Goal: Contribute content: Contribute content

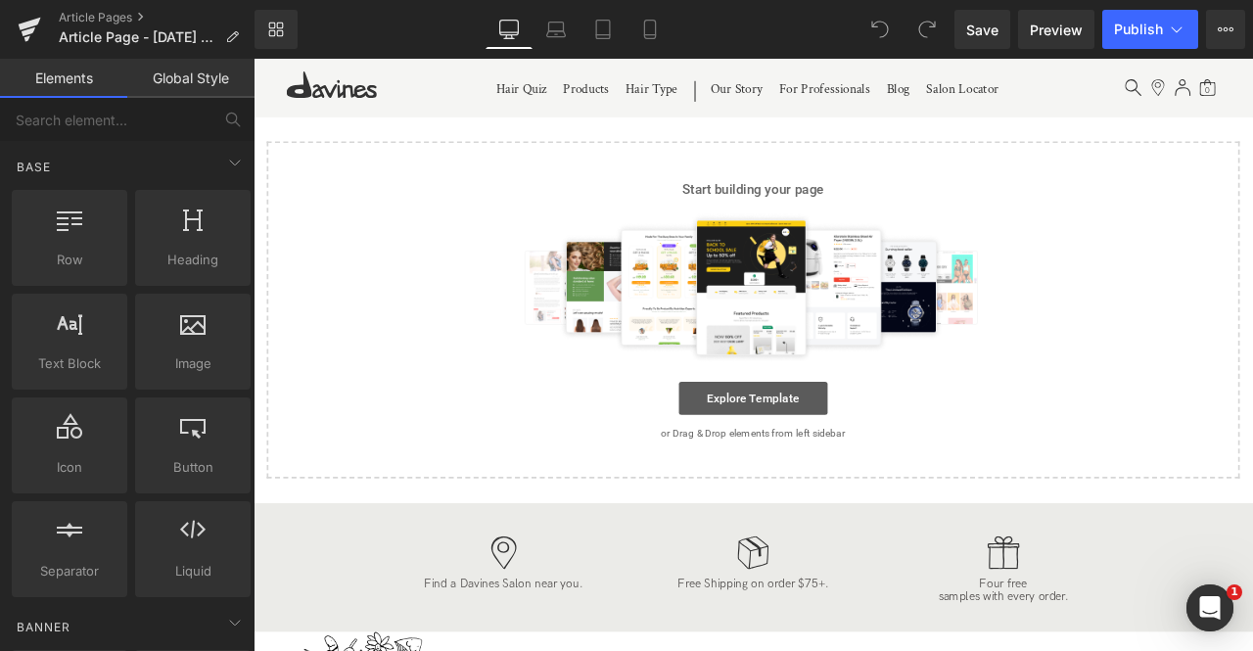
click at [822, 470] on link "Explore Template" at bounding box center [846, 460] width 176 height 39
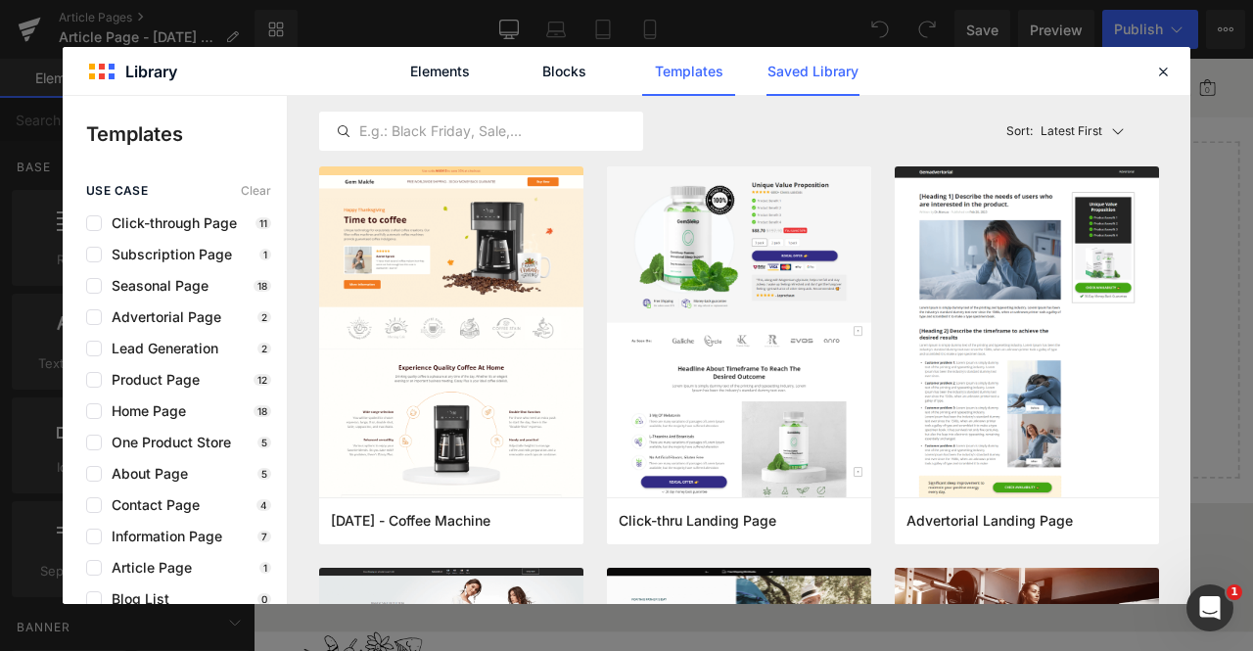
click at [802, 77] on link "Saved Library" at bounding box center [812, 71] width 93 height 49
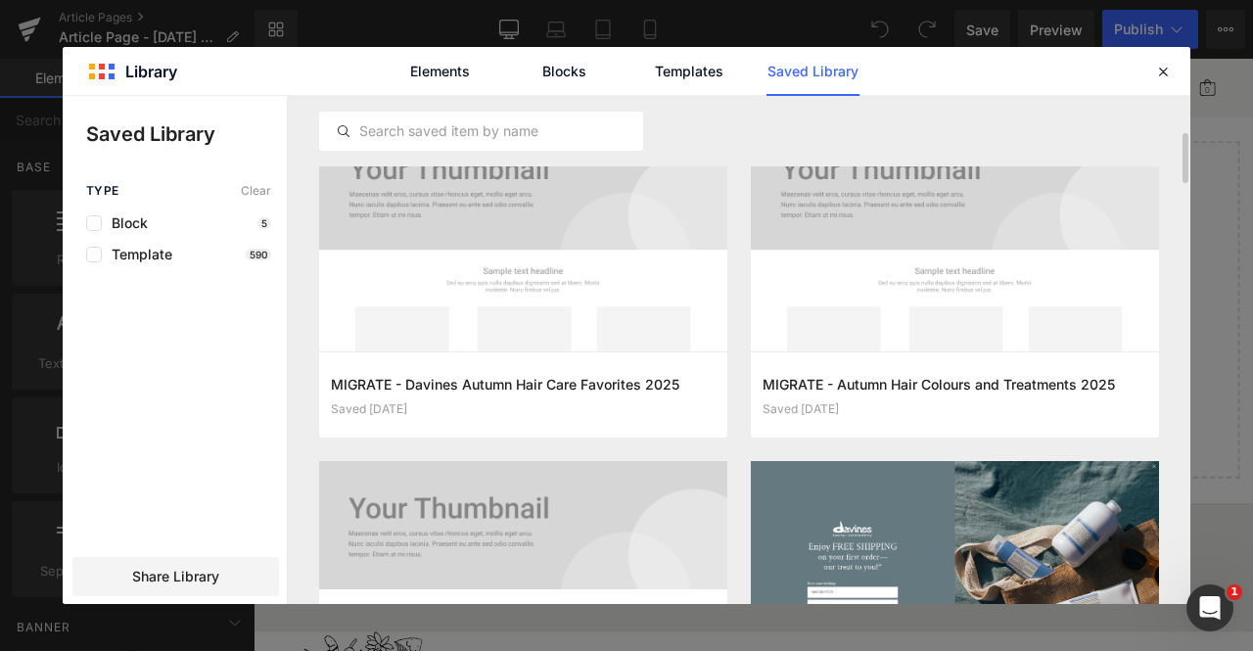
scroll to position [411, 0]
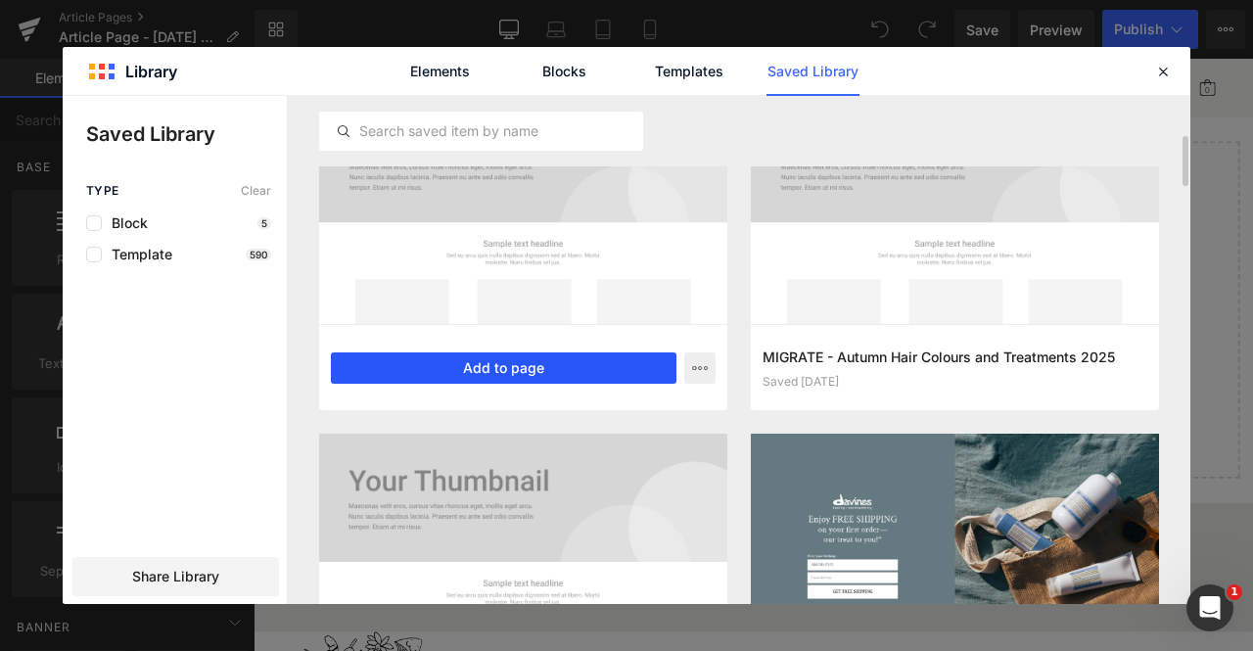
click at [393, 371] on button "Add to page" at bounding box center [504, 367] width 346 height 31
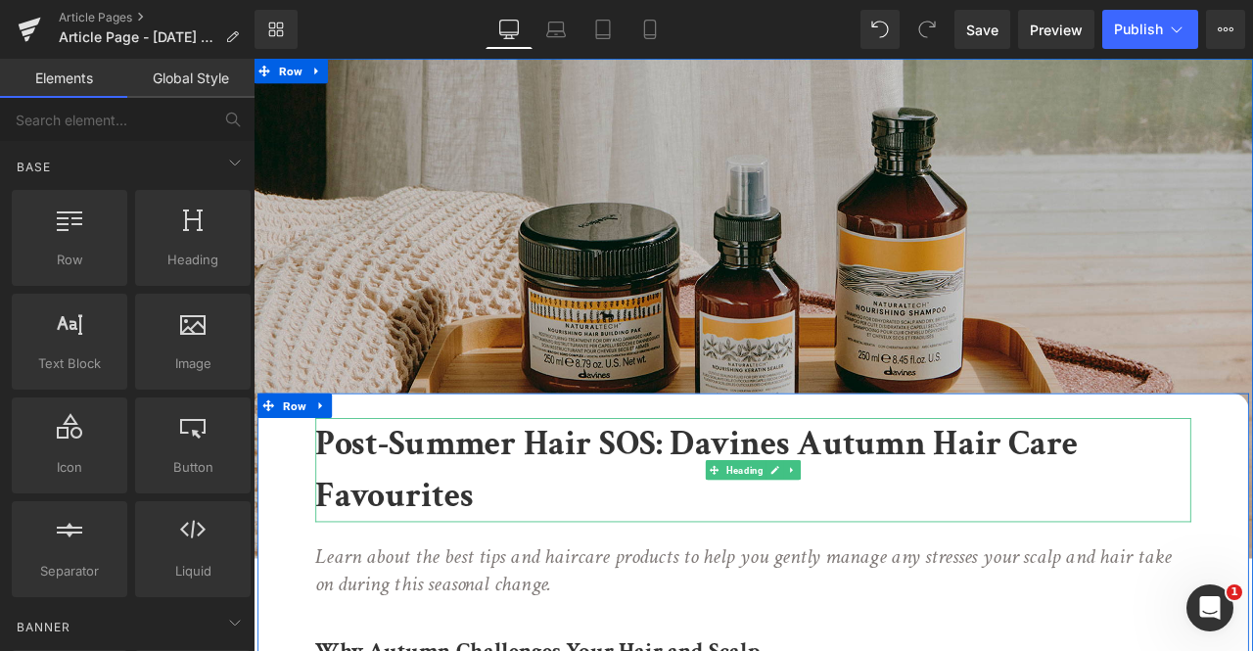
click at [381, 532] on b "Post-Summer Hair SOS: Davines Autumn Hair Care Favourites" at bounding box center [778, 546] width 903 height 116
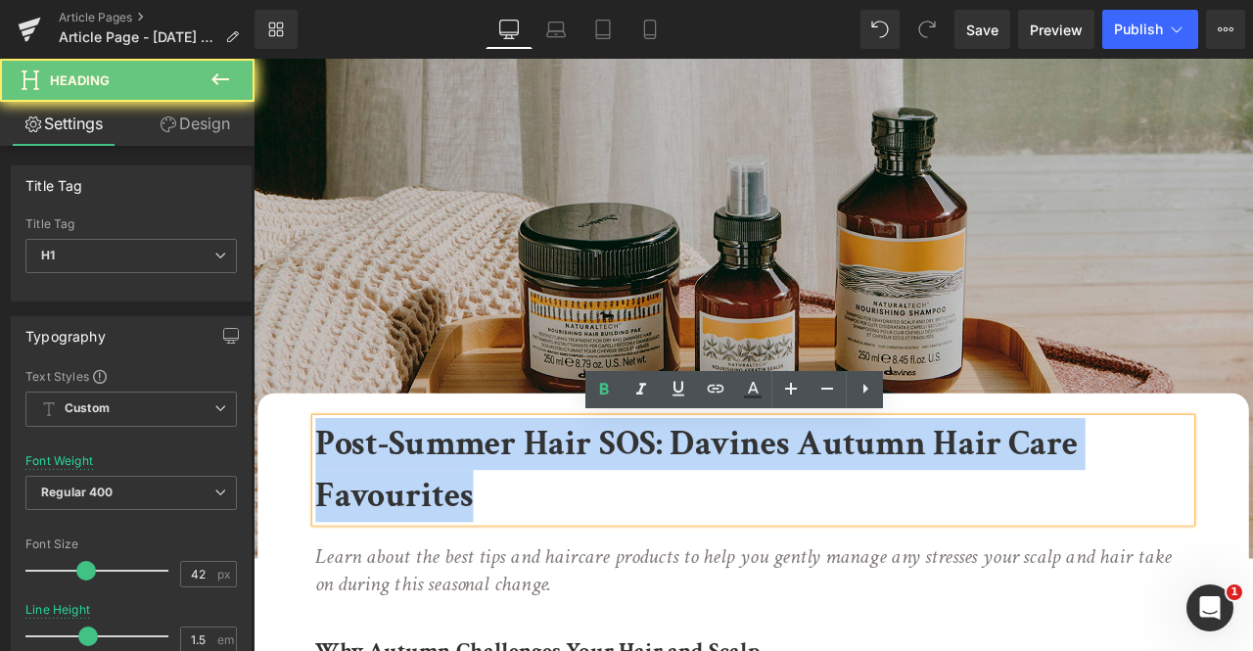
click at [381, 532] on b "Post-Summer Hair SOS: Davines Autumn Hair Care Favourites" at bounding box center [778, 546] width 903 height 116
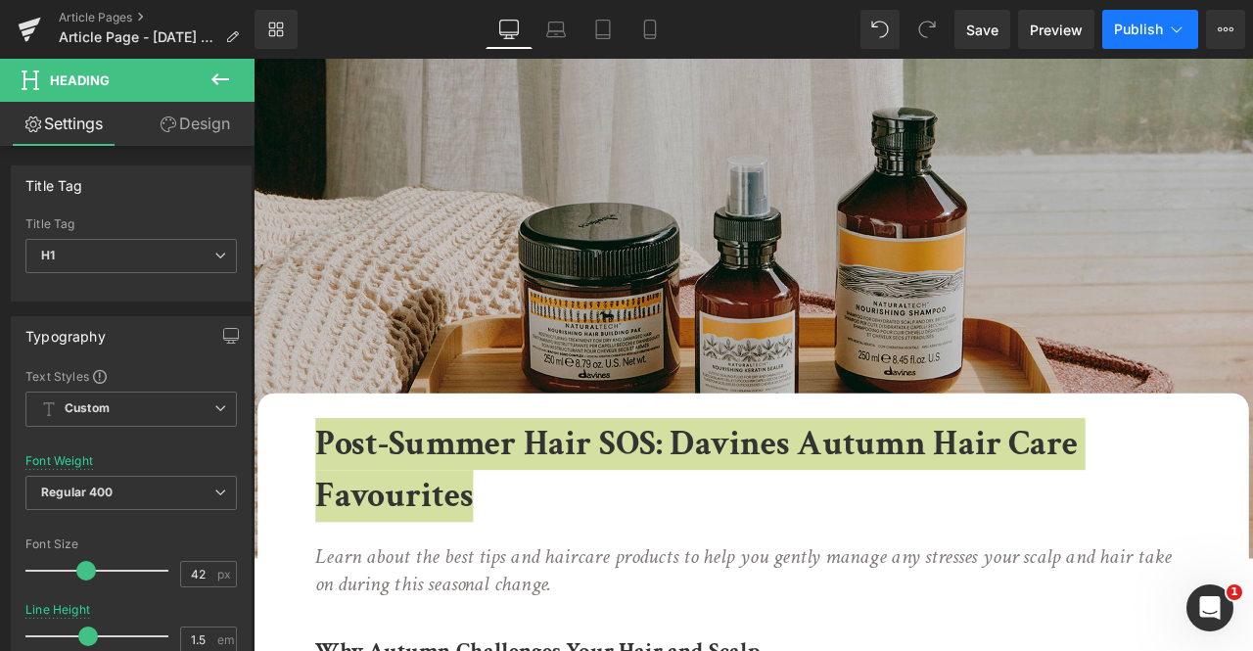
click at [1190, 26] on button "Publish" at bounding box center [1150, 29] width 96 height 39
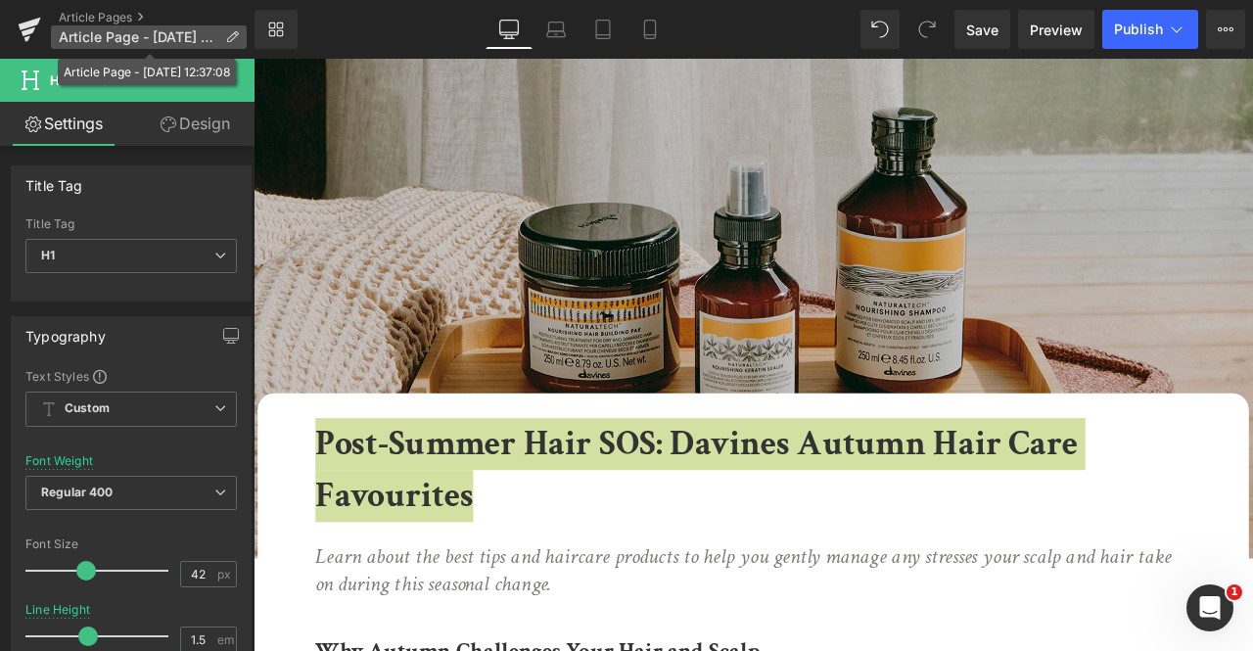
click at [222, 29] on p "Article Page - Aug 18, 12:37:08" at bounding box center [149, 36] width 196 height 23
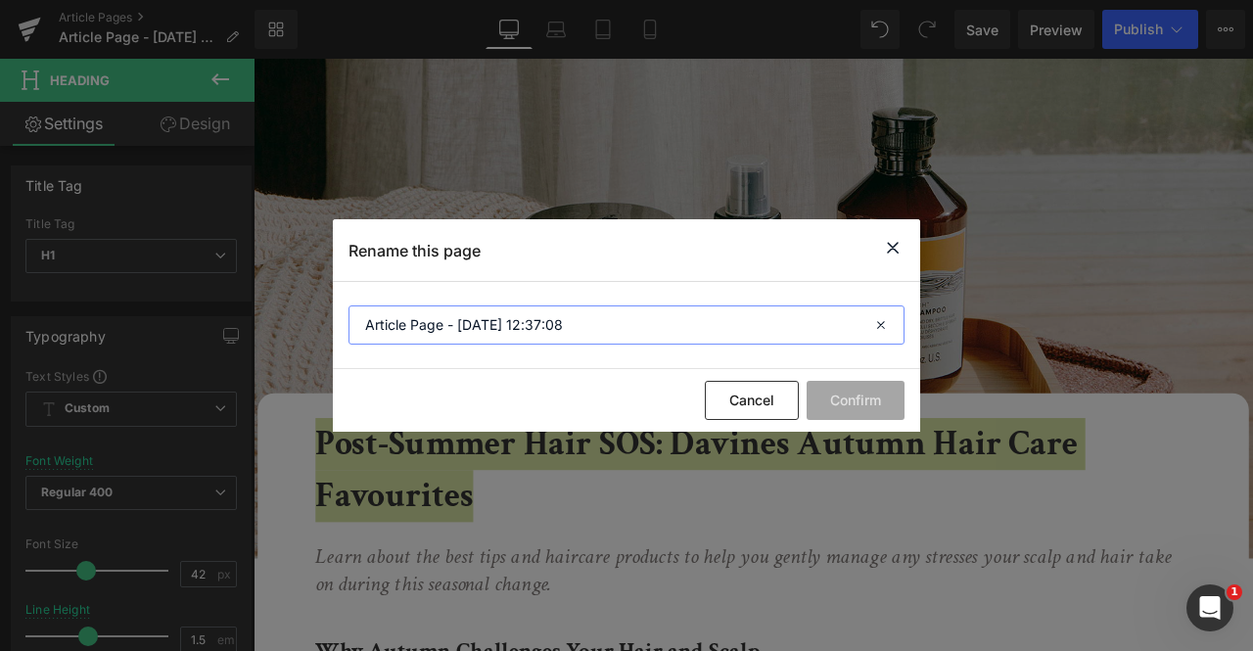
click at [660, 330] on input "Article Page - Aug 18, 12:37:08" at bounding box center [626, 324] width 556 height 39
paste input "Post-Summer Hair SOS: Davines Autumn Hair Care Favourites"
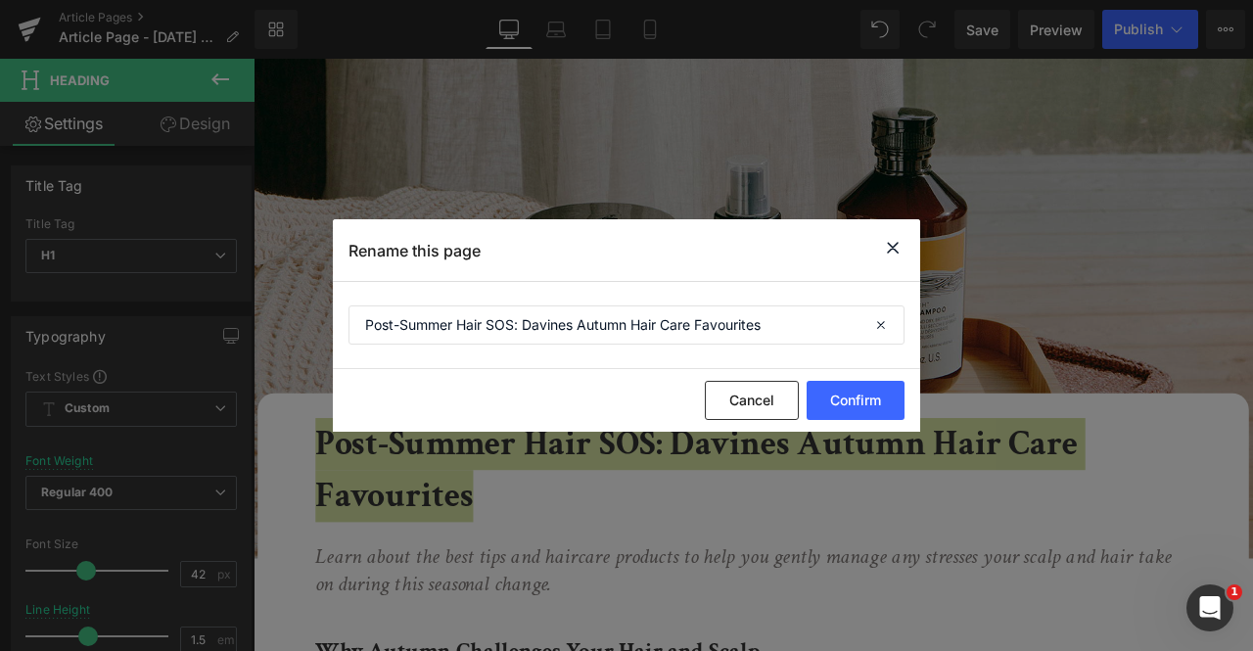
click at [0, 0] on div "Cancel Confirm" at bounding box center [0, 0] width 0 height 0
click at [736, 328] on input "Post-Summer Hair SOS: Davines Autumn Hair Care Favourites" at bounding box center [626, 324] width 556 height 39
click at [801, 315] on input "Post-Summer Hair SOS: Davines Autumn Hair Care Favorites" at bounding box center [626, 324] width 556 height 39
type input "Post-Summer Hair SOS: Davines Autumn Hair Care Favorites"
click at [859, 403] on button "Confirm" at bounding box center [856, 400] width 98 height 39
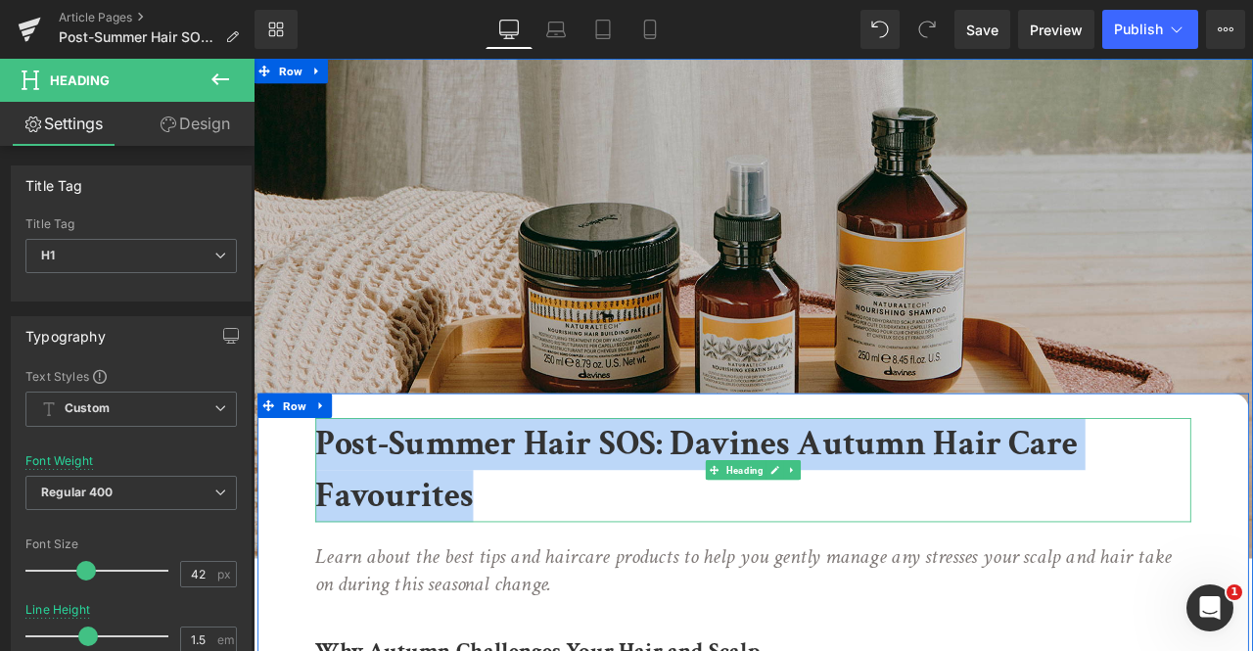
click at [426, 570] on b "Post-Summer Hair SOS: Davines Autumn Hair Care Favourites" at bounding box center [778, 546] width 903 height 116
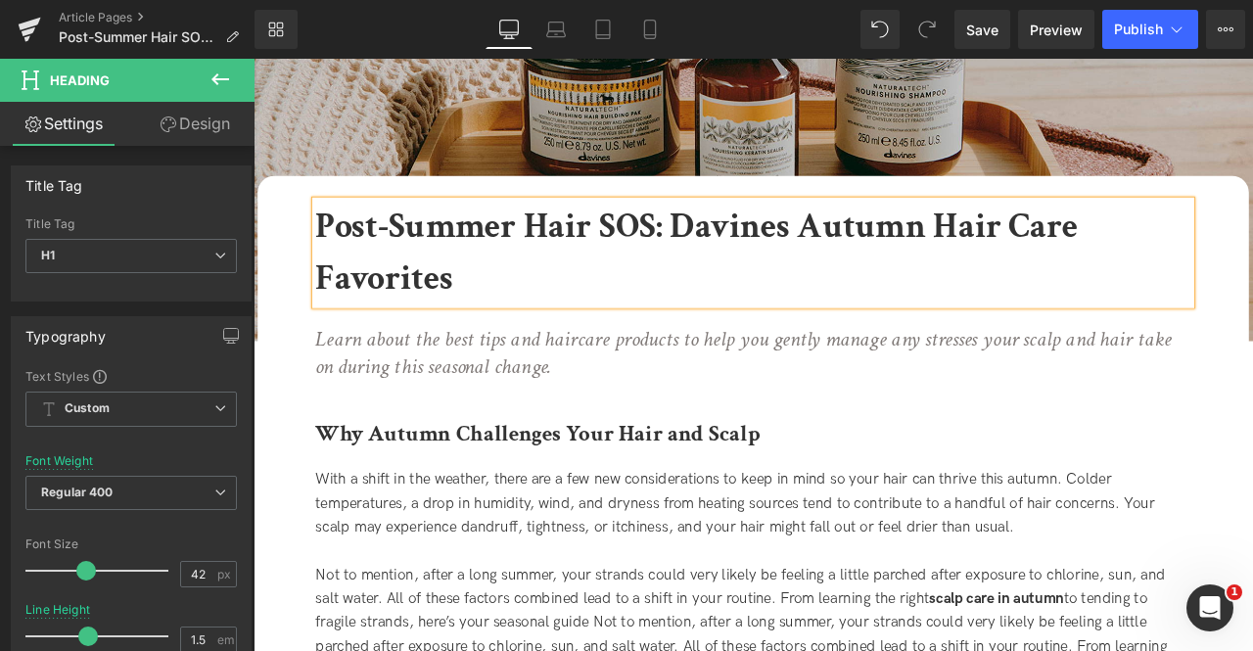
scroll to position [258, 0]
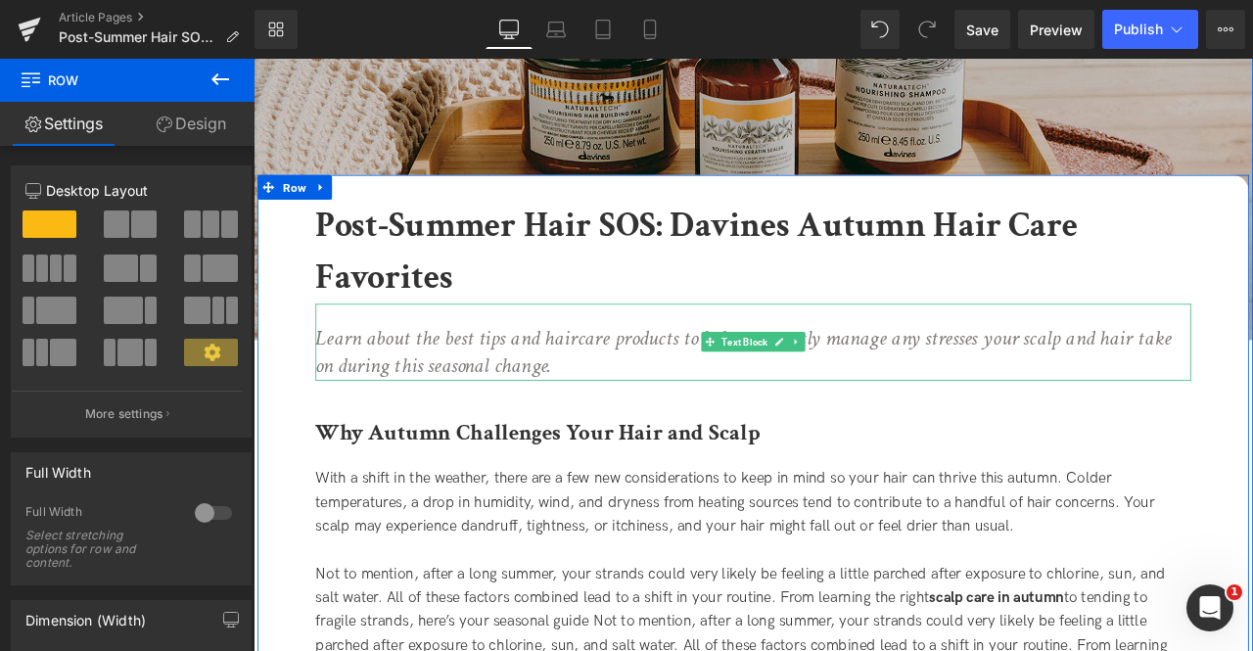
click at [998, 401] on icon "Learn about the best tips and haircare products to help you gently manage any s…" at bounding box center [834, 406] width 1014 height 67
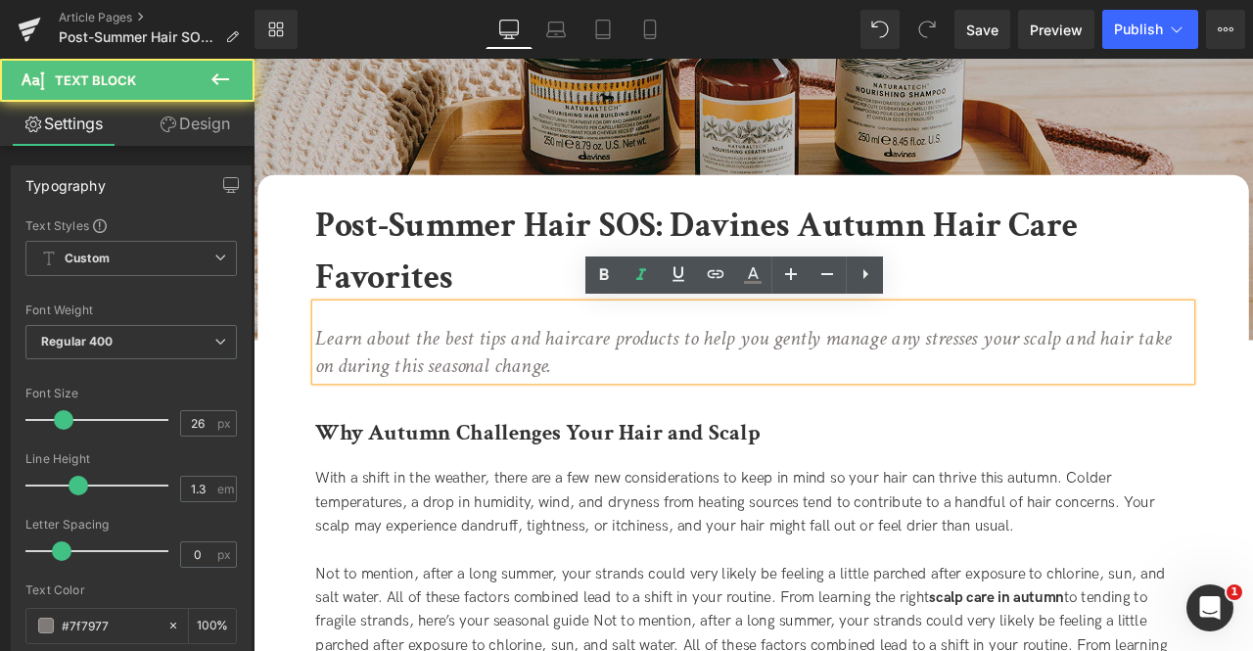
click at [878, 388] on icon "Learn about the best tips and haircare products to help you gently manage any s…" at bounding box center [834, 406] width 1014 height 67
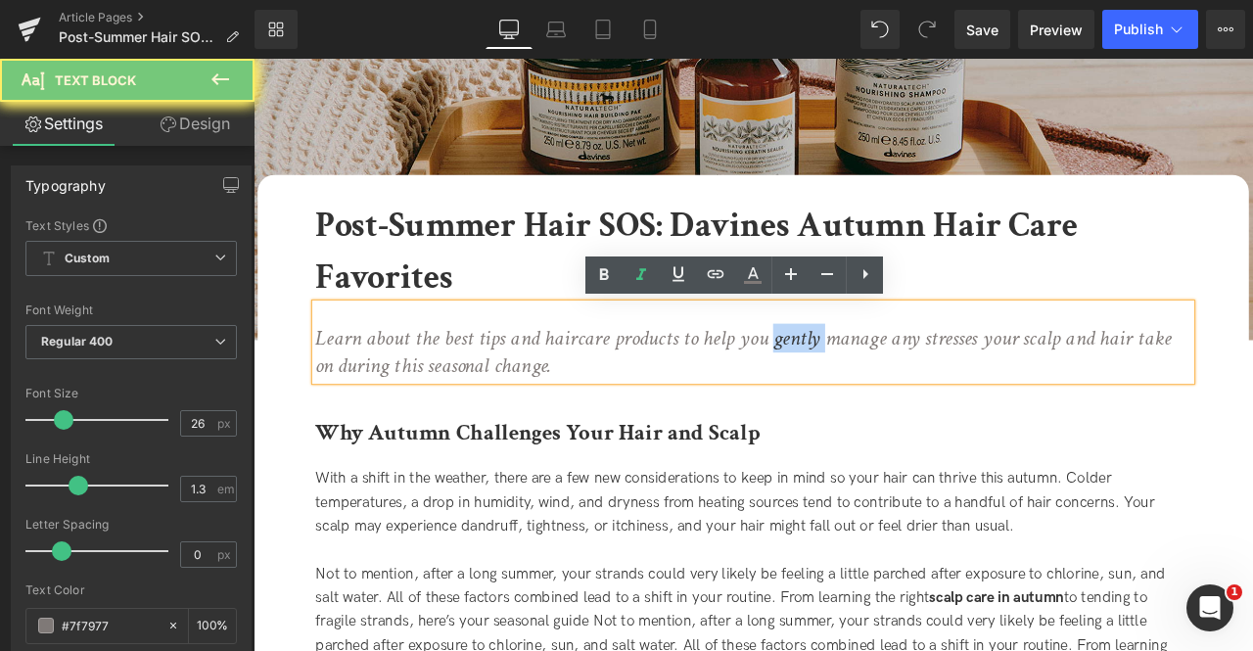
click at [878, 388] on icon "Learn about the best tips and haircare products to help you gently manage any s…" at bounding box center [834, 406] width 1014 height 67
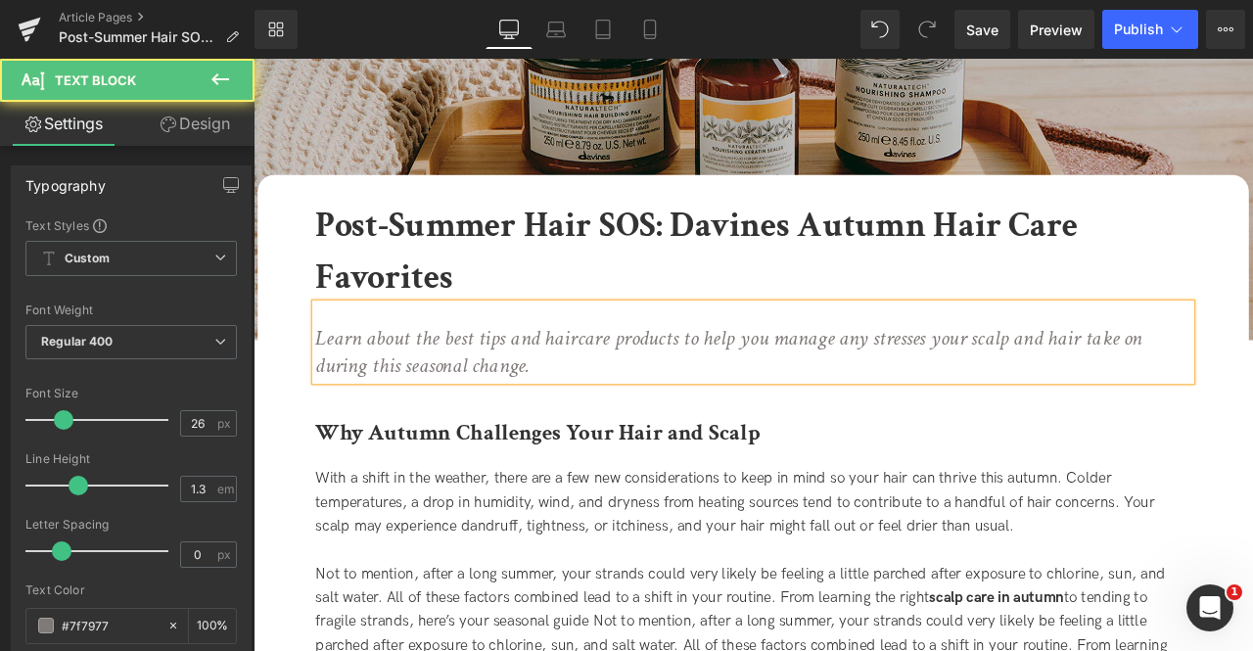
click at [649, 437] on p "Learn about the best tips and haircare products to help you manage any stresses…" at bounding box center [846, 407] width 1038 height 67
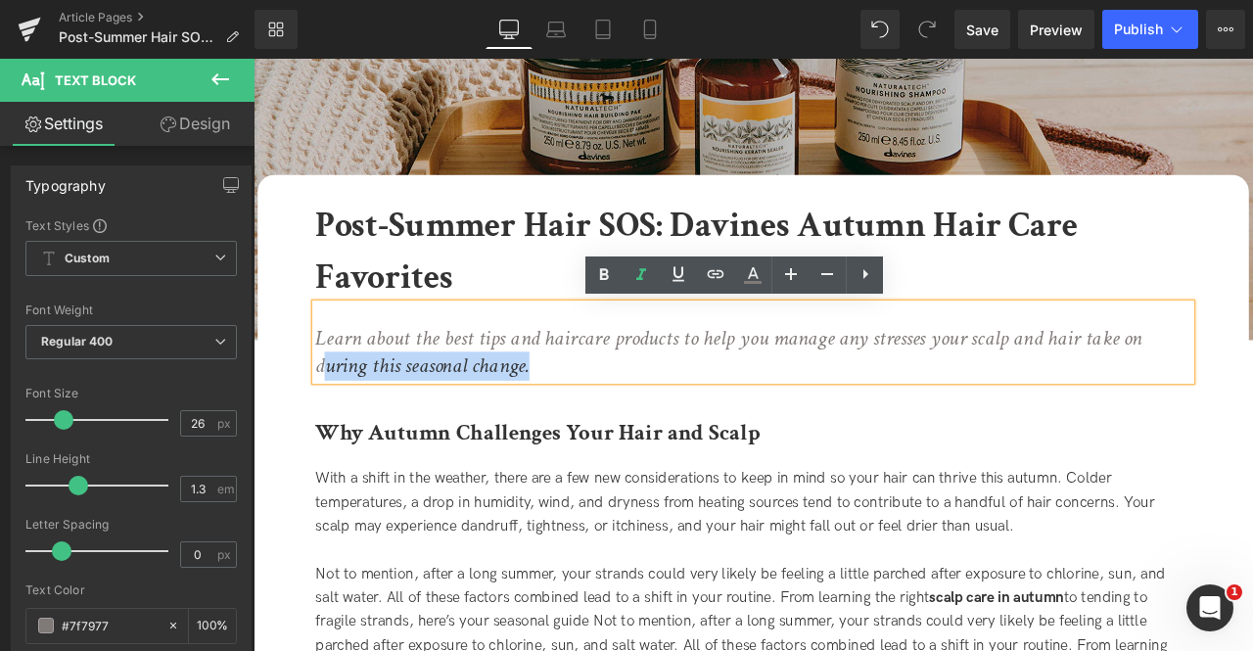
click at [332, 426] on icon "Learn about the best tips and haircare products to help you manage any stresses…" at bounding box center [816, 406] width 979 height 67
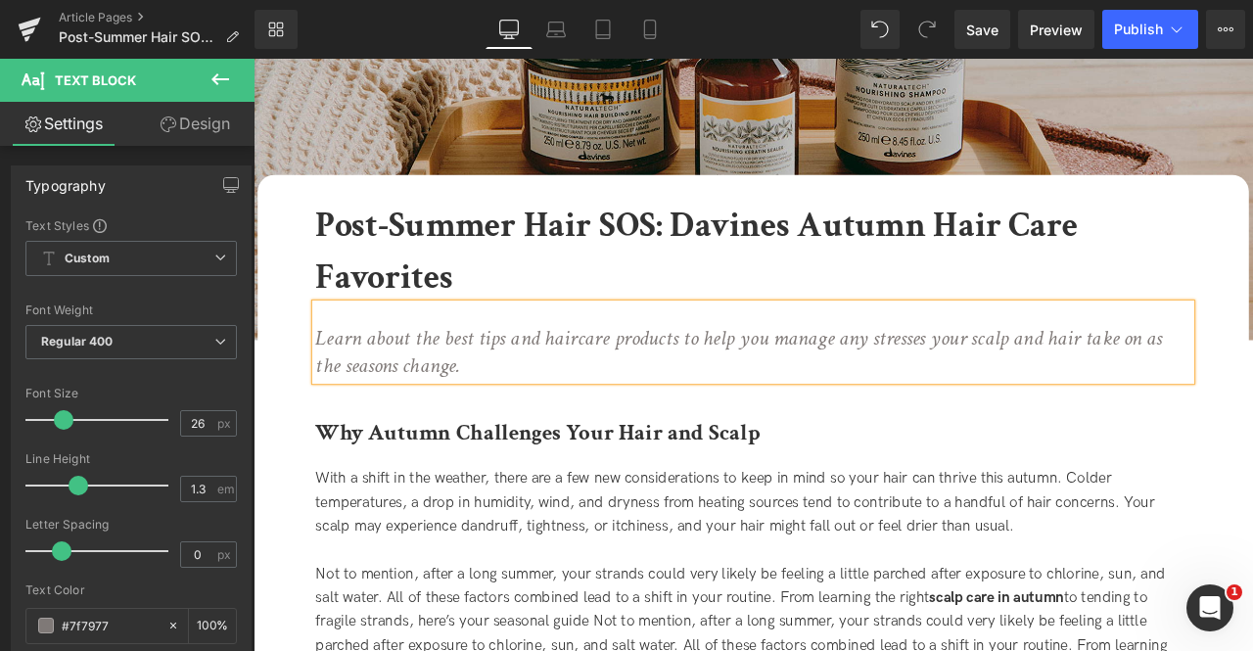
scroll to position [479, 0]
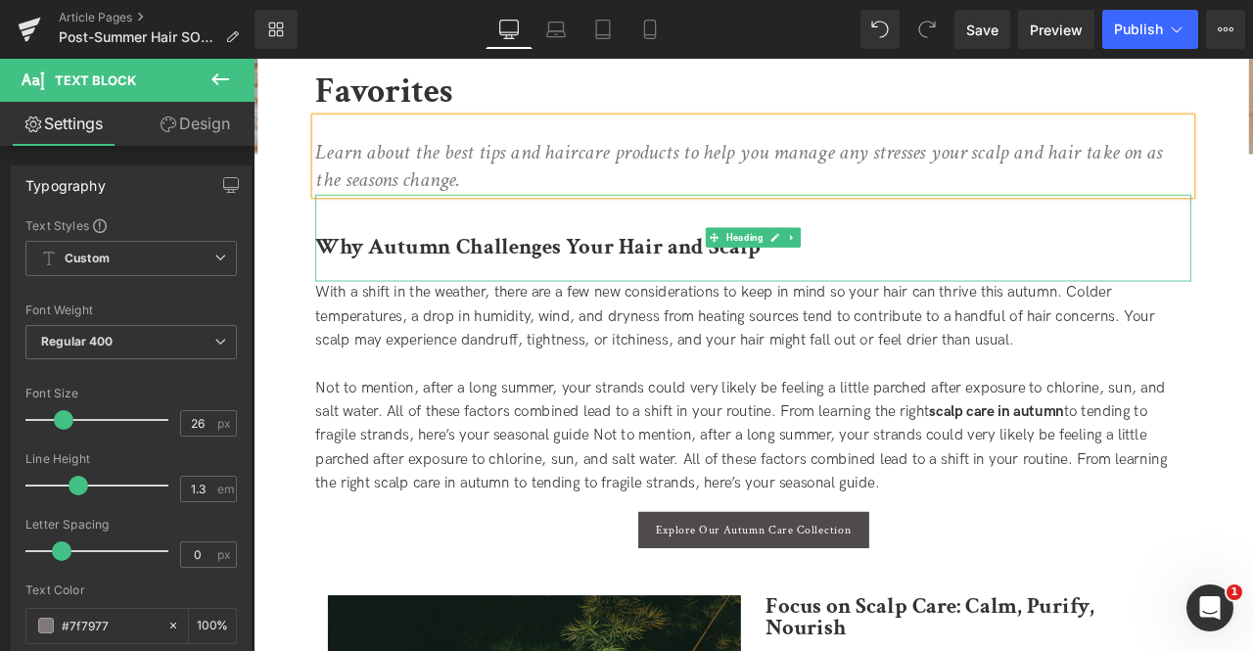
click at [554, 260] on div "Why Autumn Challenges Your Hair and Scalp" at bounding box center [846, 272] width 1038 height 104
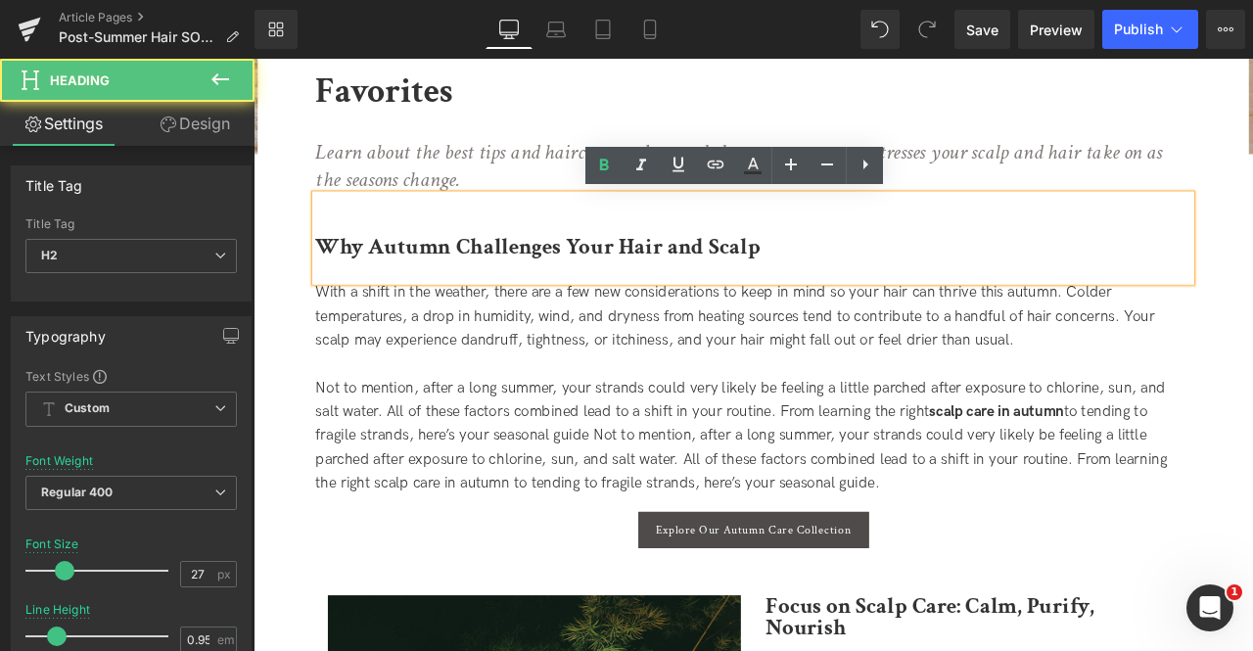
click at [591, 282] on b "Why Autumn Challenges Your Hair and Scalp" at bounding box center [590, 281] width 527 height 34
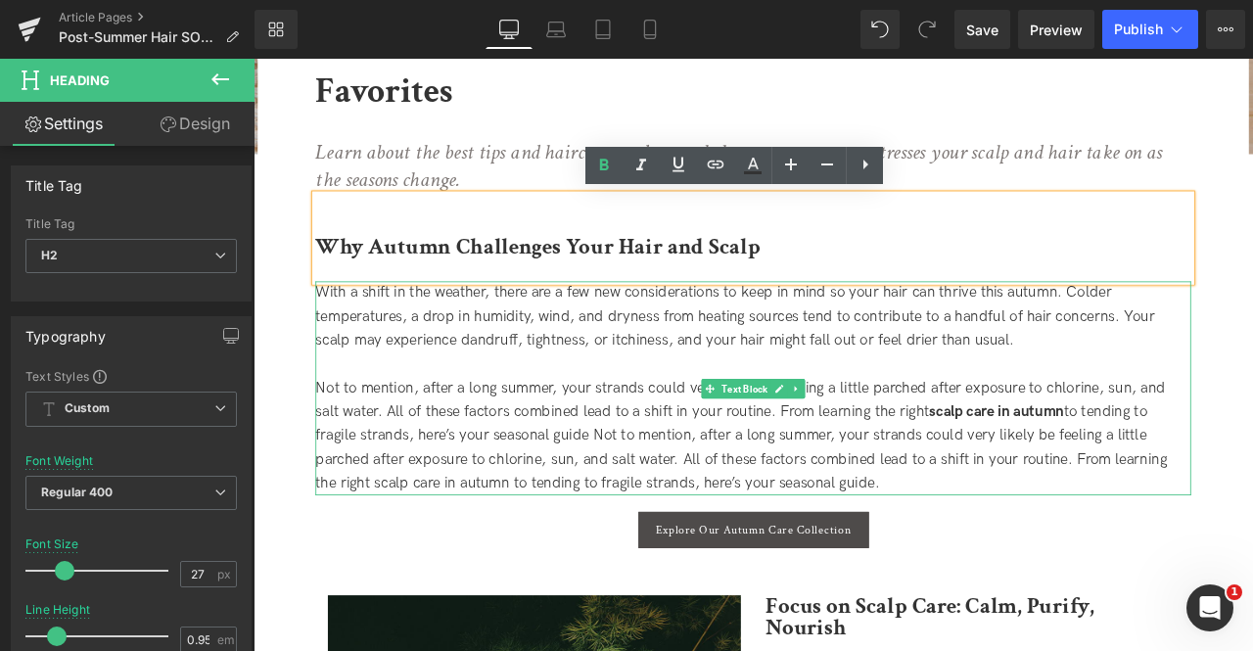
click at [428, 356] on span "With a shift in the weather, there are a few new considerations to keep in mind…" at bounding box center [824, 364] width 994 height 77
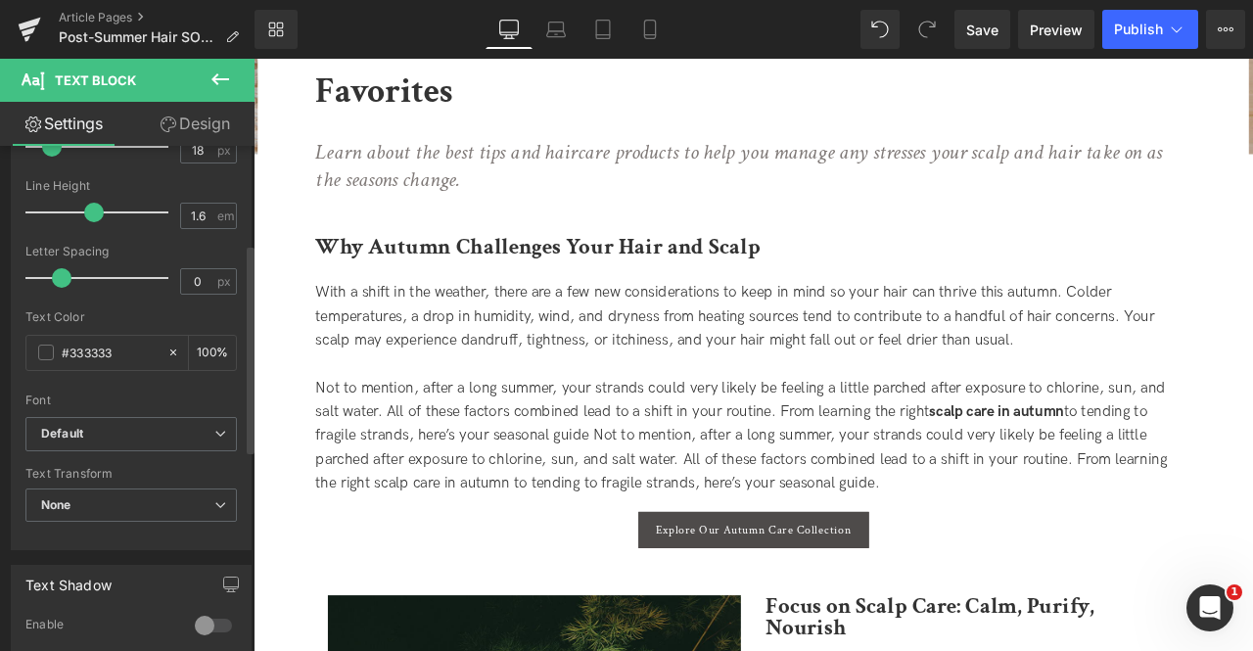
scroll to position [274, 0]
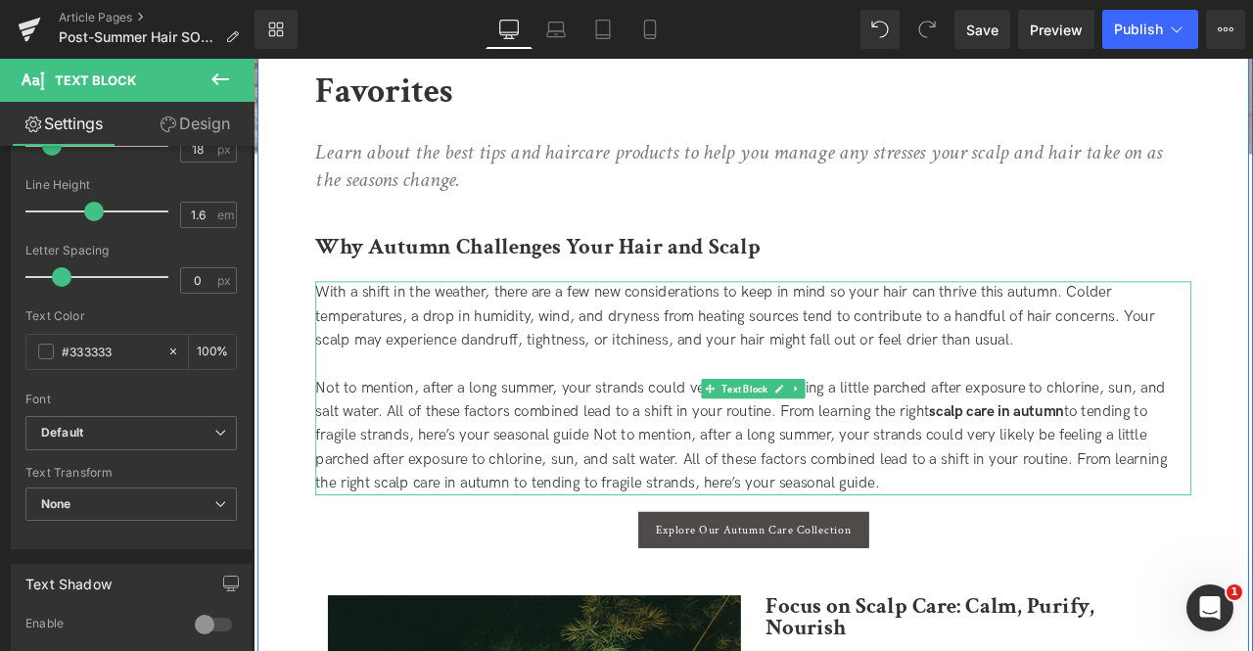
click at [457, 354] on span "With a shift in the weather, there are a few new considerations to keep in mind…" at bounding box center [824, 364] width 994 height 77
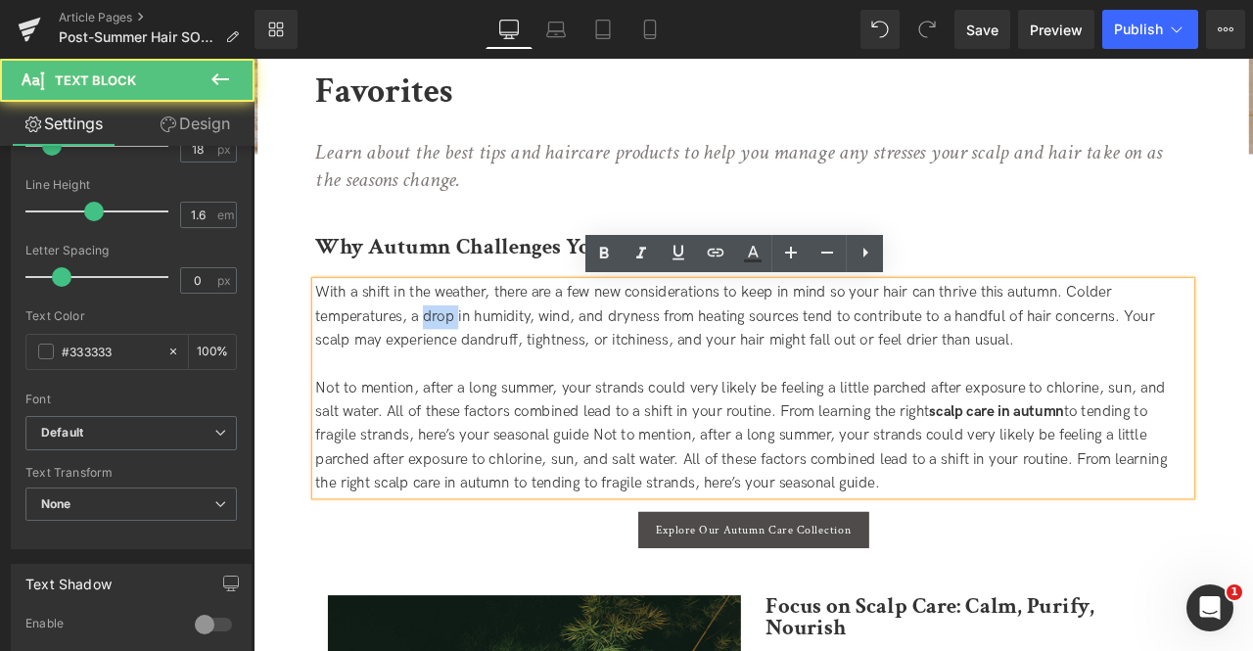
click at [457, 354] on span "With a shift in the weather, there are a few new considerations to keep in mind…" at bounding box center [824, 364] width 994 height 77
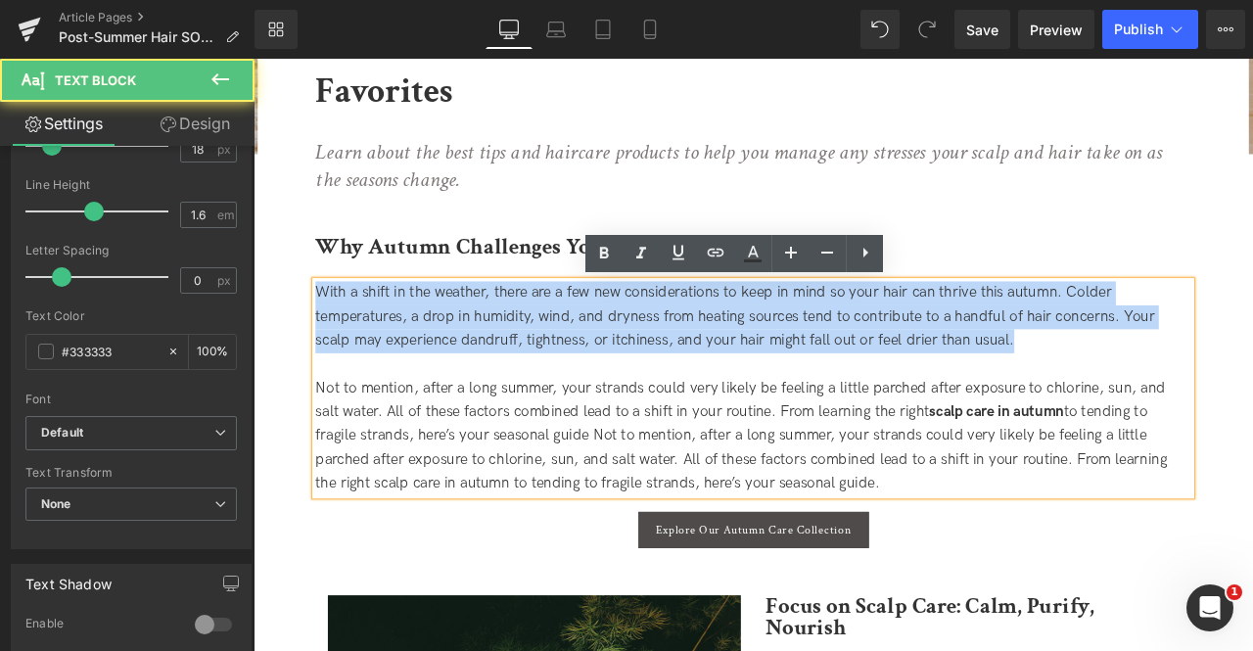
click at [457, 354] on span "With a shift in the weather, there are a few new considerations to keep in mind…" at bounding box center [824, 364] width 994 height 77
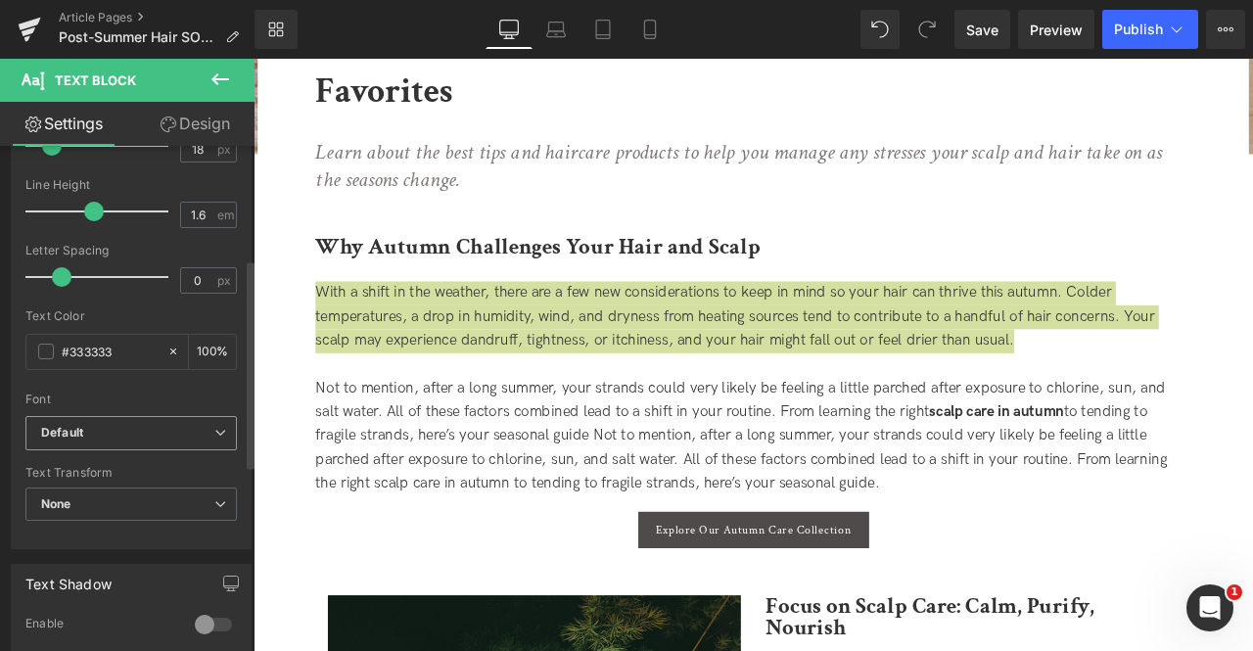
click at [148, 430] on b "Default" at bounding box center [127, 433] width 173 height 17
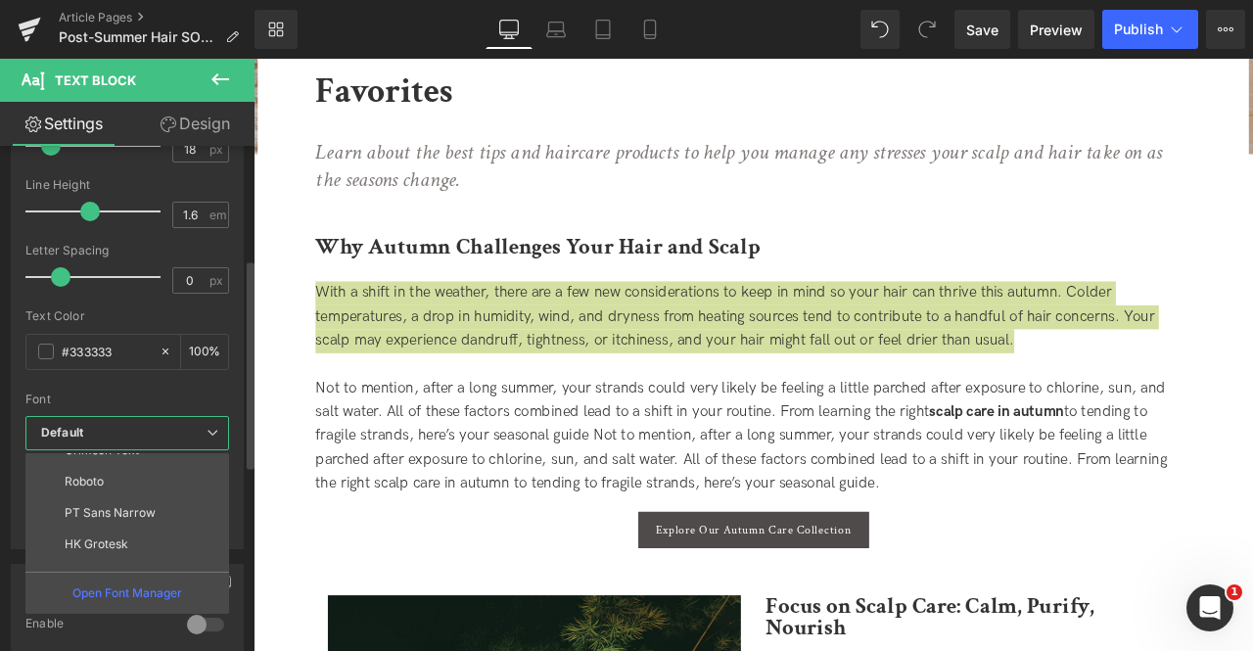
scroll to position [102, 0]
click at [164, 546] on li "'Crimson Text'" at bounding box center [131, 554] width 212 height 31
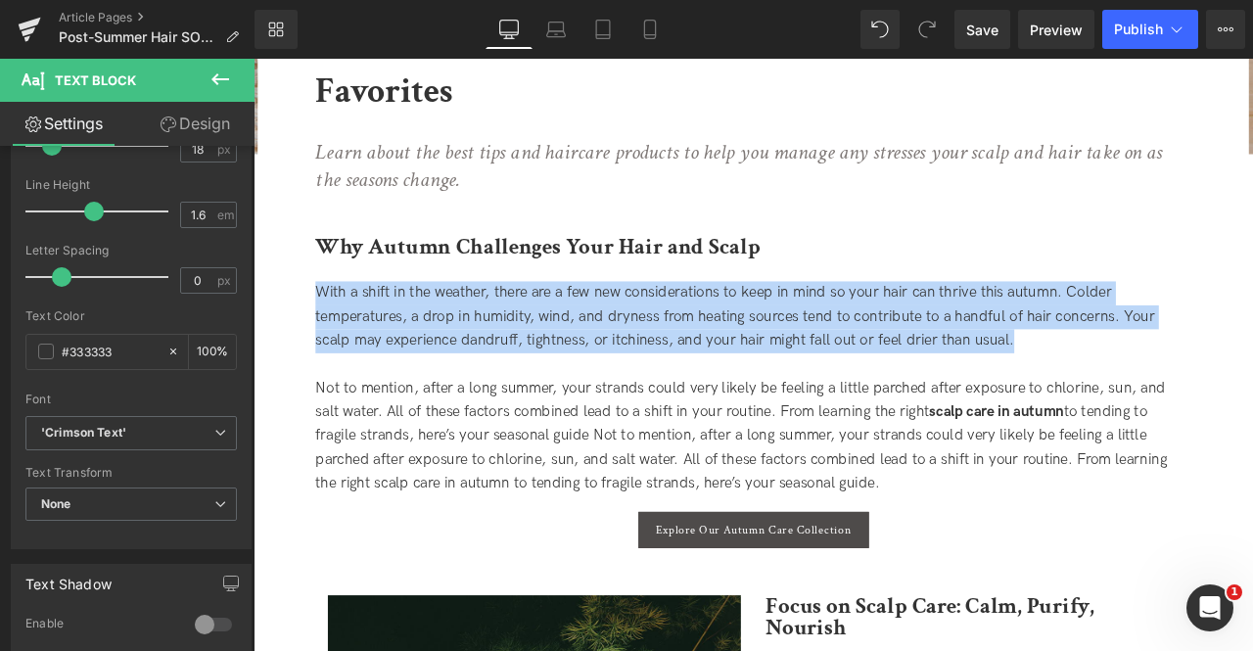
click at [422, 406] on div "With a shift in the weather, there are a few new considerations to keep in mind…" at bounding box center [846, 365] width 1038 height 84
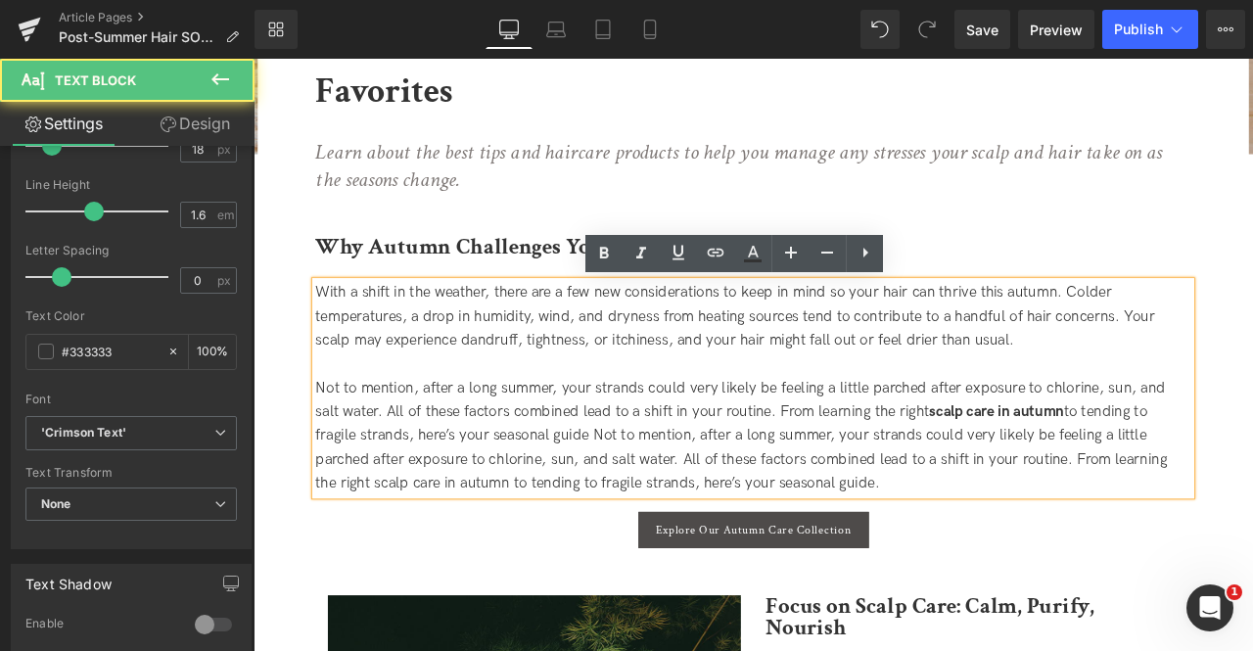
click at [340, 340] on span "With a shift in the weather, there are a few new considerations to keep in mind…" at bounding box center [824, 364] width 994 height 77
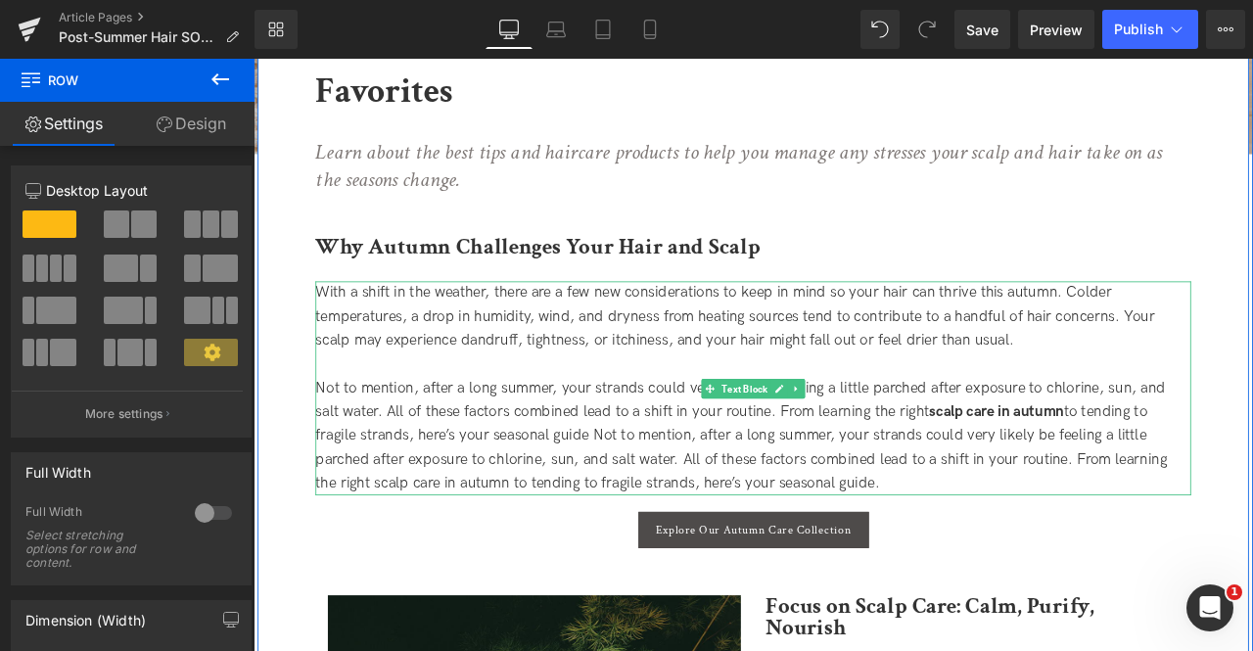
click at [660, 341] on span "With a shift in the weather, there are a few new considerations to keep in mind…" at bounding box center [824, 364] width 994 height 77
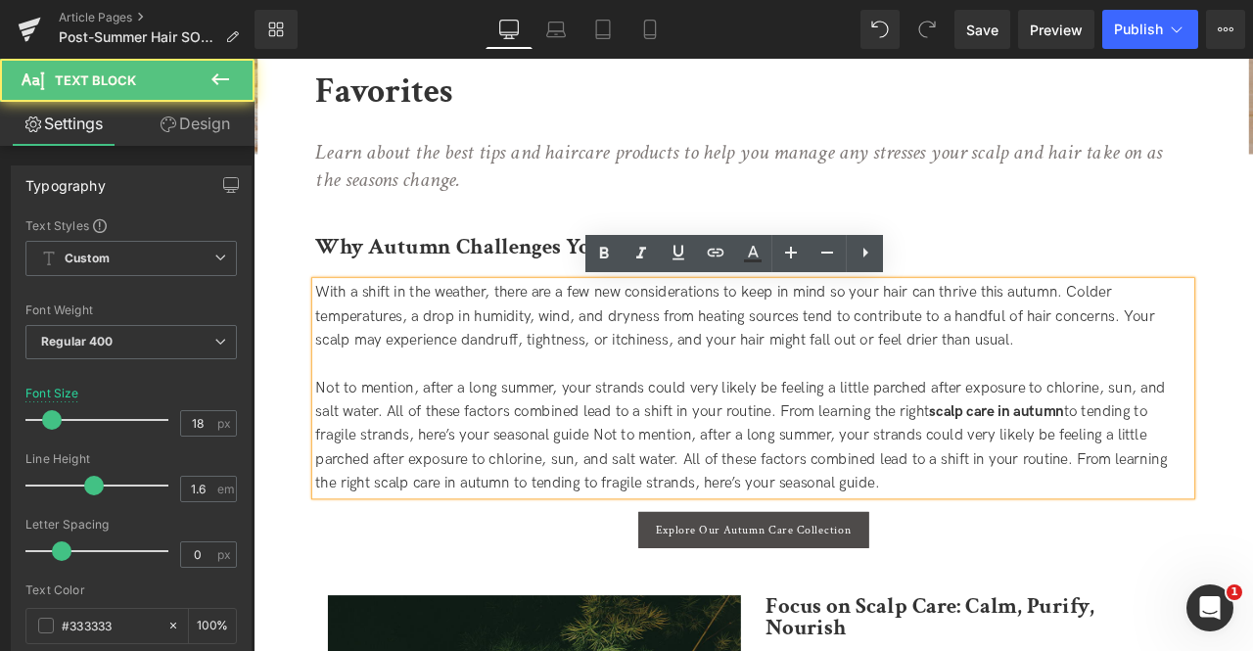
click at [733, 337] on span "With a shift in the weather, there are a few new considerations to keep in mind…" at bounding box center [824, 364] width 994 height 77
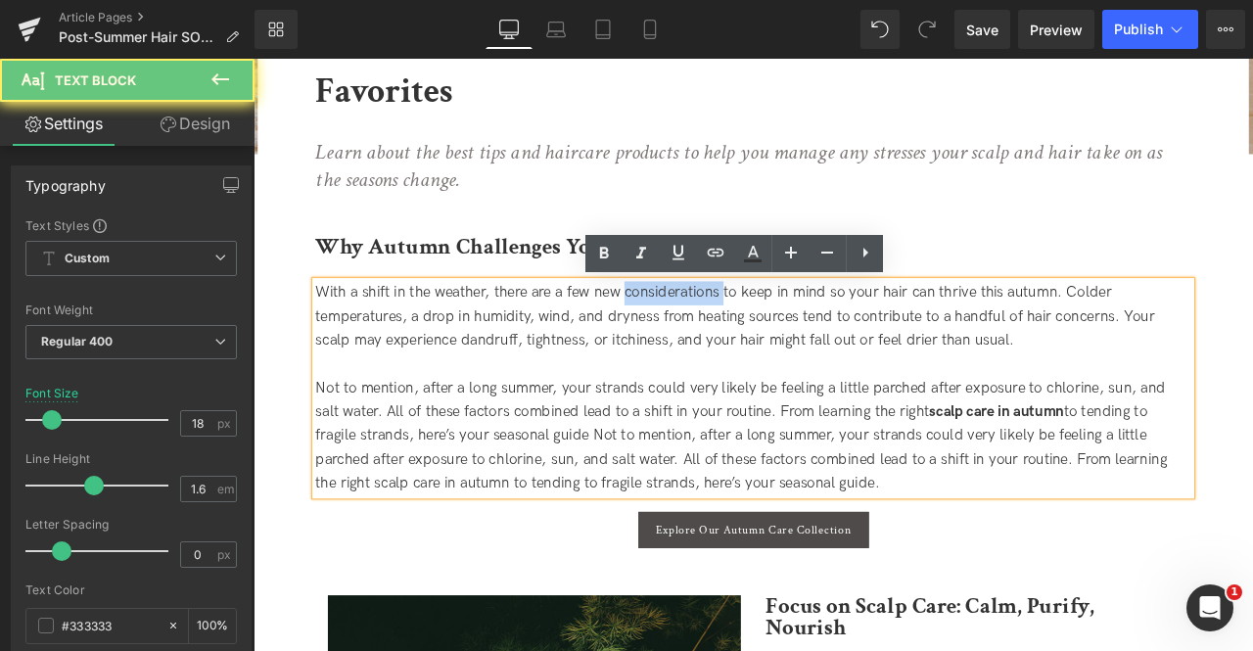
click at [733, 337] on span "With a shift in the weather, there are a few new considerations to keep in mind…" at bounding box center [824, 364] width 994 height 77
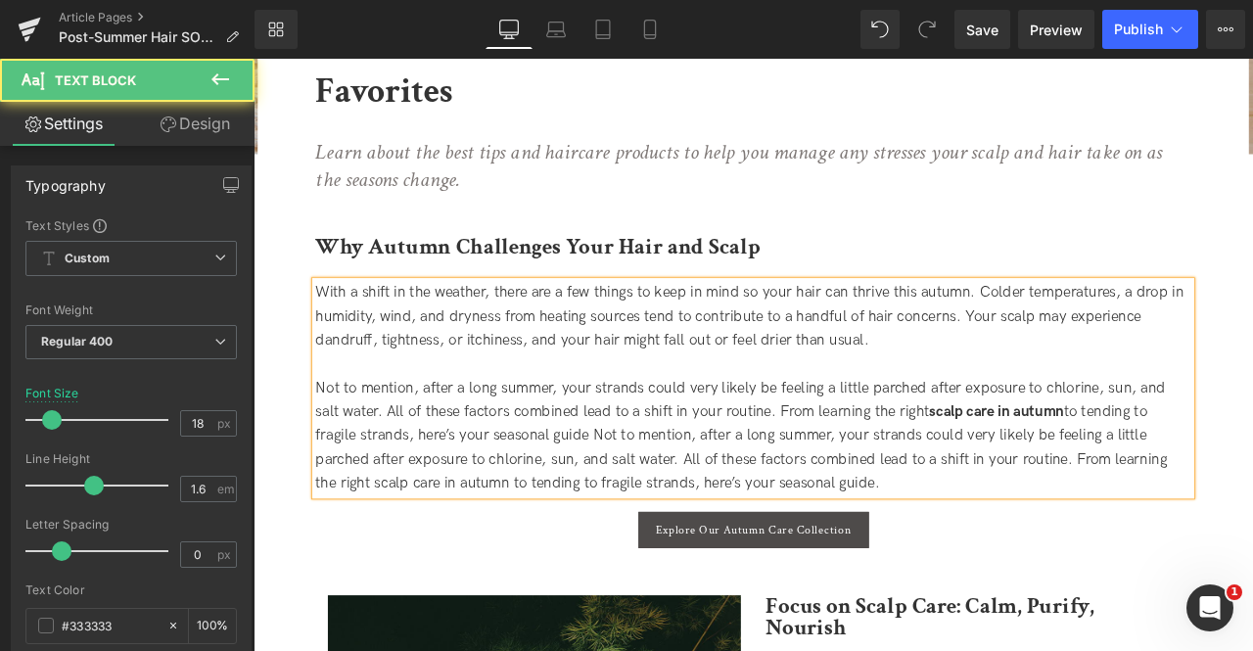
click at [733, 337] on span "With a shift in the weather, there are a few things to keep in mind so your hai…" at bounding box center [841, 364] width 1029 height 77
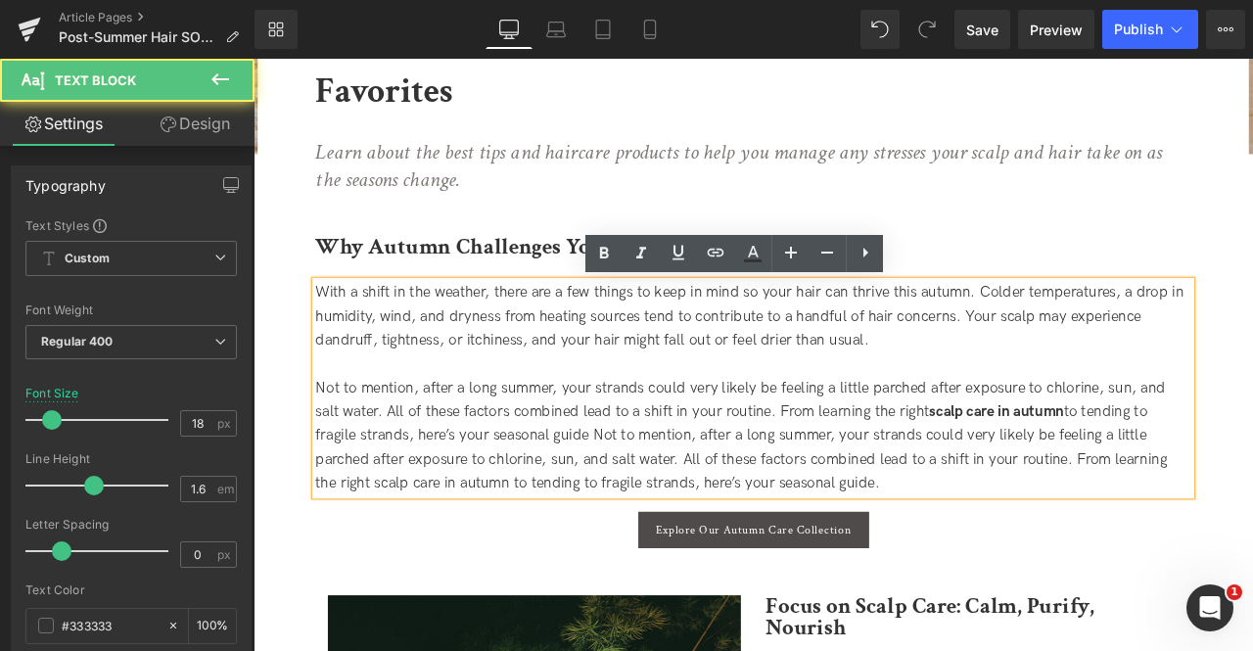
click at [463, 342] on span "With a shift in the weather, there are a few things to keep in mind so your hai…" at bounding box center [841, 364] width 1029 height 77
click at [441, 353] on span "With a shift in the weather, there are a few things to keep in mind so your hai…" at bounding box center [841, 364] width 1029 height 77
click at [542, 357] on span "With a shift in the weather, there are a few things to keep in mind so your hai…" at bounding box center [841, 364] width 1029 height 77
click at [687, 362] on span "With a shift in the weather, there are a few things to keep in mind so your hai…" at bounding box center [841, 364] width 1029 height 77
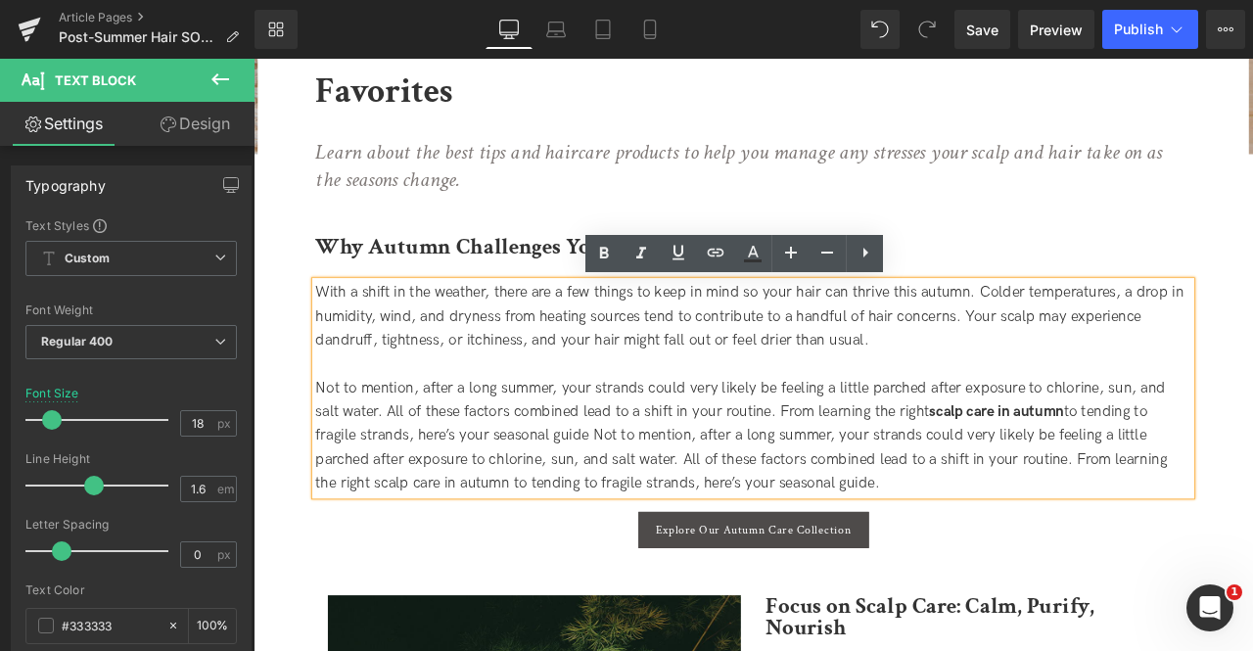
click at [830, 370] on span "With a shift in the weather, there are a few things to keep in mind so your hai…" at bounding box center [841, 364] width 1029 height 77
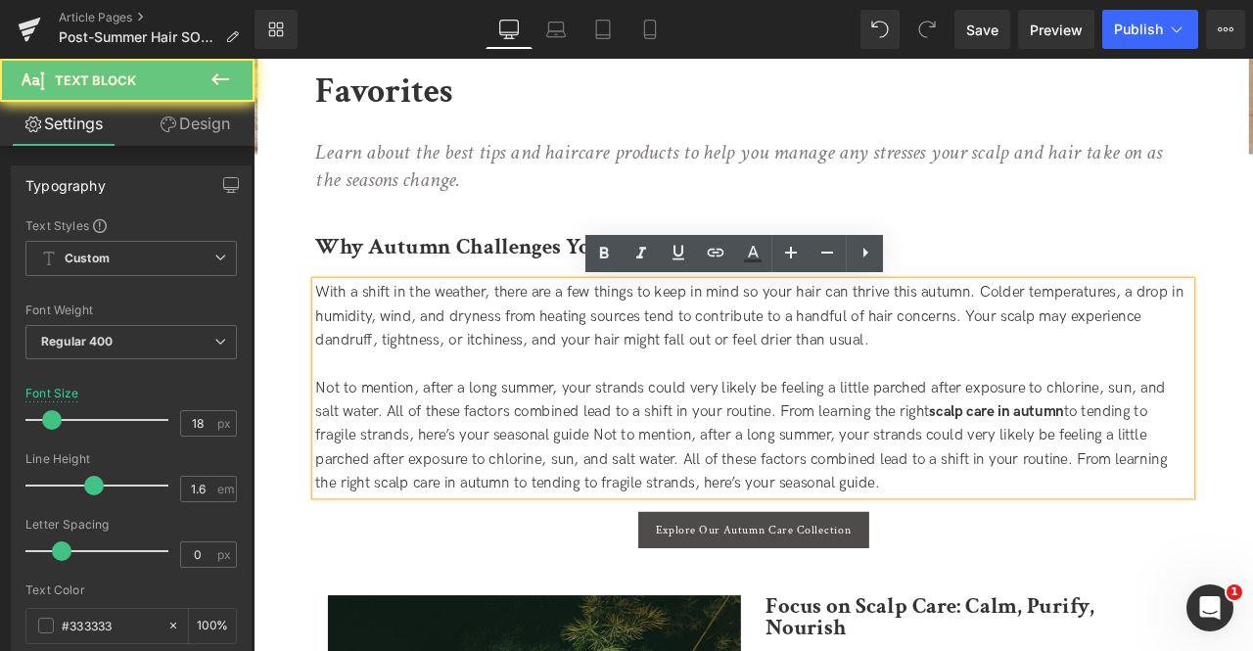
click at [542, 380] on div "With a shift in the weather, there are a few things to keep in mind so your hai…" at bounding box center [846, 365] width 1038 height 84
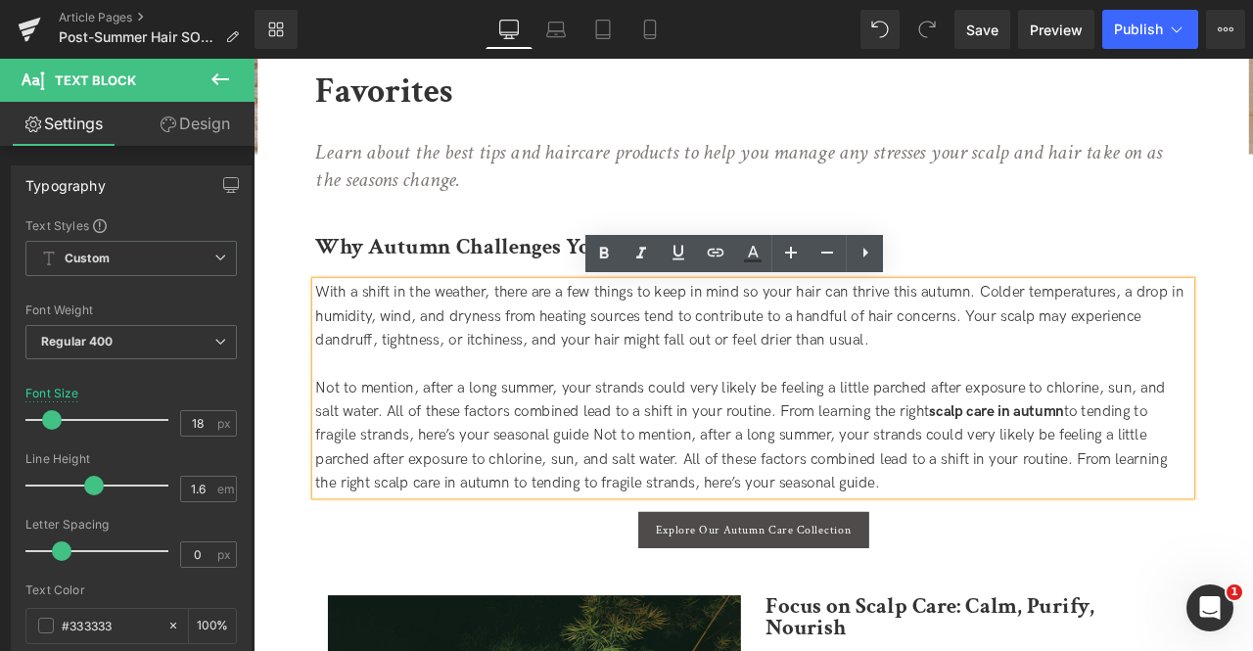
click at [423, 410] on div at bounding box center [846, 422] width 1038 height 28
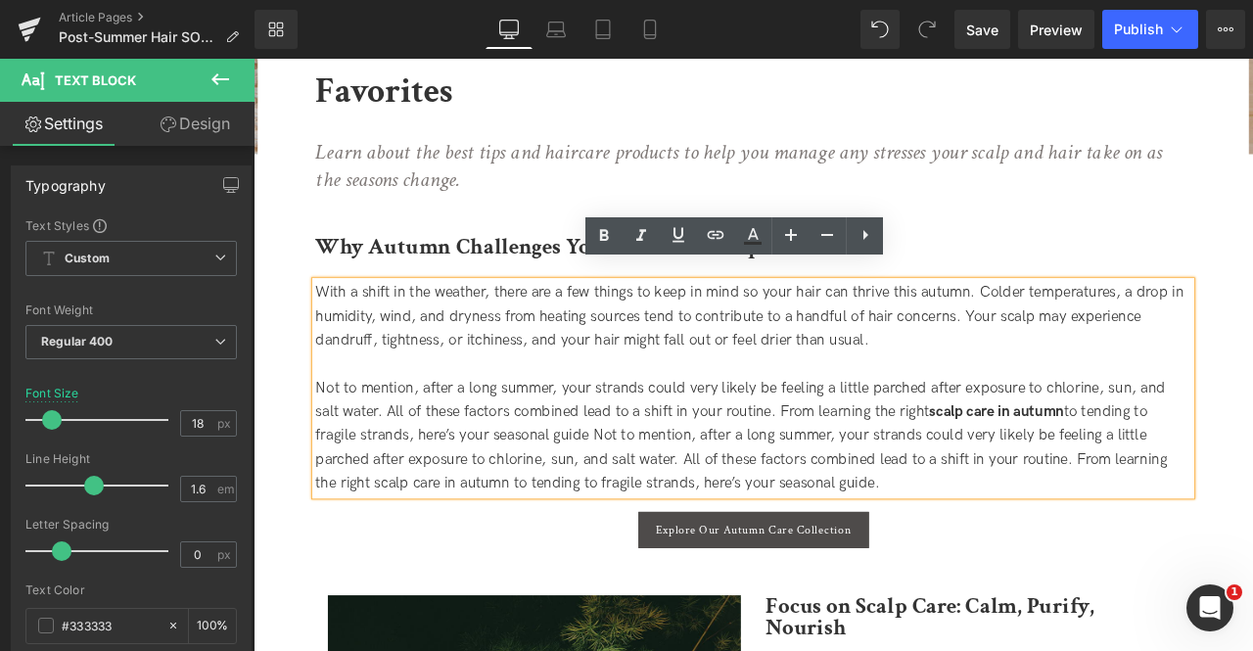
scroll to position [521, 0]
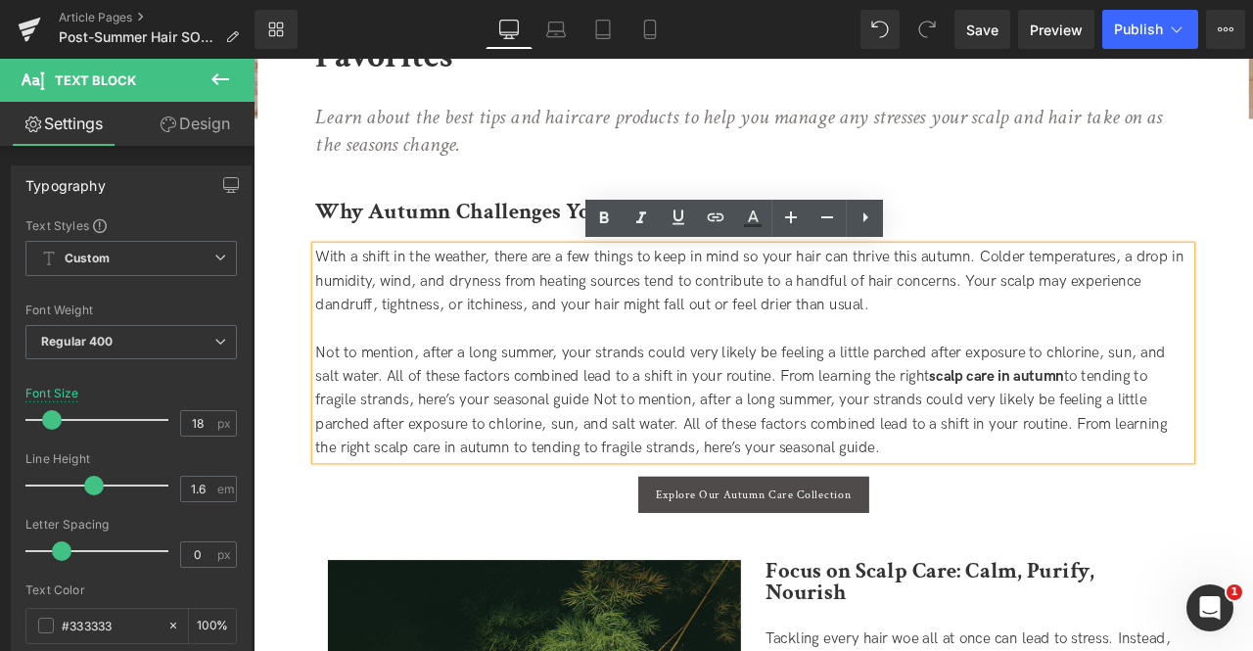
click at [423, 410] on span "Not to mention, after a long summer, your strands could very likely be feeling …" at bounding box center [831, 462] width 1009 height 133
click at [454, 408] on span "Not to mention, after a long summer, your strands could very likely be feeling …" at bounding box center [831, 462] width 1009 height 133
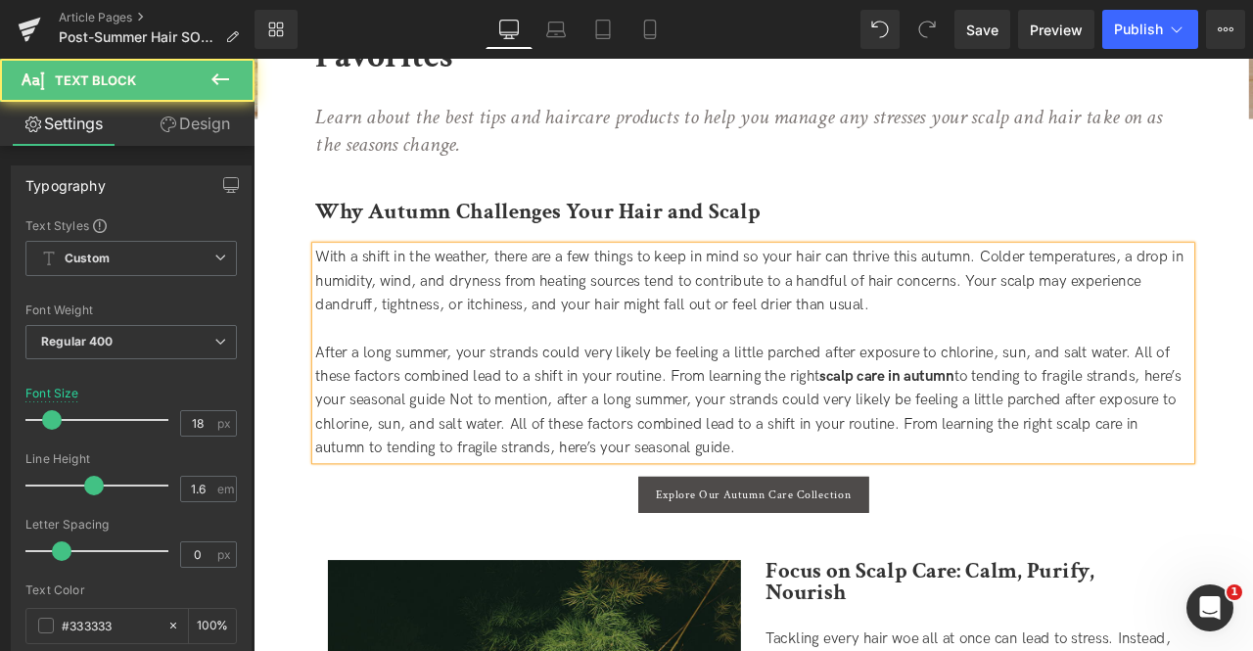
click at [586, 406] on span "After a long summer, your strands could very likely be feeling a little parched…" at bounding box center [840, 462] width 1026 height 133
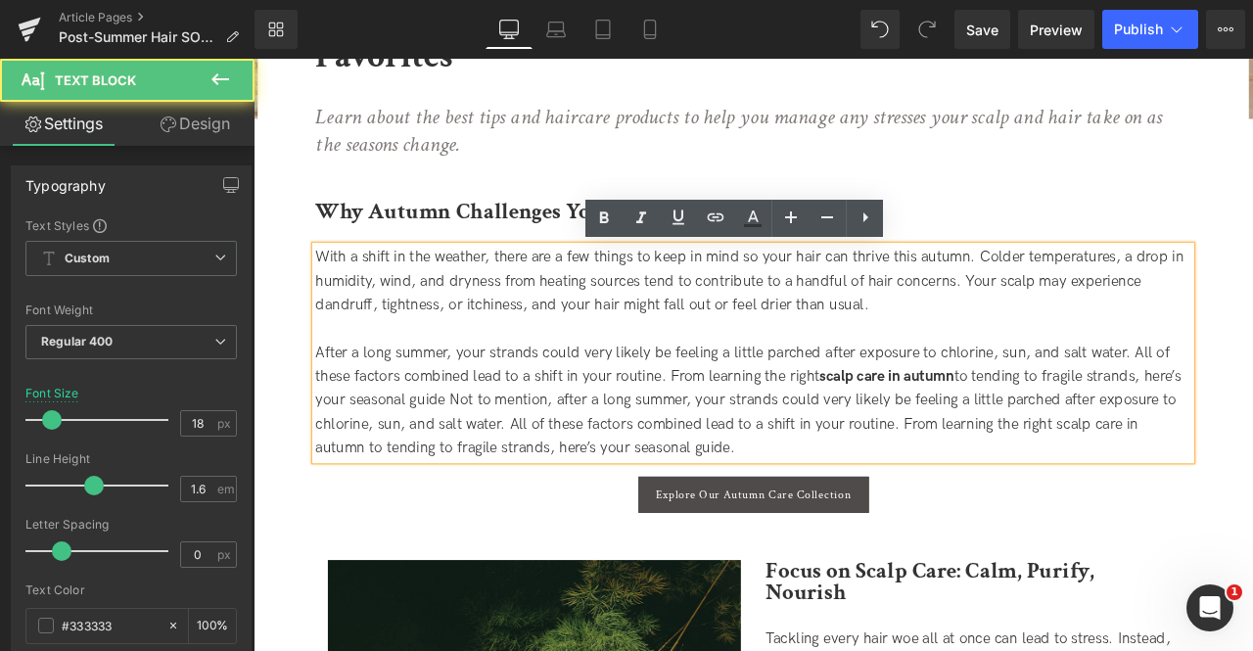
click at [825, 389] on div at bounding box center [846, 380] width 1038 height 28
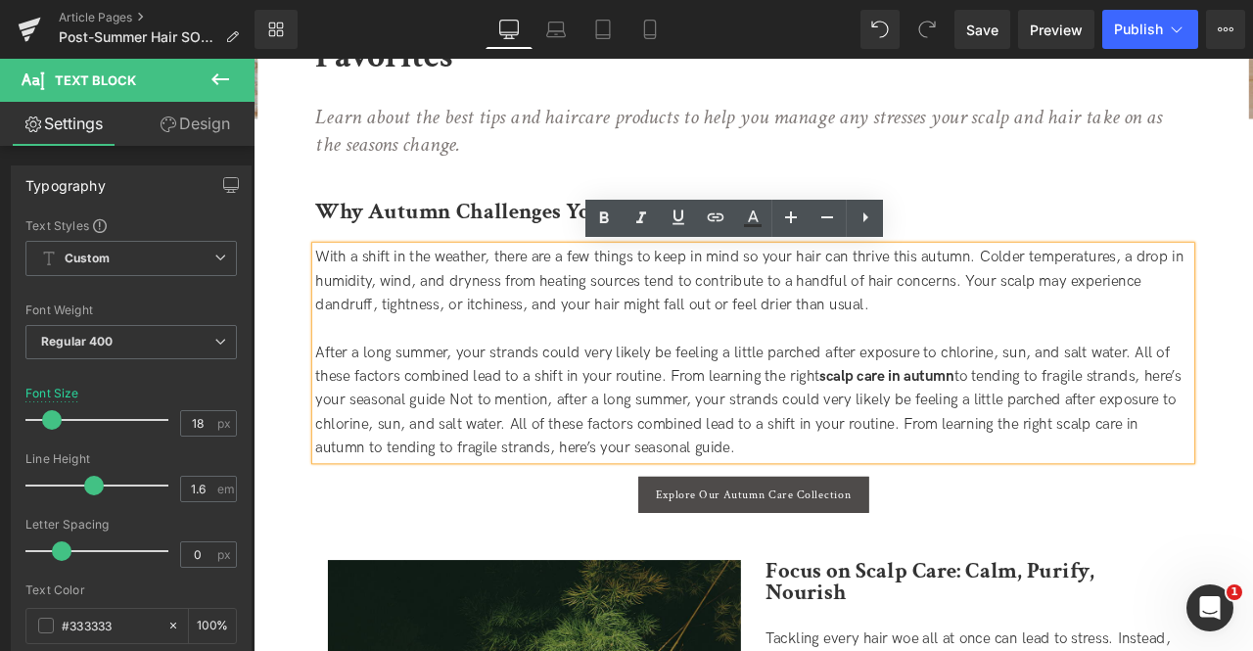
click at [743, 407] on span "After a long summer, your strands could very likely be feeling a little parched…" at bounding box center [840, 462] width 1026 height 133
click at [835, 408] on span "After a long summer, your strands could very likely be feeling a little parched…" at bounding box center [840, 462] width 1026 height 133
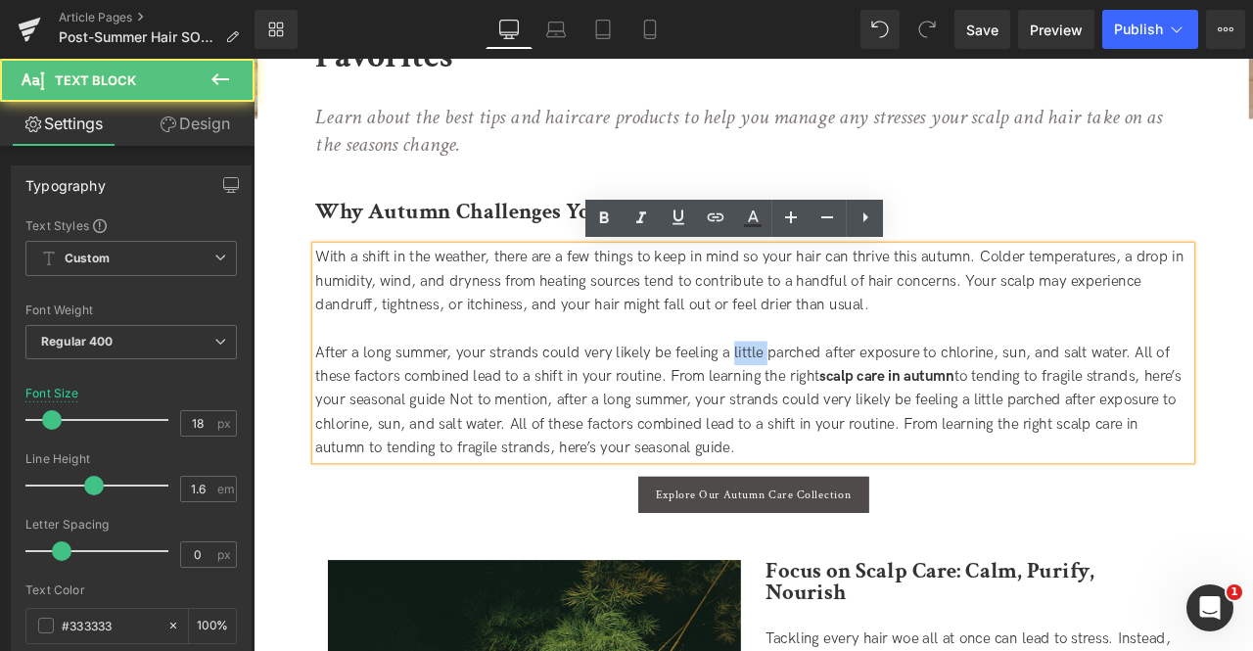
click at [835, 408] on span "After a long summer, your strands could very likely be feeling a little parched…" at bounding box center [840, 462] width 1026 height 133
click at [654, 431] on span "After a long summer, your strands could very likely be feeling a little parched…" at bounding box center [840, 462] width 1026 height 133
click at [599, 452] on div "After a long summer, your strands could very likely be feeling a little parched…" at bounding box center [846, 463] width 1038 height 141
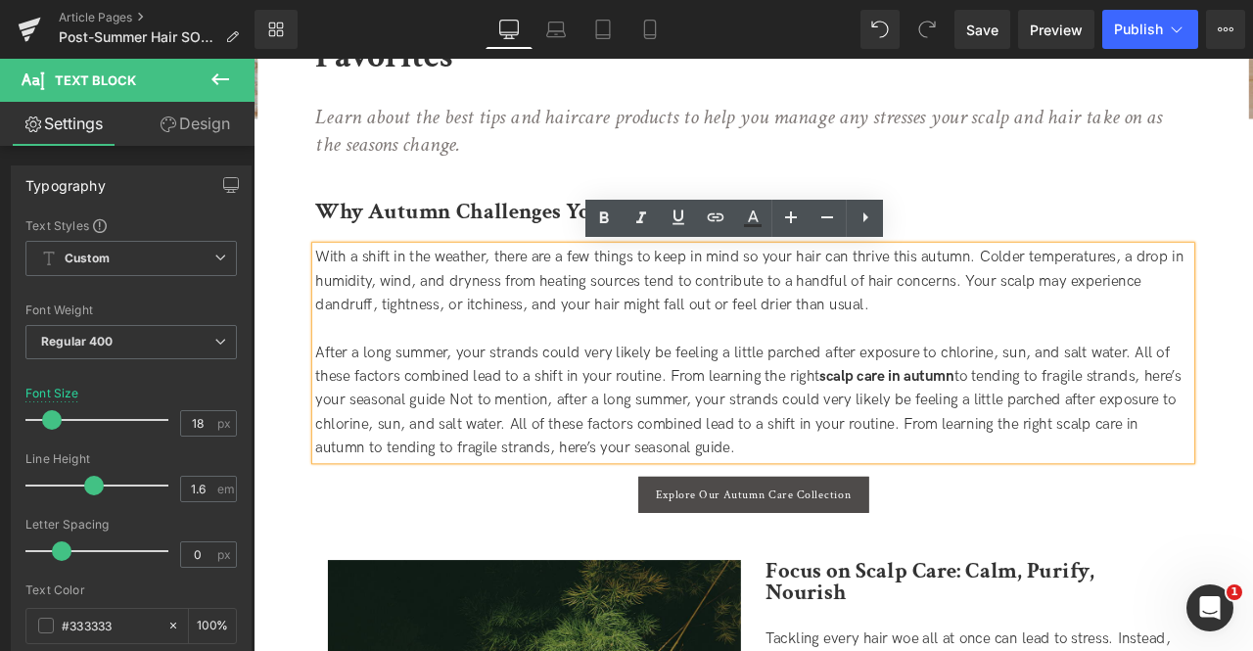
click at [537, 465] on span "After a long summer, your strands could very likely be feeling a little parched…" at bounding box center [840, 462] width 1026 height 133
click at [892, 511] on div "After a long summer, your strands could very likely be feeling a little parched…" at bounding box center [846, 463] width 1038 height 141
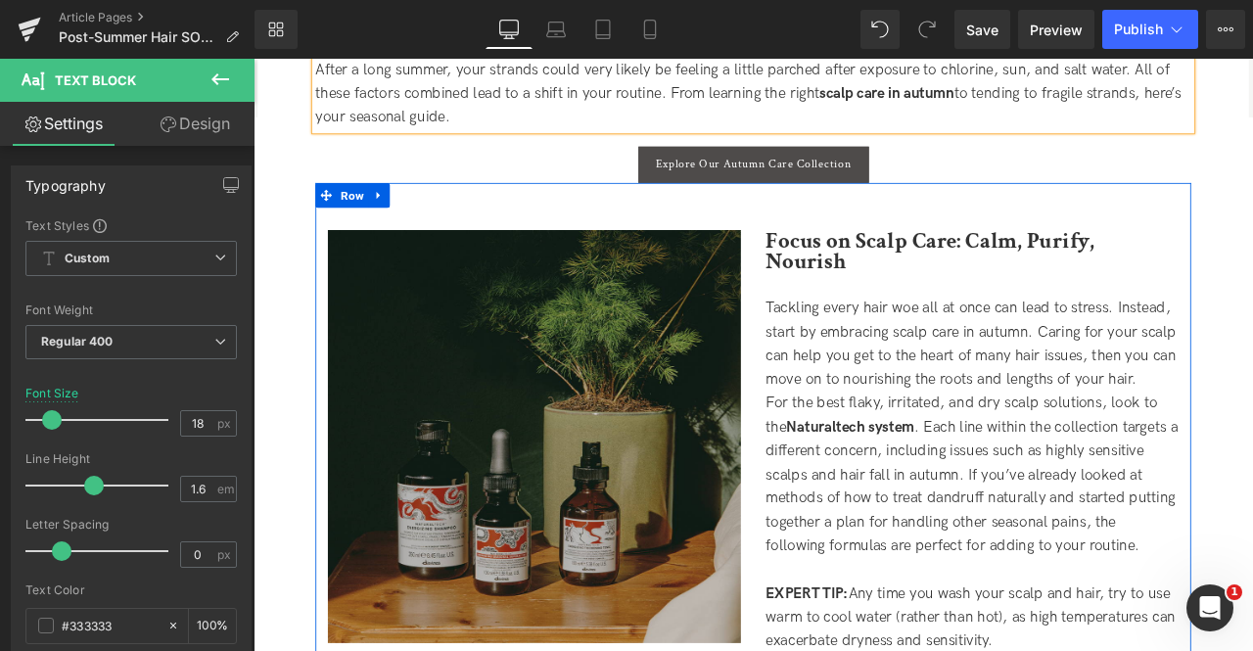
scroll to position [874, 0]
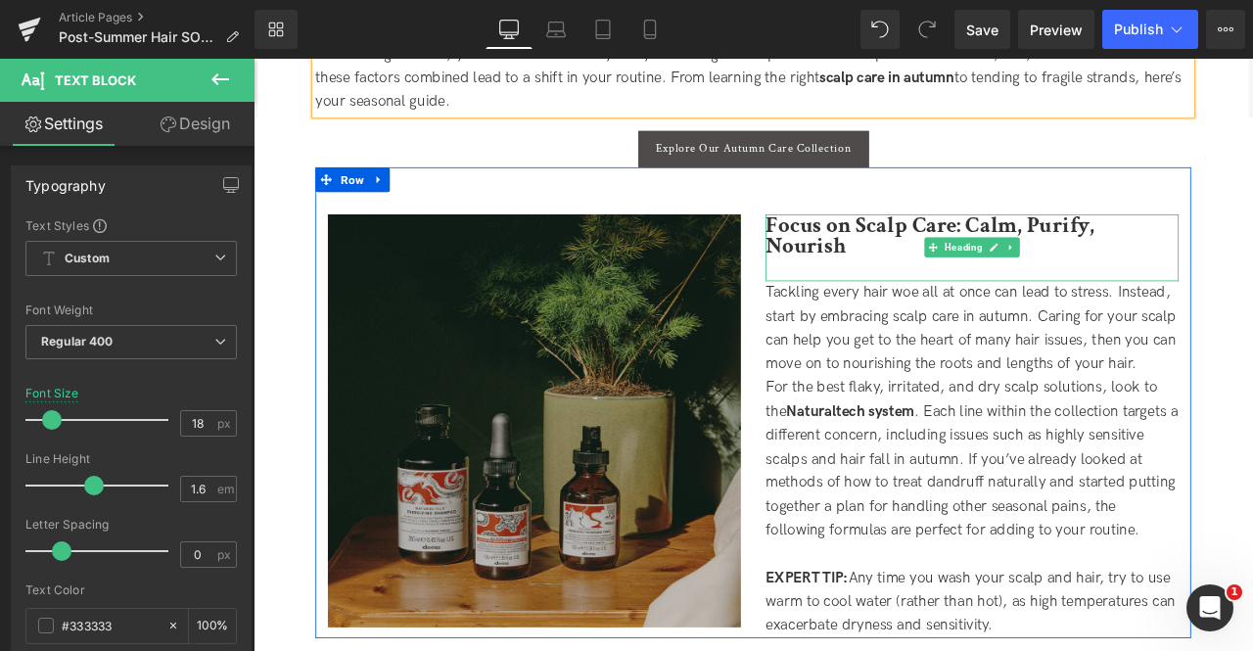
click at [896, 252] on b "Focus on Scalp Care: Calm, Purify, Nourish" at bounding box center [1055, 269] width 390 height 60
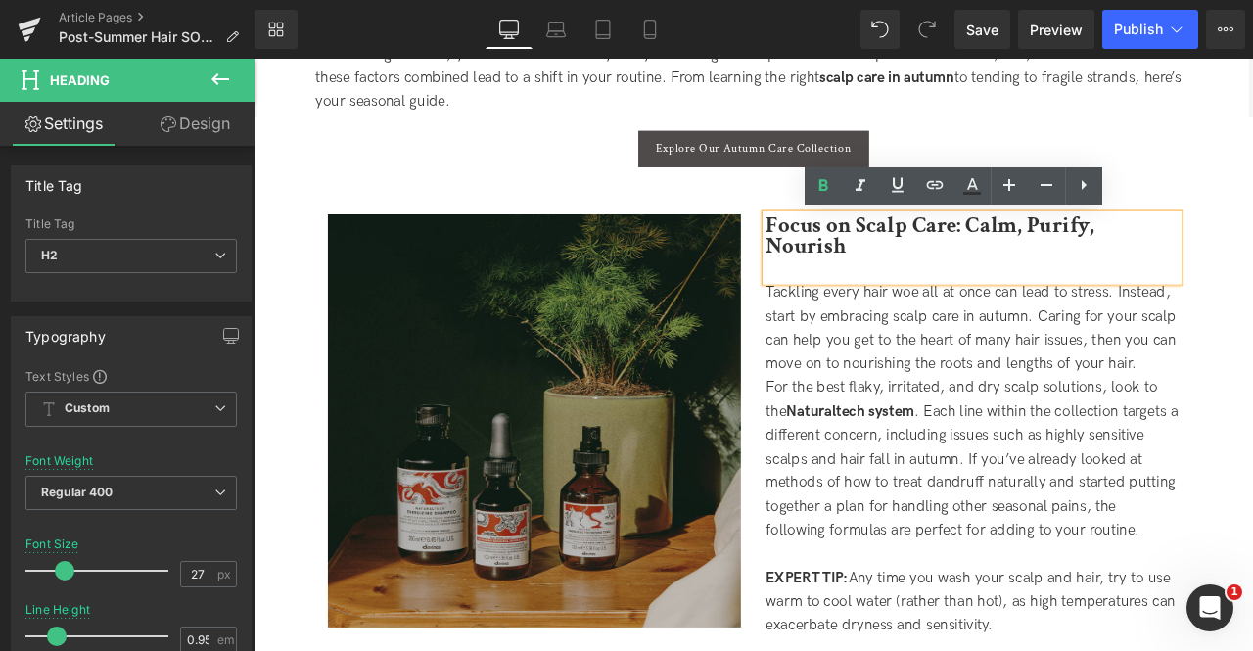
click at [822, 211] on div "Image Focus on Scalp Care: Calm, Purify, Nourish Heading Tackling every hair wo…" at bounding box center [846, 467] width 1038 height 558
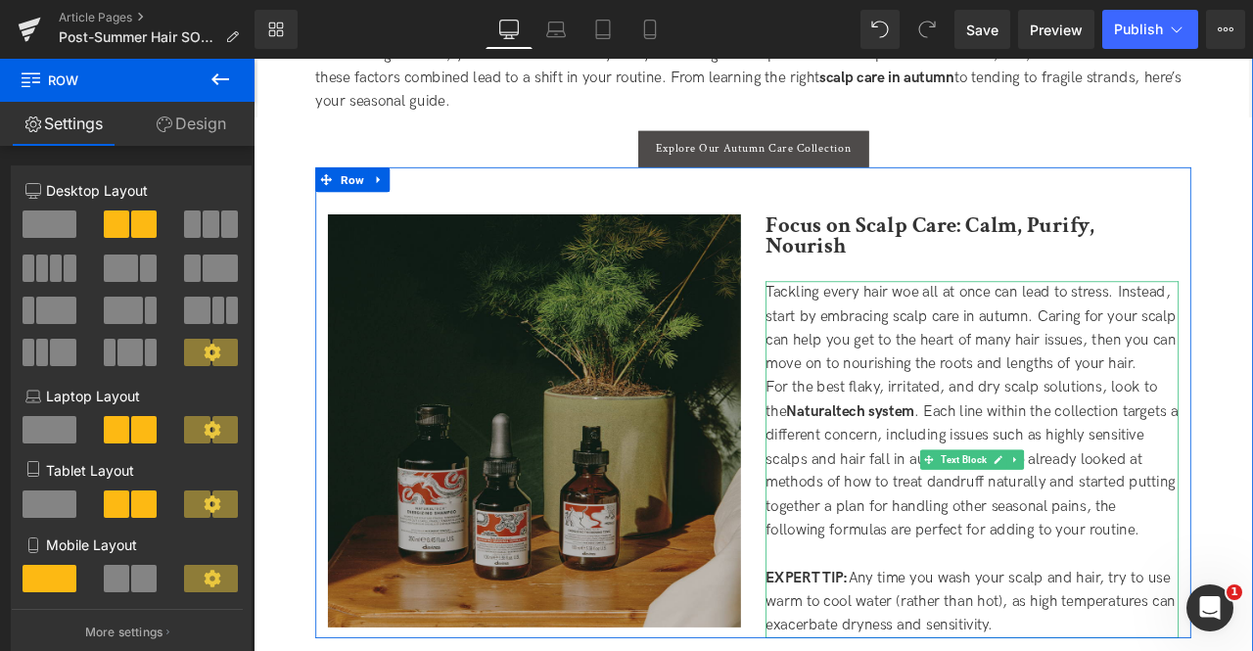
click at [1252, 323] on div "Tackling every hair woe all at once can lead to stress. Instead, start by embra…" at bounding box center [1104, 379] width 489 height 113
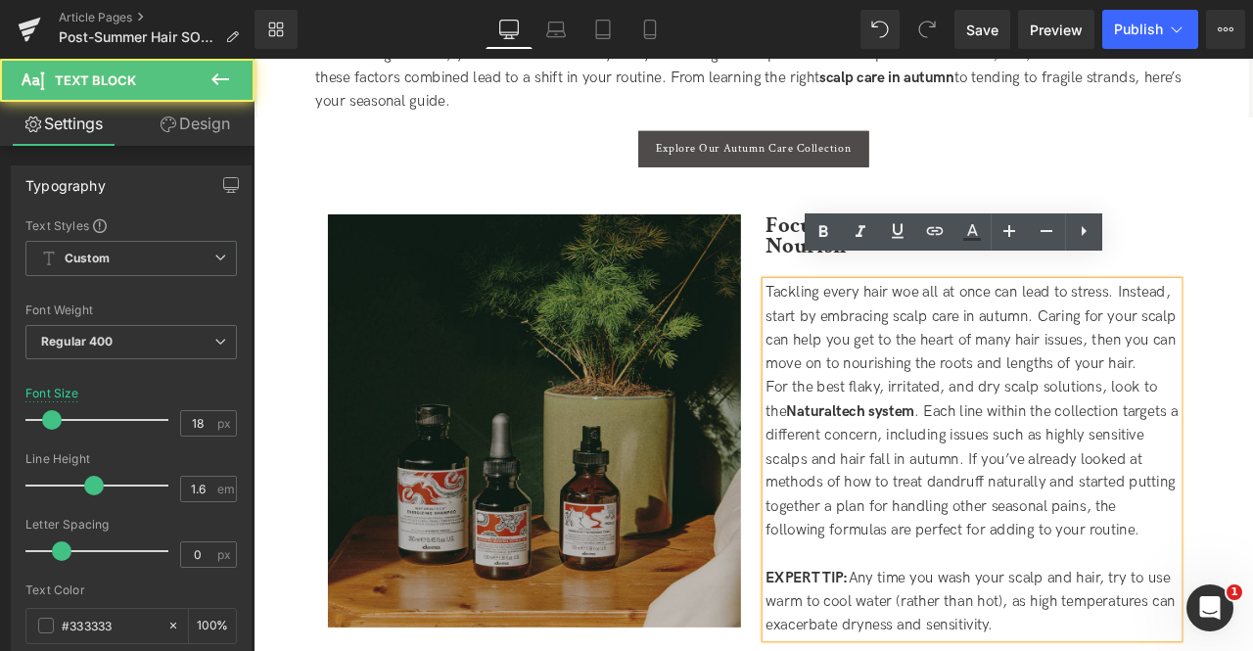
click at [1252, 323] on div "Tackling every hair woe all at once can lead to stress. Instead, start by embra…" at bounding box center [1104, 379] width 489 height 113
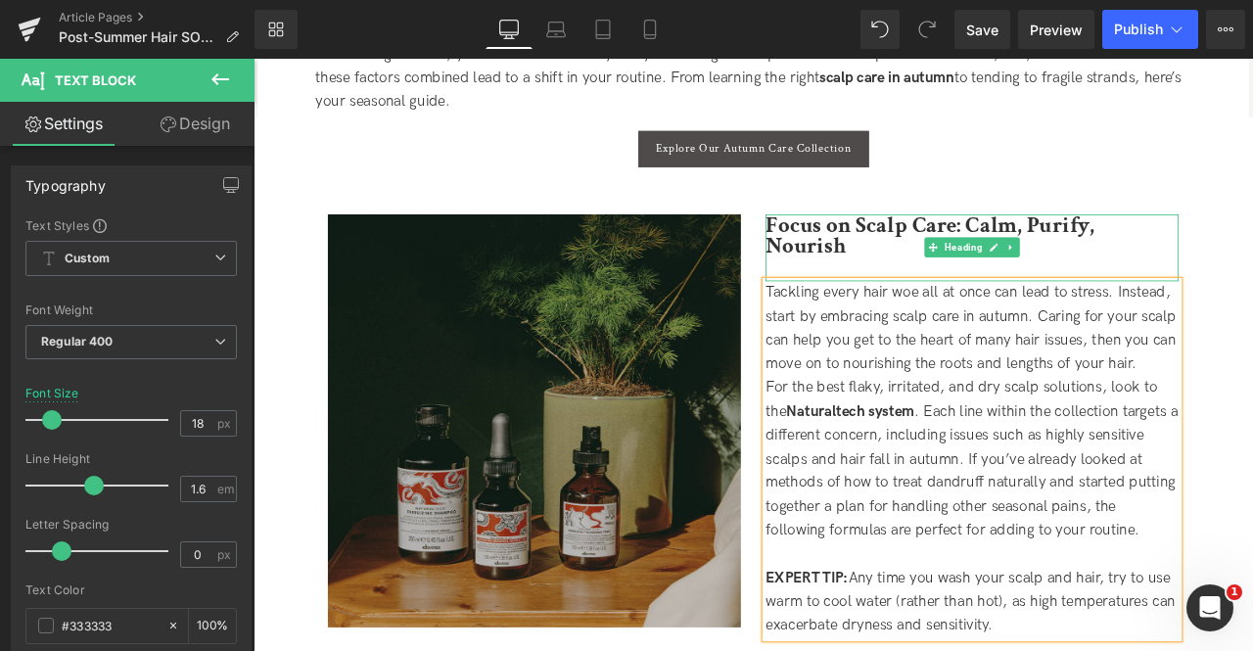
click at [932, 270] on b "Focus on Scalp Care: Calm, Purify, Nourish" at bounding box center [1055, 269] width 390 height 60
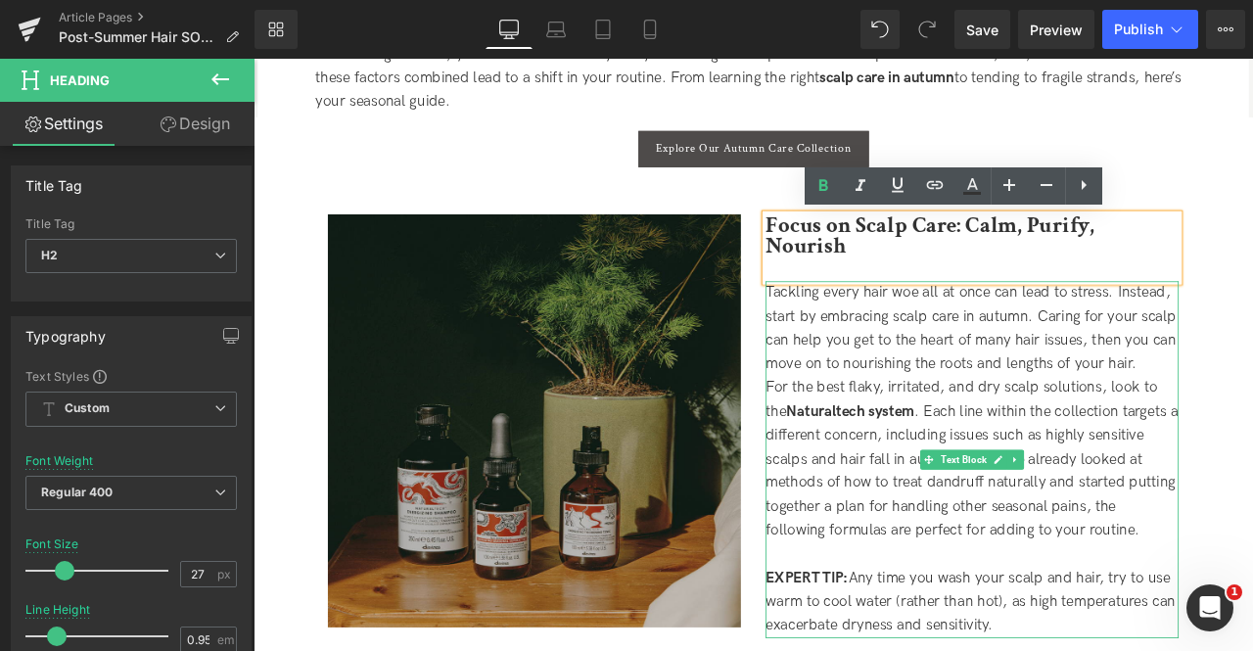
click at [908, 323] on div "Tackling every hair woe all at once can lead to stress. Instead, start by embra…" at bounding box center [1104, 379] width 489 height 113
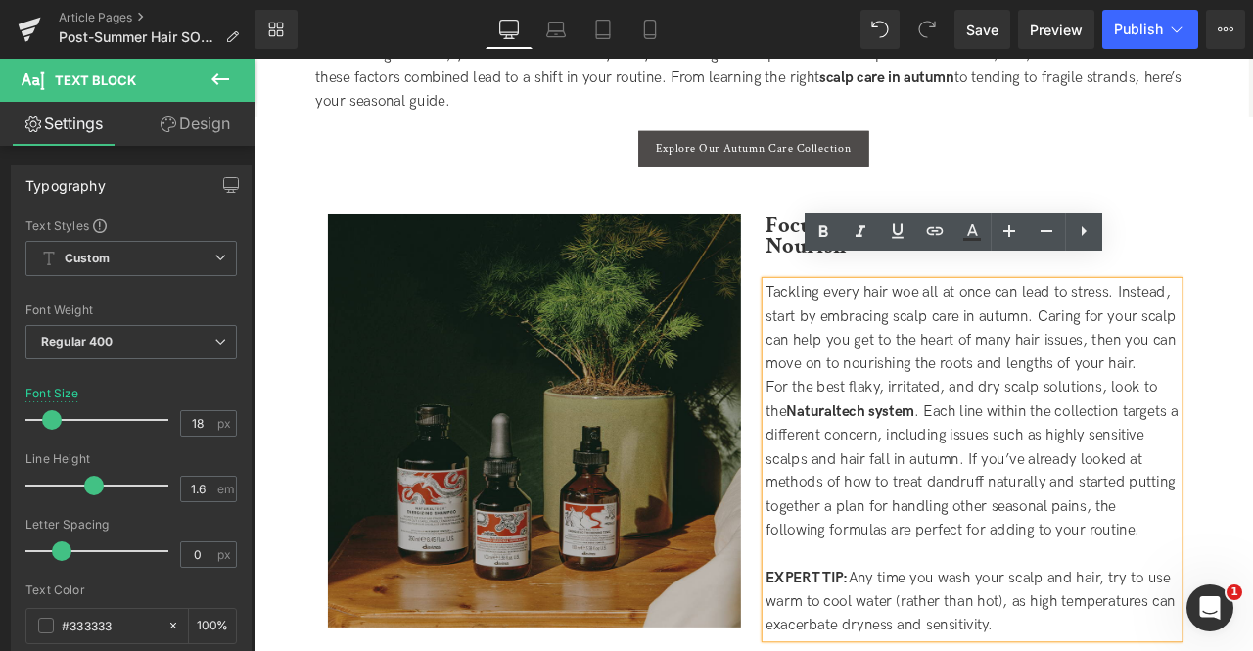
click at [1006, 323] on div "Tackling every hair woe all at once can lead to stress. Instead, start by embra…" at bounding box center [1104, 379] width 489 height 113
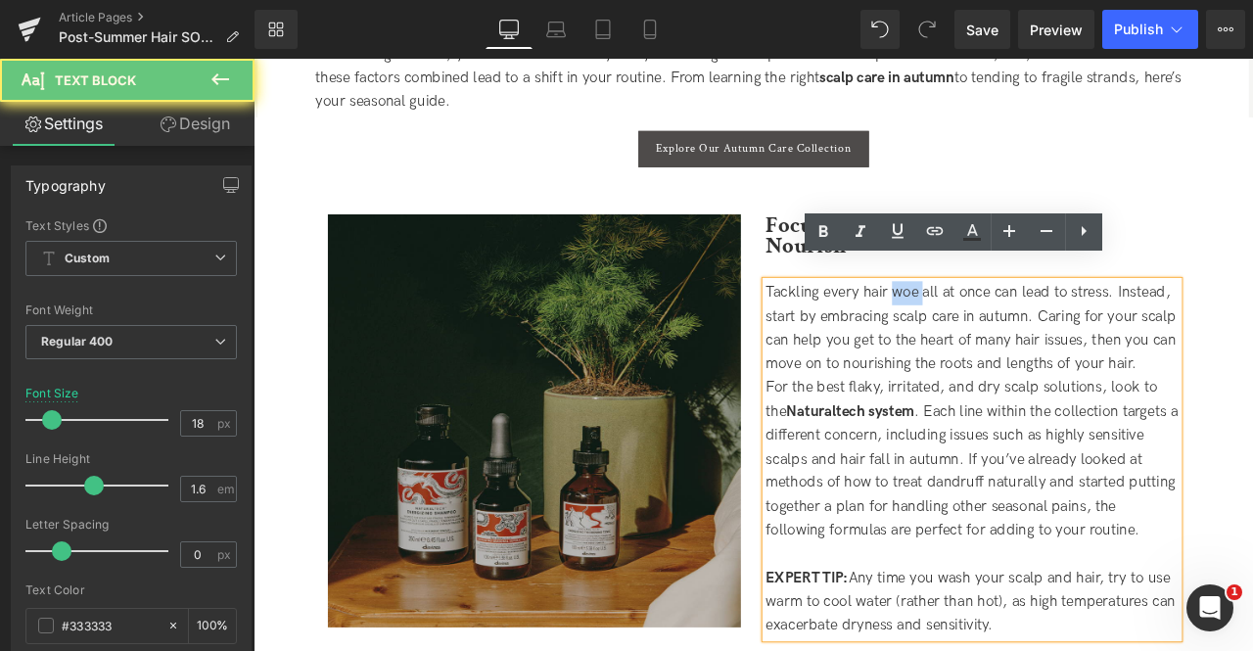
click at [1006, 323] on div "Tackling every hair woe all at once can lead to stress. Instead, start by embra…" at bounding box center [1104, 379] width 489 height 113
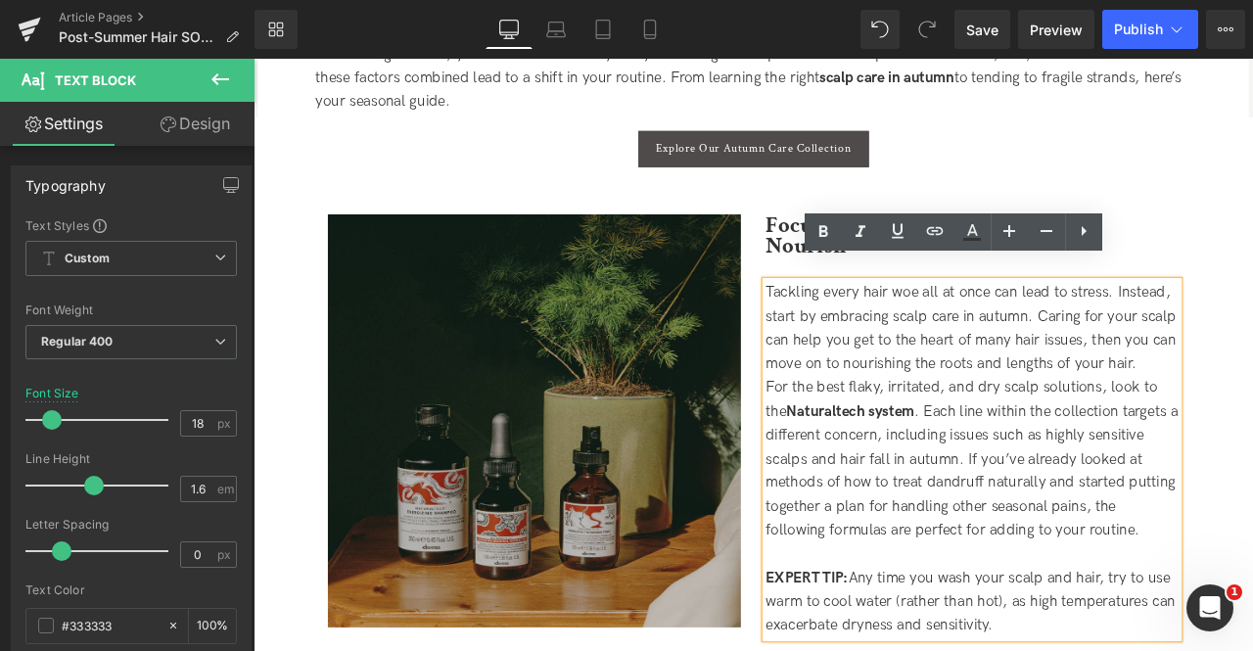
click at [1161, 323] on div "Tackling every hair woe all at once can lead to stress. Instead, start by embra…" at bounding box center [1104, 379] width 489 height 113
click at [1222, 323] on div "Tackling every hair woe all at once can lead to stress. Instead, start by embra…" at bounding box center [1104, 379] width 489 height 113
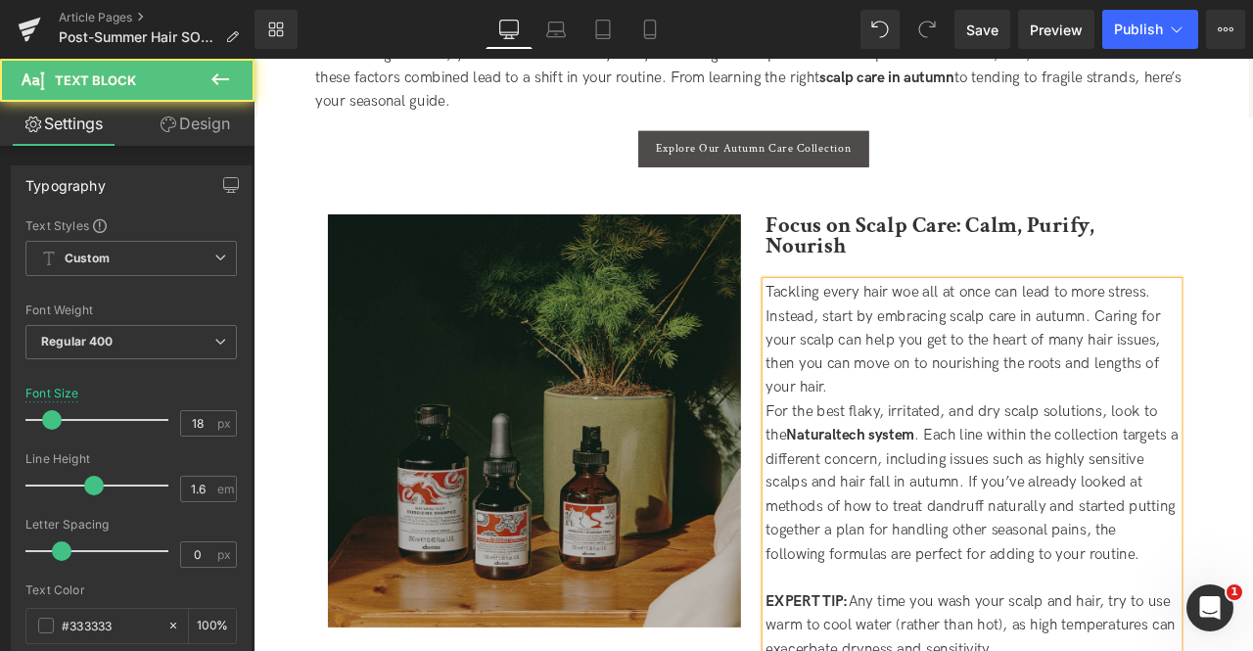
click at [1017, 323] on div "Tackling every hair woe all at once can lead to more stress. Instead, start by …" at bounding box center [1104, 393] width 489 height 141
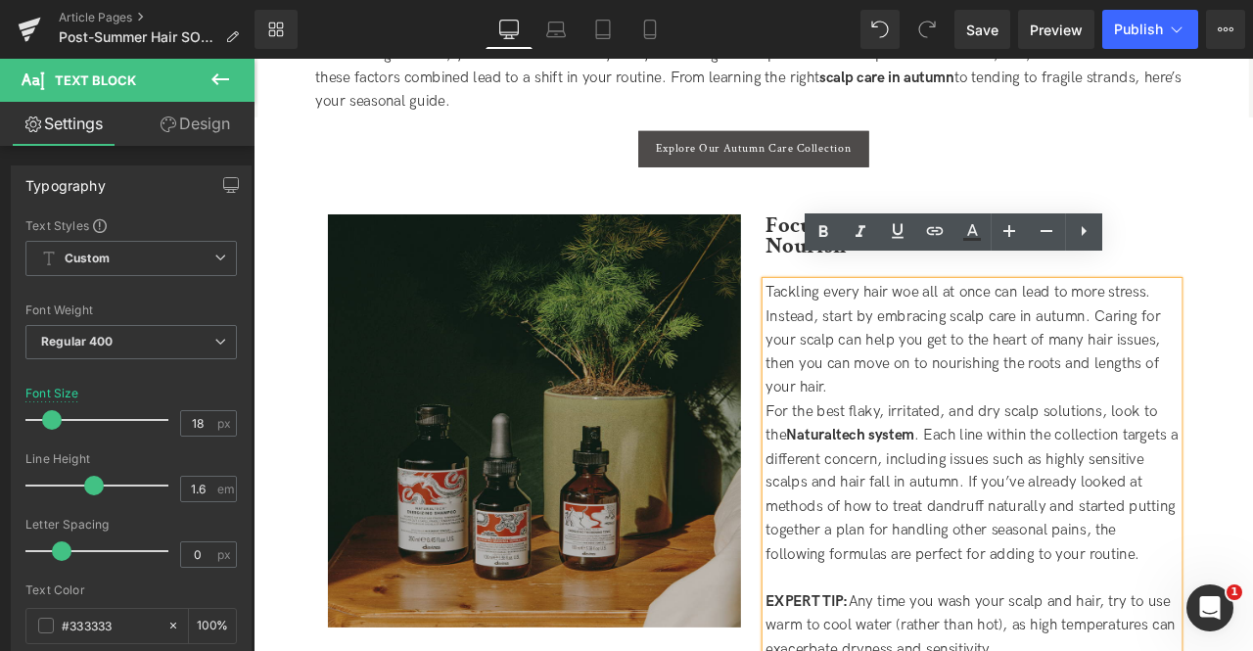
click at [1100, 421] on div "Tackling every hair woe all at once can lead to more stress. Instead, start by …" at bounding box center [1104, 393] width 489 height 141
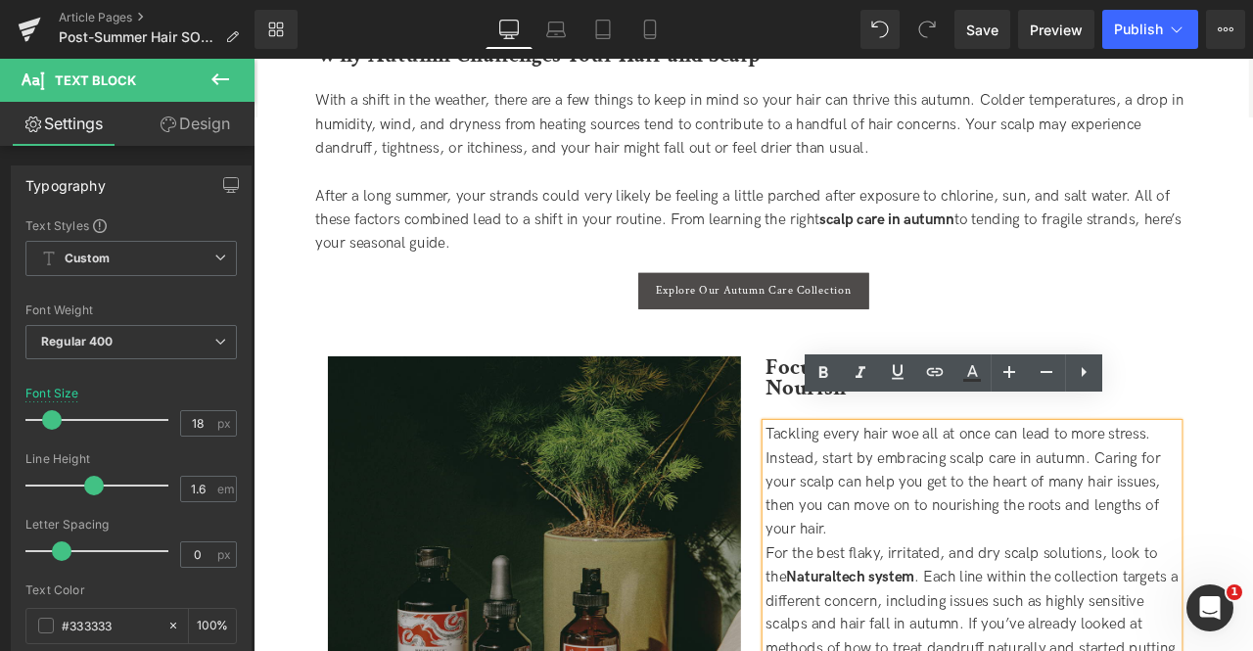
scroll to position [706, 0]
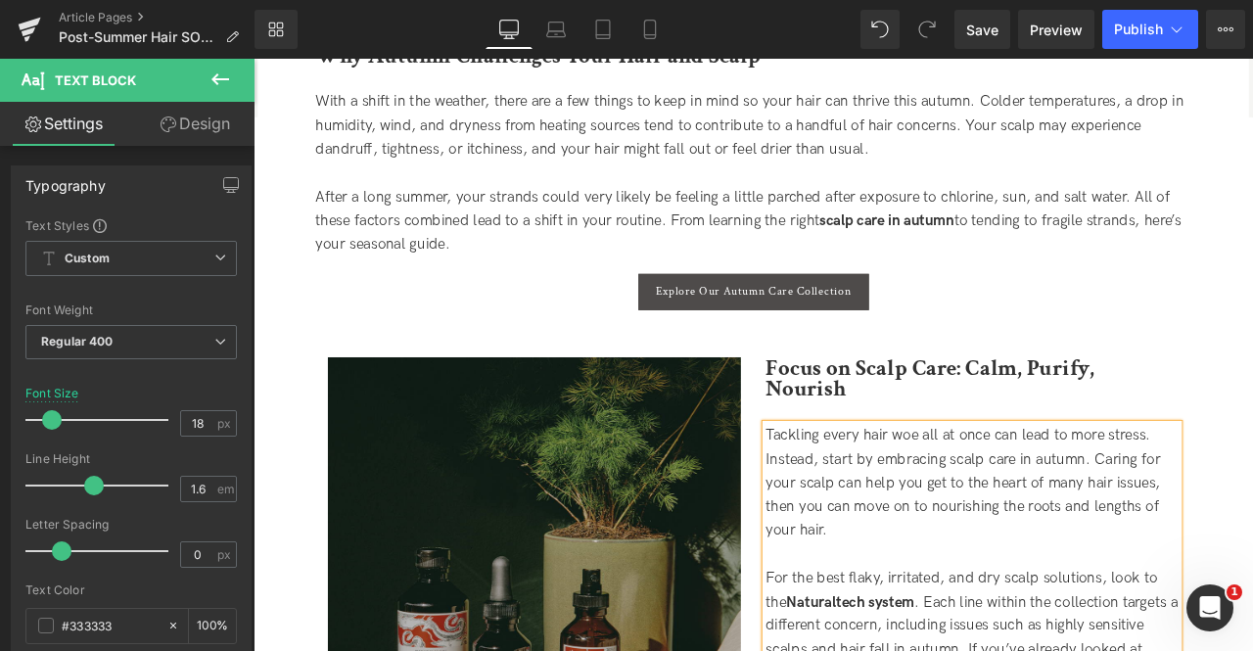
click at [959, 576] on div "Tackling every hair woe all at once can lead to more stress. Instead, start by …" at bounding box center [1104, 561] width 489 height 141
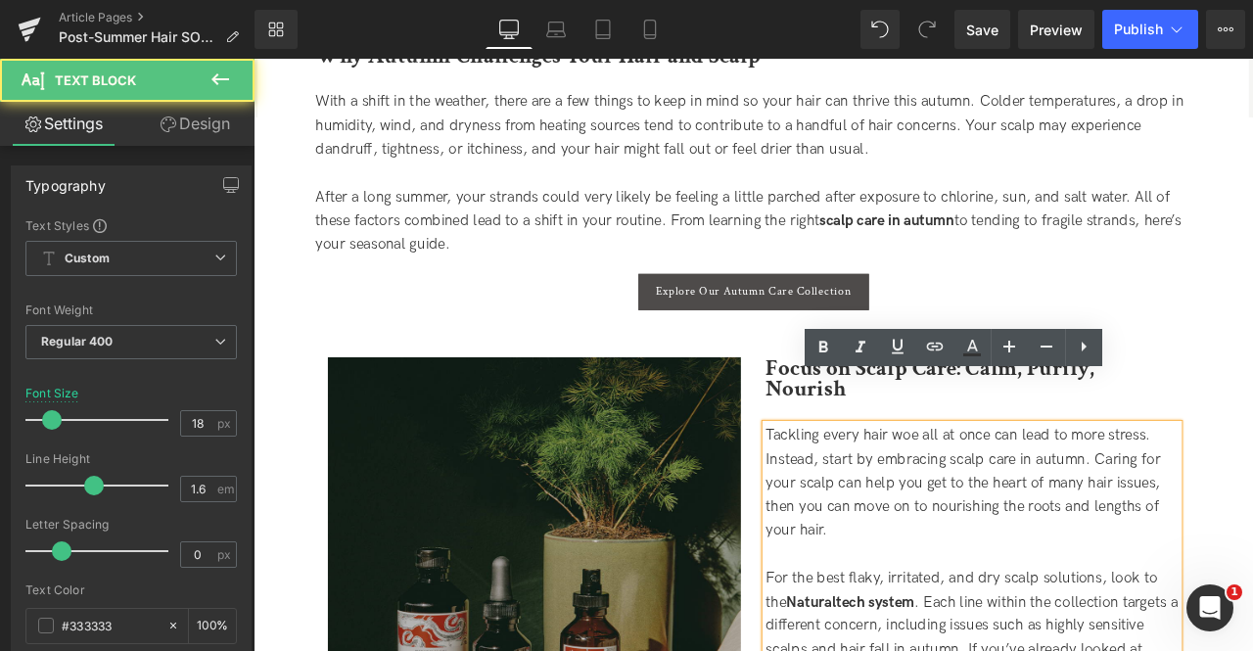
scroll to position [878, 0]
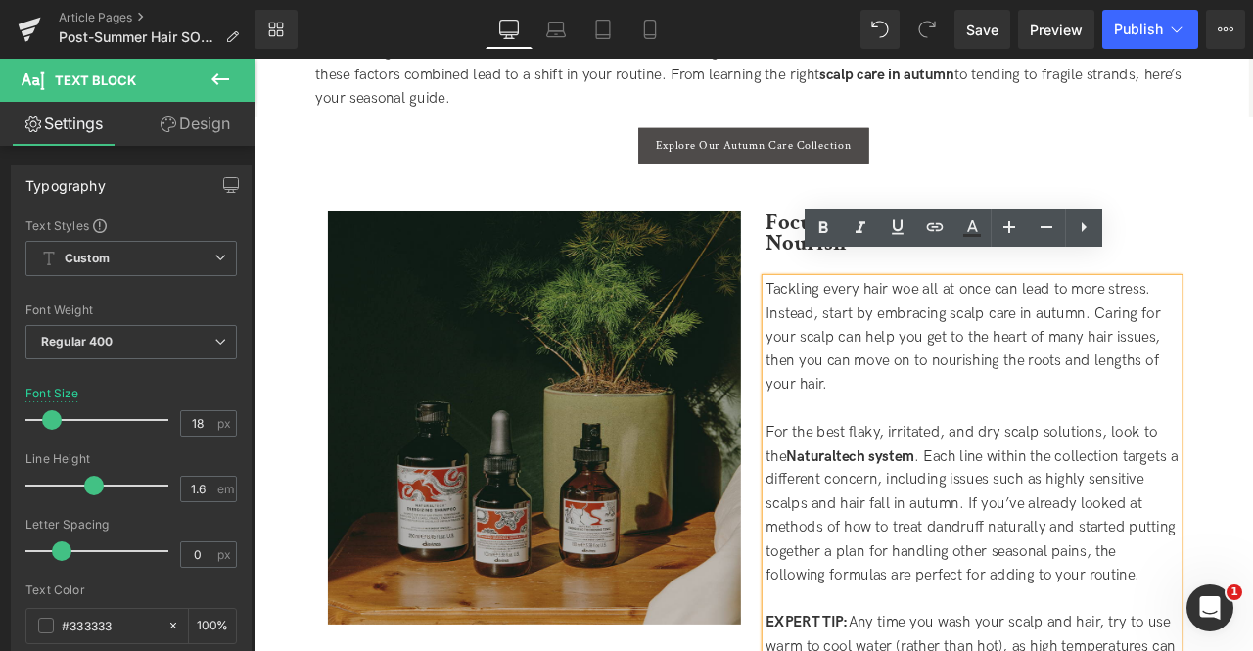
click at [1018, 520] on strong "Naturaltech system" at bounding box center [961, 530] width 152 height 21
click at [1018, 415] on div "Tackling every hair woe all at once can lead to more stress. Instead, start by …" at bounding box center [1104, 389] width 489 height 141
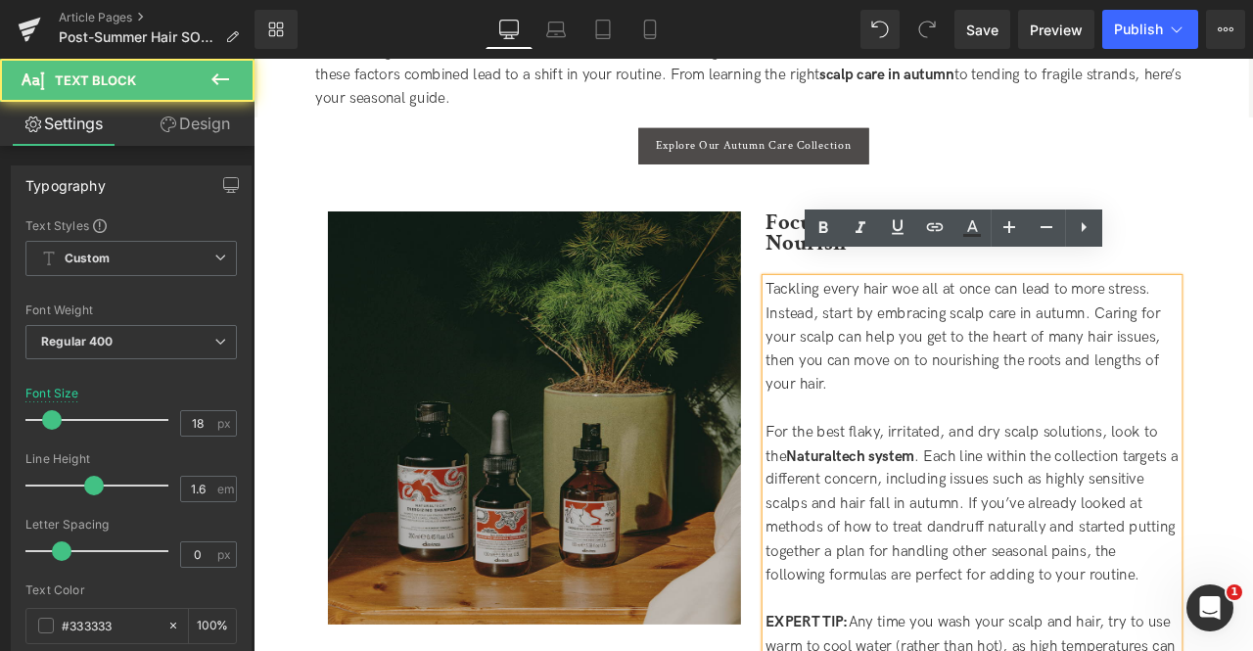
click at [1077, 519] on div "For the best flaky, irritated, and dry scalp solutions, look to the Naturaltech…" at bounding box center [1104, 587] width 489 height 198
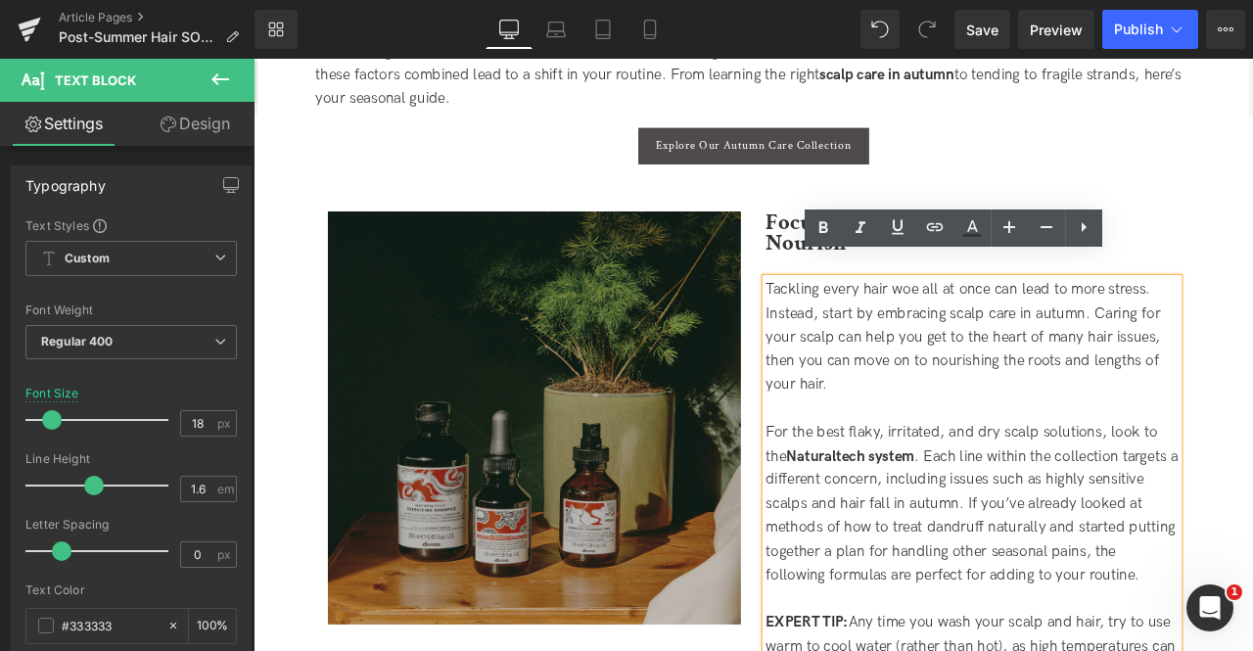
click at [1041, 535] on div "For the best flaky, irritated, and dry scalp solutions, look to the Naturaltech…" at bounding box center [1104, 587] width 489 height 198
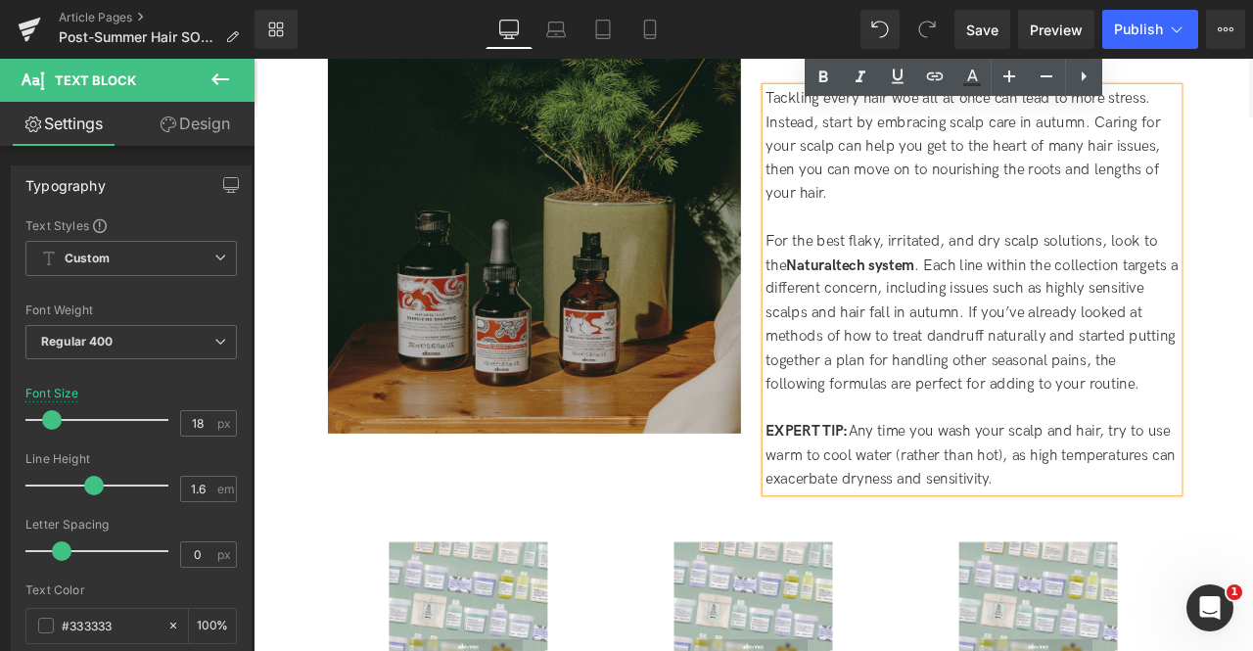
scroll to position [1105, 0]
click at [892, 487] on div "EXPERT TIP: Any time you wash your scalp and hair, try to use warm to cool wate…" at bounding box center [1104, 528] width 489 height 84
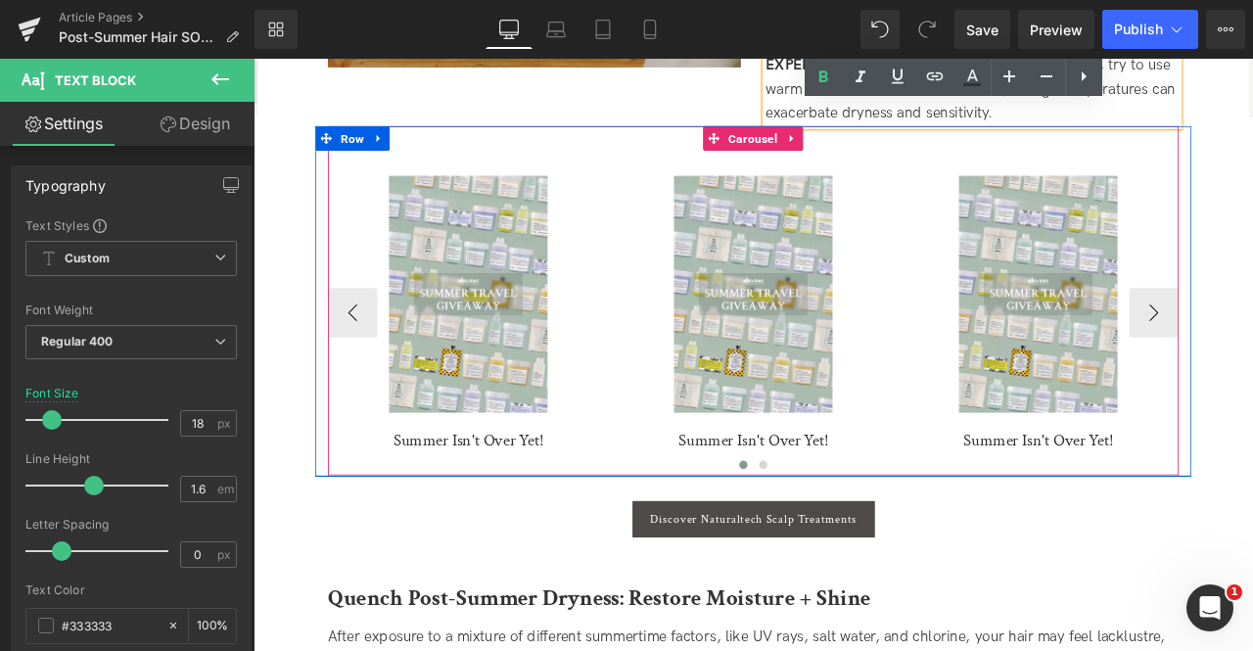
scroll to position [1534, 0]
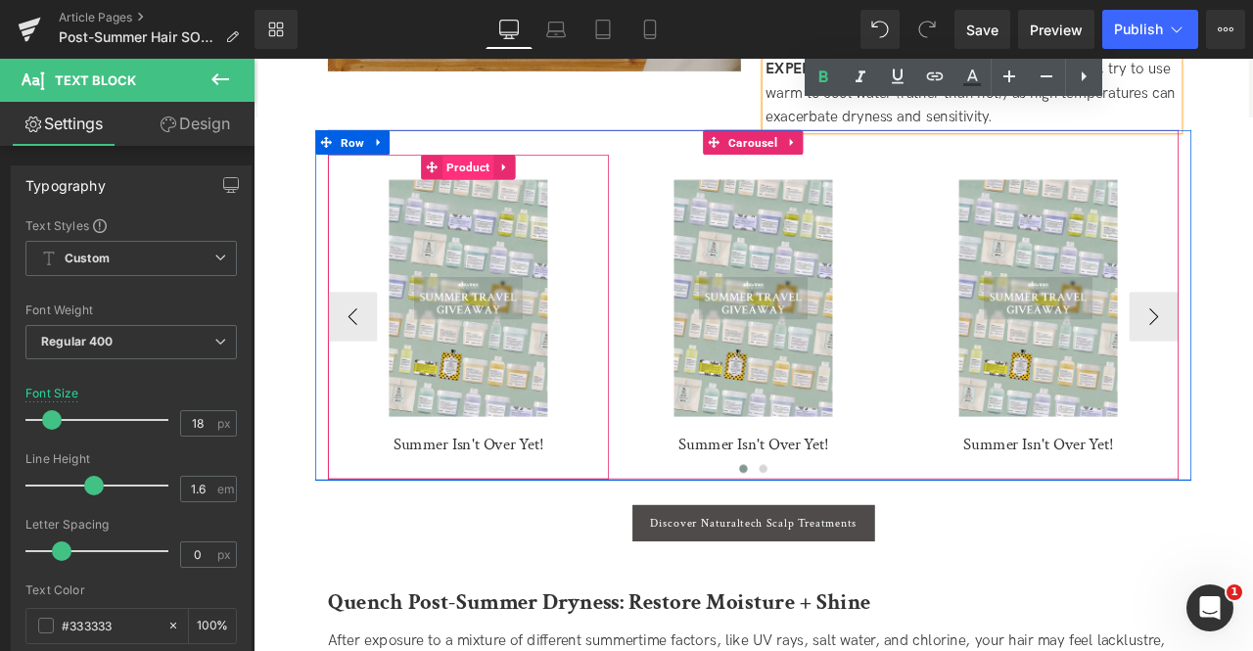
click at [498, 172] on span "Product" at bounding box center [508, 186] width 61 height 29
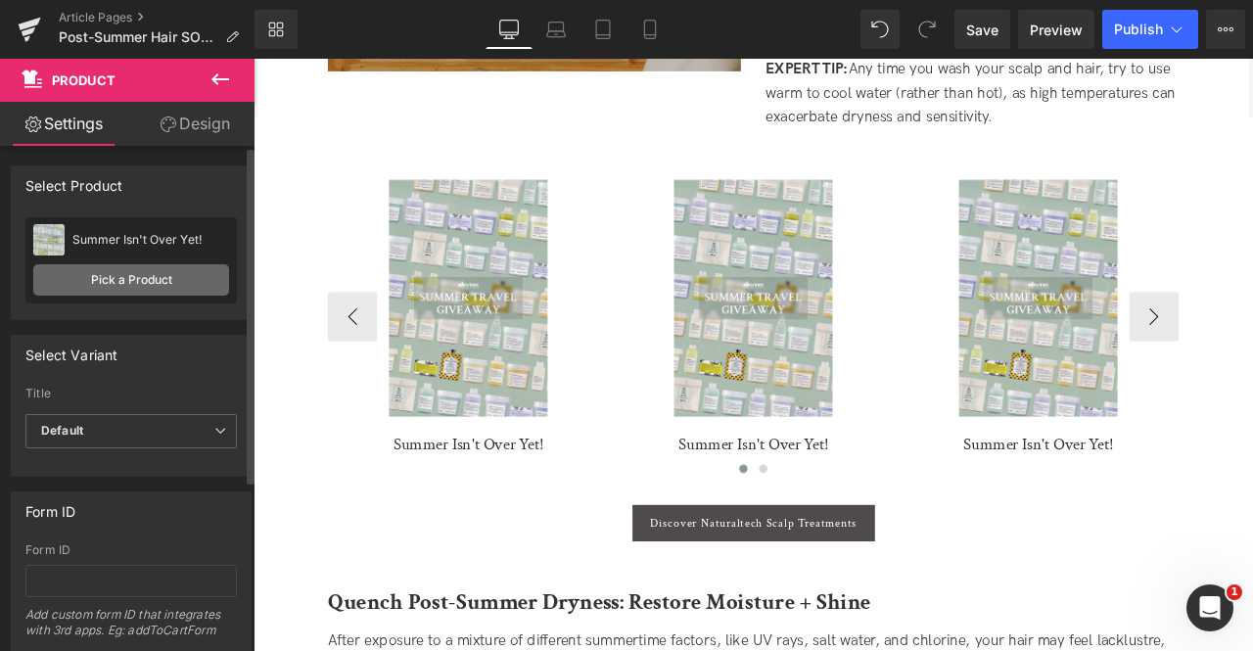
click at [180, 273] on link "Pick a Product" at bounding box center [131, 279] width 196 height 31
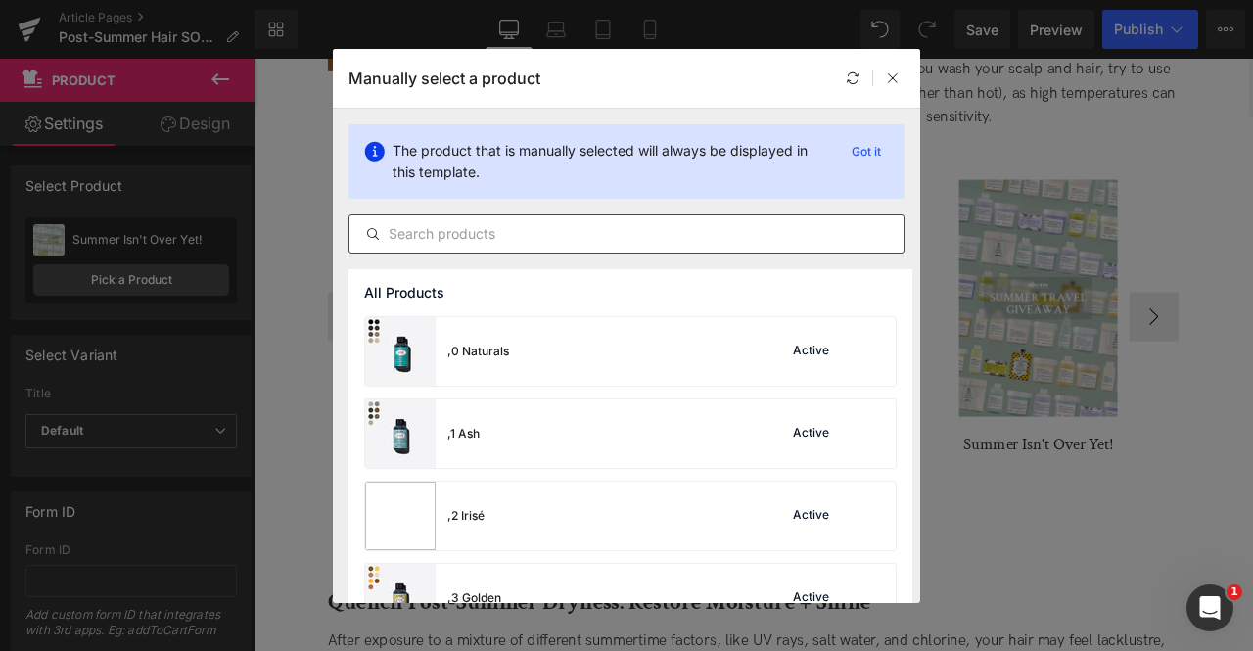
click at [462, 235] on input "text" at bounding box center [626, 233] width 554 height 23
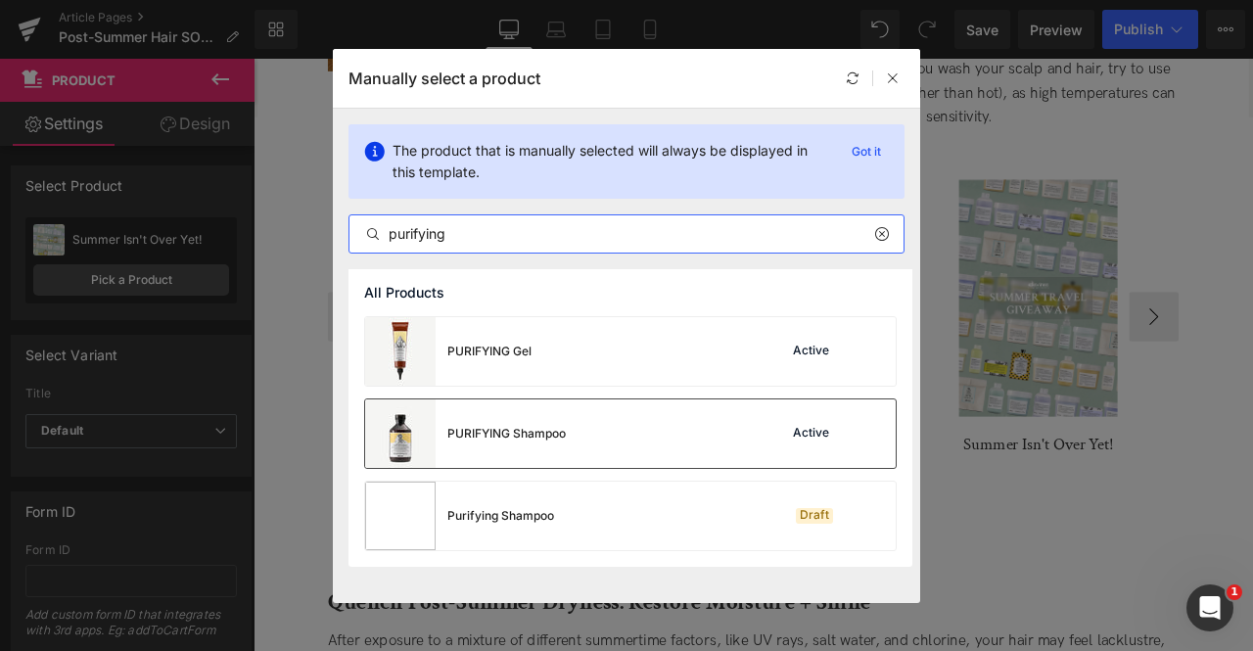
type input "purifying"
click at [489, 440] on div "PURIFYING Shampoo" at bounding box center [506, 434] width 118 height 18
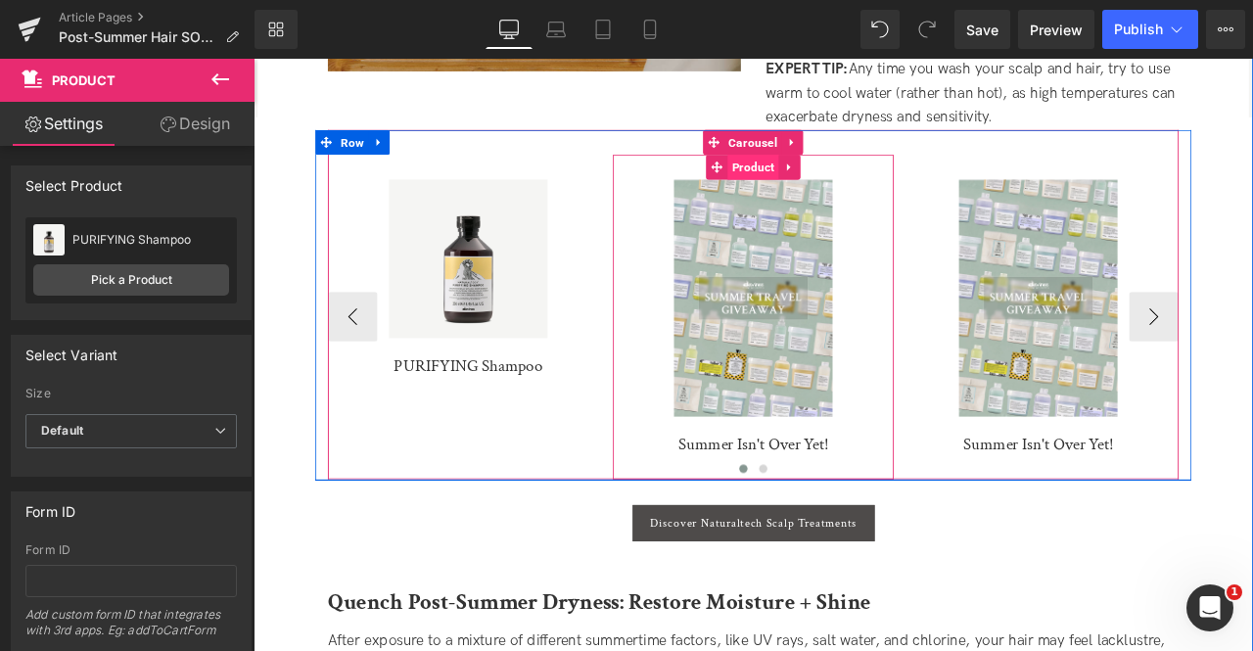
click at [847, 172] on span "Product" at bounding box center [845, 186] width 61 height 29
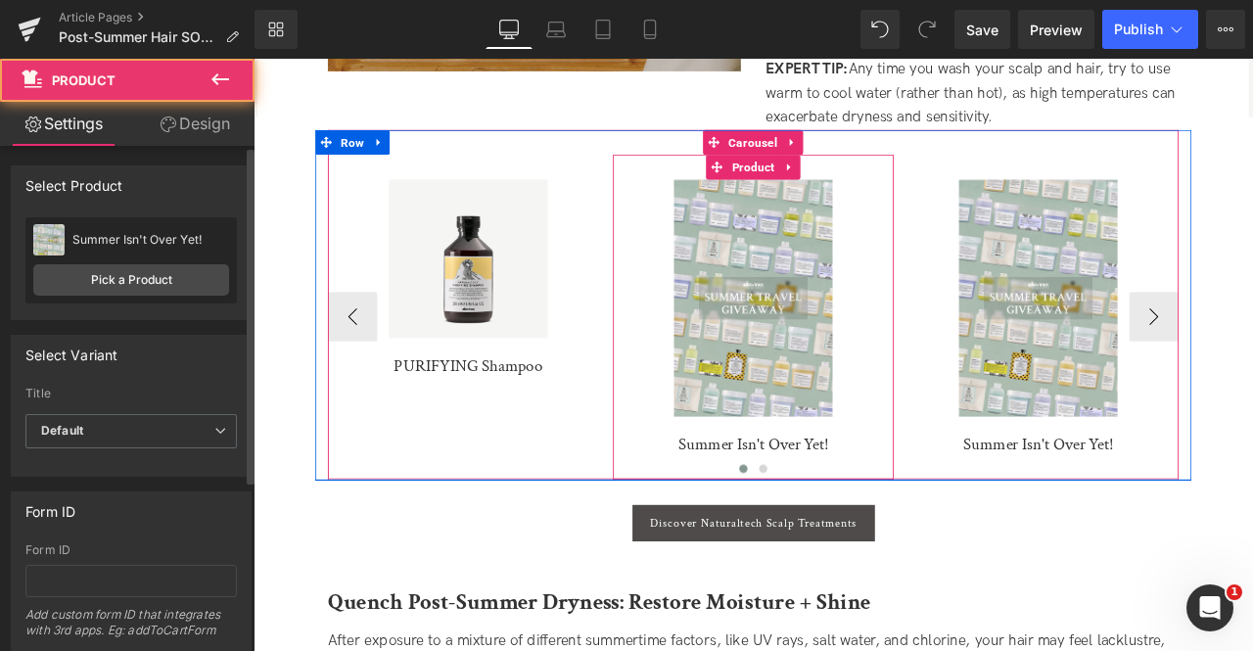
click at [125, 301] on div "Summer Isn't Over Yet! Summer Isn't Over Yet! Pick a Product" at bounding box center [130, 260] width 211 height 86
click at [122, 294] on link "Pick a Product" at bounding box center [131, 279] width 196 height 31
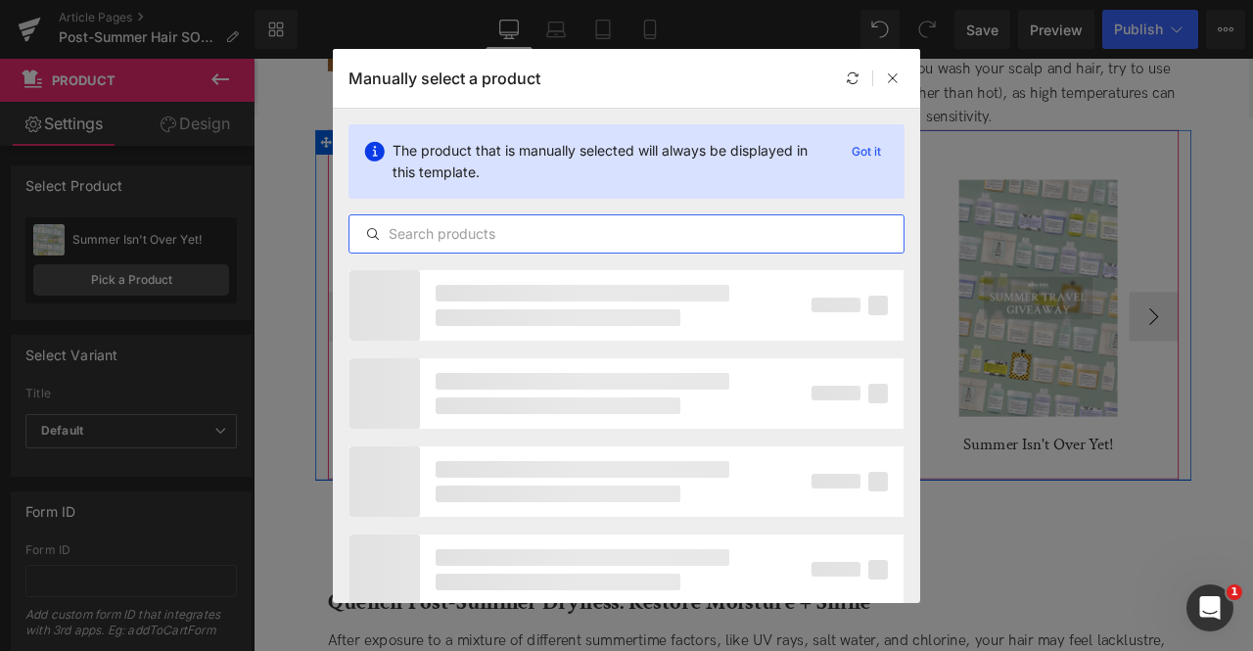
click at [630, 233] on input "text" at bounding box center [626, 233] width 554 height 23
type input "calming"
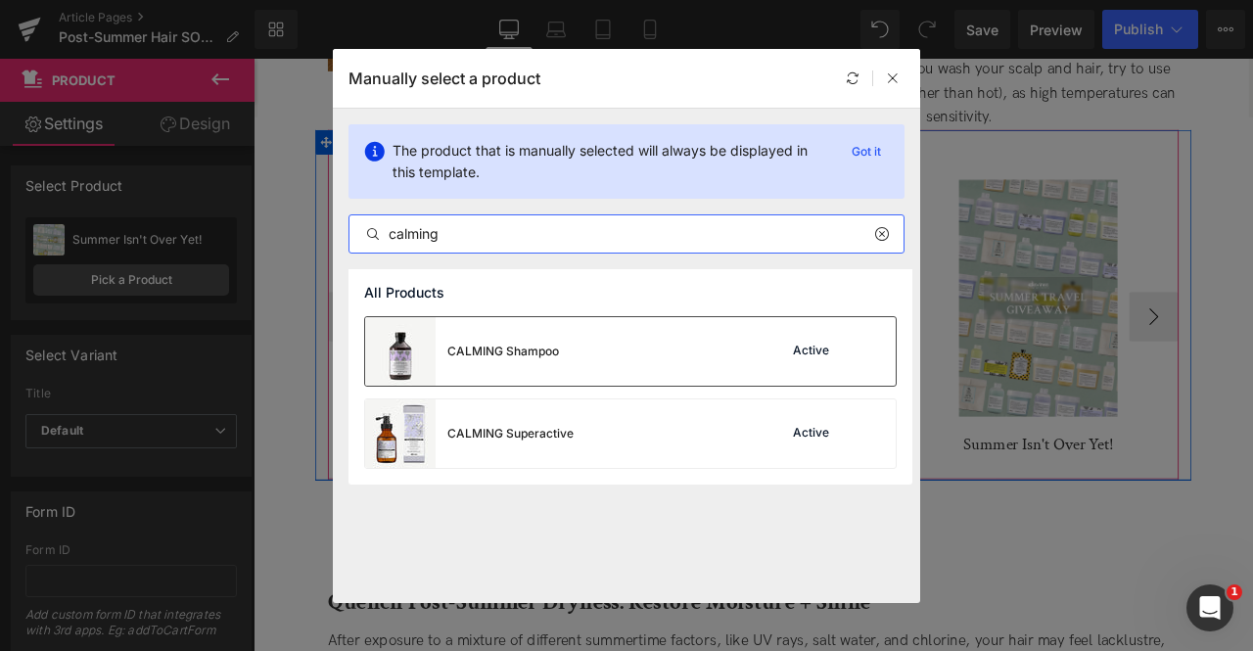
click at [713, 349] on div "CALMING Shampoo Active" at bounding box center [630, 351] width 531 height 69
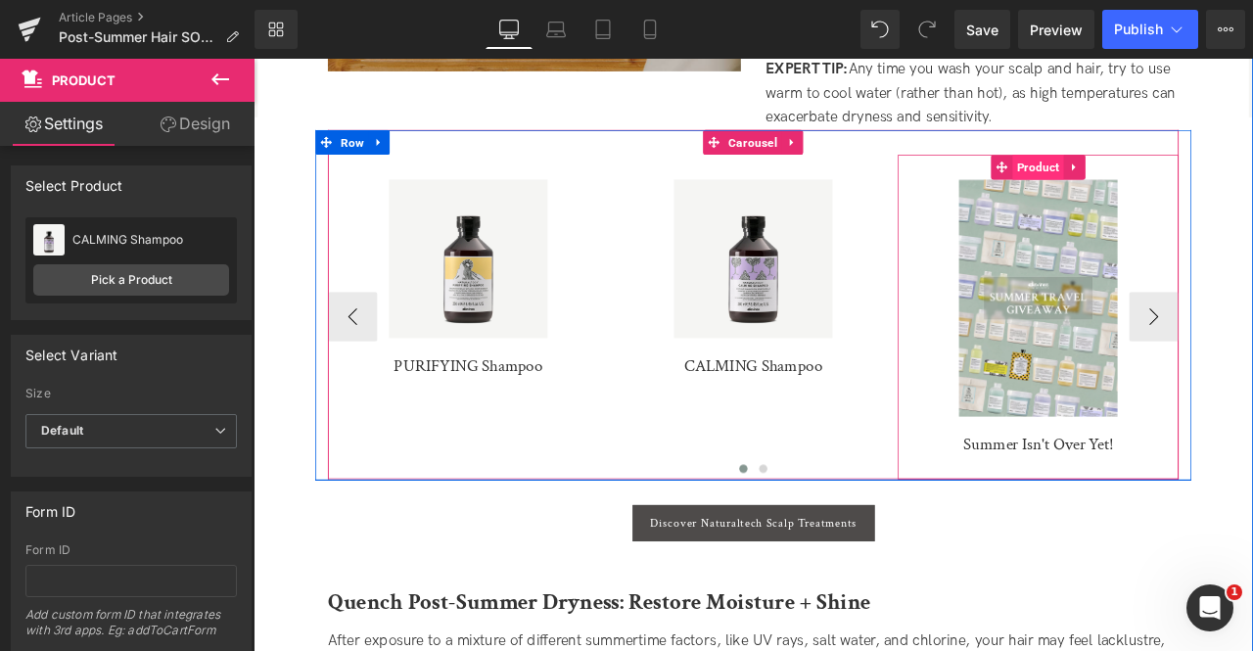
click at [1179, 172] on span "Product" at bounding box center [1183, 186] width 61 height 29
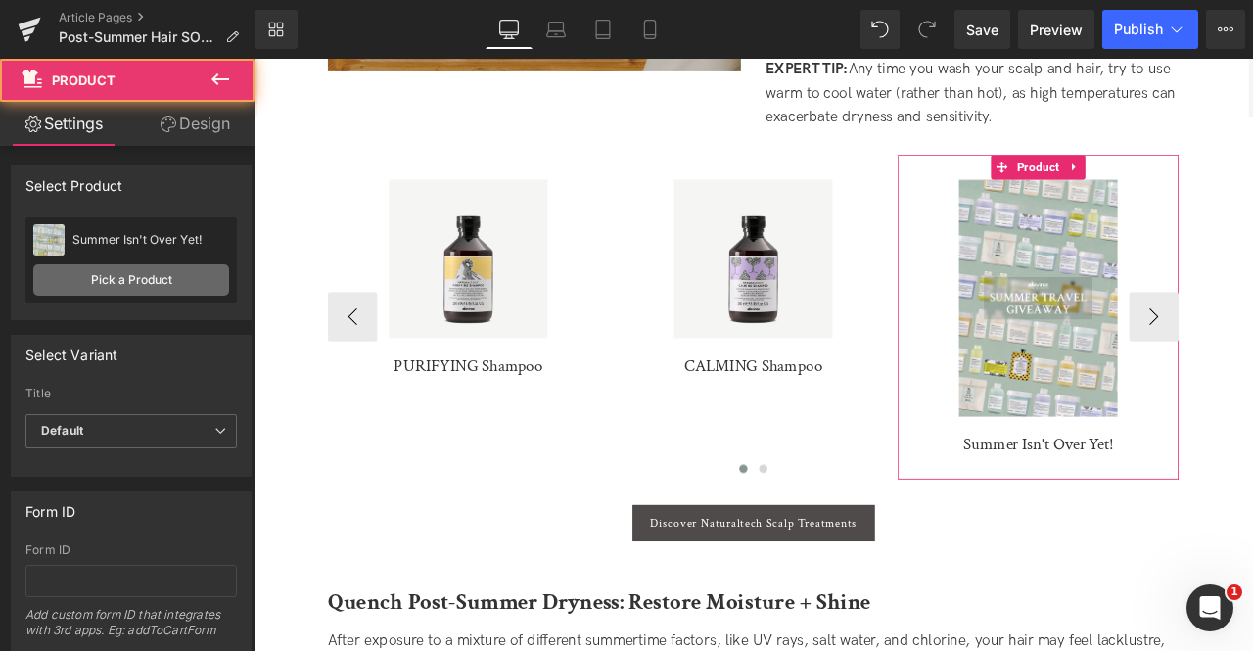
click at [88, 286] on link "Pick a Product" at bounding box center [131, 279] width 196 height 31
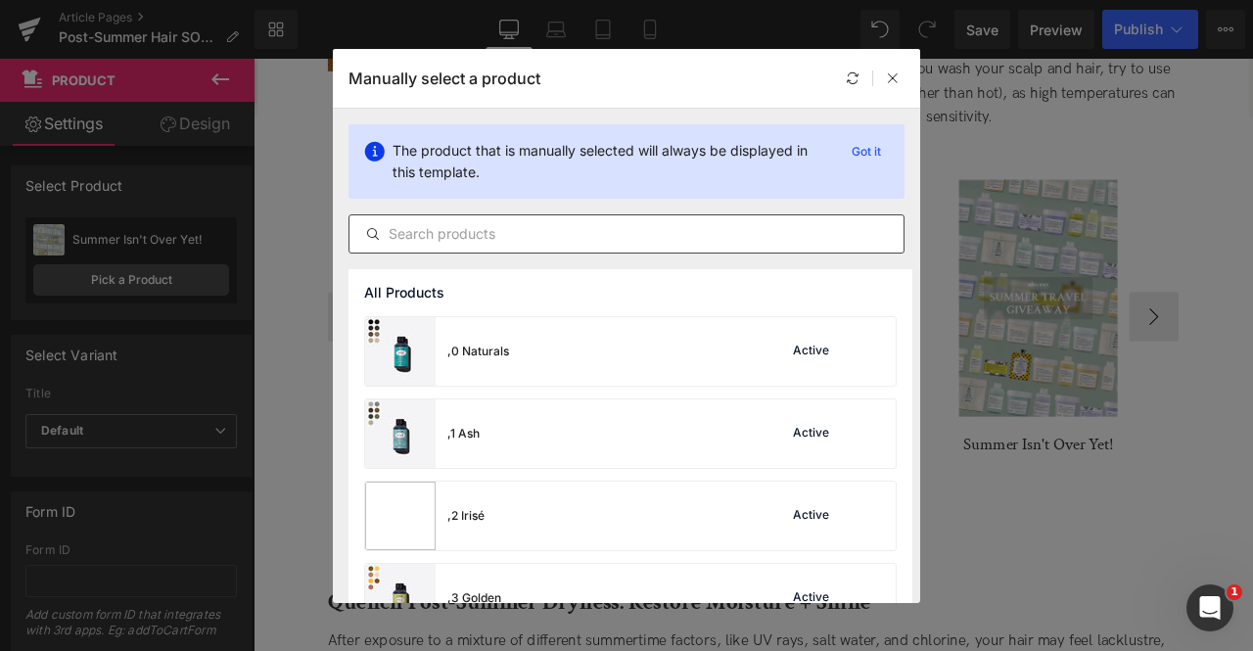
click at [458, 228] on input "text" at bounding box center [626, 233] width 554 height 23
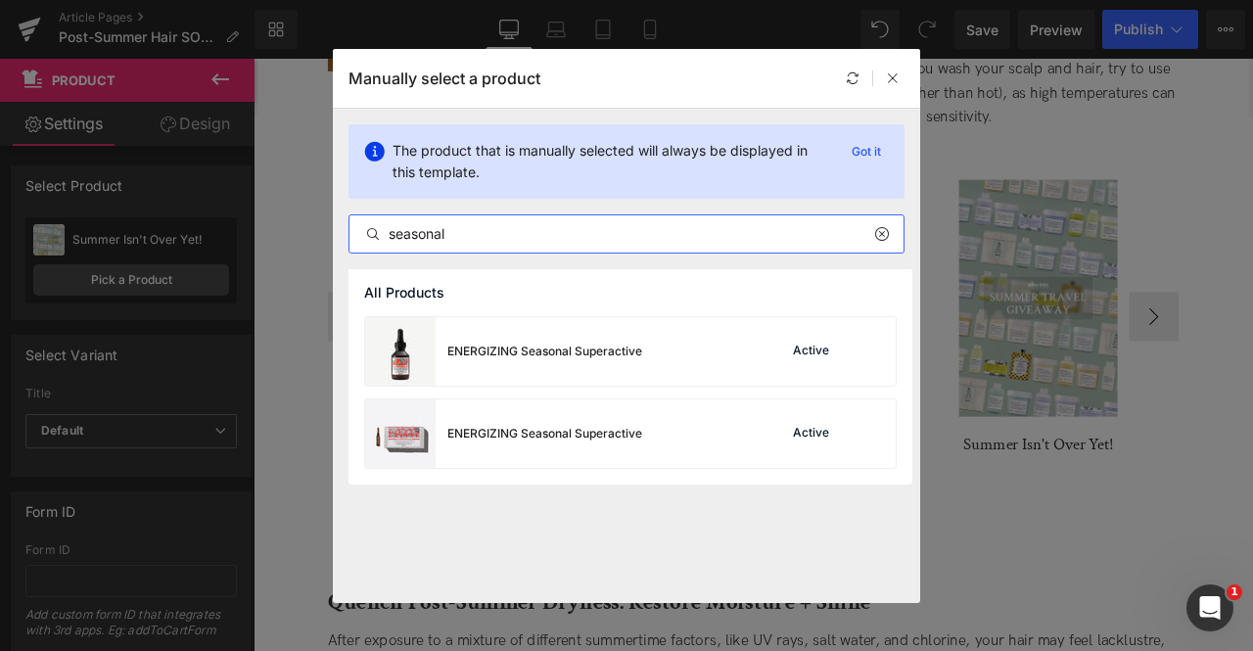
type input "seasonal"
click at [541, 352] on div "ENERGIZING Seasonal Superactive" at bounding box center [544, 352] width 195 height 18
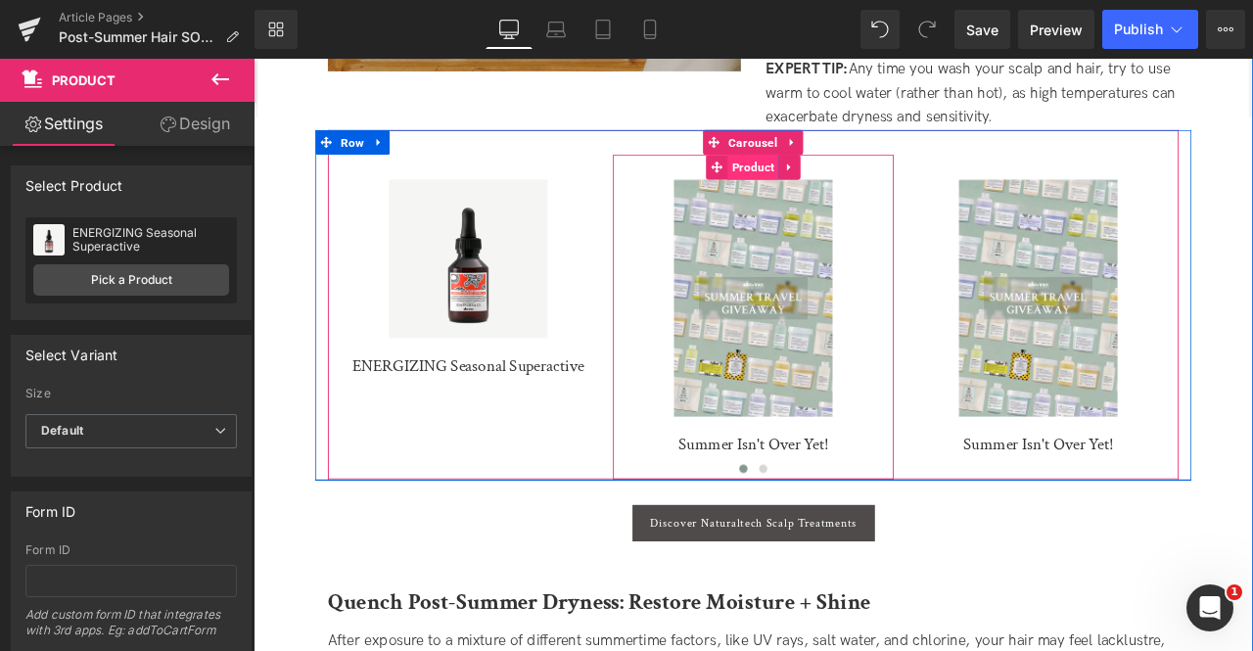
click at [828, 172] on span "Product" at bounding box center [845, 186] width 61 height 29
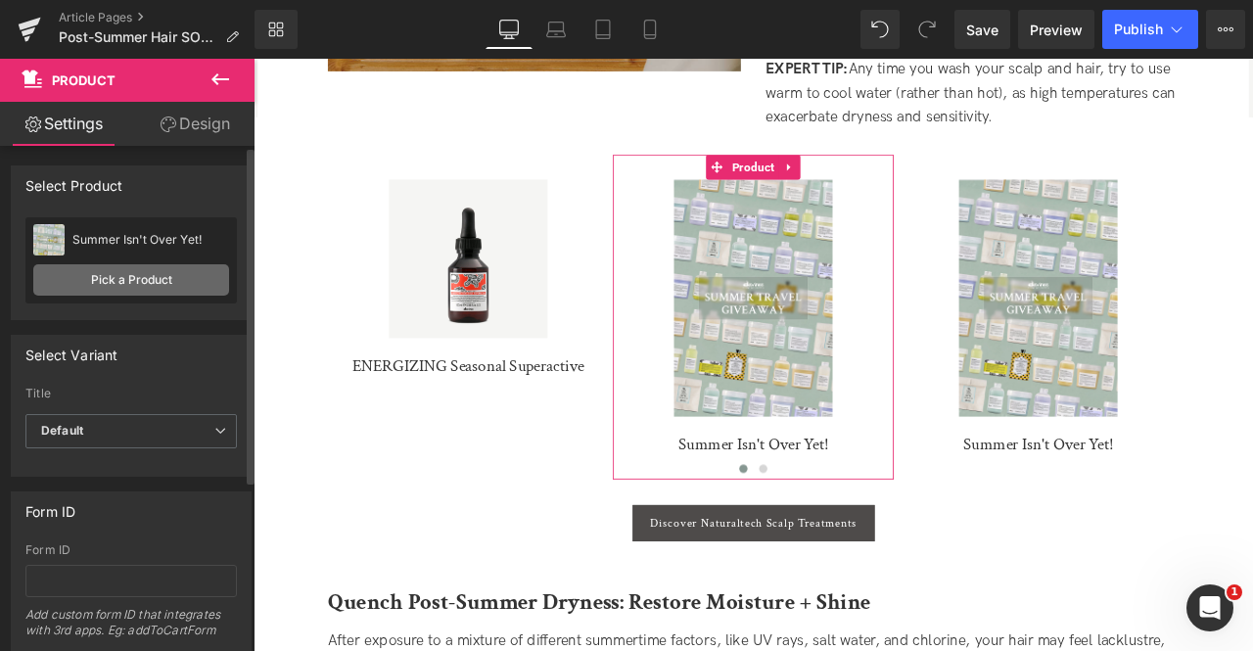
click at [156, 285] on link "Pick a Product" at bounding box center [131, 279] width 196 height 31
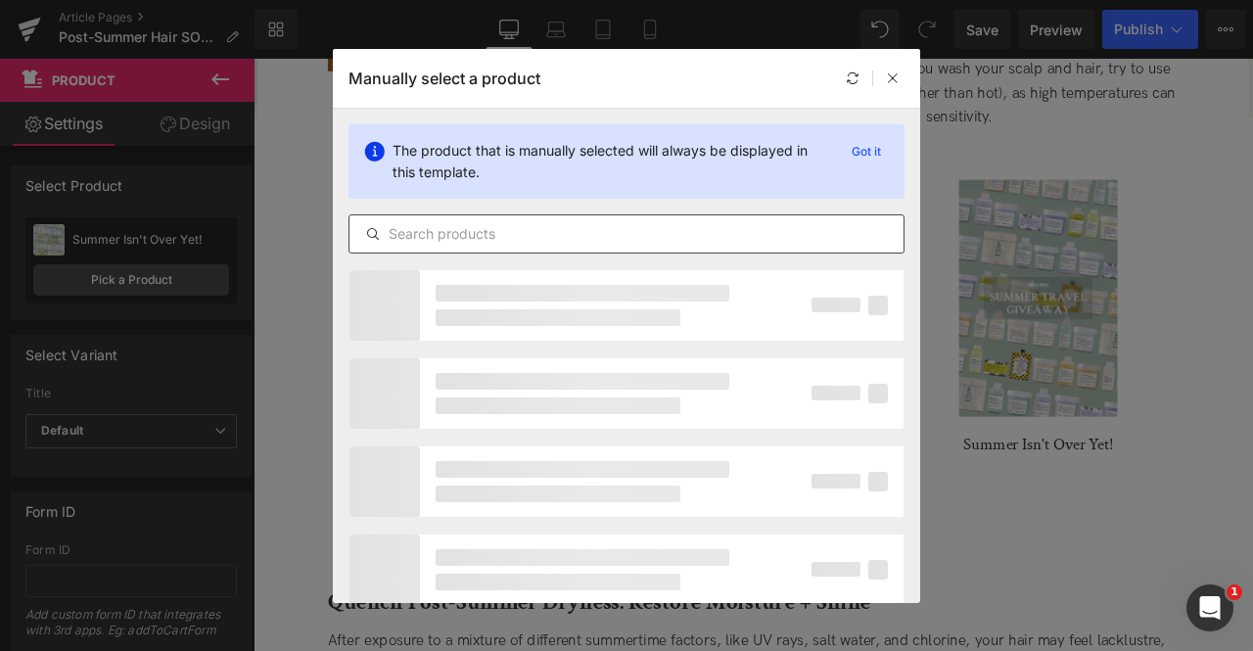
click at [704, 230] on input "text" at bounding box center [626, 233] width 554 height 23
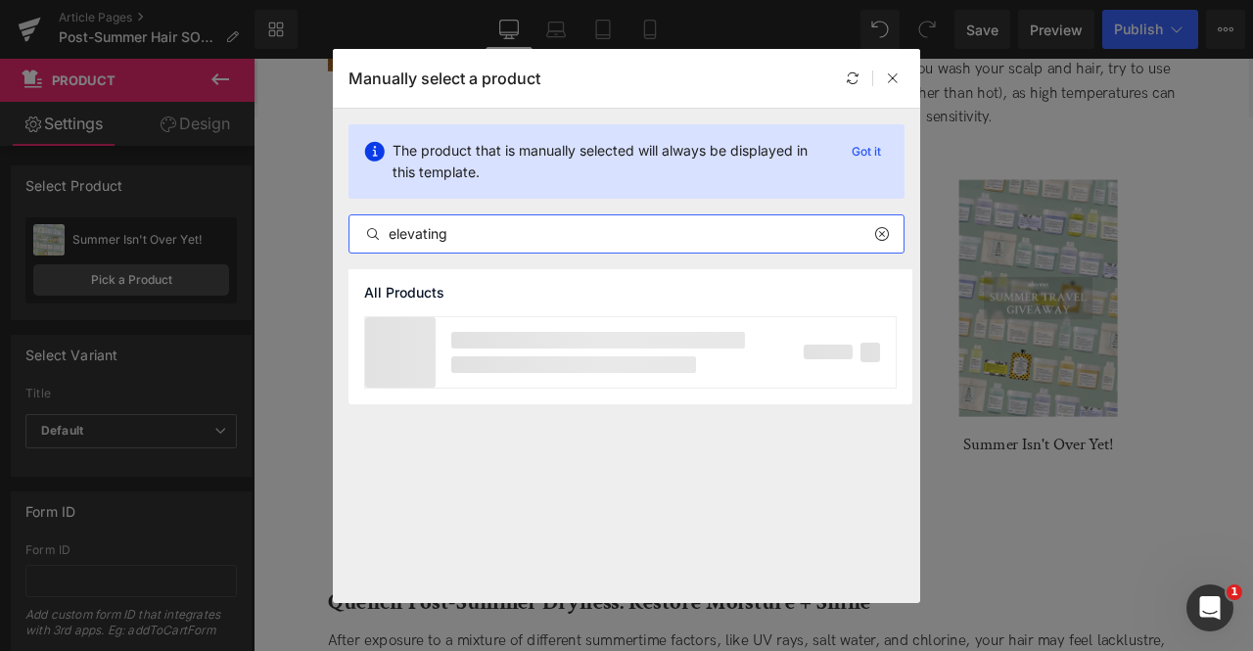
type input "elevating"
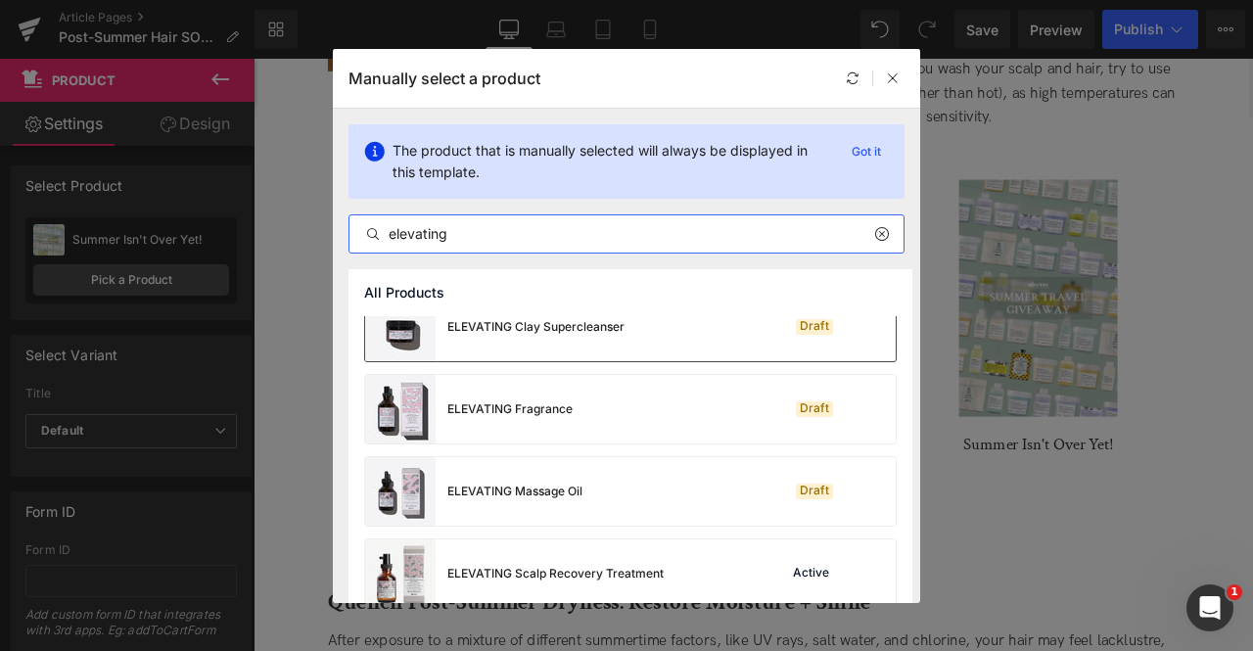
scroll to position [127, 0]
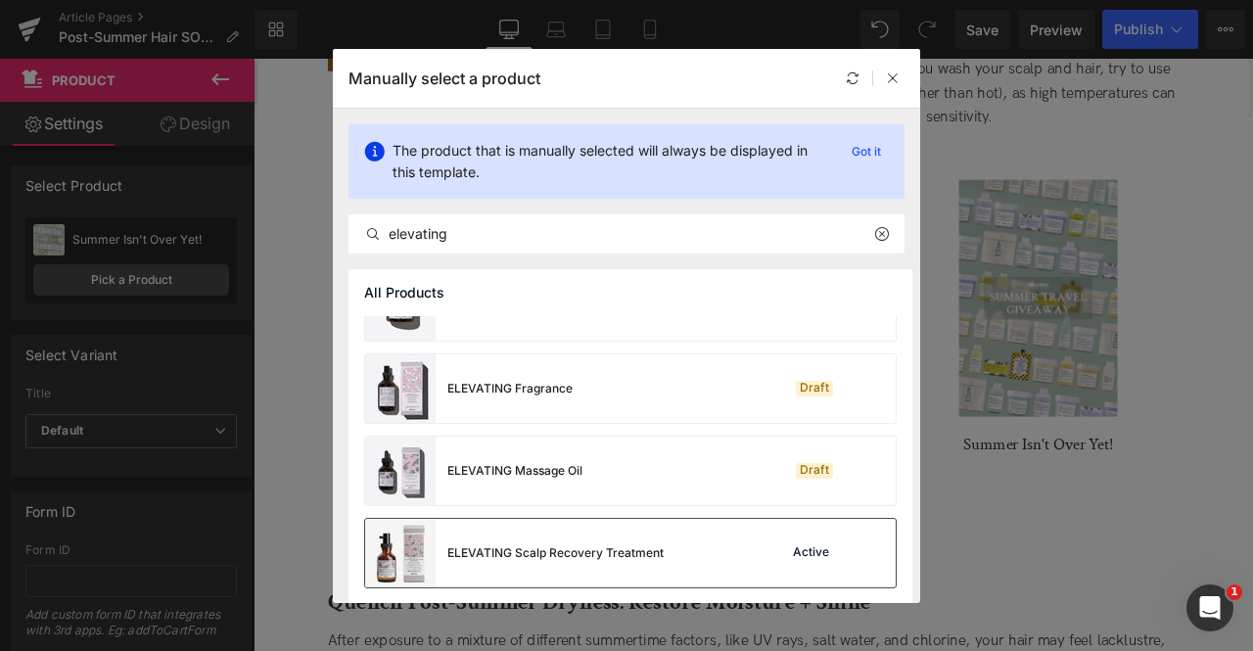
click at [614, 556] on div "ELEVATING Scalp Recovery Treatment" at bounding box center [555, 553] width 216 height 18
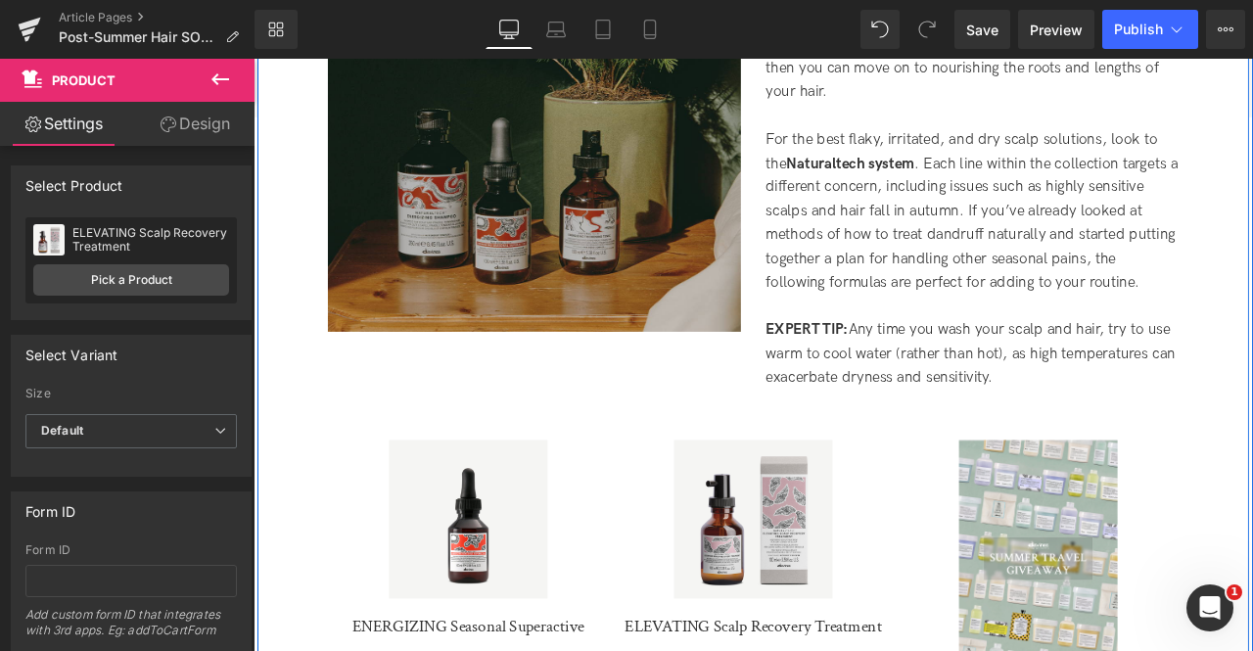
scroll to position [1364, 0]
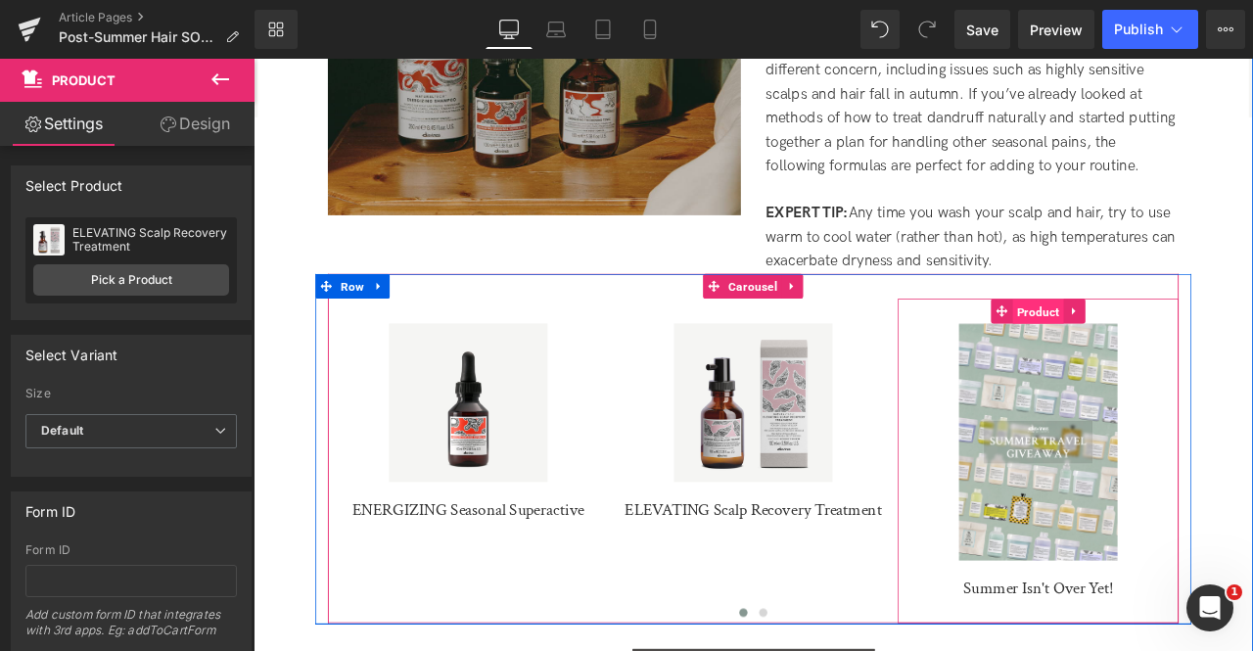
click at [1169, 344] on span "Product" at bounding box center [1183, 358] width 61 height 29
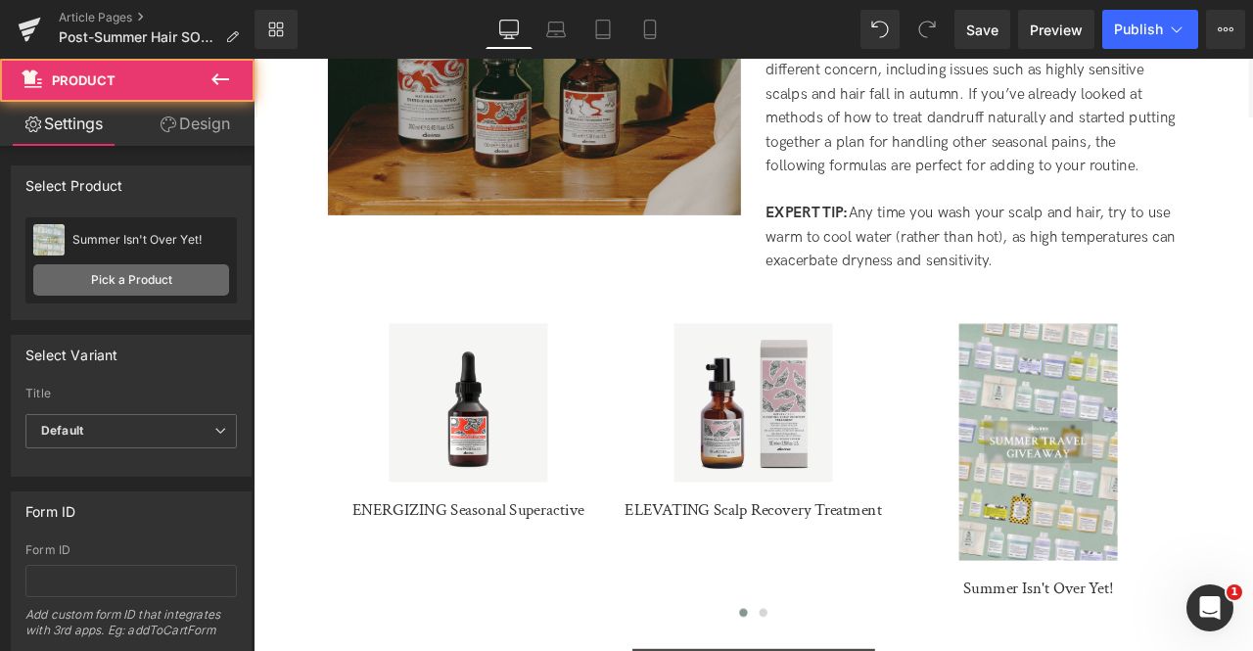
click at [124, 285] on link "Pick a Product" at bounding box center [131, 279] width 196 height 31
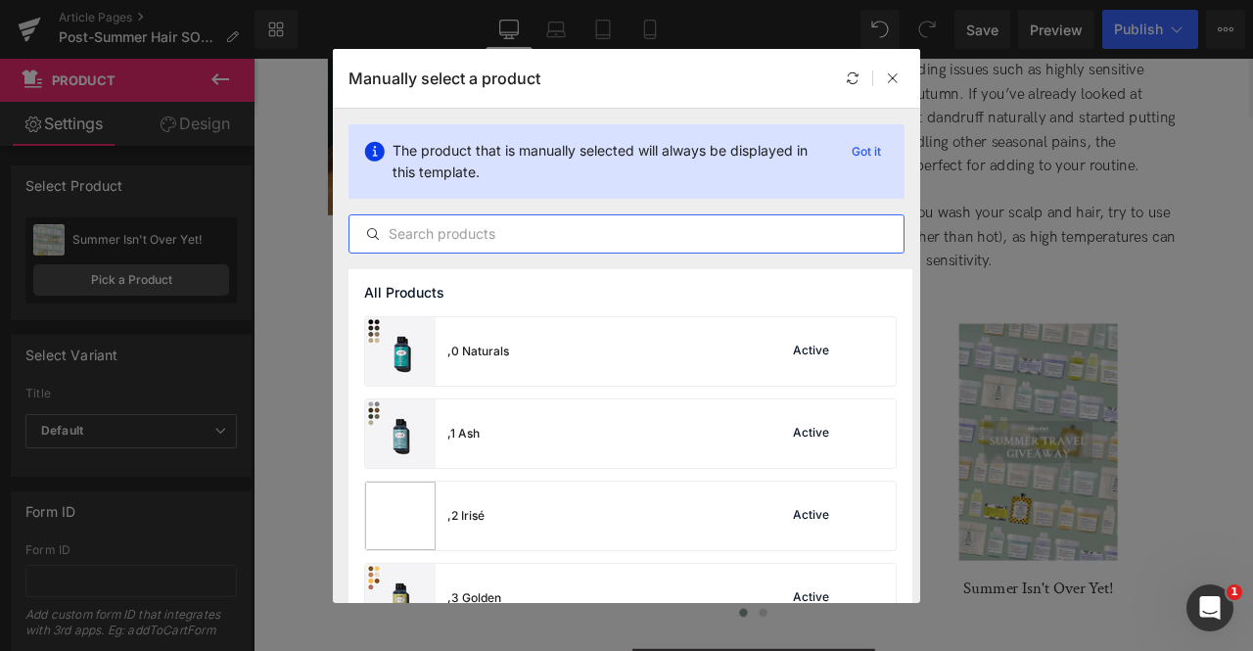
click at [478, 233] on input "text" at bounding box center [626, 233] width 554 height 23
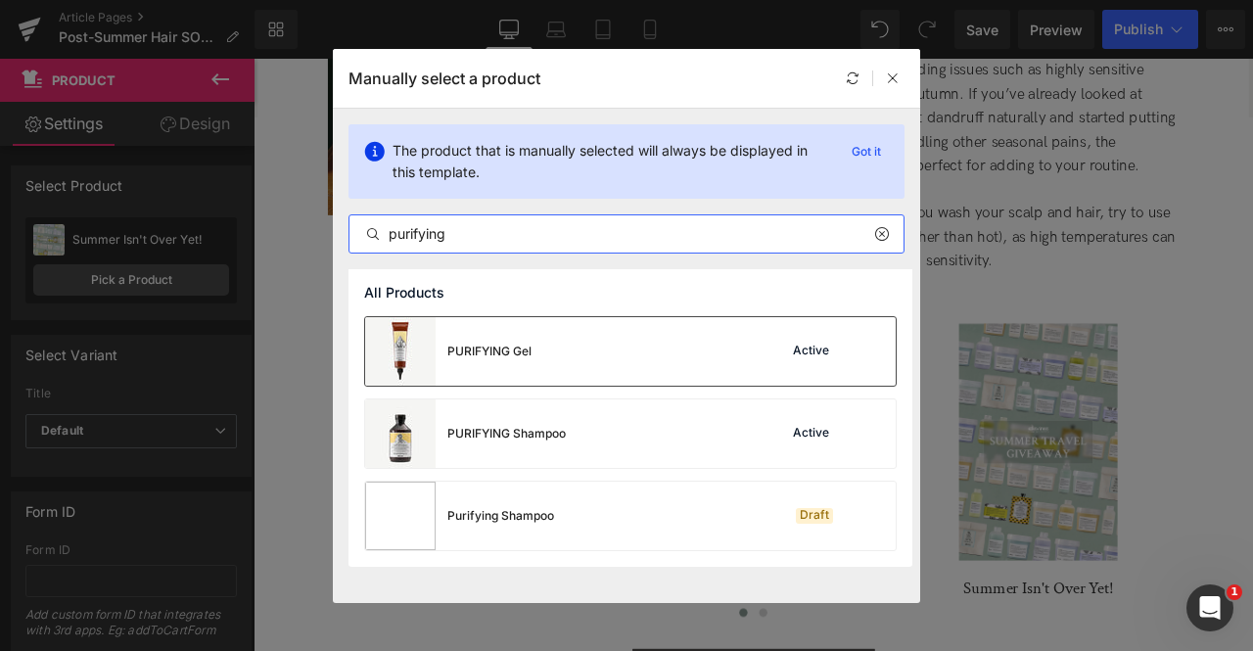
type input "purifying"
click at [531, 360] on div "PURIFYING Gel" at bounding box center [448, 351] width 166 height 69
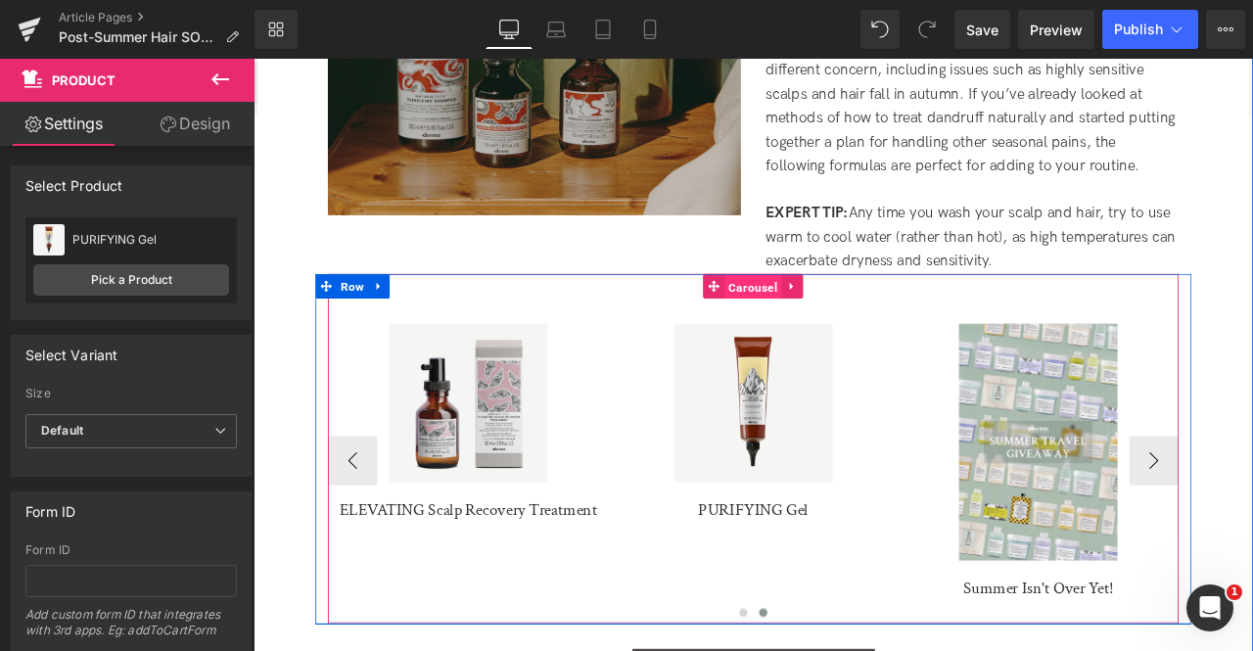
click at [843, 314] on span "Carousel" at bounding box center [845, 328] width 68 height 29
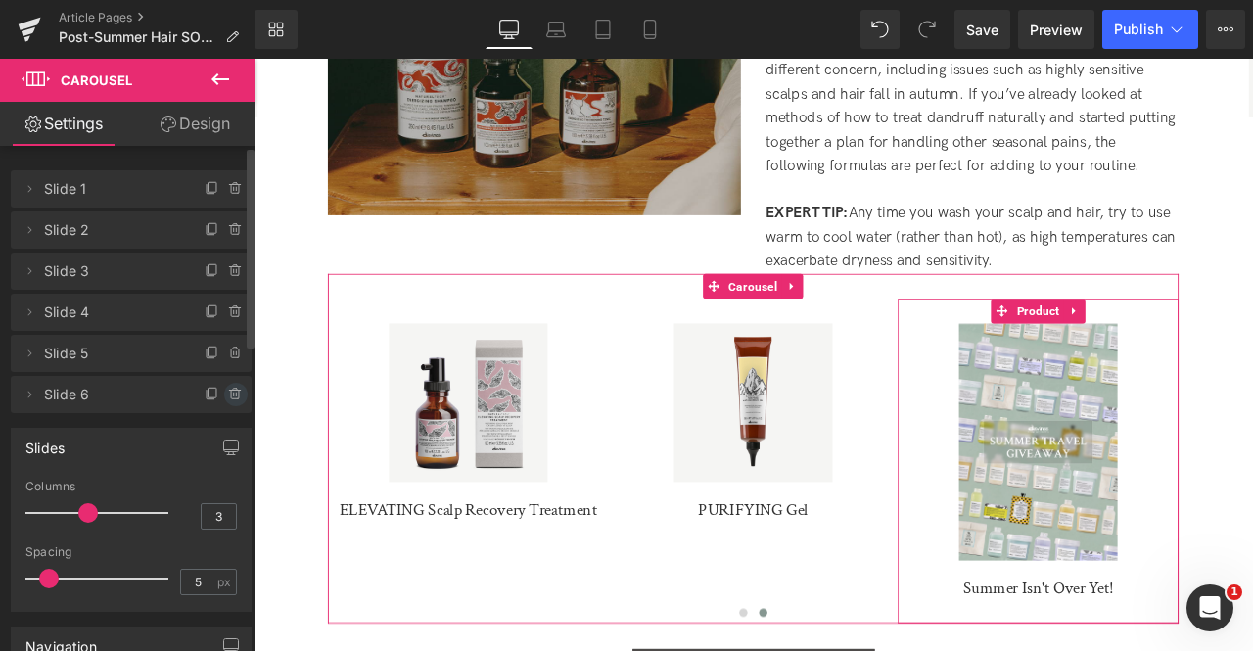
click at [235, 398] on icon at bounding box center [236, 395] width 16 height 16
click at [235, 398] on button "Delete" at bounding box center [215, 395] width 62 height 25
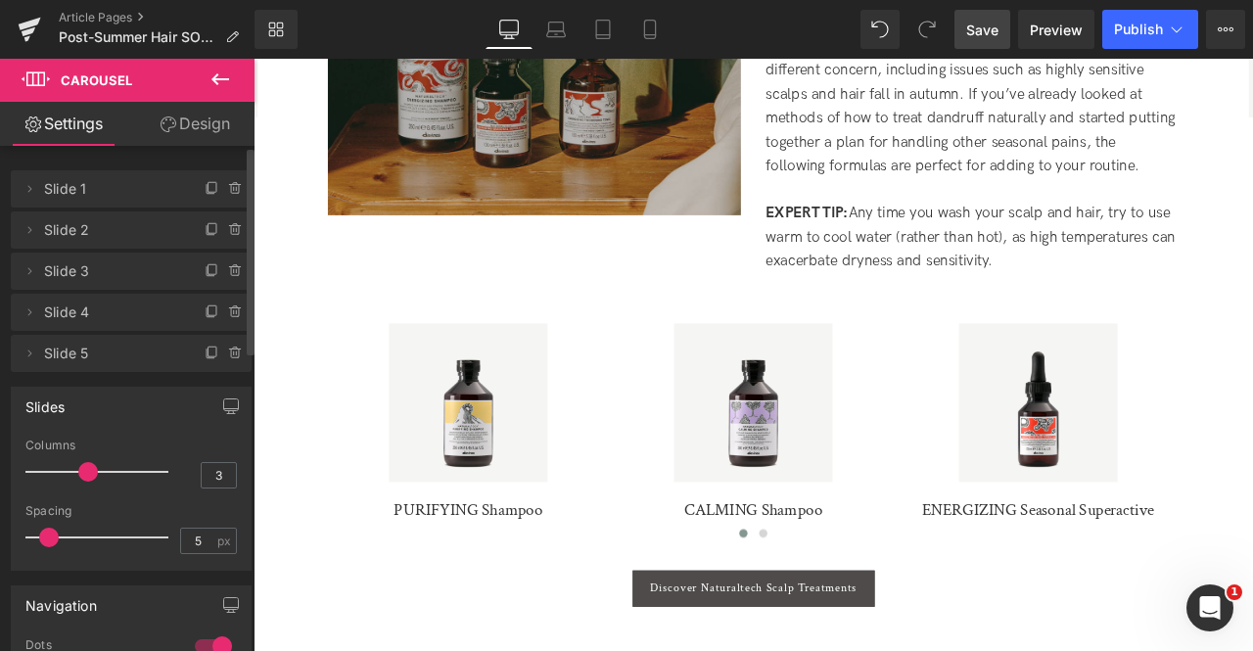
click at [977, 30] on span "Save" at bounding box center [982, 30] width 32 height 21
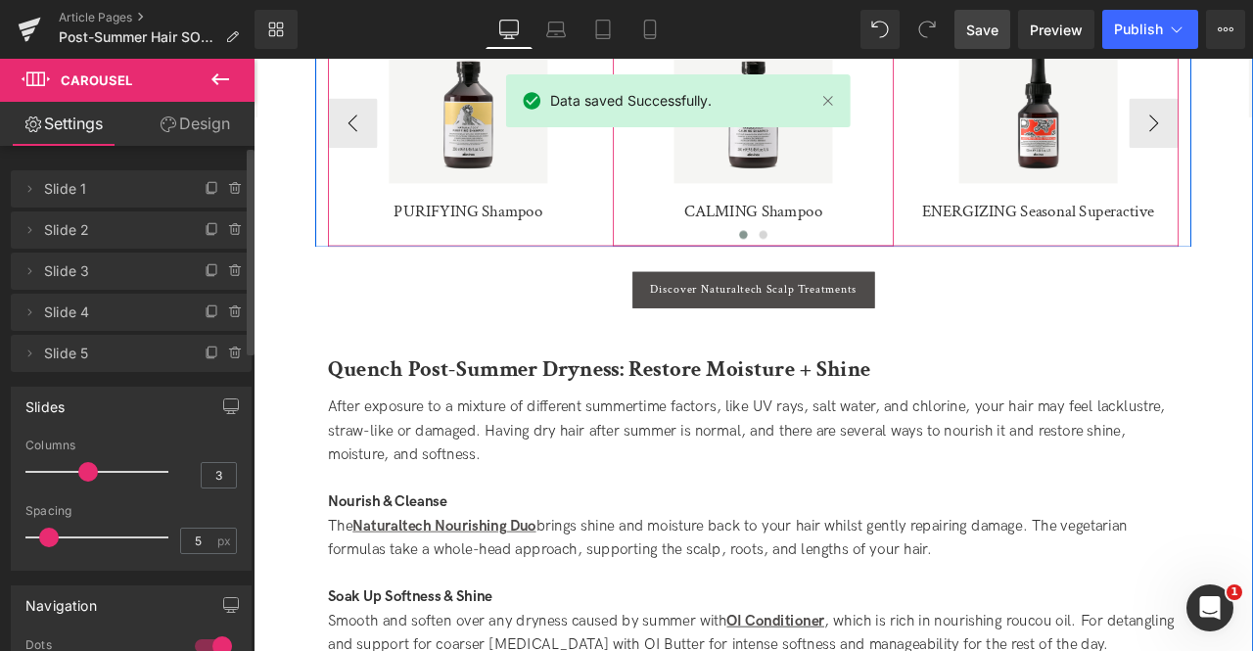
scroll to position [1747, 0]
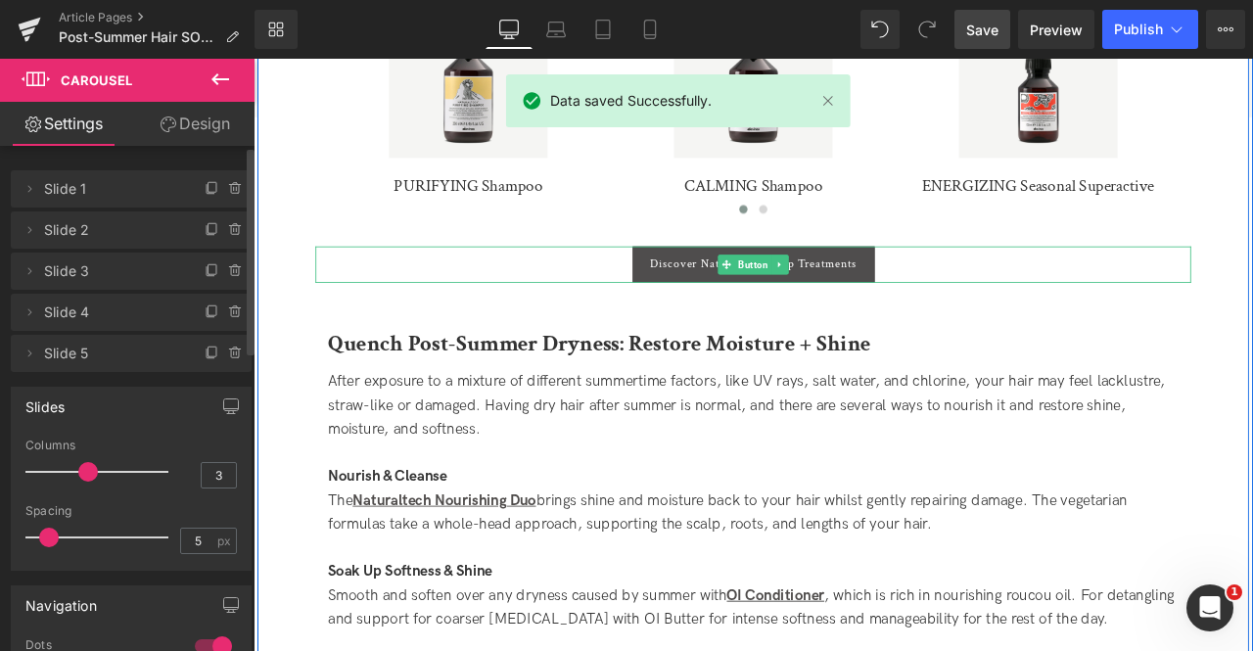
click at [724, 289] on link "Discover Naturaltech Scalp Treatments" at bounding box center [846, 302] width 287 height 43
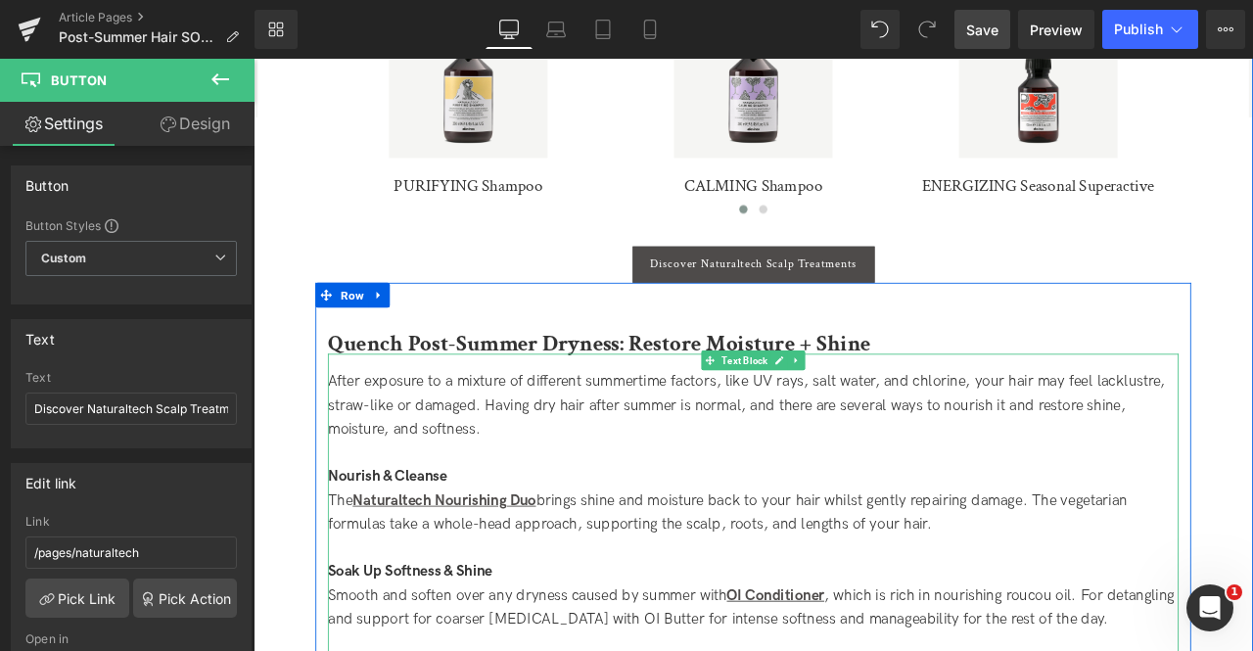
click at [393, 431] on div "After exposure to a mixture of different summertime factors, like UV rays, salt…" at bounding box center [846, 470] width 1008 height 84
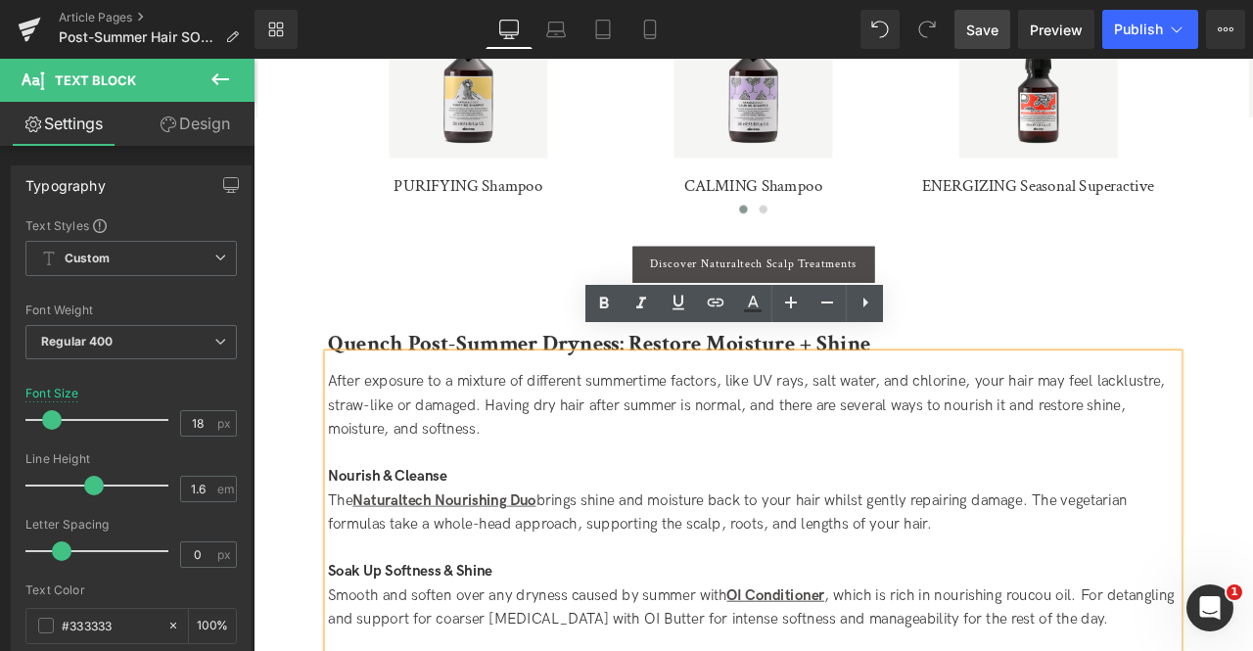
click at [393, 428] on div "After exposure to a mixture of different summertime factors, like UV rays, salt…" at bounding box center [846, 470] width 1008 height 84
click at [1252, 431] on span "After exposure to a mixture of different summertime factors, like UV rays, salt…" at bounding box center [838, 469] width 993 height 77
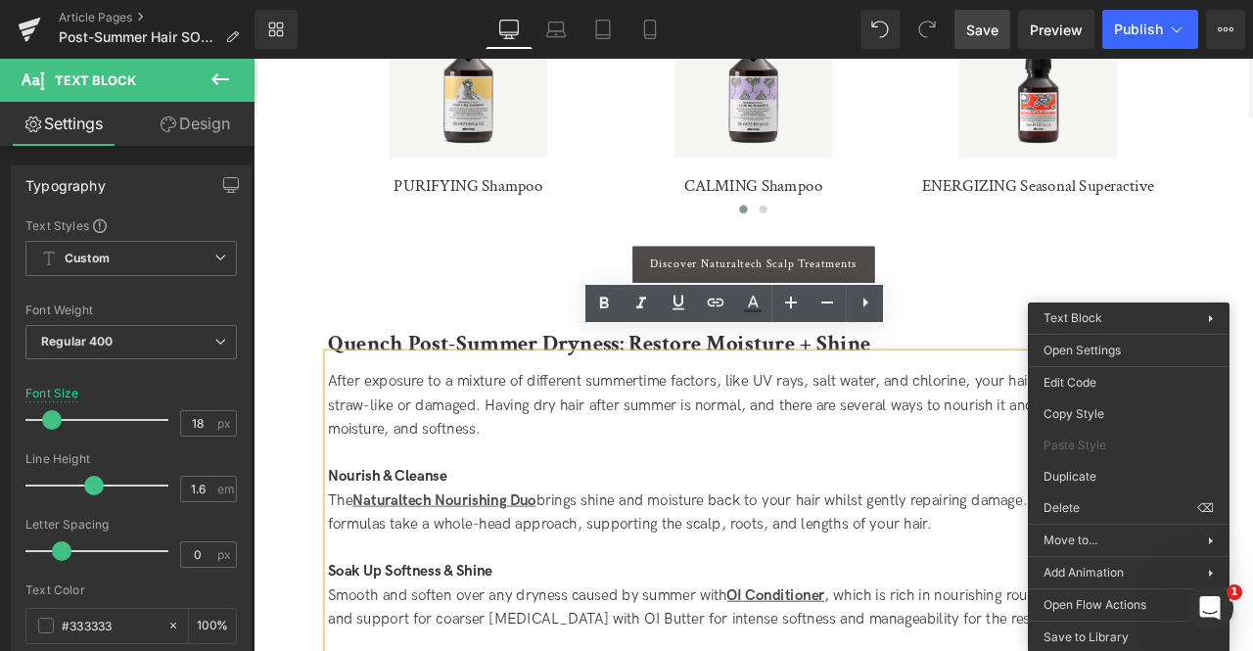
click at [1145, 431] on span "After exposure to a mixture of different summertime factors, like UV rays, salt…" at bounding box center [838, 469] width 993 height 77
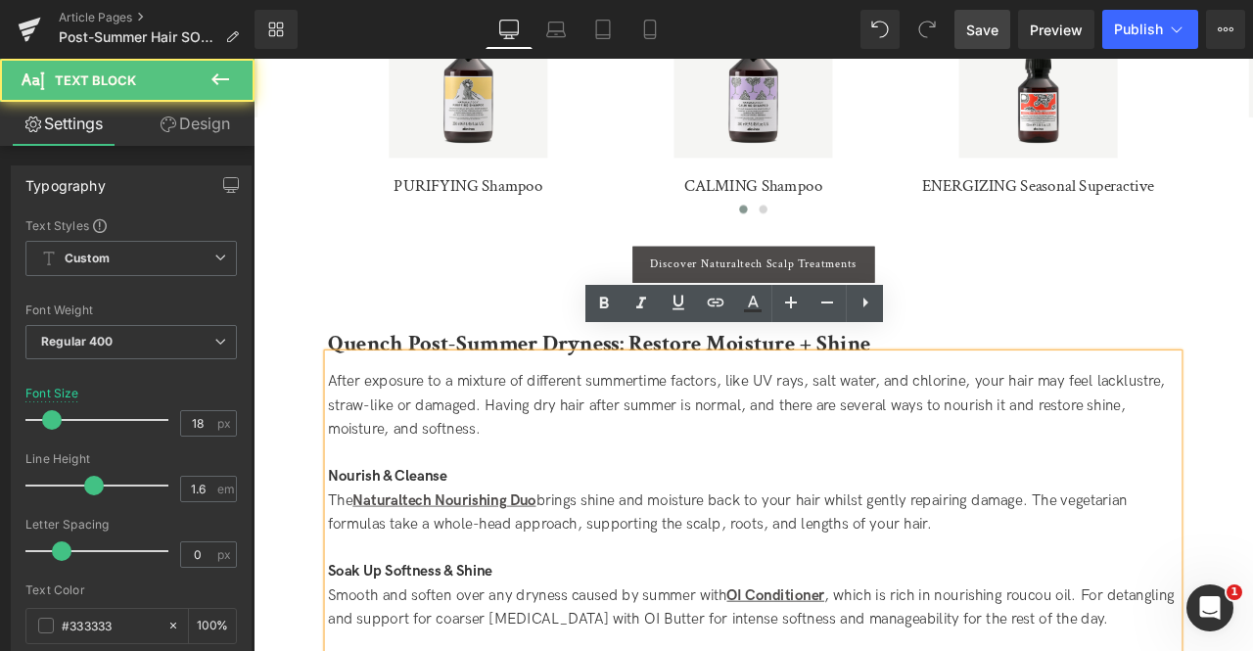
click at [1252, 431] on span "After exposure to a mixture of different summertime factors, like UV rays, salt…" at bounding box center [838, 469] width 993 height 77
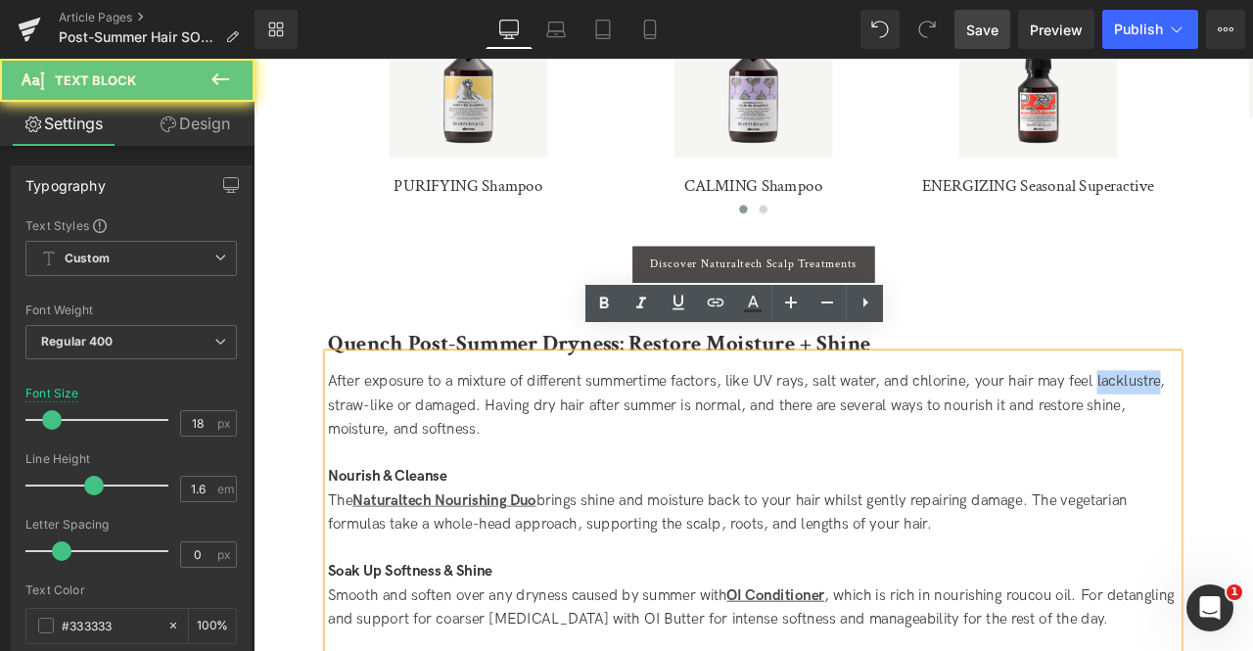
click at [1252, 431] on span "After exposure to a mixture of different summertime factors, like UV rays, salt…" at bounding box center [838, 469] width 993 height 77
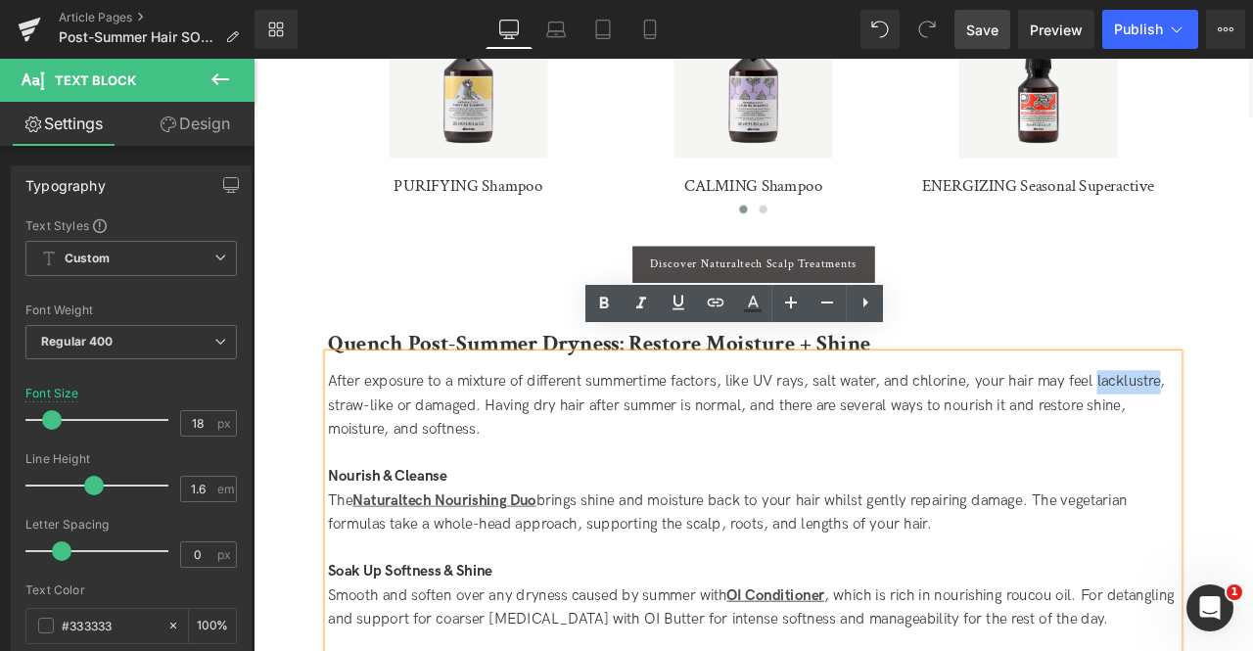
copy span "lacklustre"
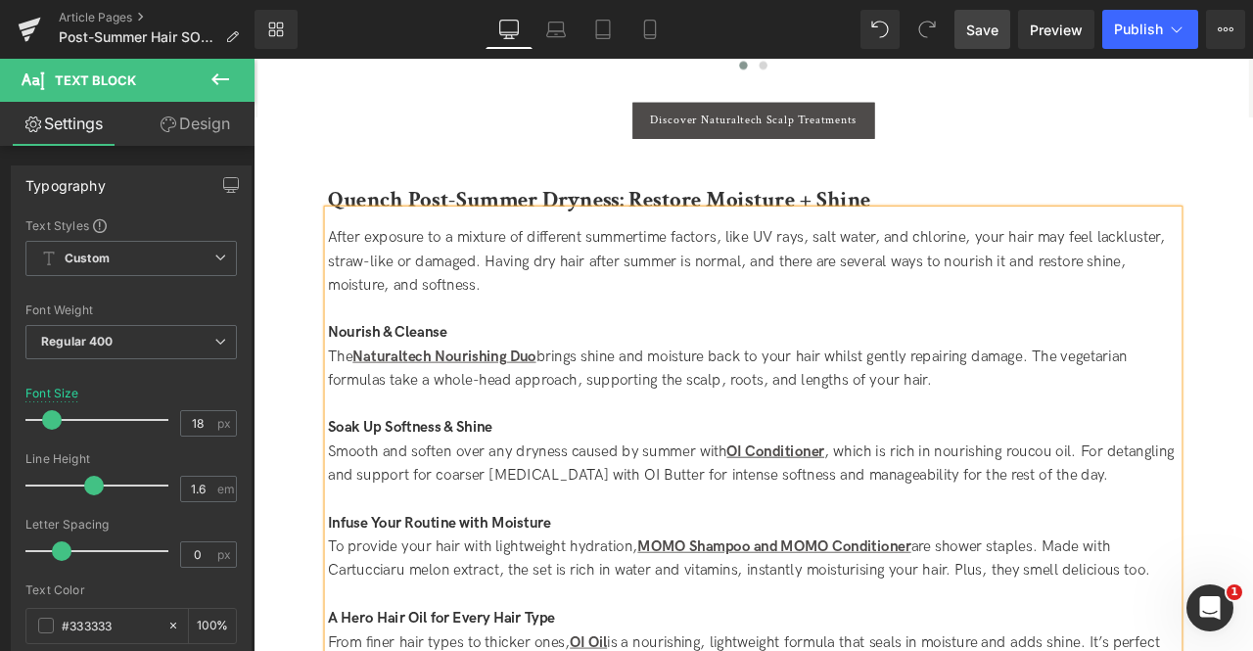
scroll to position [1967, 0]
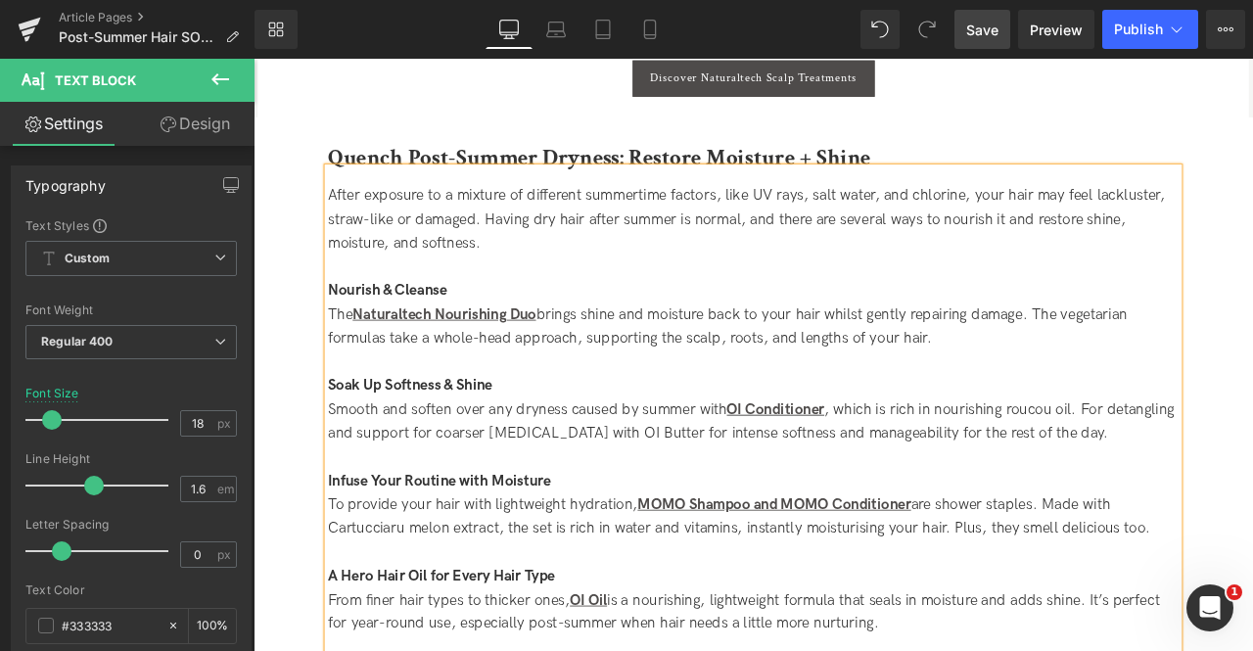
click at [846, 376] on div "The Naturaltech Nourishing Duo brings shine and moisture back to your hair whil…" at bounding box center [846, 376] width 1008 height 57
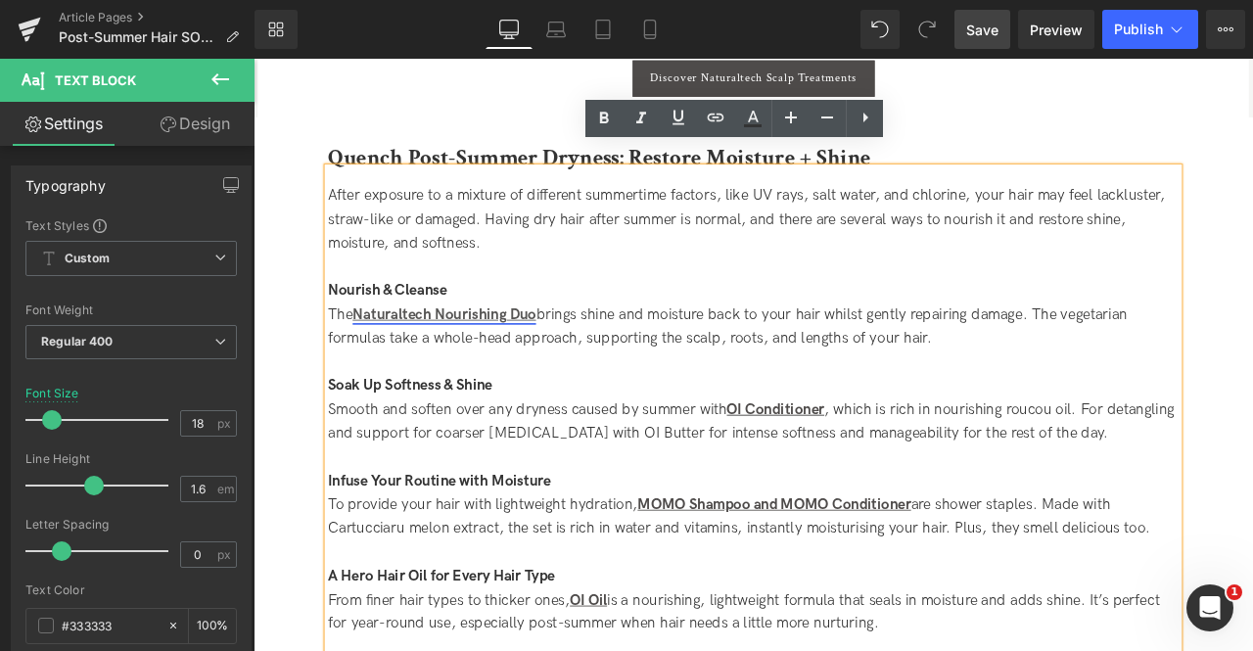
click at [544, 351] on strong "Naturaltech Nourishing Duo" at bounding box center [479, 361] width 217 height 21
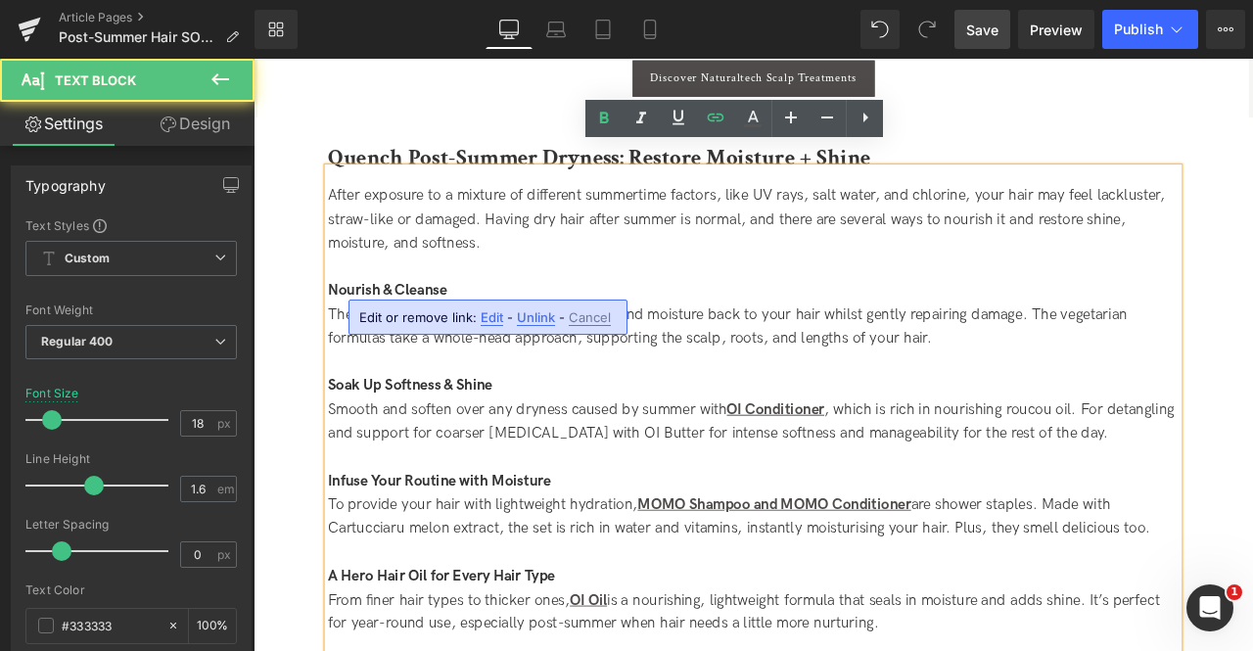
click at [476, 320] on div "Edit or remove link: Edit - Unlink - Cancel" at bounding box center [487, 317] width 279 height 35
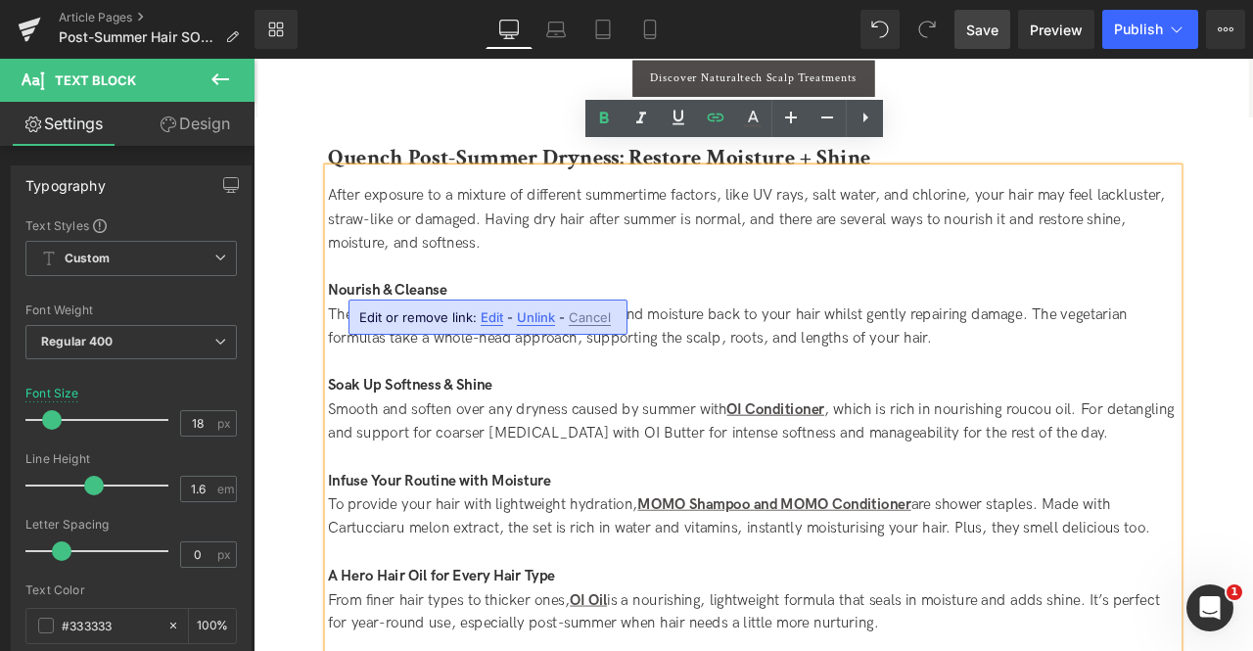
click at [488, 313] on span "Edit" at bounding box center [492, 317] width 23 height 17
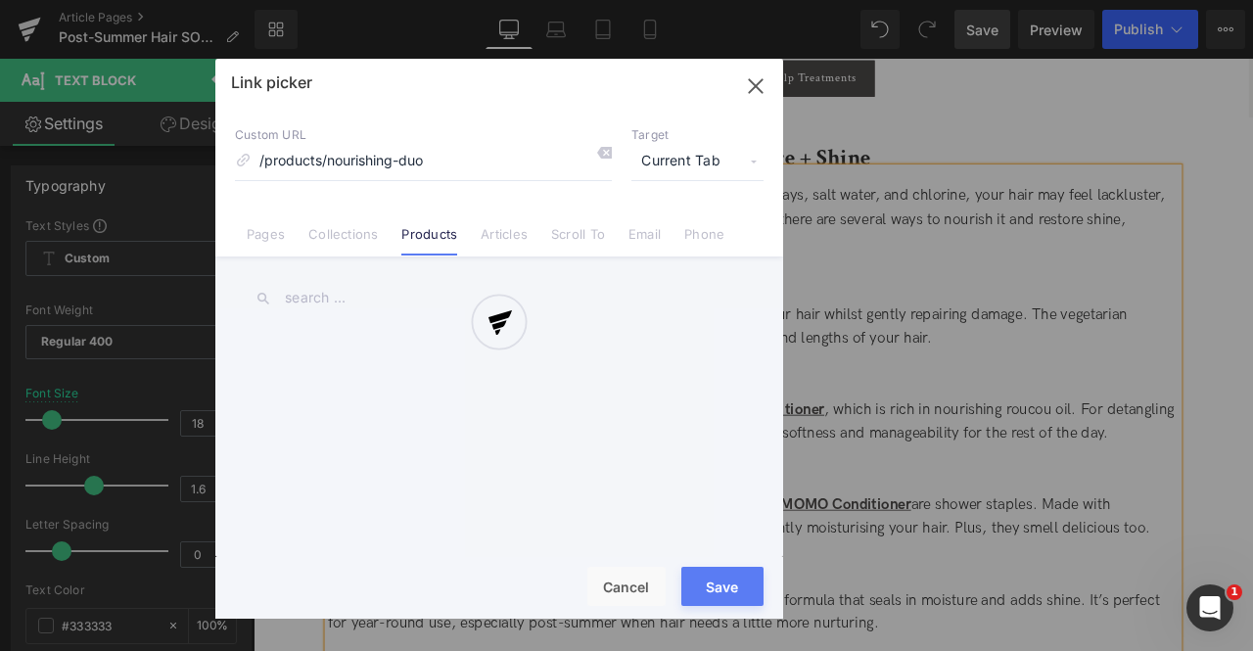
click at [711, 0] on div "Text Color Highlight Color #333333 Edit or remove link: Edit - Unlink - Cancel …" at bounding box center [626, 0] width 1253 height 0
click at [691, 161] on div at bounding box center [499, 339] width 568 height 560
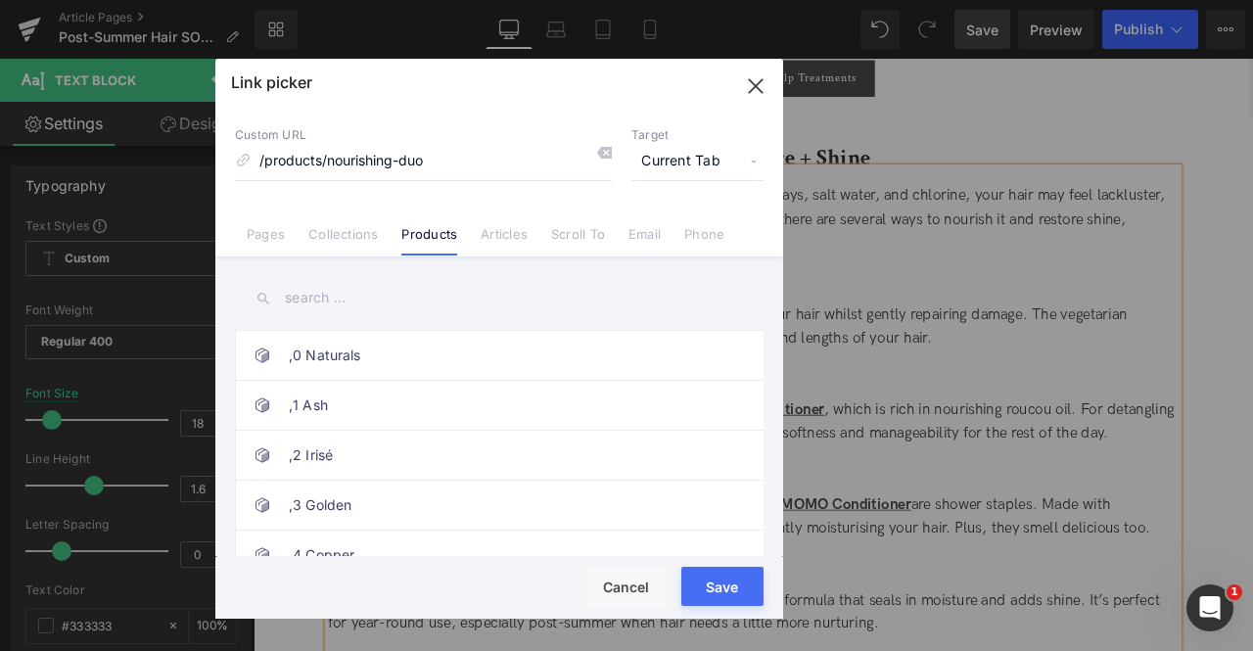
click at [691, 162] on span "Current Tab" at bounding box center [697, 161] width 132 height 37
click at [670, 232] on li "New Tab" at bounding box center [698, 231] width 152 height 34
click at [488, 156] on input "/products/nourishing-duo" at bounding box center [423, 161] width 377 height 37
click at [311, 317] on input "text" at bounding box center [499, 298] width 529 height 44
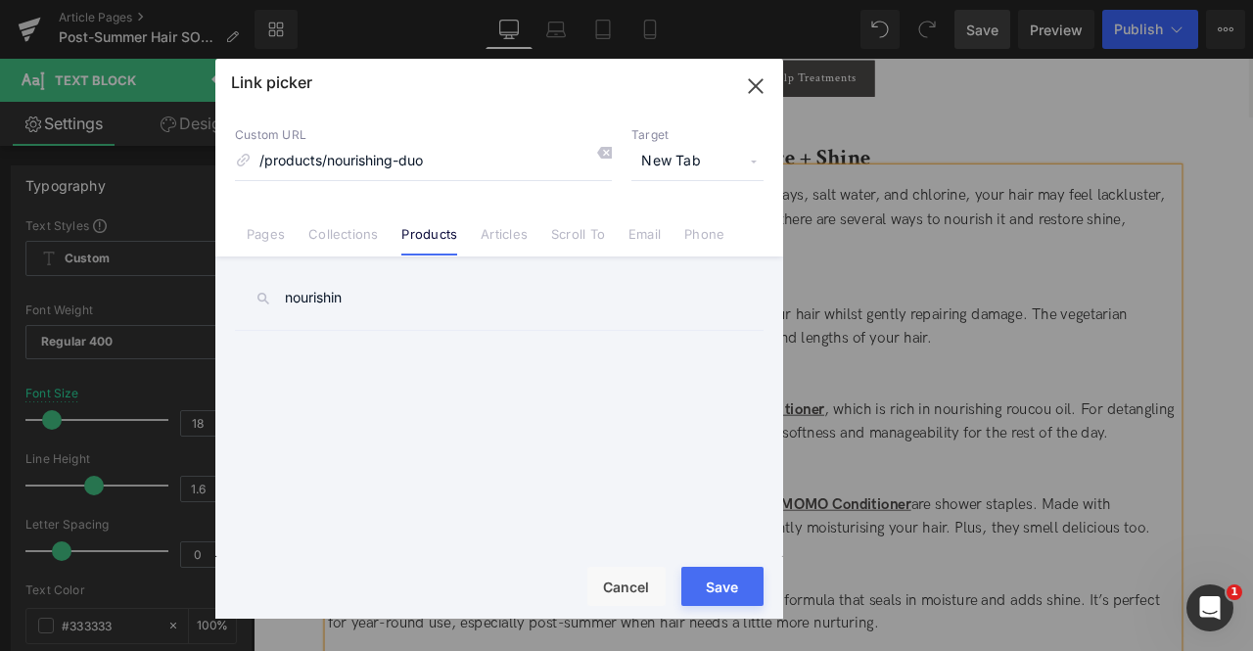
type input "nourishing"
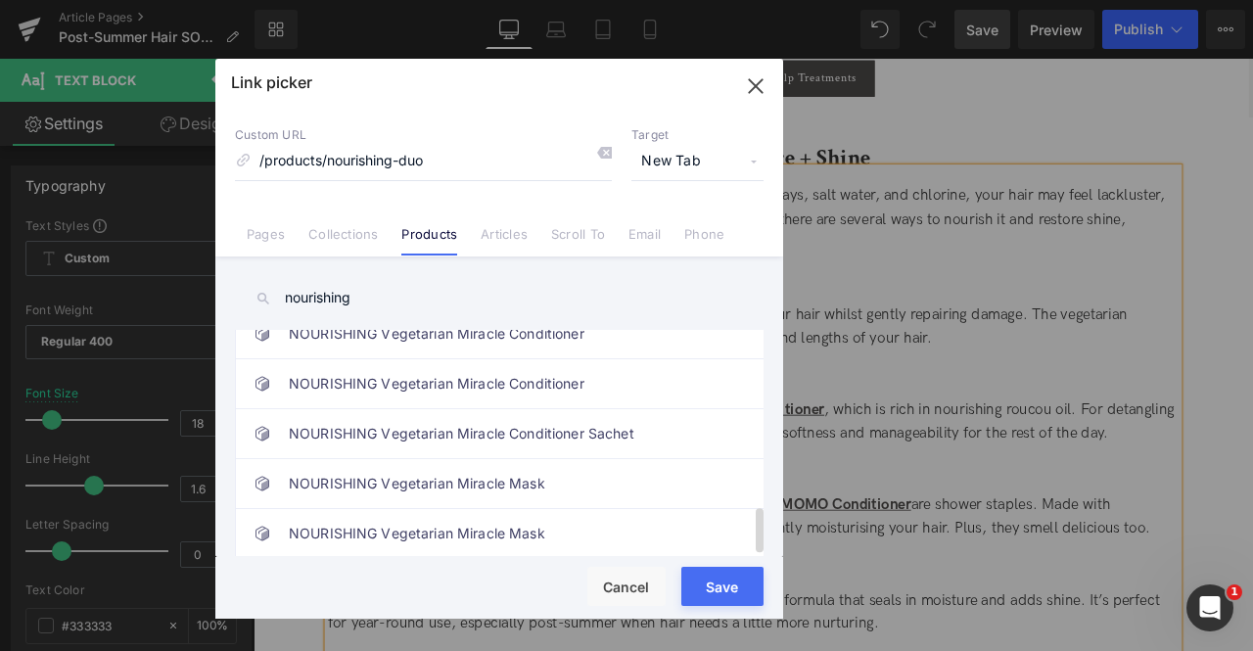
scroll to position [872, 0]
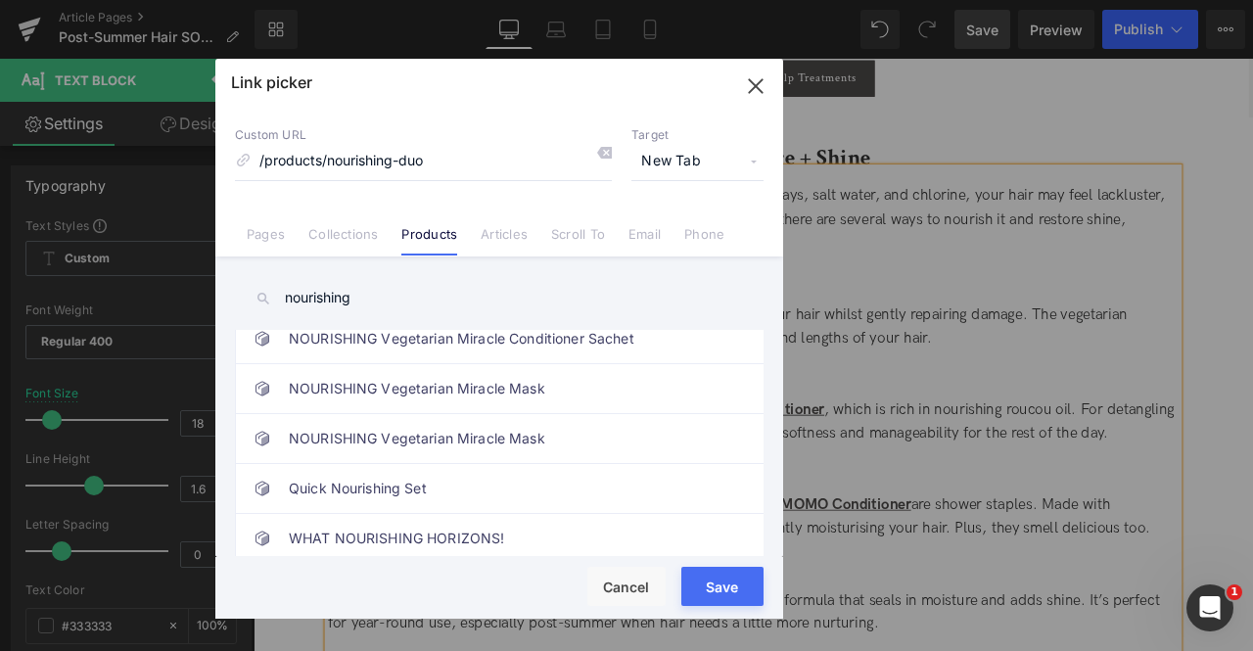
click at [752, 75] on icon "button" at bounding box center [755, 85] width 31 height 31
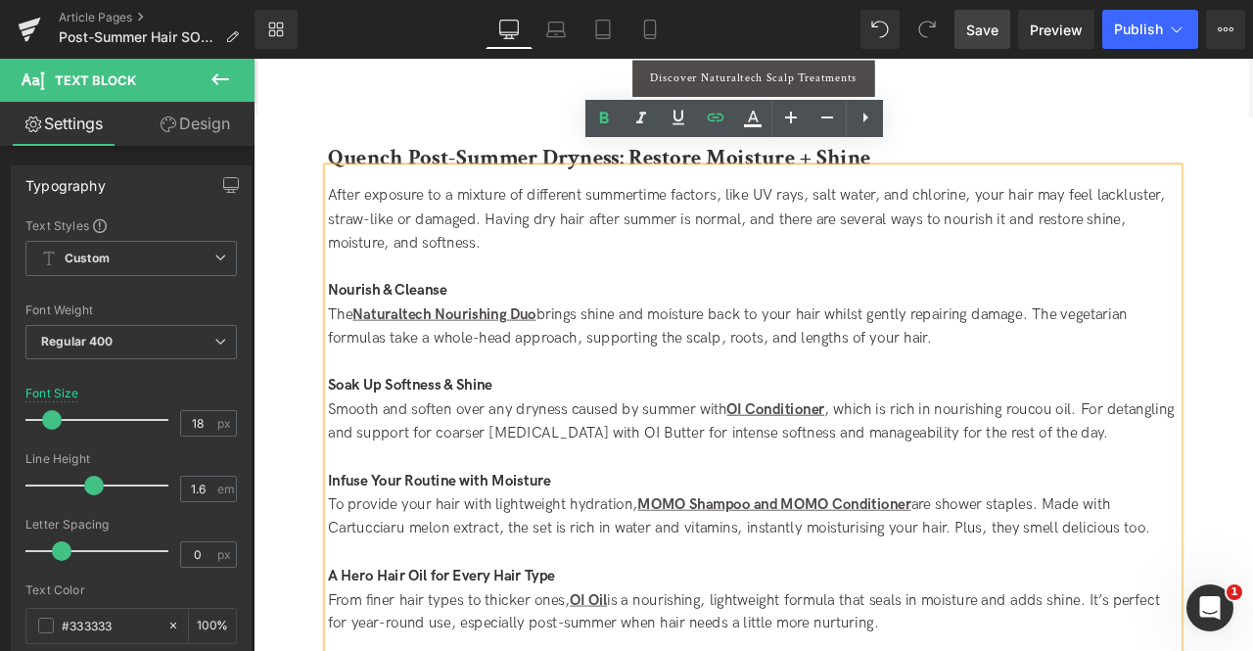
click at [672, 348] on div "The Naturaltech Nourishing Duo brings shine and moisture back to your hair whil…" at bounding box center [846, 376] width 1008 height 57
click at [647, 348] on div "The Naturaltech Nourishing Duo brings shine and moisture back to your hair whil…" at bounding box center [846, 376] width 1008 height 57
click at [558, 351] on strong "Naturaltech Nourishing Duo" at bounding box center [479, 361] width 217 height 21
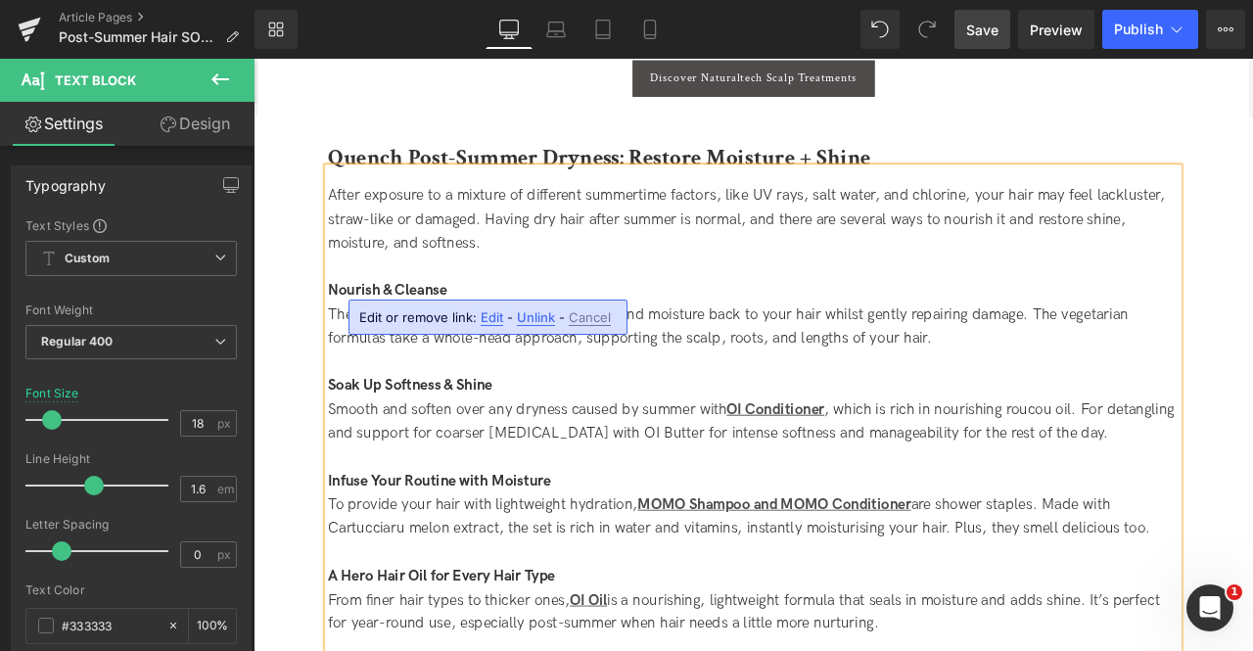
click at [558, 351] on strong "Naturaltech Nourishing Line" at bounding box center [480, 361] width 218 height 21
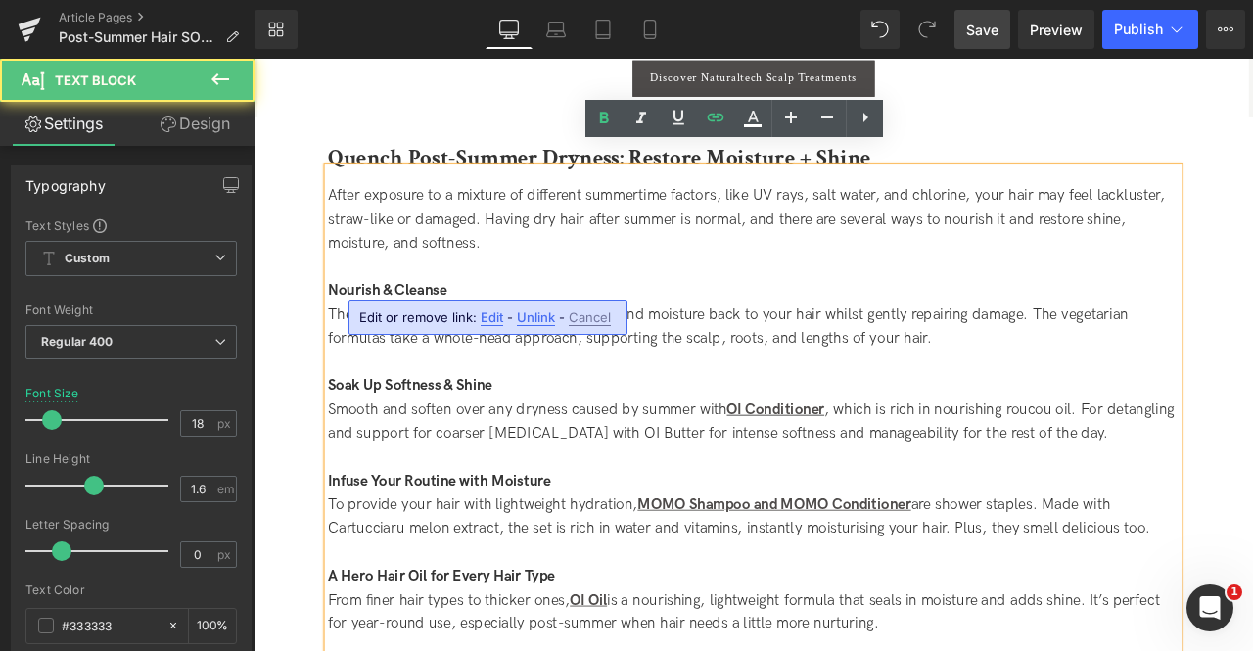
click at [501, 311] on div "Edit or remove link: Edit - Unlink - Cancel" at bounding box center [487, 317] width 279 height 35
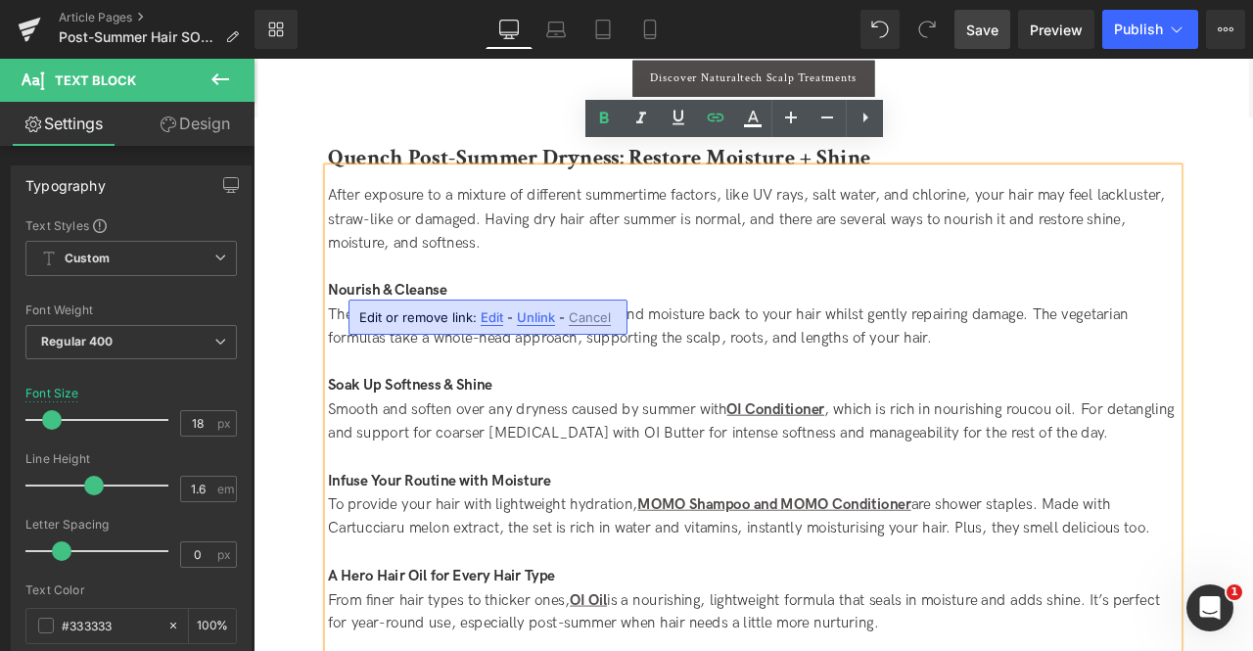
click at [492, 312] on span "Edit" at bounding box center [492, 317] width 23 height 17
type input "/products/nourishing-duo"
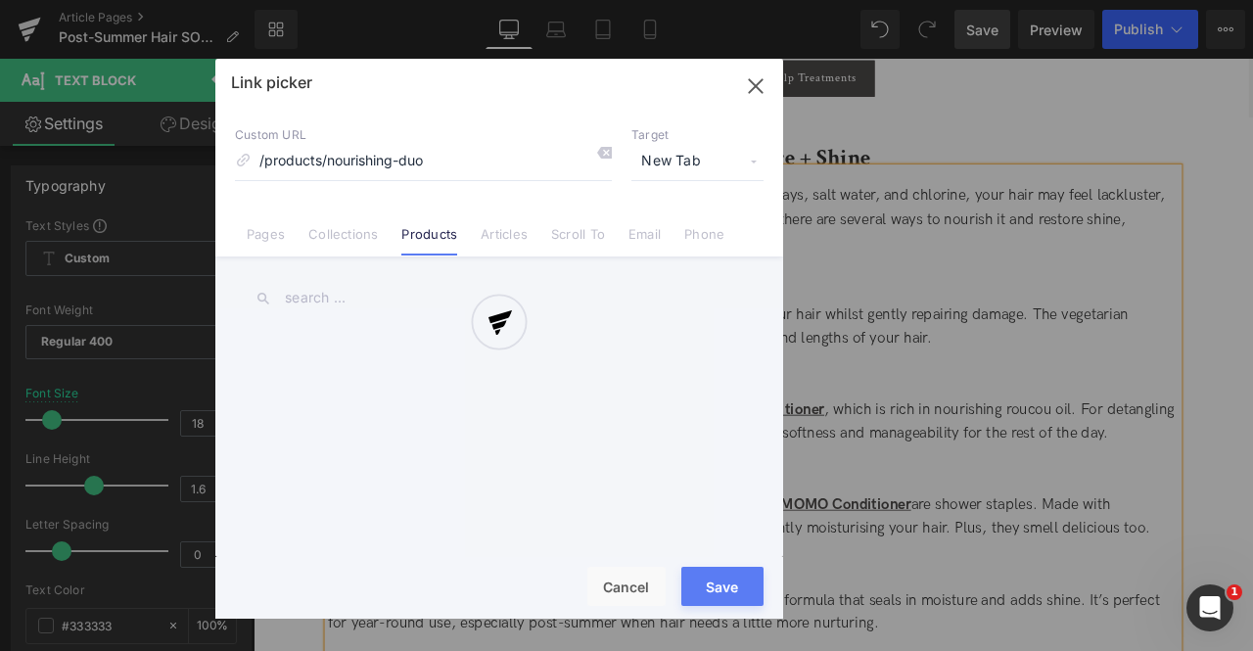
click at [693, 0] on div "Text Color Highlight Color #333333 Edit or remove link: Edit - Unlink - Cancel …" at bounding box center [626, 0] width 1253 height 0
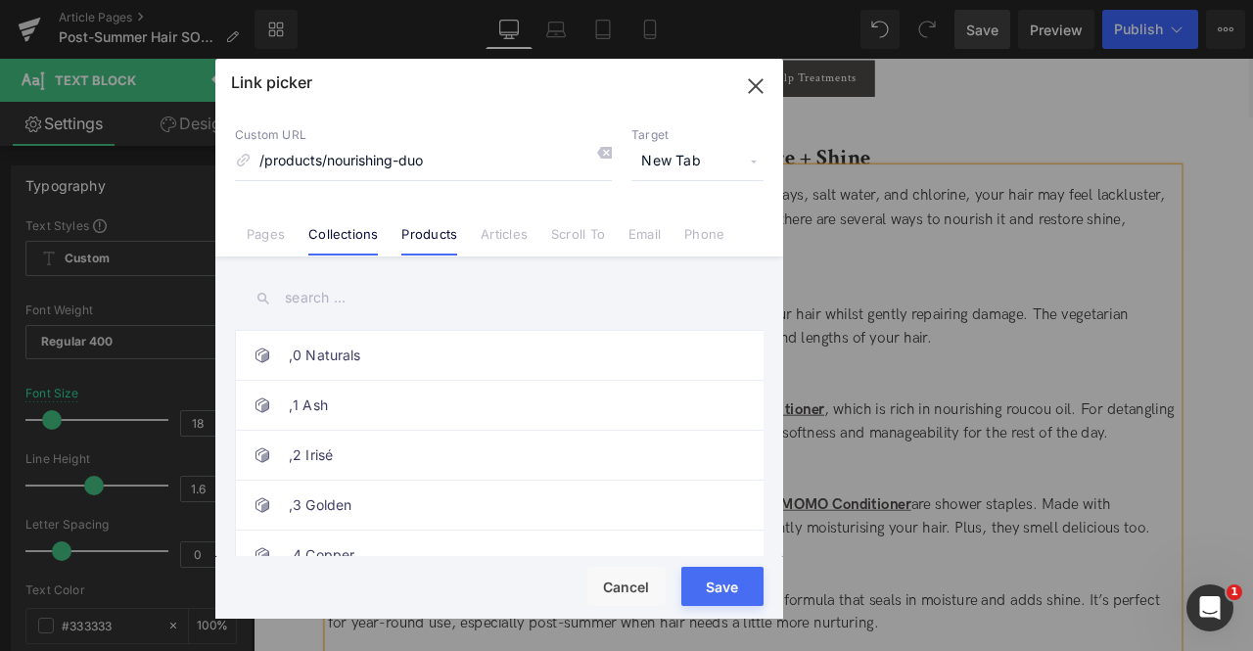
click at [366, 230] on link "Collections" at bounding box center [342, 240] width 69 height 29
click at [323, 301] on input "text" at bounding box center [499, 298] width 529 height 44
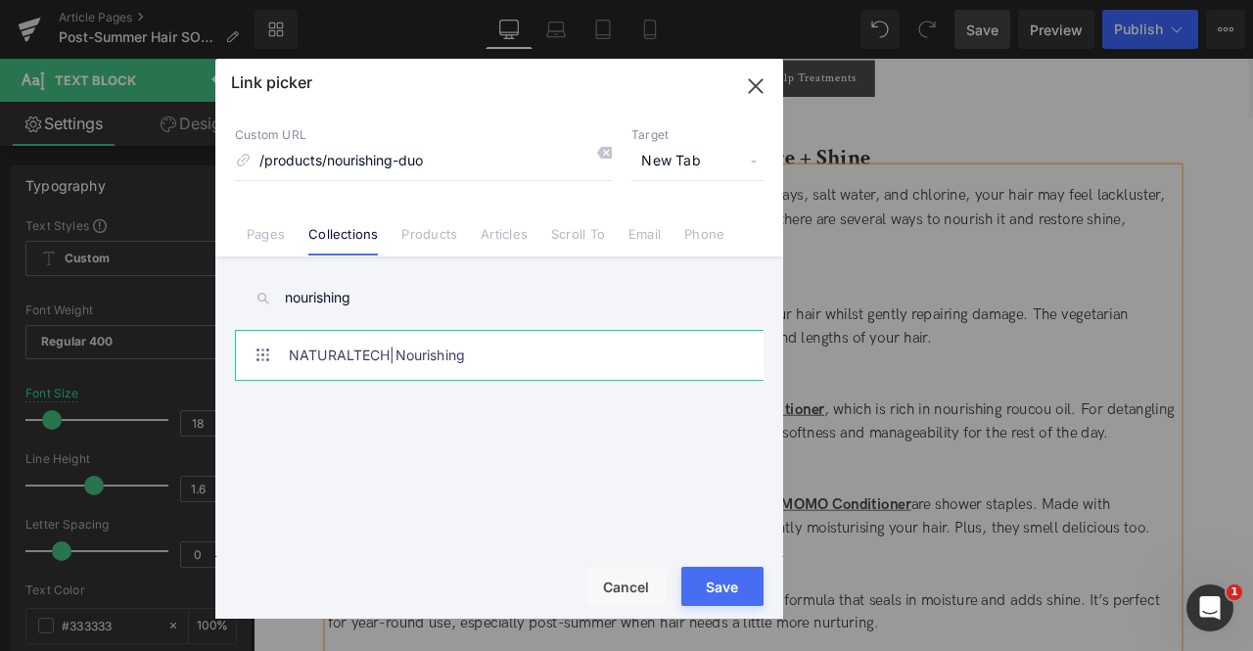
type input "nourishing"
click at [515, 351] on link "NATURALTECH|Nourishing" at bounding box center [504, 355] width 431 height 49
type input "/collections/naturaltech-nourishing"
click at [723, 588] on button "Save" at bounding box center [722, 586] width 82 height 39
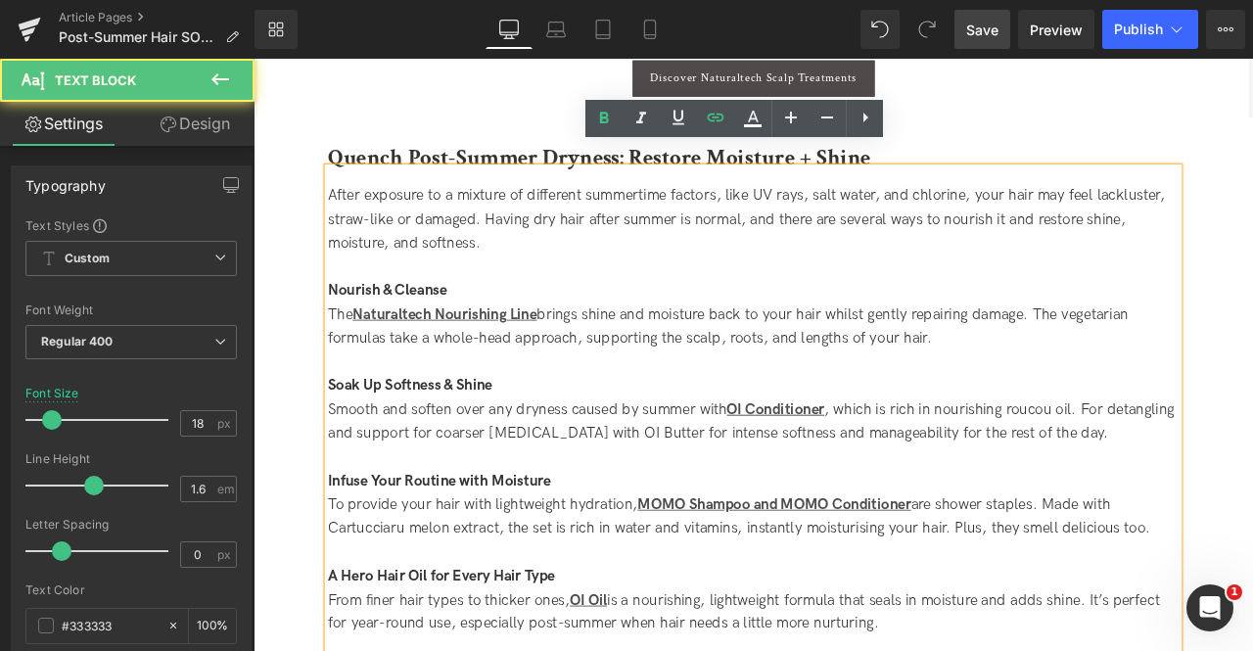
click at [810, 376] on div "The Naturaltech Nourishing Line brings shine and moisture back to your hair whi…" at bounding box center [846, 376] width 1008 height 57
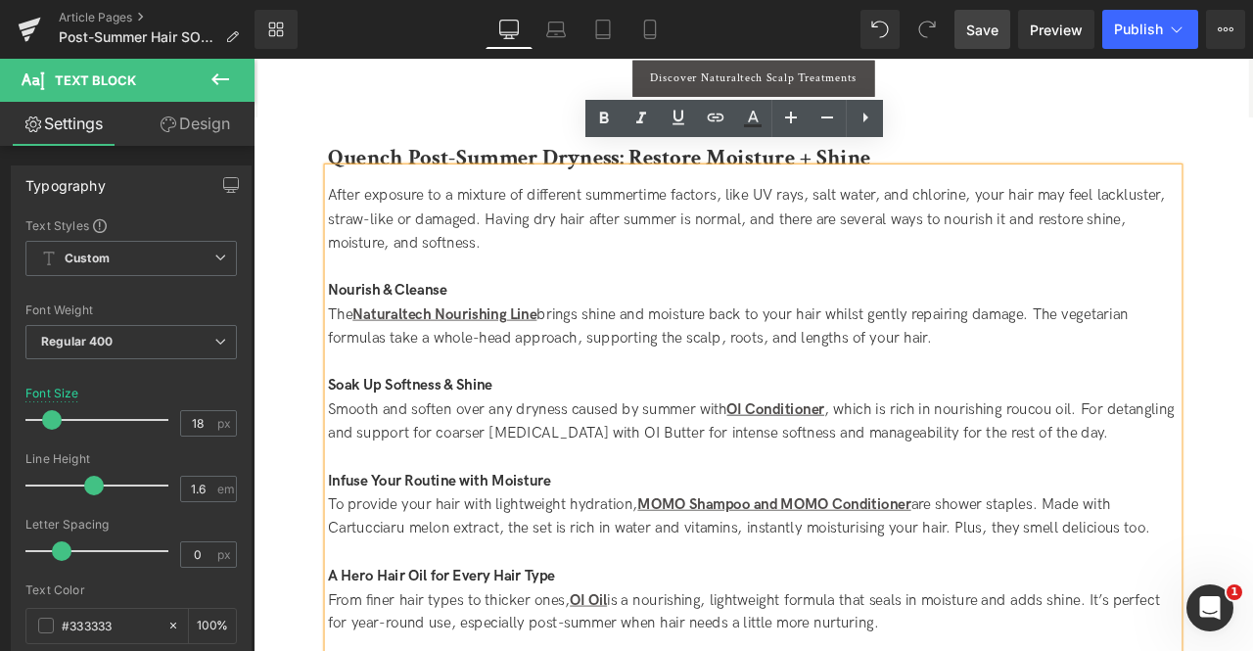
click at [726, 364] on div "The Naturaltech Nourishing Line brings shine and moisture back to your hair whi…" at bounding box center [846, 376] width 1008 height 57
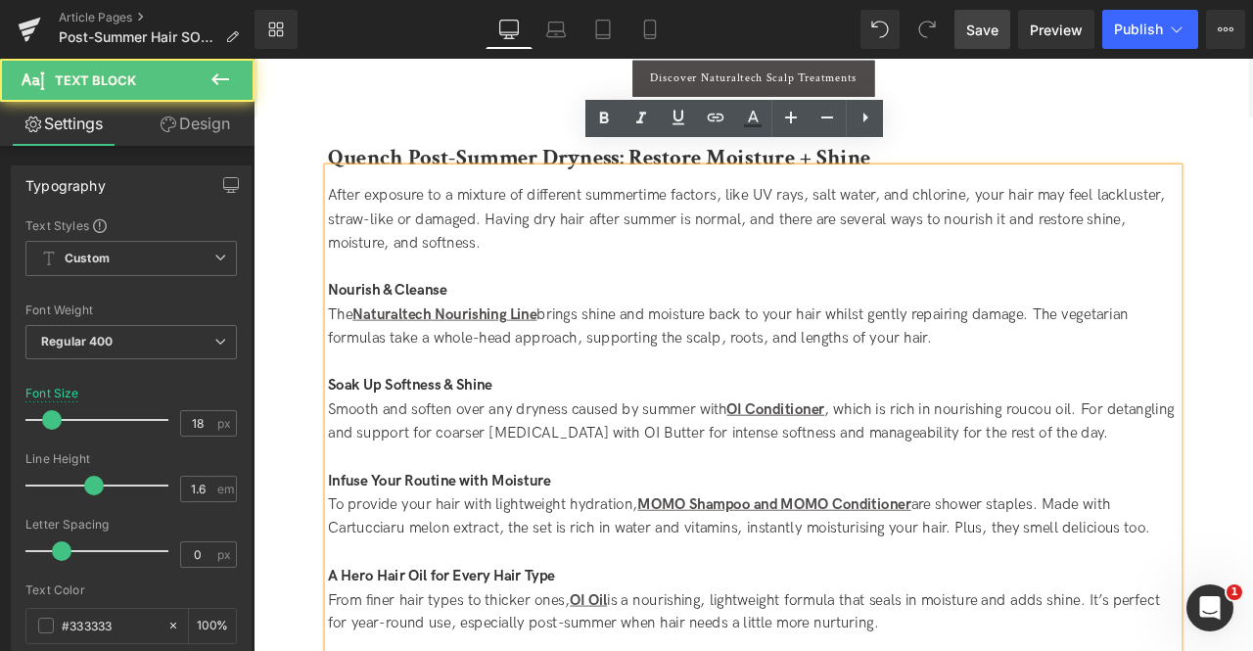
scroll to position [2063, 0]
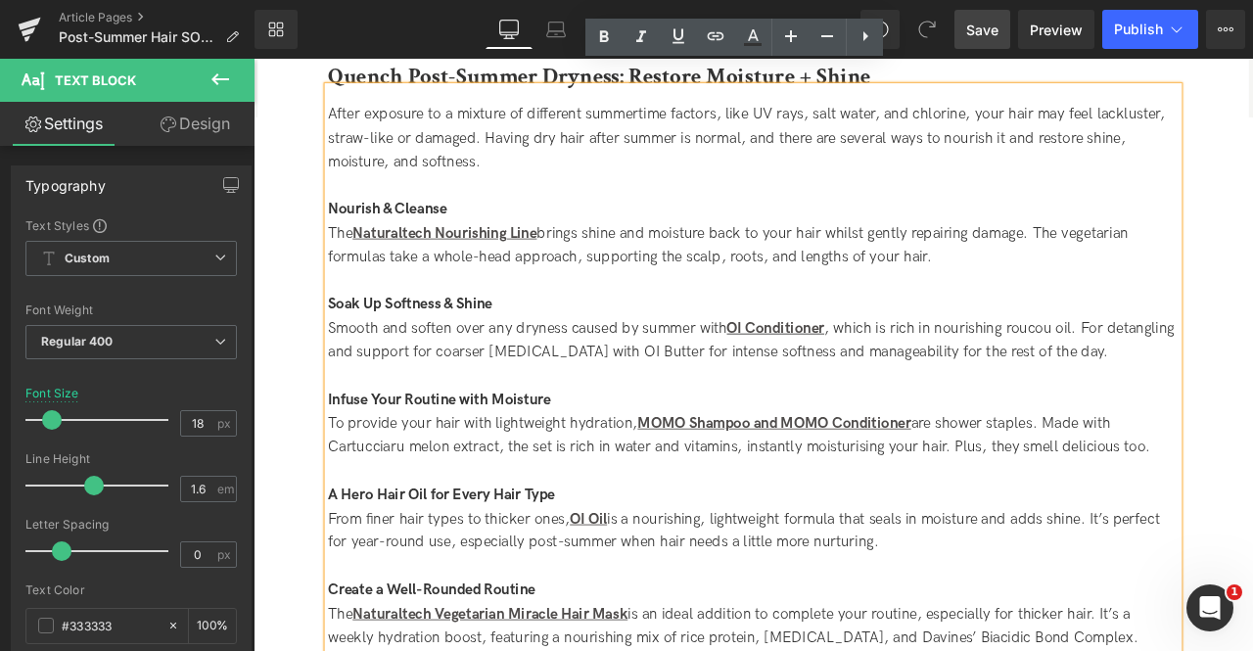
click at [726, 365] on div "Smooth and soften over any dryness caused by summer with OI Conditioner , which…" at bounding box center [846, 393] width 1008 height 57
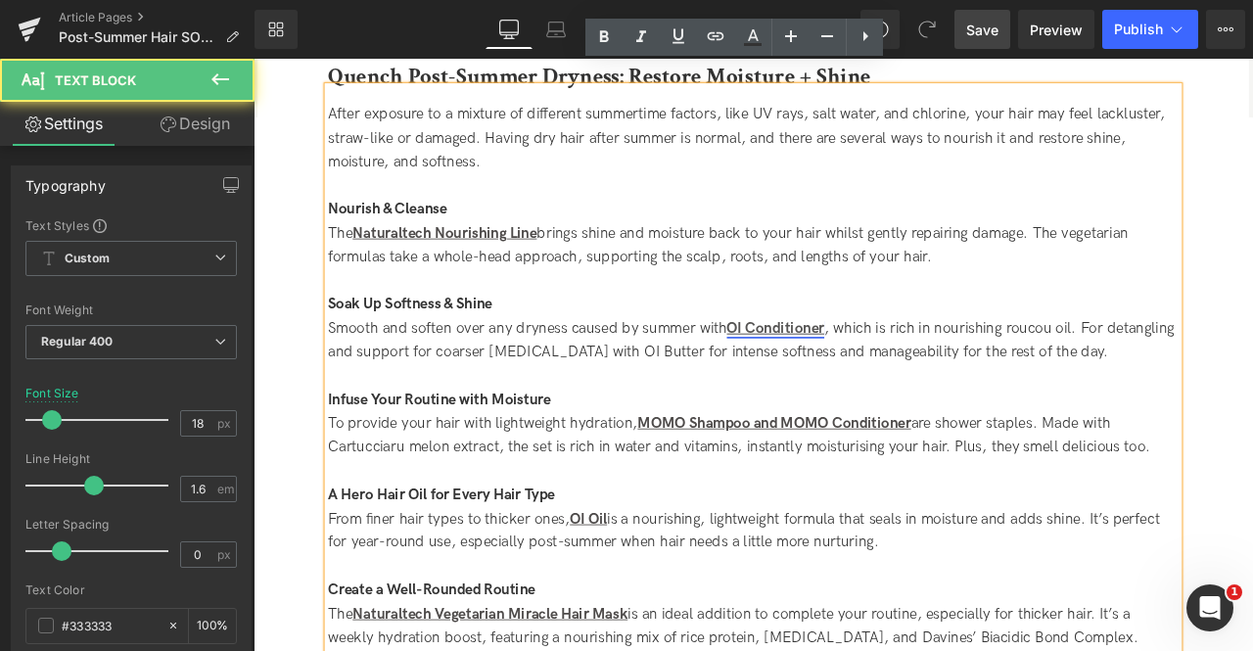
click at [874, 368] on link "OI Conditioner" at bounding box center [872, 378] width 116 height 21
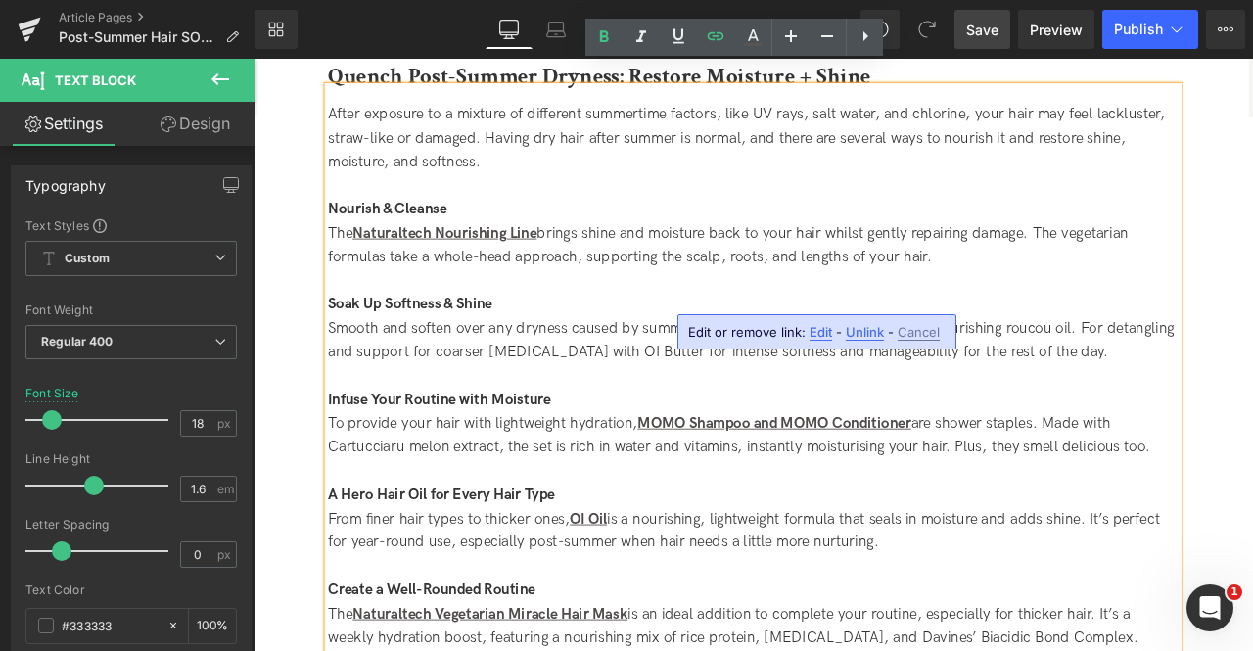
click at [819, 332] on span "Edit" at bounding box center [820, 332] width 23 height 17
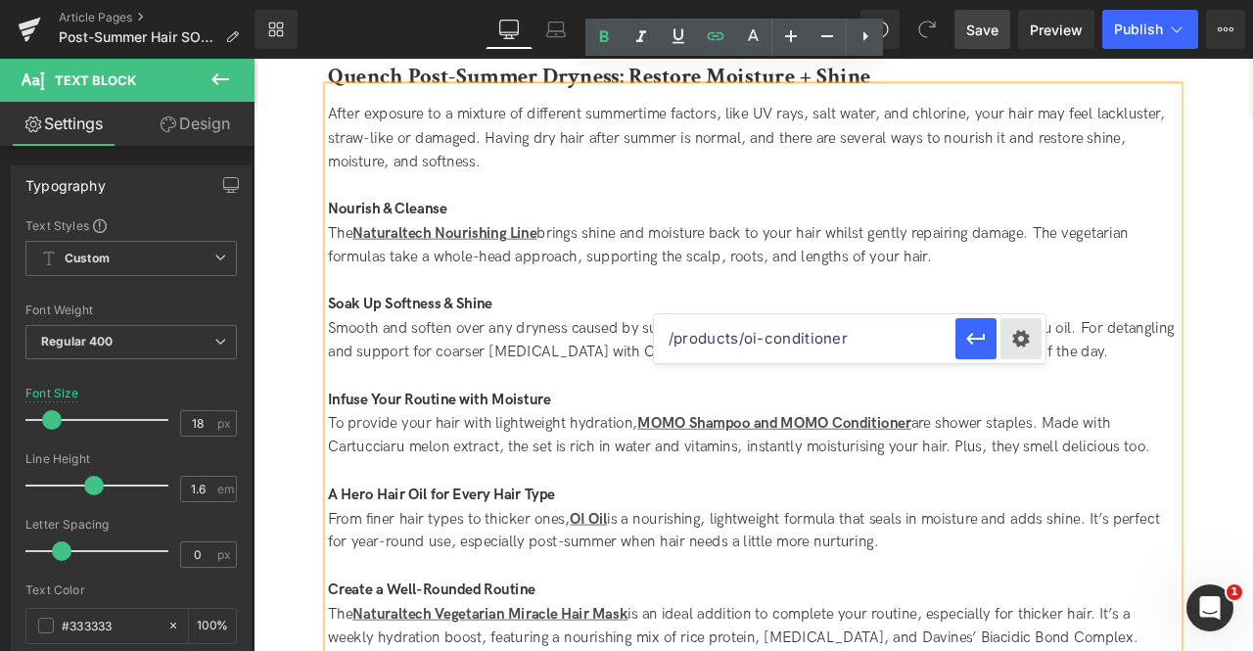
click at [1022, 0] on div "Text Color Highlight Color #333333 Edit or remove link: Edit - Unlink - Cancel …" at bounding box center [626, 0] width 1253 height 0
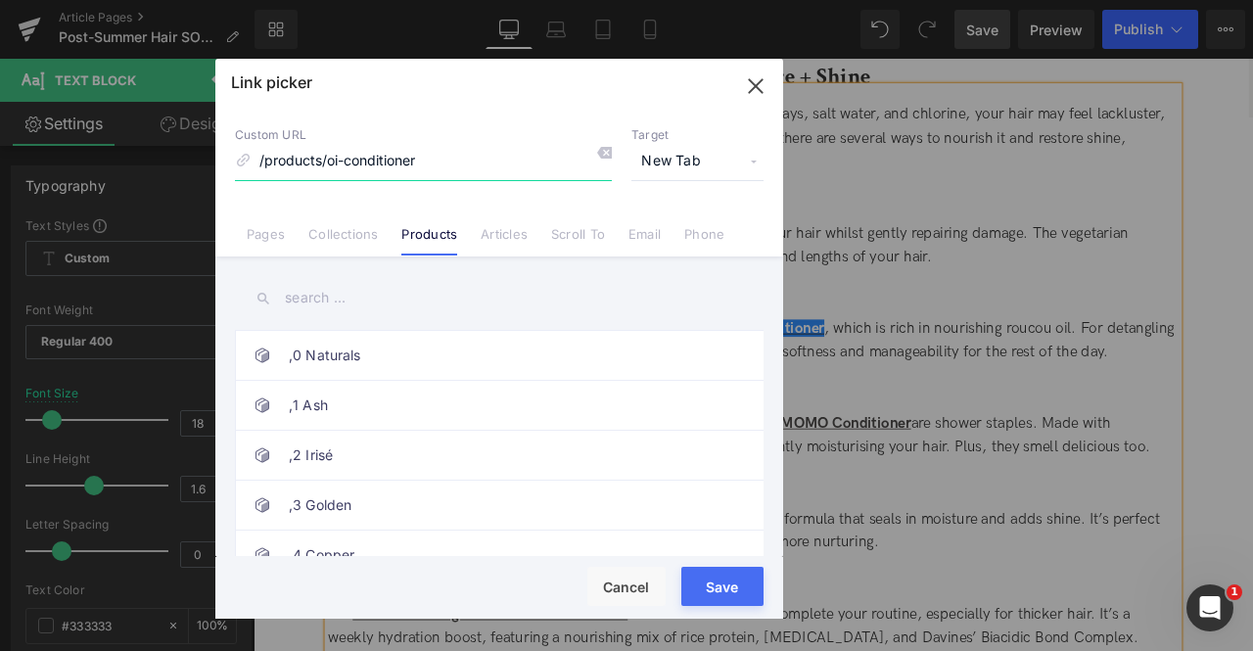
click at [745, 81] on icon "button" at bounding box center [755, 85] width 31 height 31
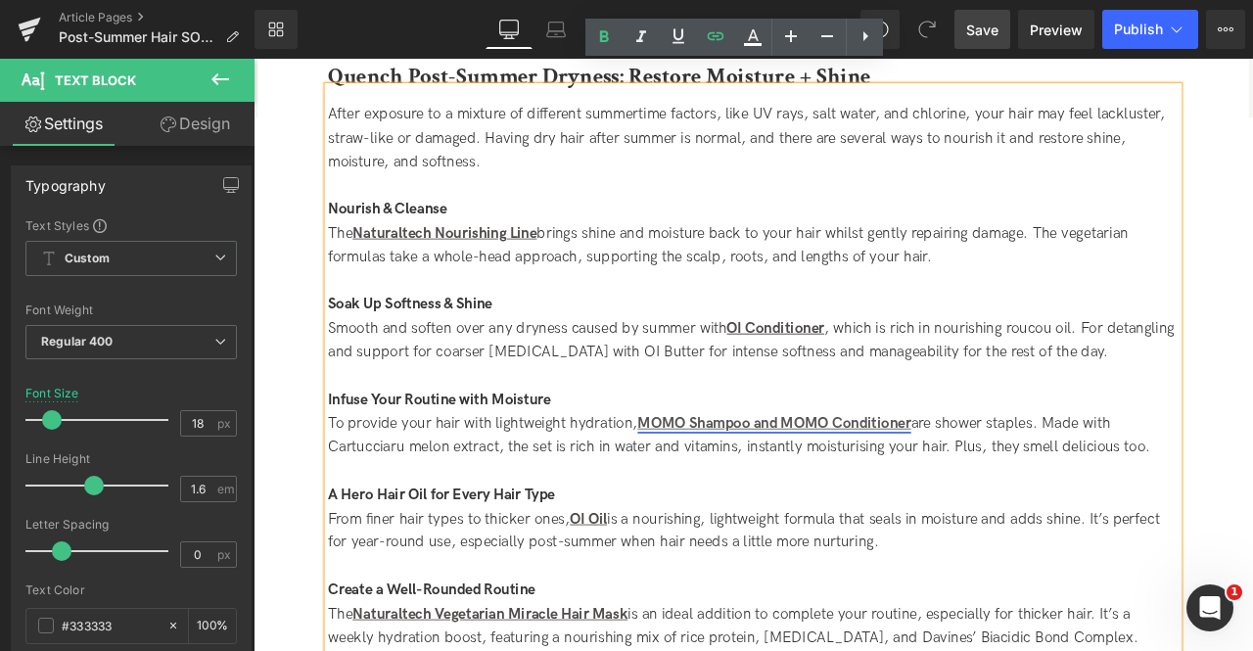
click at [791, 481] on strong "MOMO Shampoo and MOMO Conditioner" at bounding box center [871, 491] width 324 height 21
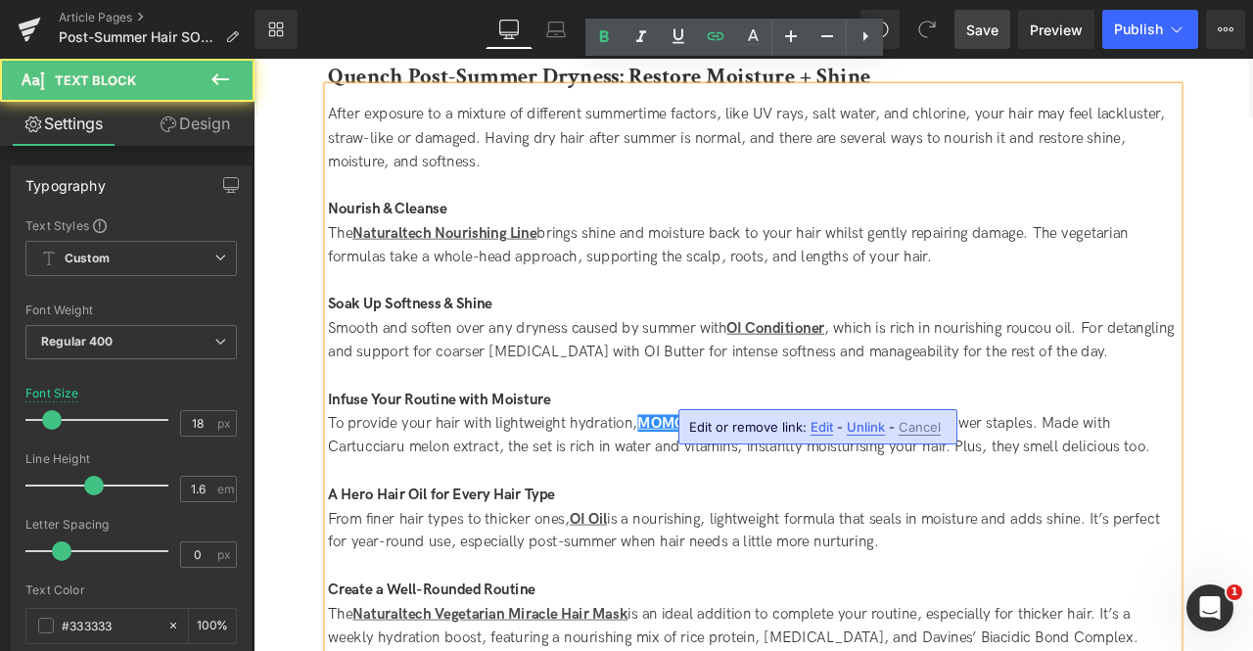
click at [820, 431] on span "Edit" at bounding box center [821, 427] width 23 height 17
type input "/products/momo-duo"
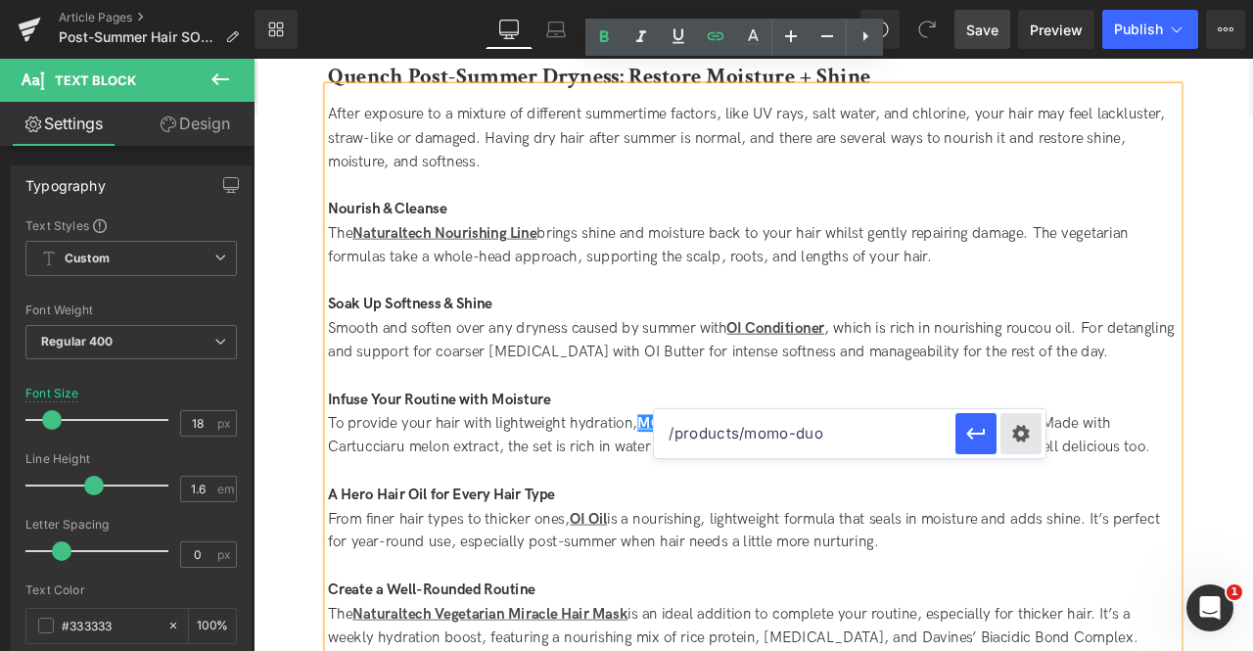
click at [1037, 0] on div "Text Color Highlight Color #333333 Edit or remove link: Edit - Unlink - Cancel …" at bounding box center [626, 0] width 1253 height 0
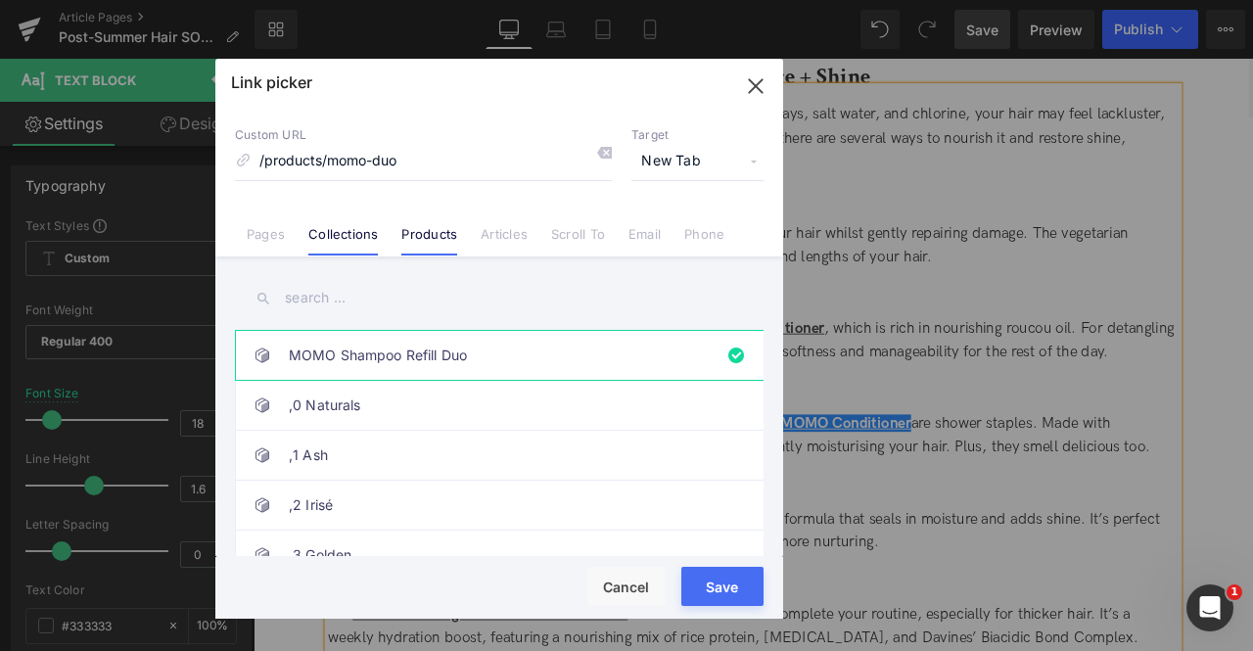
click at [328, 245] on link "Collections" at bounding box center [342, 240] width 69 height 29
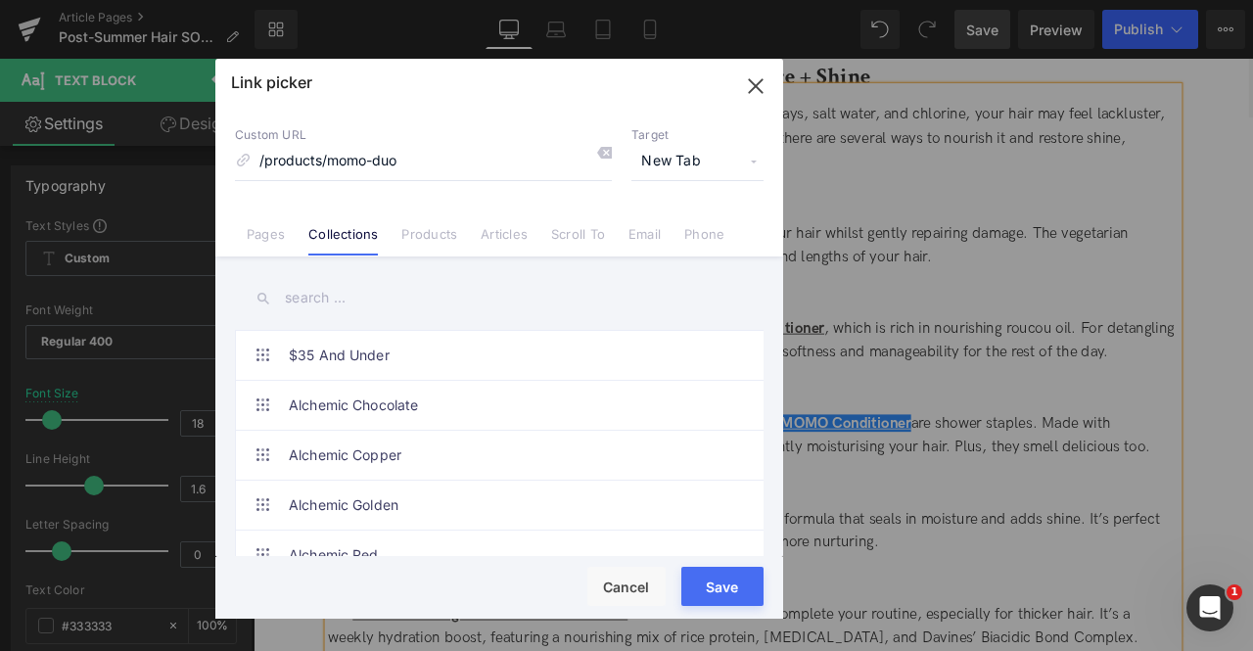
click at [329, 304] on input "text" at bounding box center [499, 298] width 529 height 44
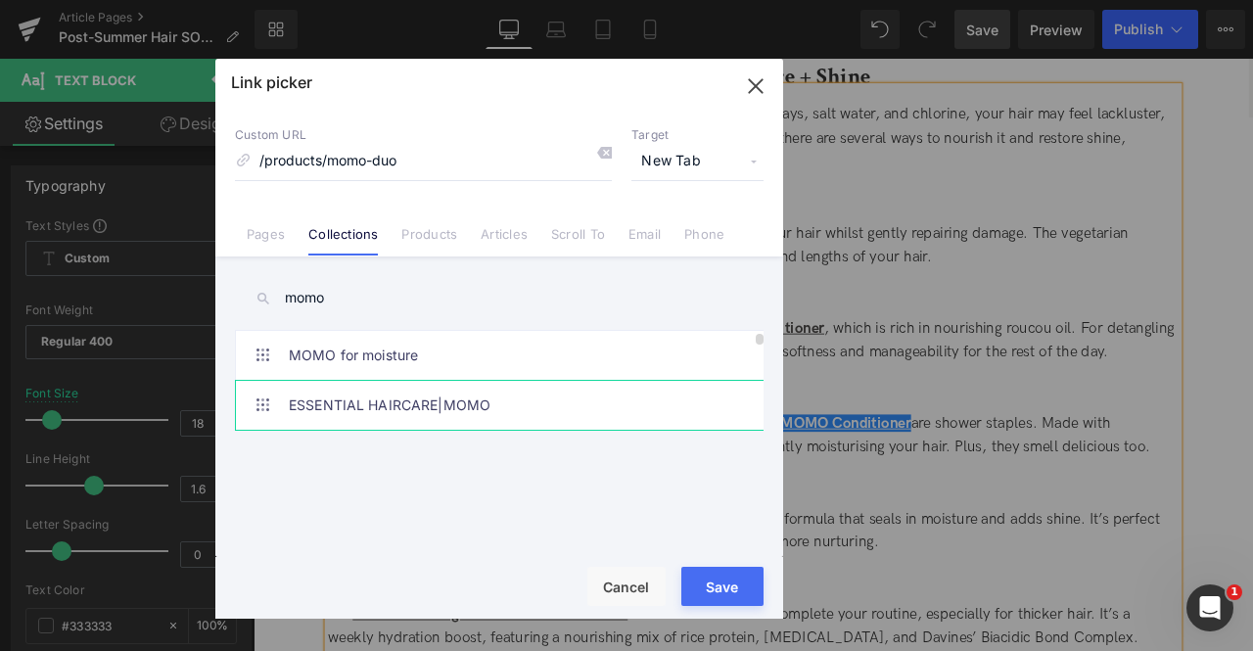
type input "momo"
click at [568, 420] on link "ESSENTIAL HAIRCARE|MOMO" at bounding box center [504, 405] width 431 height 49
type input "/collections/essential-haircare-momo"
click at [718, 574] on button "Save" at bounding box center [722, 586] width 82 height 39
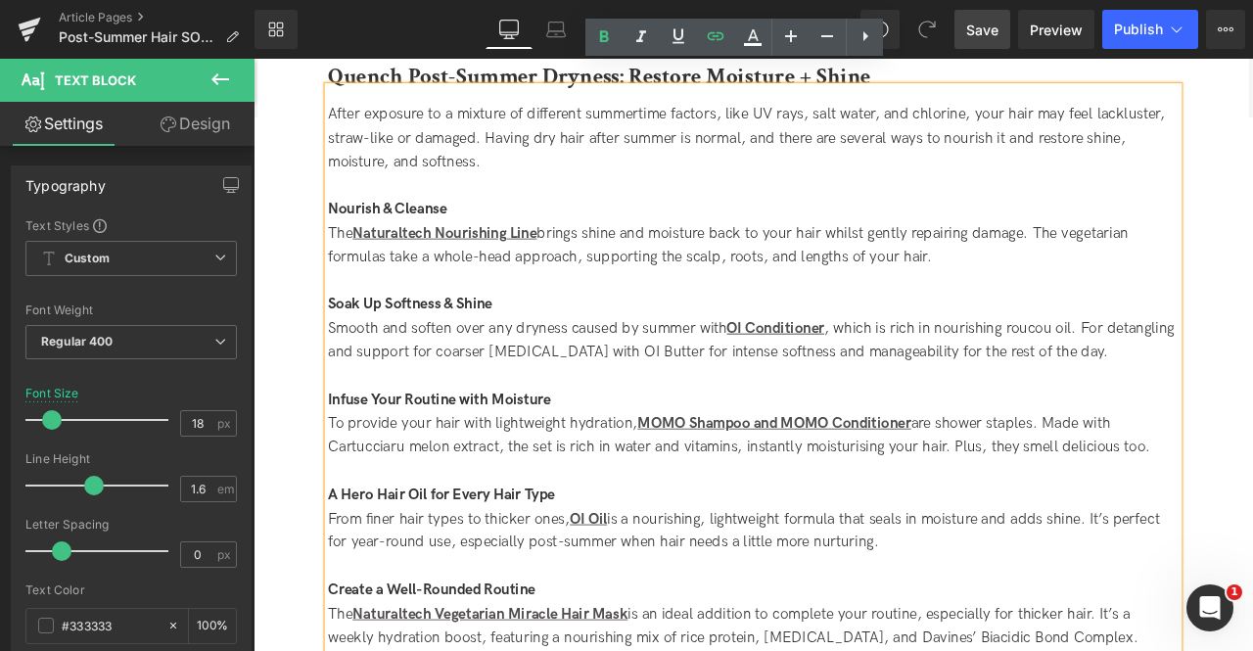
click at [637, 478] on div "To provide your hair with lightweight hydration, MOMO Shampoo and MOMO Conditio…" at bounding box center [846, 506] width 1008 height 57
click at [556, 498] on div "To provide your hair with lightweight hydration, MOMO Shampoo and MOMO Conditio…" at bounding box center [846, 506] width 1008 height 57
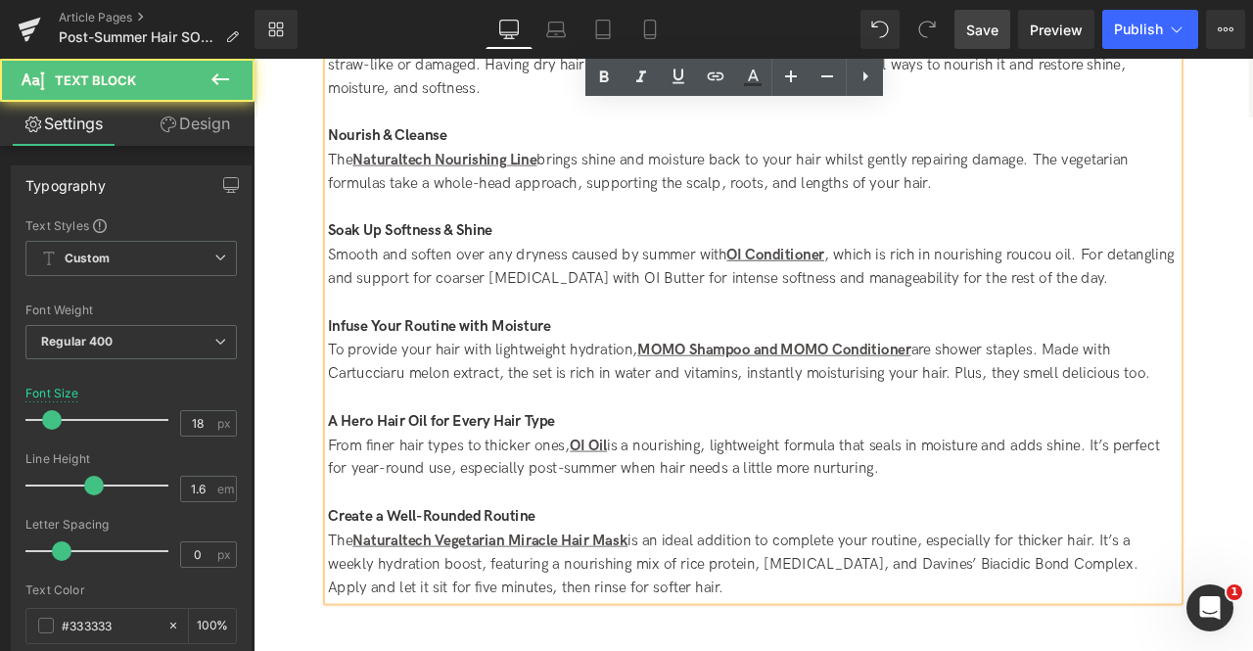
scroll to position [2191, 0]
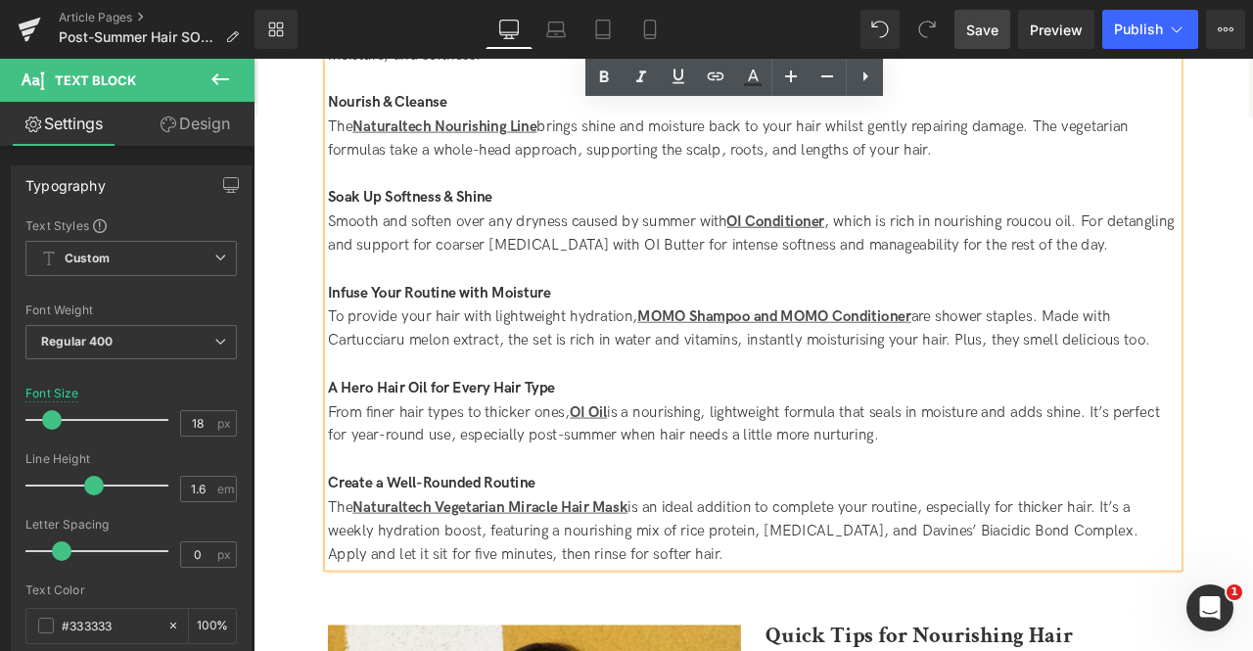
click at [977, 375] on div "To provide your hair with lightweight hydration, MOMO Shampoo and MOMO Conditio…" at bounding box center [846, 378] width 1008 height 57
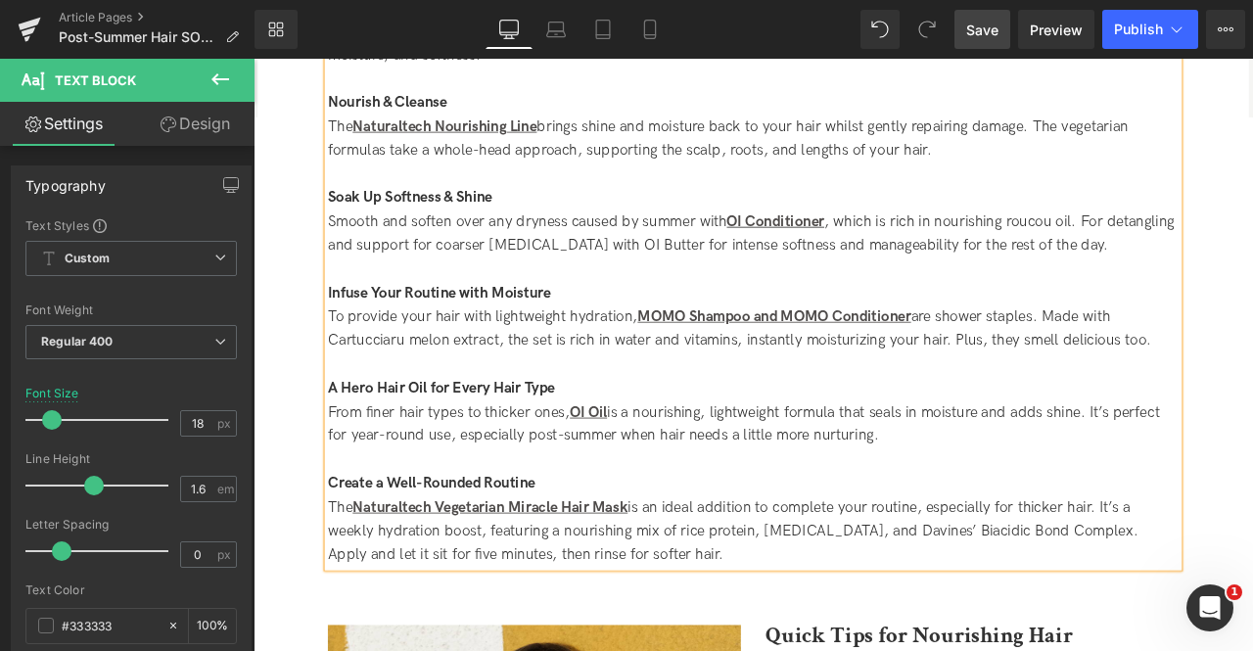
click at [976, 436] on div "A Hero Hair Oil for Every Hair Type" at bounding box center [846, 450] width 1008 height 28
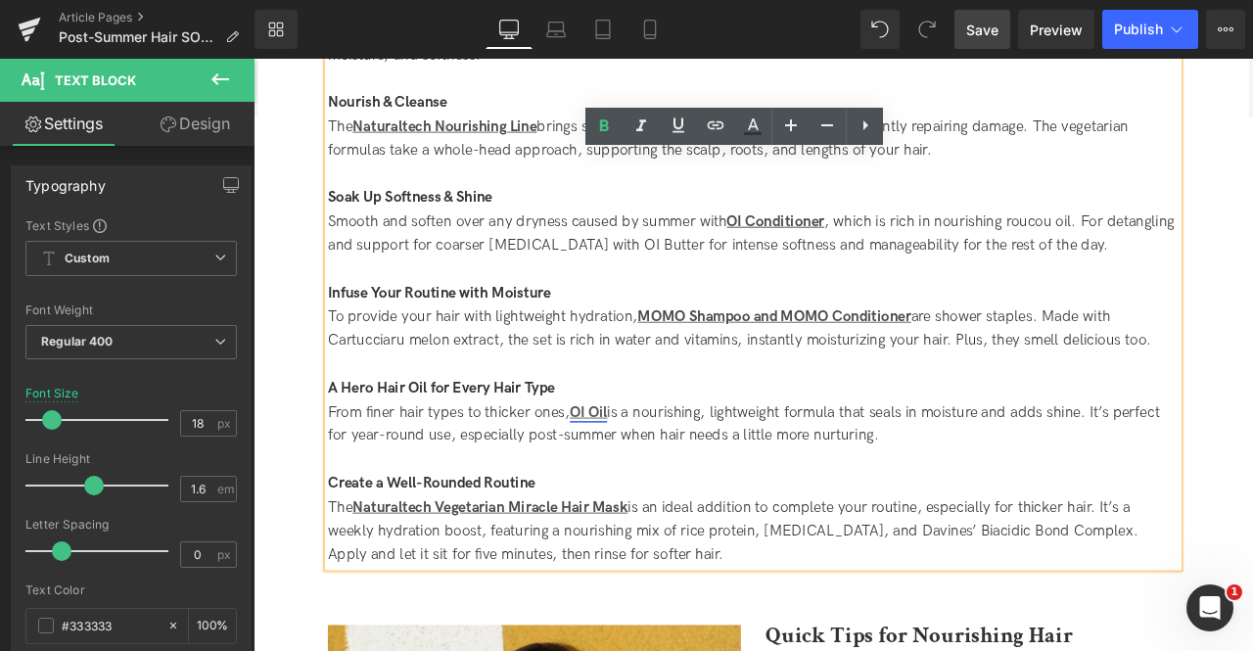
click at [658, 467] on strong "OI Oil" at bounding box center [650, 477] width 44 height 21
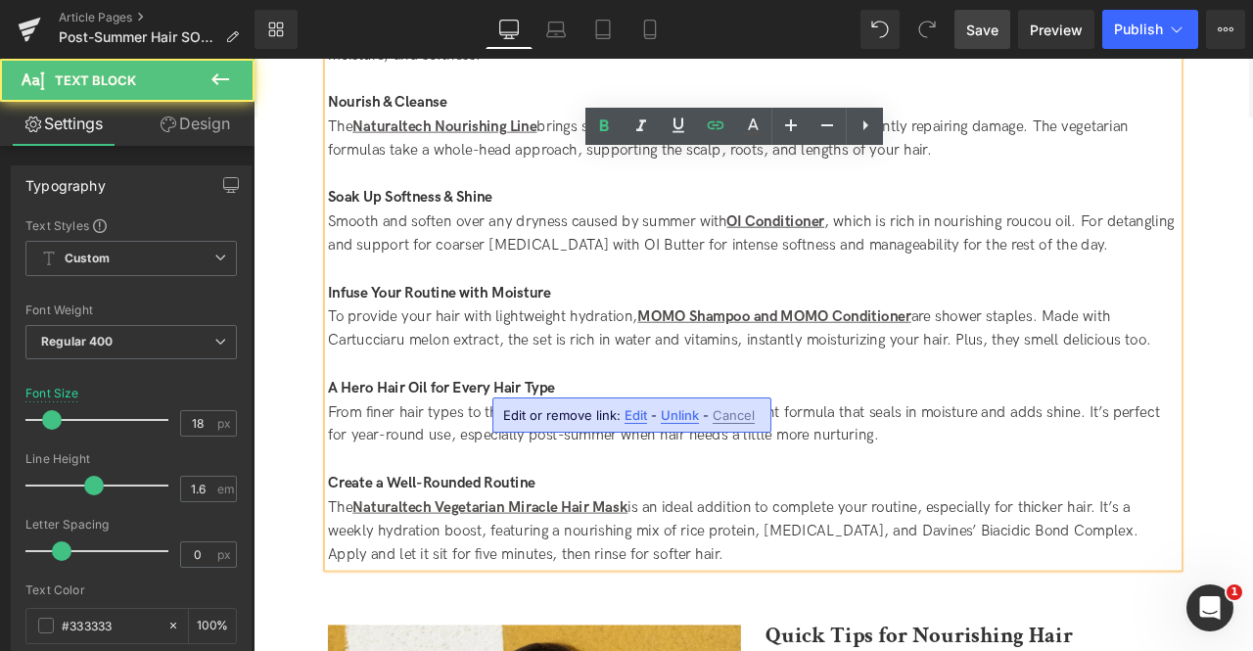
click at [630, 407] on span "Edit" at bounding box center [635, 415] width 23 height 17
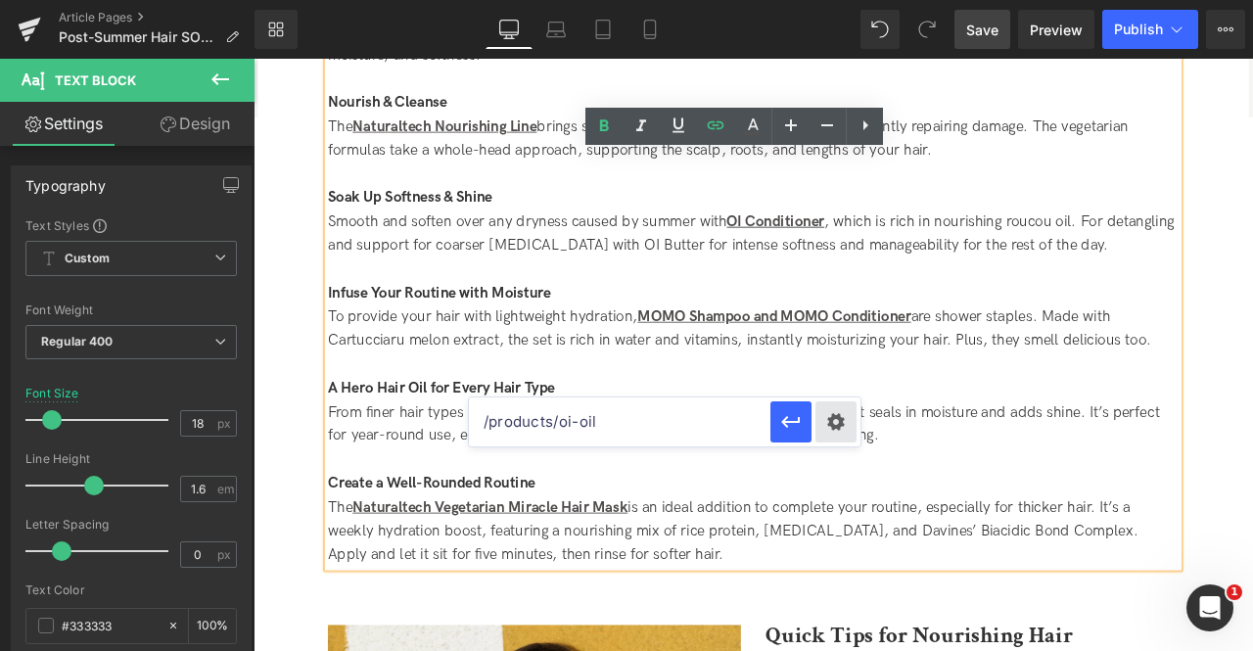
click at [838, 0] on div "Text Color Highlight Color #333333 Edit or remove link: Edit - Unlink - Cancel …" at bounding box center [626, 0] width 1253 height 0
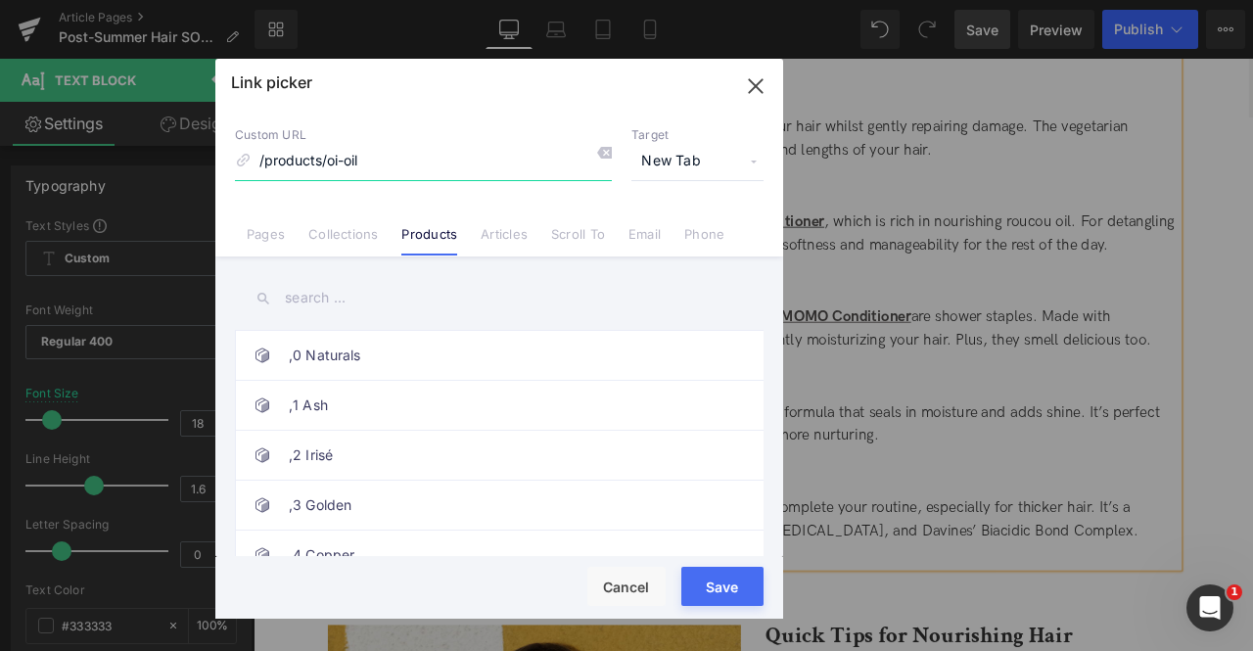
click at [754, 83] on icon "button" at bounding box center [755, 85] width 13 height 13
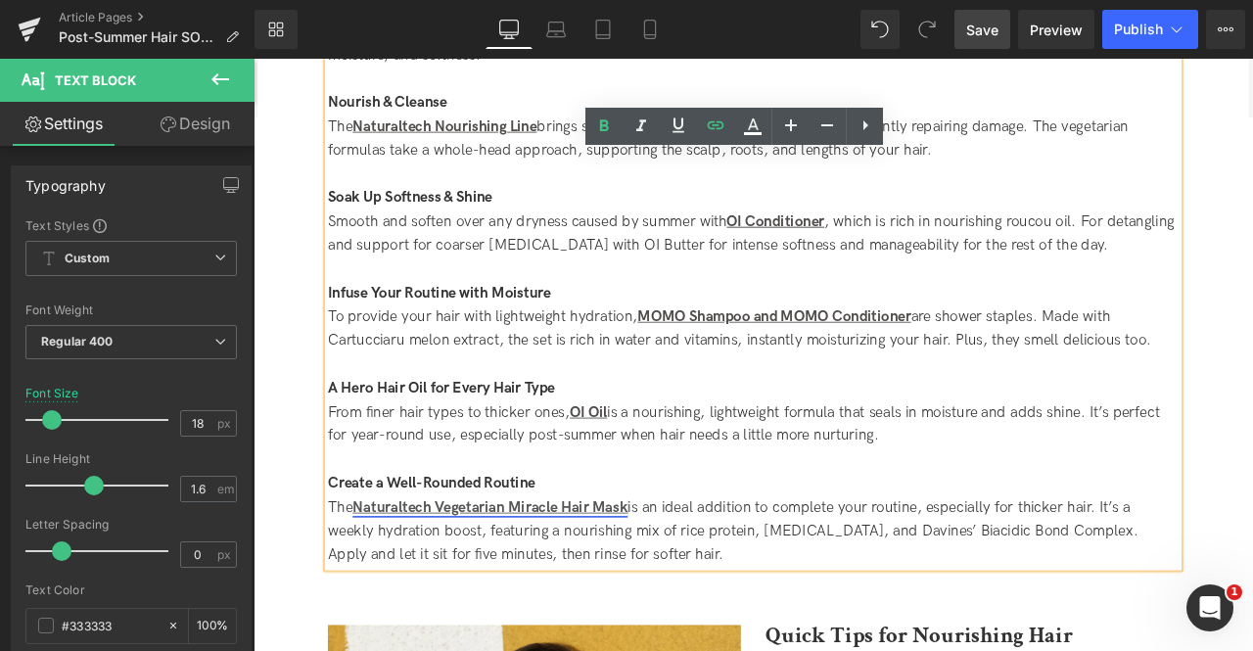
click at [589, 579] on strong "Naturaltech Vegetarian Miracle Hair Mask" at bounding box center [534, 589] width 326 height 21
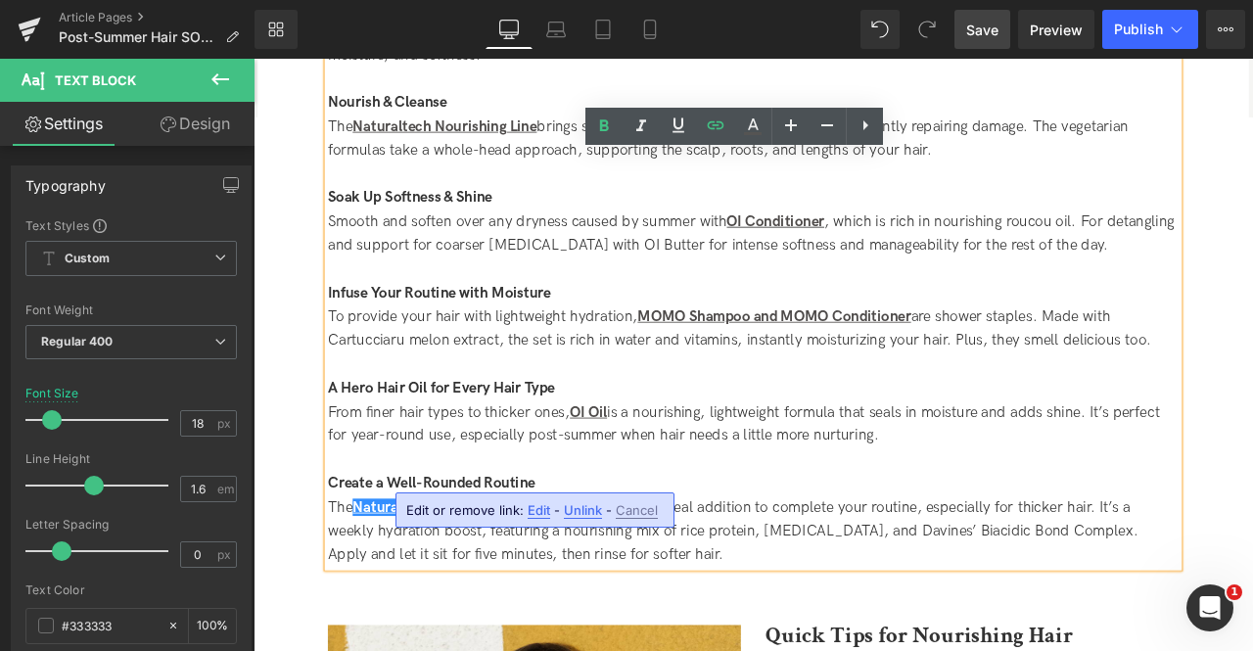
click at [531, 516] on span "Edit" at bounding box center [539, 510] width 23 height 17
type input "/products/nourishing-vegetarian-miracle-mask"
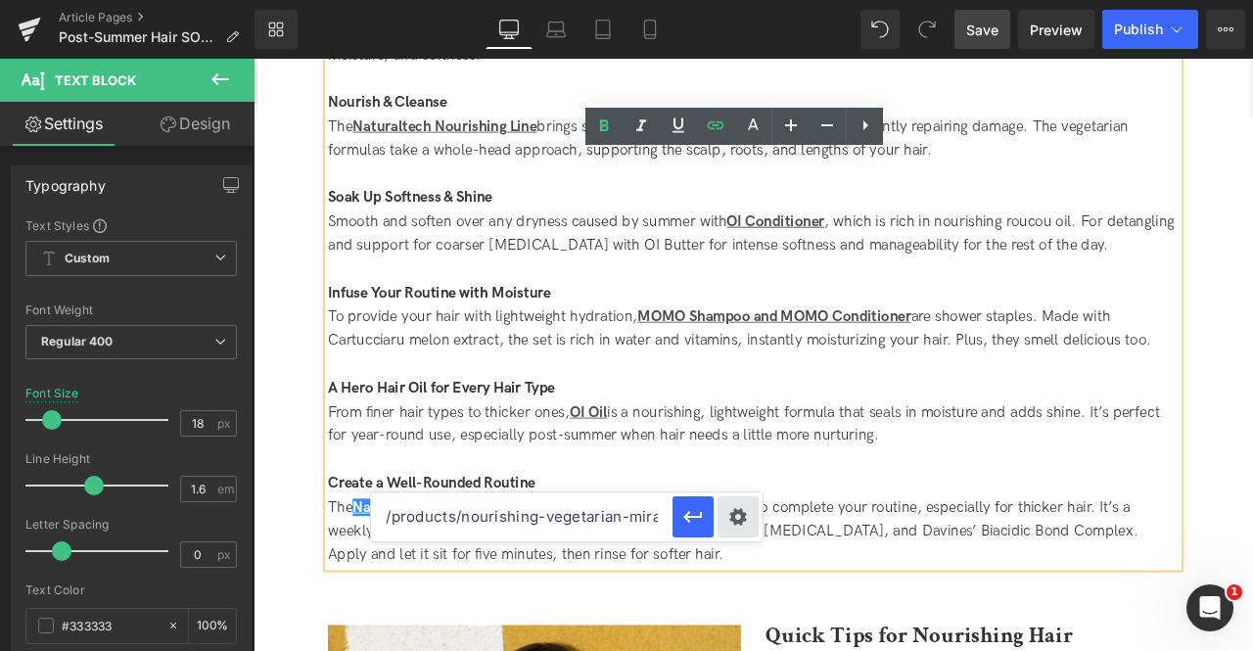
click at [744, 0] on div "Text Color Highlight Color #333333 Edit or remove link: Edit - Unlink - Cancel …" at bounding box center [626, 0] width 1253 height 0
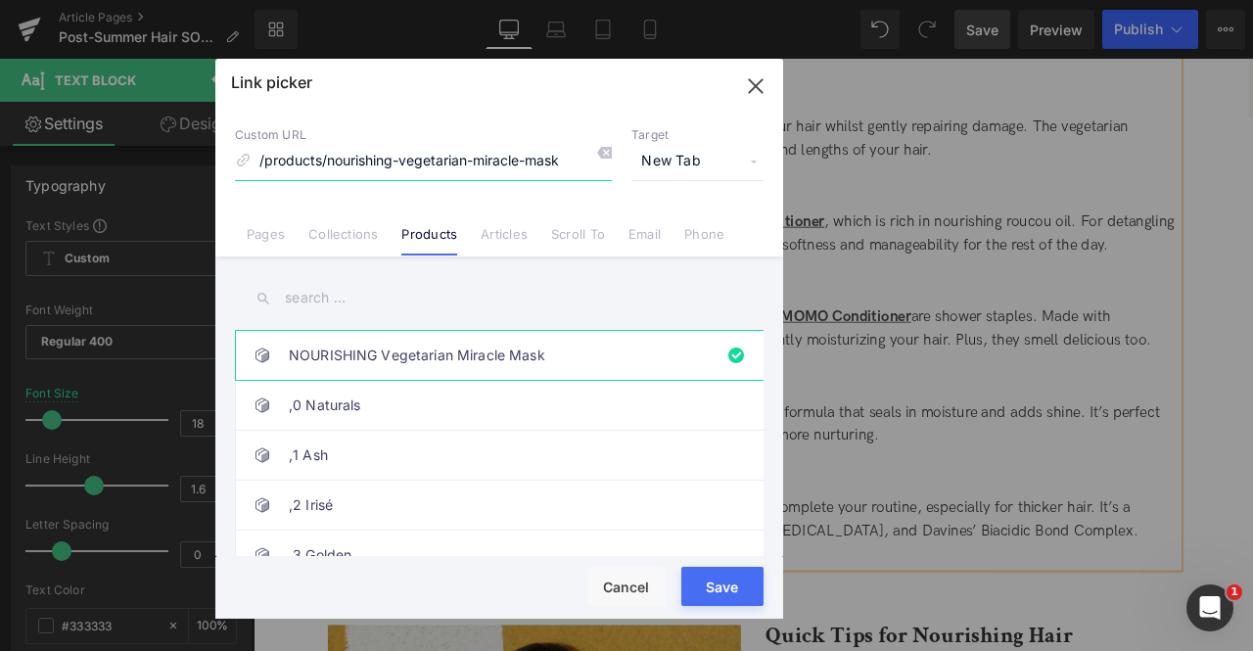
click at [753, 87] on icon "button" at bounding box center [755, 85] width 13 height 13
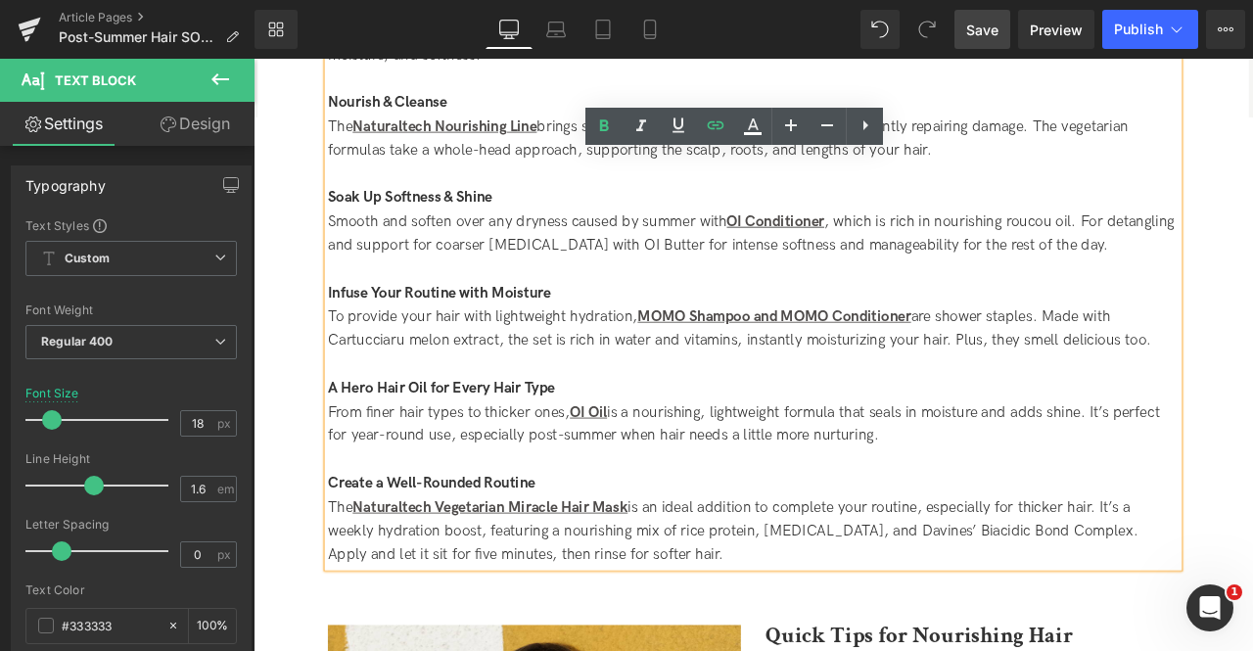
click at [791, 583] on div "The Naturaltech Vegetarian Miracle Hair Mask is an ideal addition to complete y…" at bounding box center [846, 619] width 1008 height 84
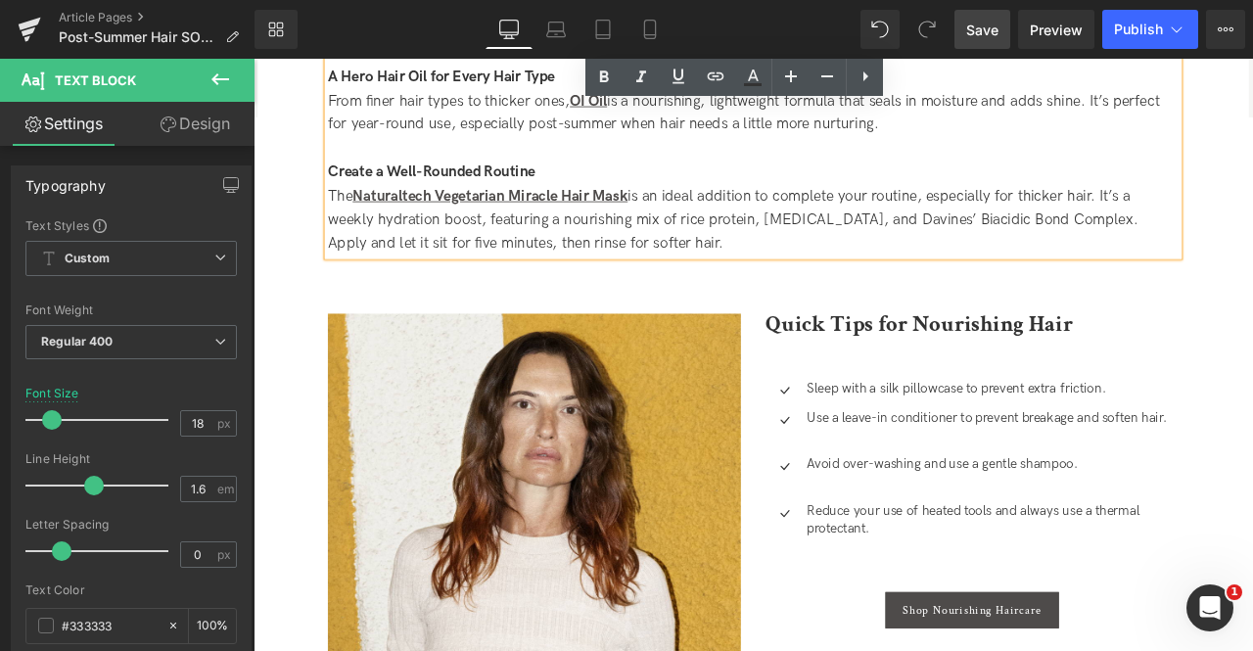
scroll to position [2679, 0]
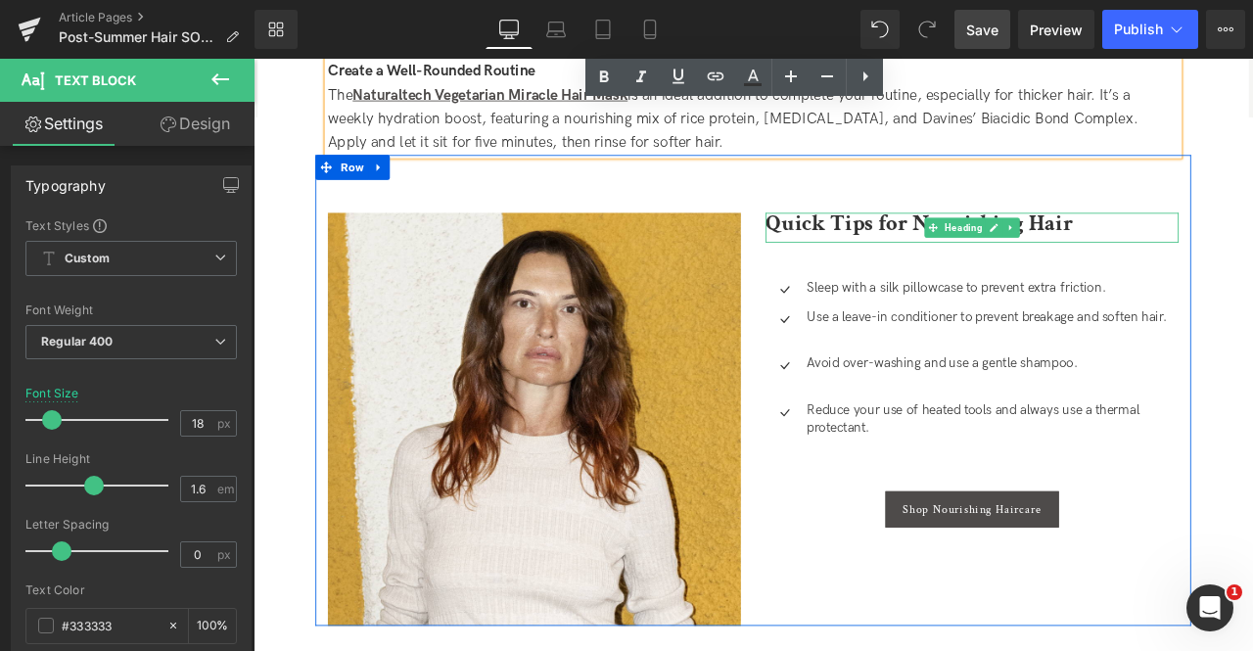
click at [950, 242] on b "Quick Tips for Nourishing Hair" at bounding box center [1042, 253] width 364 height 34
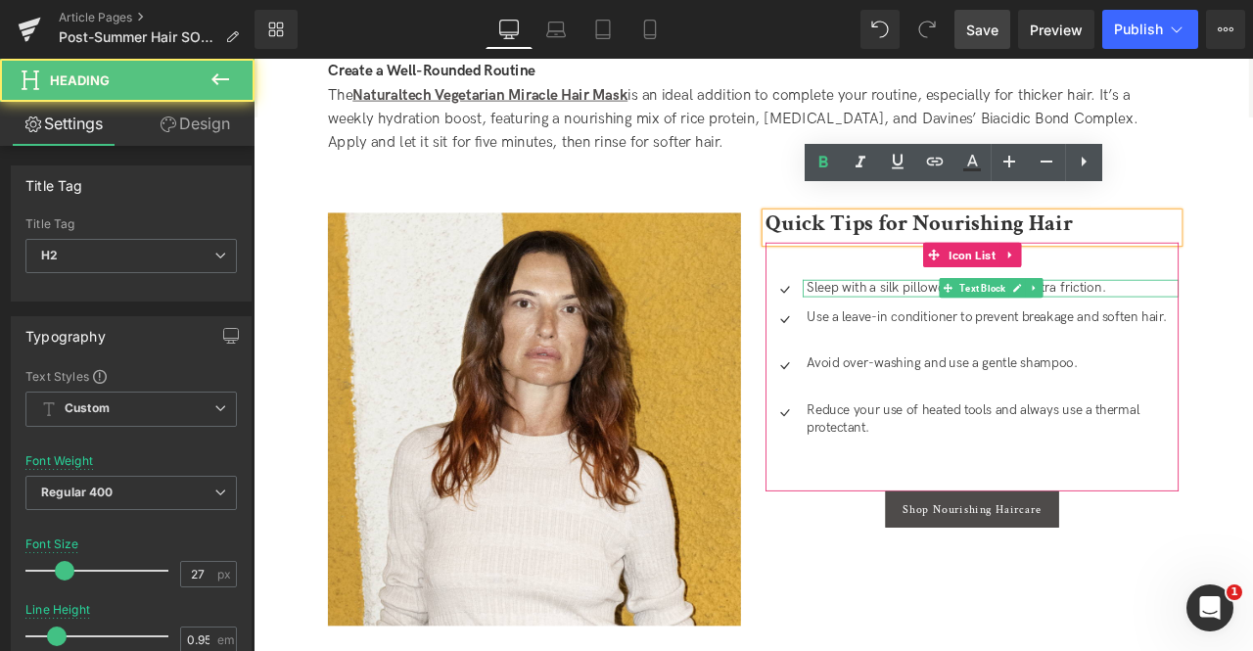
click at [931, 320] on p "Sleep with a silk pillowcase to prevent extra friction." at bounding box center [1129, 330] width 440 height 21
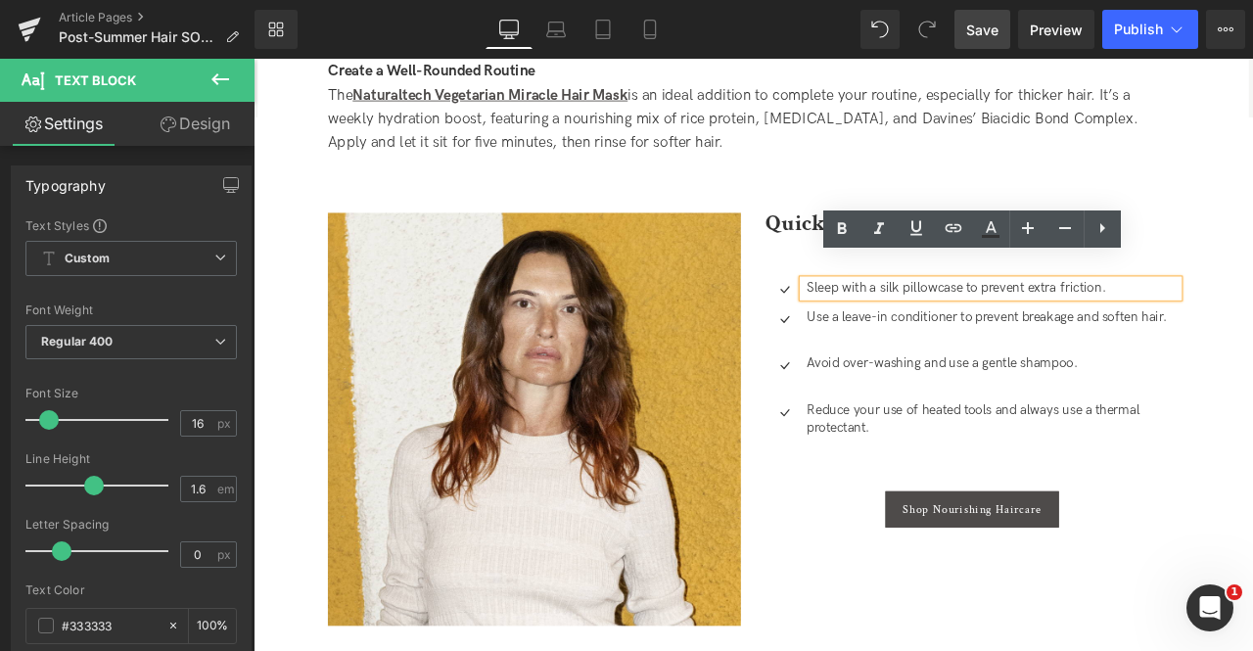
click at [916, 378] on ul "Icon Sleep with a silk pillowcase to prevent extra friction. Text Block Icon Us…" at bounding box center [1104, 430] width 489 height 221
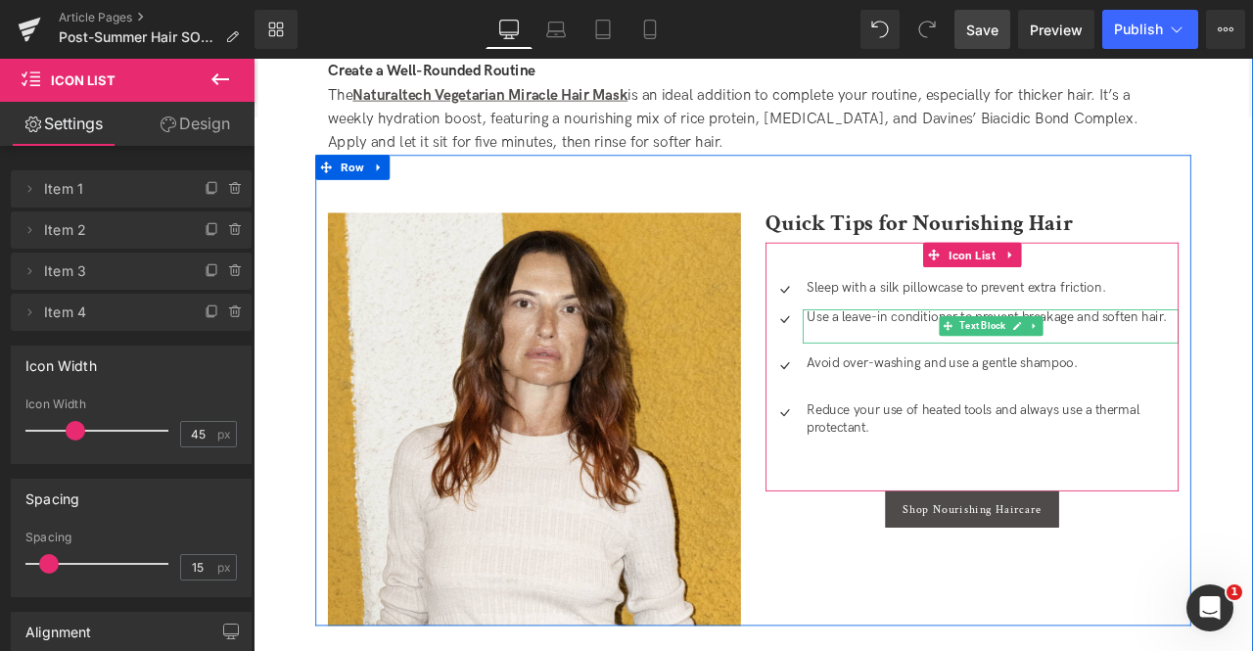
click at [947, 375] on p at bounding box center [1129, 385] width 440 height 21
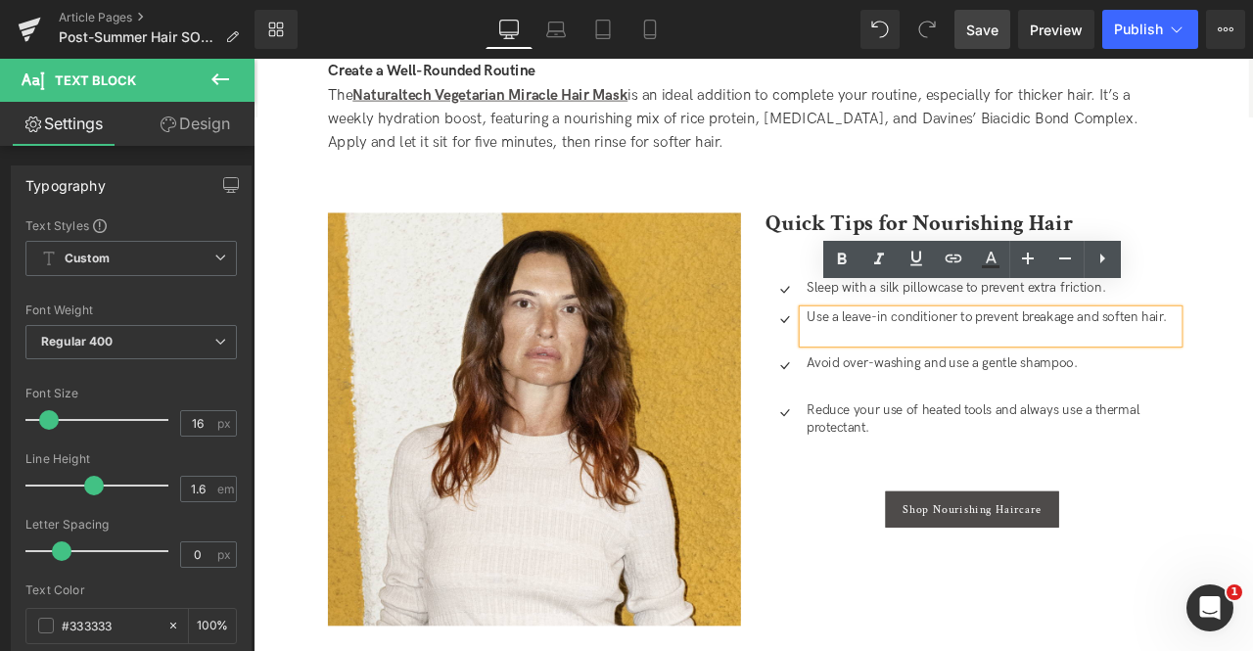
click at [946, 375] on p at bounding box center [1129, 385] width 440 height 21
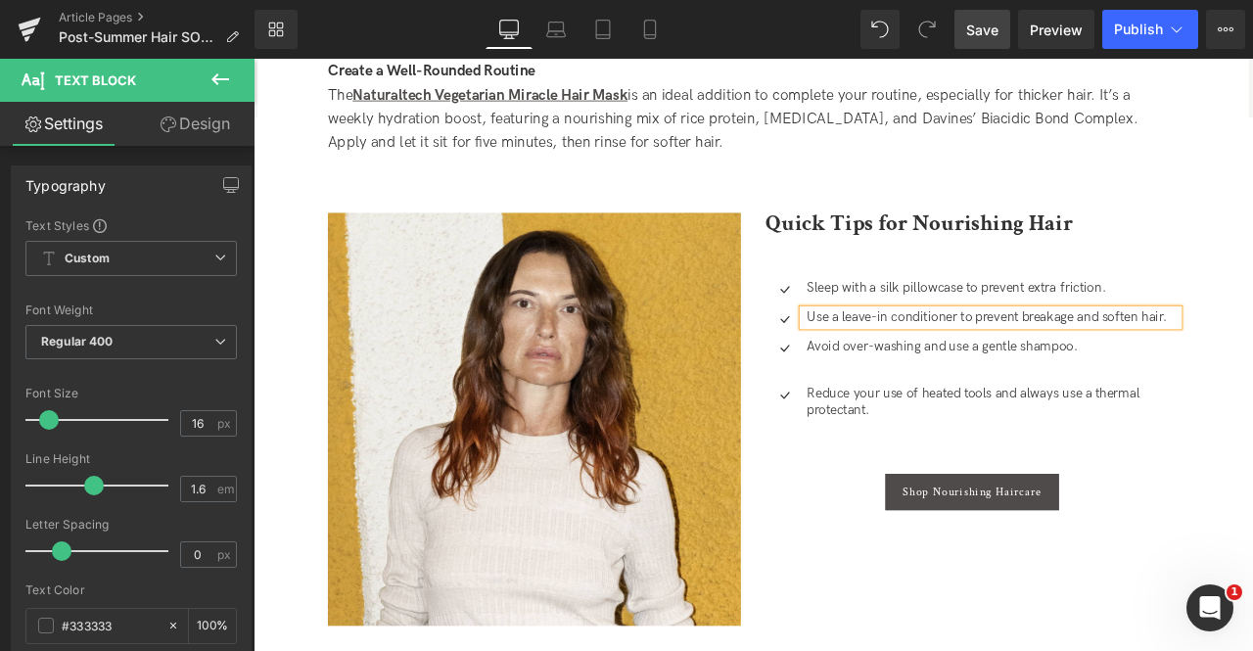
click at [958, 410] on p at bounding box center [1129, 420] width 440 height 21
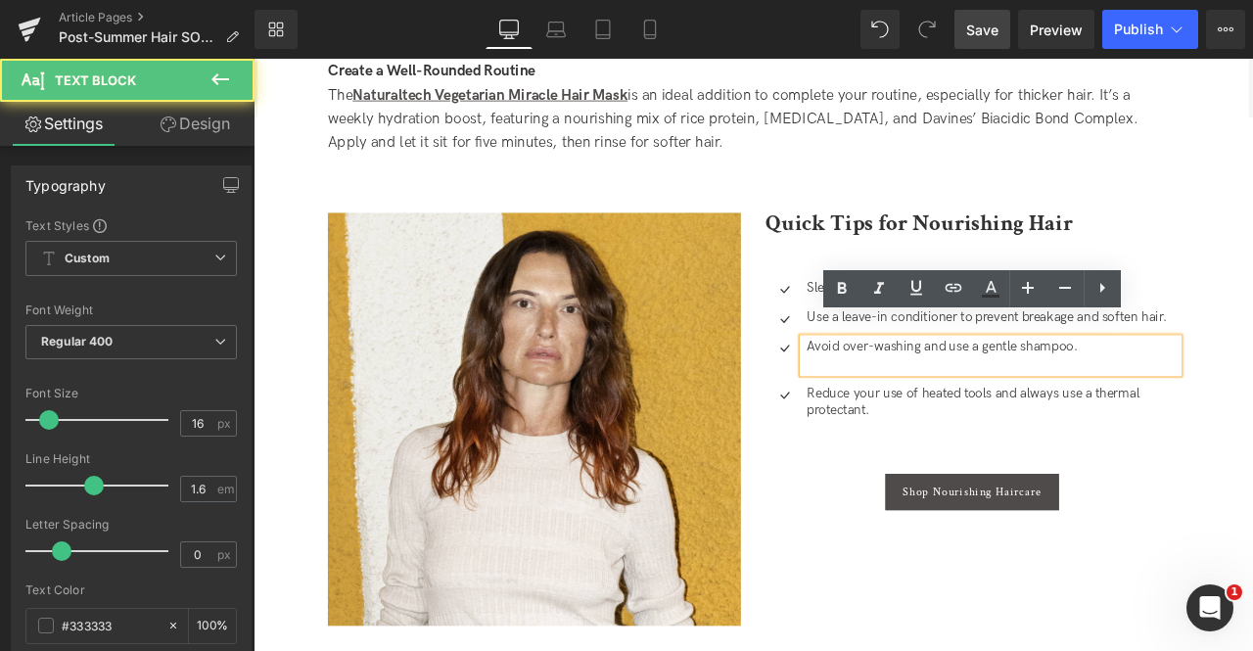
click at [948, 410] on p at bounding box center [1129, 420] width 440 height 21
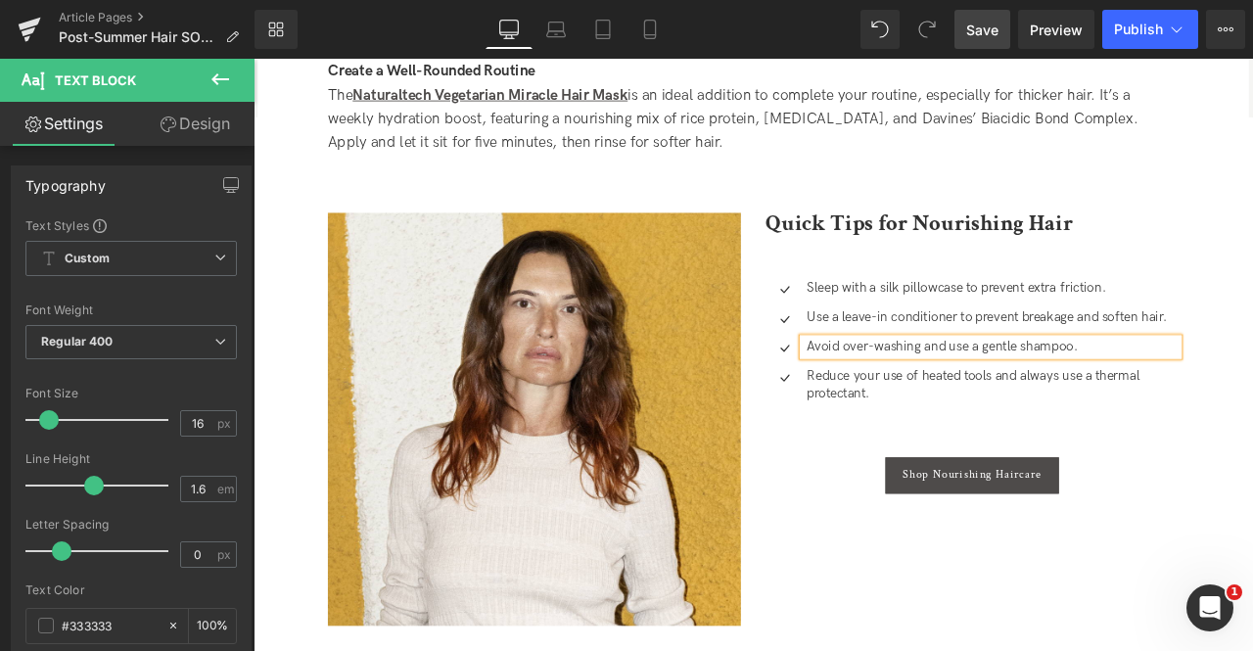
click at [935, 464] on ul "Icon Sleep with a silk pillowcase to prevent extra friction. Text Block Icon Us…" at bounding box center [1104, 410] width 489 height 181
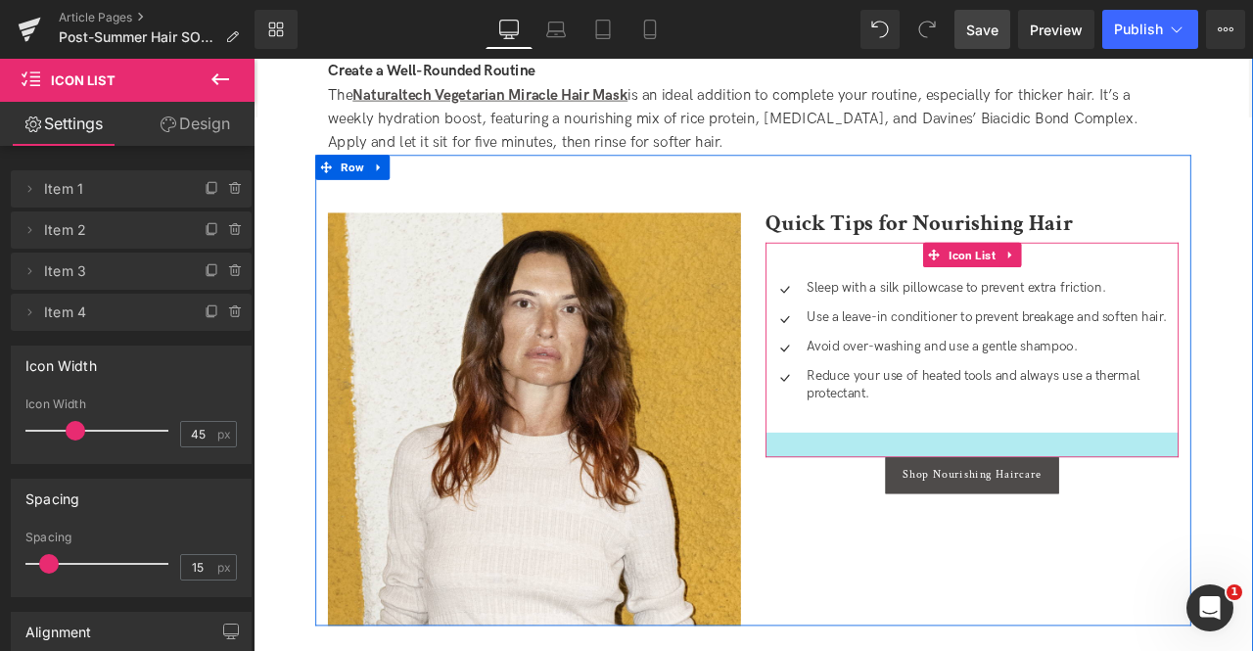
click at [908, 501] on div at bounding box center [1104, 515] width 489 height 29
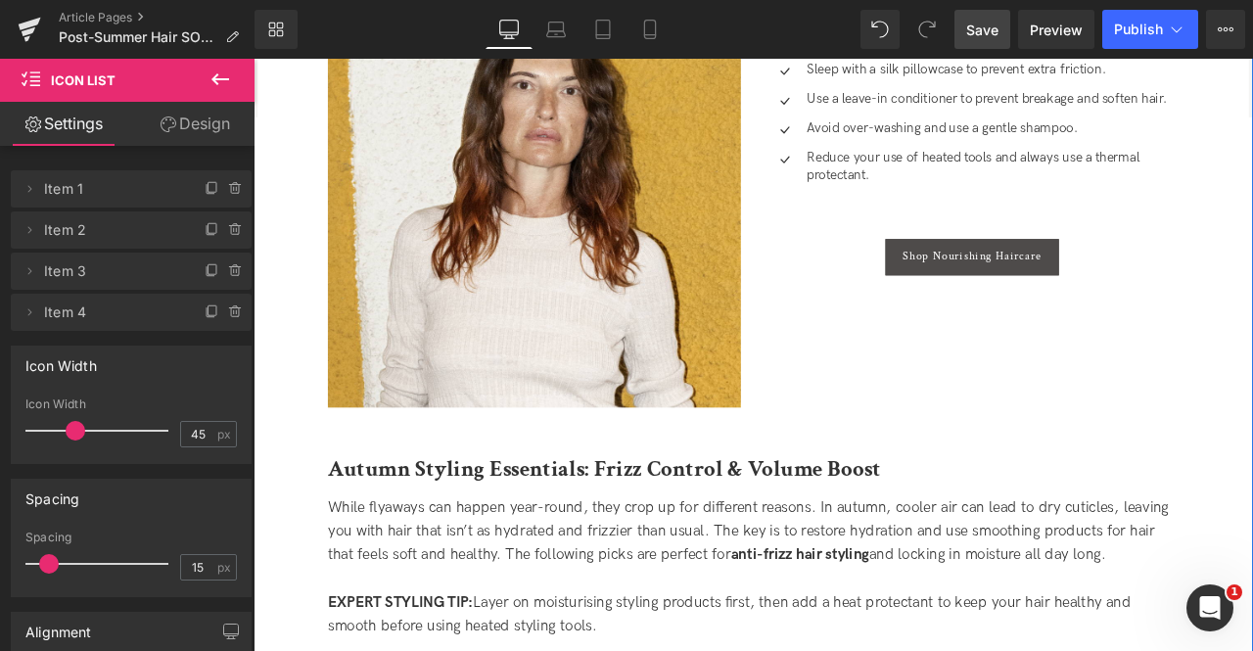
scroll to position [3120, 0]
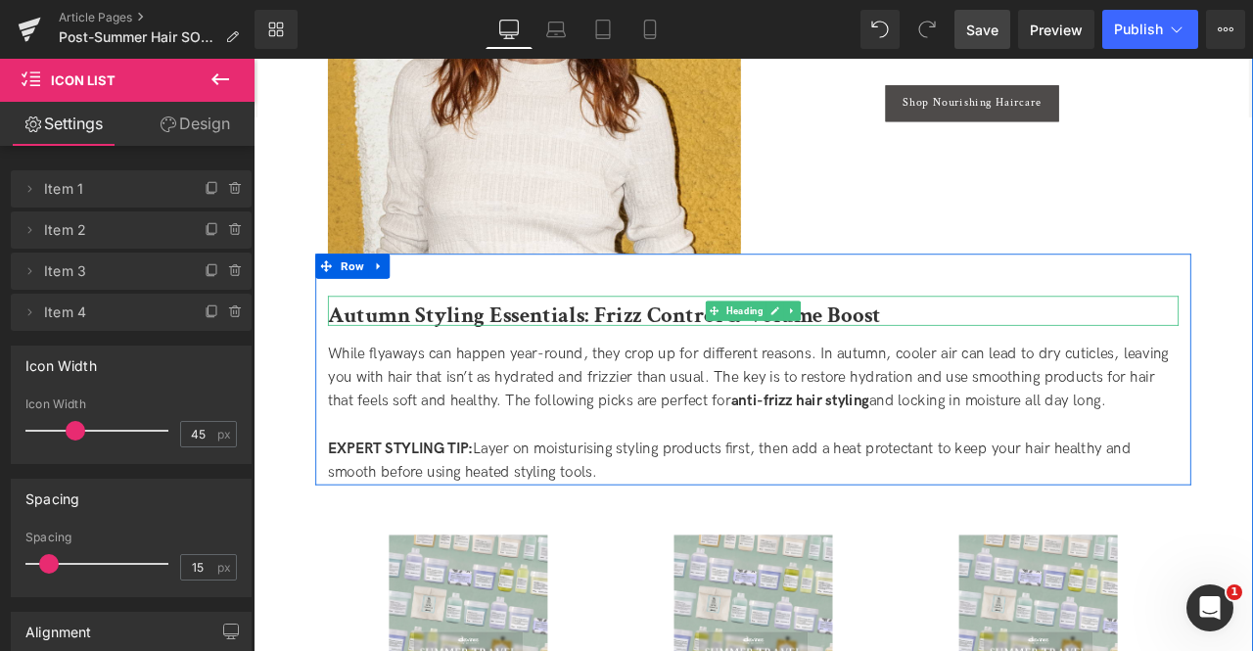
click at [775, 345] on b "Autumn Styling Essentials: Frizz Control & Volume Boost" at bounding box center [669, 362] width 655 height 34
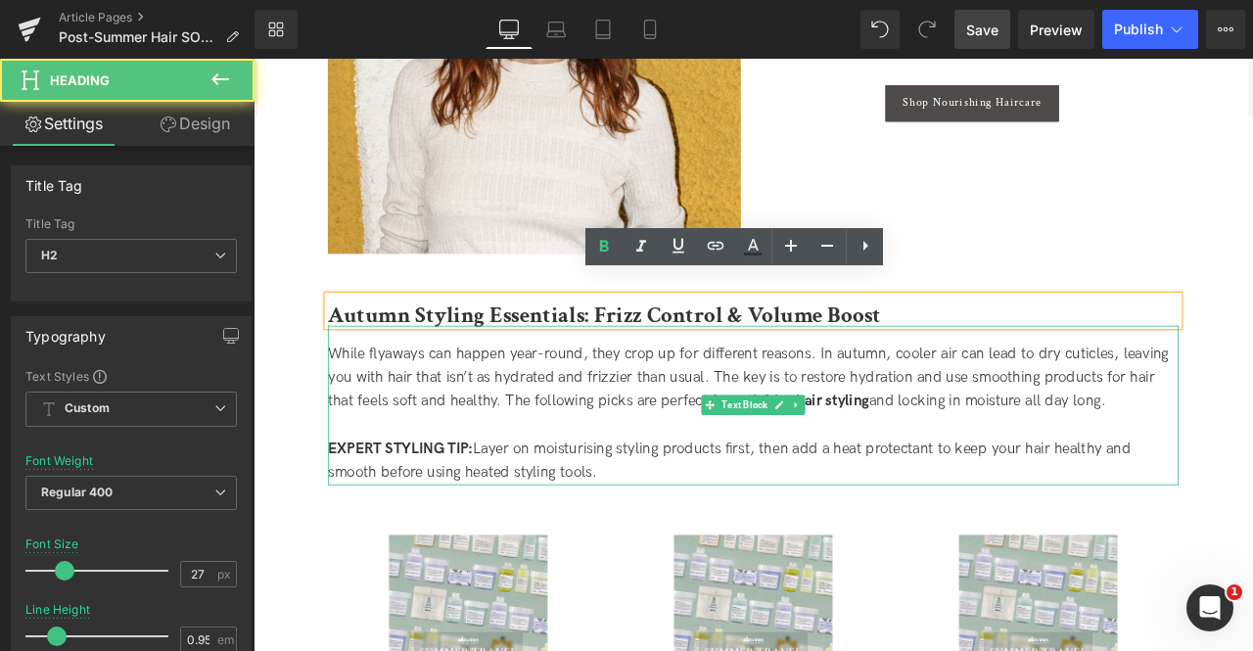
click at [686, 394] on div "While flyaways can happen year-round, they crop up for different reasons. In au…" at bounding box center [846, 436] width 1008 height 84
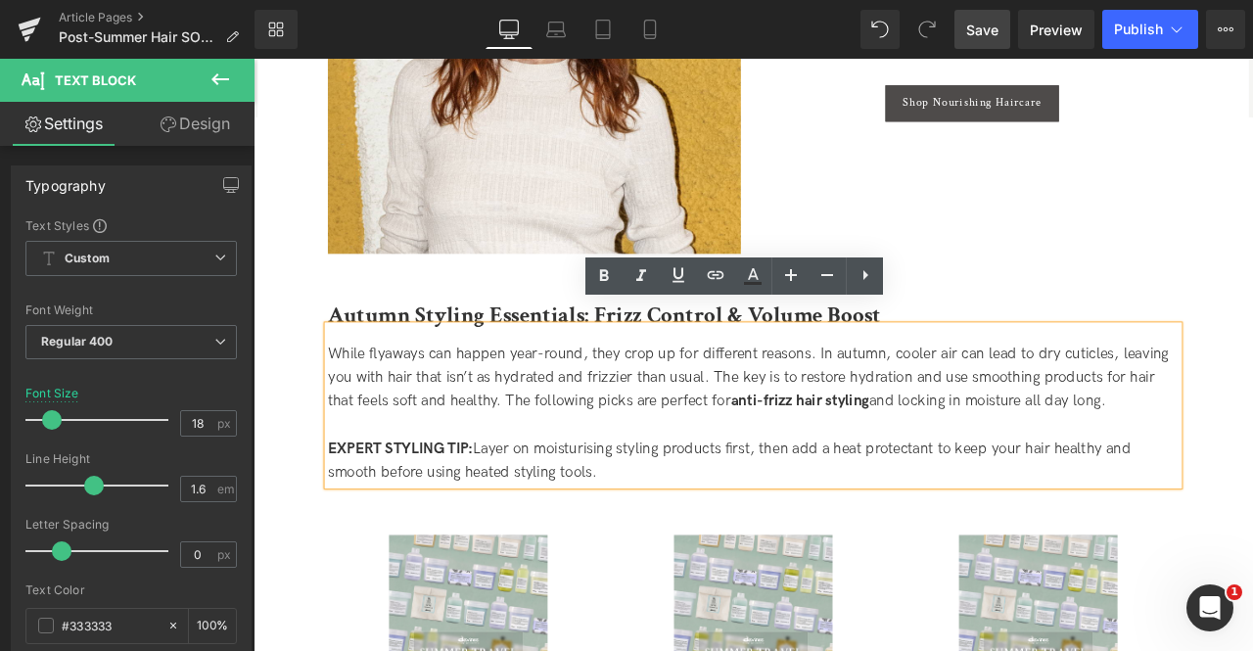
click at [556, 394] on div "While flyaways can happen year-round, they crop up for different reasons. In au…" at bounding box center [846, 436] width 1008 height 84
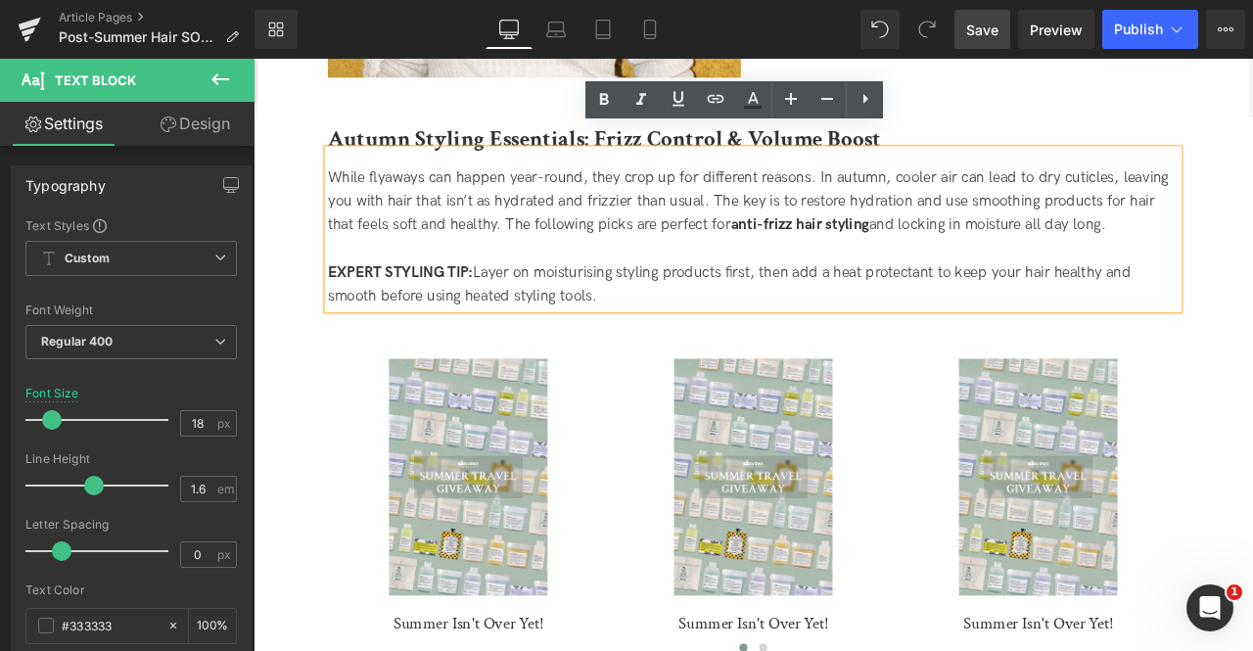
scroll to position [3329, 0]
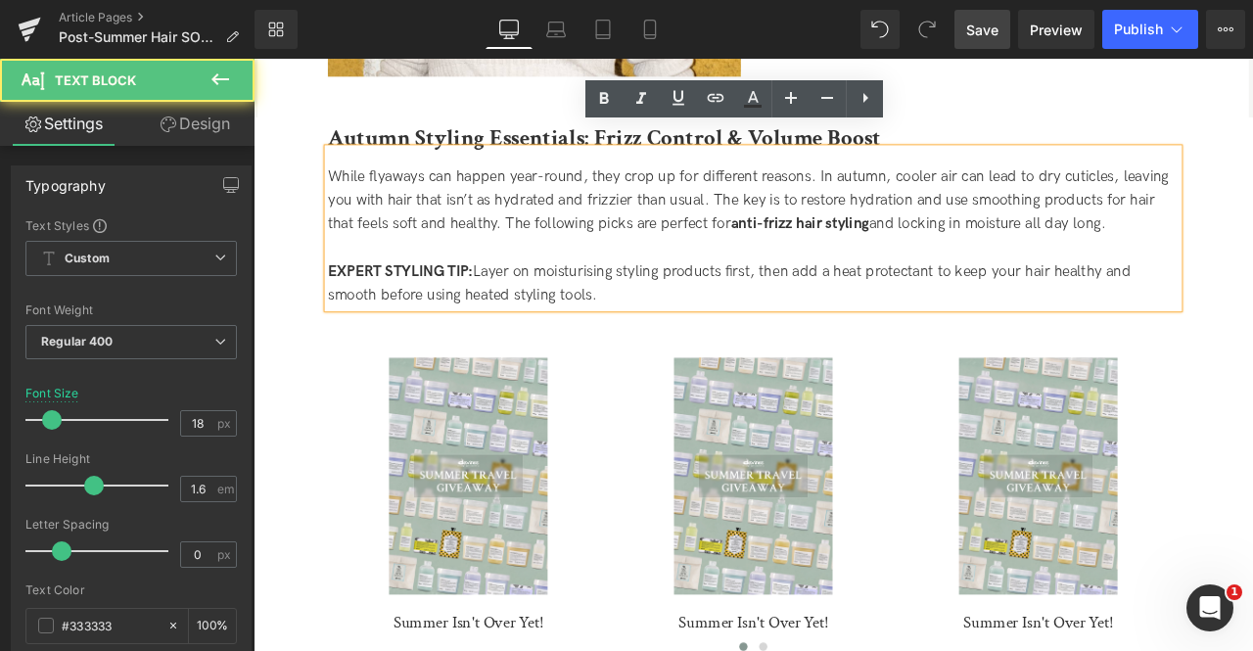
click at [656, 298] on div "EXPERT STYLING TIP: Layer on moisturising styling products first, then add a he…" at bounding box center [846, 326] width 1008 height 57
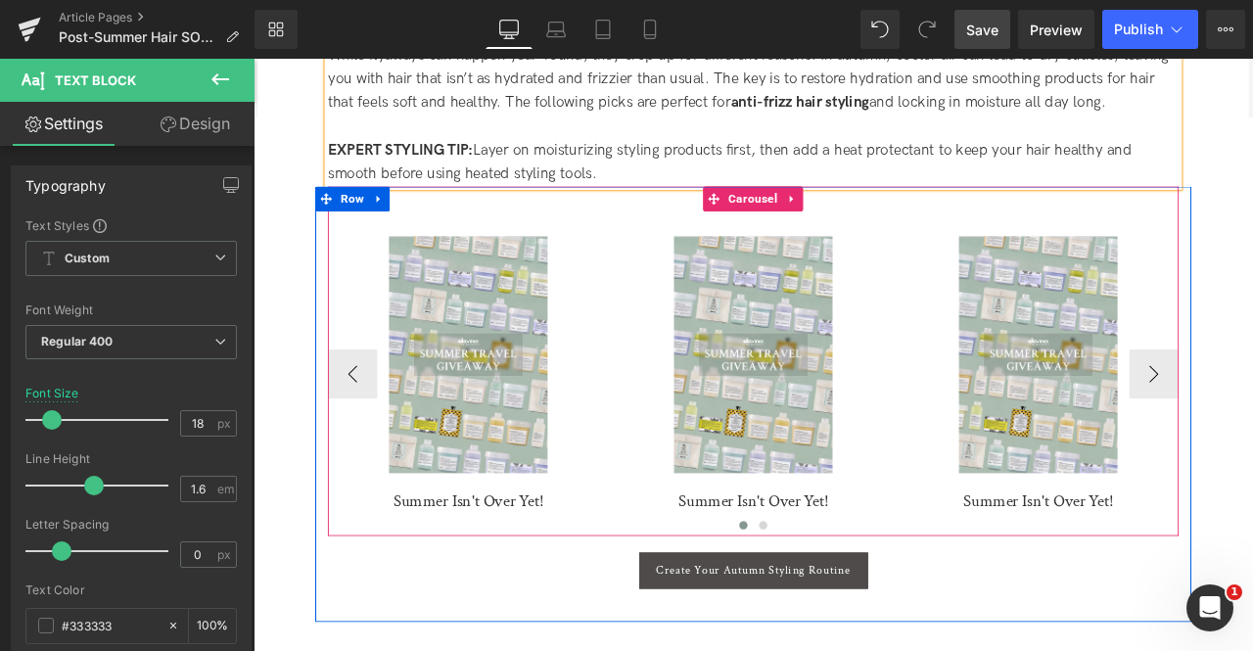
scroll to position [3475, 0]
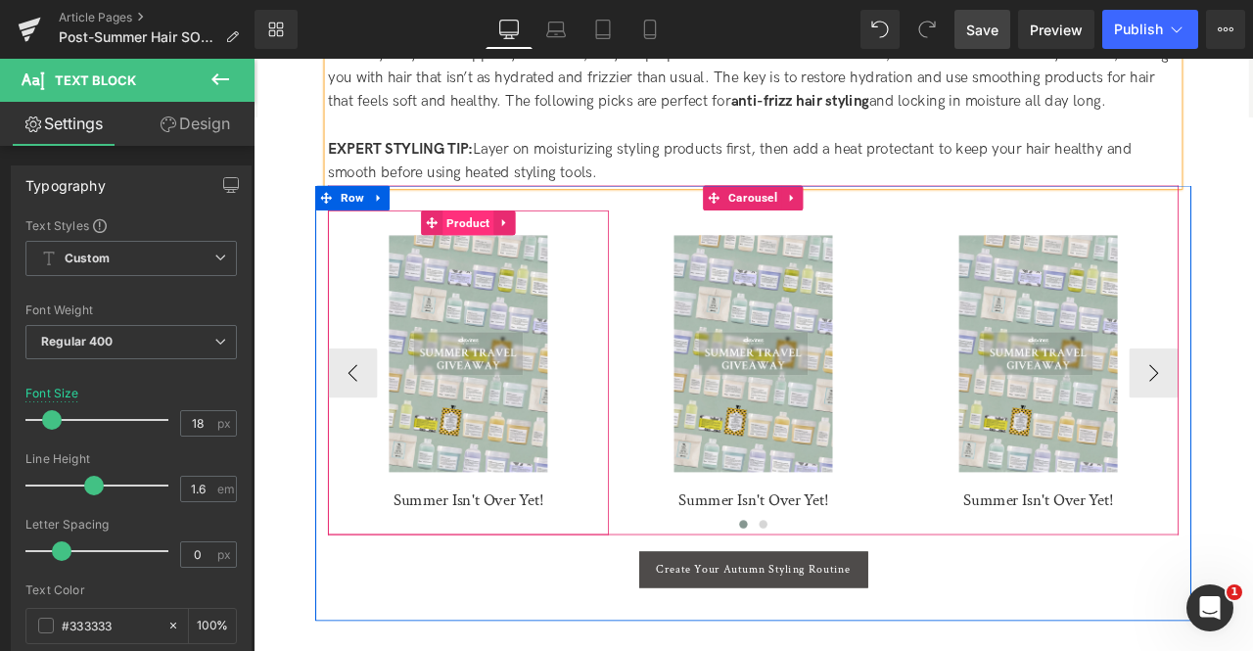
click at [488, 238] on span "Product" at bounding box center [508, 252] width 61 height 29
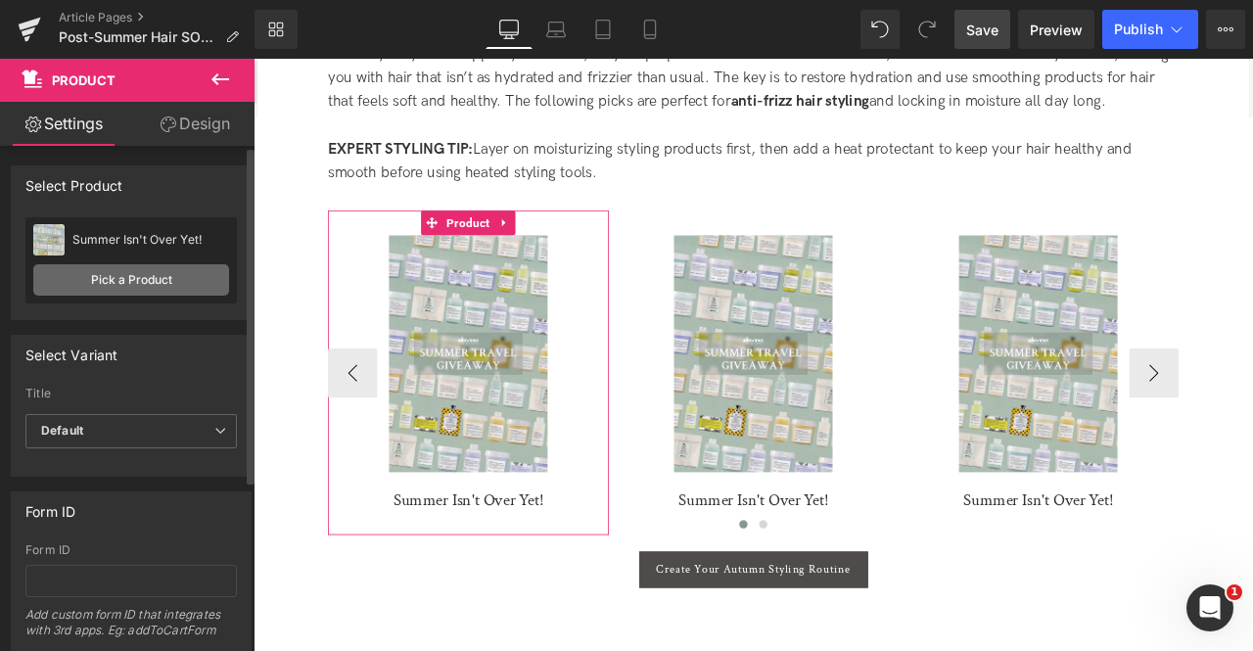
click at [117, 278] on link "Pick a Product" at bounding box center [131, 279] width 196 height 31
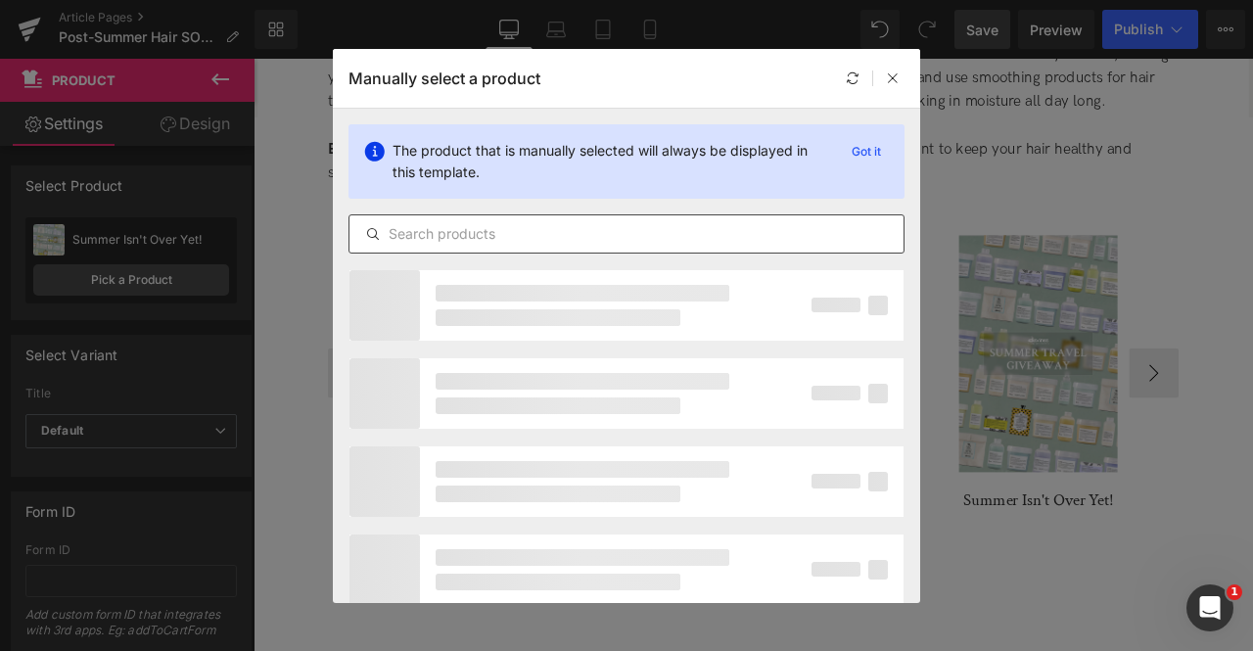
click at [485, 241] on input "text" at bounding box center [626, 233] width 554 height 23
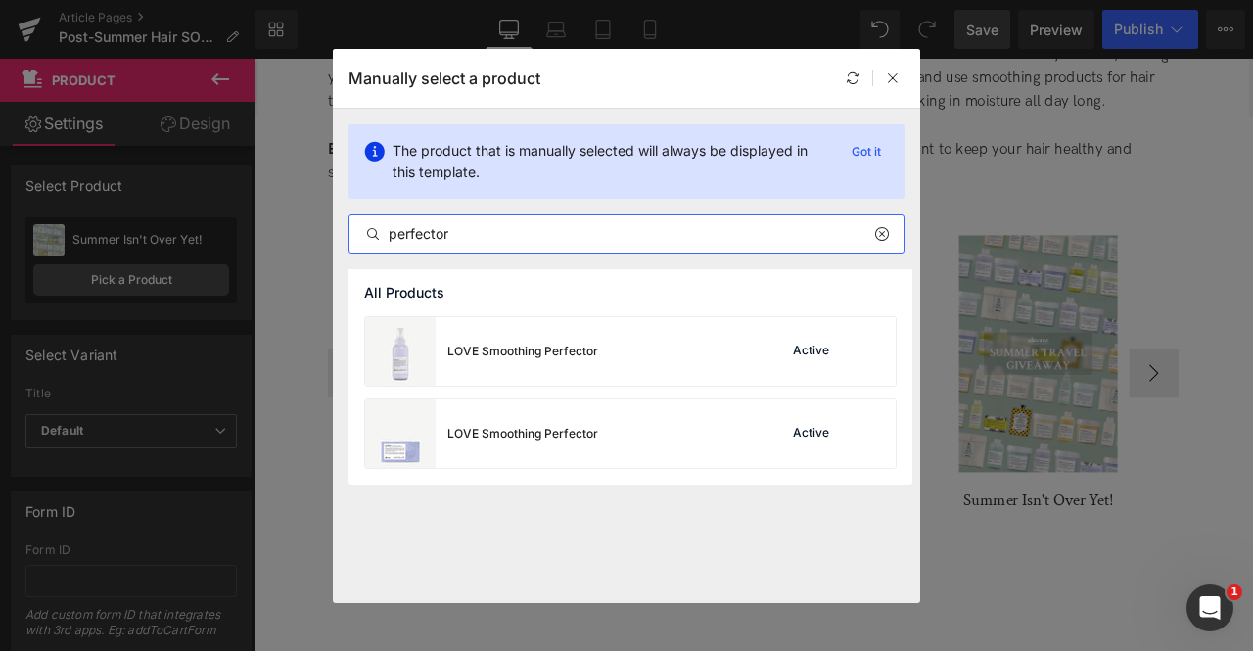
type input "perfector"
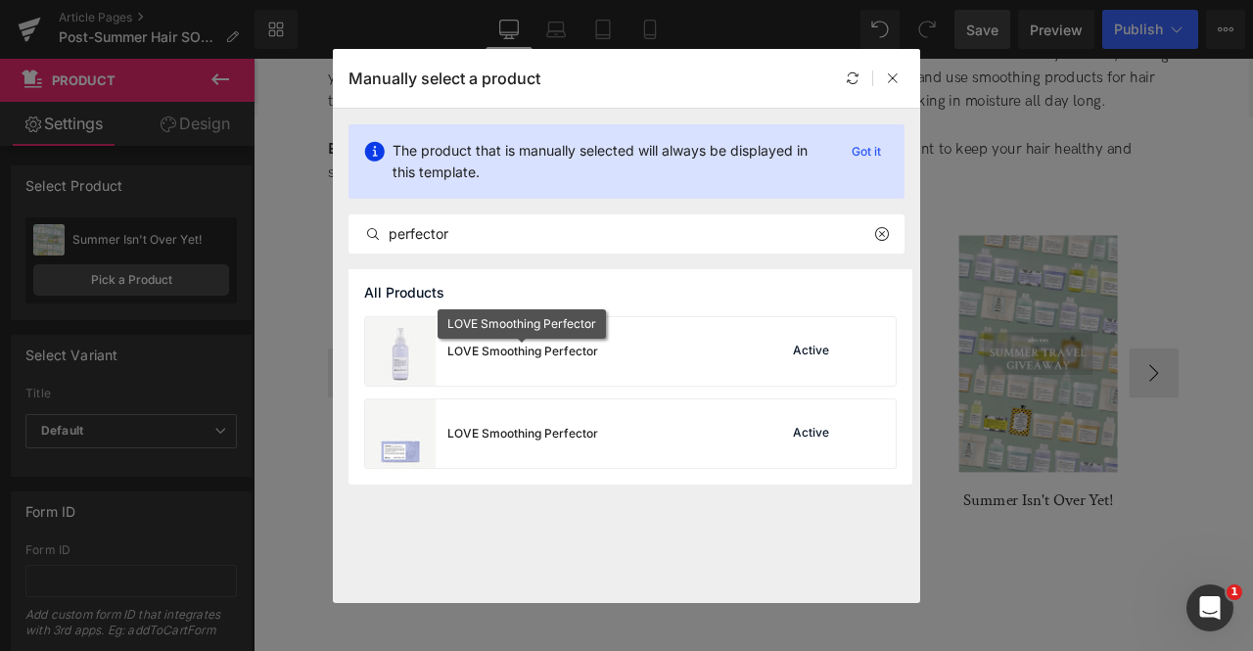
click at [586, 343] on div "LOVE Smoothing Perfector" at bounding box center [522, 352] width 151 height 18
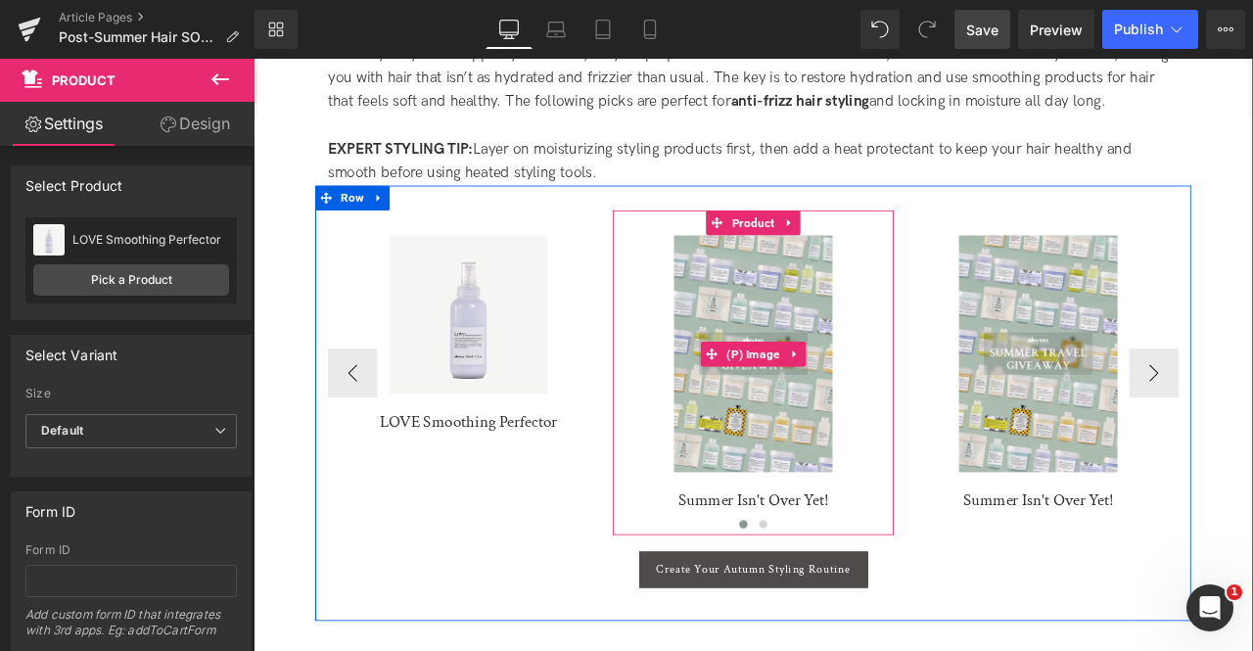
click at [836, 267] on img at bounding box center [846, 408] width 188 height 282
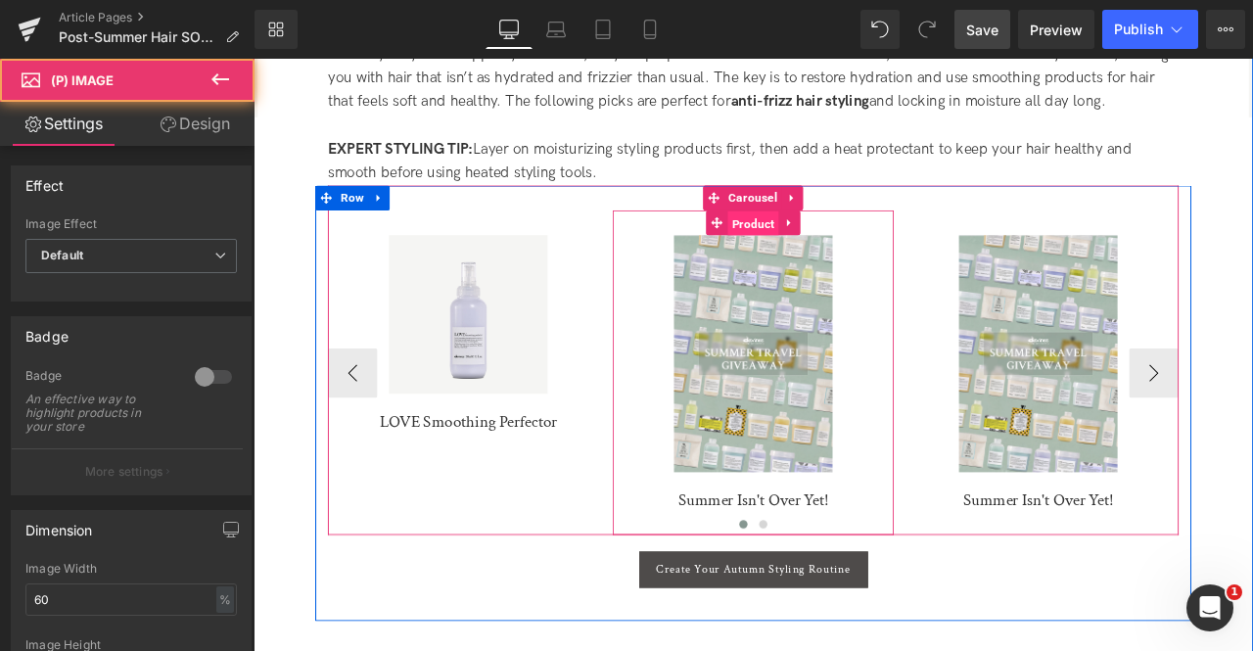
click at [835, 239] on span "Product" at bounding box center [845, 253] width 61 height 29
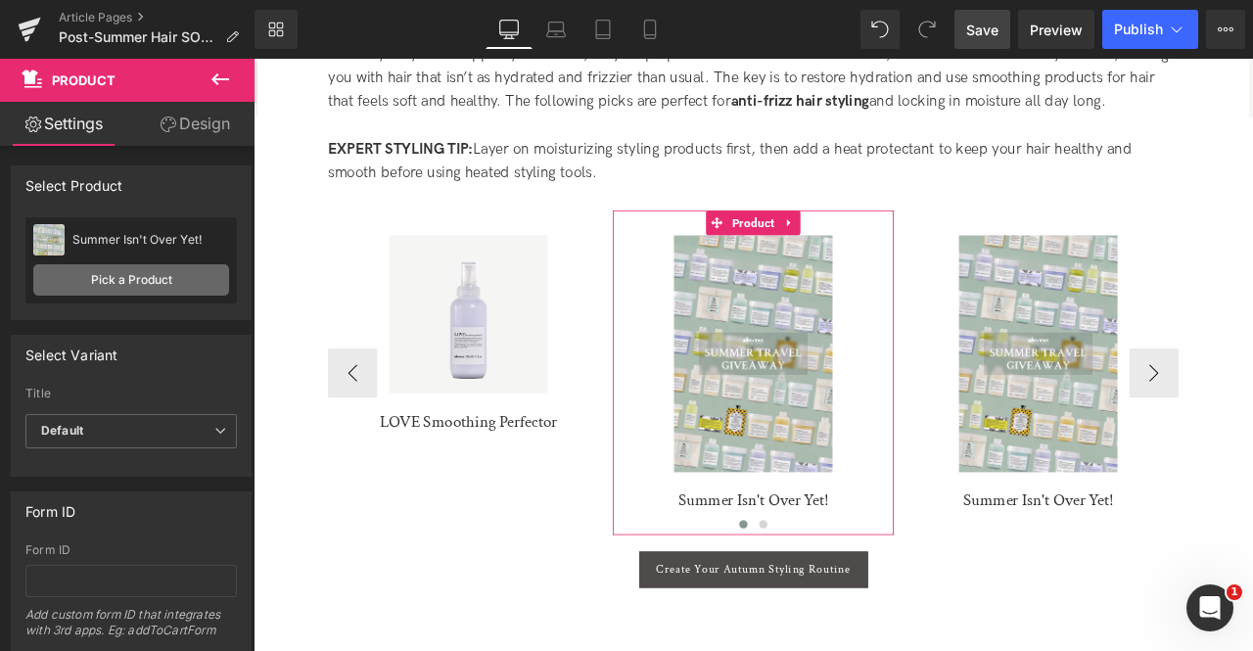
click at [145, 291] on link "Pick a Product" at bounding box center [131, 279] width 196 height 31
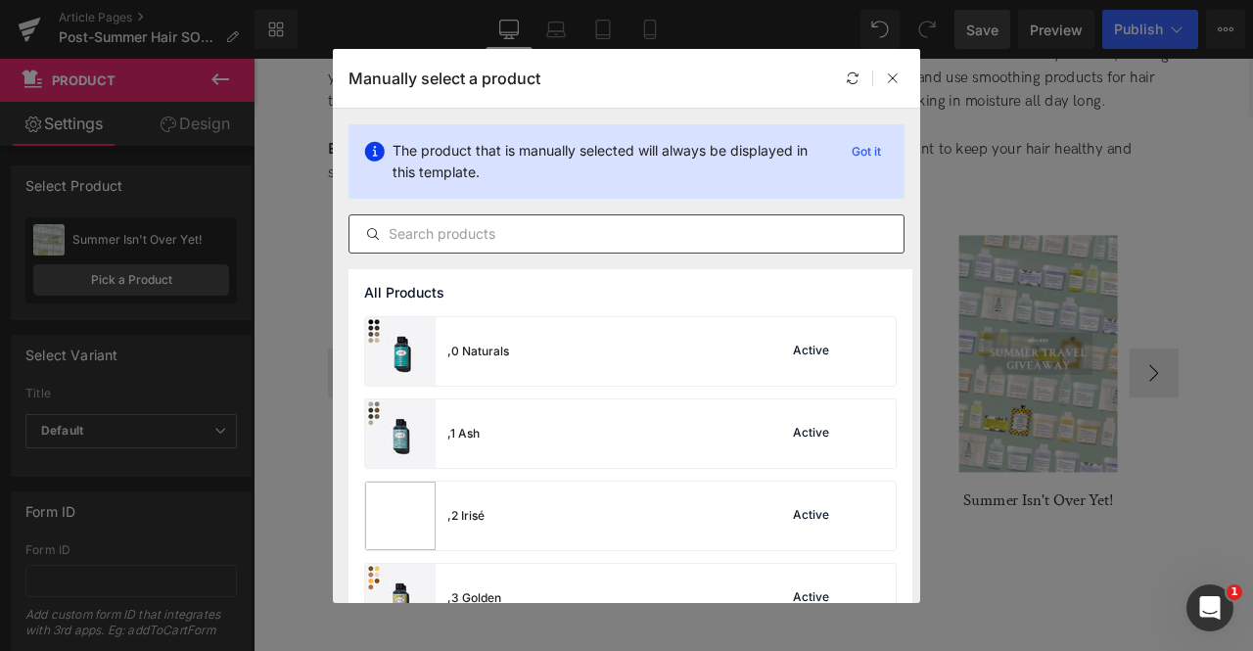
click at [493, 248] on div at bounding box center [626, 233] width 556 height 39
click at [450, 226] on input "text" at bounding box center [626, 233] width 554 height 23
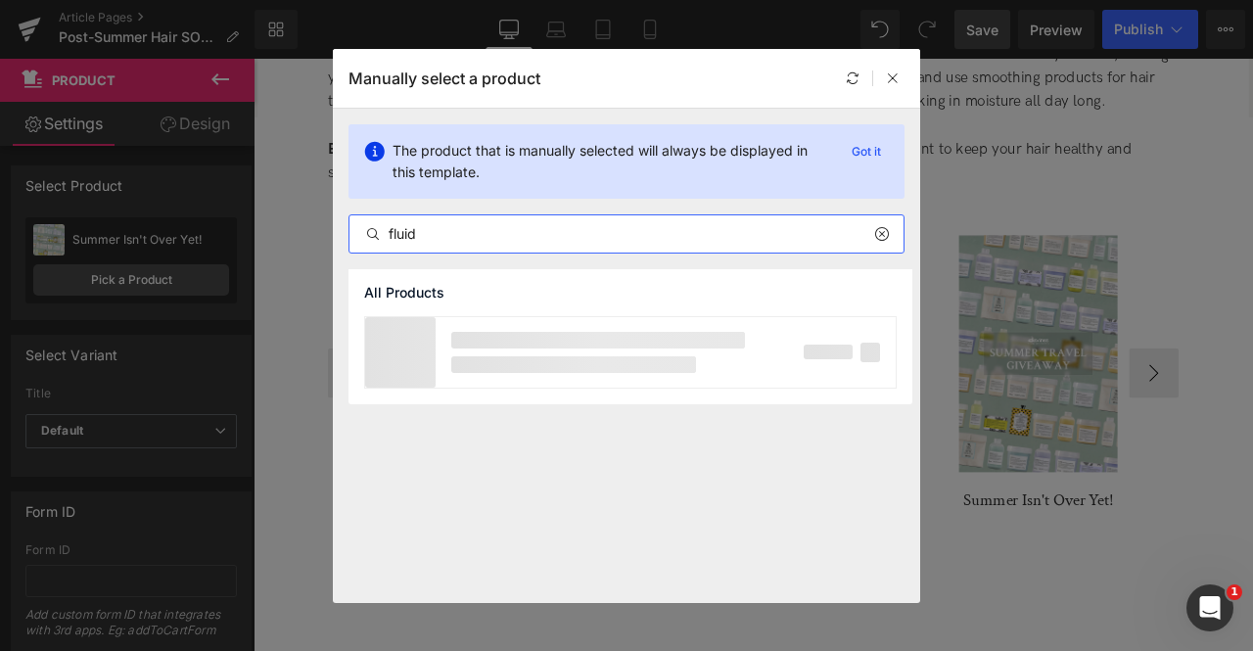
type input "fluid"
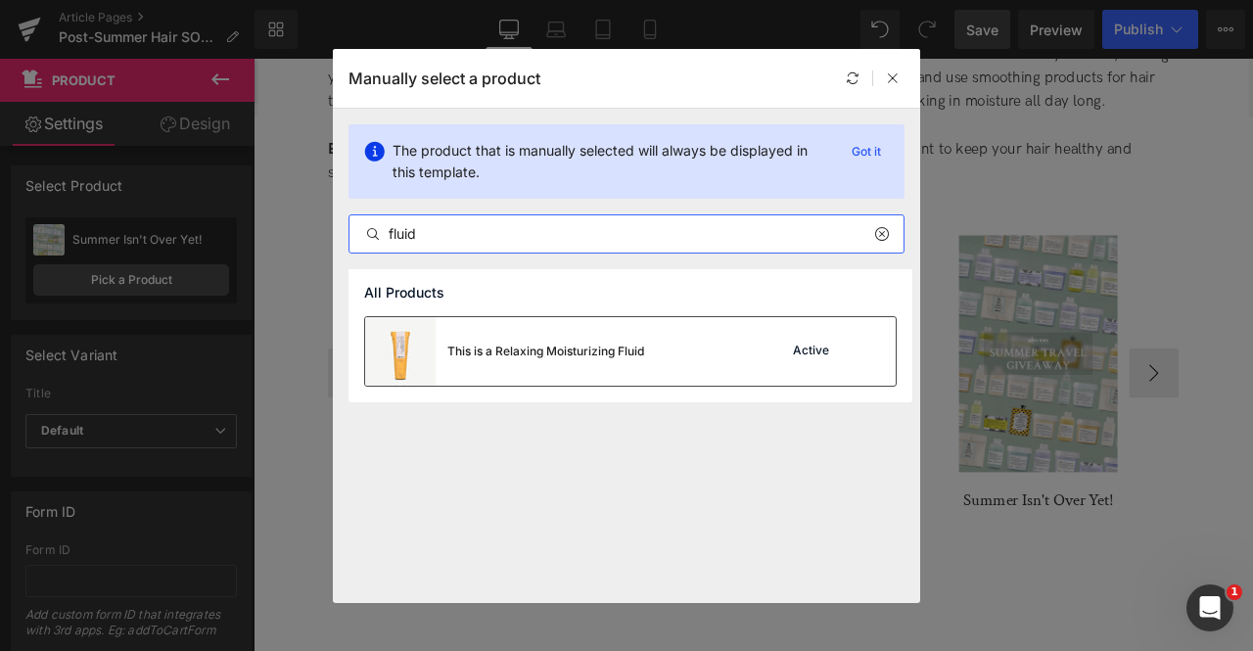
click at [511, 352] on div "This is a Relaxing Moisturizing Fluid" at bounding box center [545, 352] width 197 height 18
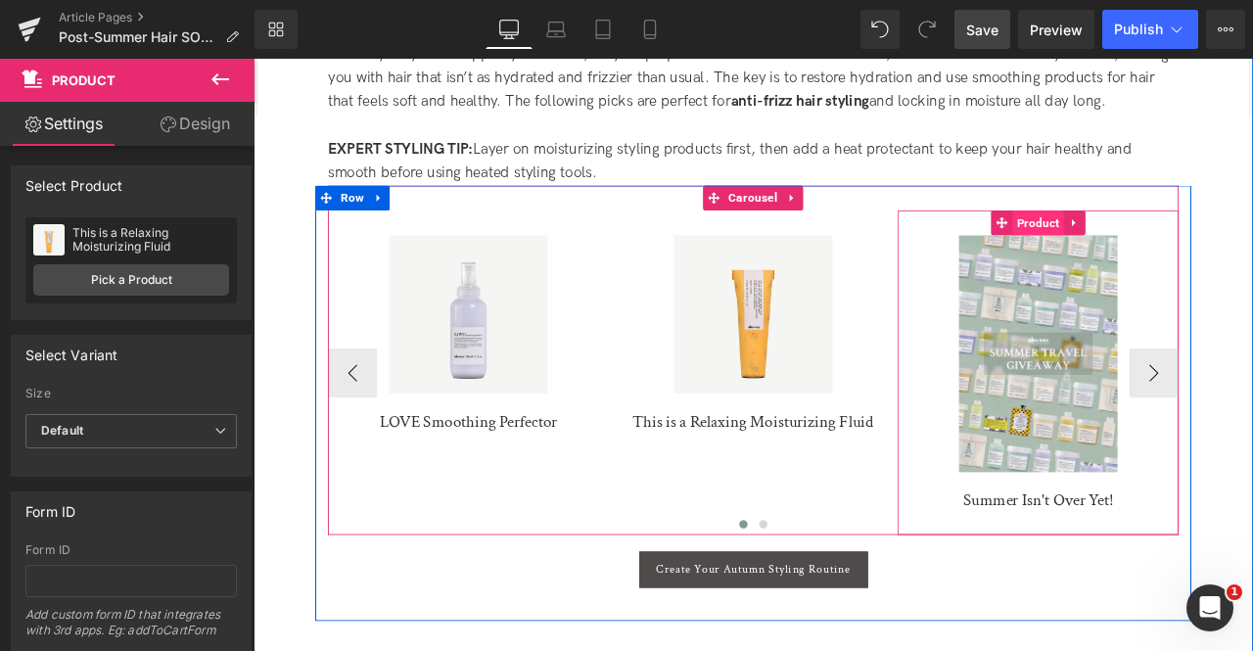
click at [1186, 238] on span "Product" at bounding box center [1183, 252] width 61 height 29
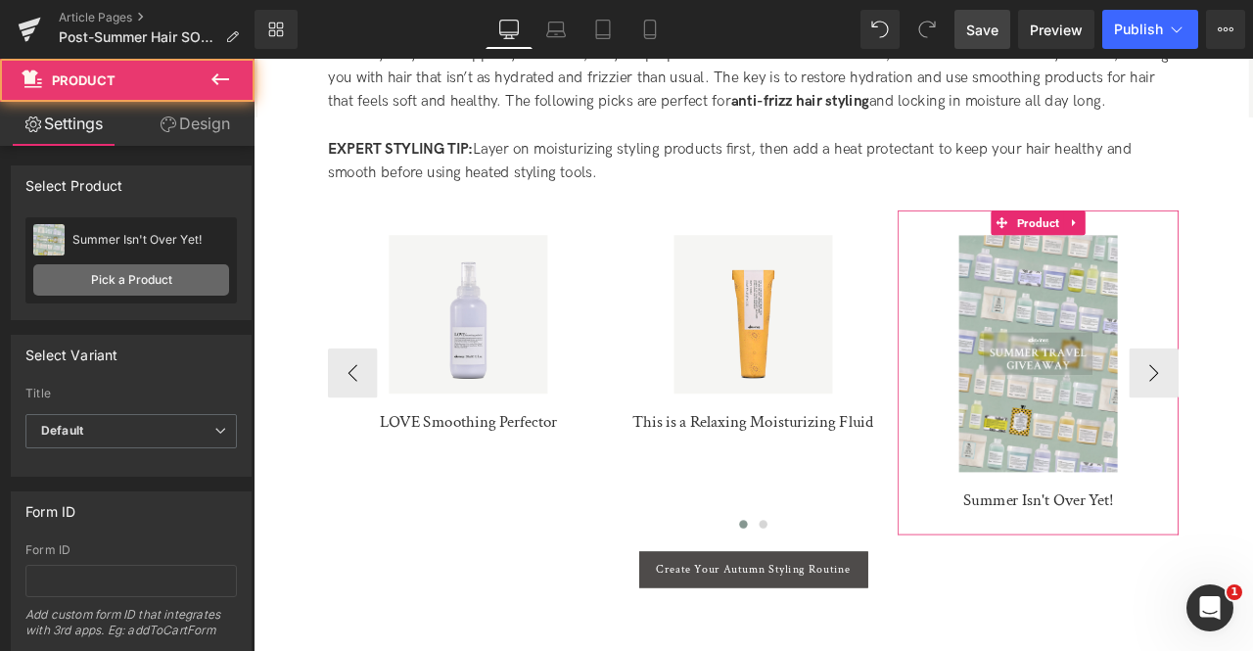
click at [135, 268] on link "Pick a Product" at bounding box center [131, 279] width 196 height 31
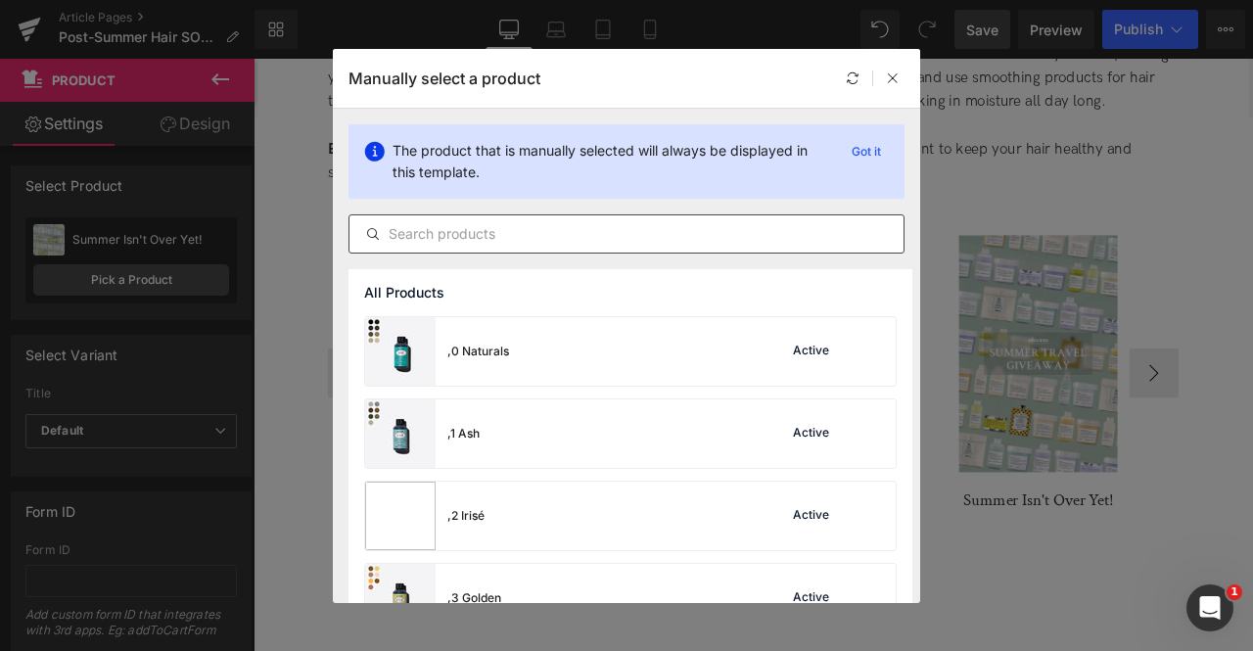
click at [519, 235] on input "text" at bounding box center [626, 233] width 554 height 23
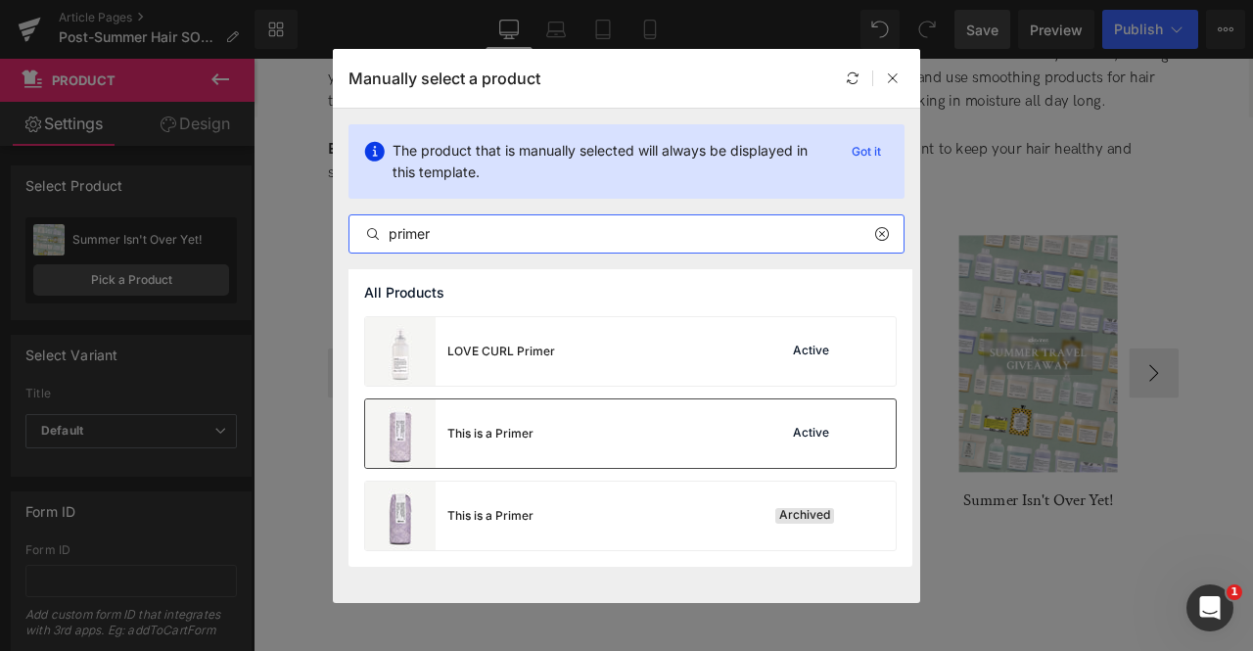
type input "primer"
click at [531, 440] on div "This is a Primer" at bounding box center [490, 434] width 86 height 18
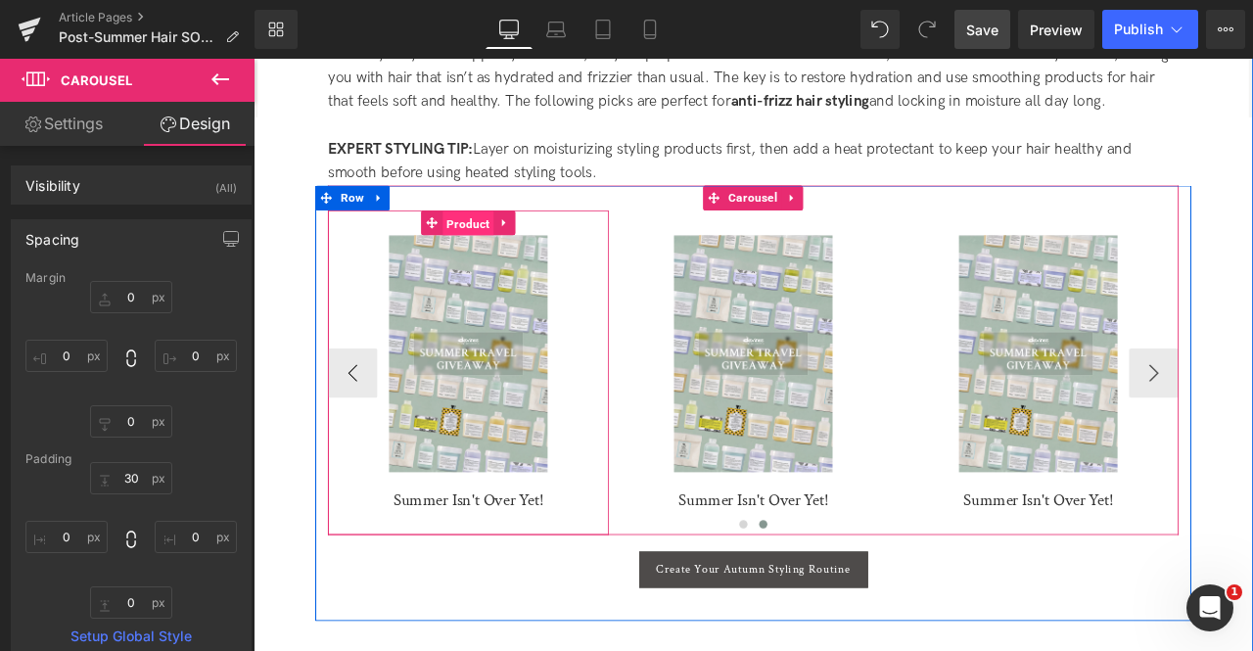
click at [496, 239] on span "Product" at bounding box center [508, 253] width 61 height 29
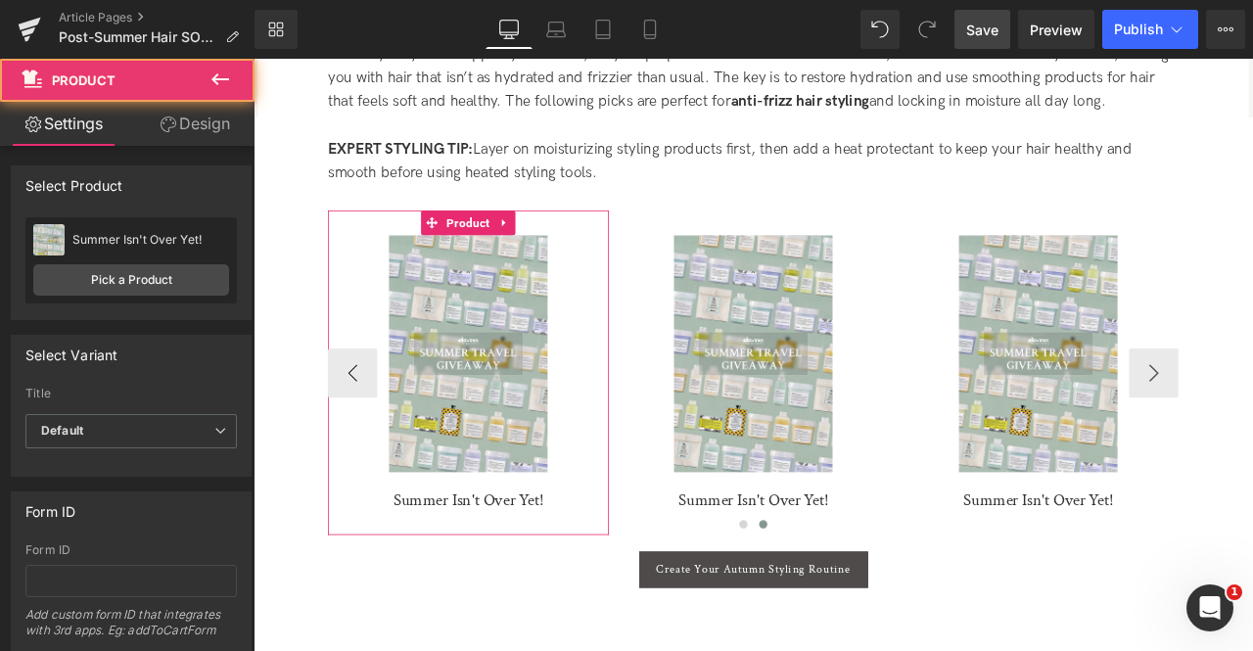
click at [159, 254] on div "Summer Isn't Over Yet! Summer Isn't Over Yet! Pick a Product" at bounding box center [130, 260] width 211 height 86
click at [183, 273] on link "Pick a Product" at bounding box center [131, 279] width 196 height 31
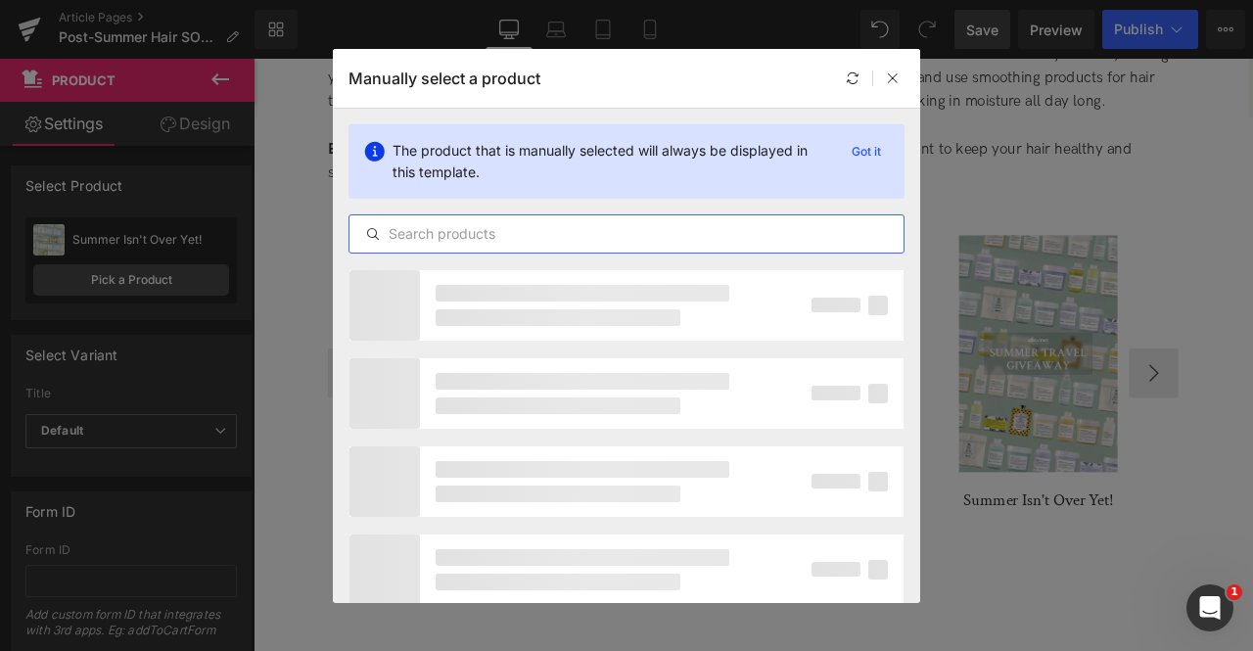
click at [616, 224] on input "text" at bounding box center [626, 233] width 554 height 23
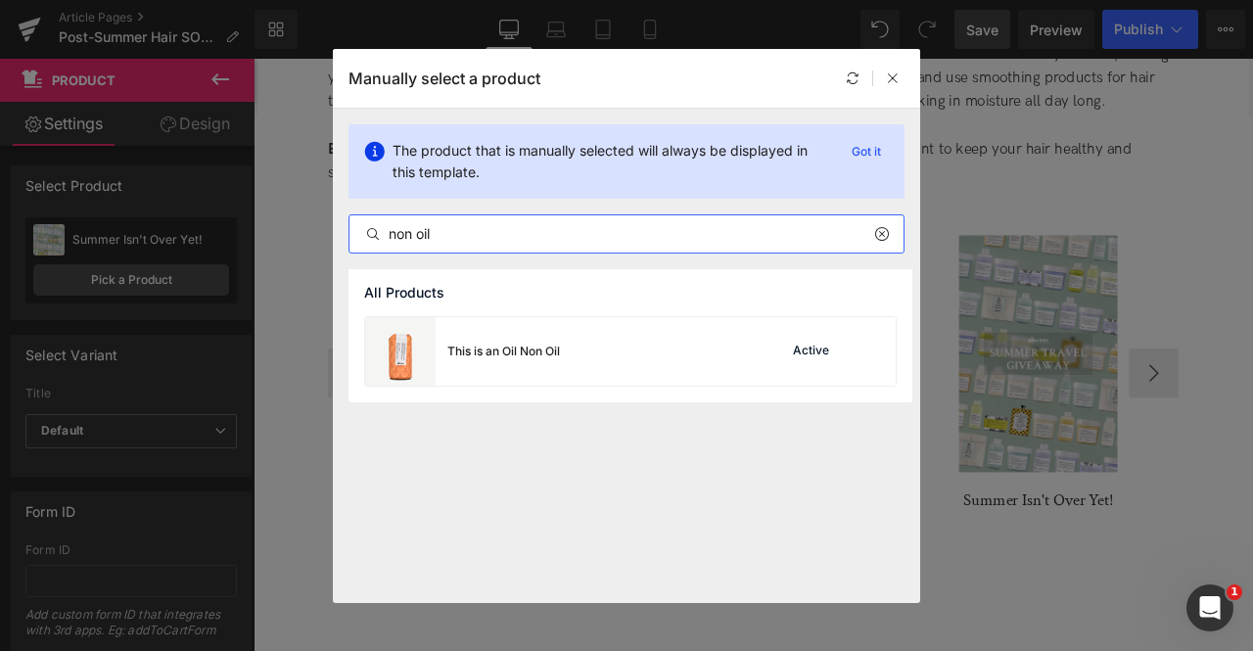
type input "non oil"
click at [664, 336] on div "This is an Oil Non Oil Active" at bounding box center [630, 351] width 531 height 69
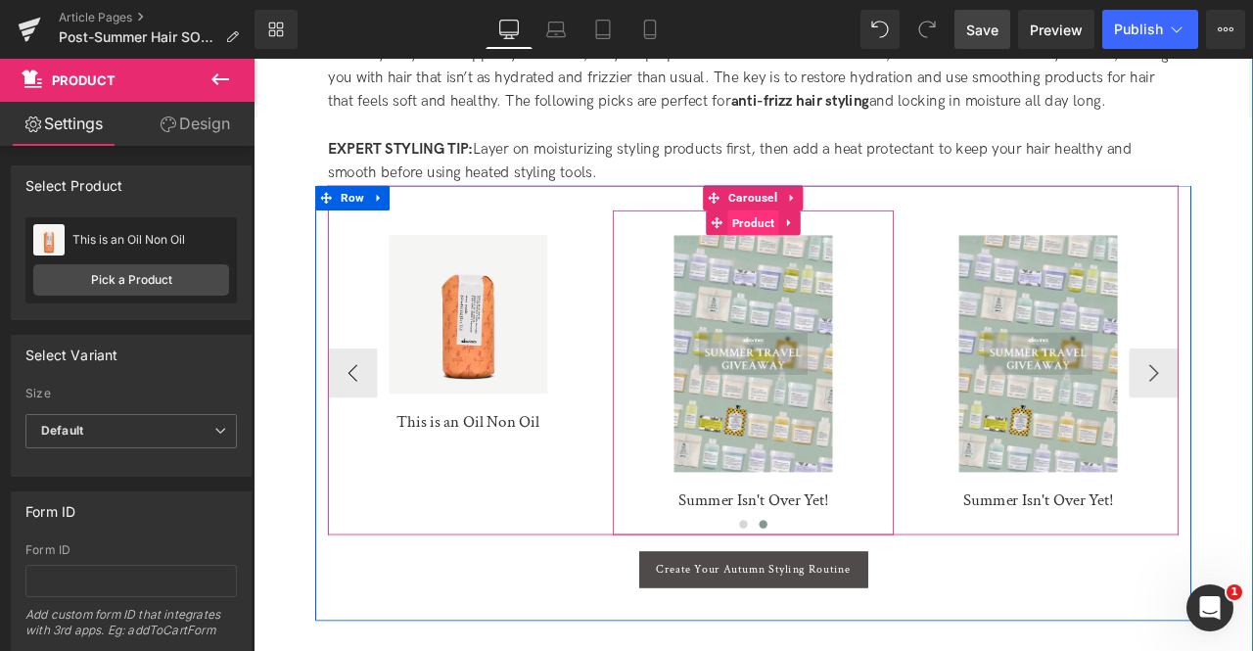
click at [843, 238] on span "Product" at bounding box center [845, 252] width 61 height 29
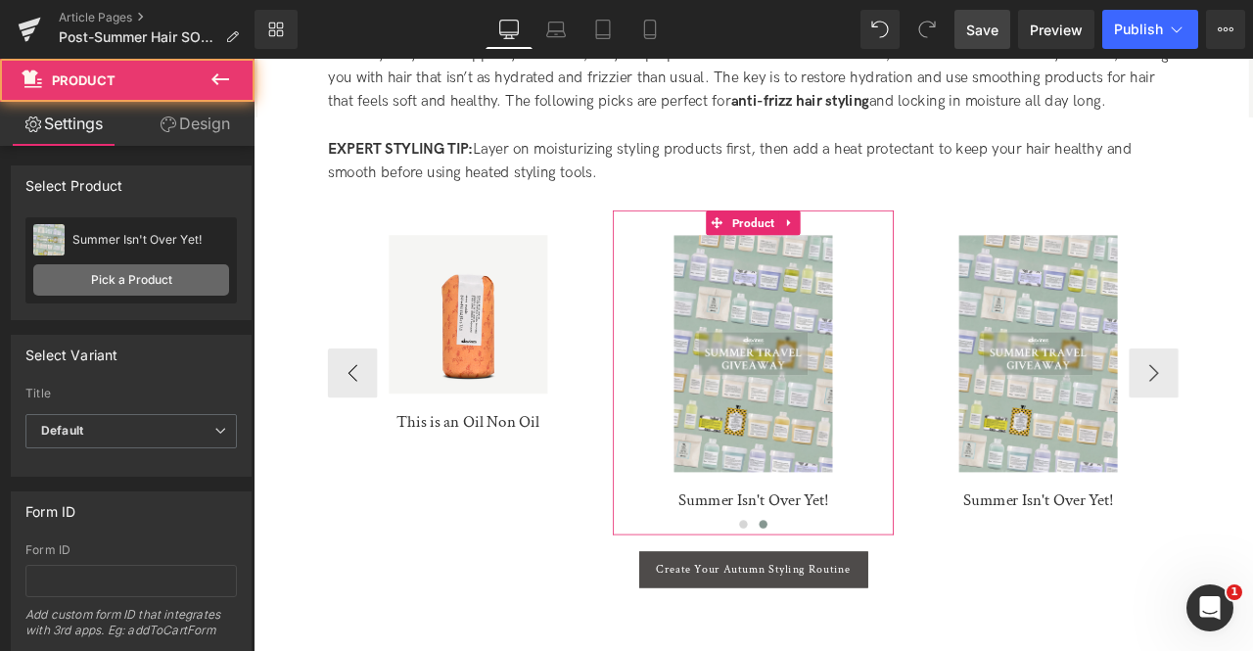
click at [186, 275] on link "Pick a Product" at bounding box center [131, 279] width 196 height 31
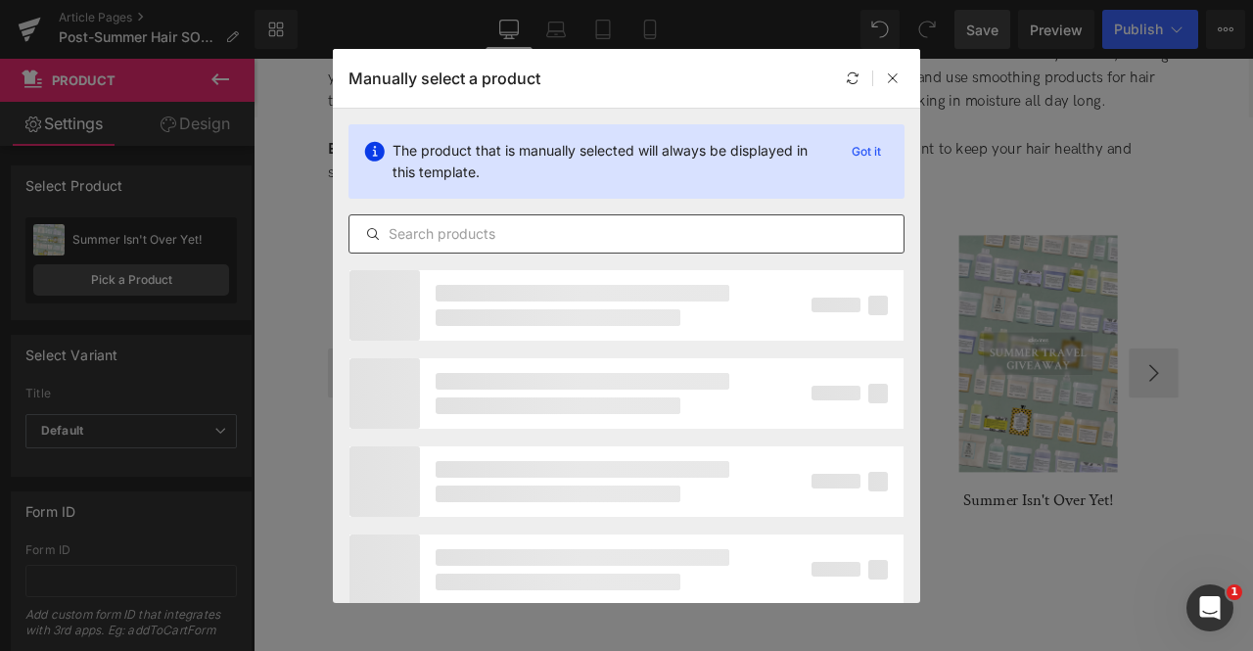
click at [427, 241] on input "text" at bounding box center [626, 233] width 554 height 23
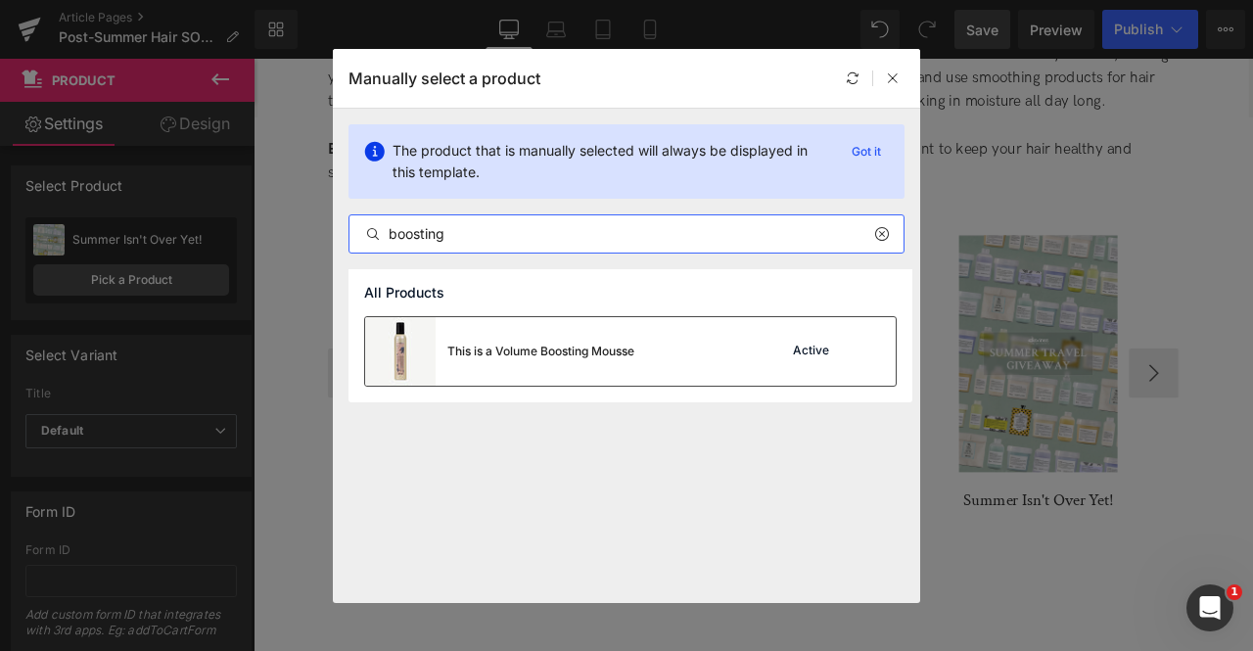
type input "boosting"
click at [653, 342] on div "This is a Volume Boosting Mousse Active" at bounding box center [630, 351] width 531 height 69
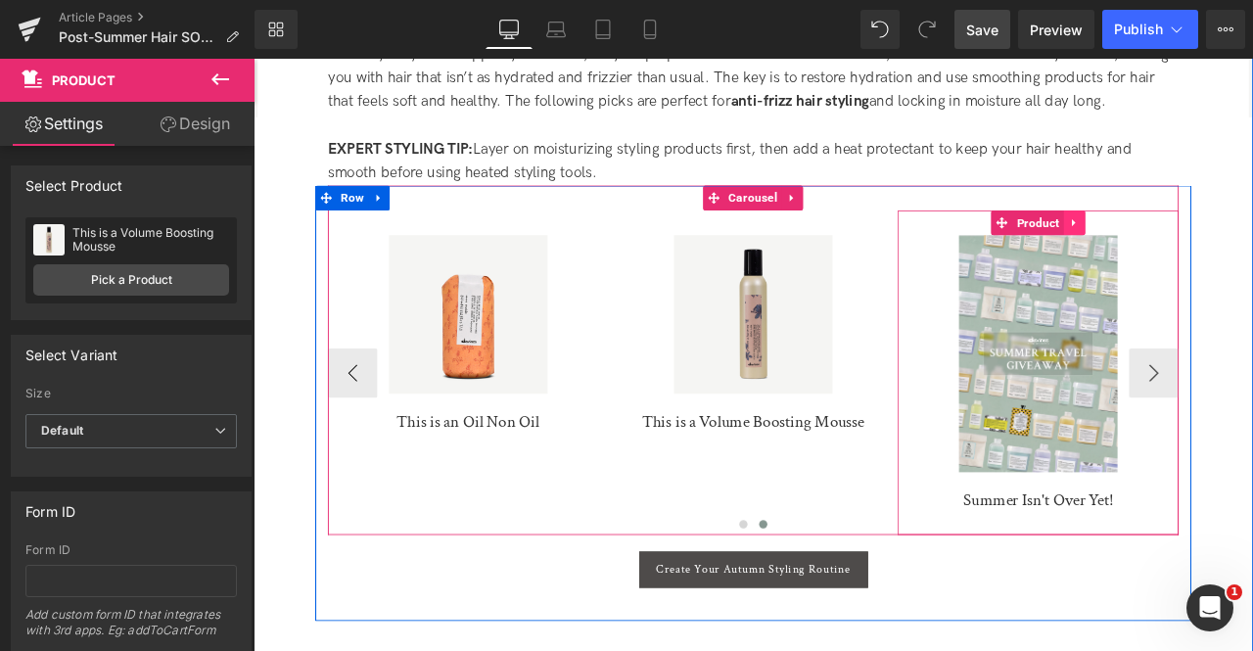
click at [1220, 245] on icon at bounding box center [1227, 252] width 14 height 15
click at [1232, 246] on icon at bounding box center [1239, 253] width 14 height 14
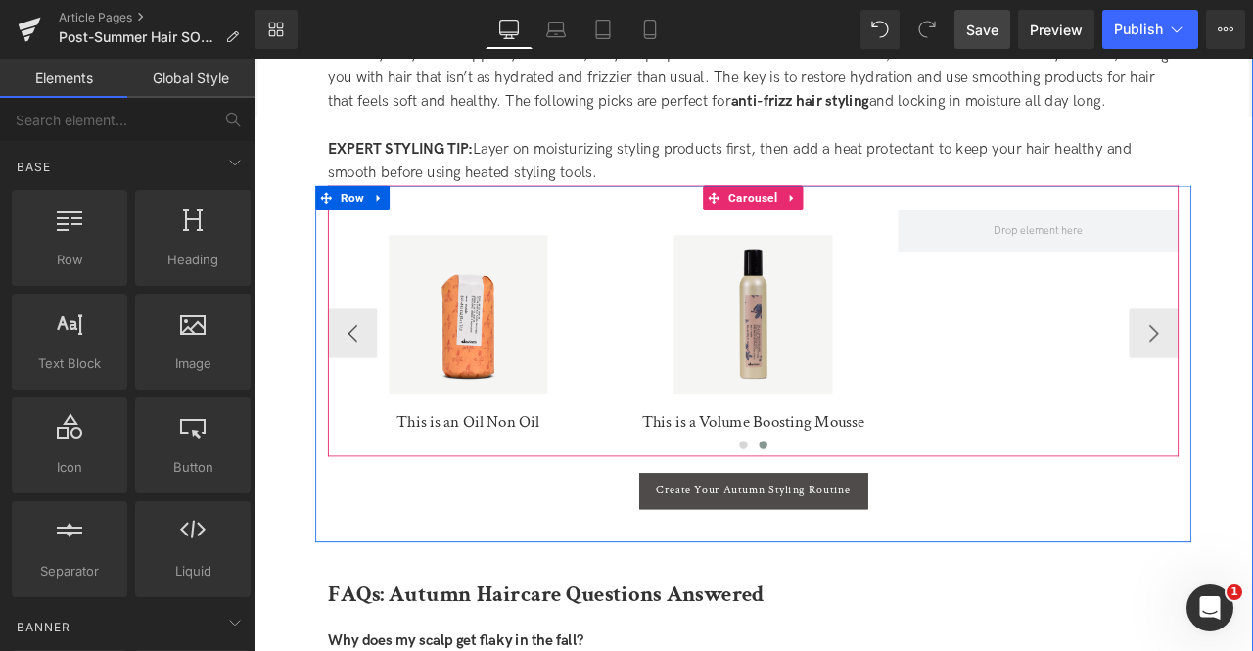
click at [1095, 344] on div "Sale Off (P) Image LOVE Smoothing Perfector (P) Title Product Sale Off (P) Image" at bounding box center [342, 384] width 2026 height 292
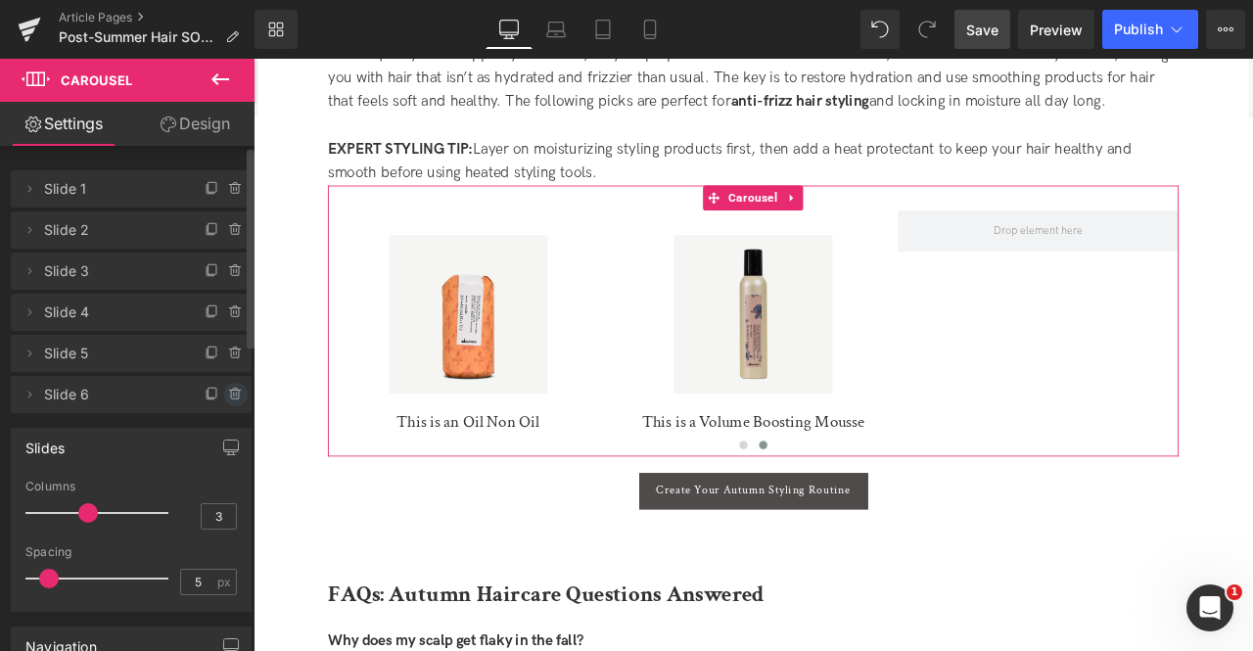
click at [231, 393] on icon at bounding box center [236, 395] width 16 height 16
click at [212, 396] on button "Delete" at bounding box center [215, 395] width 62 height 25
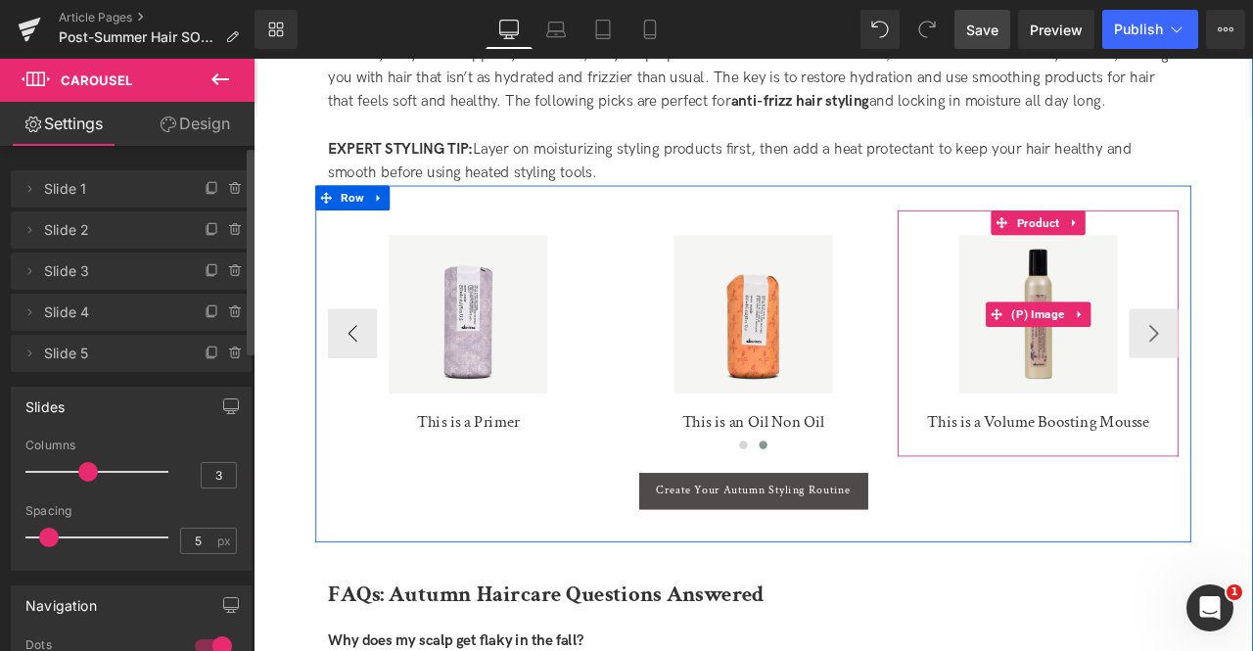
click at [1252, 379] on div "Sale Off" at bounding box center [1183, 361] width 313 height 188
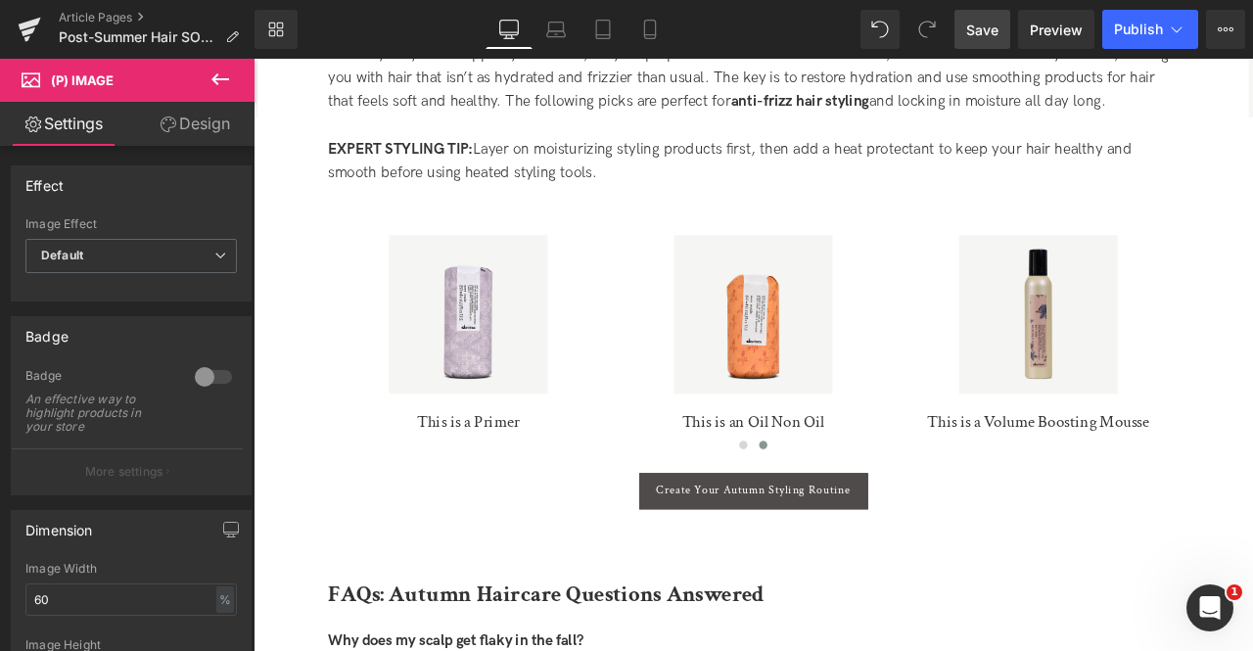
click at [991, 26] on span "Save" at bounding box center [982, 30] width 32 height 21
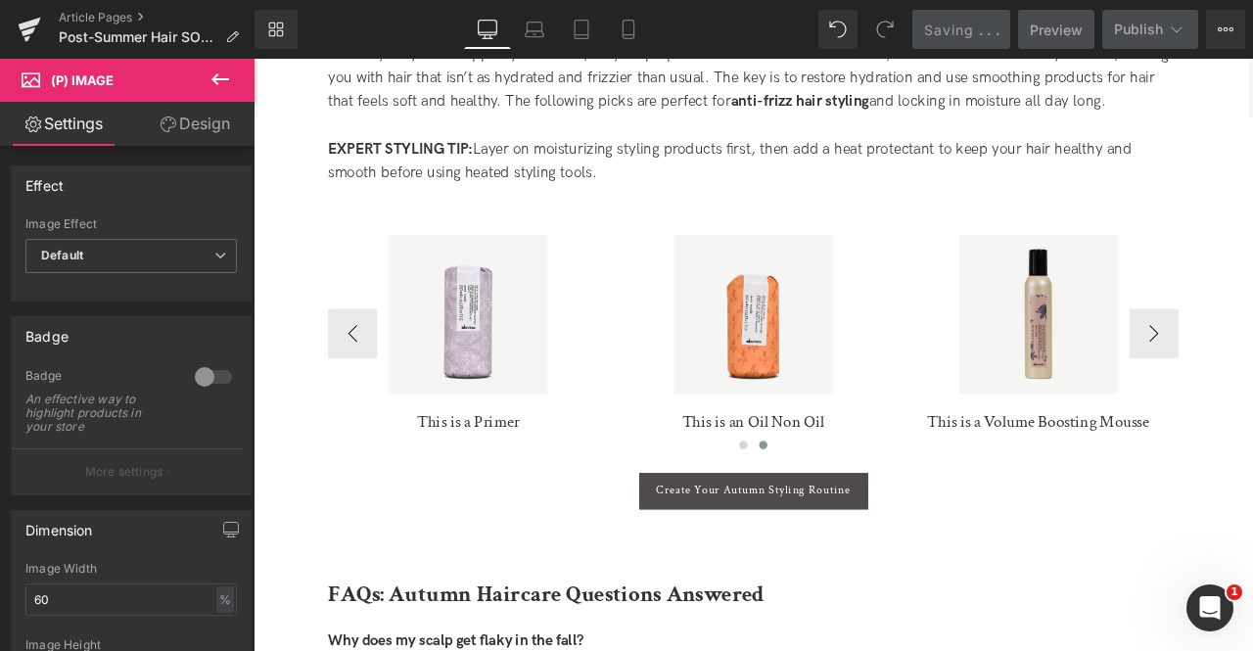
scroll to position [3758, 0]
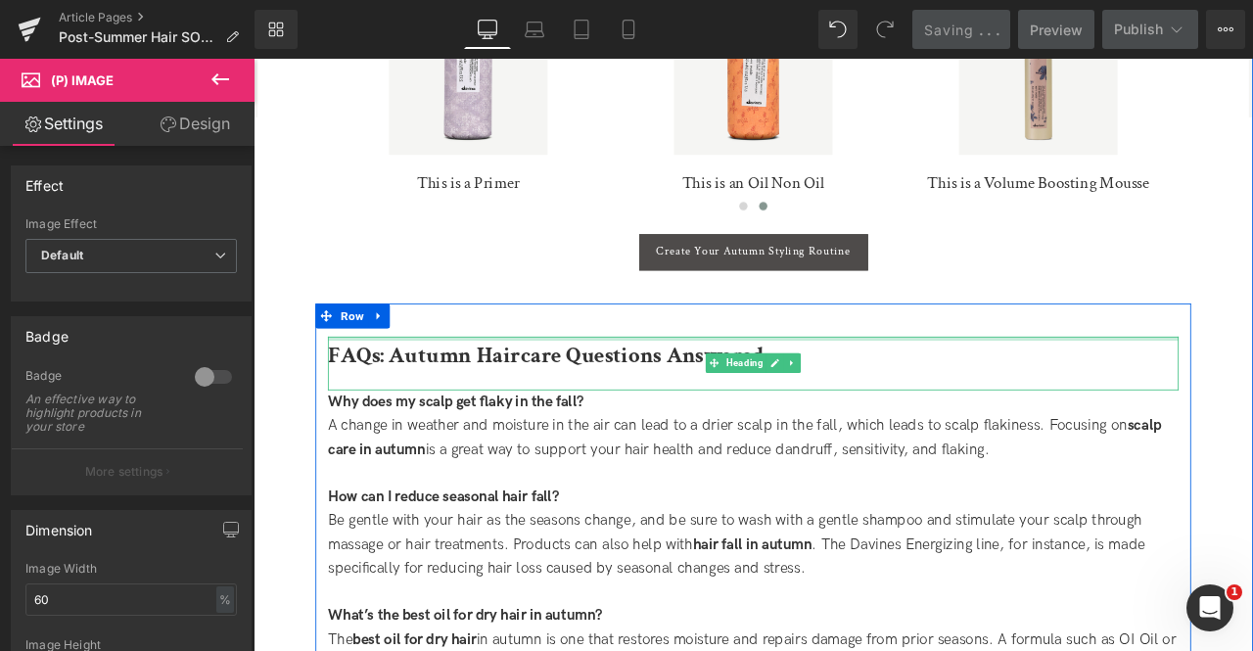
click at [667, 388] on div at bounding box center [846, 390] width 1008 height 5
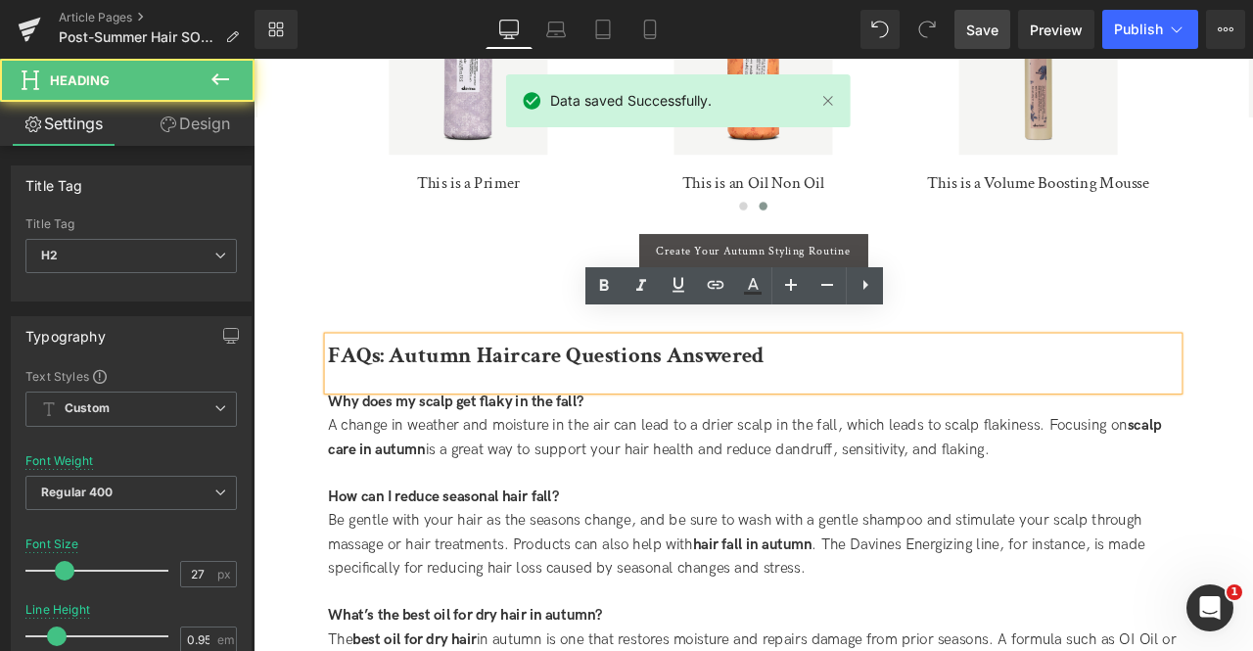
click at [662, 393] on b "FAQs: Autumn Haircare Questions Answered" at bounding box center [600, 410] width 517 height 34
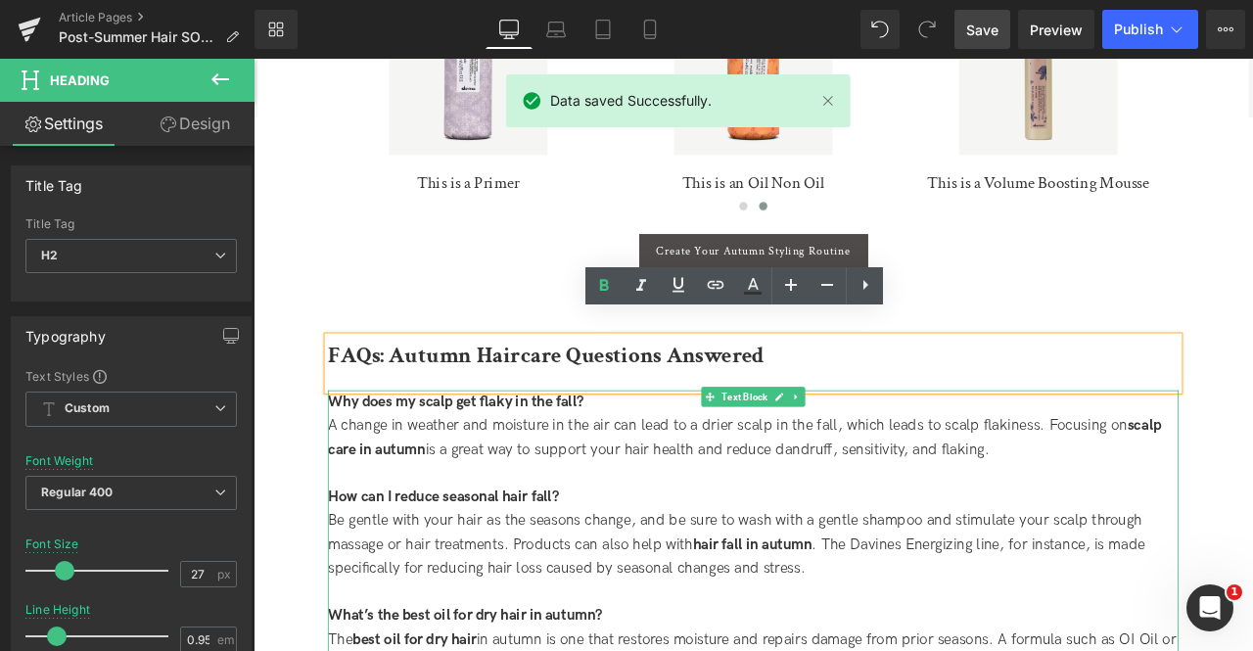
click at [544, 452] on div "Why does my scalp get flaky in the fall?" at bounding box center [846, 465] width 1008 height 28
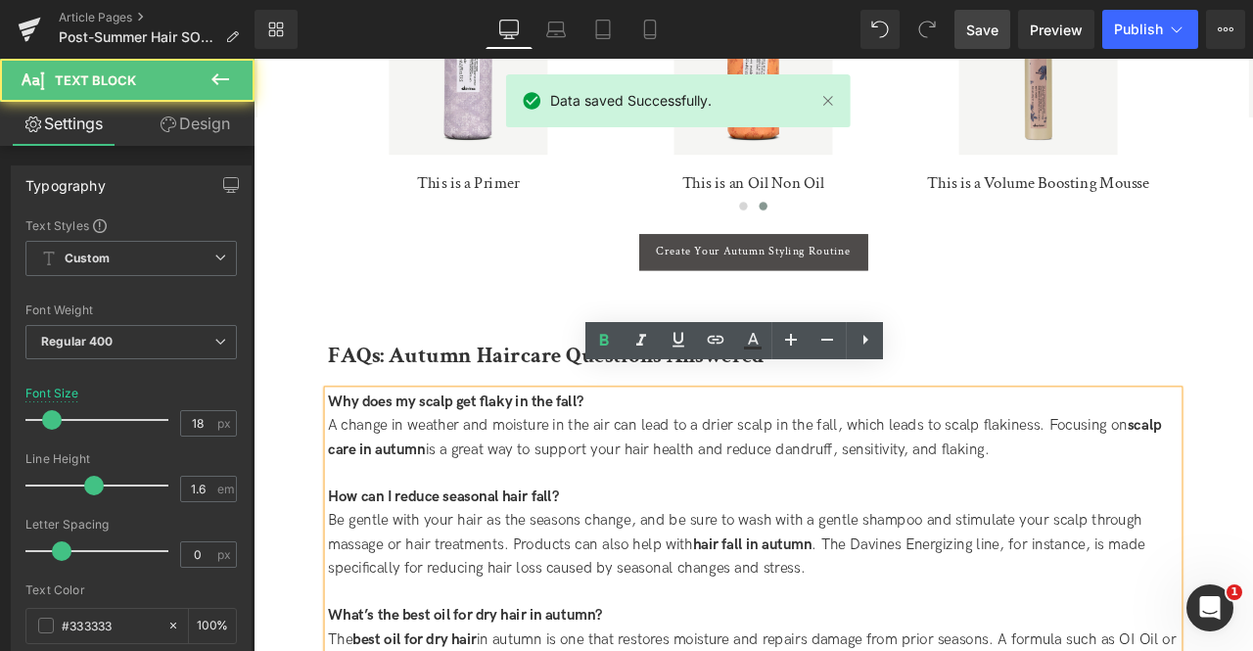
click at [462, 454] on strong "Why does my scalp get flaky in the fall?" at bounding box center [493, 464] width 303 height 21
click at [547, 496] on div "A change in weather and moisture in the air can lead to a drier scalp in the fa…" at bounding box center [846, 508] width 1008 height 57
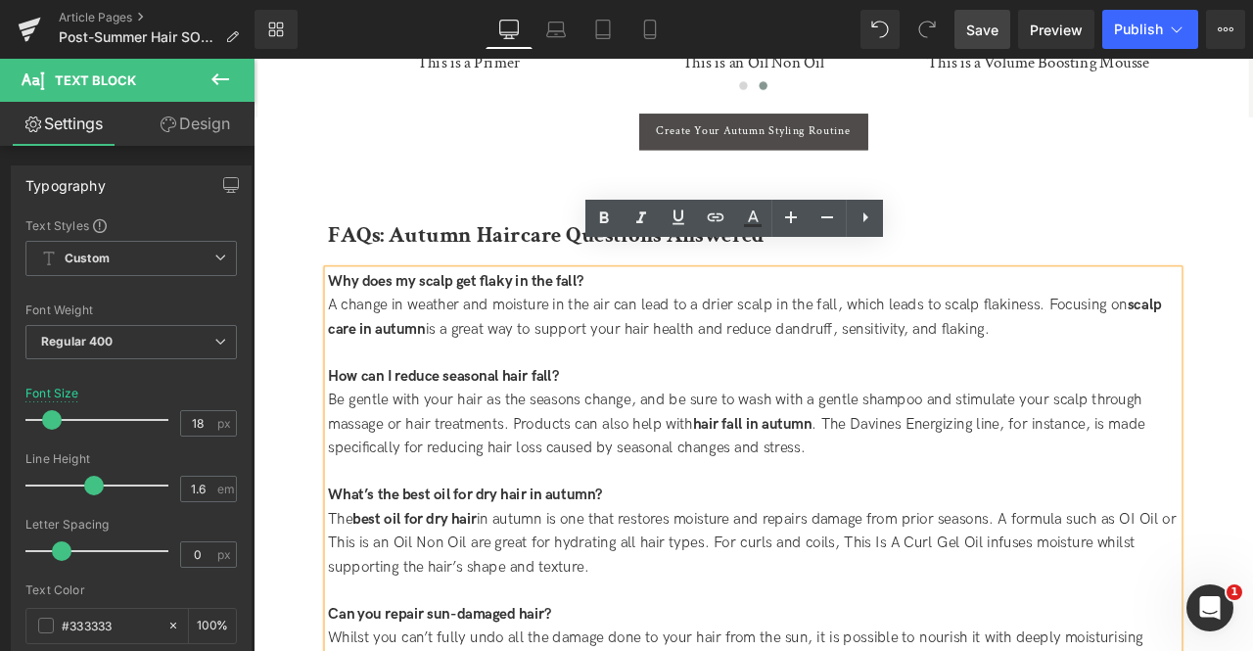
scroll to position [3903, 0]
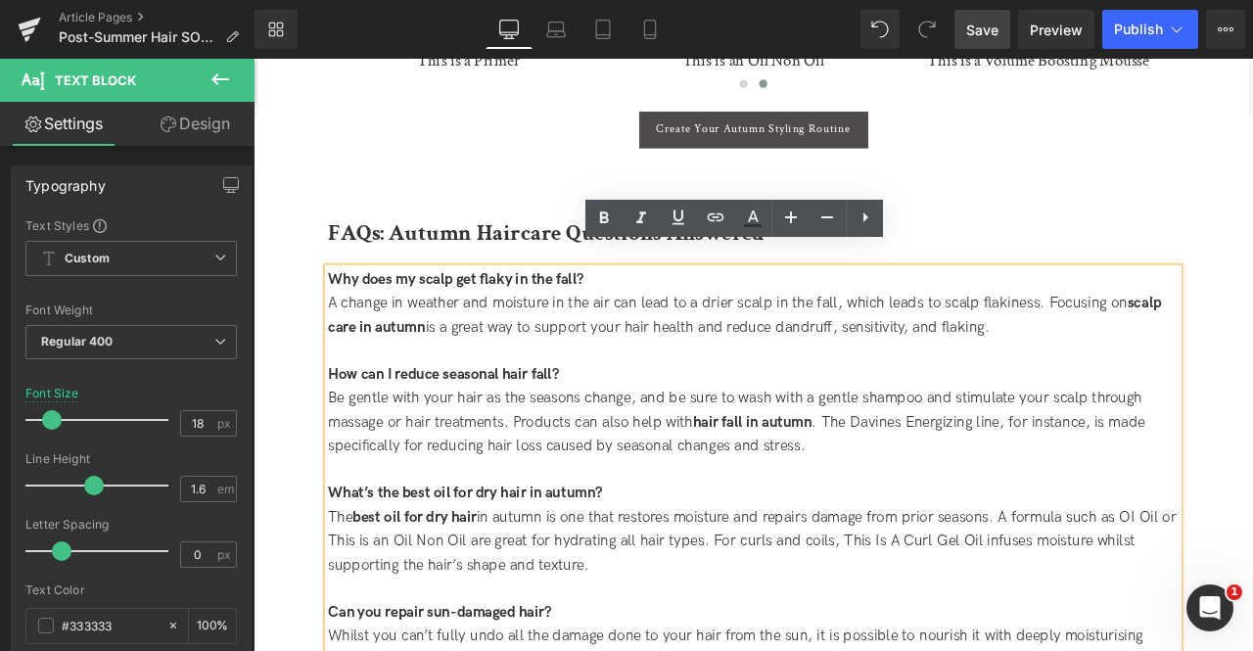
click at [465, 422] on strong "How can I reduce seasonal hair fall?" at bounding box center [479, 432] width 274 height 21
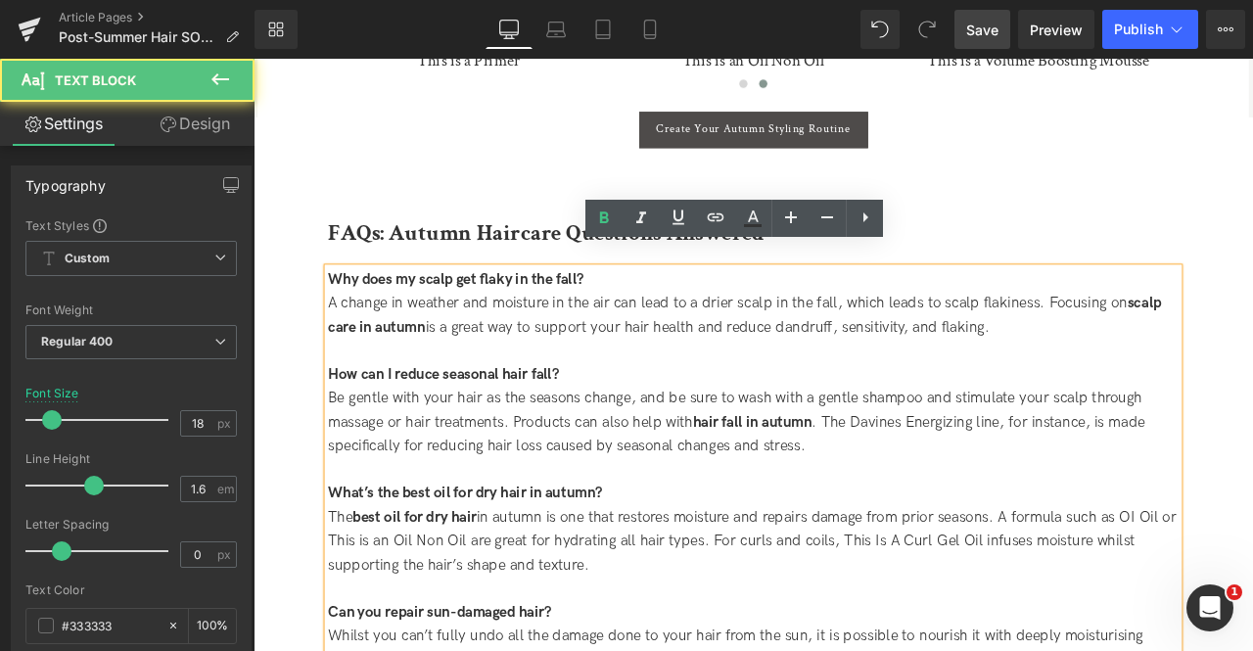
click at [480, 457] on div "Be gentle with your hair as the seasons change, and be sure to wash with a gent…" at bounding box center [846, 489] width 1008 height 84
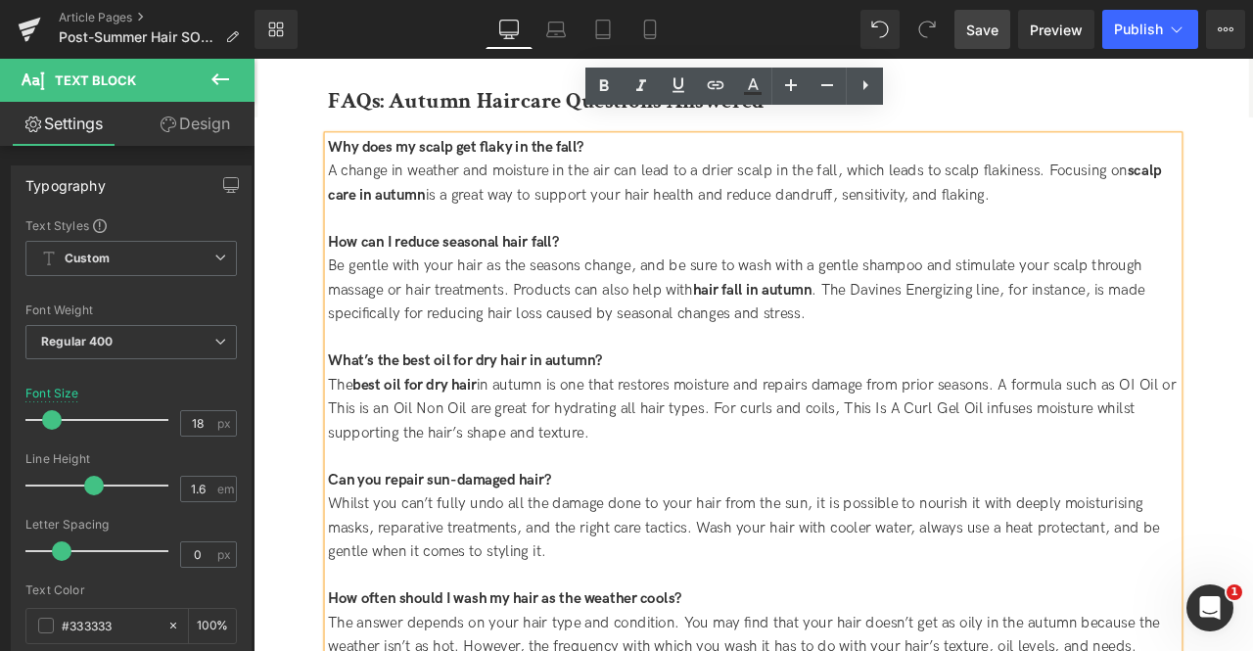
scroll to position [4060, 0]
click at [999, 304] on div "Be gentle with your hair as the seasons change, and be sure to wash with a gent…" at bounding box center [846, 332] width 1008 height 84
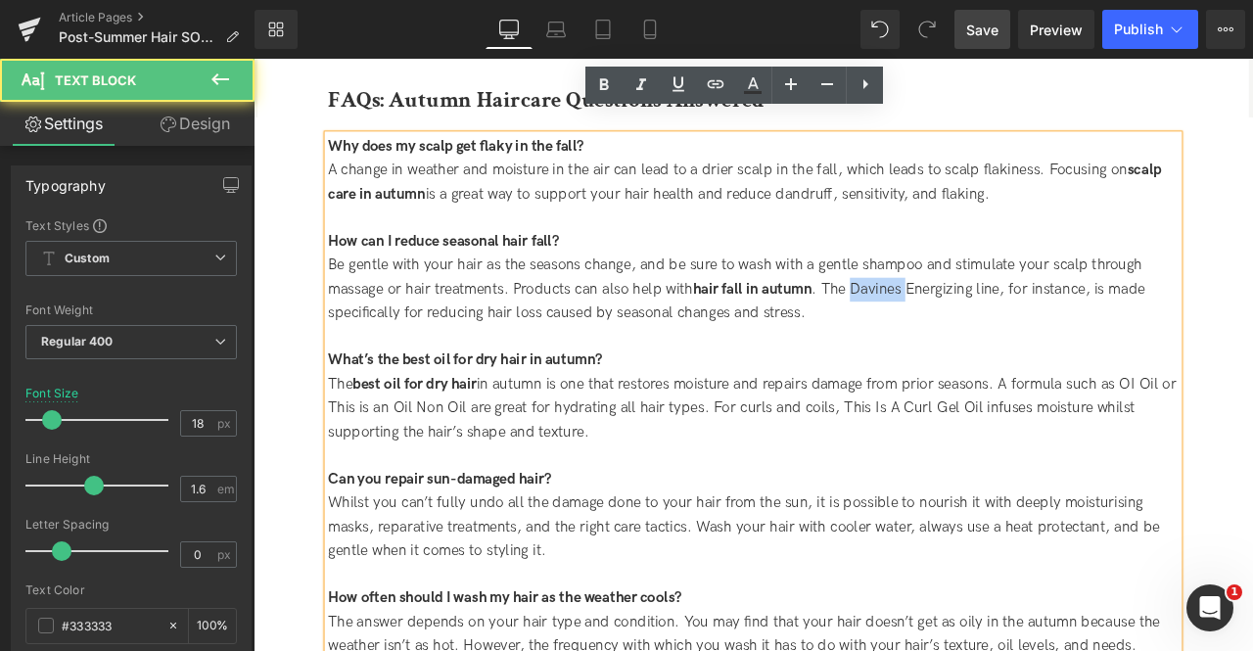
click at [999, 304] on div "Be gentle with your hair as the seasons change, and be sure to wash with a gent…" at bounding box center [846, 332] width 1008 height 84
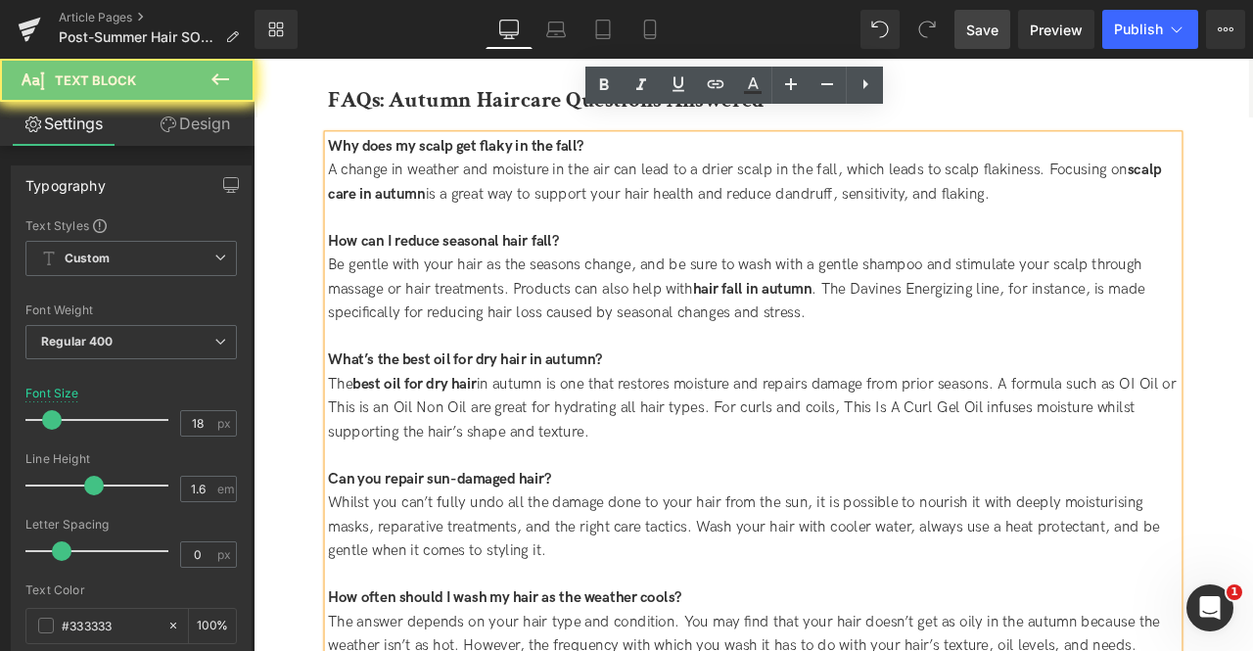
click at [1069, 314] on div "Be gentle with your hair as the seasons change, and be sure to wash with a gent…" at bounding box center [846, 332] width 1008 height 84
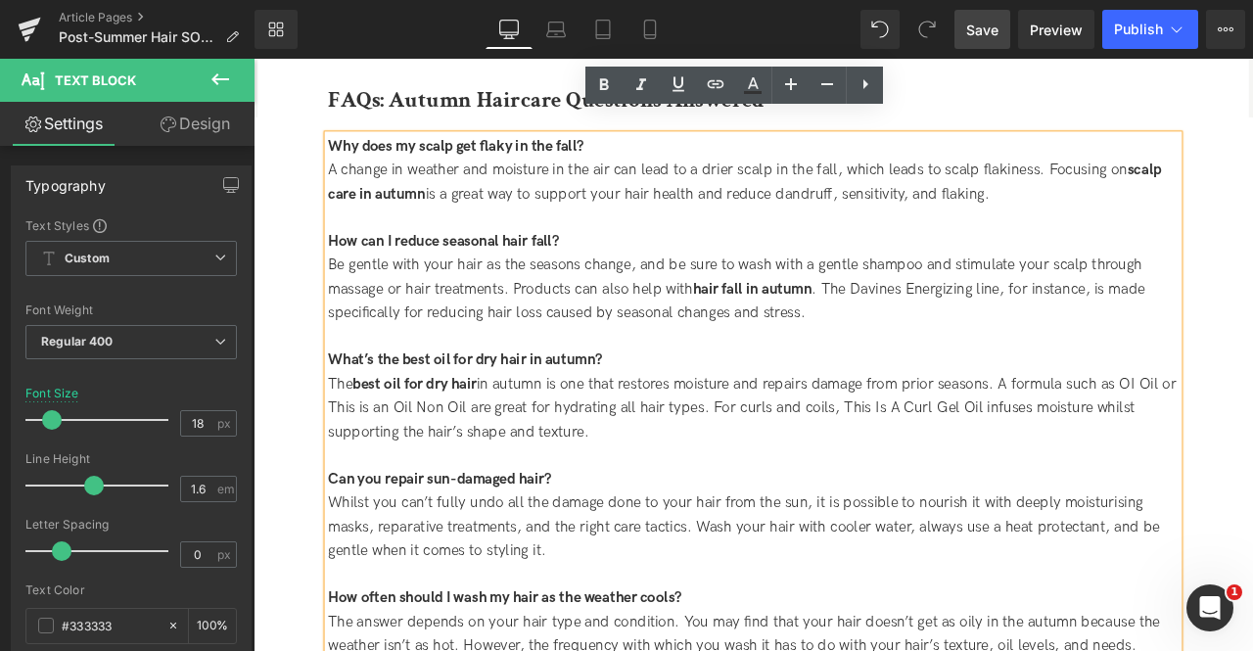
click at [992, 304] on div "Be gentle with your hair as the seasons change, and be sure to wash with a gent…" at bounding box center [846, 332] width 1008 height 84
click at [1128, 303] on div "Be gentle with your hair as the seasons change, and be sure to wash with a gent…" at bounding box center [846, 332] width 1008 height 84
click at [683, 87] on icon at bounding box center [678, 83] width 23 height 23
click at [716, 89] on icon at bounding box center [715, 83] width 23 height 23
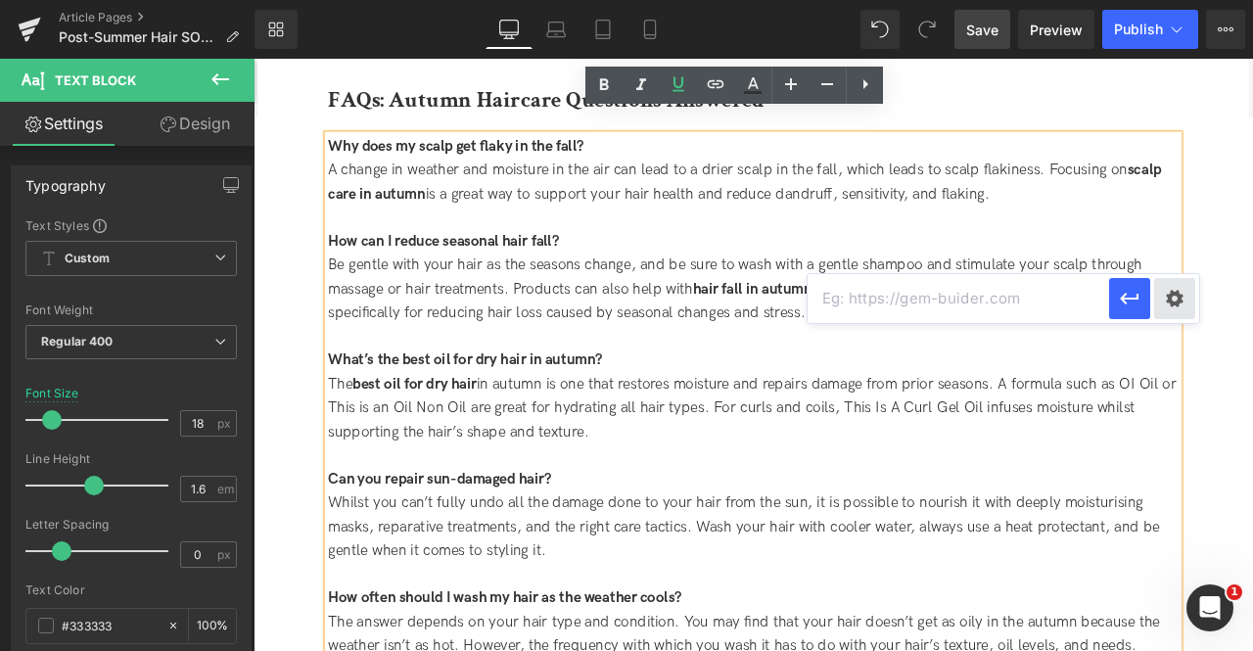
click at [1171, 0] on div "Text Color Highlight Color #333333 Edit or remove link: Edit - Unlink - Cancel" at bounding box center [626, 0] width 1253 height 0
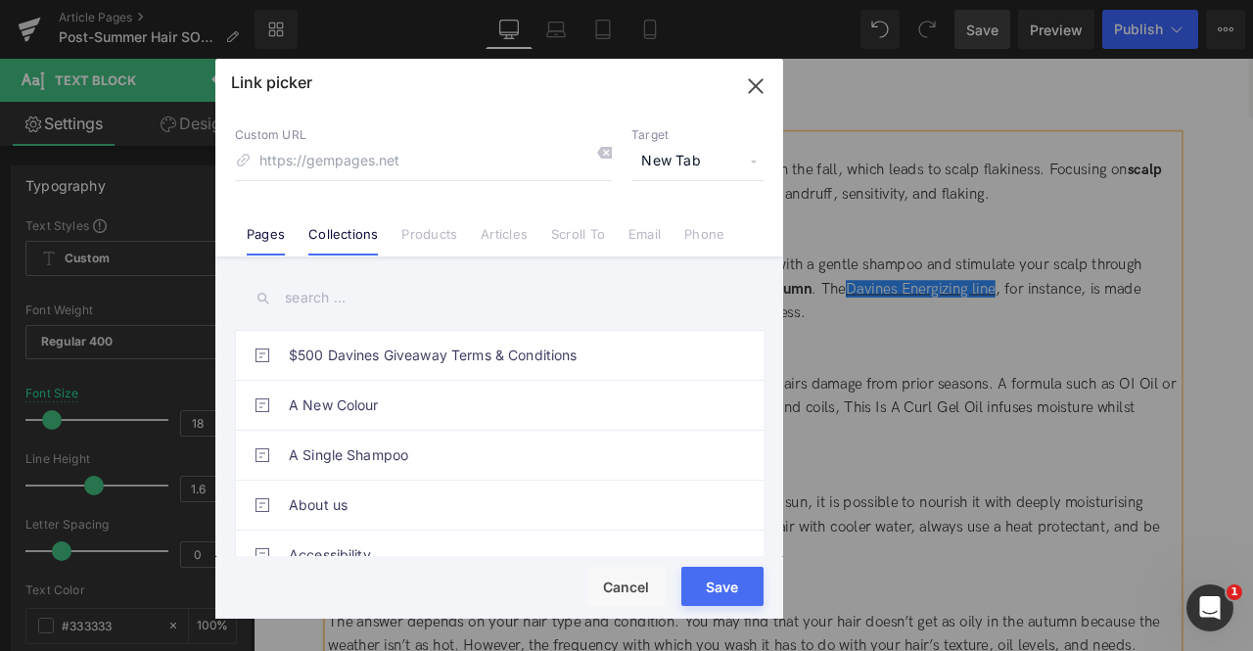
click at [311, 226] on link "Collections" at bounding box center [342, 240] width 69 height 29
click at [257, 232] on link "Pages" at bounding box center [266, 240] width 38 height 29
click at [331, 311] on input "text" at bounding box center [499, 298] width 529 height 44
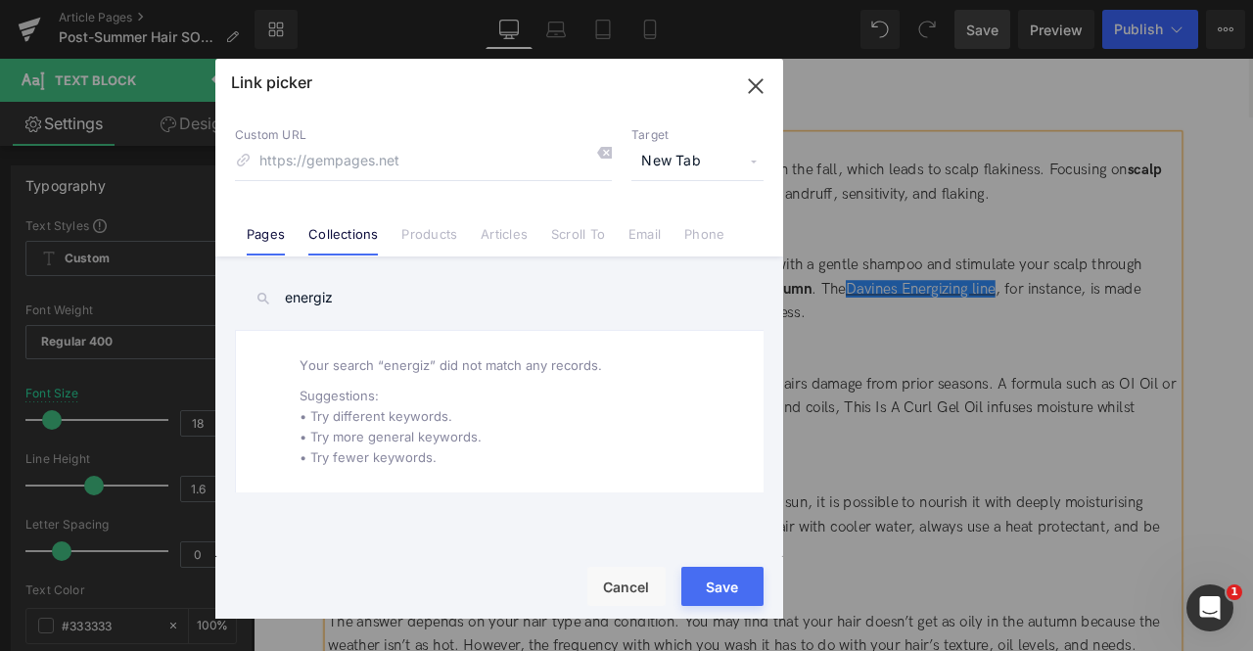
type input "energiz"
click at [317, 236] on link "Collections" at bounding box center [342, 240] width 69 height 29
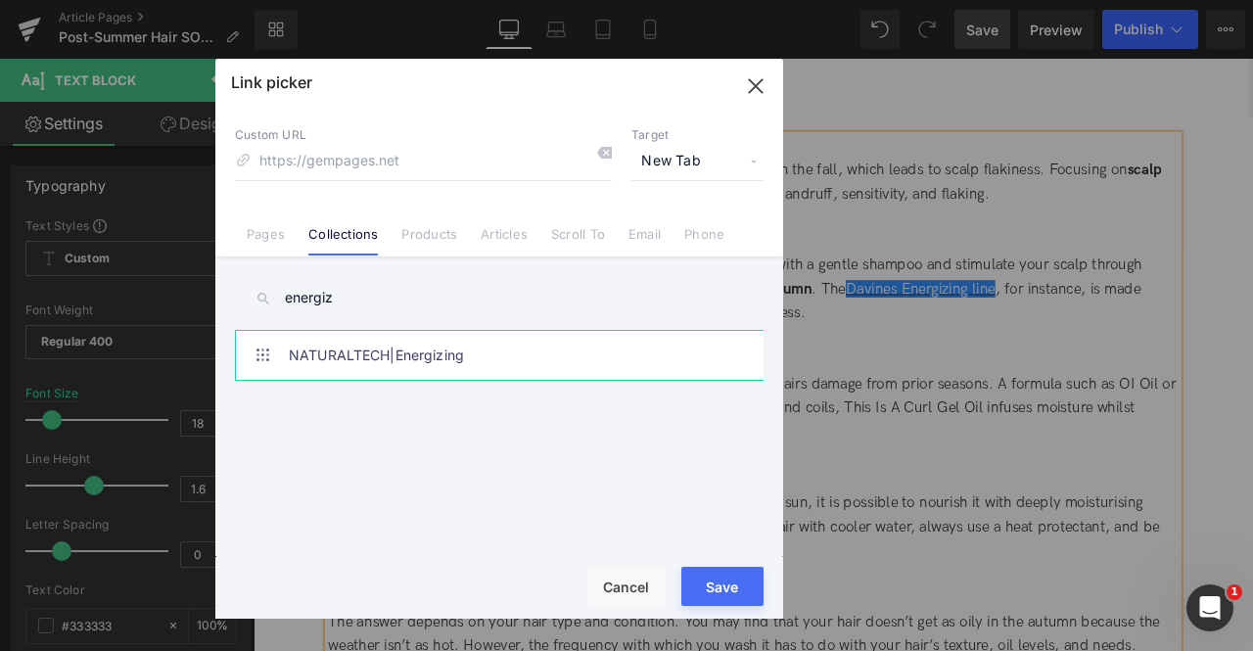
click at [458, 365] on link "NATURALTECH|Energizing" at bounding box center [504, 355] width 431 height 49
type input "/collections/naturaltech-energizing"
click at [709, 585] on button "Save" at bounding box center [722, 586] width 82 height 39
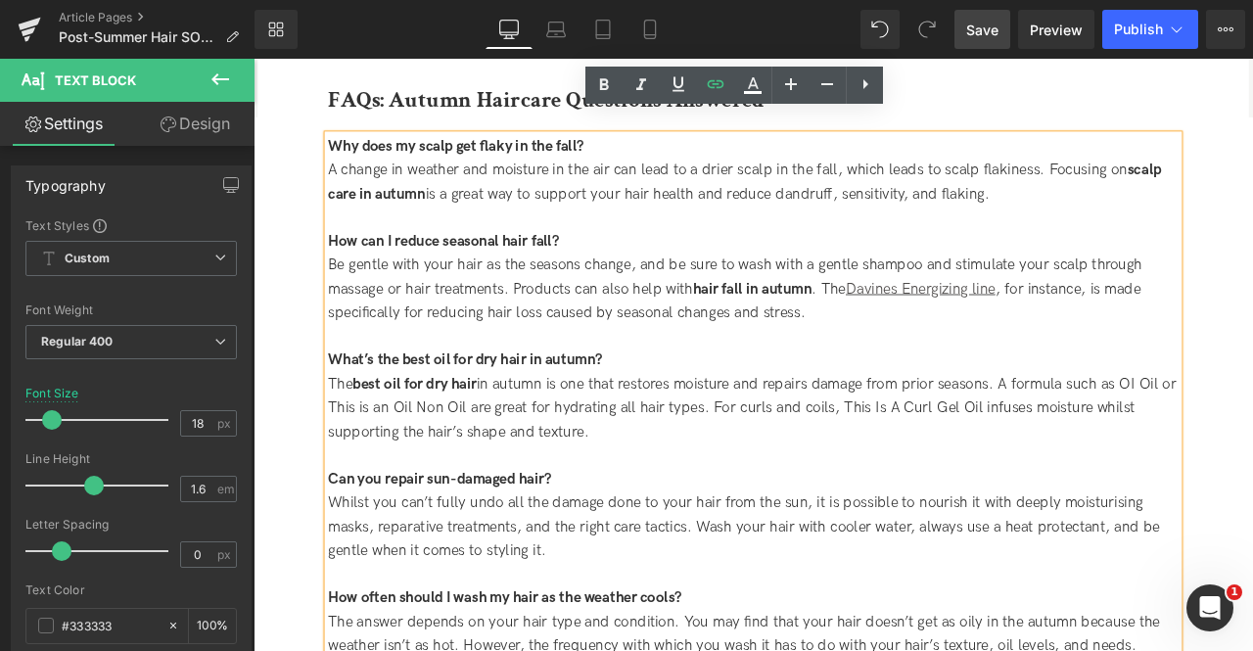
click at [945, 431] on div "The best oil for dry hair in autumn is one that restores moisture and repairs d…" at bounding box center [846, 473] width 1008 height 84
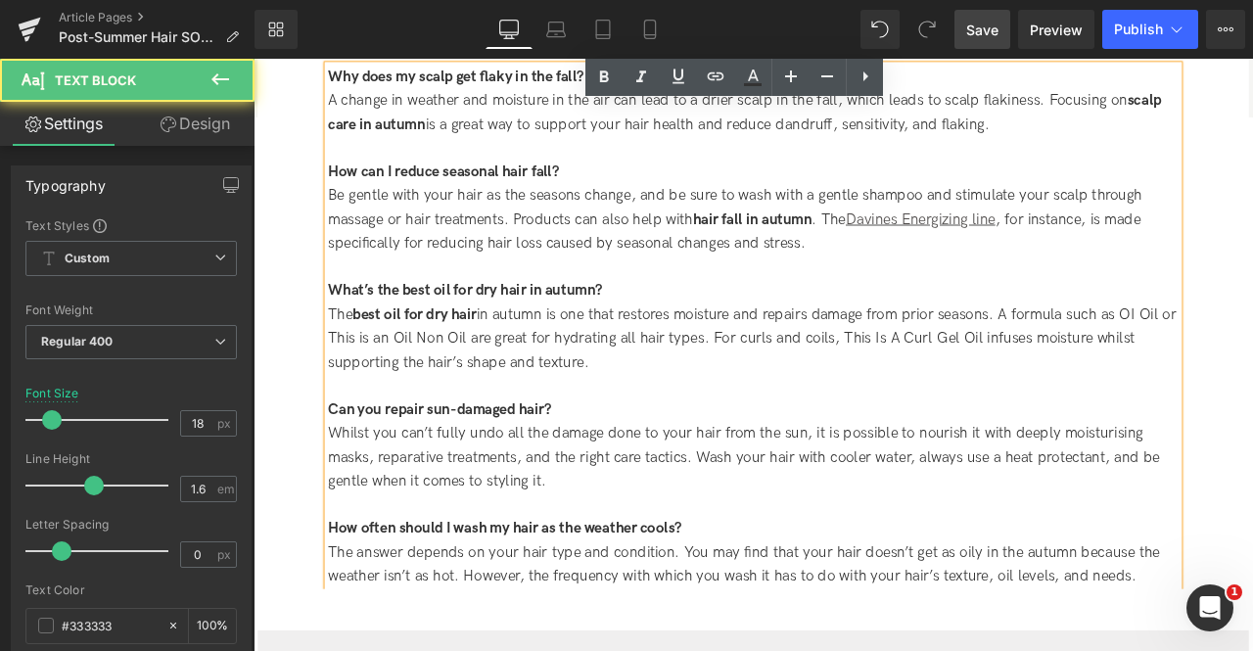
scroll to position [4144, 0]
click at [760, 366] on div "The best oil for dry hair in autumn is one that restores moisture and repairs d…" at bounding box center [846, 389] width 1008 height 84
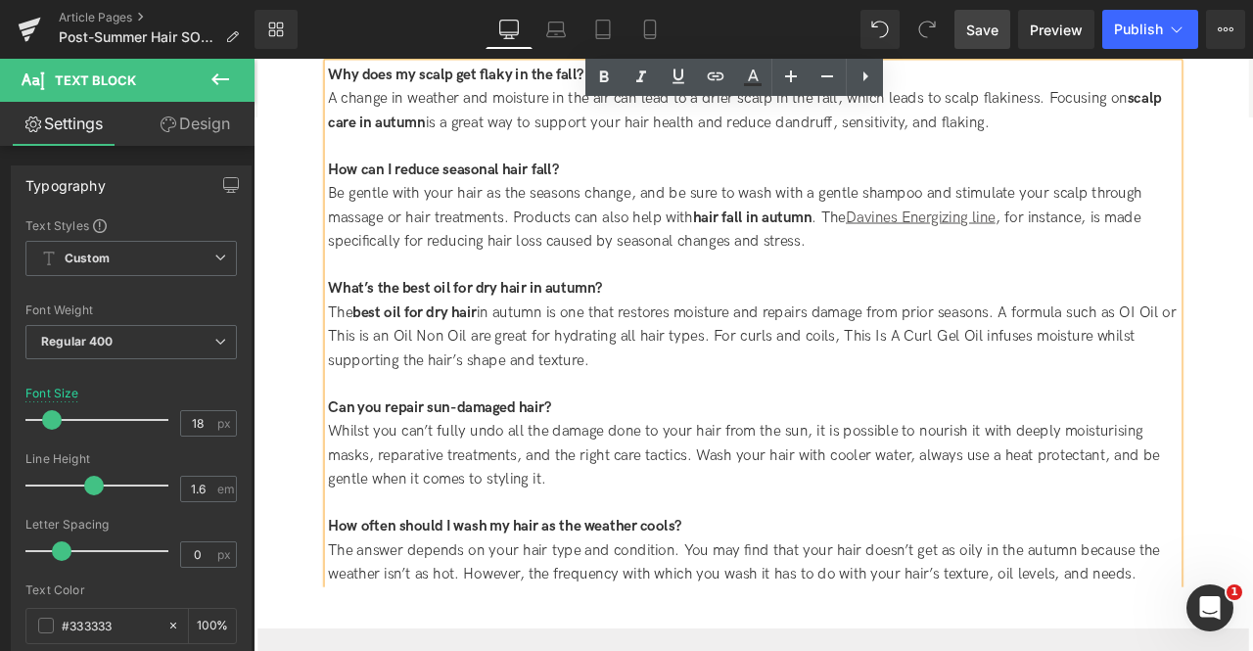
click at [1252, 347] on div "The best oil for dry hair in autumn is one that restores moisture and repairs d…" at bounding box center [846, 389] width 1008 height 84
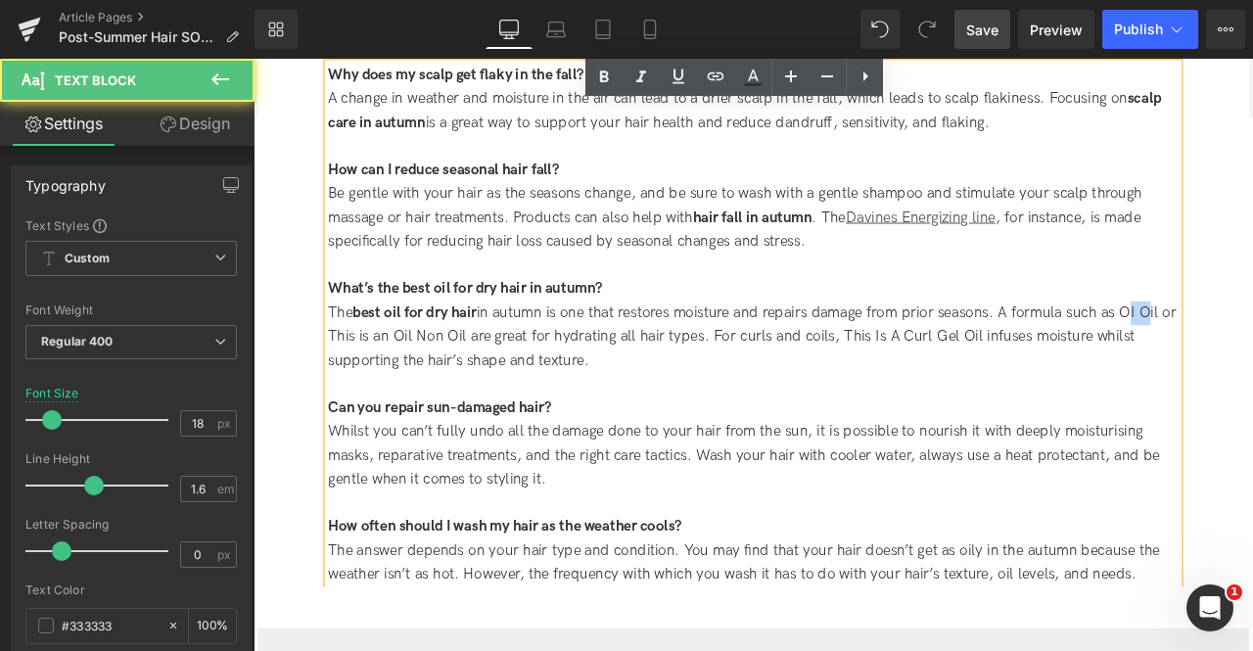
click at [1252, 347] on div "The best oil for dry hair in autumn is one that restores moisture and repairs d…" at bounding box center [846, 389] width 1008 height 84
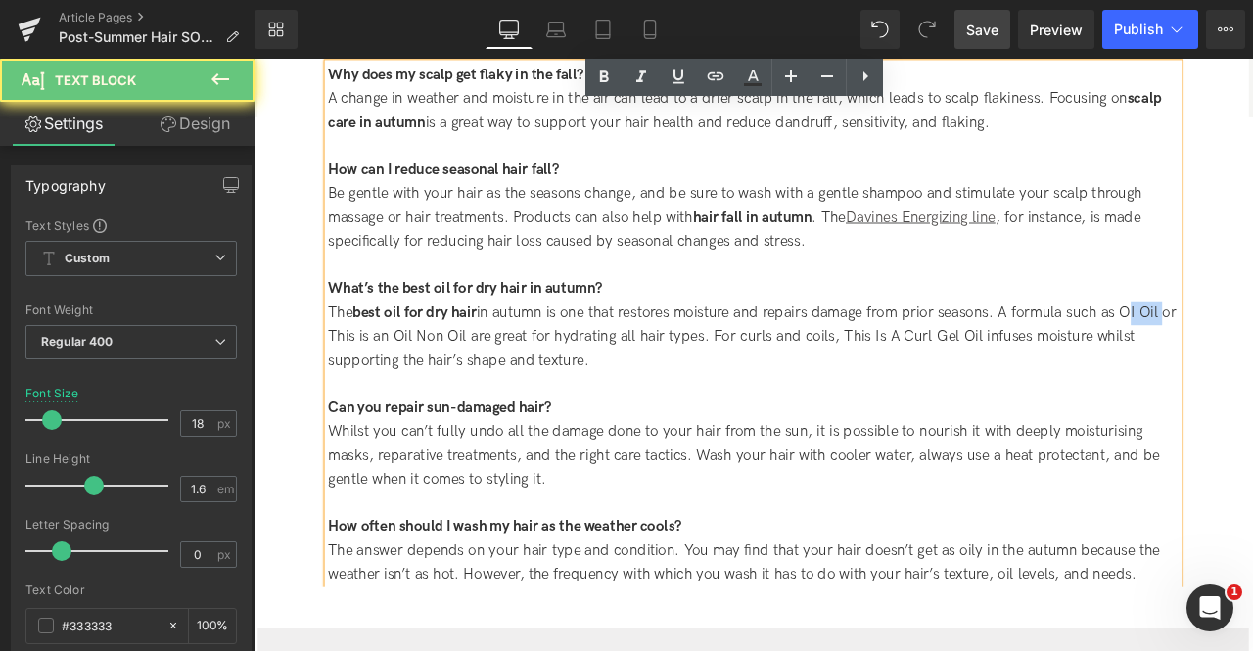
click at [1252, 347] on div "The best oil for dry hair in autumn is one that restores moisture and repairs d…" at bounding box center [846, 389] width 1008 height 84
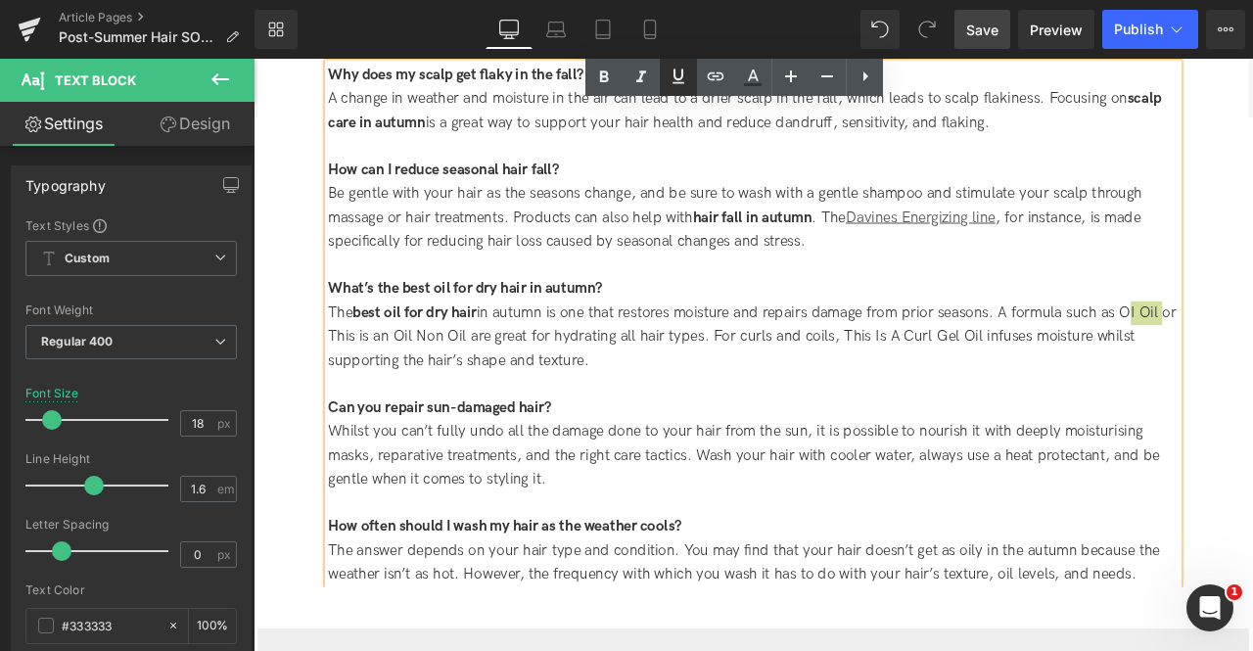
click at [685, 81] on icon at bounding box center [678, 76] width 23 height 23
click at [717, 82] on icon at bounding box center [715, 76] width 23 height 23
click at [1252, 347] on div "The best oil for dry hair in autumn is one that restores moisture and repairs d…" at bounding box center [846, 389] width 1008 height 84
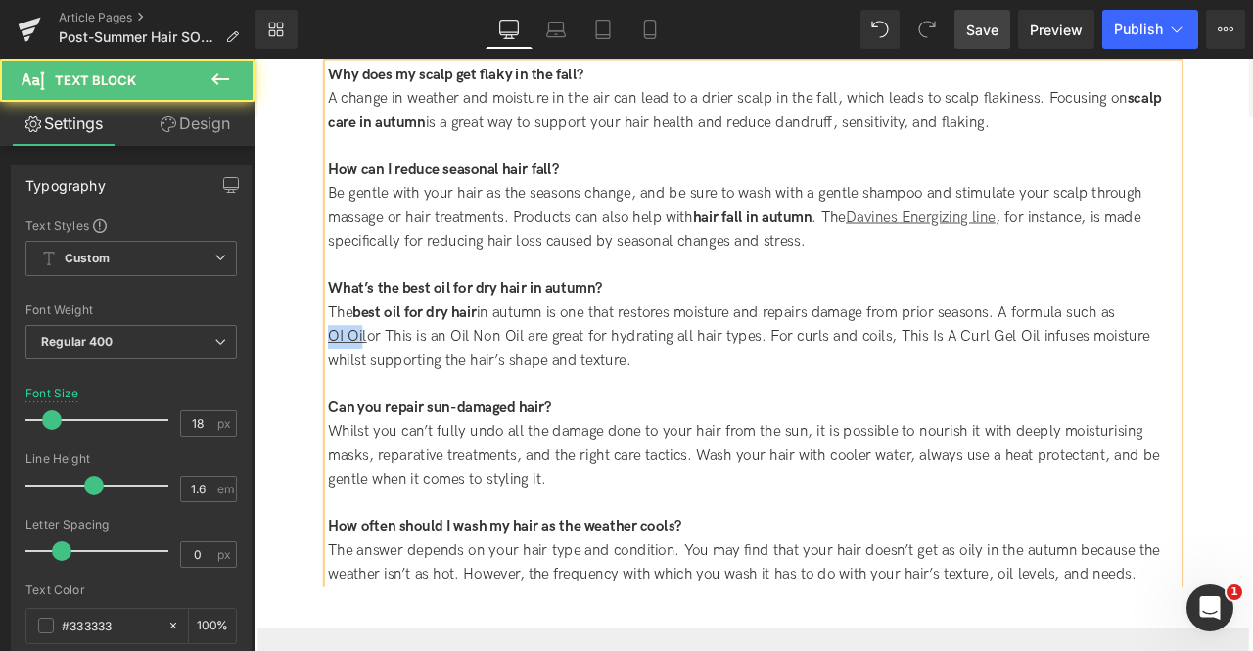
click at [378, 378] on u "OI Oil" at bounding box center [365, 388] width 46 height 21
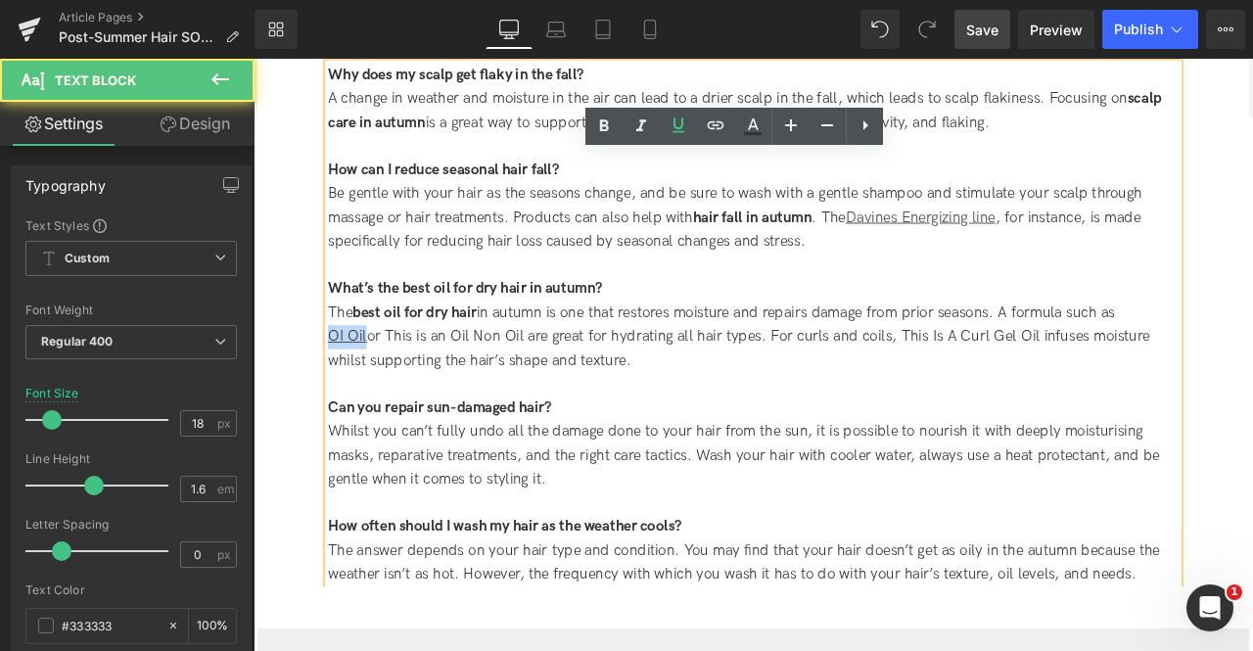
click at [382, 378] on u "OI Oil" at bounding box center [365, 388] width 46 height 21
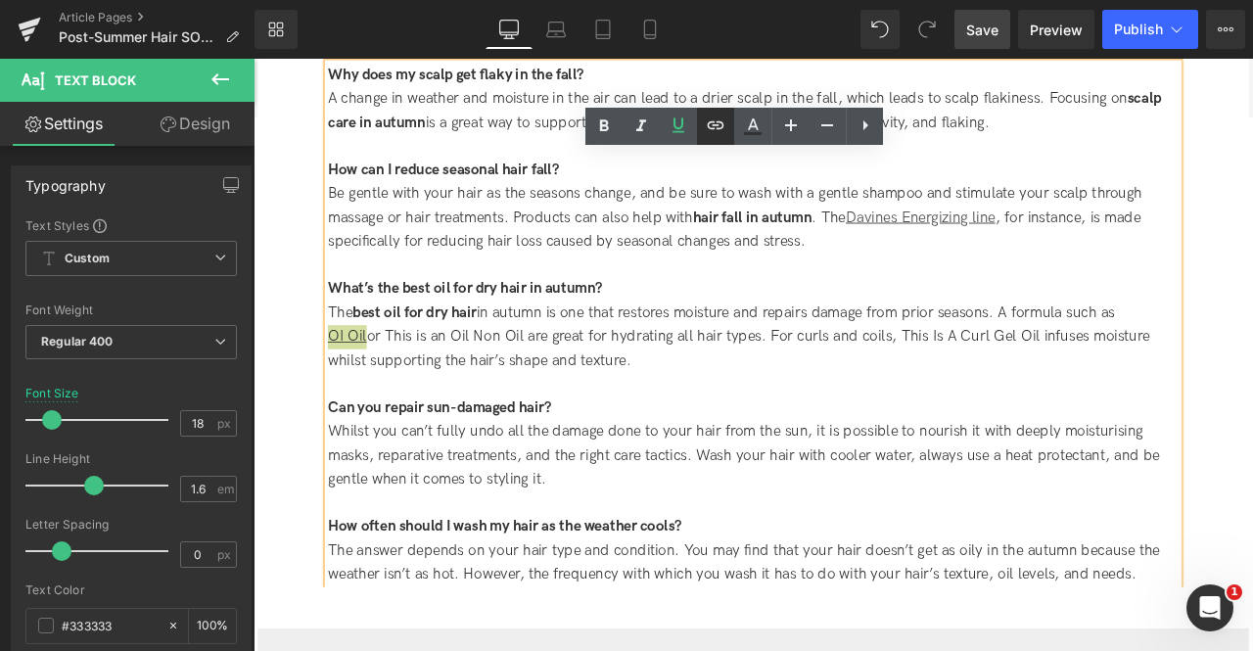
click at [711, 140] on link at bounding box center [715, 126] width 37 height 37
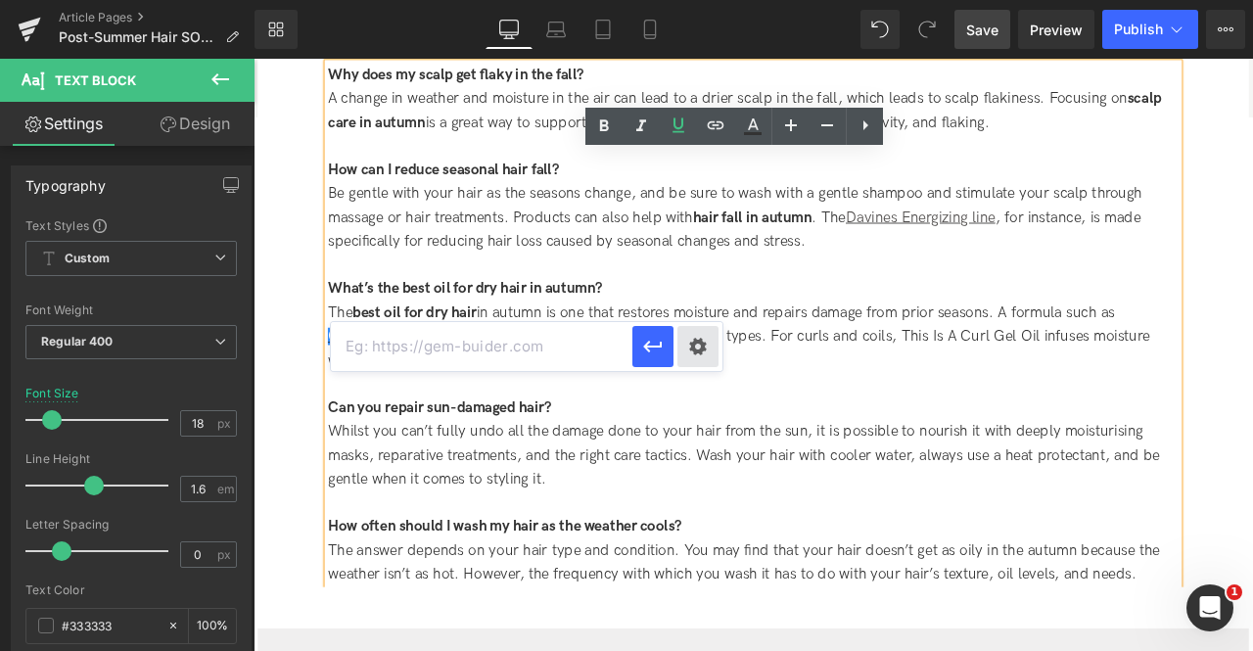
click at [702, 0] on div "Text Color Highlight Color #333333 Edit or remove link: Edit - Unlink - Cancel" at bounding box center [626, 0] width 1253 height 0
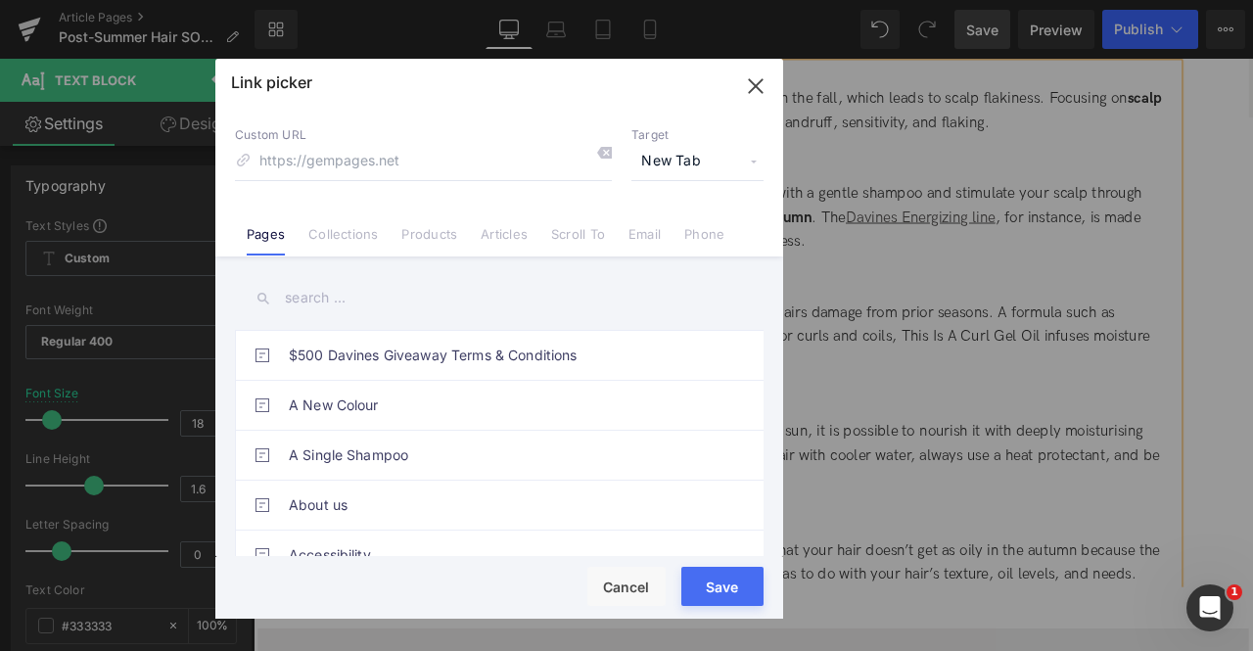
click at [408, 257] on div "$500 Davines Giveaway Terms & Conditions A New Colour A Single Shampoo About us…" at bounding box center [499, 408] width 568 height 304
click at [429, 232] on link "Products" at bounding box center [429, 240] width 56 height 29
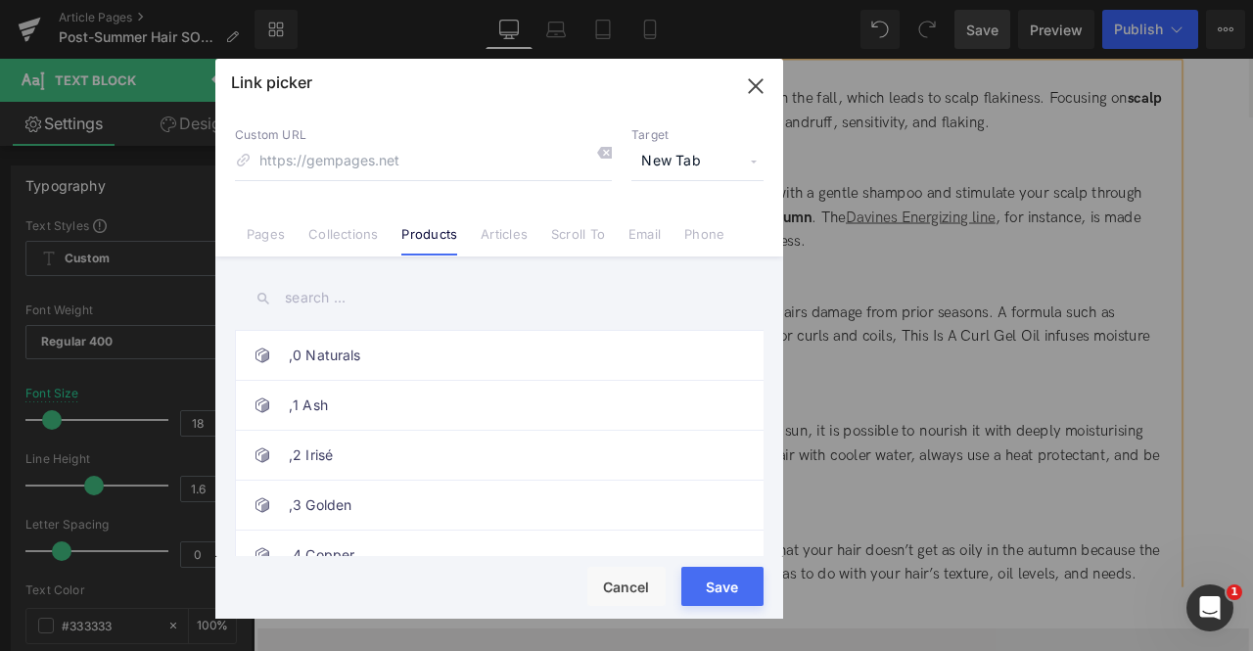
click at [313, 303] on input "text" at bounding box center [499, 298] width 529 height 44
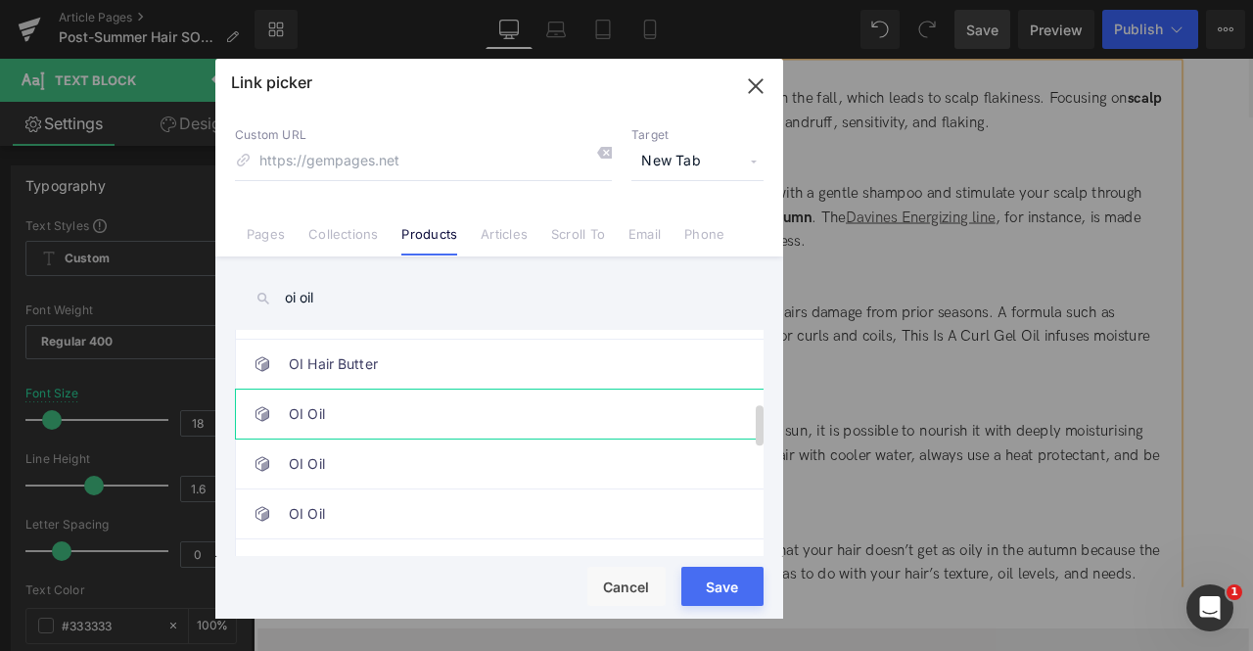
type input "oi oil"
click at [338, 401] on link "OI Oil" at bounding box center [504, 414] width 431 height 49
type input "/products/oi-oil"
click at [716, 583] on button "Save" at bounding box center [722, 586] width 82 height 39
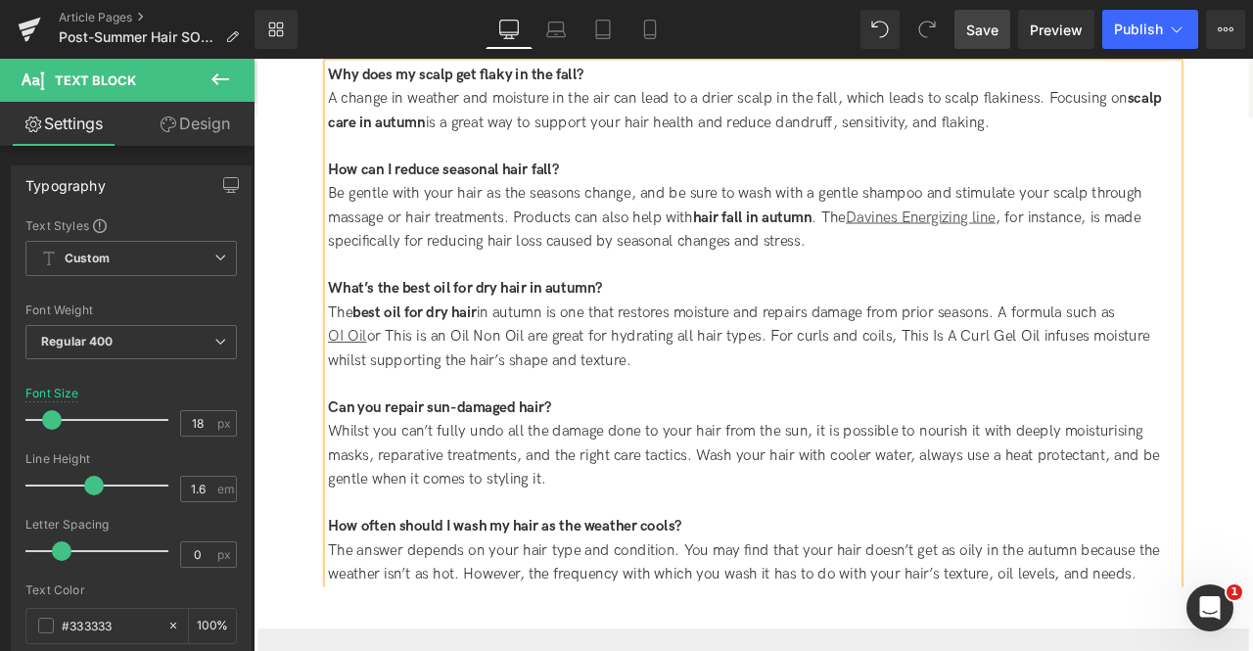
click at [501, 395] on div "OI Oil or This is an Oil Non Oil are great for hydrating all hair types. For cu…" at bounding box center [846, 403] width 1008 height 57
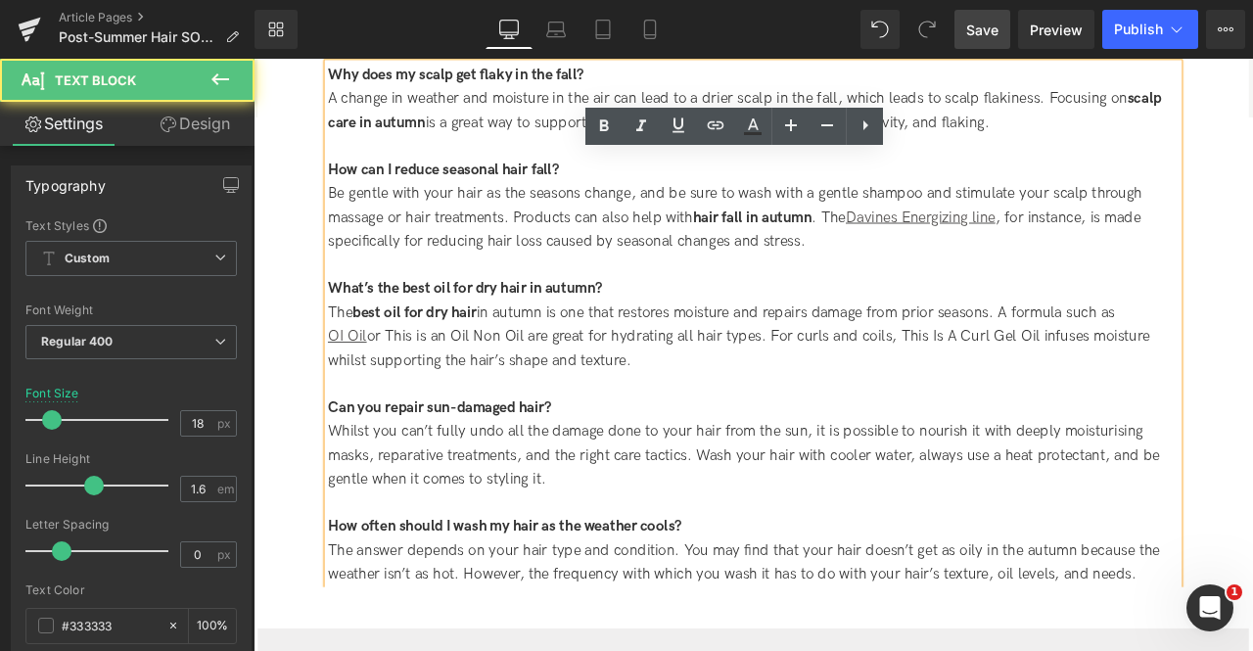
click at [446, 375] on div "OI Oil or This is an Oil Non Oil are great for hydrating all hair types. For cu…" at bounding box center [846, 403] width 1008 height 57
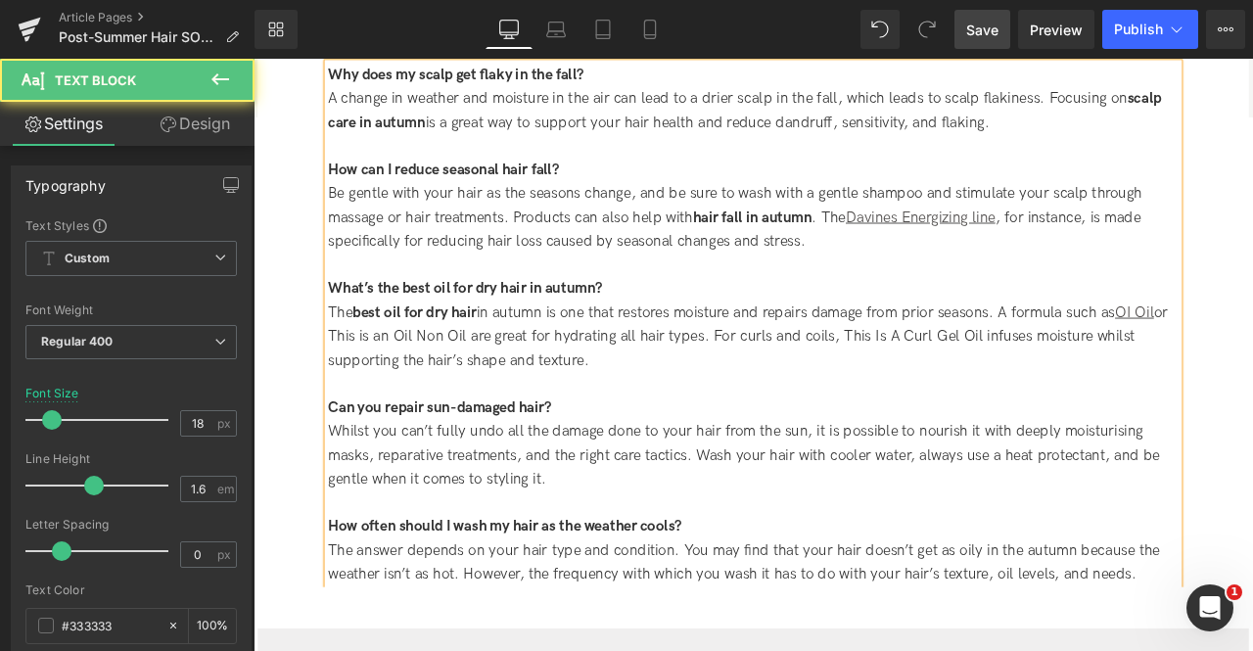
click at [373, 362] on span "or This is an Oil Non Oil are great for hydrating all hair types. For curls and…" at bounding box center [839, 387] width 995 height 77
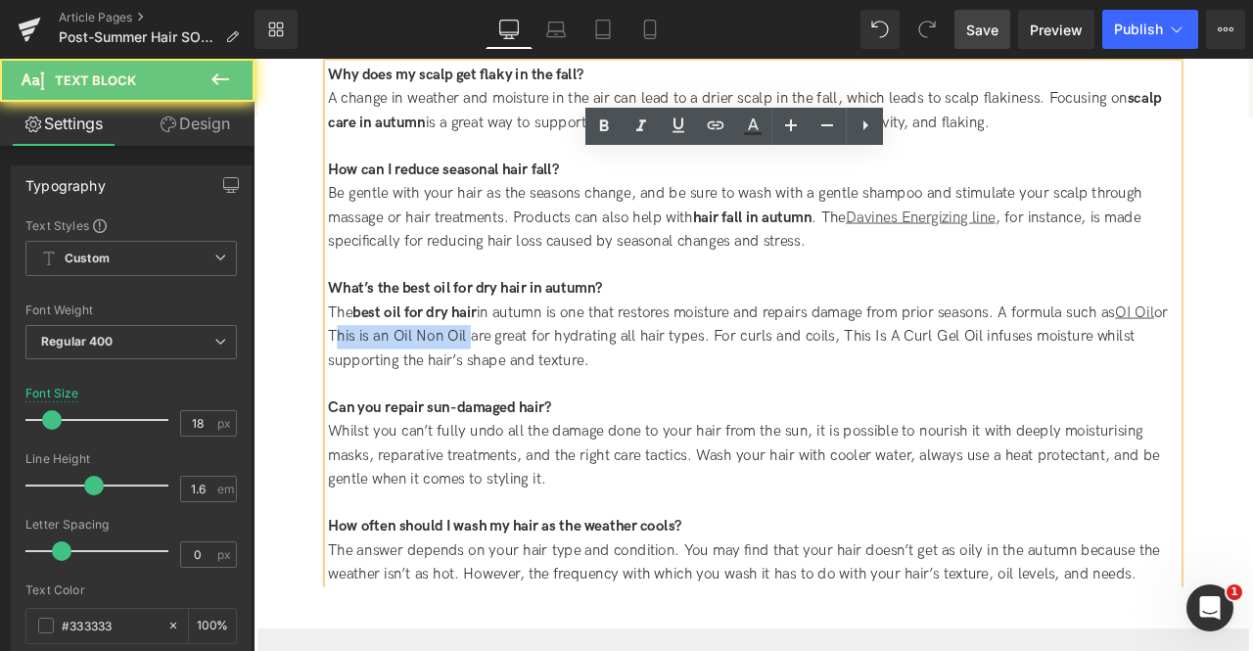
click at [513, 363] on span "or This is an Oil Non Oil are great for hydrating all hair types. For curls and…" at bounding box center [839, 387] width 995 height 77
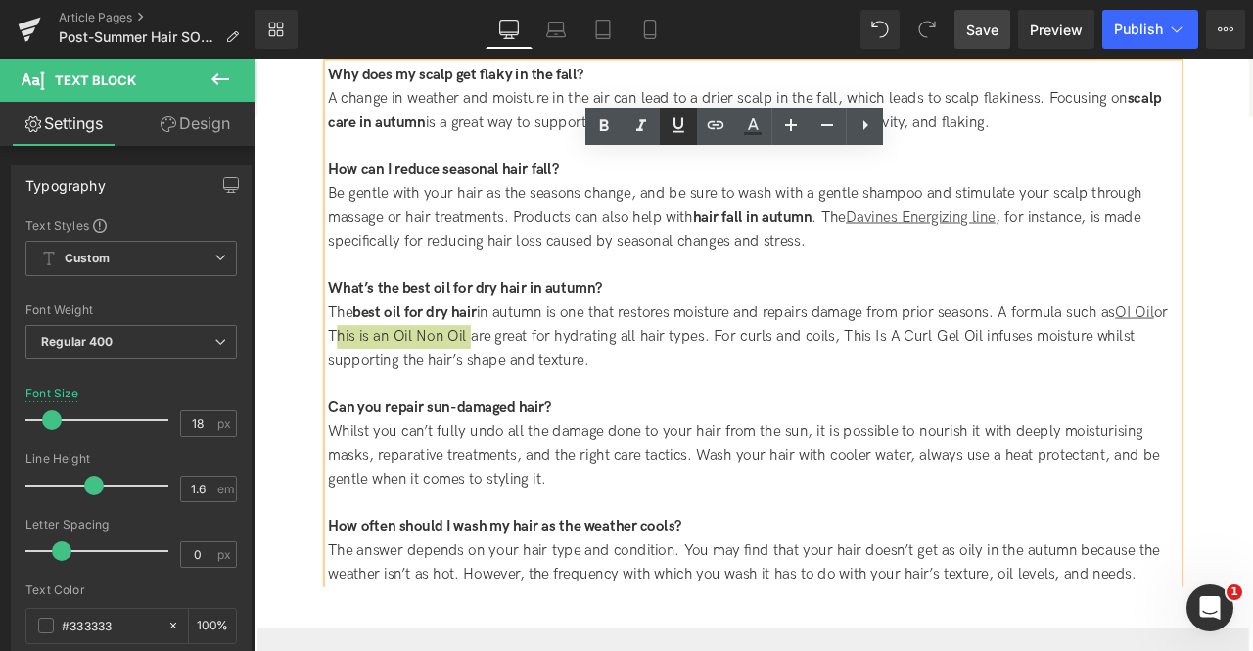
click at [671, 136] on icon at bounding box center [678, 125] width 23 height 23
click at [712, 137] on link at bounding box center [715, 126] width 37 height 37
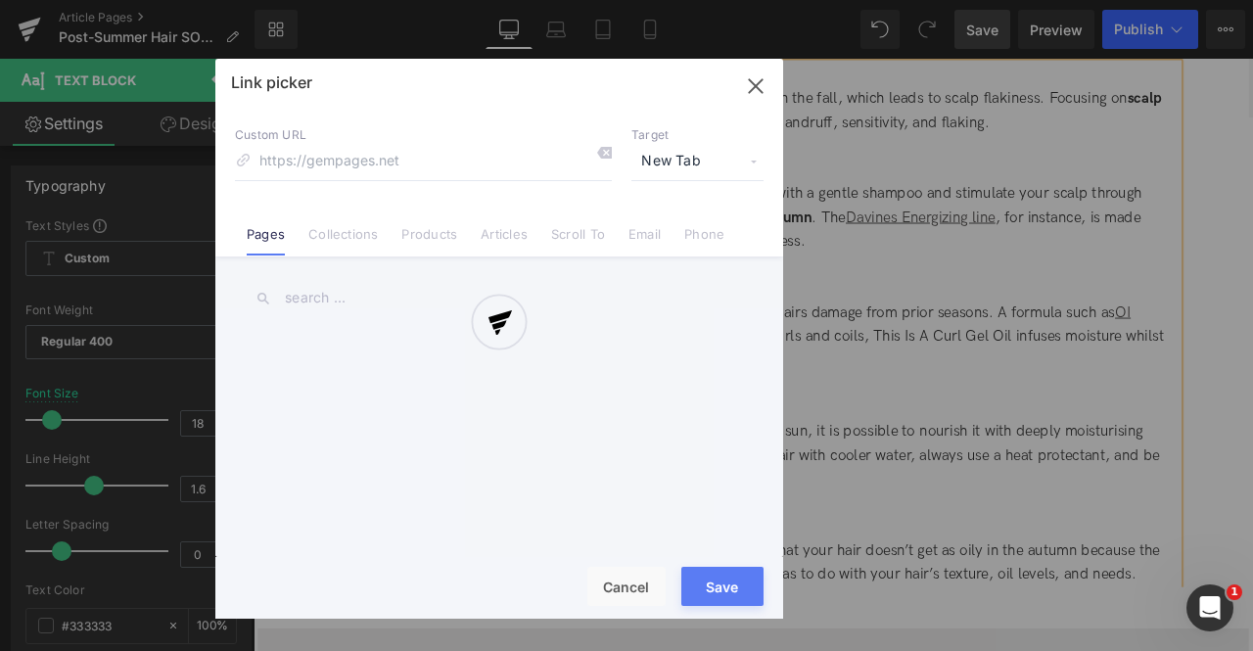
click at [703, 0] on div "Text Color Highlight Color #333333 Edit or remove link: Edit - Unlink - Cancel …" at bounding box center [626, 0] width 1253 height 0
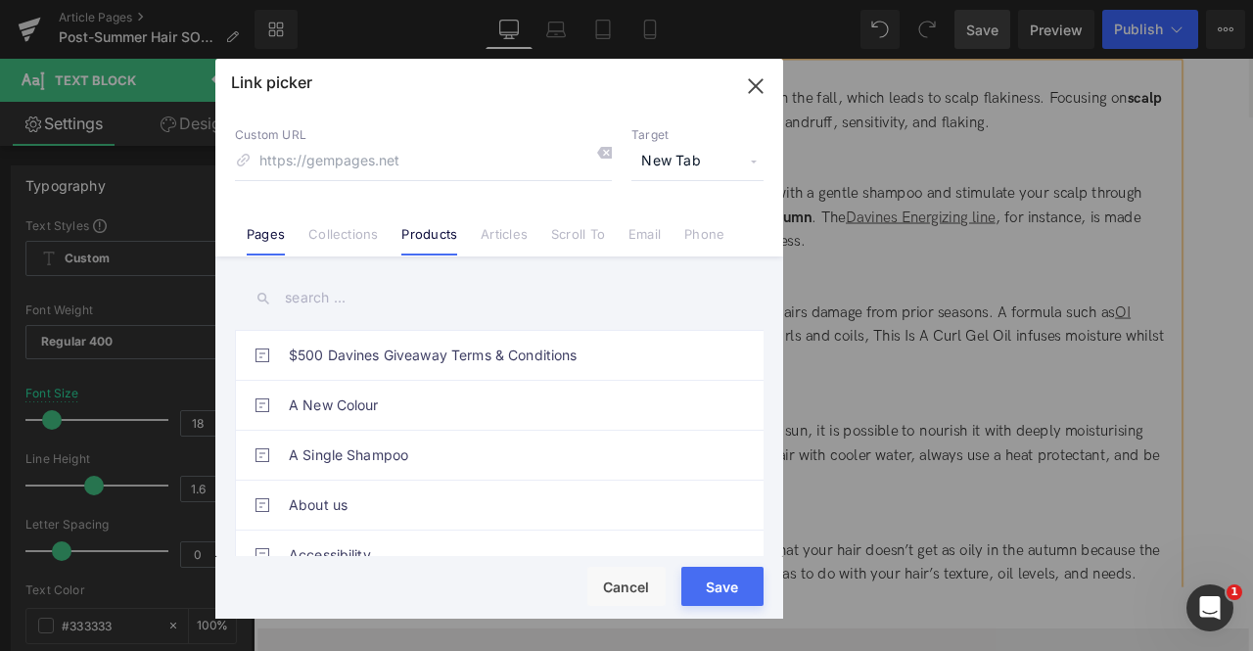
click at [413, 232] on link "Products" at bounding box center [429, 240] width 56 height 29
click at [319, 302] on input "text" at bounding box center [499, 298] width 529 height 44
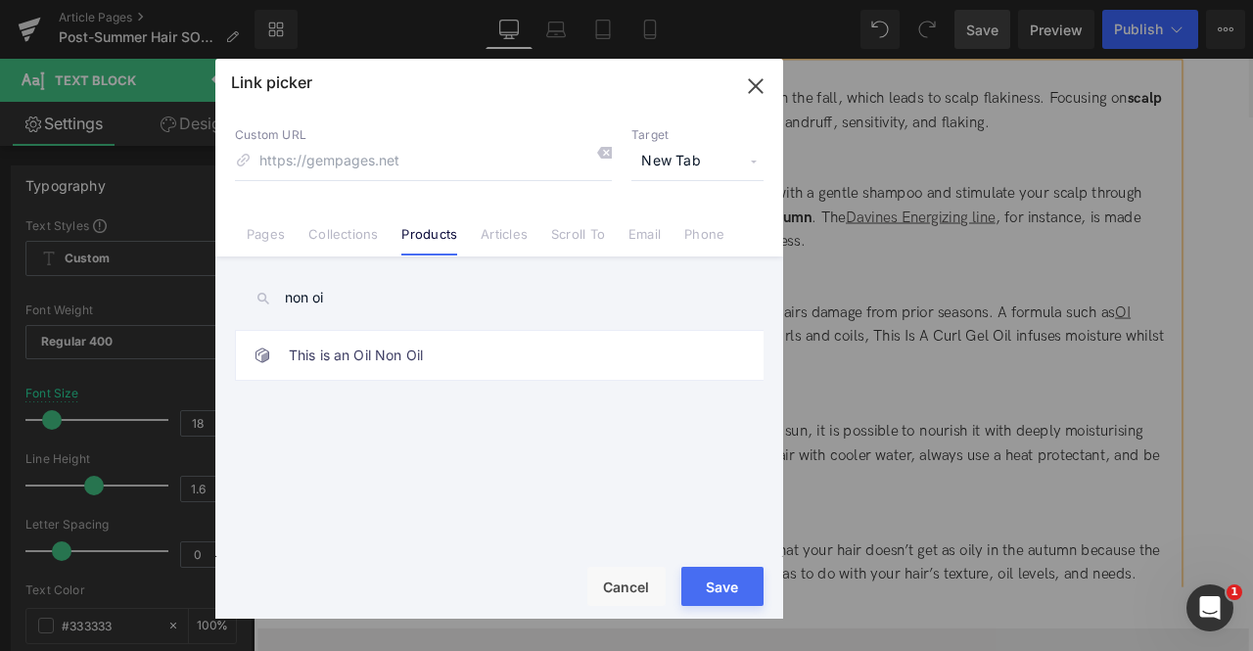
type input "non oi"
click at [628, 372] on link "This is an Oil Non Oil" at bounding box center [504, 355] width 431 height 49
type input "/products/this-is-an-oil-non-oil"
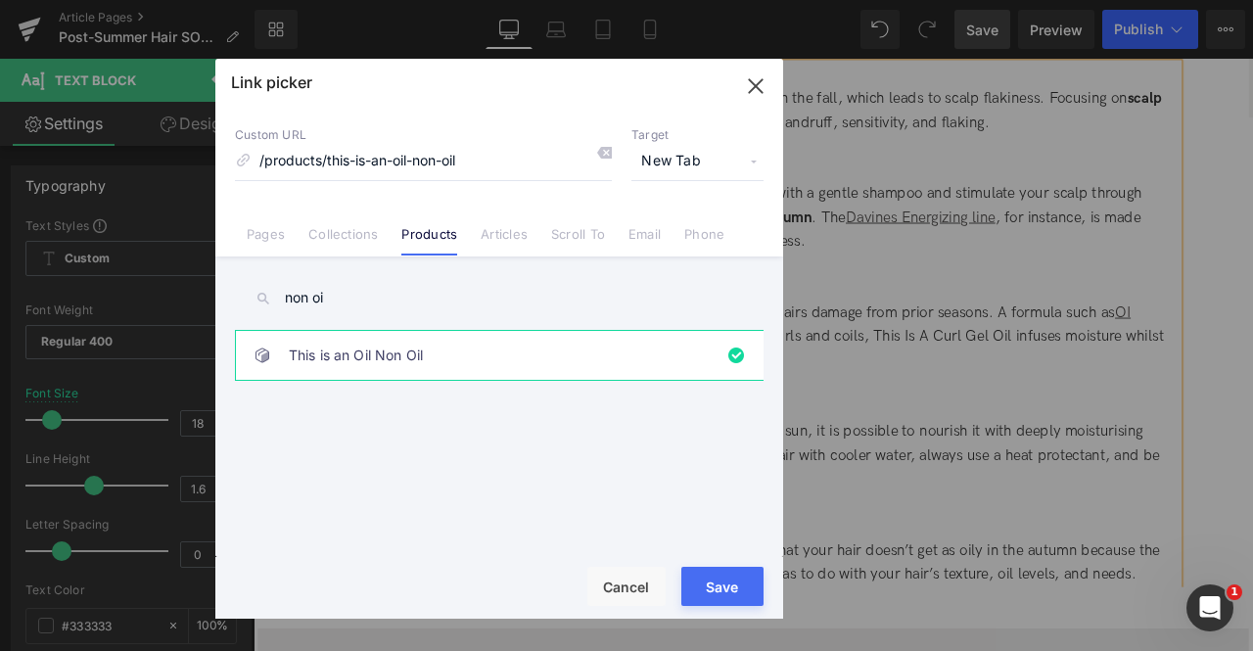
click at [715, 594] on button "Save" at bounding box center [722, 586] width 82 height 39
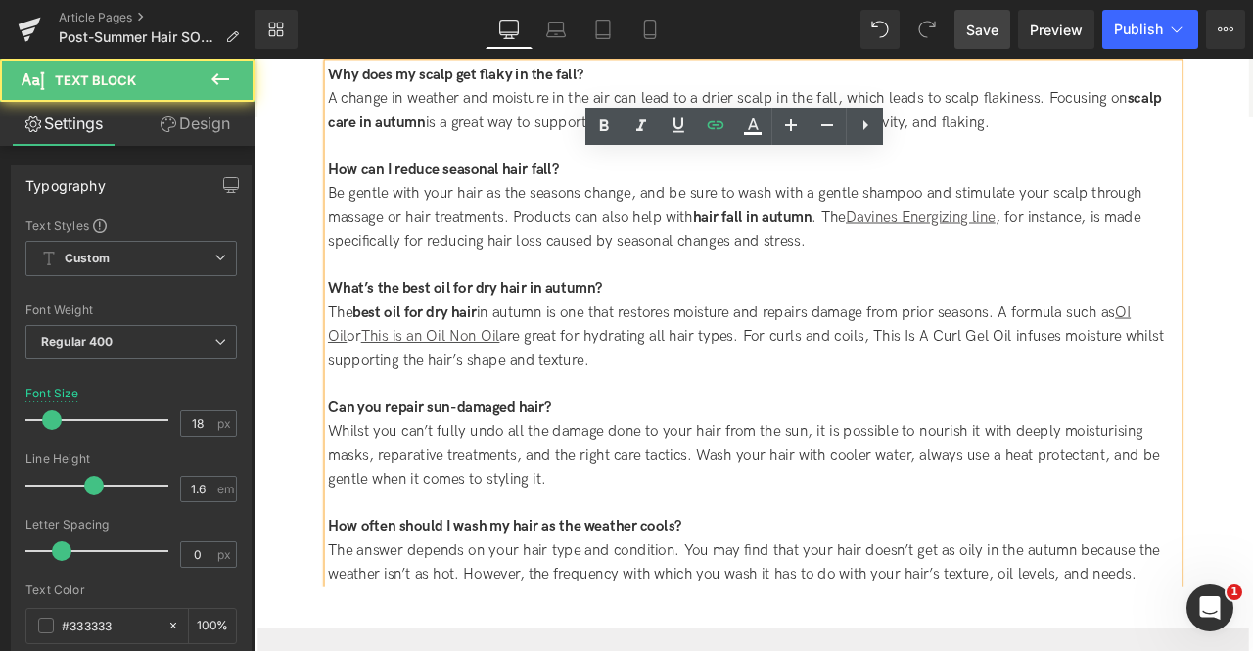
click at [823, 379] on div "The best oil for dry hair in autumn is one that restores moisture and repairs d…" at bounding box center [846, 389] width 1008 height 84
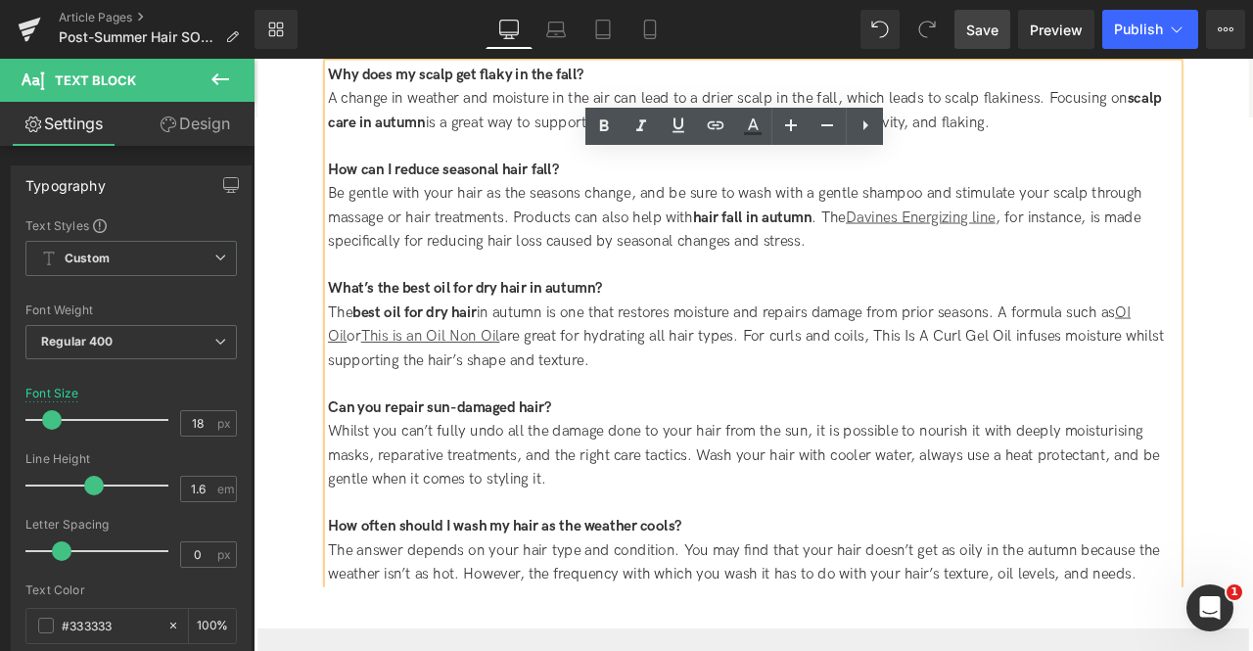
click at [994, 378] on span "or This is an Oil Non Oil are great for hydrating all hair types. For curls and…" at bounding box center [837, 402] width 991 height 49
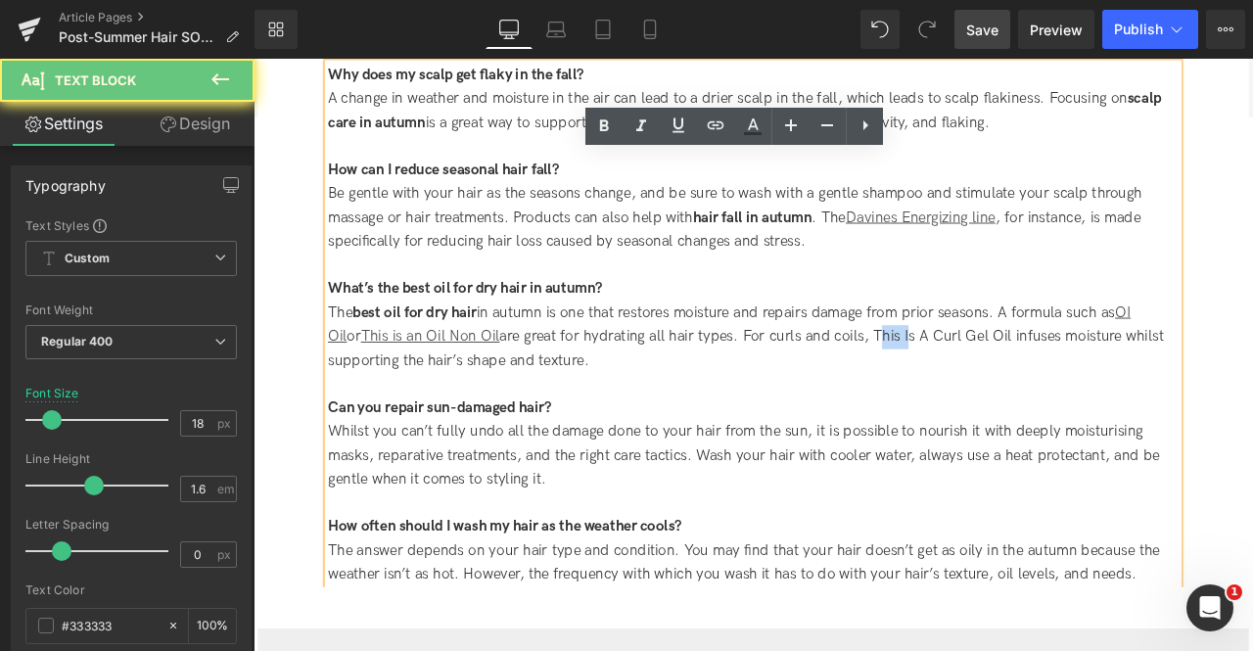
click at [994, 378] on span "or This is an Oil Non Oil are great for hydrating all hair types. For curls and…" at bounding box center [837, 402] width 991 height 49
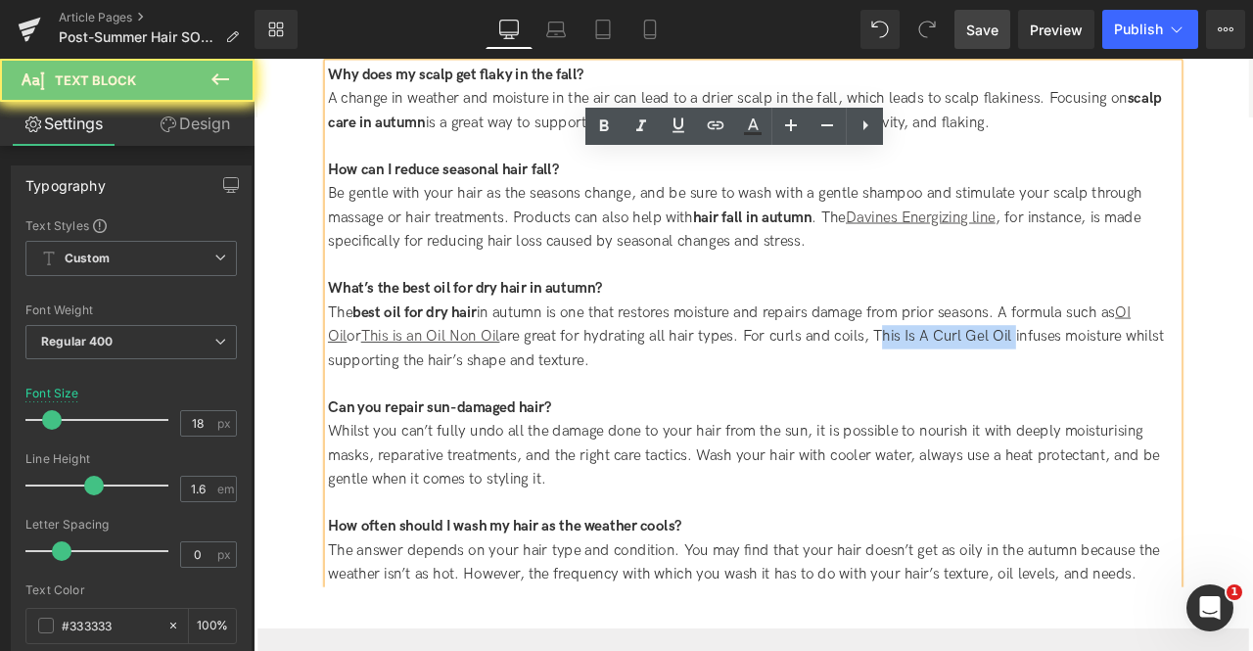
click at [1110, 378] on span "or This is an Oil Non Oil are great for hydrating all hair types. For curls and…" at bounding box center [837, 402] width 991 height 49
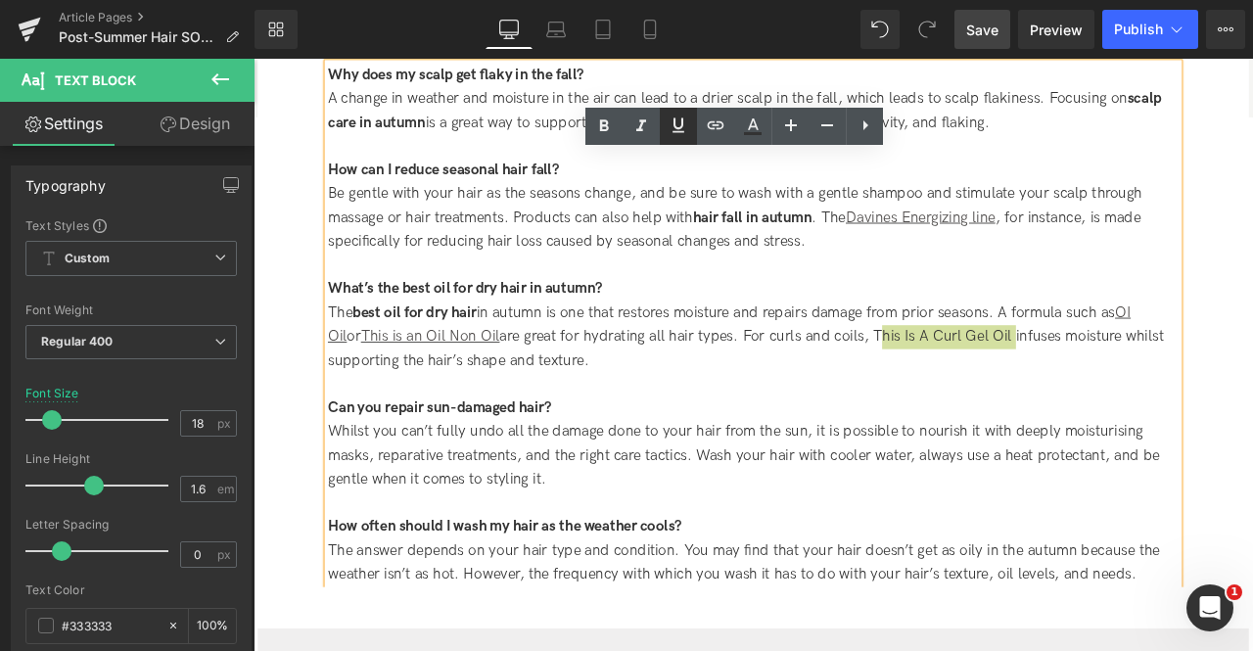
click at [683, 125] on icon at bounding box center [678, 125] width 23 height 23
click at [711, 126] on icon at bounding box center [715, 125] width 23 height 23
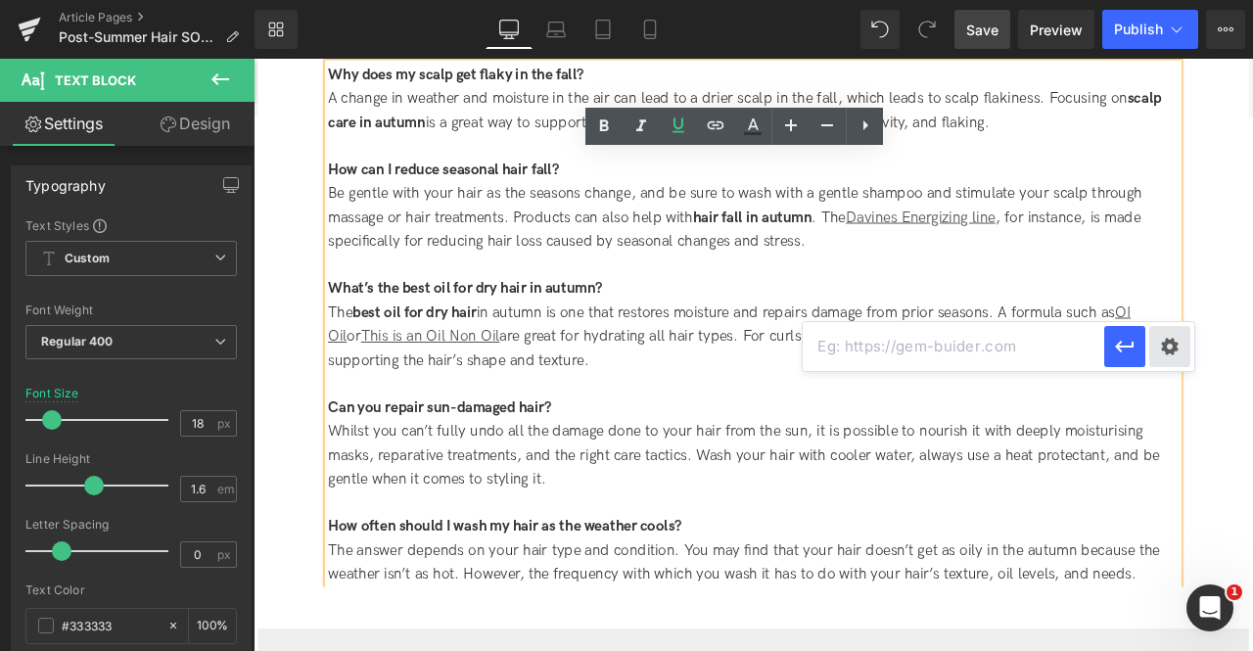
click at [1163, 0] on div "Text Color Highlight Color #333333 Edit or remove link: Edit - Unlink - Cancel" at bounding box center [626, 0] width 1253 height 0
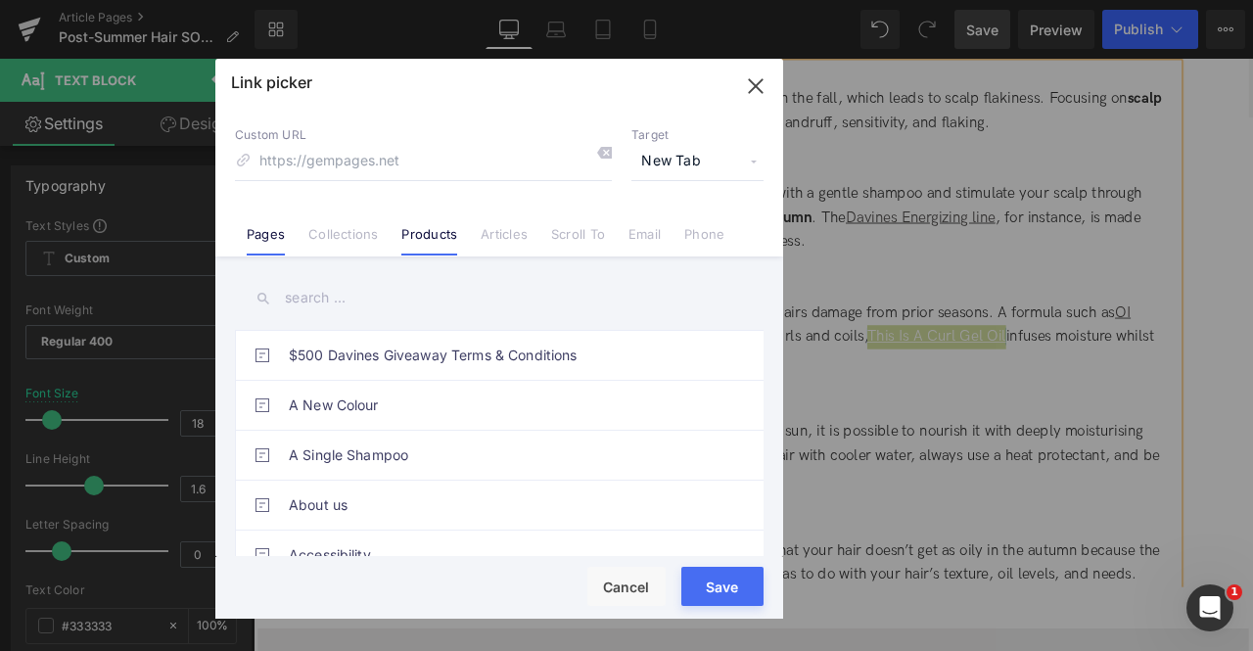
click at [405, 223] on li "Products" at bounding box center [429, 226] width 79 height 34
click at [323, 293] on input "text" at bounding box center [499, 298] width 529 height 44
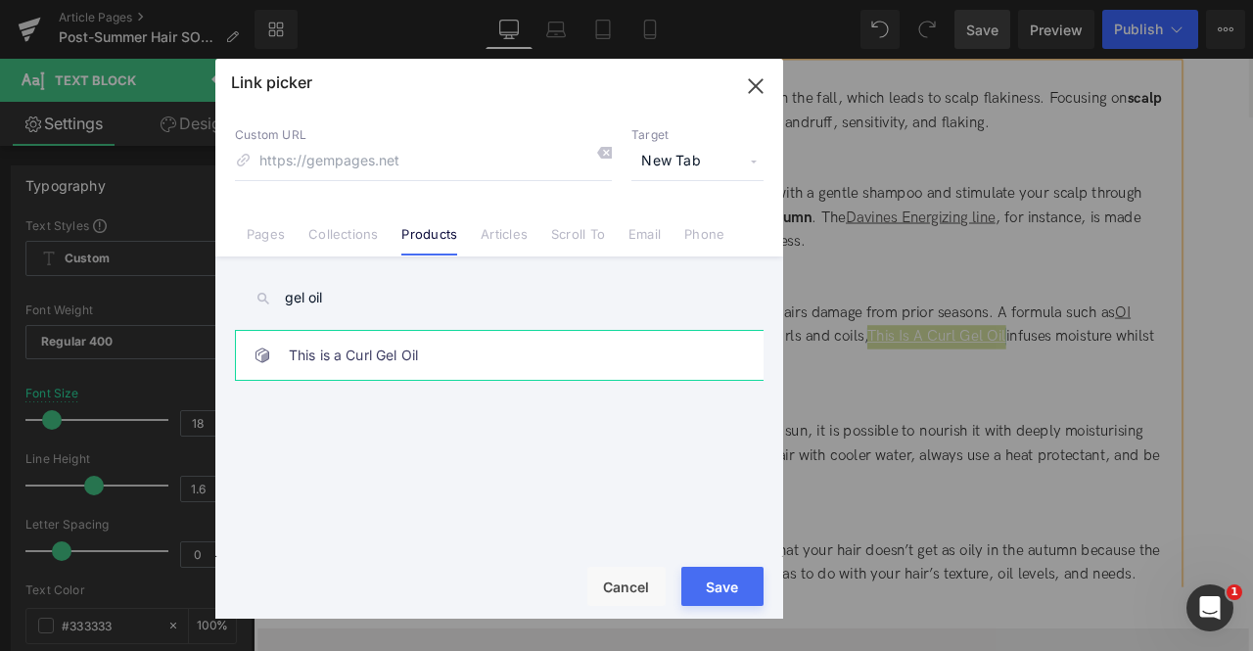
type input "gel oil"
click at [477, 371] on link "This is a Curl Gel Oil" at bounding box center [504, 355] width 431 height 49
type input "/products/this-is-a-curl-gel-oil"
click at [718, 590] on button "Save" at bounding box center [722, 586] width 82 height 39
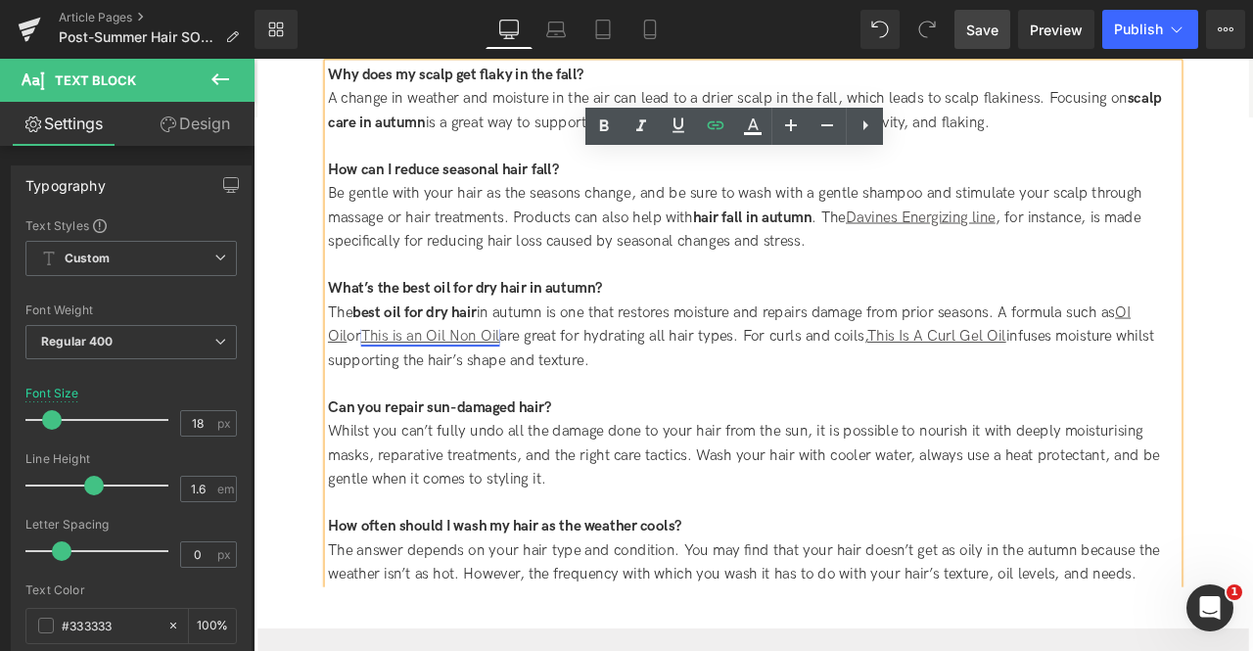
click at [435, 378] on link "This is an Oil Non Oil" at bounding box center [463, 388] width 164 height 21
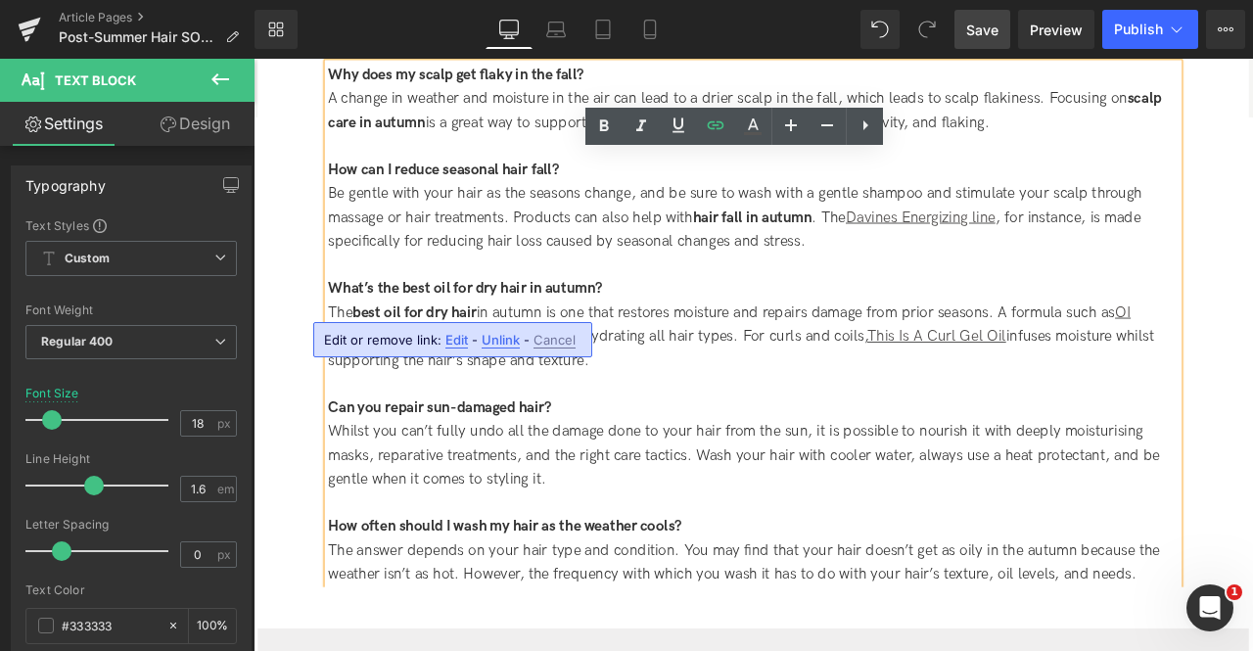
click at [381, 378] on link "This is an Oil Non Oil" at bounding box center [463, 388] width 164 height 21
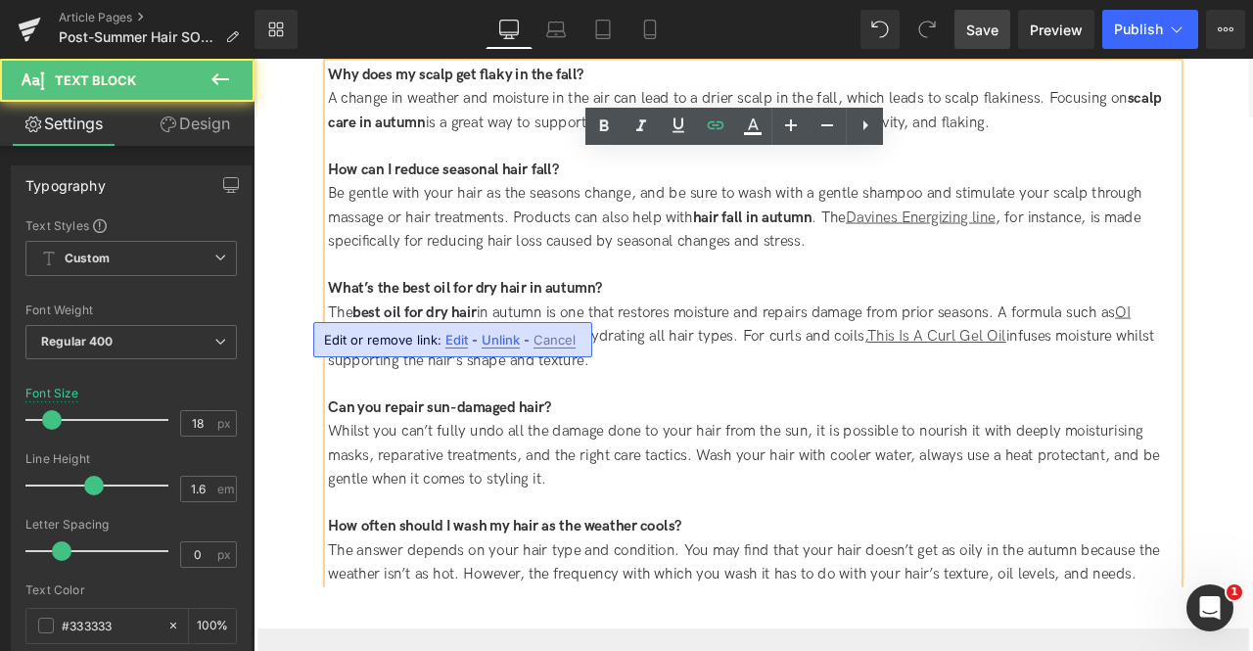
click at [381, 378] on link "This is an Oil Non Oil" at bounding box center [463, 388] width 164 height 21
click at [500, 378] on link "This is an Oil Non Oil" at bounding box center [463, 388] width 164 height 21
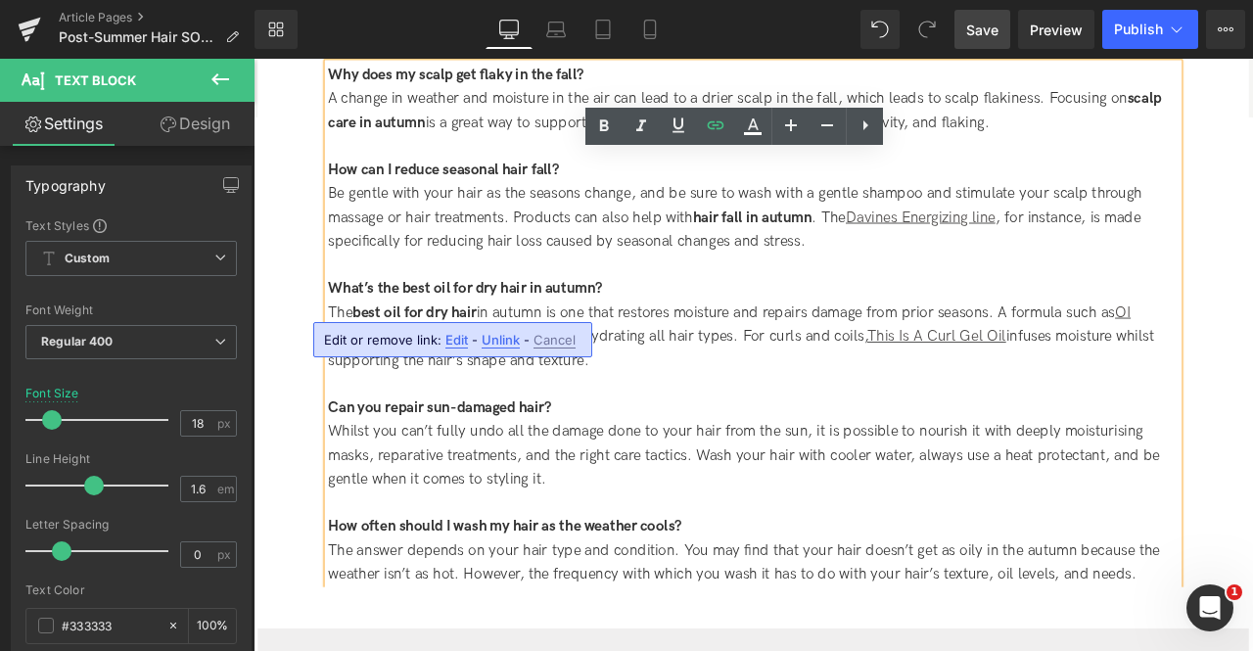
click at [519, 378] on link "This is an Oil Non Oil" at bounding box center [463, 388] width 164 height 21
click at [675, 132] on icon at bounding box center [678, 125] width 23 height 23
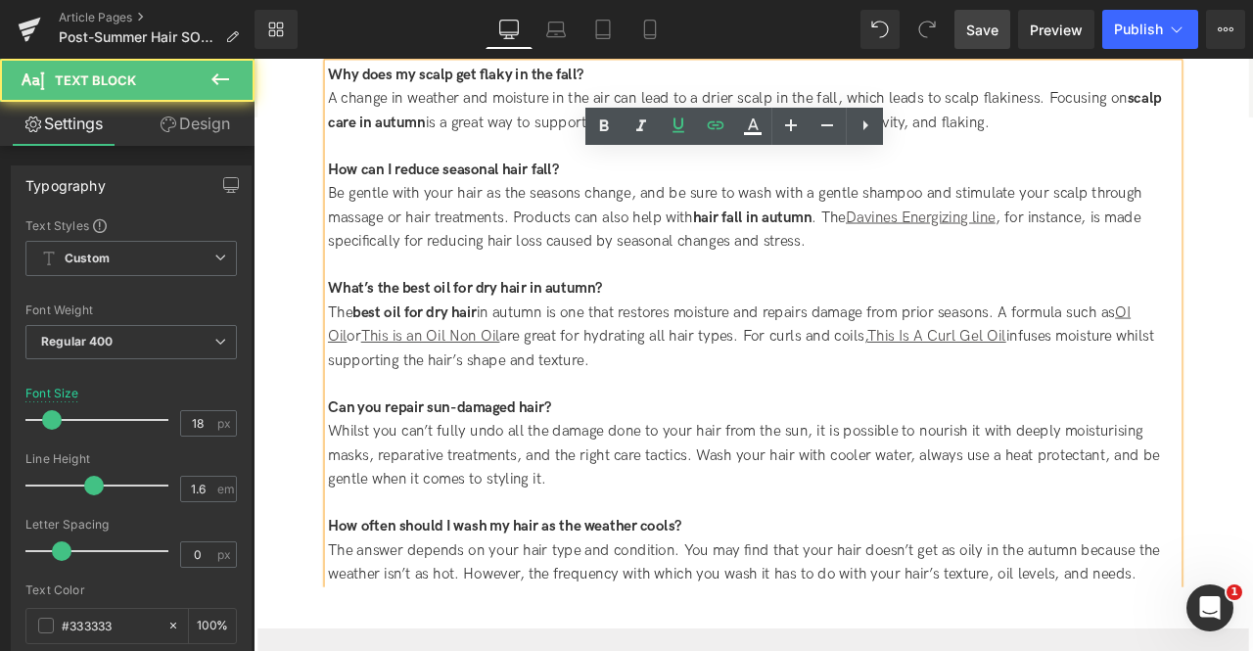
click at [668, 351] on div "The best oil for dry hair in autumn is one that restores moisture and repairs d…" at bounding box center [846, 389] width 1008 height 84
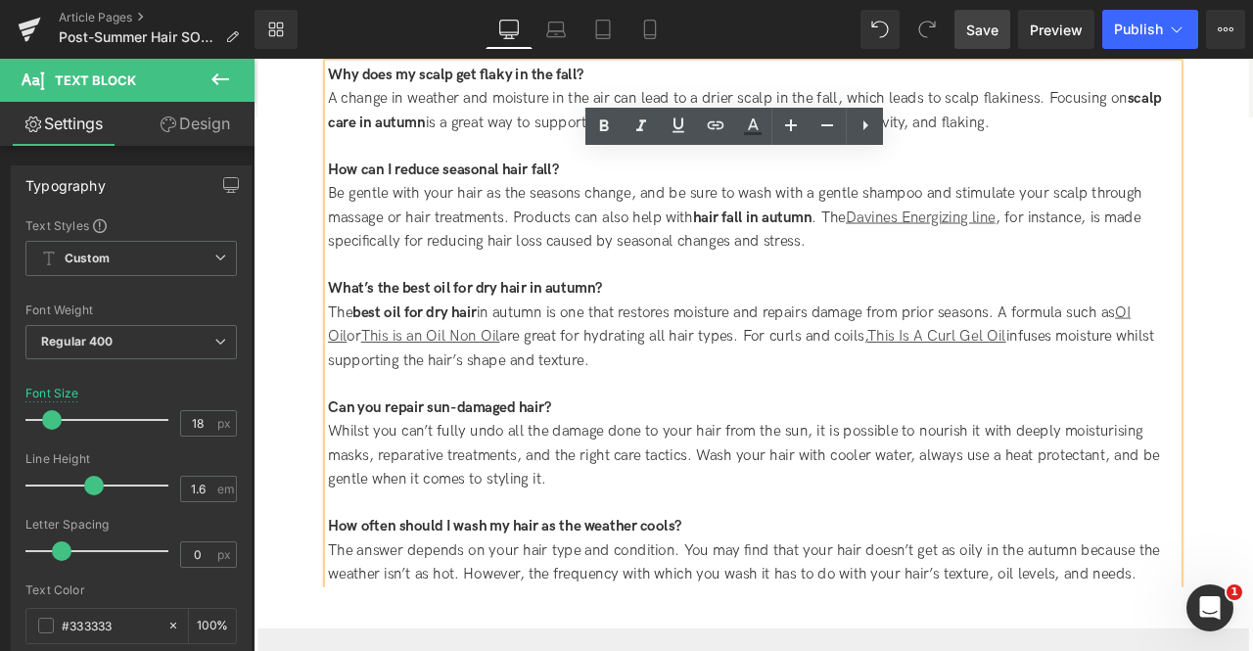
click at [463, 350] on div "The best oil for dry hair in autumn is one that restores moisture and repairs d…" at bounding box center [846, 389] width 1008 height 84
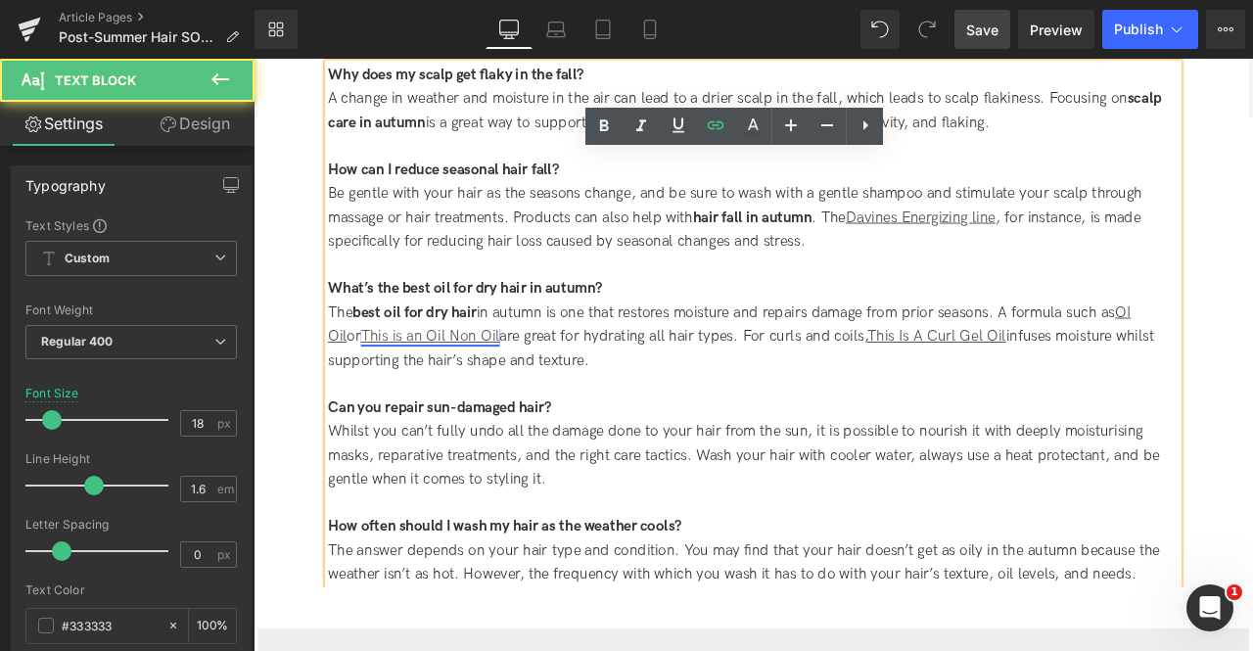
click at [381, 378] on link "This is an Oil Non Oil" at bounding box center [463, 388] width 164 height 21
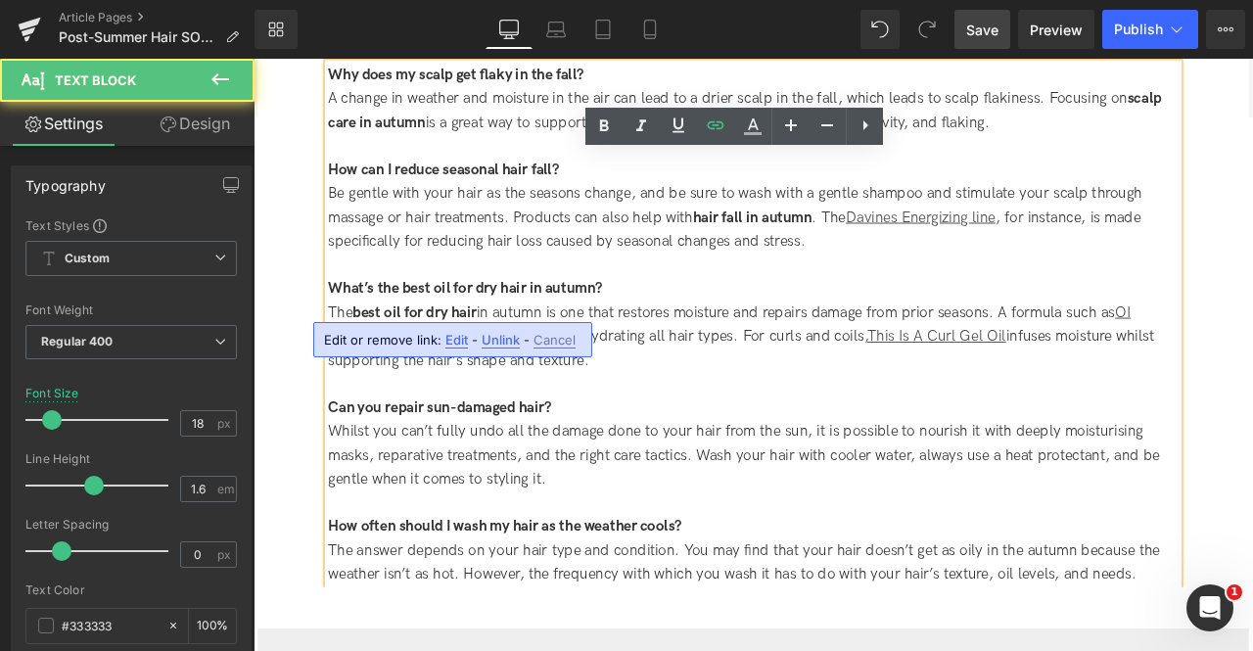
click at [506, 378] on link "This is an Oil Non Oil" at bounding box center [463, 388] width 164 height 21
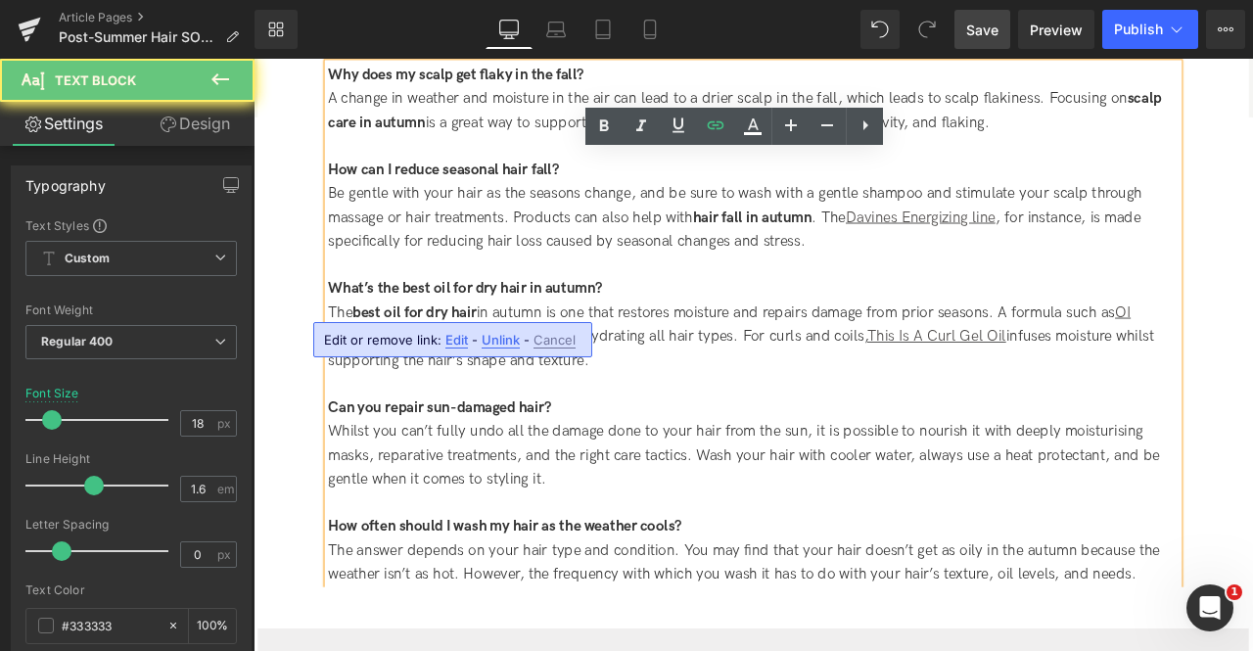
click at [524, 378] on span "or This is an Oil Non Oil are great for hydrating all hair types. For curls and…" at bounding box center [831, 402] width 979 height 49
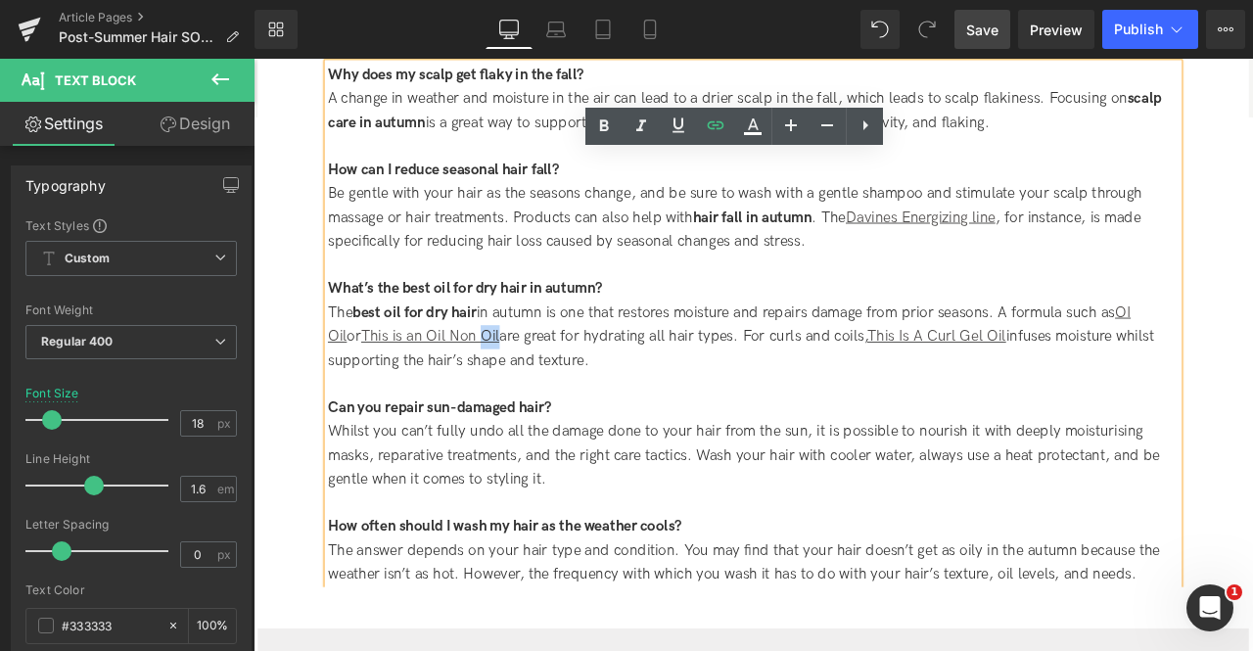
click at [357, 378] on span "or This is an Oil Non Oil are great for hydrating all hair types. For curls and…" at bounding box center [831, 402] width 979 height 49
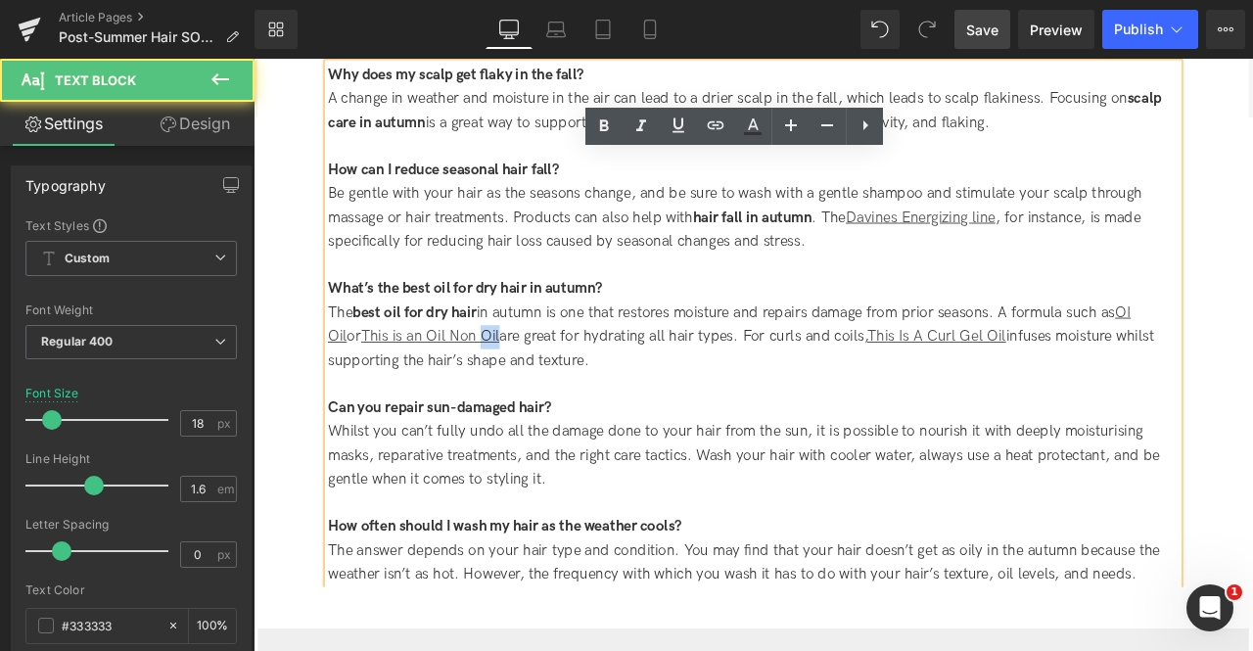
click at [358, 378] on span "or This is an Oil Non Oil are great for hydrating all hair types. For curls and…" at bounding box center [831, 402] width 979 height 49
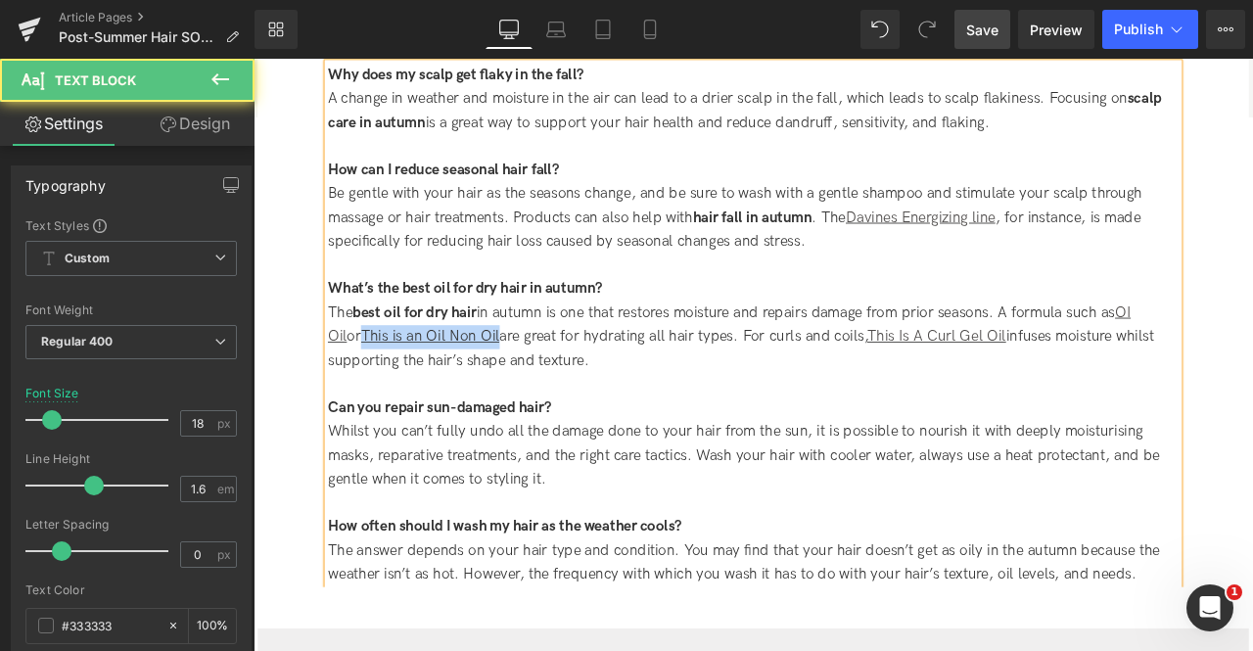
click at [524, 378] on span "or This is an Oil Non Oil are great for hydrating all hair types. For curls and…" at bounding box center [831, 402] width 979 height 49
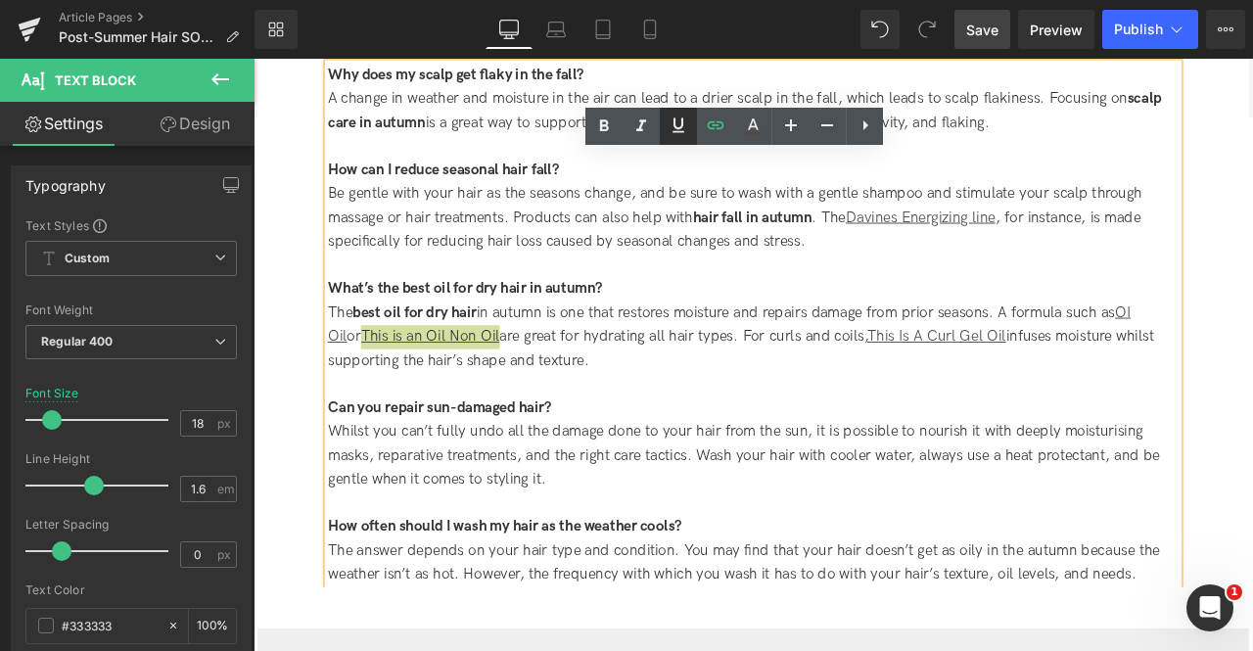
click at [674, 130] on icon at bounding box center [678, 125] width 23 height 23
click at [731, 378] on span "or This is an Oil Non Oil are great for hydrating all hair types. For curls and…" at bounding box center [831, 402] width 979 height 49
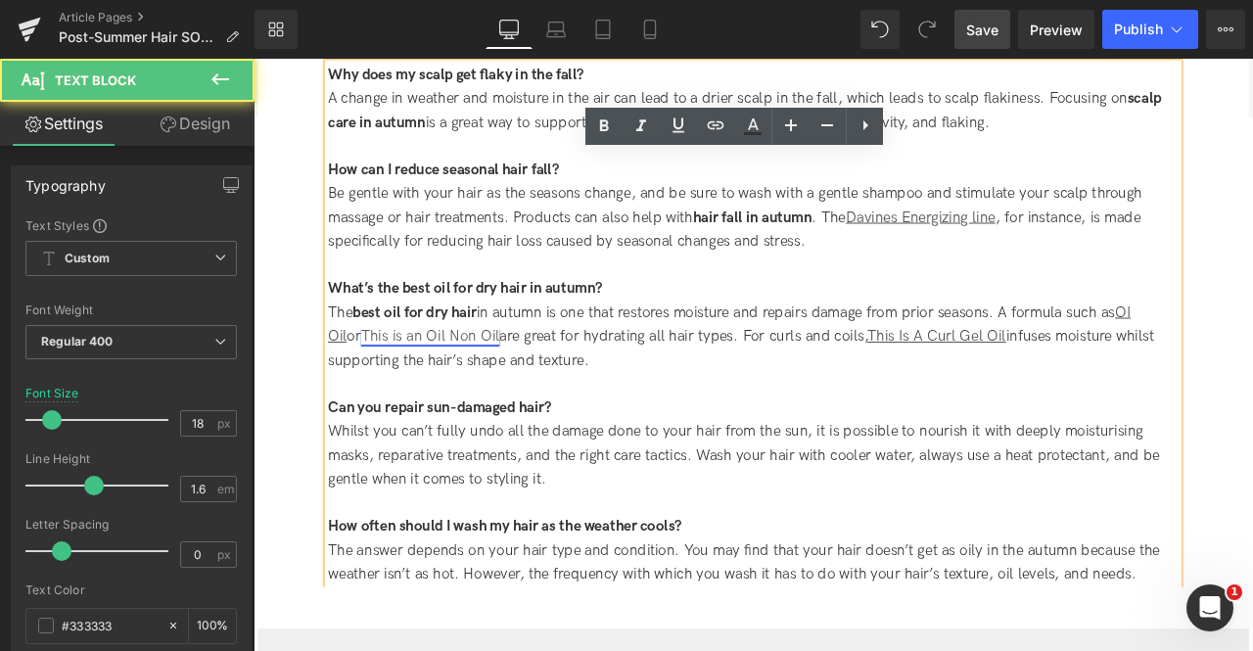
click at [491, 378] on link "This is an Oil Non Oil" at bounding box center [463, 388] width 164 height 21
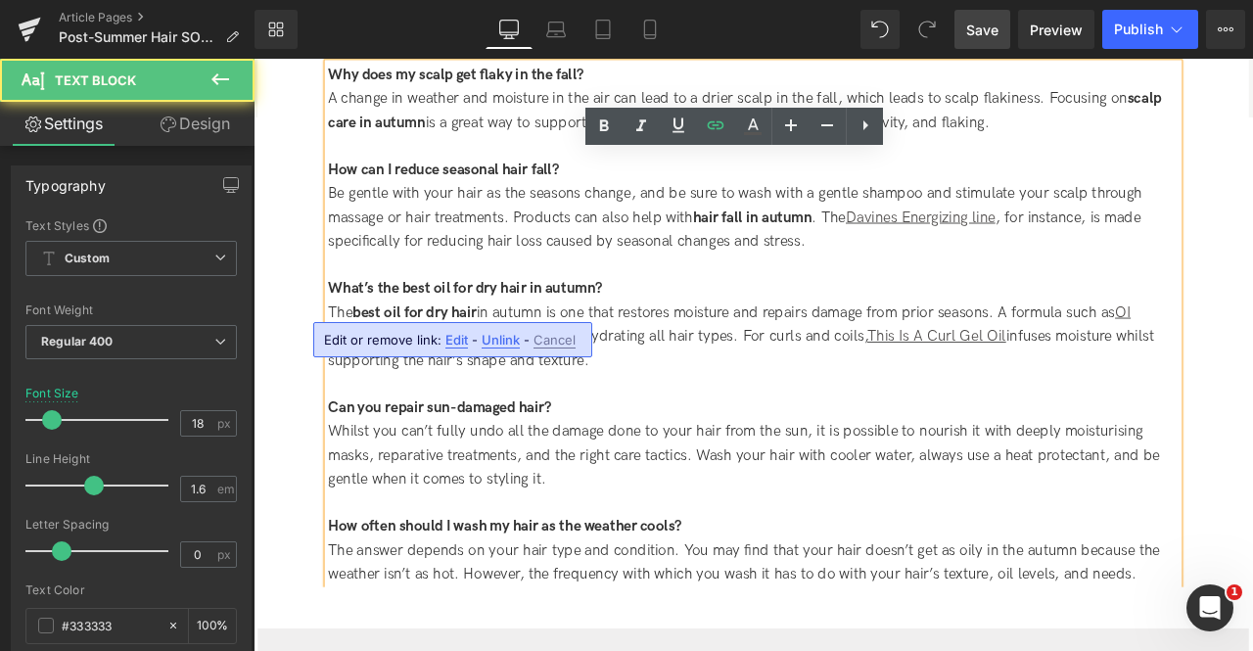
click at [460, 337] on span "Edit" at bounding box center [456, 340] width 23 height 17
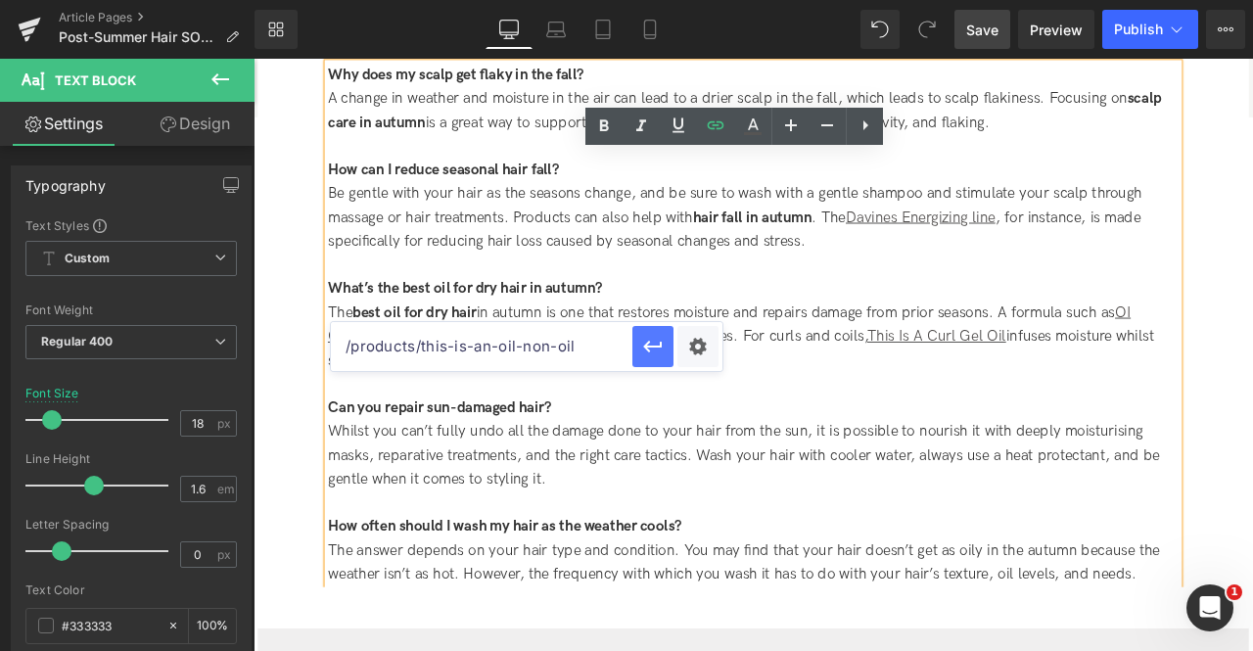
click at [650, 344] on icon "button" at bounding box center [652, 346] width 23 height 23
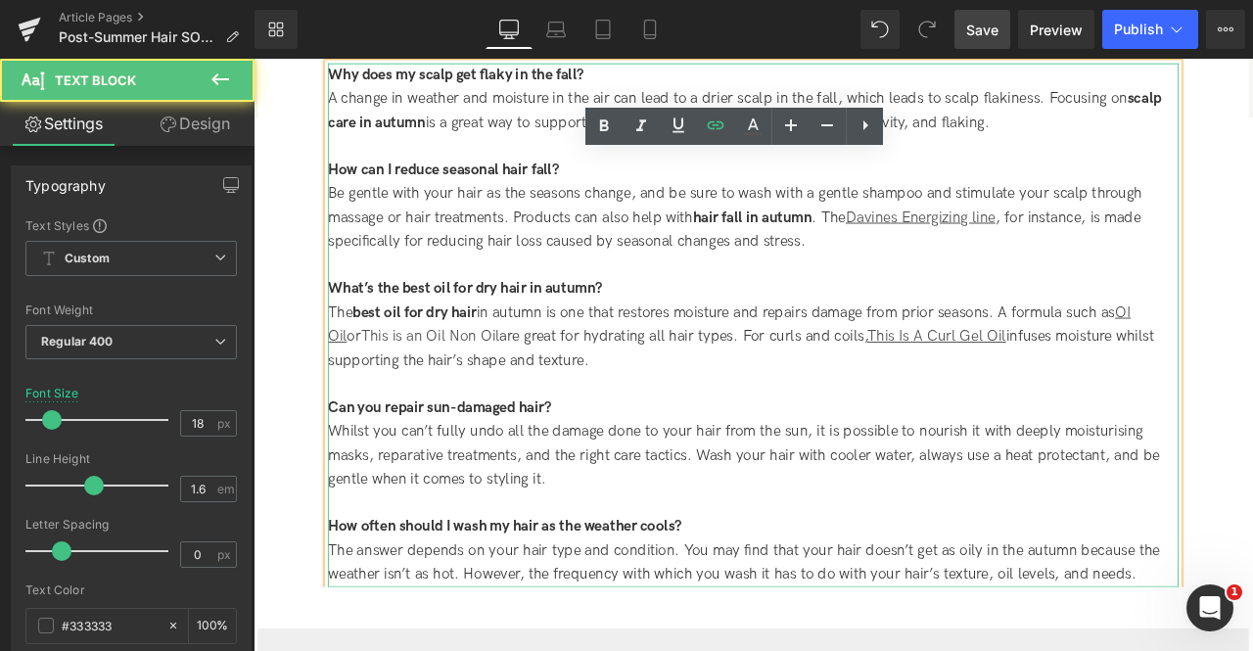
click at [684, 347] on div "The best oil for dry hair in autumn is one that restores moisture and repairs d…" at bounding box center [846, 389] width 1008 height 84
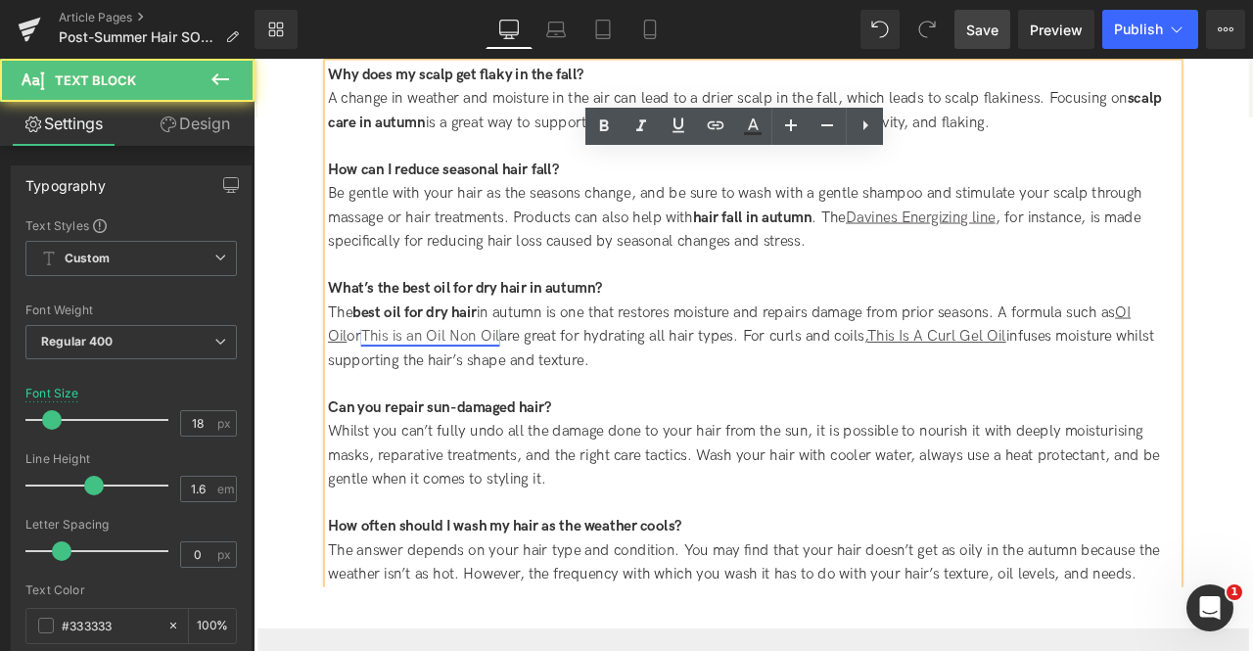
click at [502, 378] on link "This is an Oil Non Oil" at bounding box center [463, 388] width 164 height 21
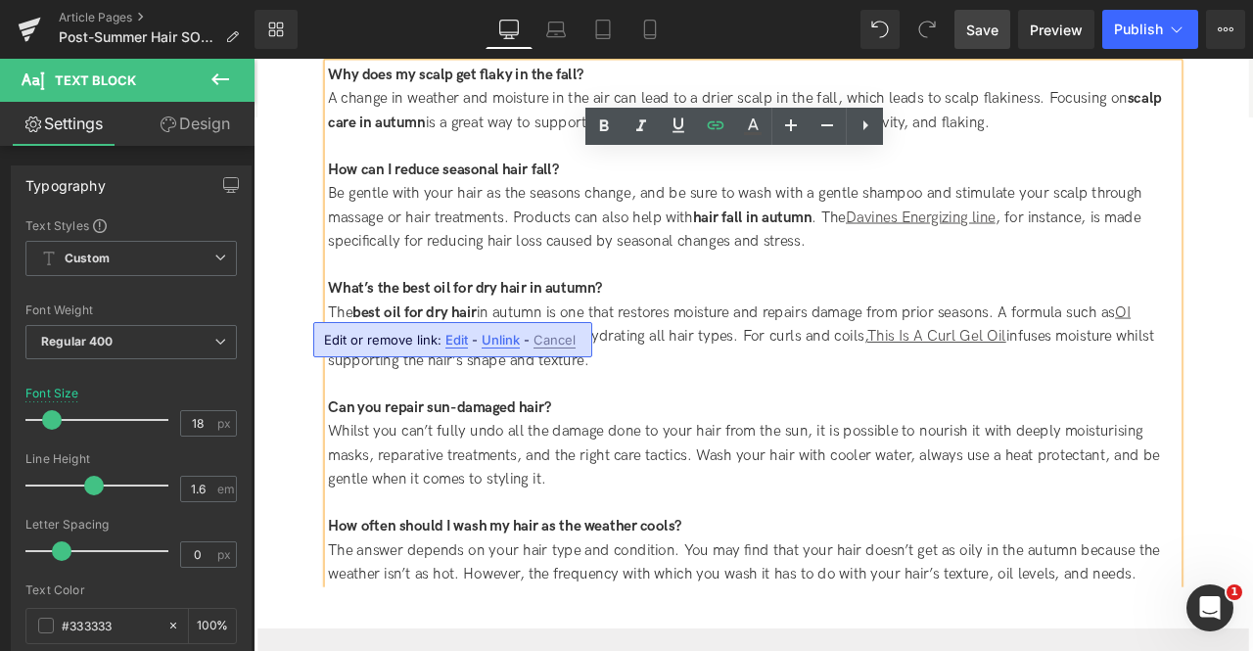
click at [994, 11] on link "Save" at bounding box center [982, 29] width 56 height 39
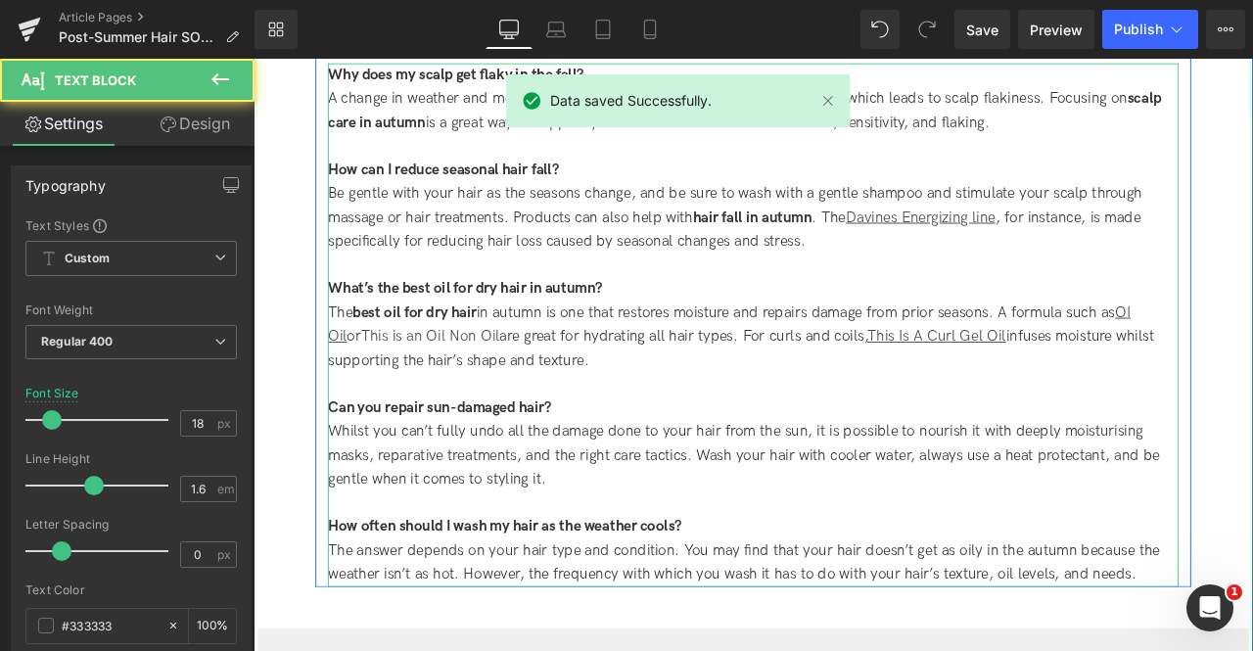
click at [1252, 487] on div "Whilst you can’t fully undo all the damage done to your hair from the sun, it i…" at bounding box center [846, 529] width 1008 height 84
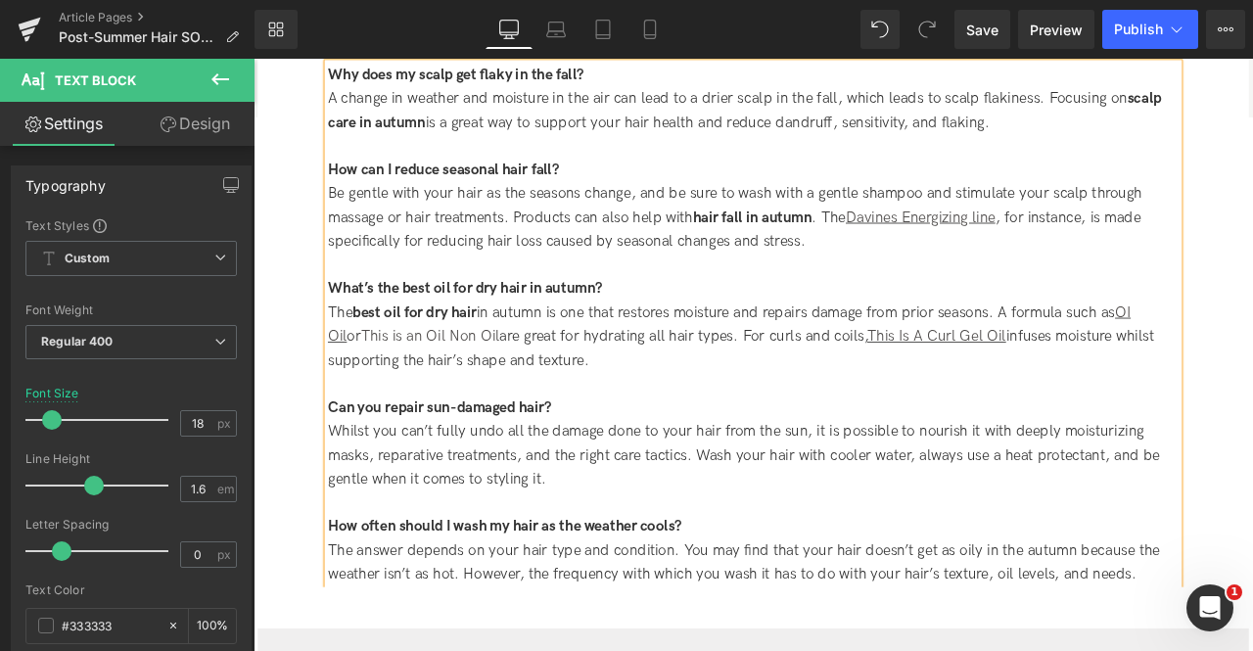
click at [1095, 459] on div "Can you repair sun-damaged hair?" at bounding box center [846, 473] width 1008 height 28
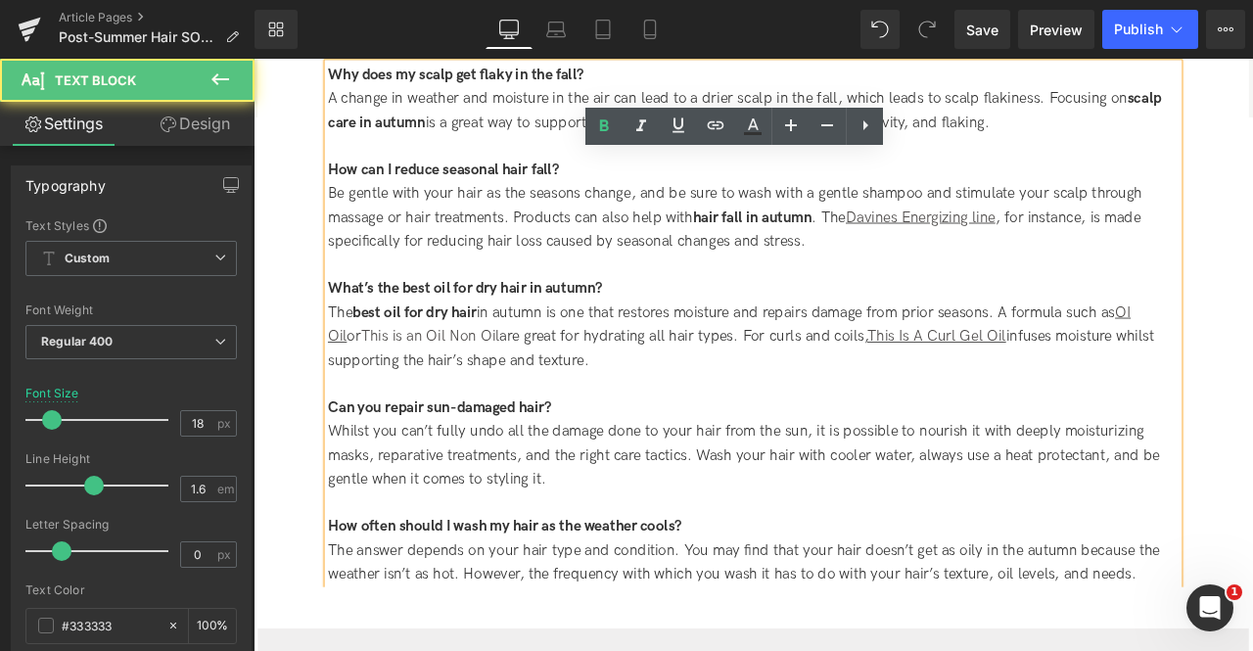
click at [977, 628] on div "The answer depends on your hair type and condition. You may find that your hair…" at bounding box center [846, 656] width 1008 height 57
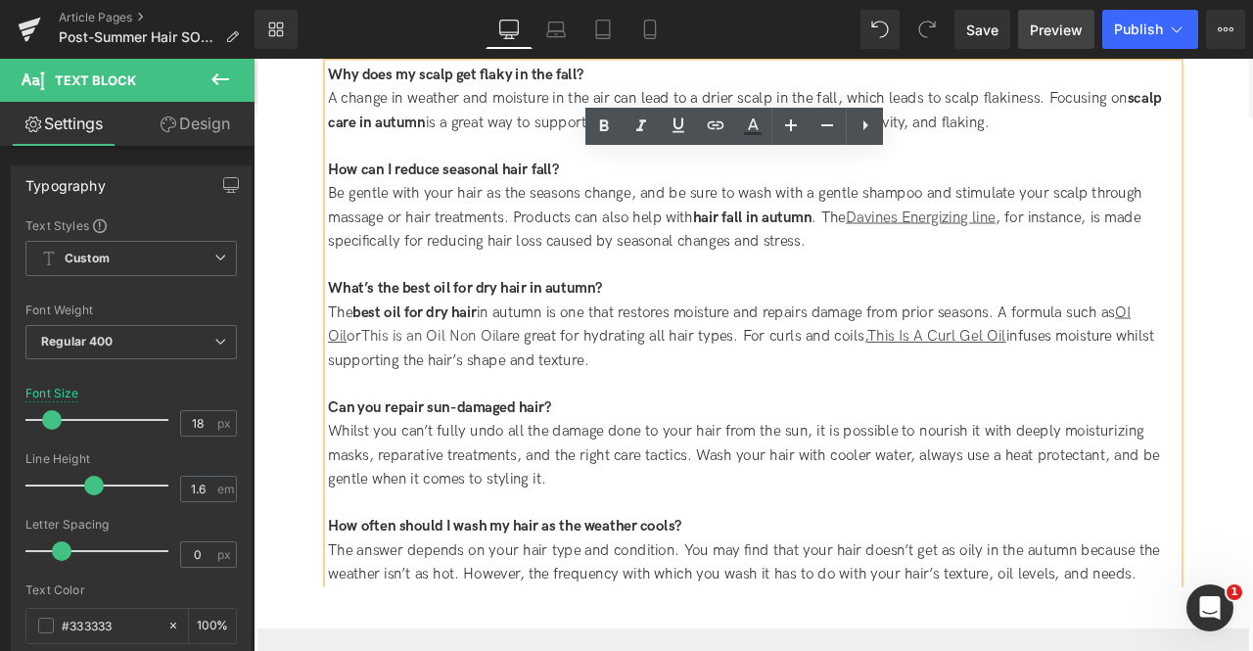
click at [1055, 34] on span "Preview" at bounding box center [1056, 30] width 53 height 21
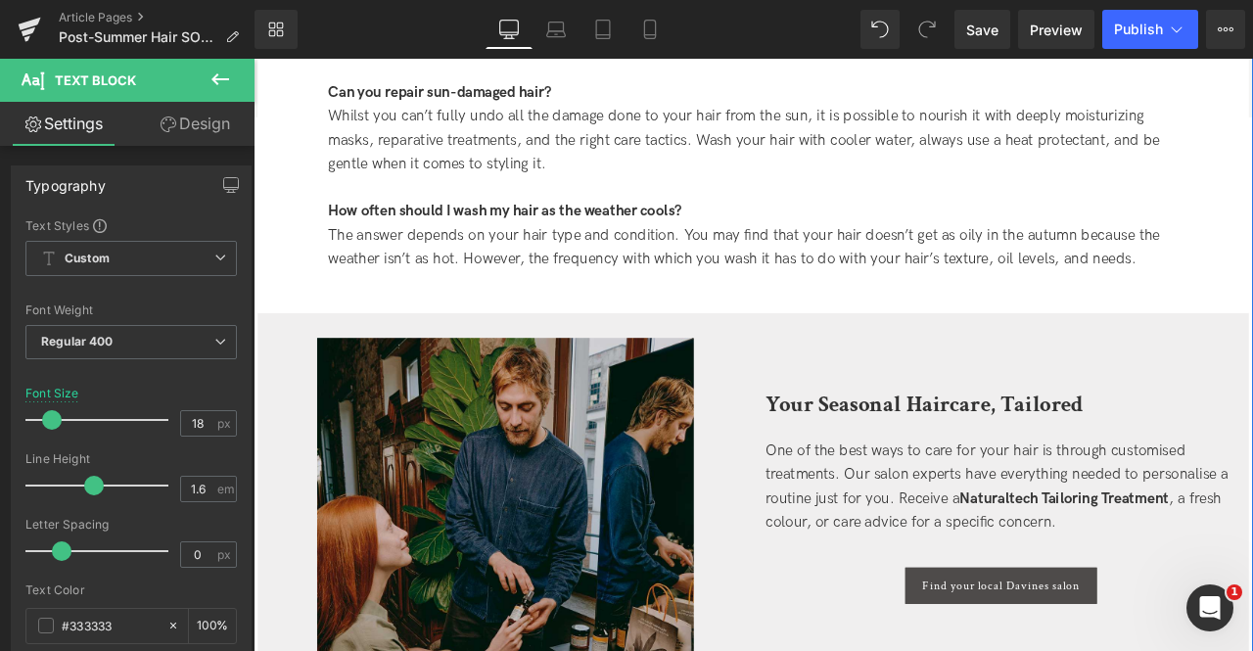
scroll to position [4693, 0]
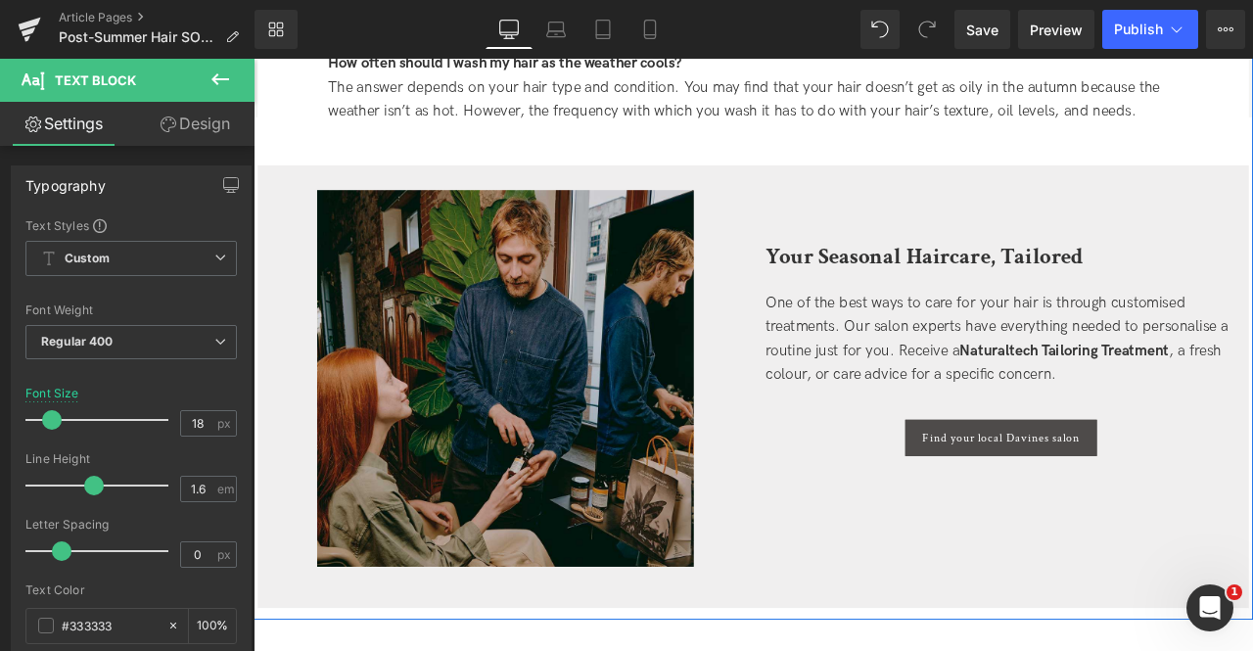
click at [948, 276] on b "Your Seasonal Haircare, Tailored" at bounding box center [1048, 293] width 377 height 34
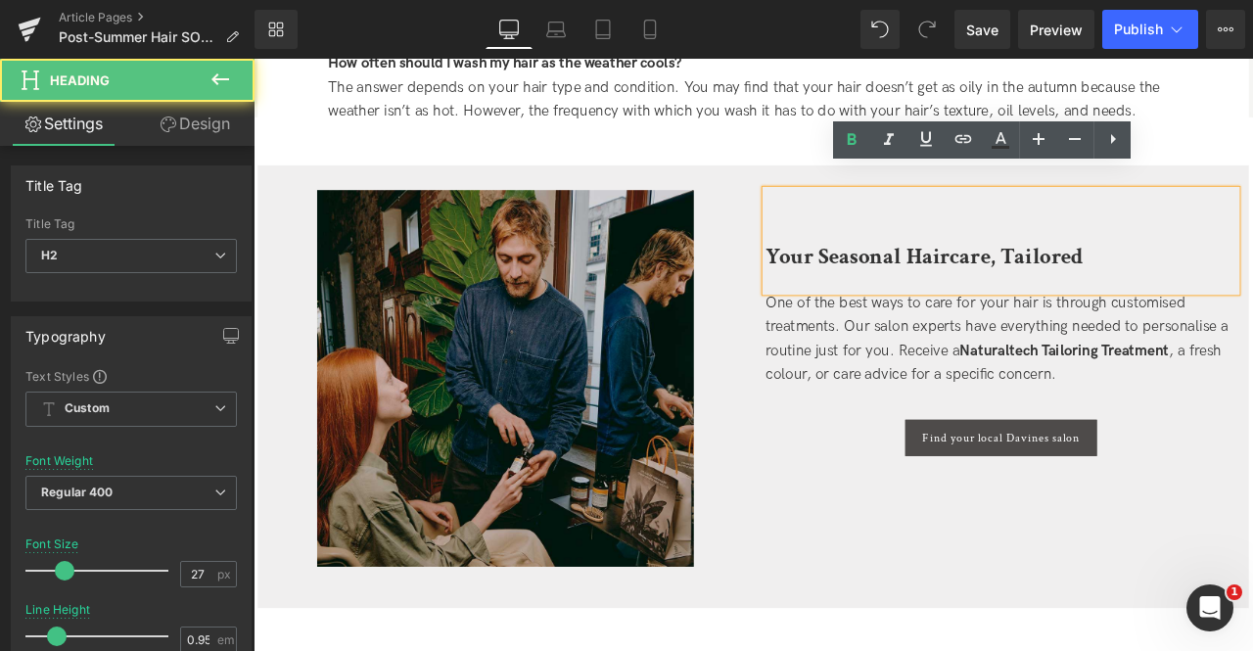
click at [922, 392] on div "One of the best ways to care for your hair is through customised treatments. Ou…" at bounding box center [1139, 391] width 558 height 113
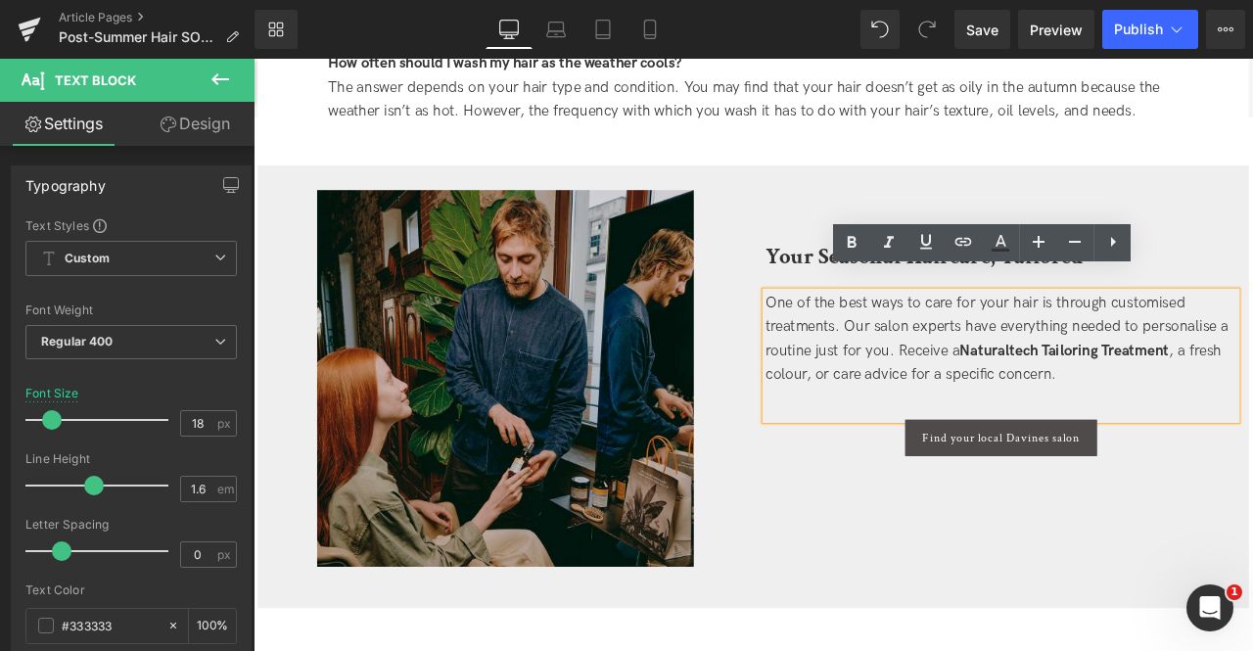
click at [1252, 335] on div "One of the best ways to care for your hair is through customised treatments. Ou…" at bounding box center [1139, 391] width 558 height 113
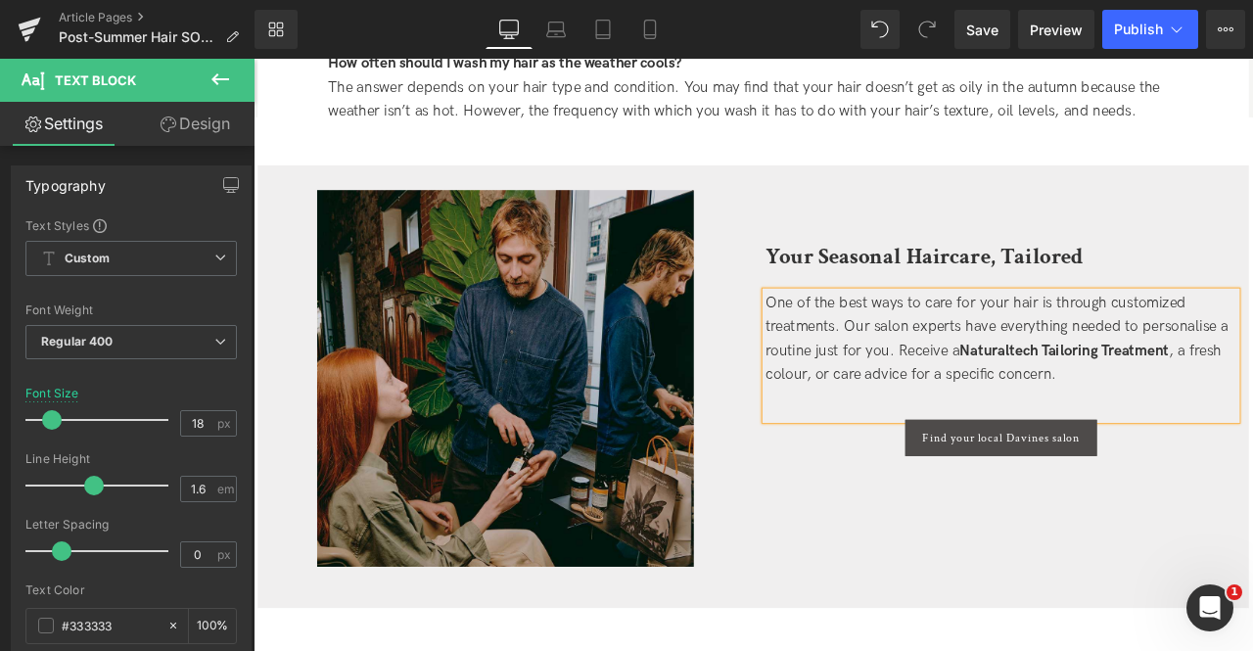
click at [1252, 351] on div "One of the best ways to care for your hair is through customized treatments. Ou…" at bounding box center [1139, 391] width 558 height 113
click at [896, 403] on div "One of the best ways to care for your hair is through customized treatments. Ou…" at bounding box center [1139, 391] width 558 height 113
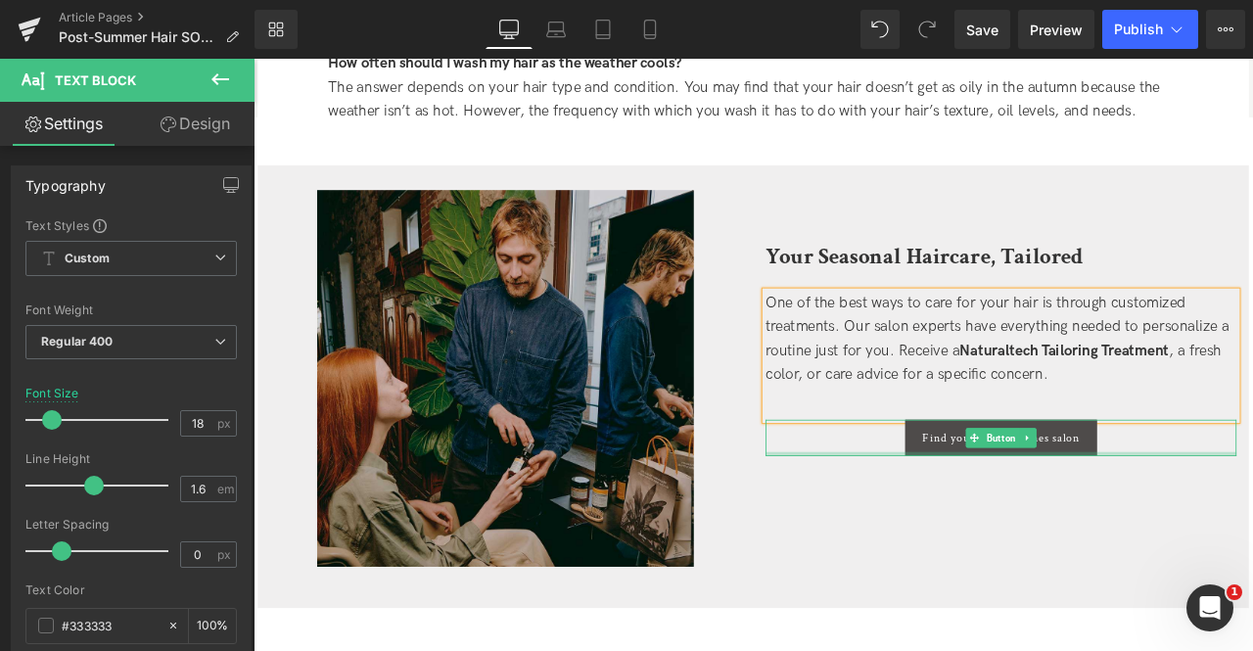
click at [866, 525] on div at bounding box center [1139, 527] width 558 height 5
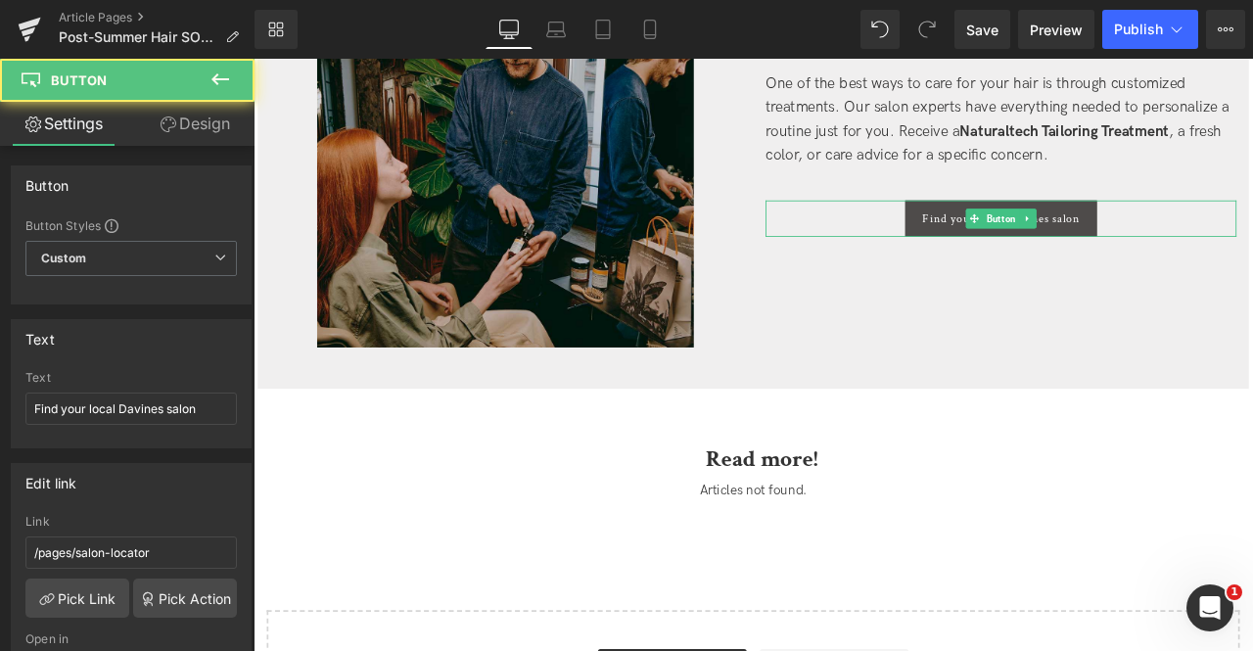
scroll to position [5088, 0]
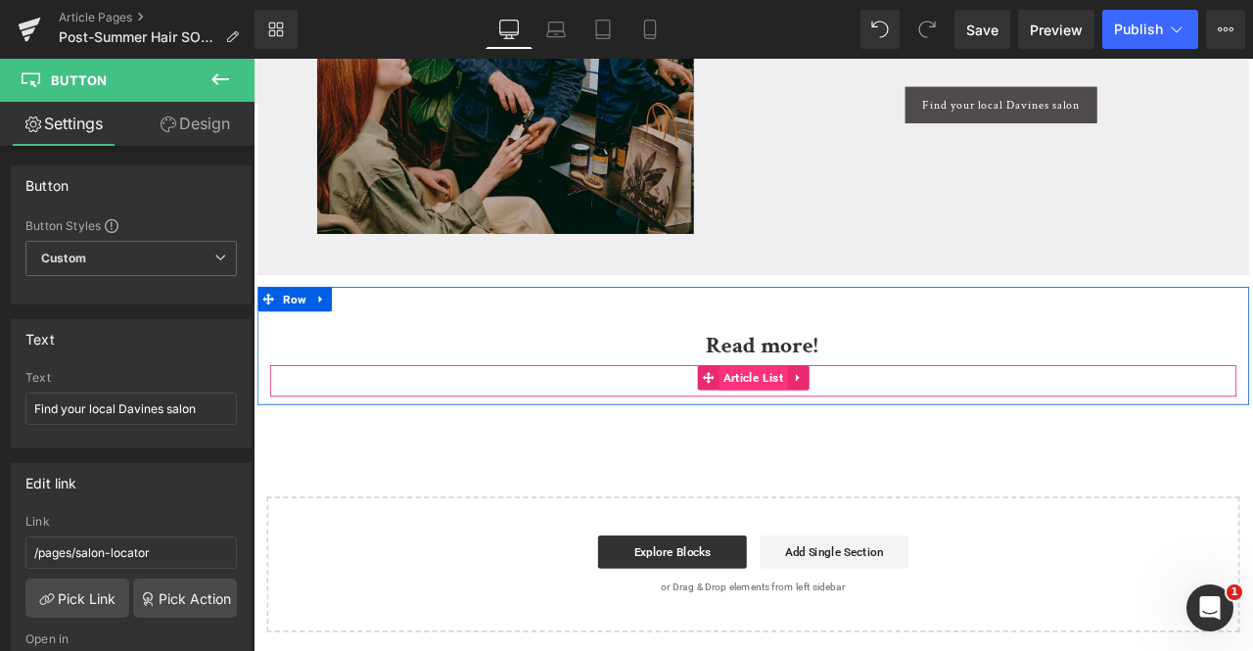
click at [838, 422] on span "Article List" at bounding box center [846, 436] width 81 height 29
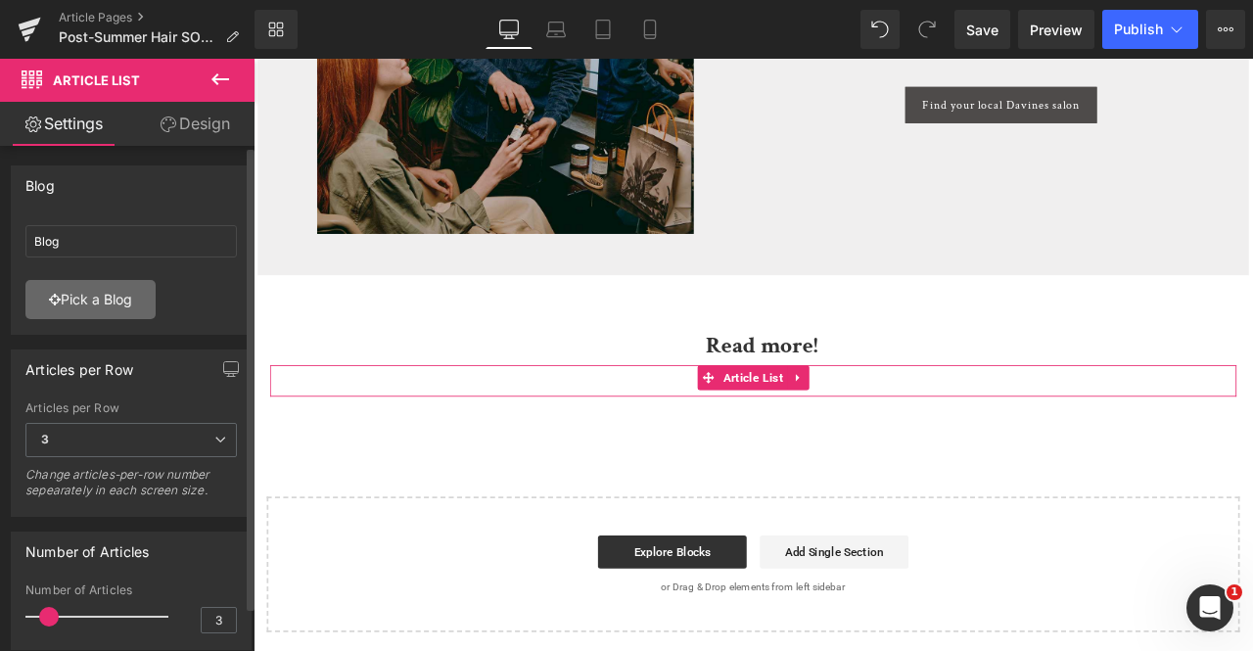
click at [99, 314] on link "Pick a Blog" at bounding box center [90, 299] width 130 height 39
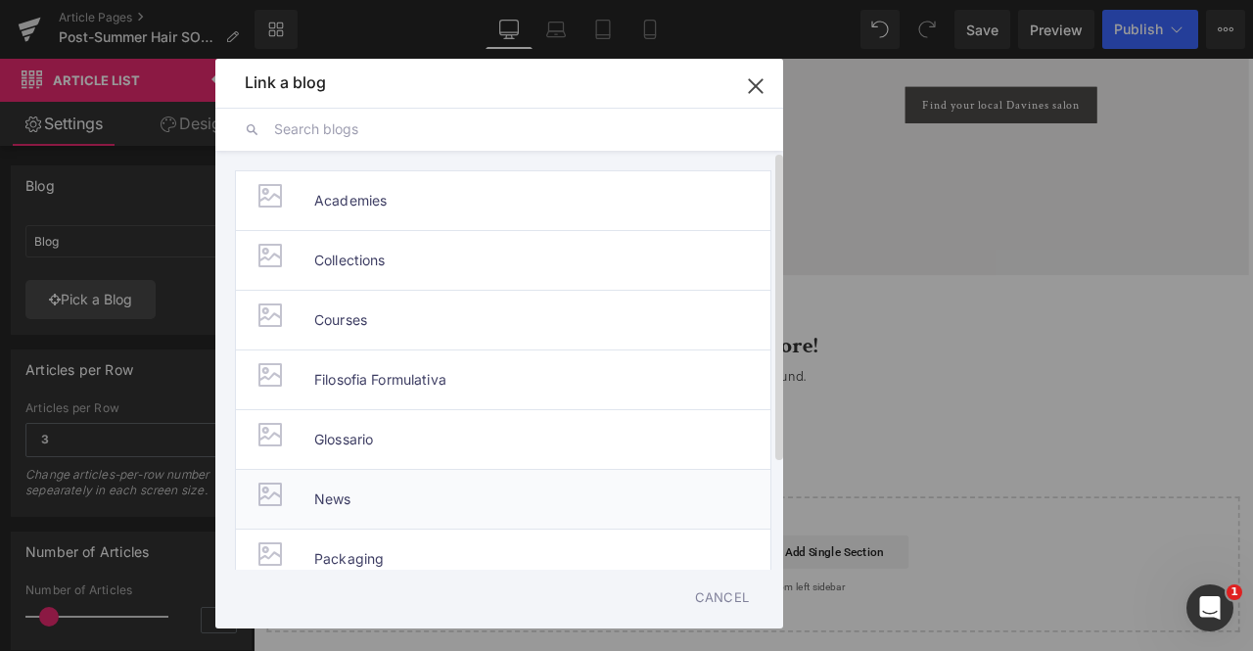
click at [333, 489] on span "News" at bounding box center [332, 499] width 37 height 59
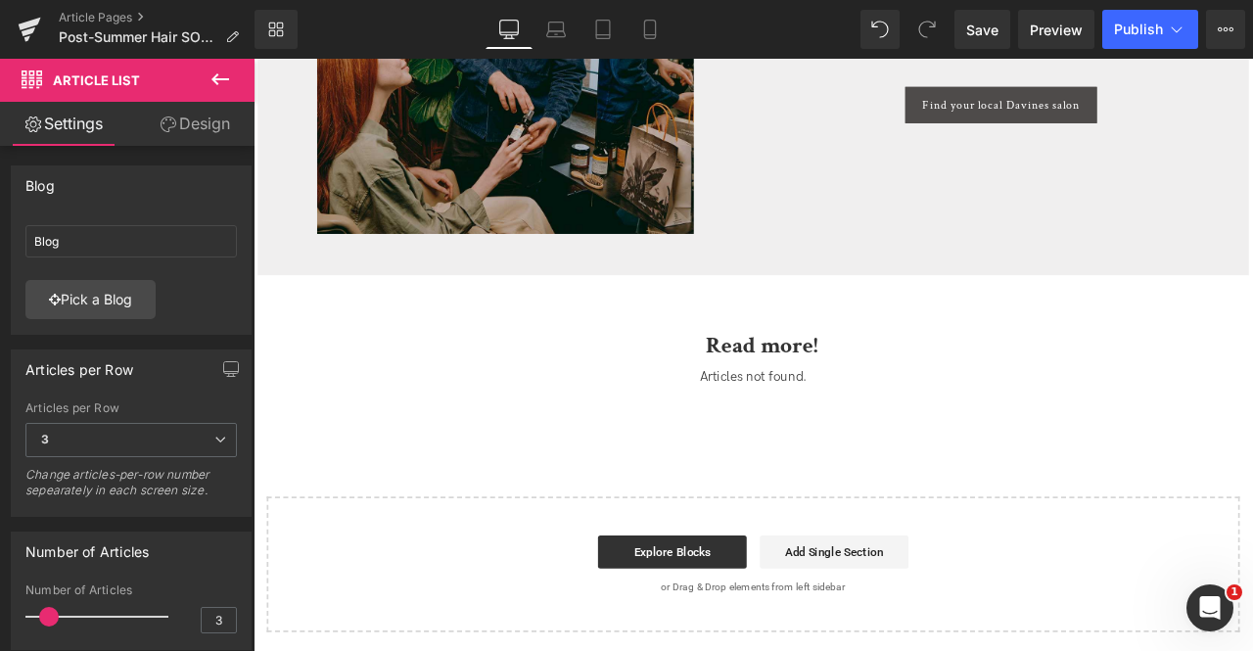
type input "News"
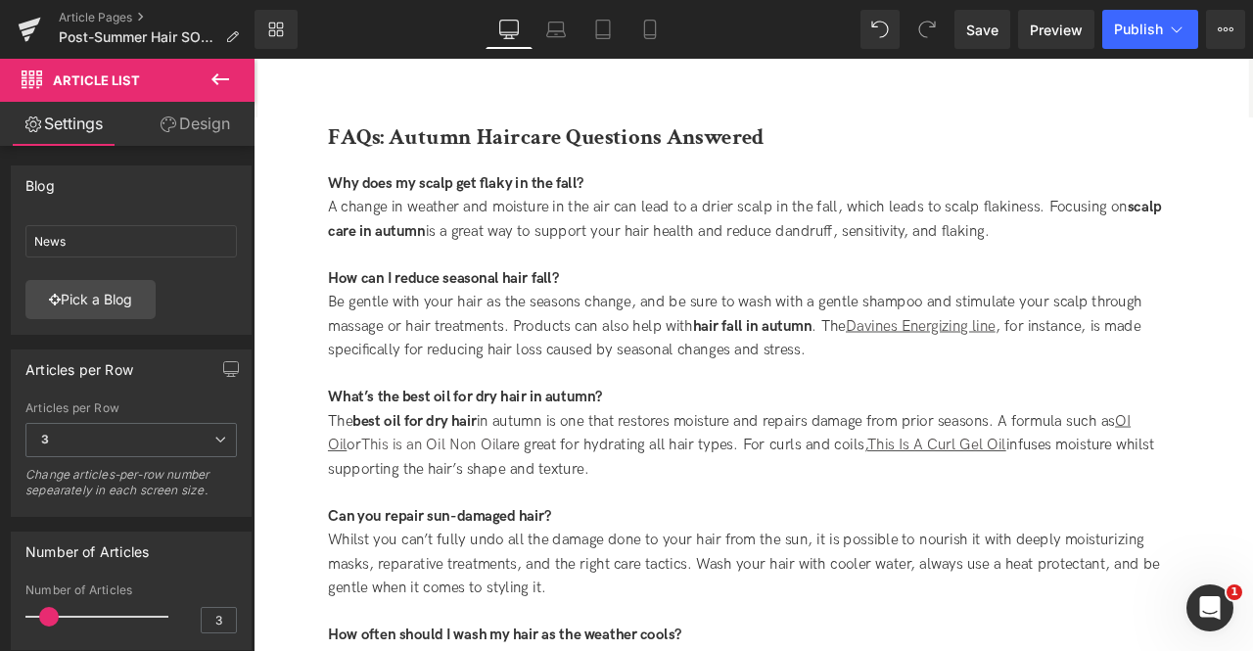
scroll to position [4019, 0]
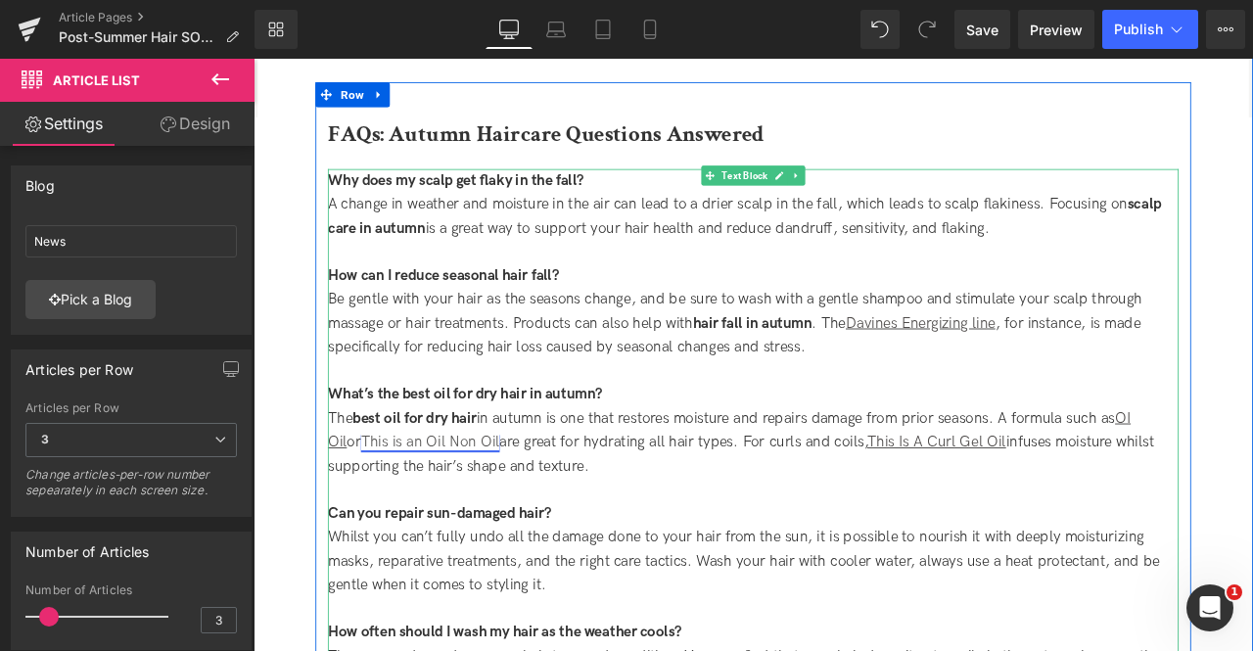
click at [381, 503] on link "This is an Oil Non Oil" at bounding box center [463, 513] width 164 height 21
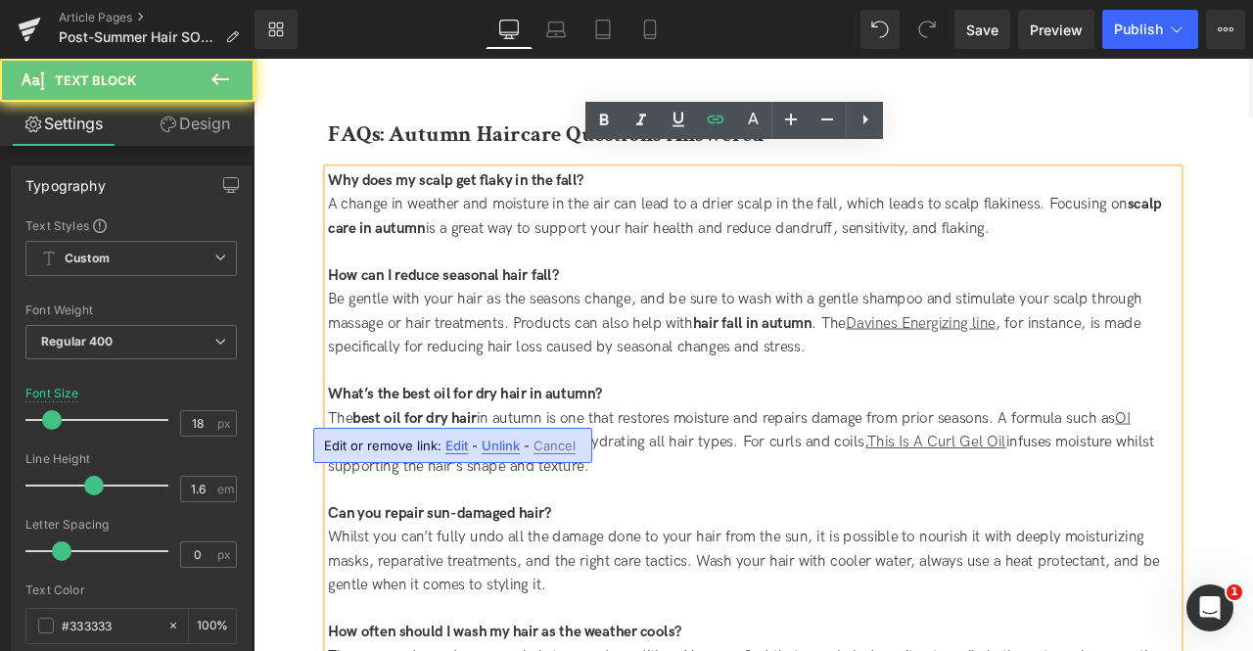
click at [381, 503] on link "This is an Oil Non Oil" at bounding box center [463, 513] width 164 height 21
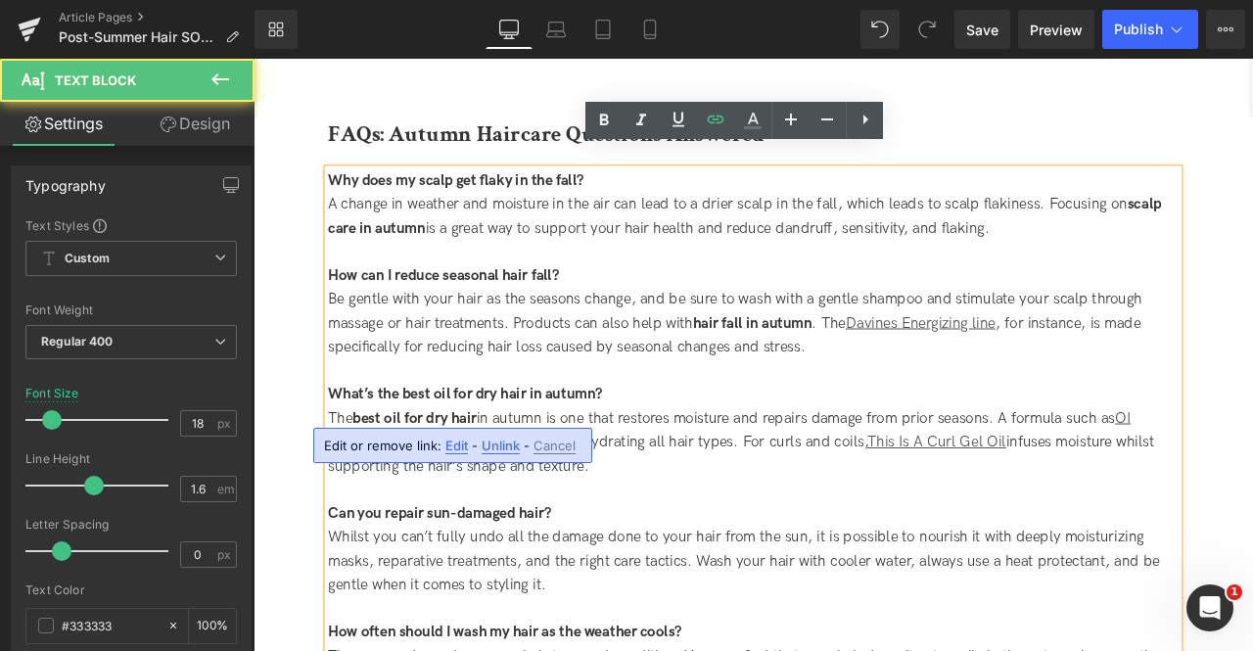
click at [512, 503] on link "This is an Oil Non Oil" at bounding box center [463, 513] width 164 height 21
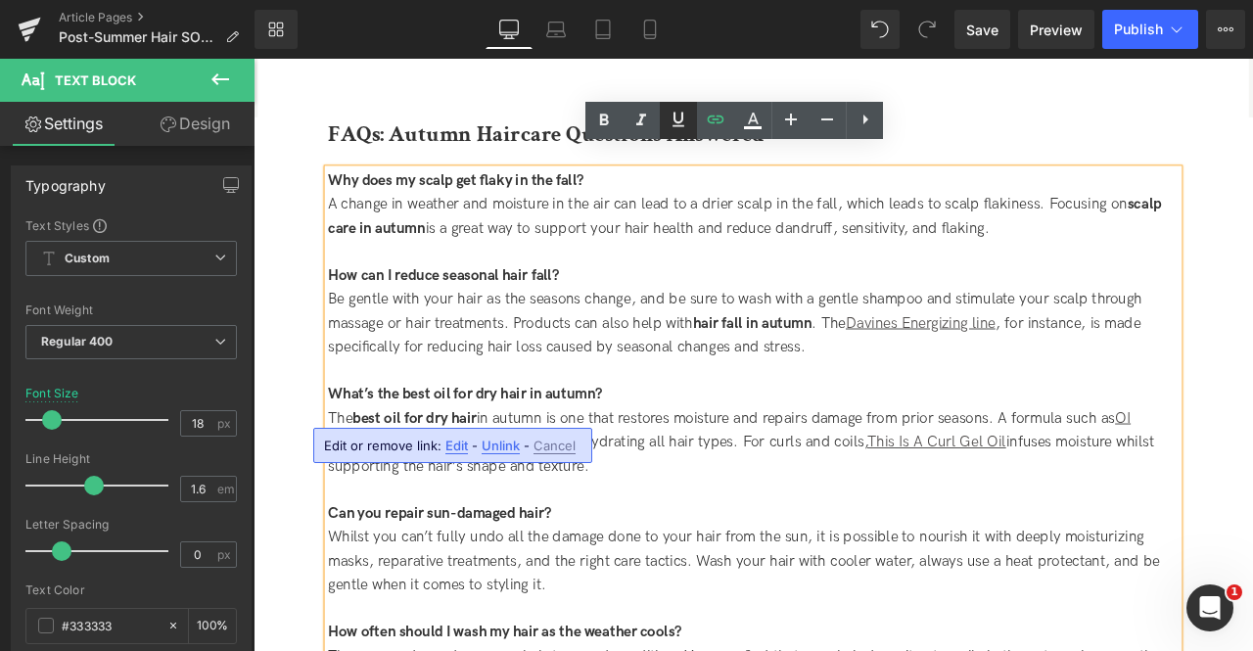
click at [668, 119] on icon at bounding box center [678, 119] width 23 height 23
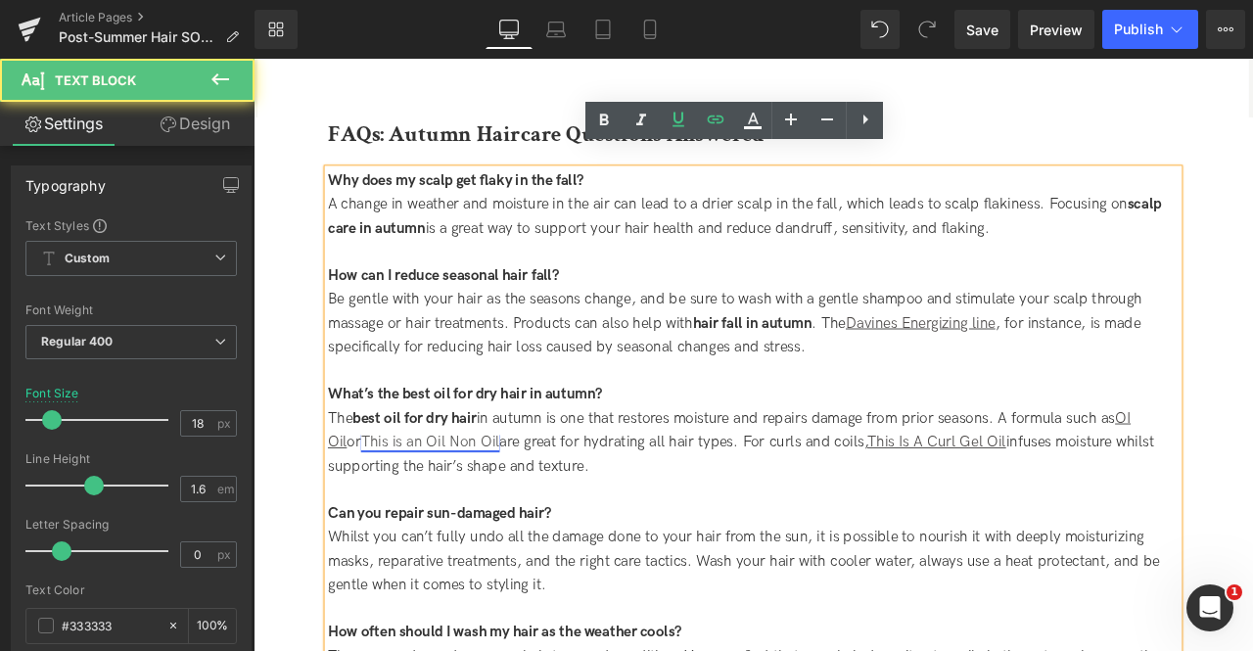
click at [464, 503] on link "This is an Oil Non Oil" at bounding box center [463, 513] width 164 height 21
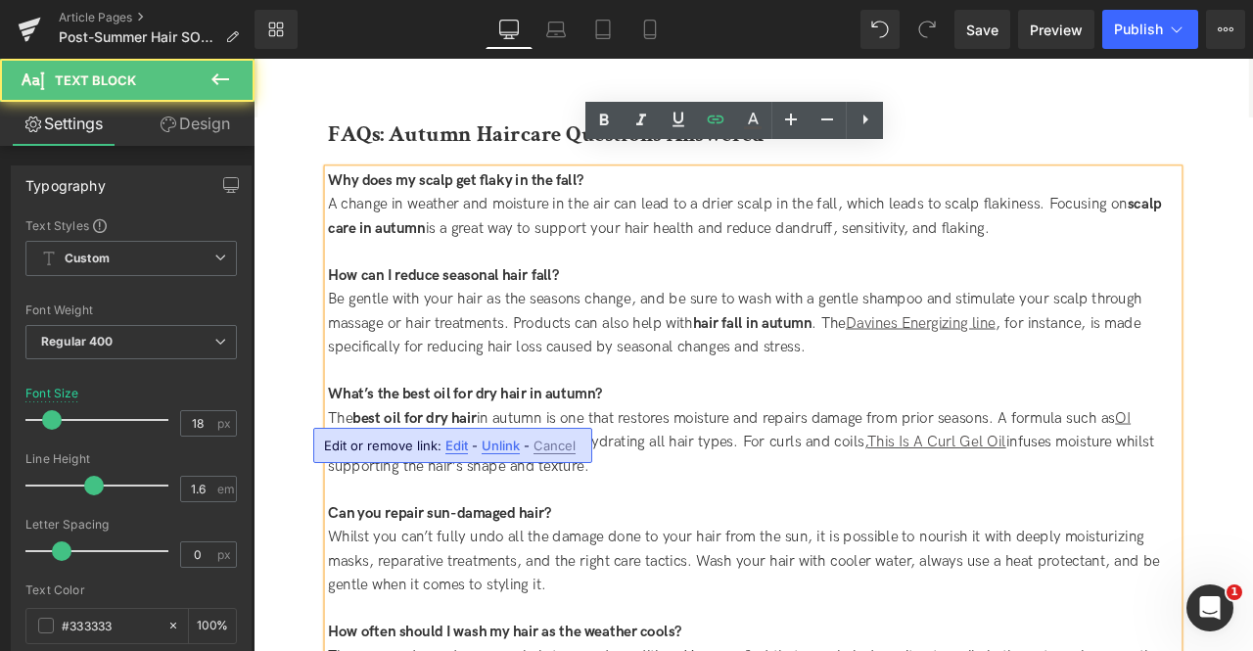
click at [491, 445] on span "Unlink" at bounding box center [501, 446] width 38 height 17
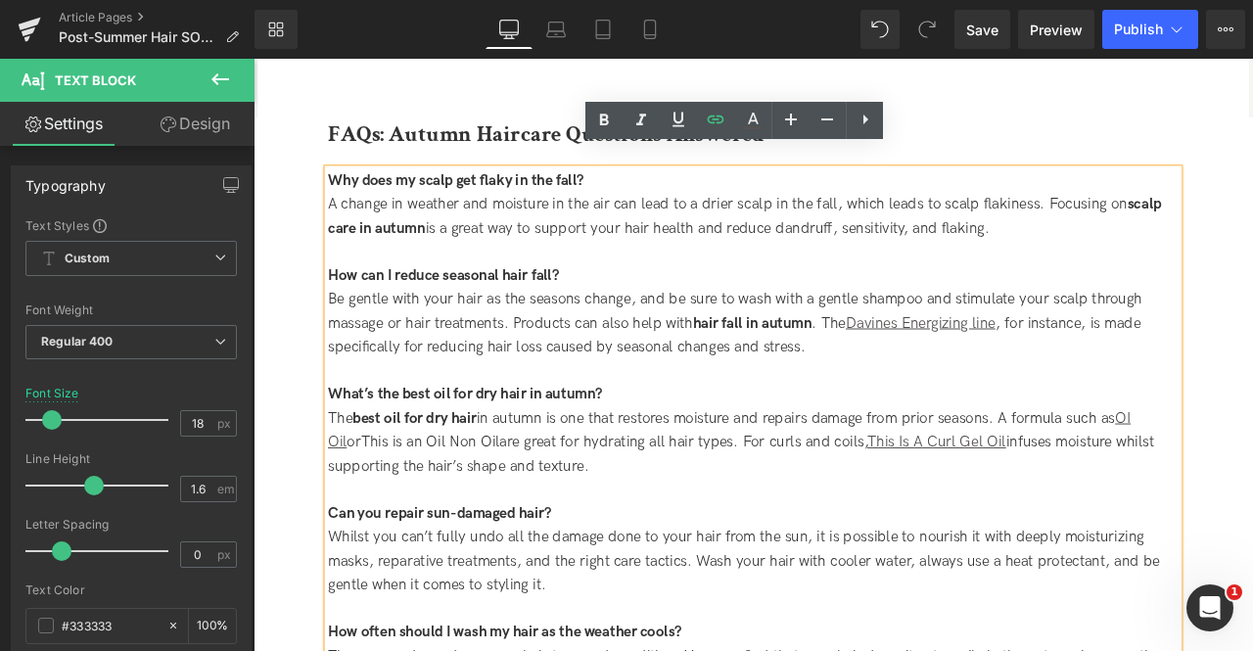
click at [379, 503] on span "or This is an Oil Non Oil are great for hydrating all hair types. For curls and…" at bounding box center [831, 527] width 979 height 49
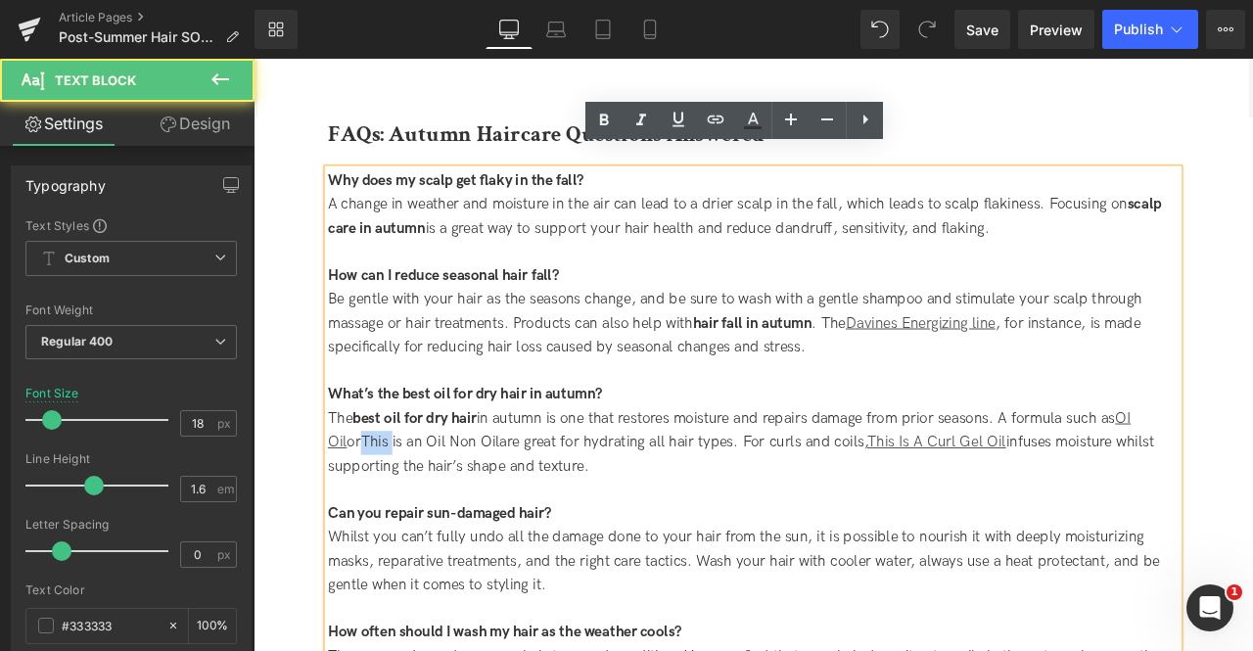
click at [379, 503] on span "or This is an Oil Non Oil are great for hydrating all hair types. For curls and…" at bounding box center [831, 527] width 979 height 49
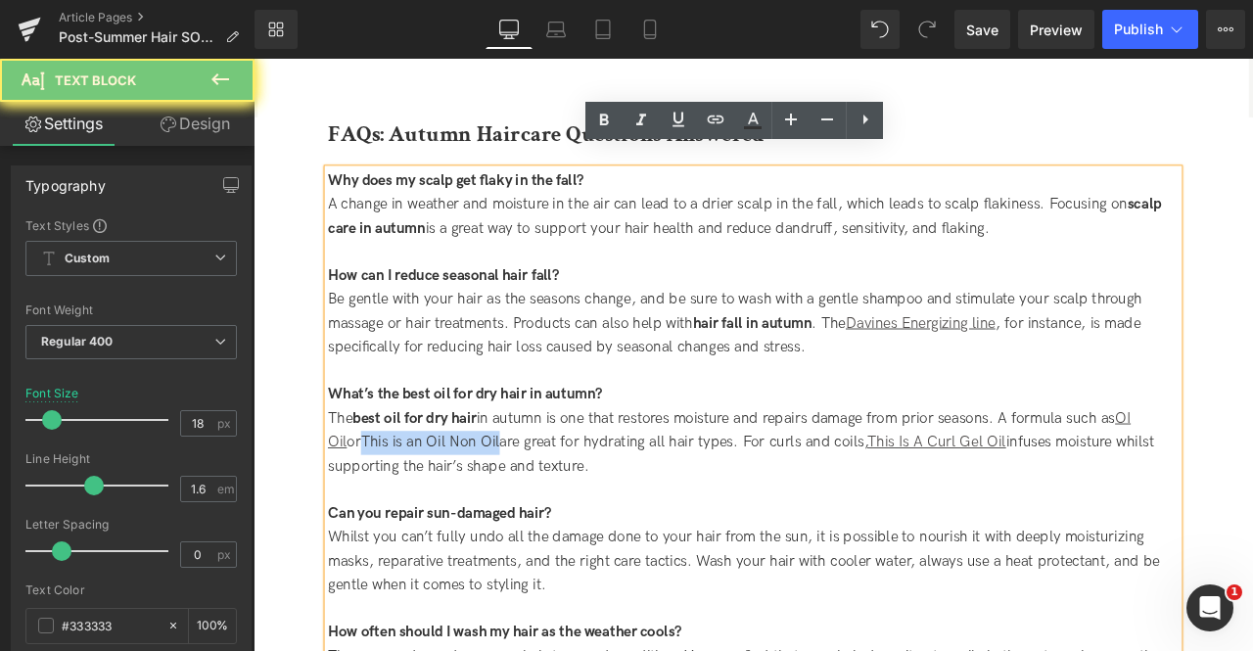
click at [505, 503] on span "or This is an Oil Non Oil are great for hydrating all hair types. For curls and…" at bounding box center [831, 527] width 979 height 49
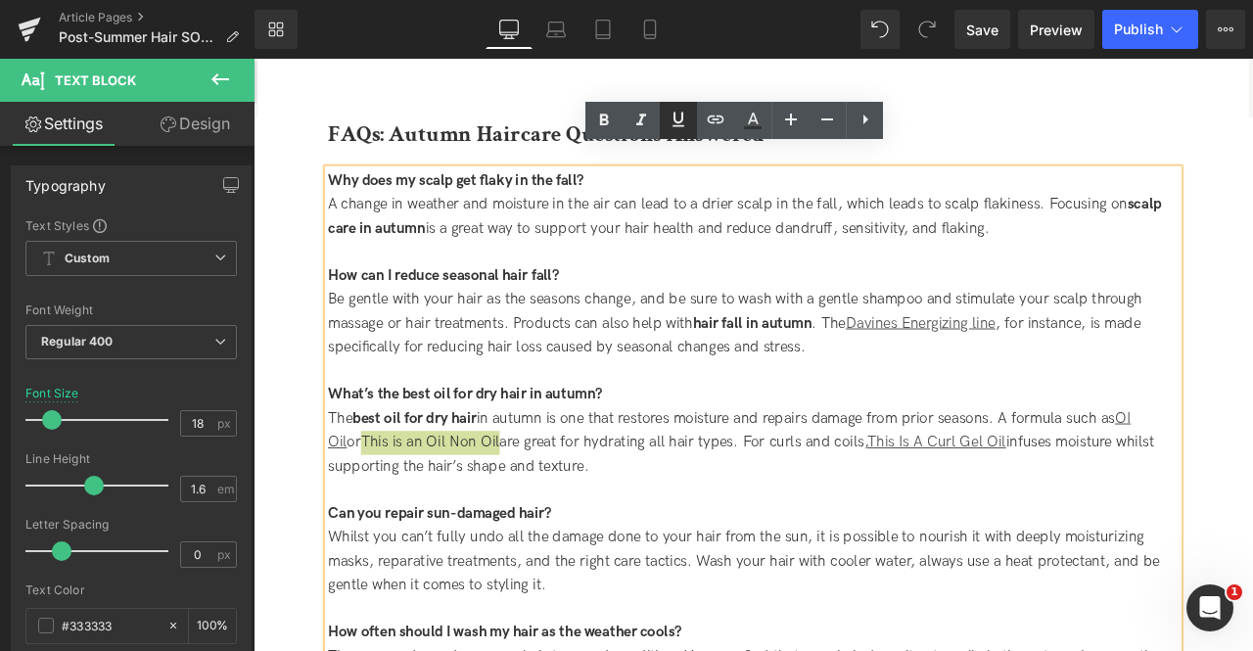
click at [675, 116] on icon at bounding box center [678, 119] width 12 height 15
click at [713, 118] on icon at bounding box center [716, 120] width 17 height 8
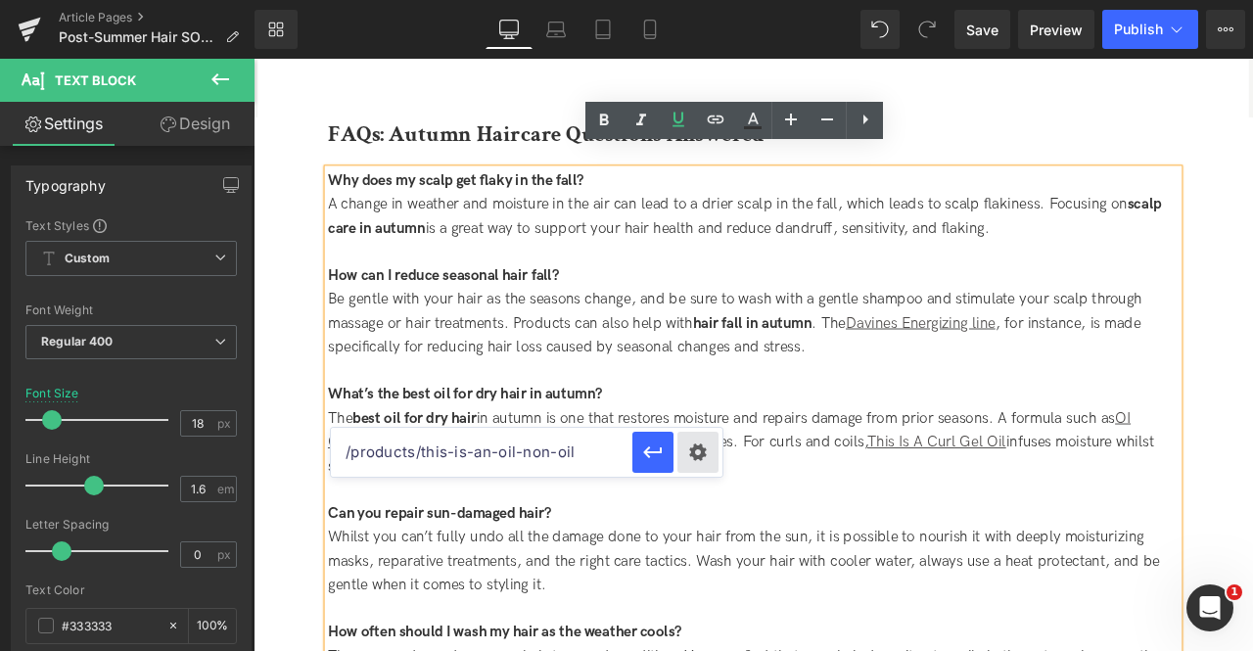
click at [709, 0] on div "Text Color Highlight Color #333333 Edit or remove link: Edit - Unlink - Cancel …" at bounding box center [626, 0] width 1253 height 0
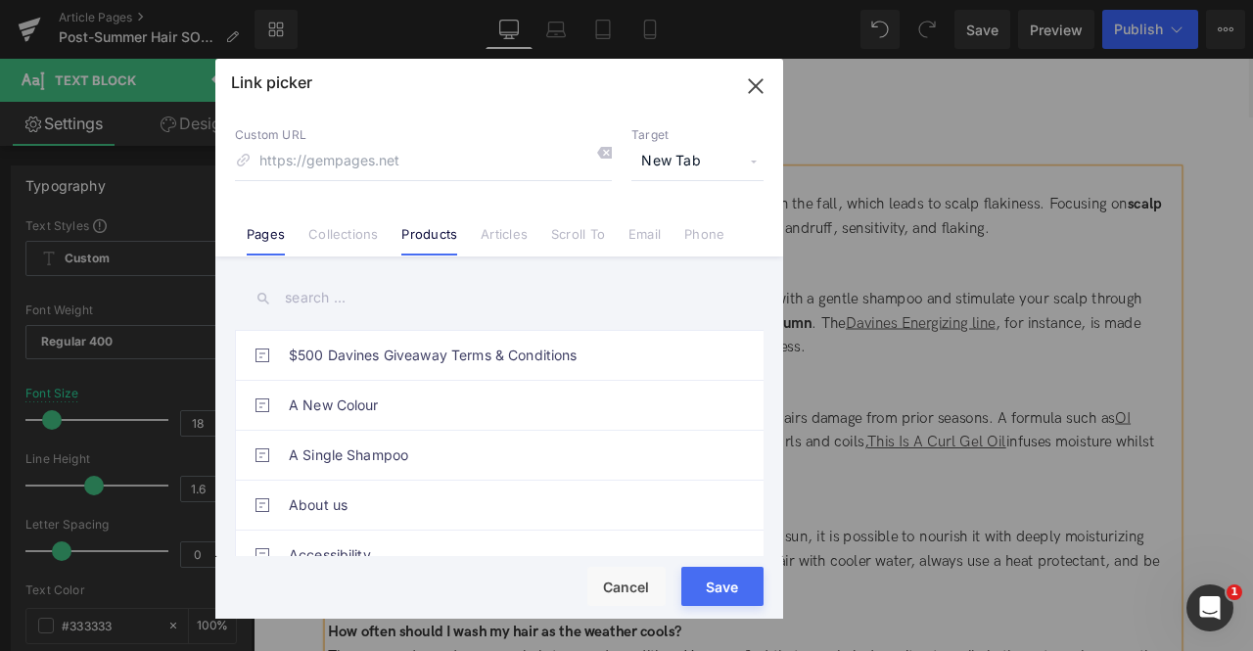
click at [433, 228] on link "Products" at bounding box center [429, 240] width 56 height 29
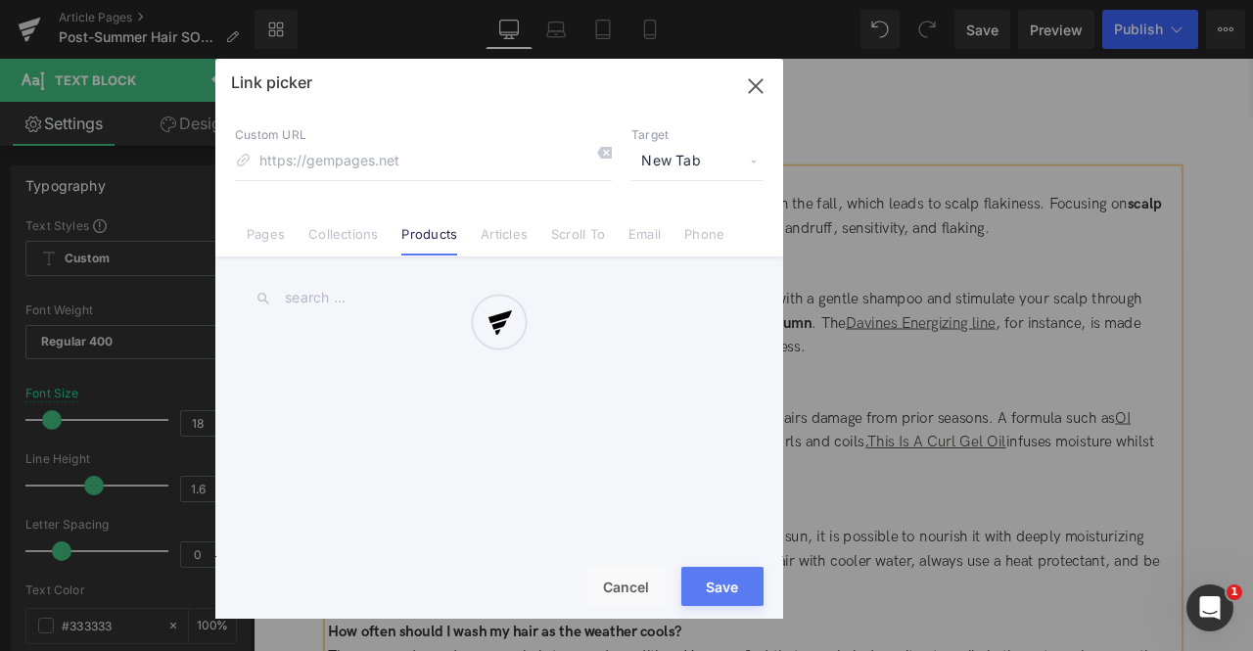
click at [324, 300] on div at bounding box center [499, 339] width 568 height 560
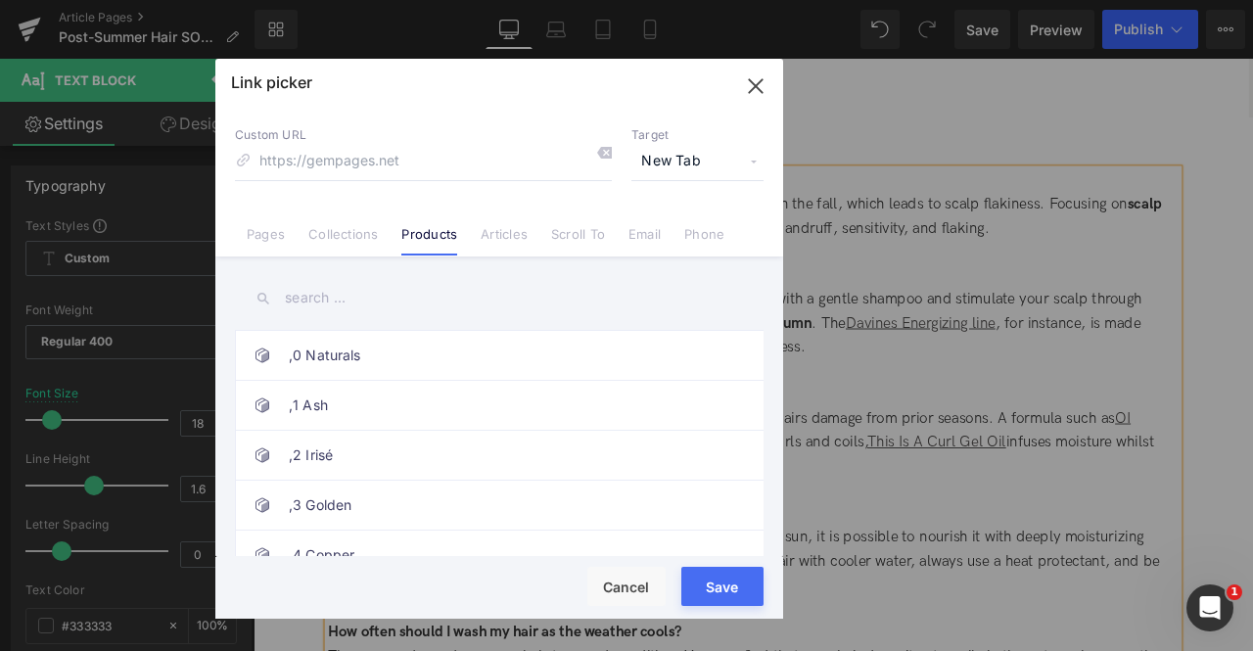
click at [324, 300] on input "text" at bounding box center [499, 298] width 529 height 44
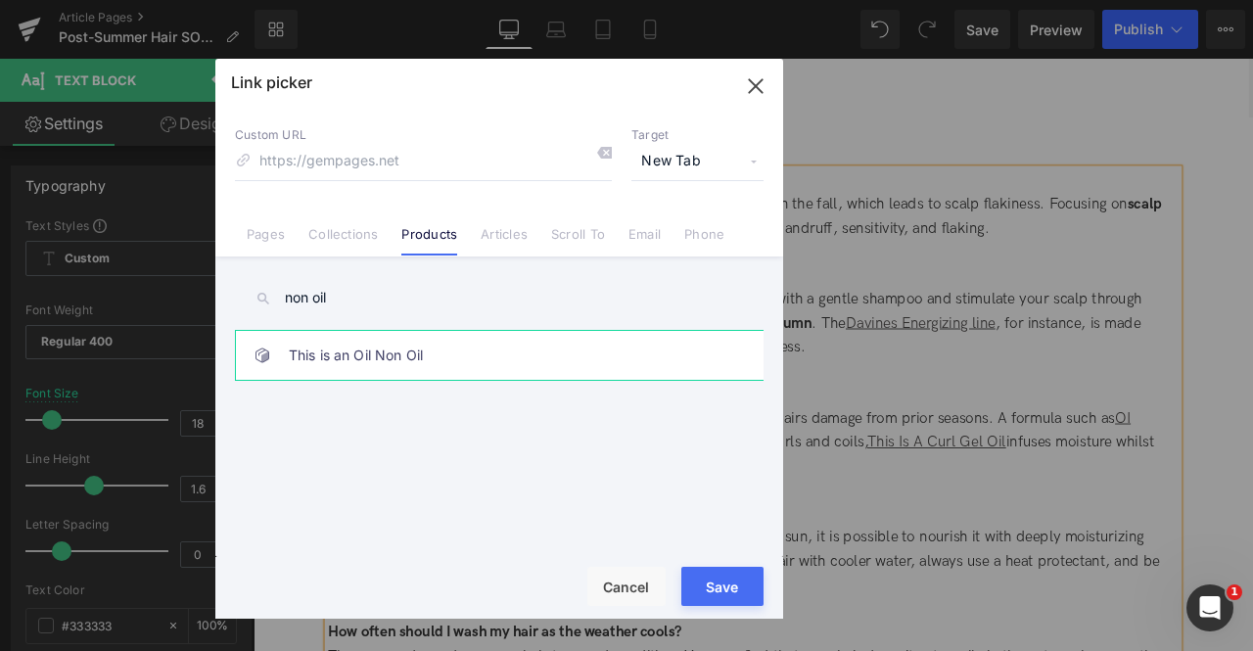
type input "non oil"
click at [399, 363] on link "This is an Oil Non Oil" at bounding box center [504, 355] width 431 height 49
click at [716, 585] on button "Save" at bounding box center [722, 586] width 82 height 39
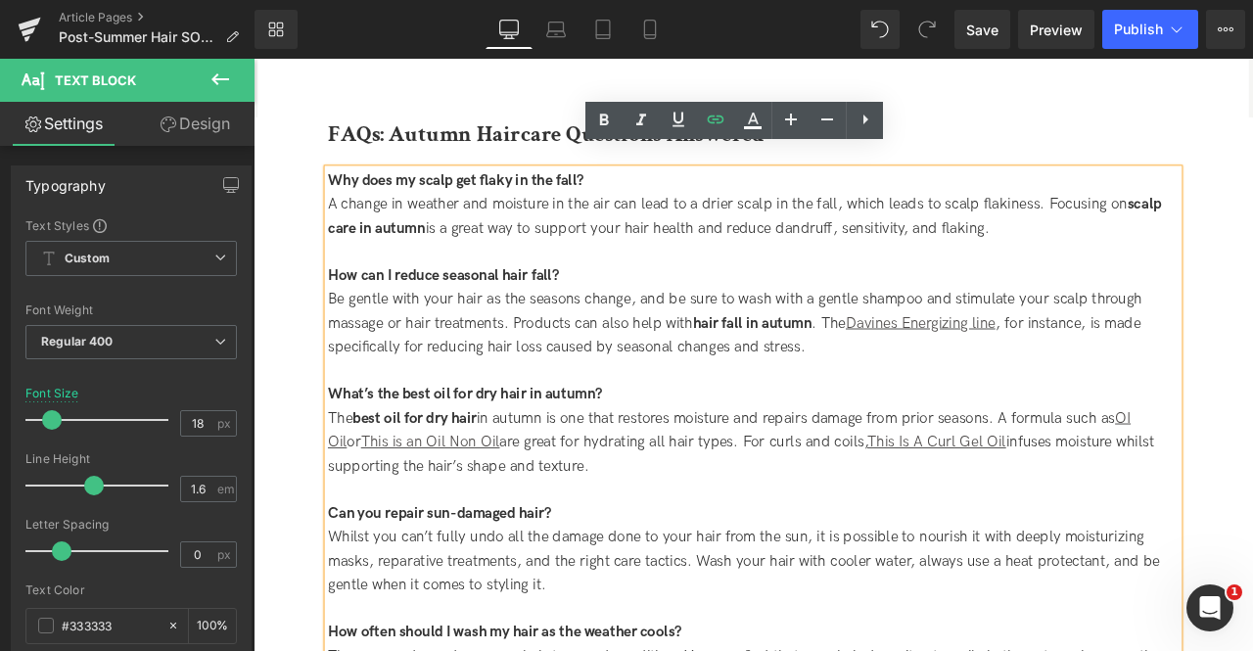
click at [822, 503] on span "or This is an Oil Non Oil are great for hydrating all hair types. For curls and…" at bounding box center [831, 527] width 979 height 49
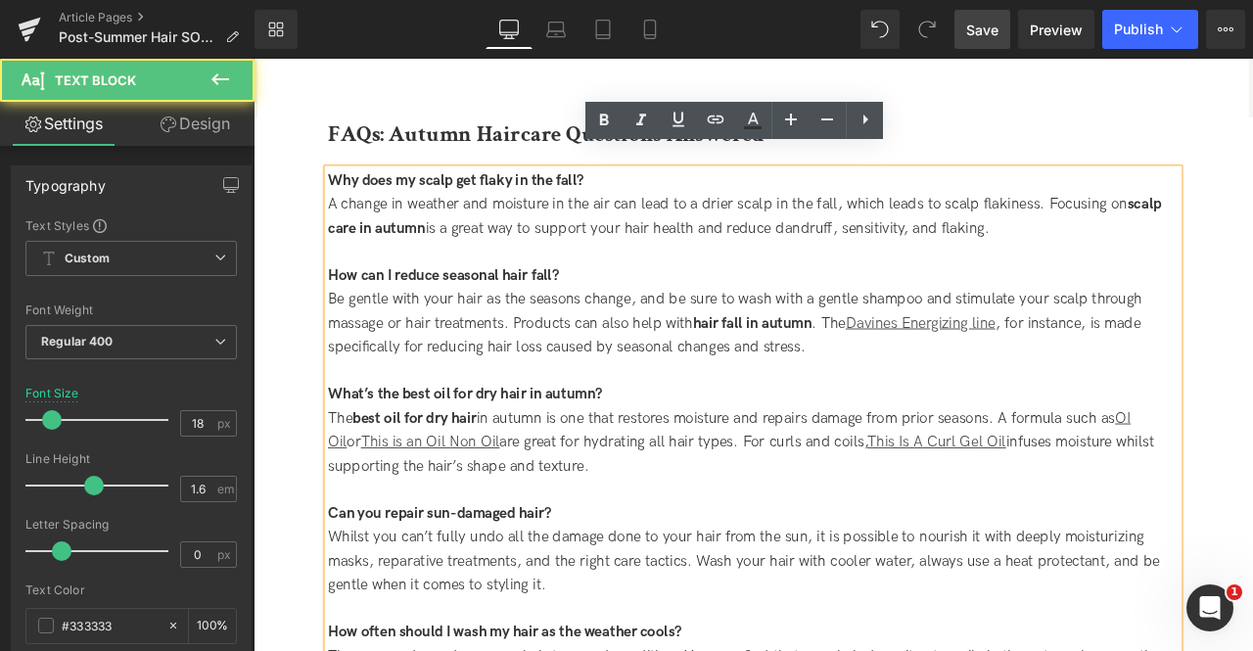
click at [976, 30] on span "Save" at bounding box center [982, 30] width 32 height 21
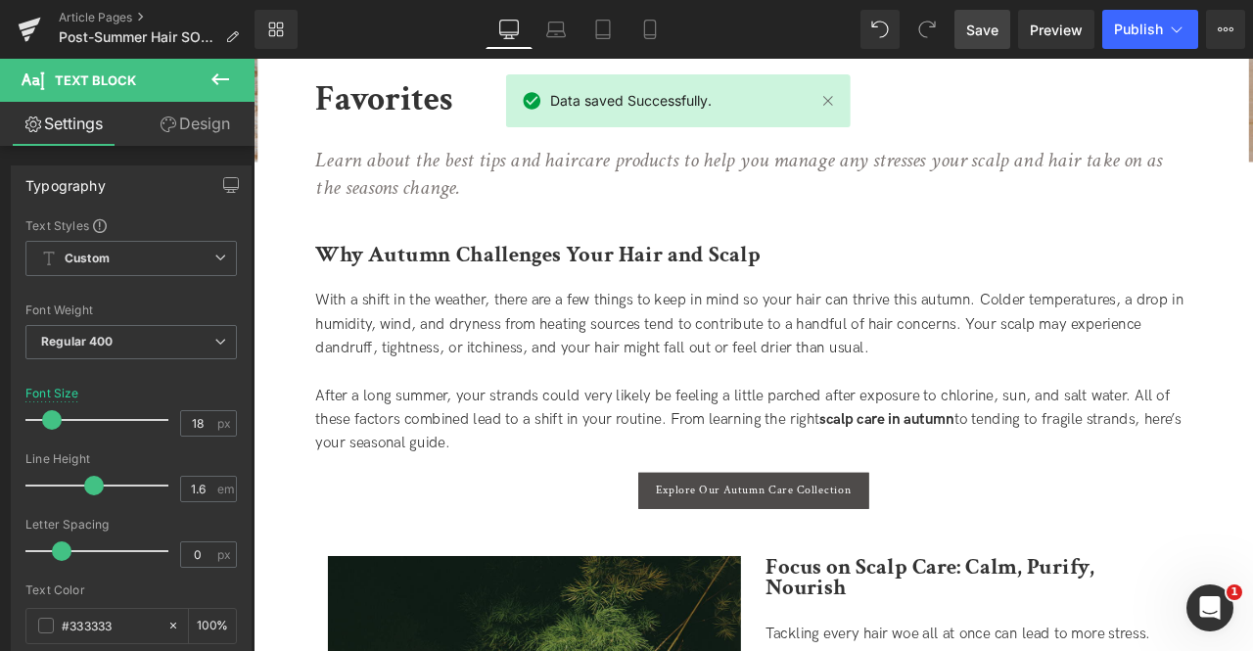
scroll to position [0, 0]
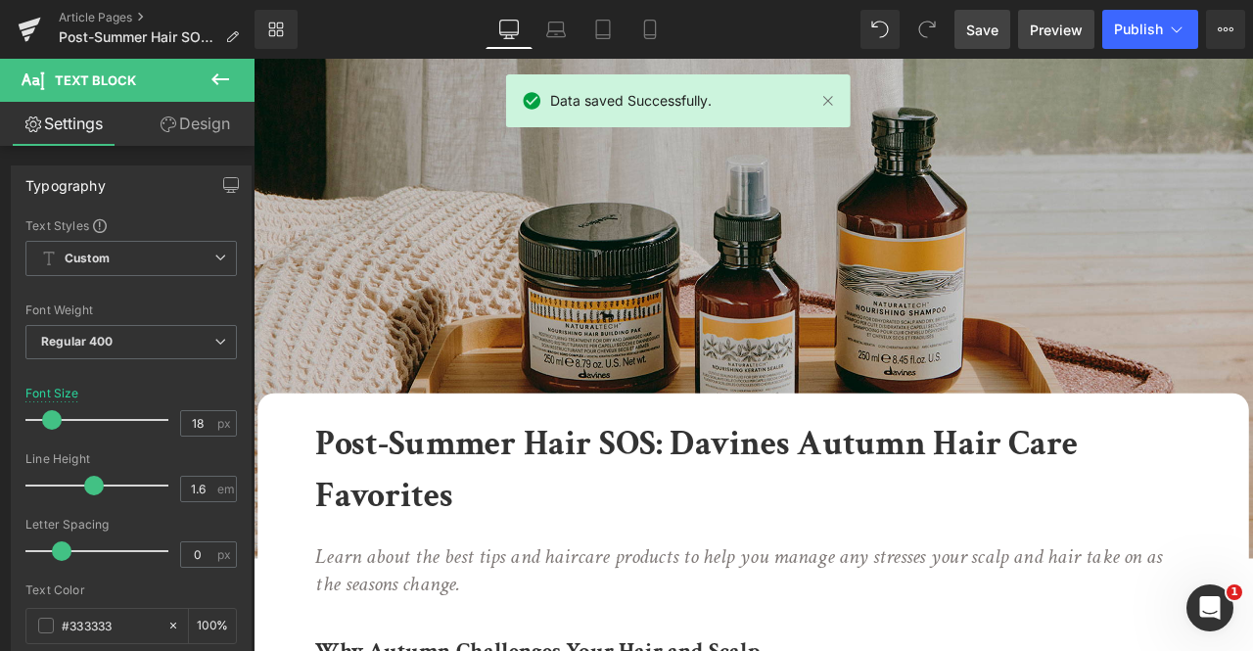
click at [1064, 20] on span "Preview" at bounding box center [1056, 30] width 53 height 21
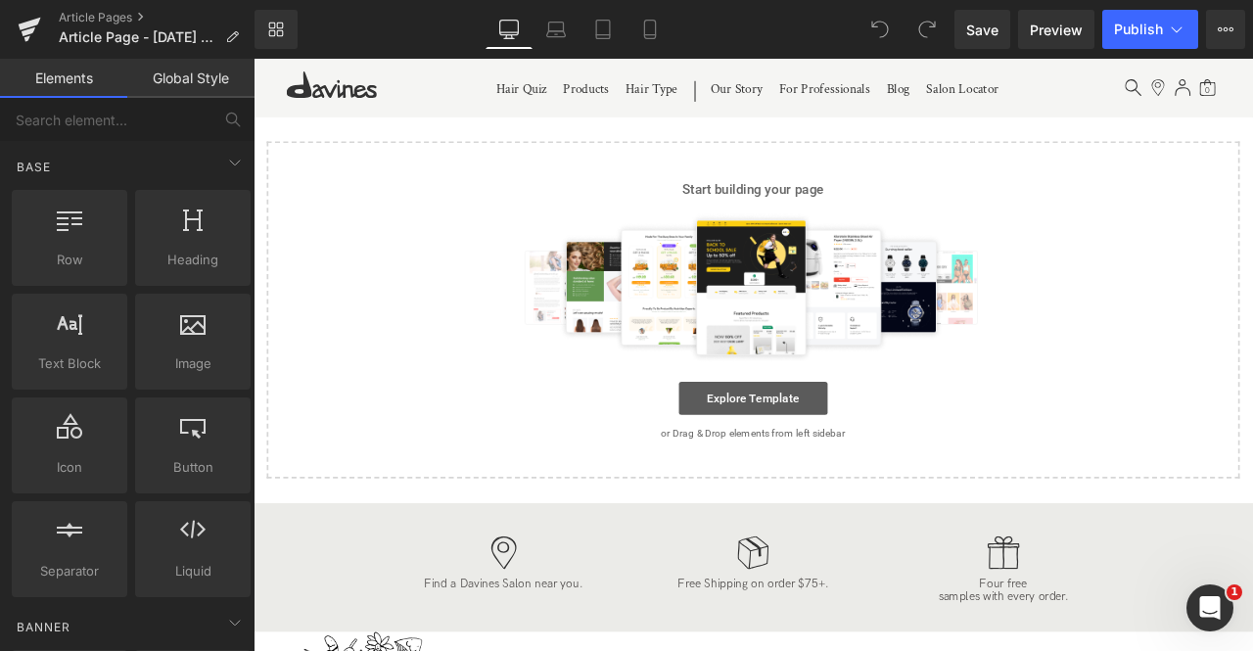
click at [834, 458] on link "Explore Template" at bounding box center [846, 460] width 176 height 39
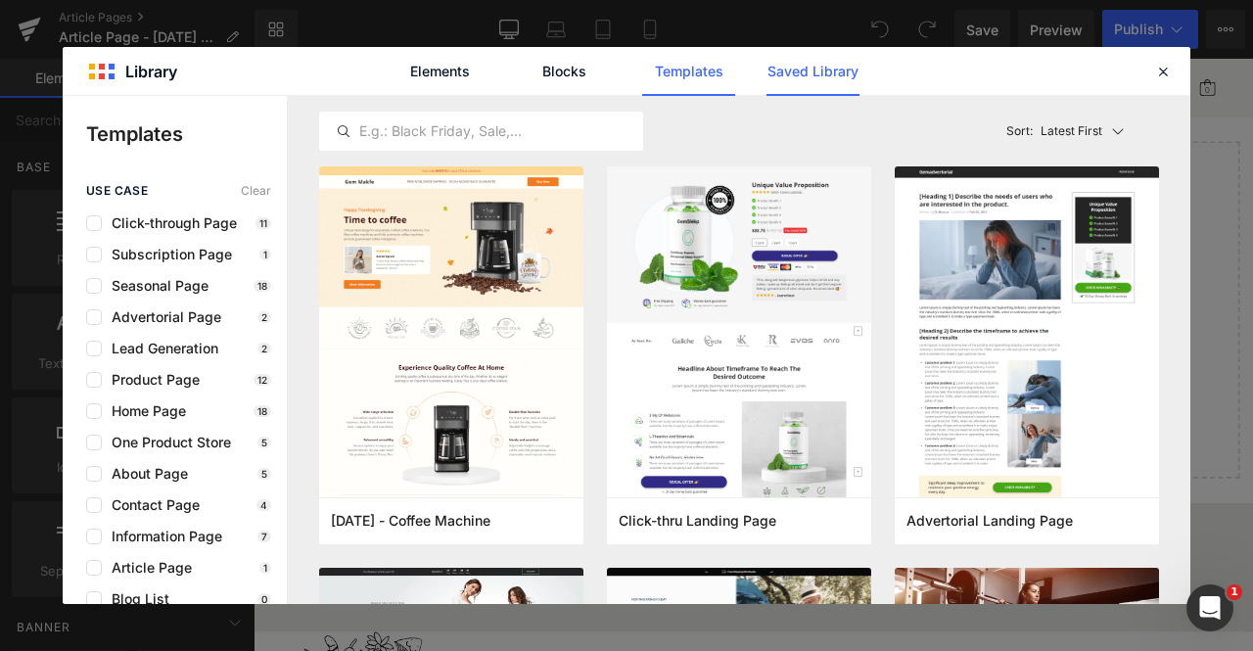
click at [830, 78] on link "Saved Library" at bounding box center [812, 71] width 93 height 49
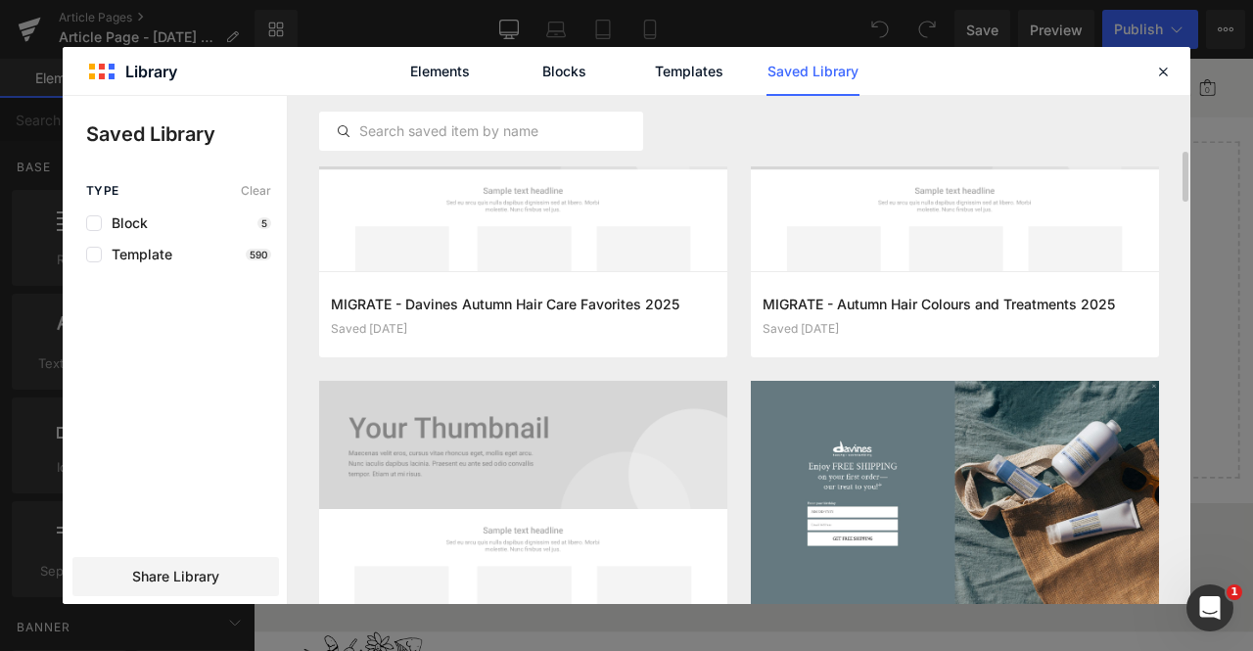
scroll to position [474, 0]
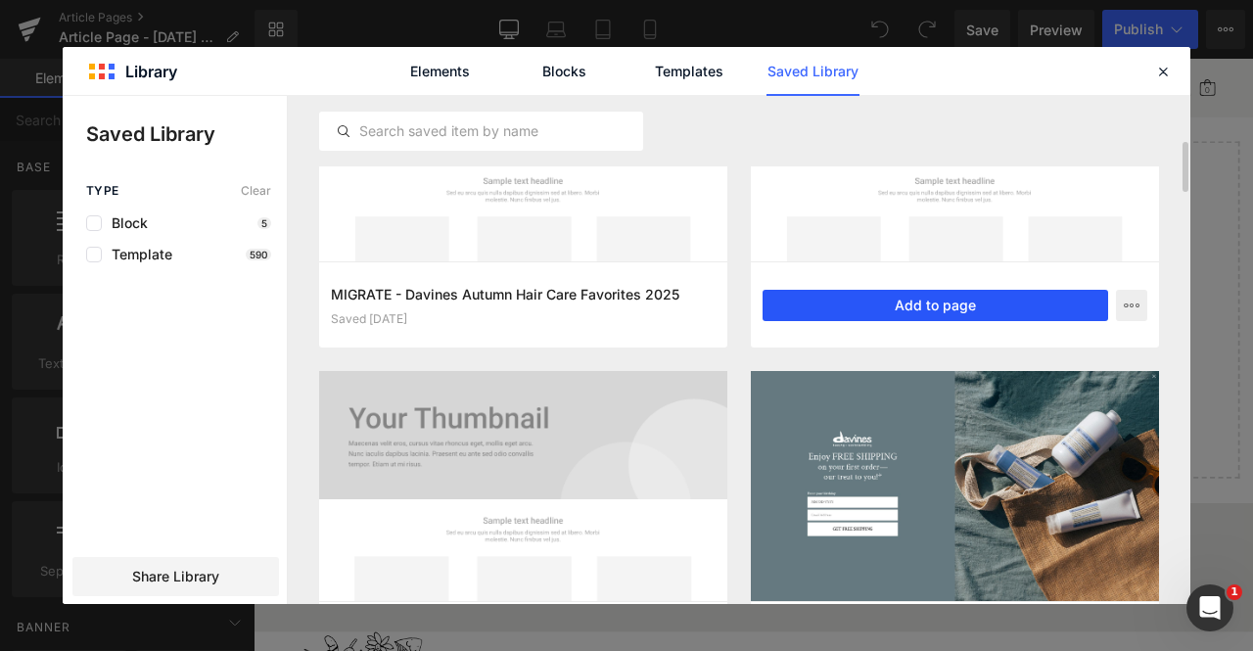
click at [838, 300] on button "Add to page" at bounding box center [936, 305] width 346 height 31
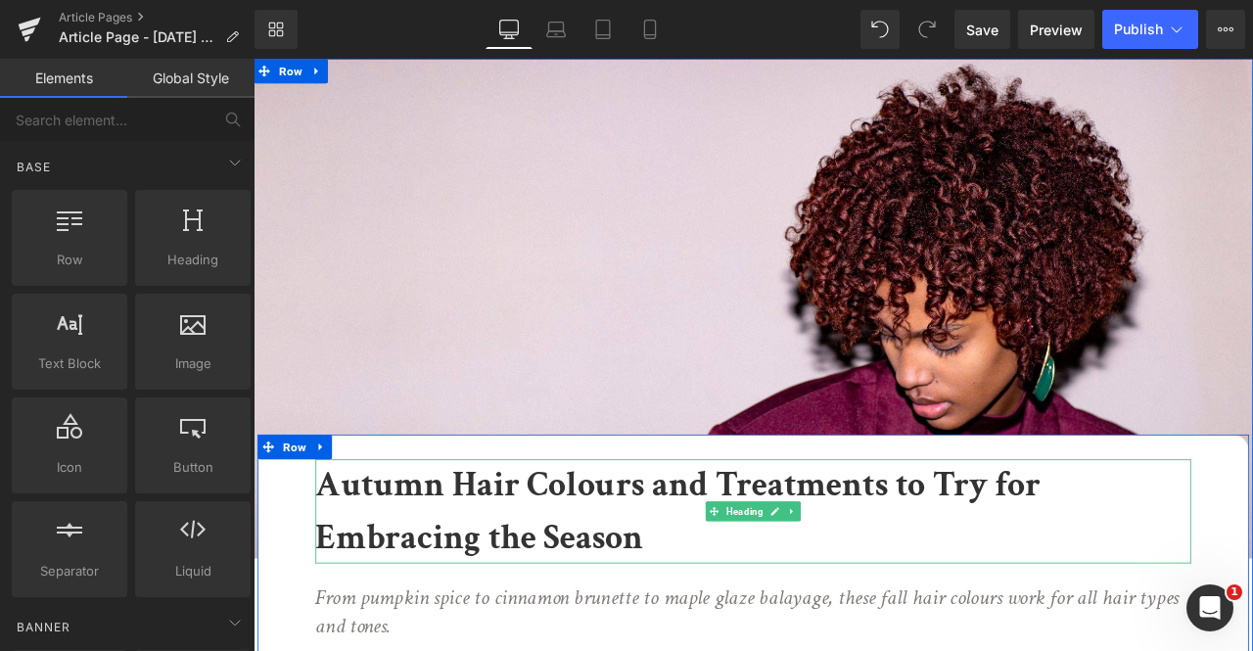
click at [565, 569] on b "Autumn Hair Colours and Treatments to Try for Embracing the Season" at bounding box center [756, 595] width 859 height 116
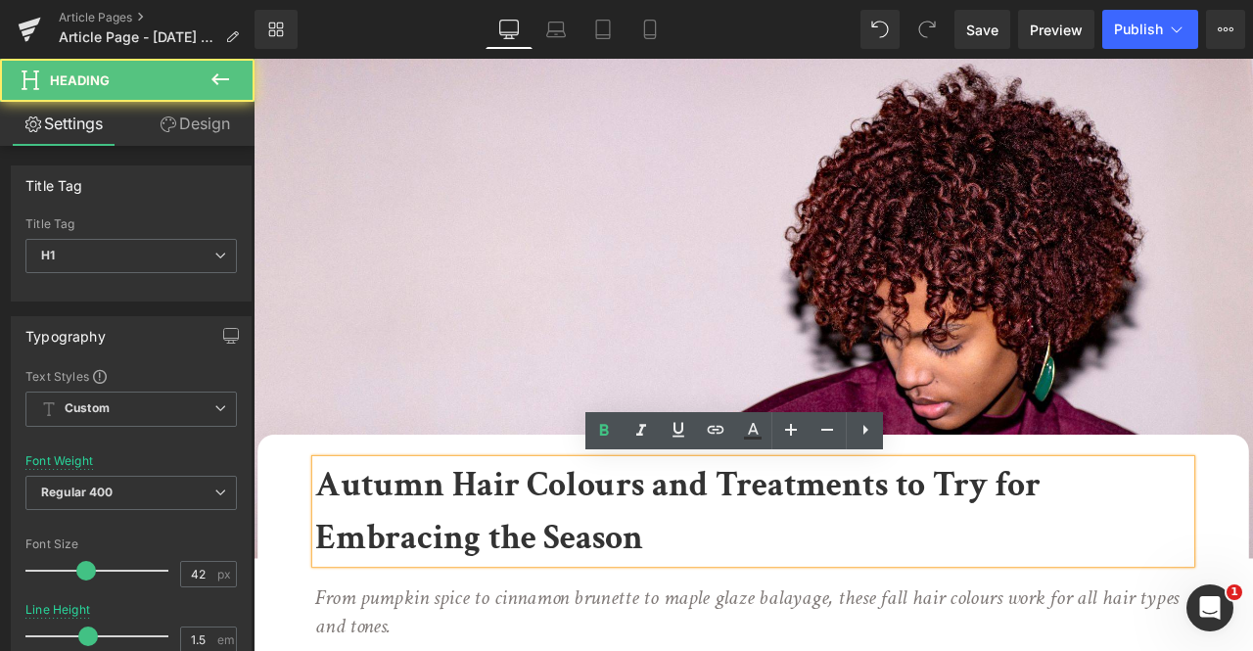
click at [688, 568] on b "Autumn Hair Colours and Treatments to Try for Embracing the Season" at bounding box center [756, 595] width 859 height 116
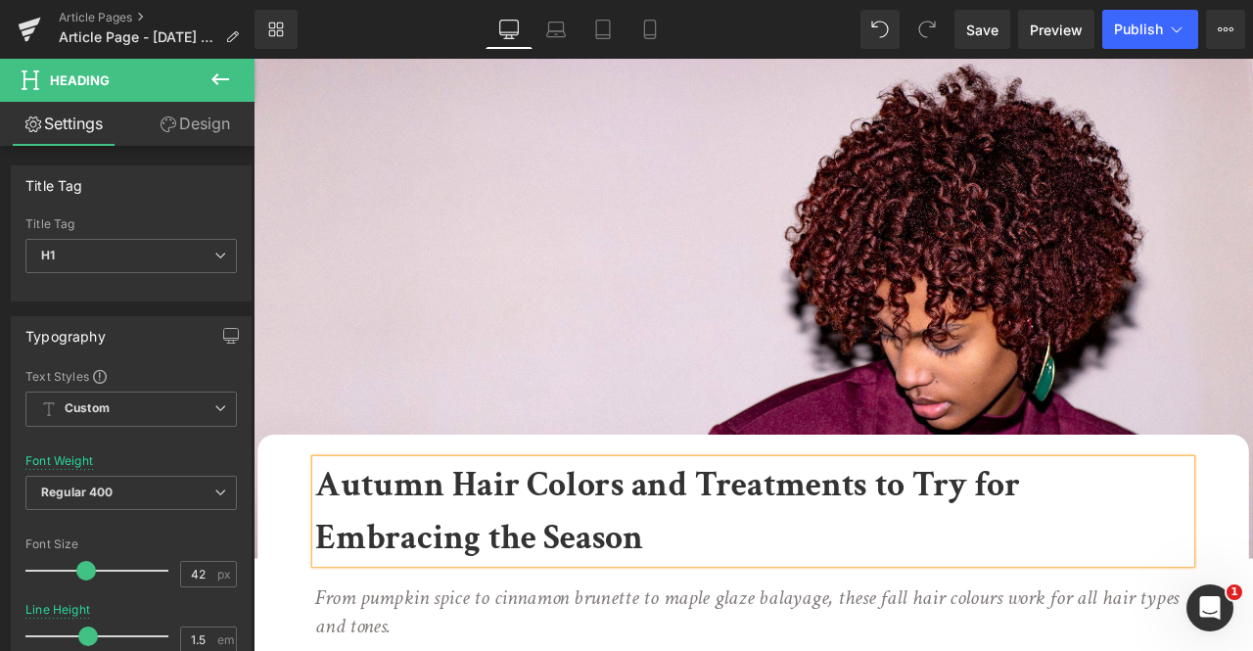
scroll to position [308, 0]
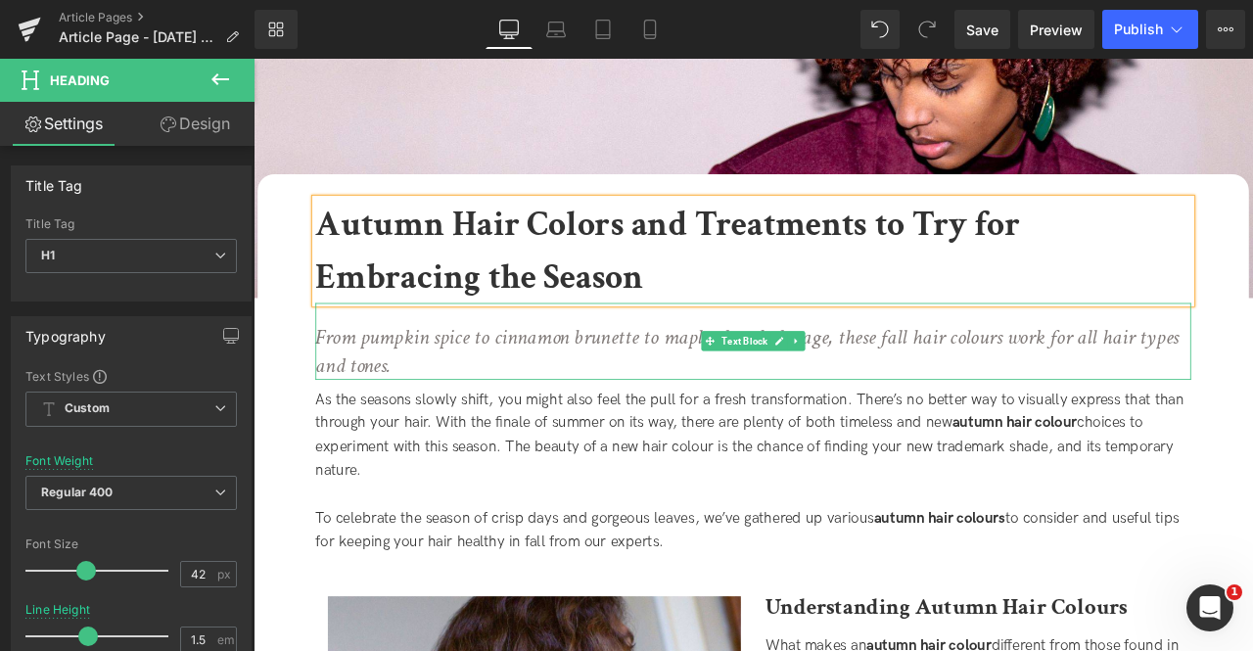
click at [547, 403] on icon "From pumpkin spice to cinnamon brunette to maple glaze balayage, these fall hai…" at bounding box center [838, 405] width 1023 height 67
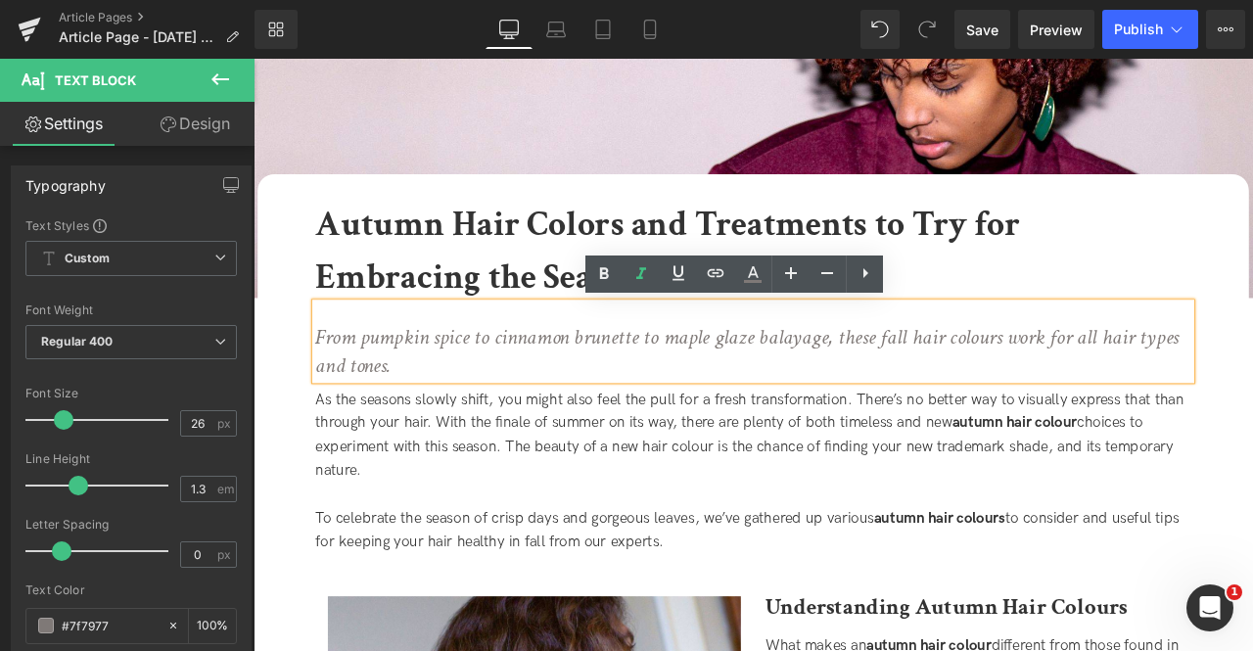
click at [483, 388] on icon "From pumpkin spice to cinnamon brunette to maple glaze balayage, these fall hai…" at bounding box center [838, 405] width 1023 height 67
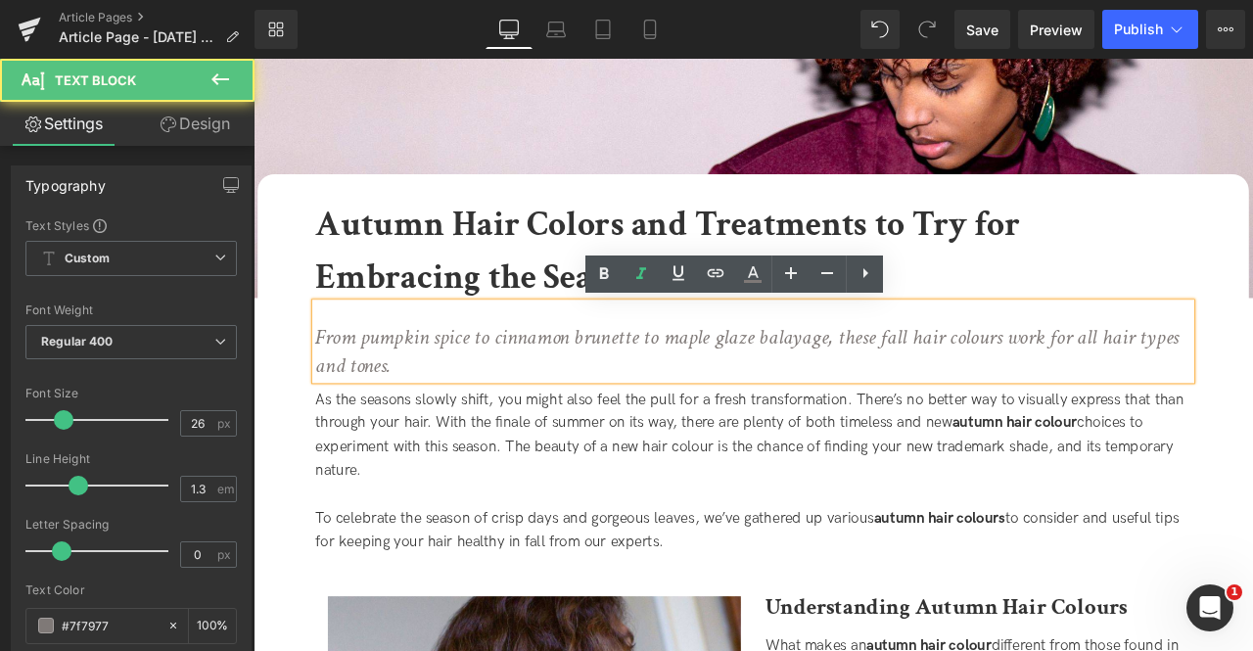
click at [1109, 383] on icon "From pumpkin spice to cinnamon brunette to maple glaze balayage, these fall hai…" at bounding box center [838, 405] width 1023 height 67
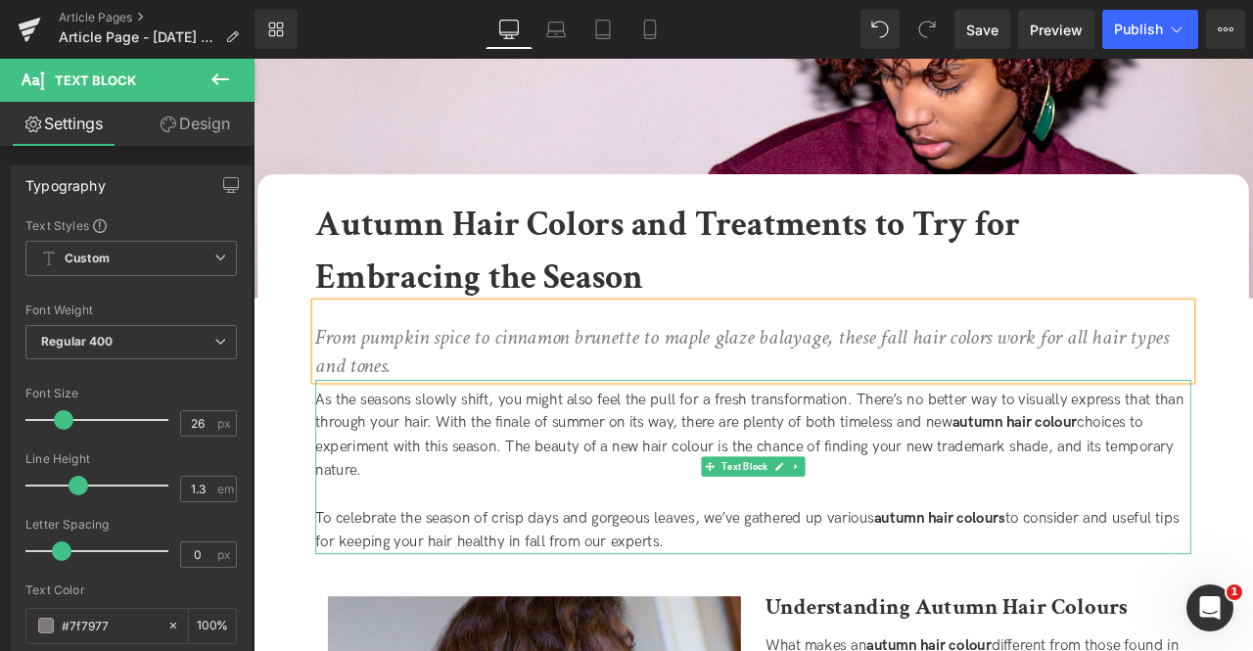
click at [668, 485] on div "As the seasons slowly shift, you might also feel the pull for a fresh transform…" at bounding box center [846, 505] width 1038 height 113
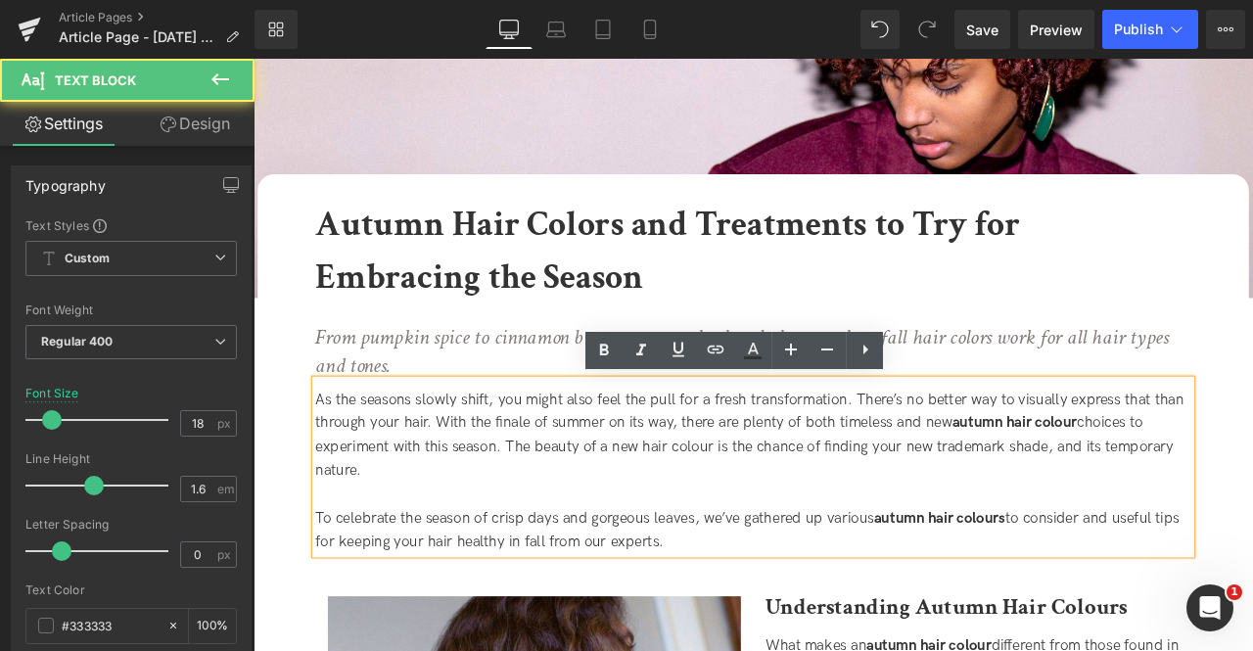
click at [789, 520] on div "As the seasons slowly shift, you might also feel the pull for a fresh transform…" at bounding box center [846, 505] width 1038 height 113
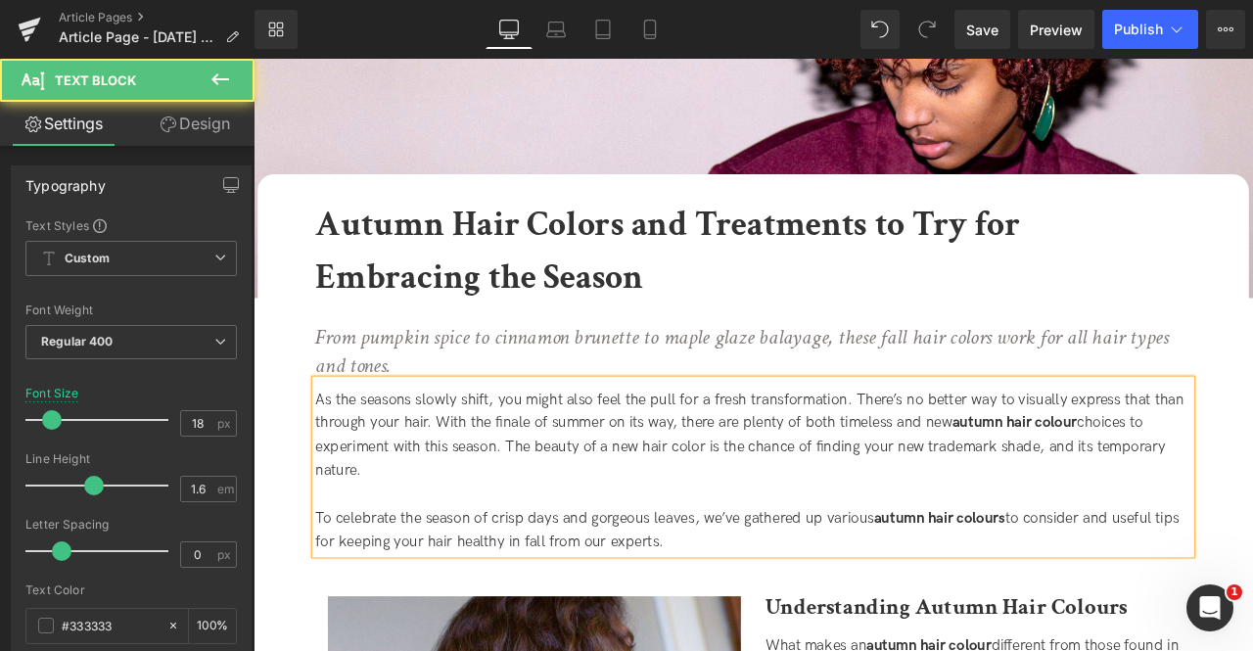
click at [1217, 486] on strong "autumn hair colour" at bounding box center [1156, 490] width 148 height 21
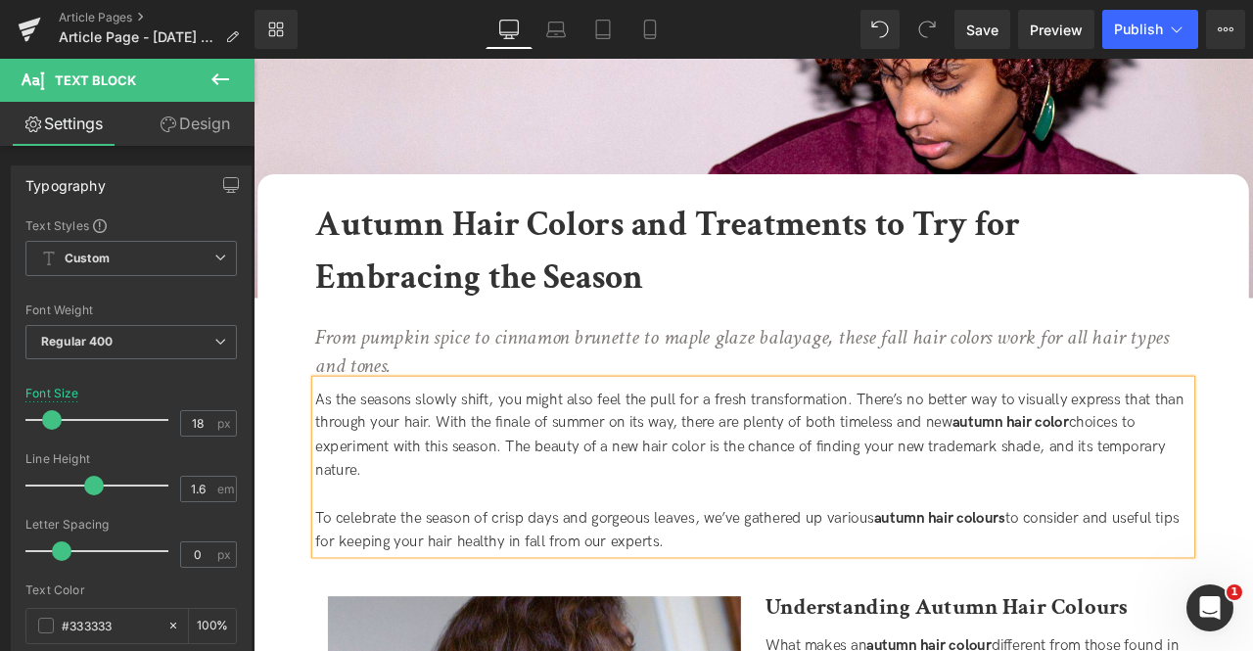
click at [1142, 614] on div "To celebrate the season of crisp days and gorgeous leaves, we’ve gathered up va…" at bounding box center [846, 618] width 1038 height 57
click at [471, 494] on div "As the seasons slowly shift, you might also feel the pull for a fresh transform…" at bounding box center [846, 505] width 1038 height 113
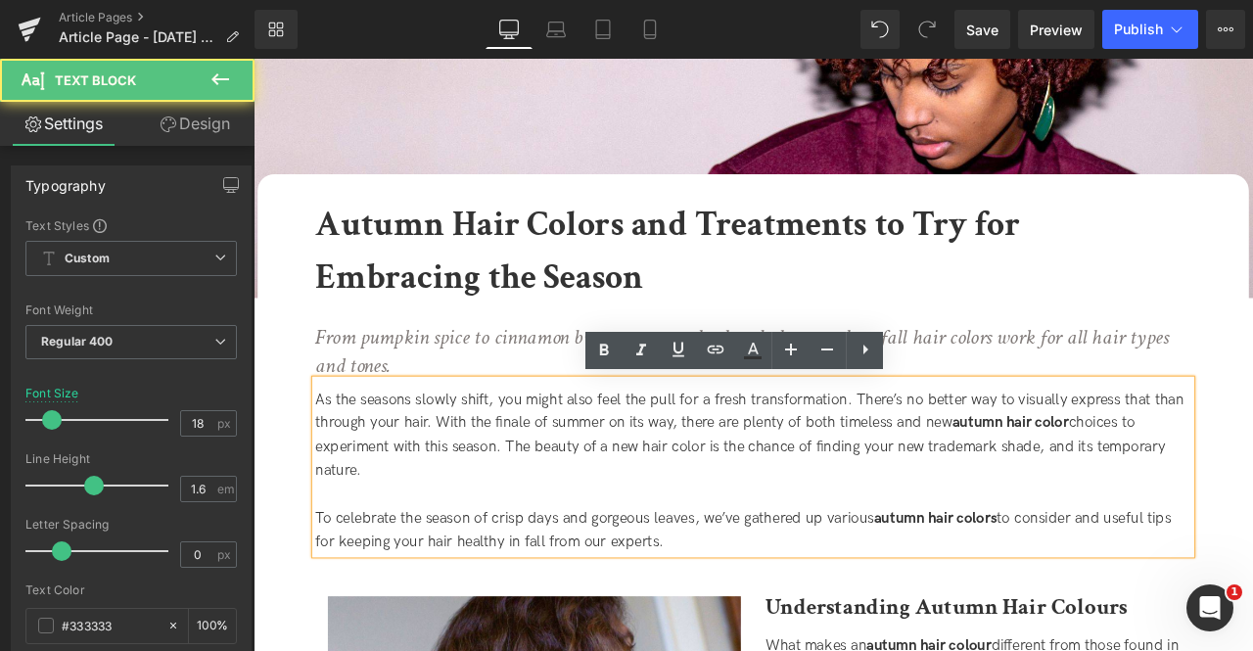
click at [441, 462] on div "As the seasons slowly shift, you might also feel the pull for a fresh transform…" at bounding box center [846, 505] width 1038 height 113
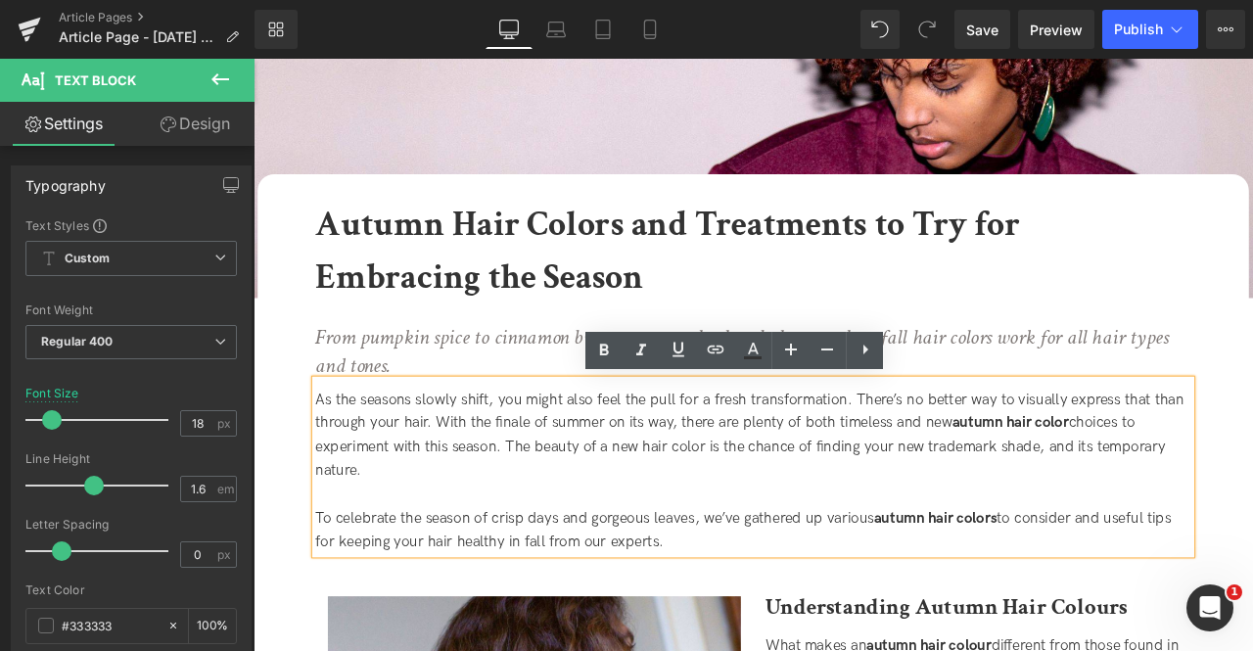
click at [534, 459] on div "As the seasons slowly shift, you might also feel the pull for a fresh transform…" at bounding box center [846, 505] width 1038 height 113
click at [740, 465] on div "As the seasons slowly shift, you might also feel the pull for a fresh transform…" at bounding box center [846, 505] width 1038 height 113
click at [885, 454] on div "As the seasons slowly shift, you might also feel the pull for a fresh transform…" at bounding box center [846, 505] width 1038 height 113
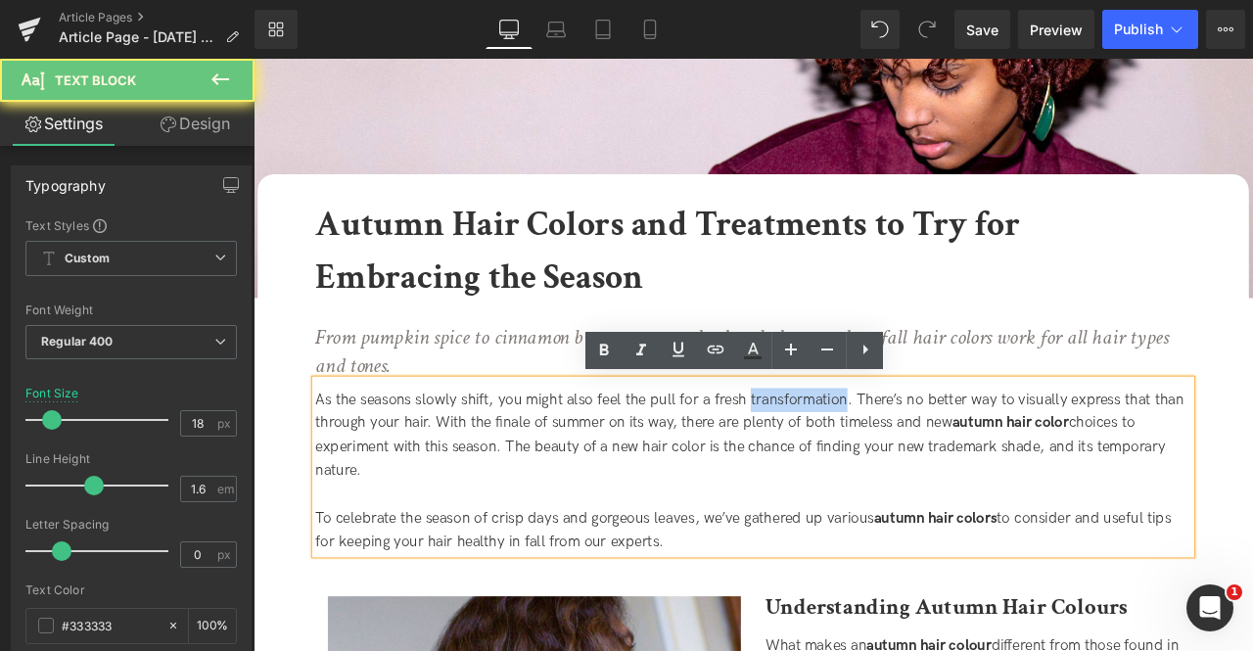
click at [885, 454] on div "As the seasons slowly shift, you might also feel the pull for a fresh transform…" at bounding box center [846, 505] width 1038 height 113
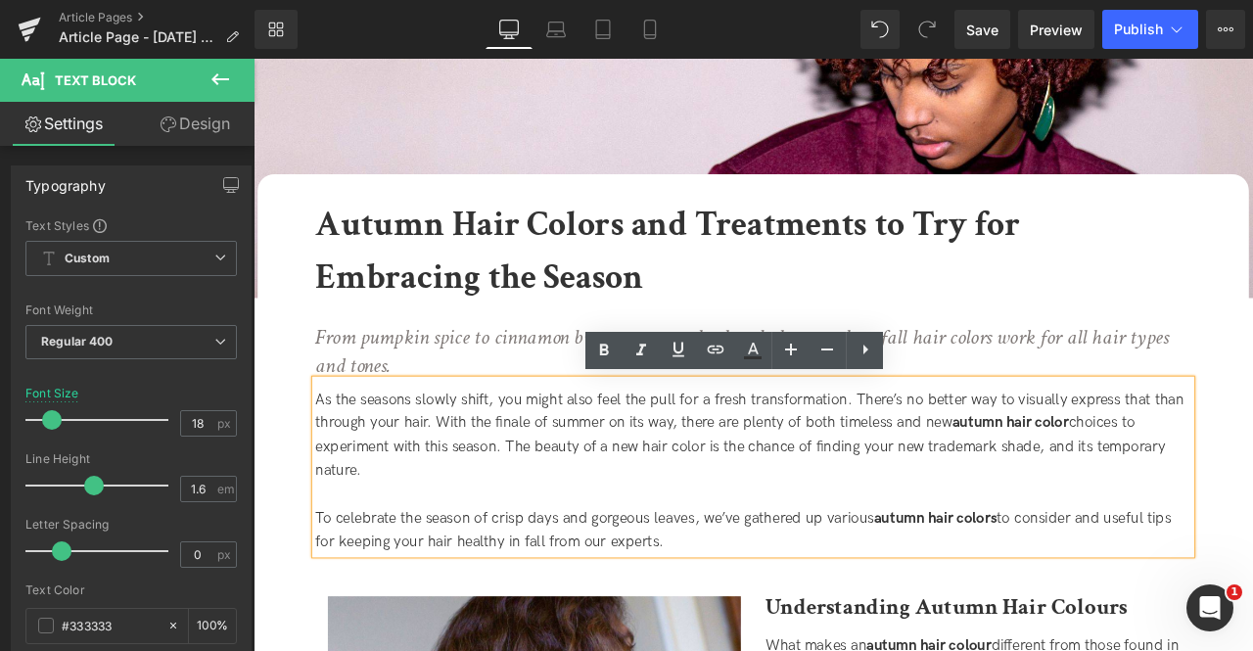
click at [811, 459] on div "As the seasons slowly shift, you might also feel the pull for a fresh transform…" at bounding box center [846, 505] width 1038 height 113
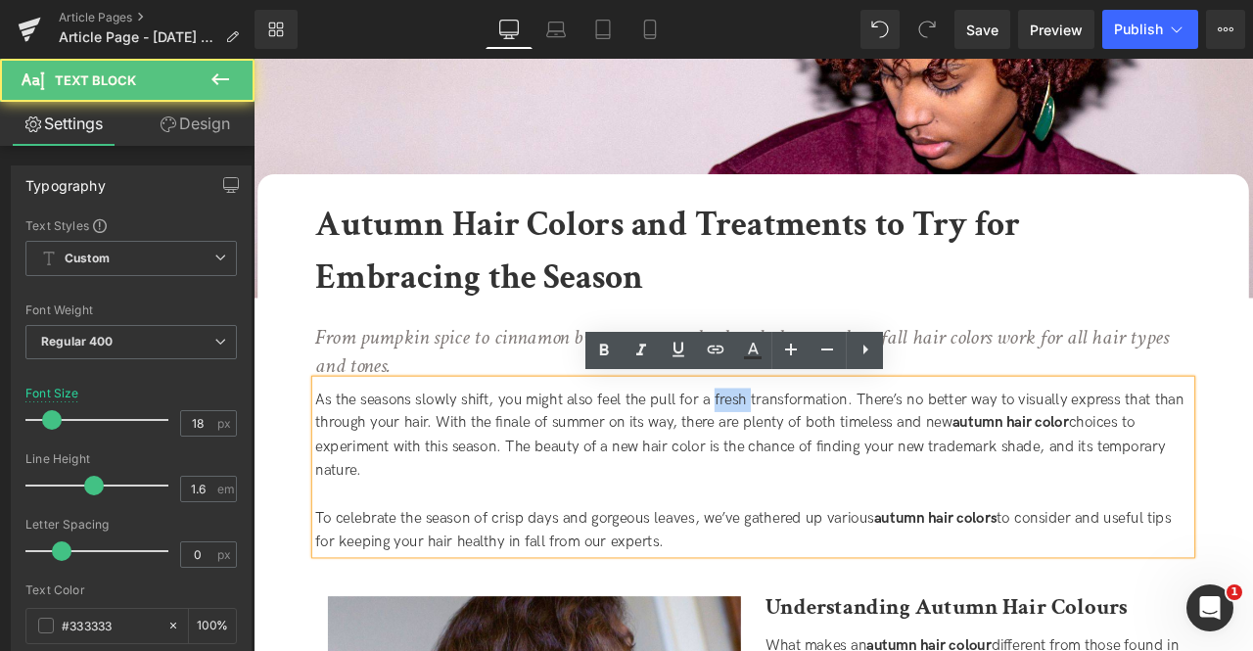
click at [811, 459] on div "As the seasons slowly shift, you might also feel the pull for a fresh transform…" at bounding box center [846, 505] width 1038 height 113
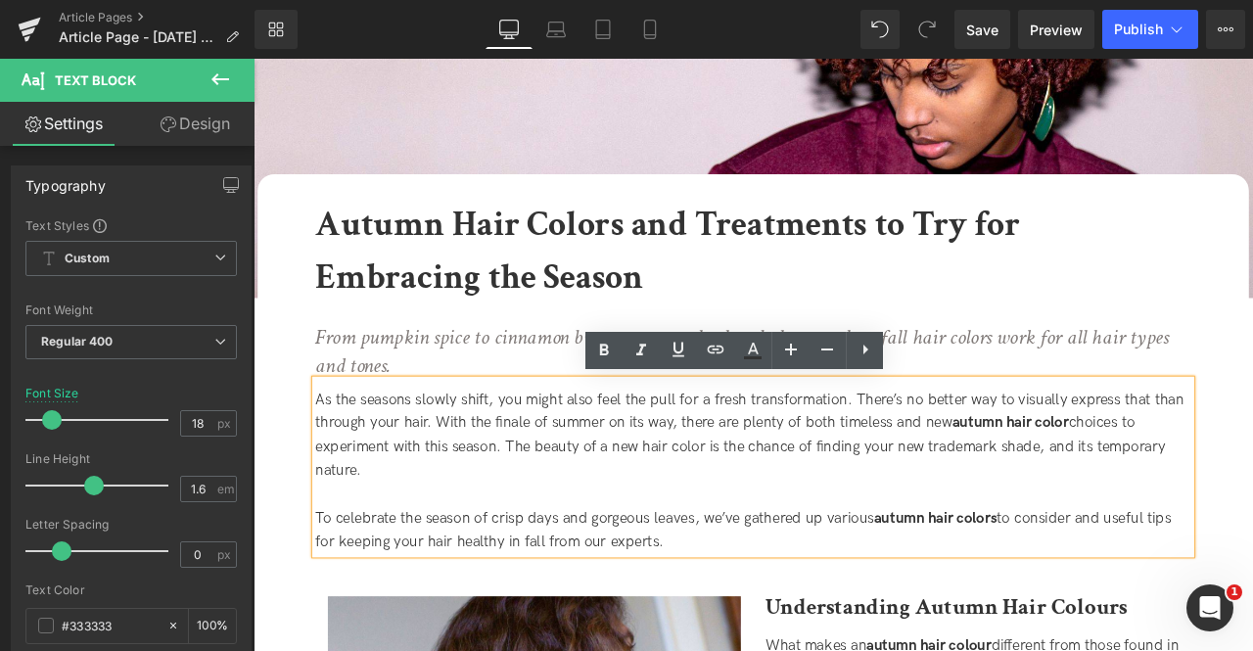
click at [887, 455] on div "As the seasons slowly shift, you might also feel the pull for a fresh transform…" at bounding box center [846, 505] width 1038 height 113
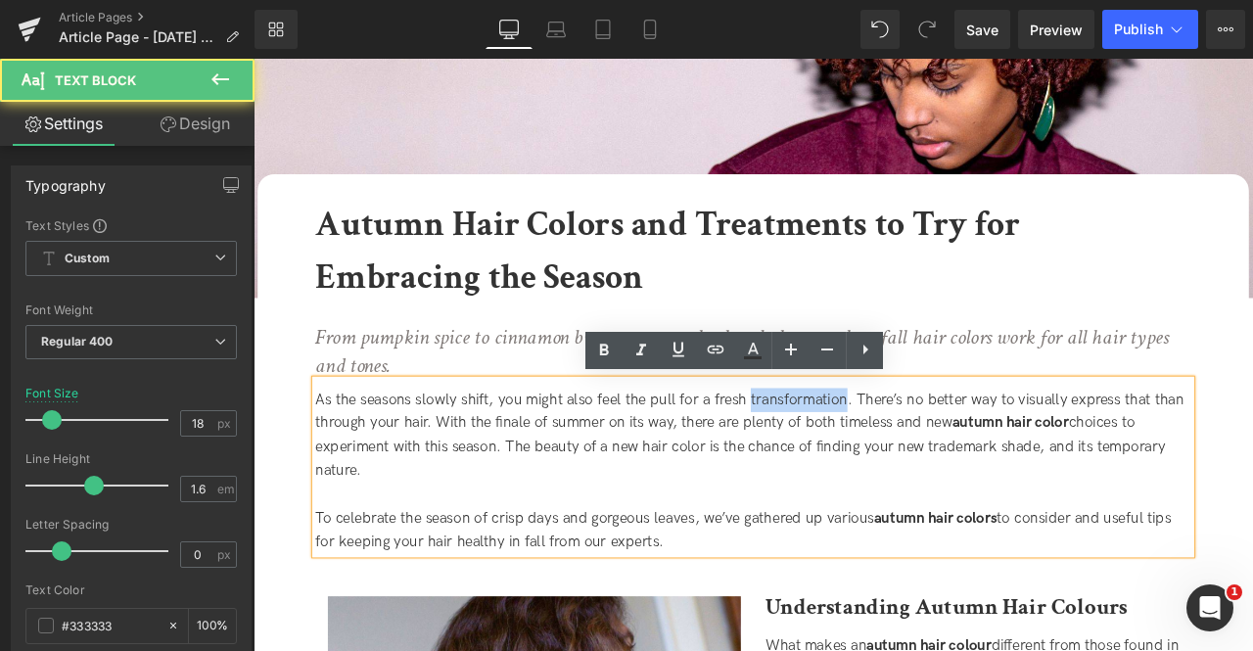
click at [887, 455] on div "As the seasons slowly shift, you might also feel the pull for a fresh transform…" at bounding box center [846, 505] width 1038 height 113
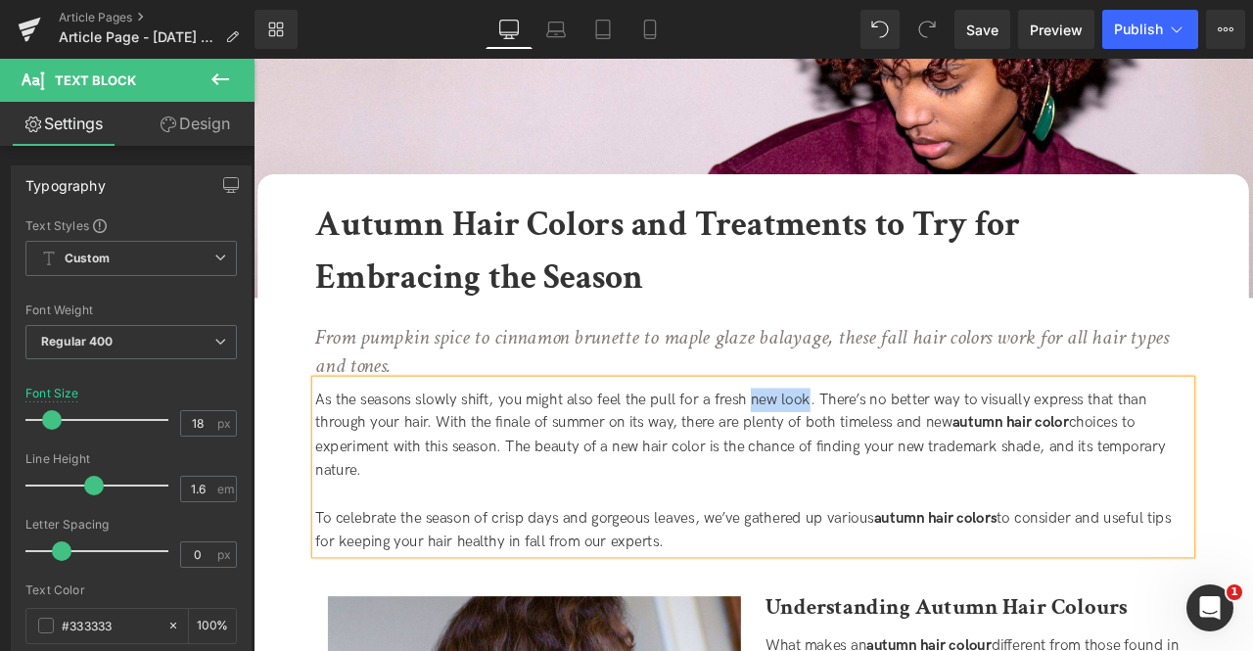
click at [841, 462] on div "As the seasons slowly shift, you might also feel the pull for a fresh new look.…" at bounding box center [846, 505] width 1038 height 113
click at [817, 453] on div "As the seasons slowly shift, you might also feel the pull for a fresh transform…" at bounding box center [846, 505] width 1038 height 113
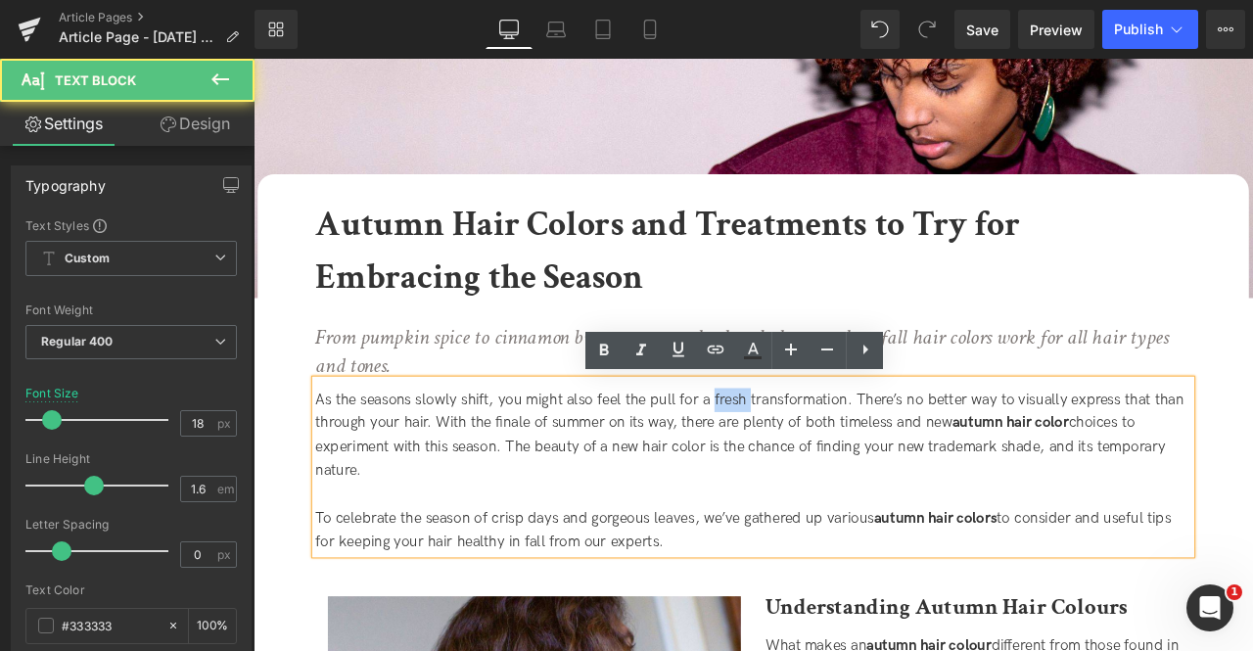
click at [817, 453] on div "As the seasons slowly shift, you might also feel the pull for a fresh transform…" at bounding box center [846, 505] width 1038 height 113
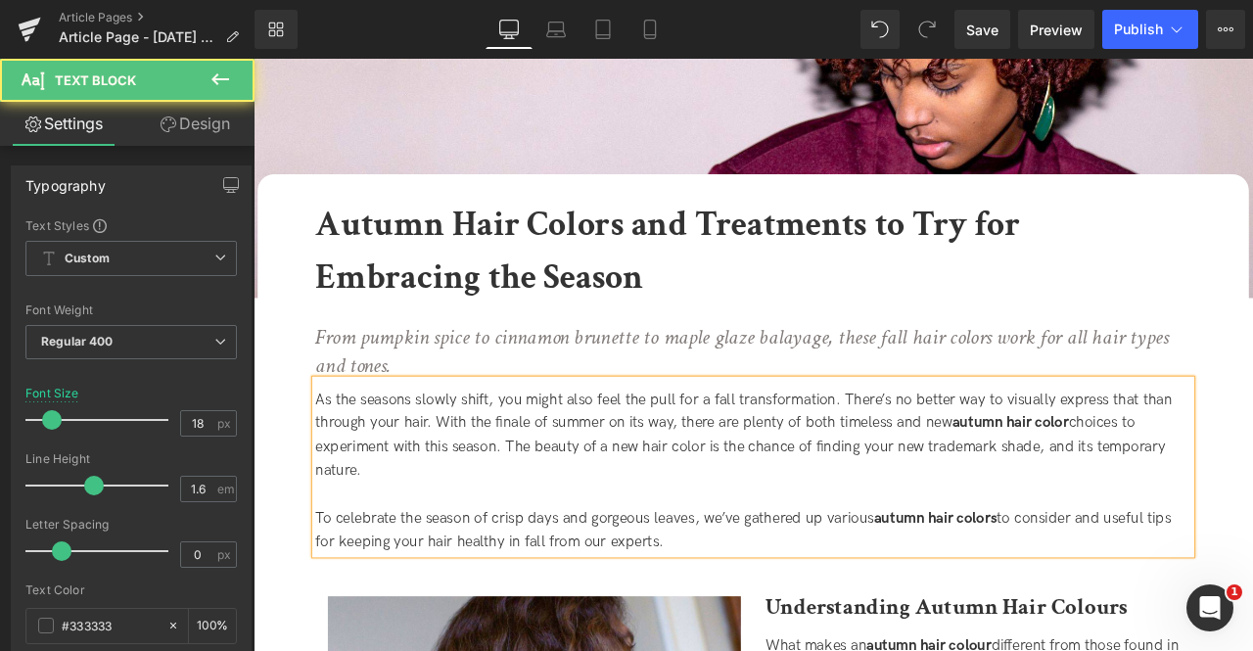
click at [937, 470] on div "As the seasons slowly shift, you might also feel the pull for a fall transforma…" at bounding box center [846, 505] width 1038 height 113
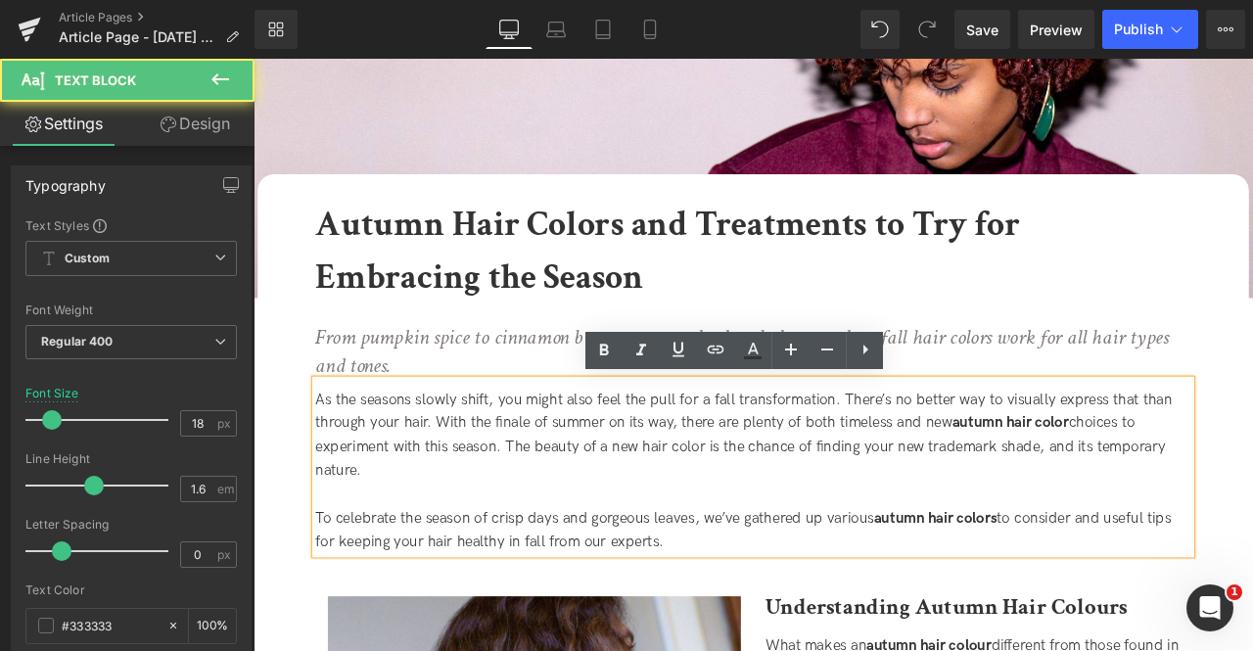
click at [666, 474] on div "As the seasons slowly shift, you might also feel the pull for a fall transforma…" at bounding box center [846, 505] width 1038 height 113
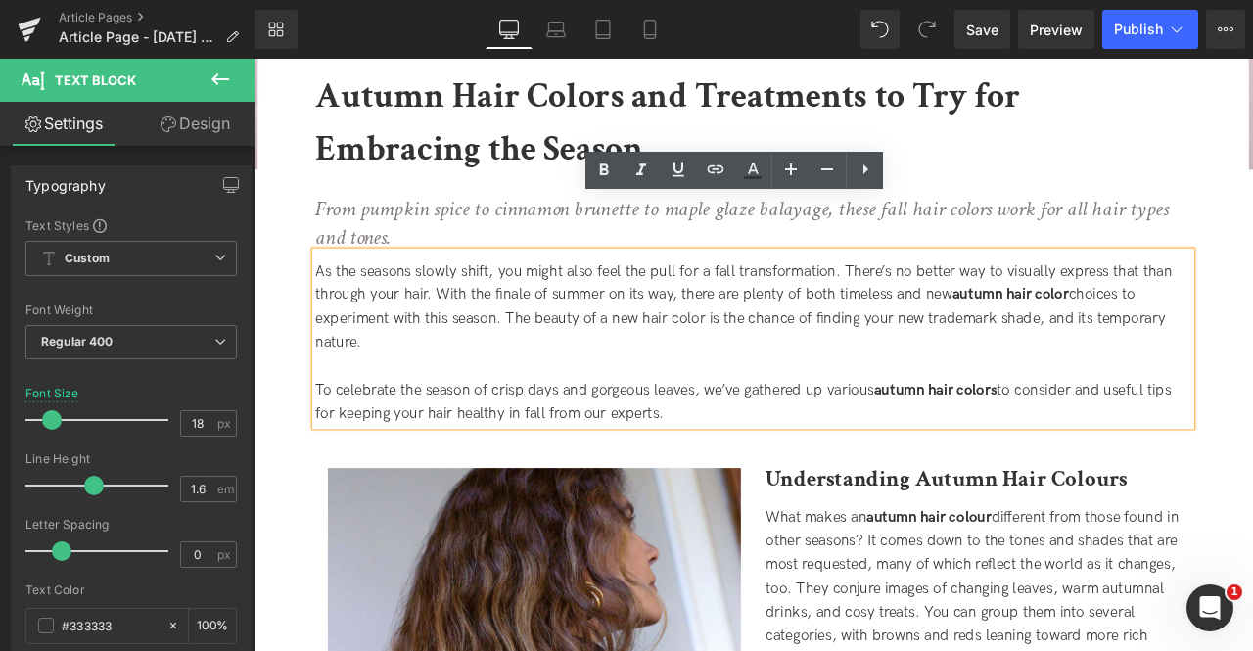
scroll to position [524, 0]
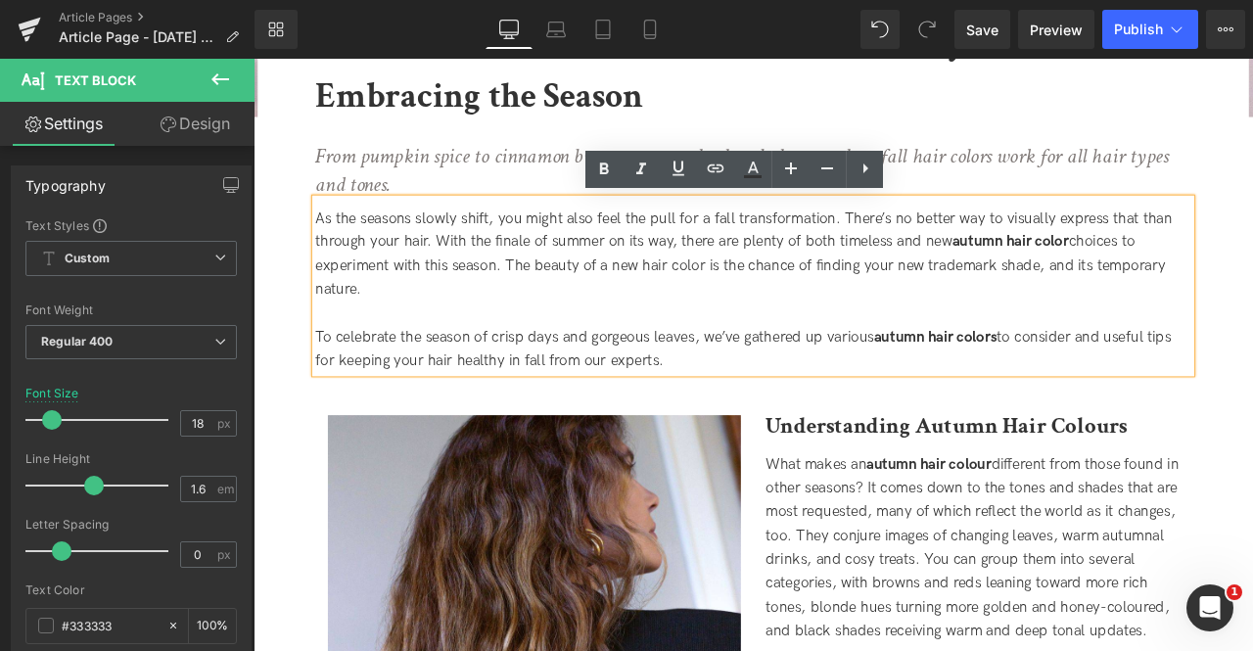
click at [829, 339] on div "As the seasons slowly shift, you might also feel the pull for a fall transforma…" at bounding box center [846, 290] width 1038 height 113
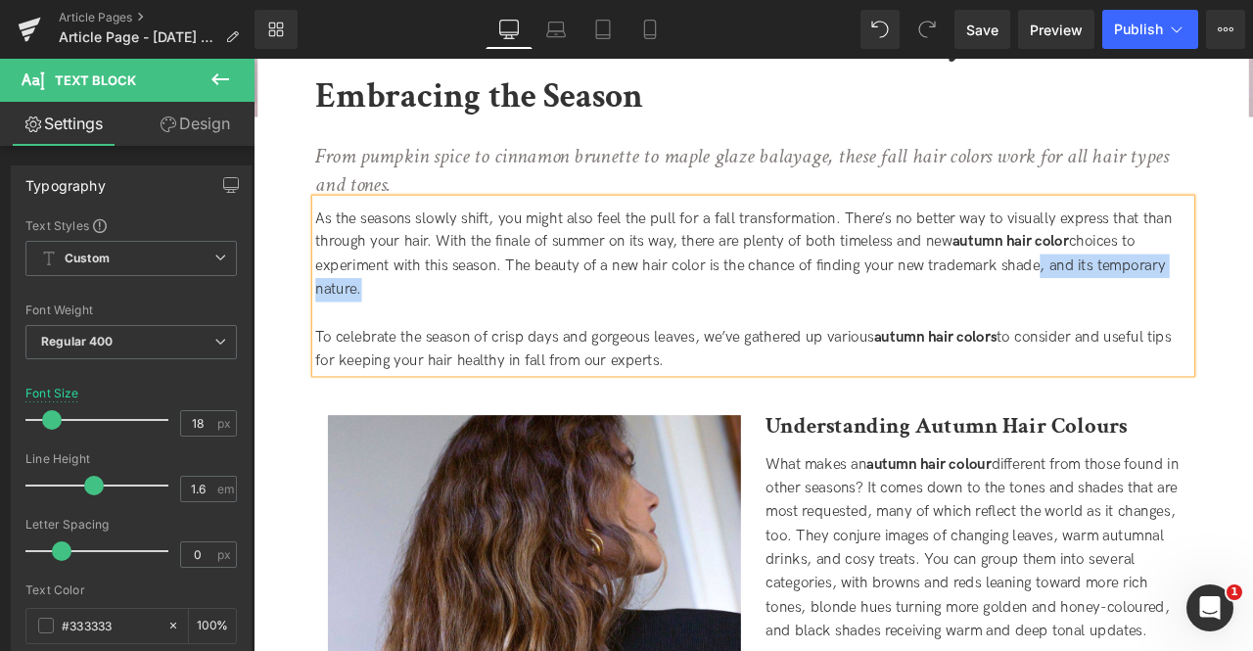
click at [1179, 310] on div "As the seasons slowly shift, you might also feel the pull for a fall transforma…" at bounding box center [846, 290] width 1038 height 113
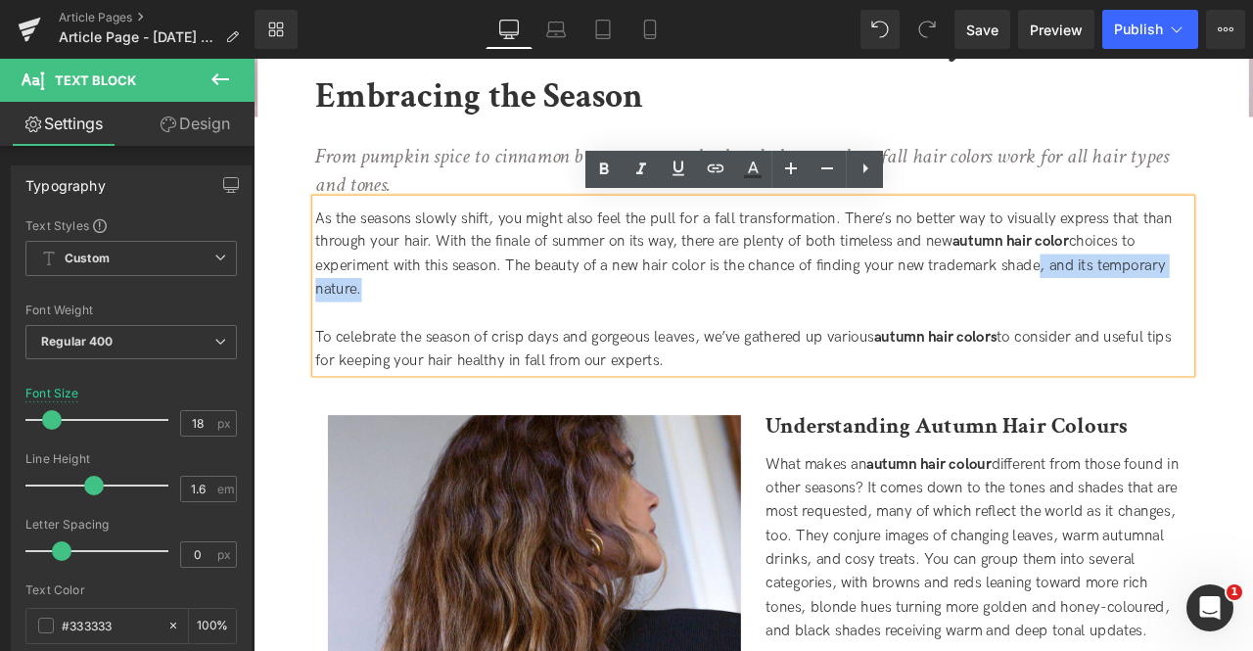
click at [1192, 298] on div "As the seasons slowly shift, you might also feel the pull for a fall transforma…" at bounding box center [846, 290] width 1038 height 113
click at [903, 300] on div "As the seasons slowly shift, you might also feel the pull for a fall transforma…" at bounding box center [846, 290] width 1038 height 113
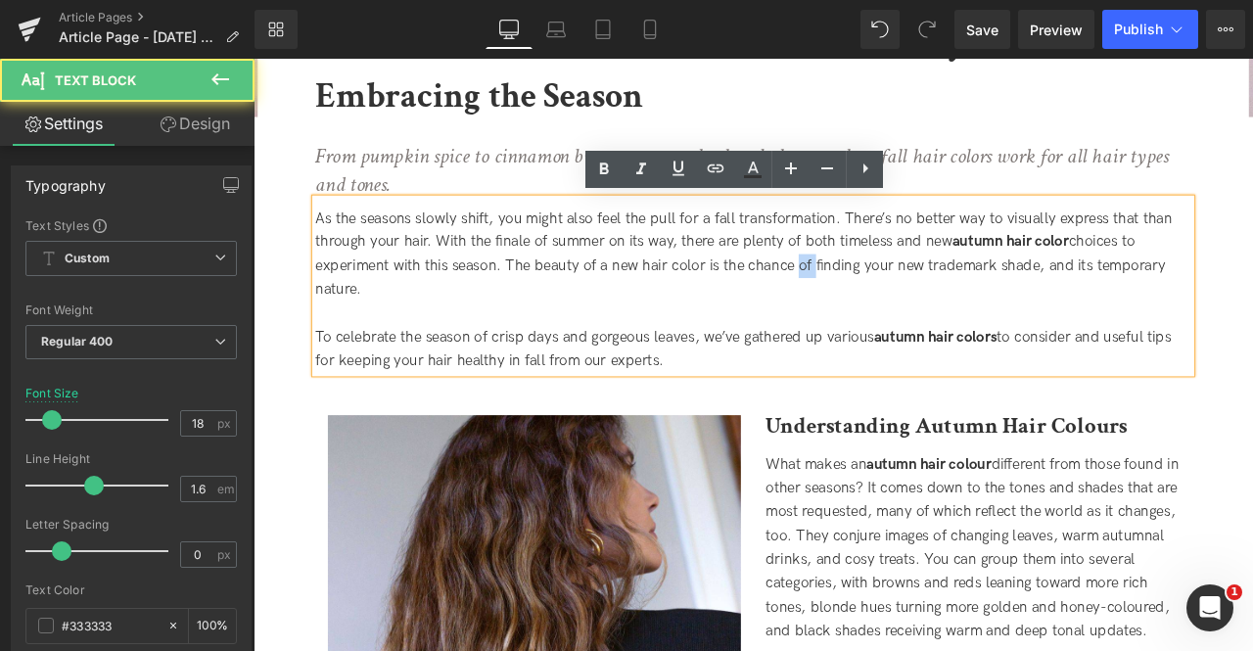
click at [903, 300] on div "As the seasons slowly shift, you might also feel the pull for a fall transforma…" at bounding box center [846, 290] width 1038 height 113
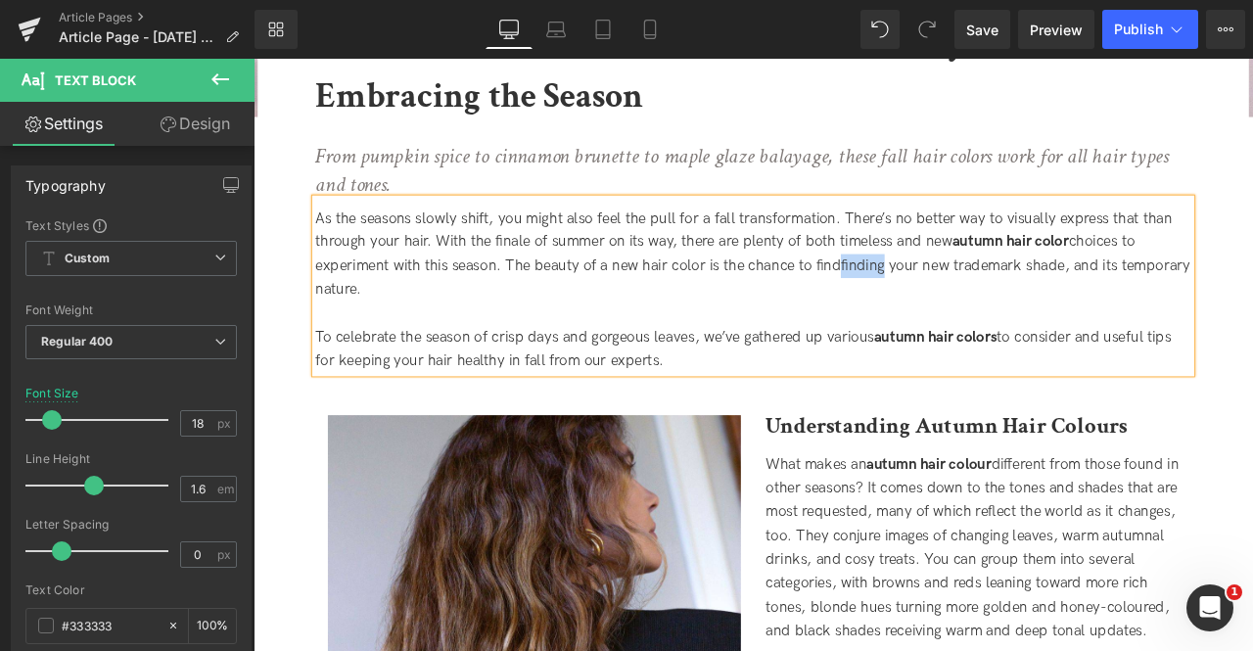
click at [996, 306] on div "As the seasons slowly shift, you might also feel the pull for a fall transforma…" at bounding box center [846, 290] width 1038 height 113
click at [954, 325] on div "As the seasons slowly shift, you might also feel the pull for a fall transforma…" at bounding box center [846, 290] width 1038 height 113
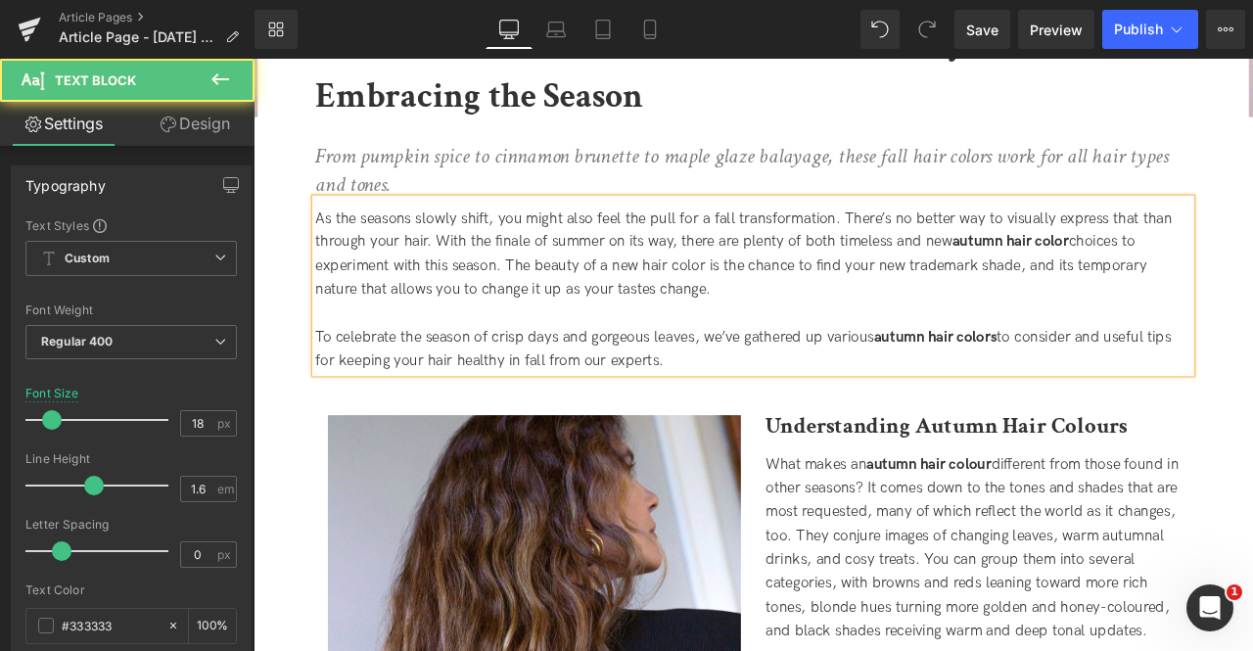
click at [552, 330] on div "As the seasons slowly shift, you might also feel the pull for a fall transforma…" at bounding box center [846, 290] width 1038 height 113
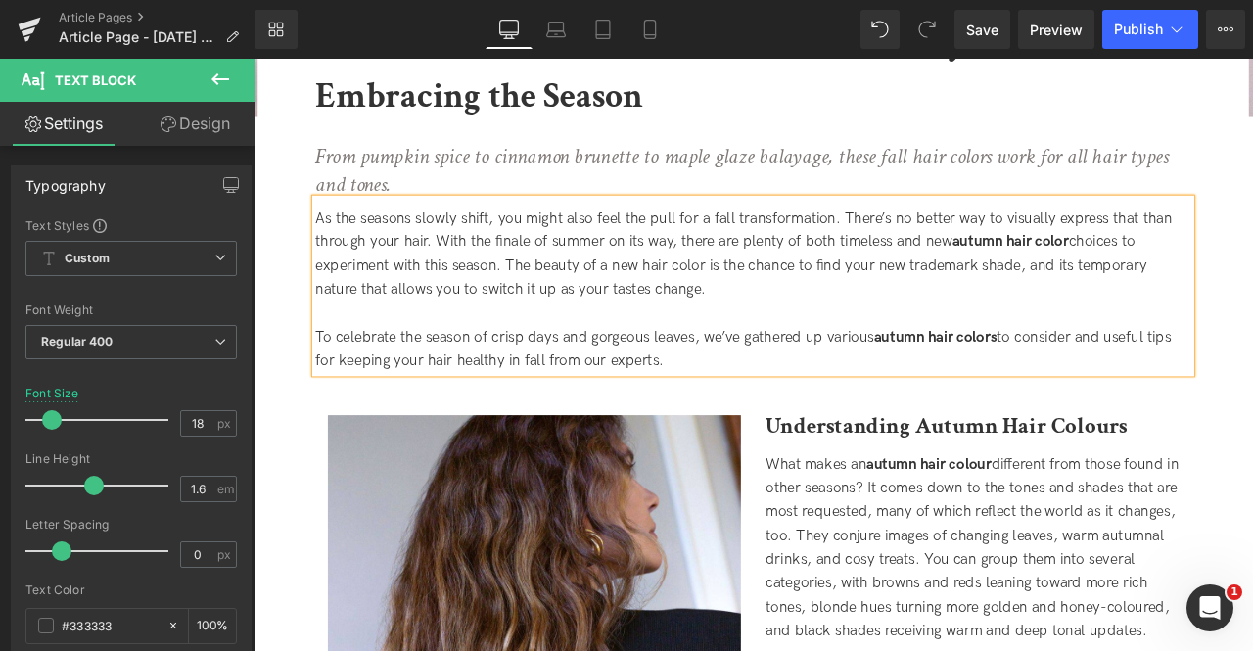
click at [552, 330] on div "As the seasons slowly shift, you might also feel the pull for a fall transforma…" at bounding box center [846, 290] width 1038 height 113
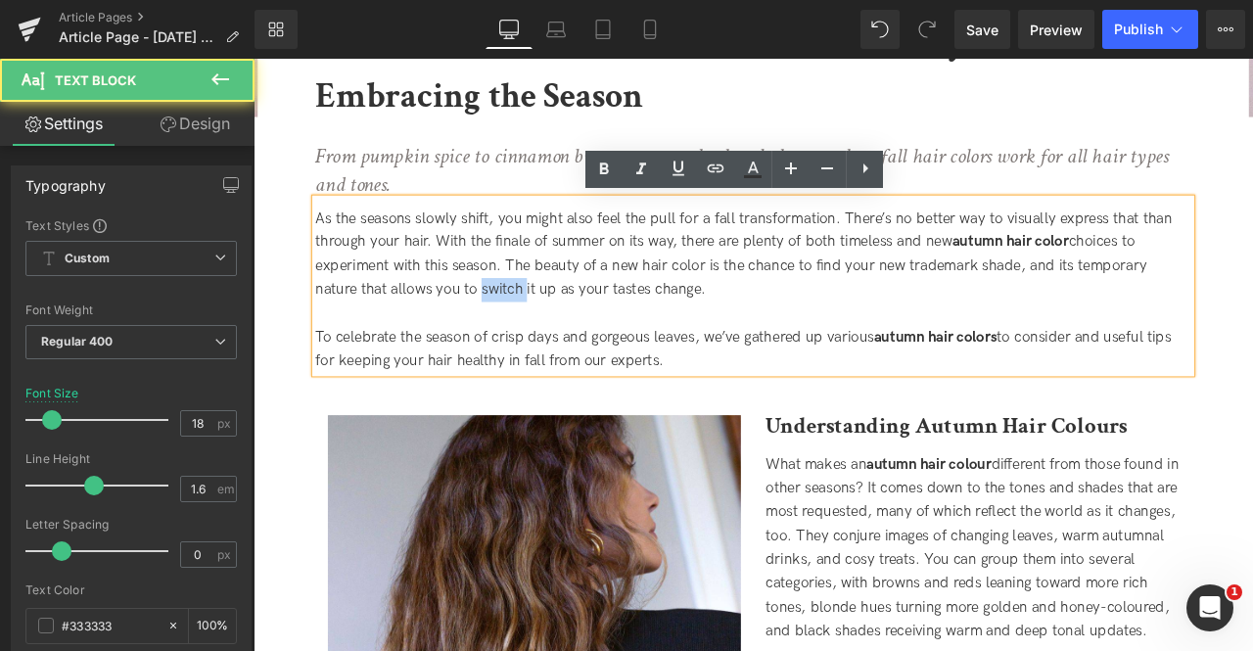
click at [552, 330] on div "As the seasons slowly shift, you might also feel the pull for a fall transforma…" at bounding box center [846, 290] width 1038 height 113
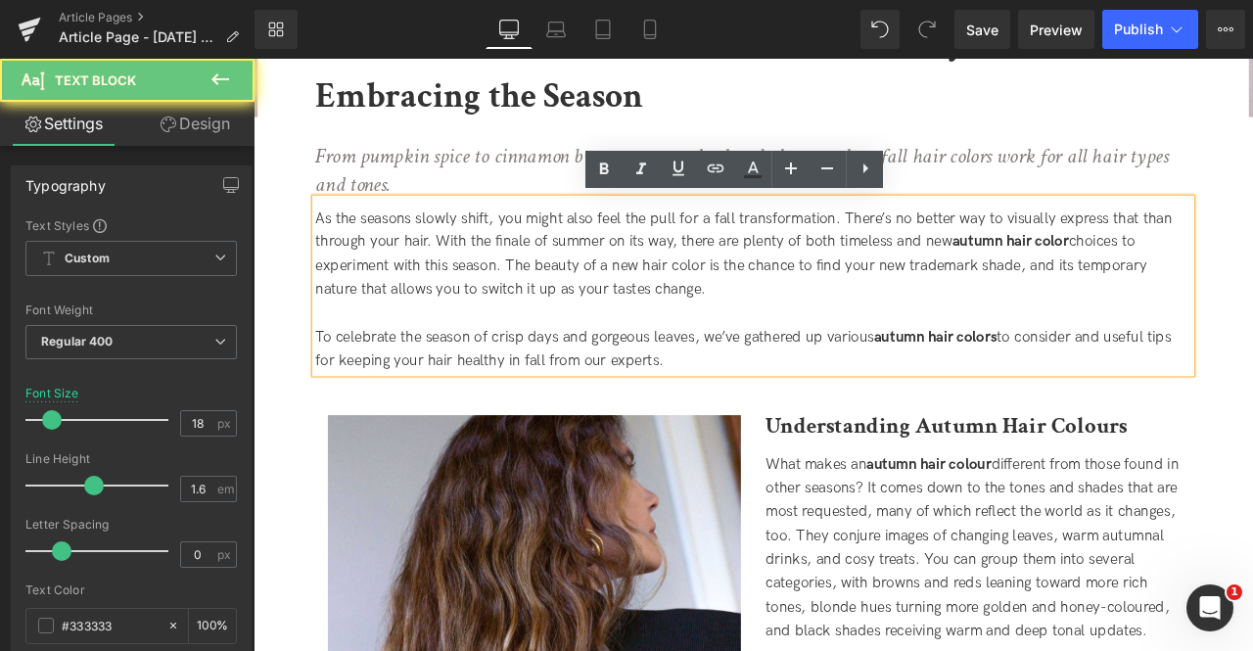
click at [661, 330] on div "As the seasons slowly shift, you might also feel the pull for a fall transforma…" at bounding box center [846, 290] width 1038 height 113
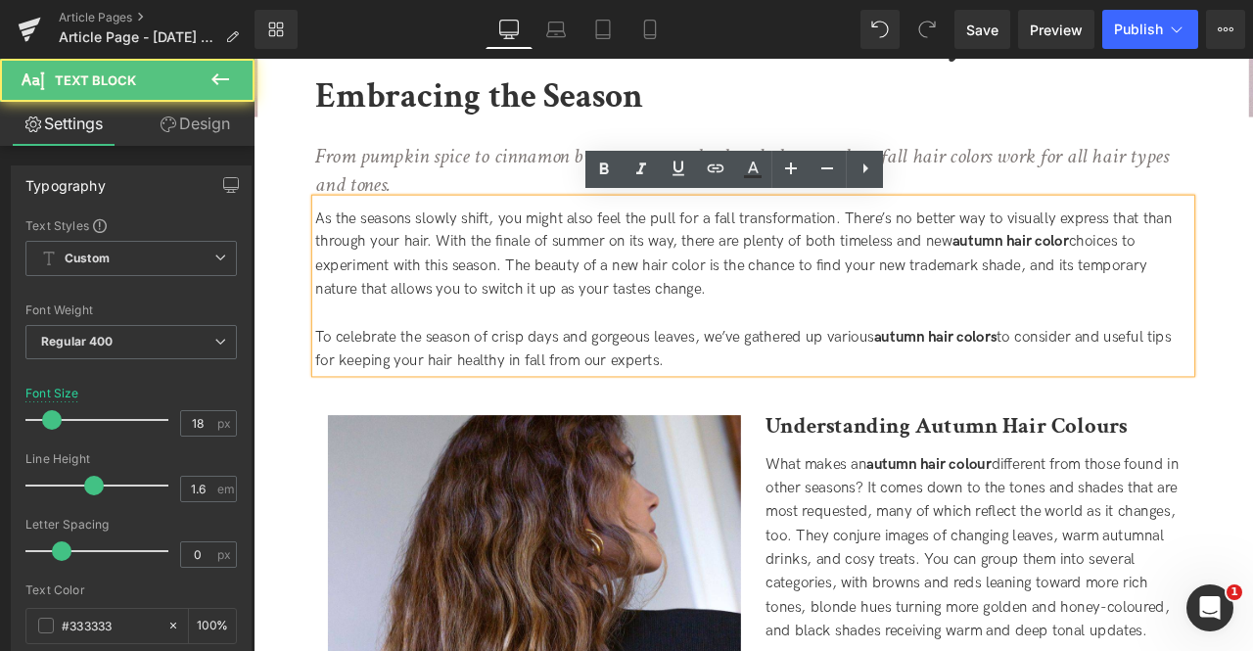
click at [822, 402] on div "To celebrate the season of crisp days and gorgeous leaves, we’ve gathered up va…" at bounding box center [846, 403] width 1038 height 57
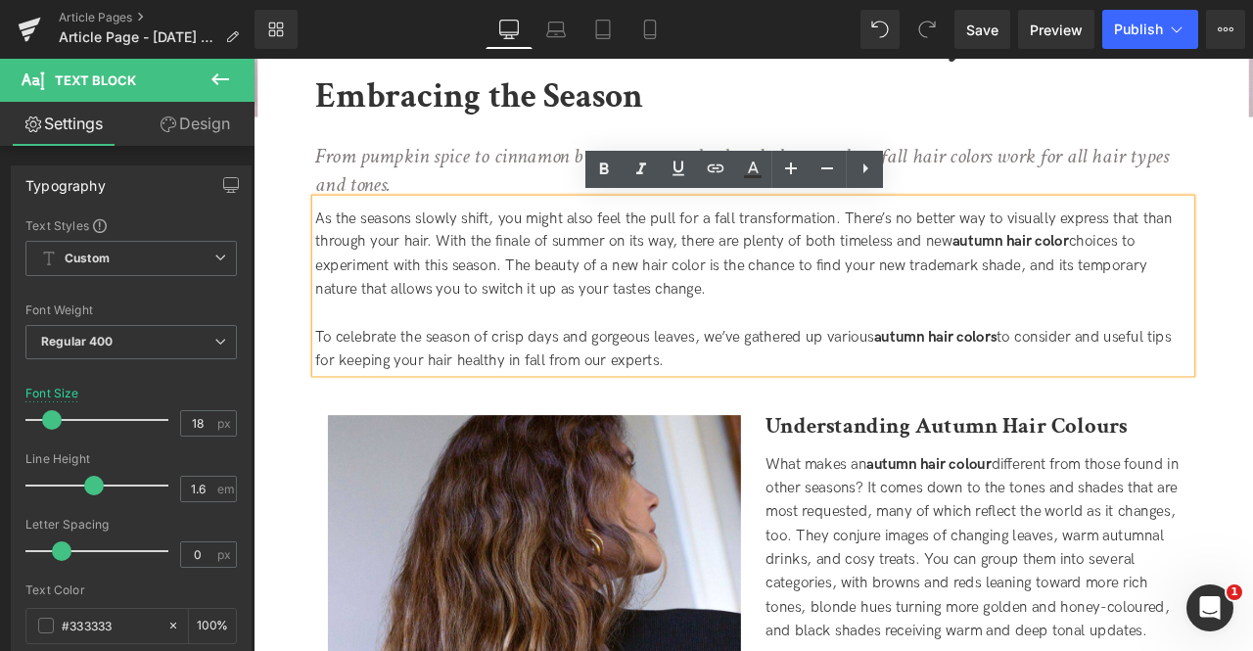
scroll to position [796, 0]
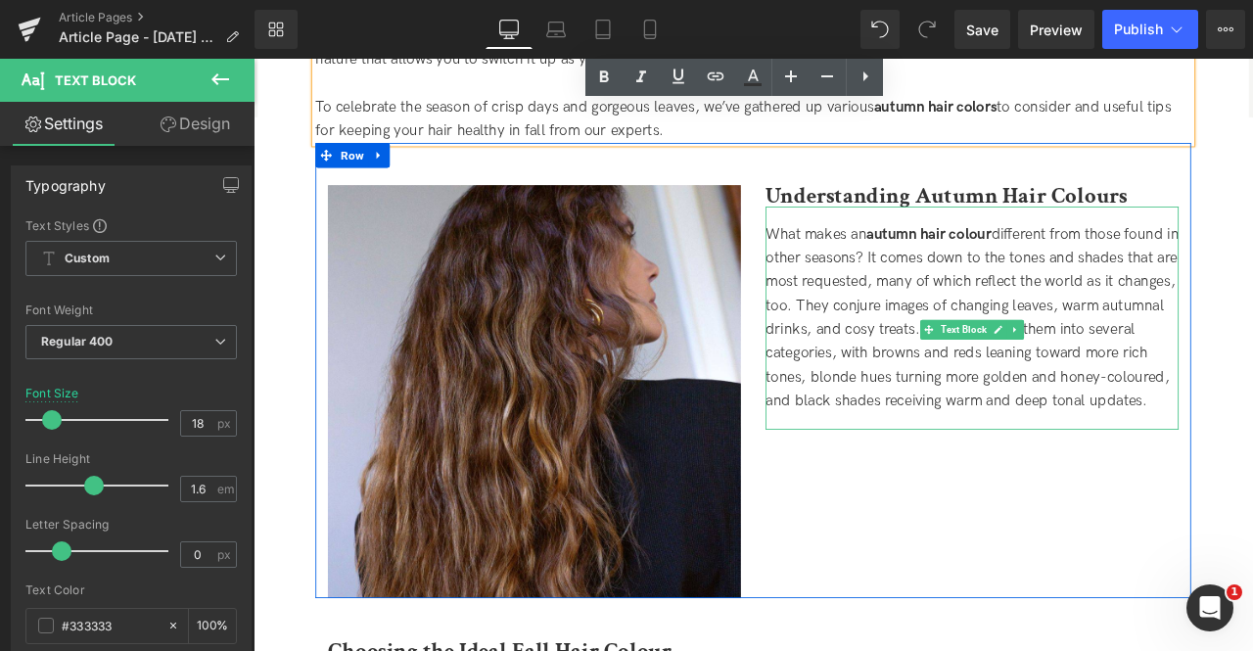
click at [1111, 254] on div "What makes an autumn hair colour different from those found in other seasons? I…" at bounding box center [1104, 366] width 489 height 225
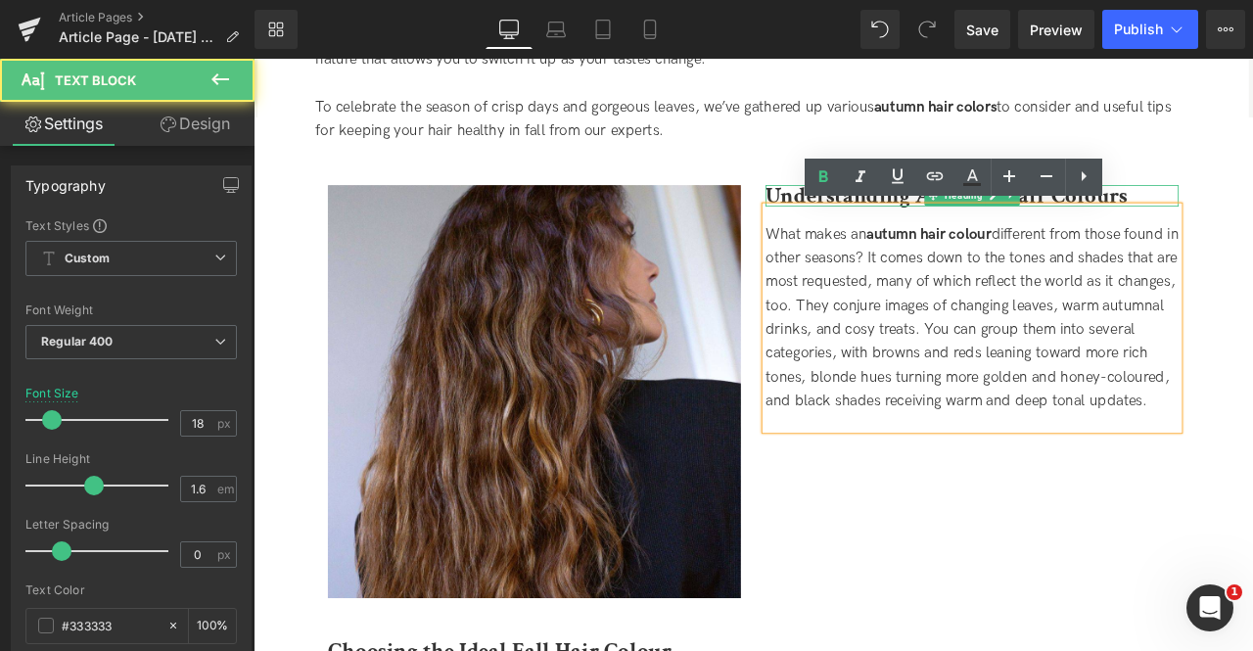
click at [1252, 219] on h2 "Understanding Autumn Hair Colours" at bounding box center [1104, 220] width 489 height 25
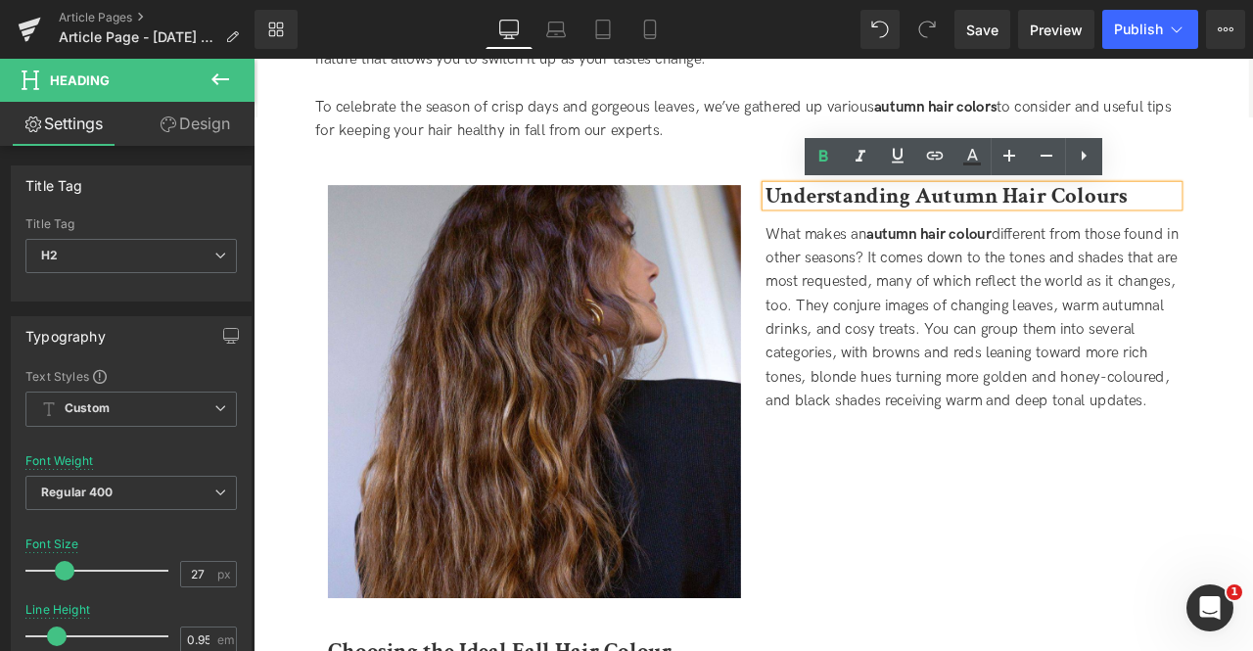
click at [1252, 218] on b "Understanding Autumn Hair Colours" at bounding box center [1074, 221] width 429 height 34
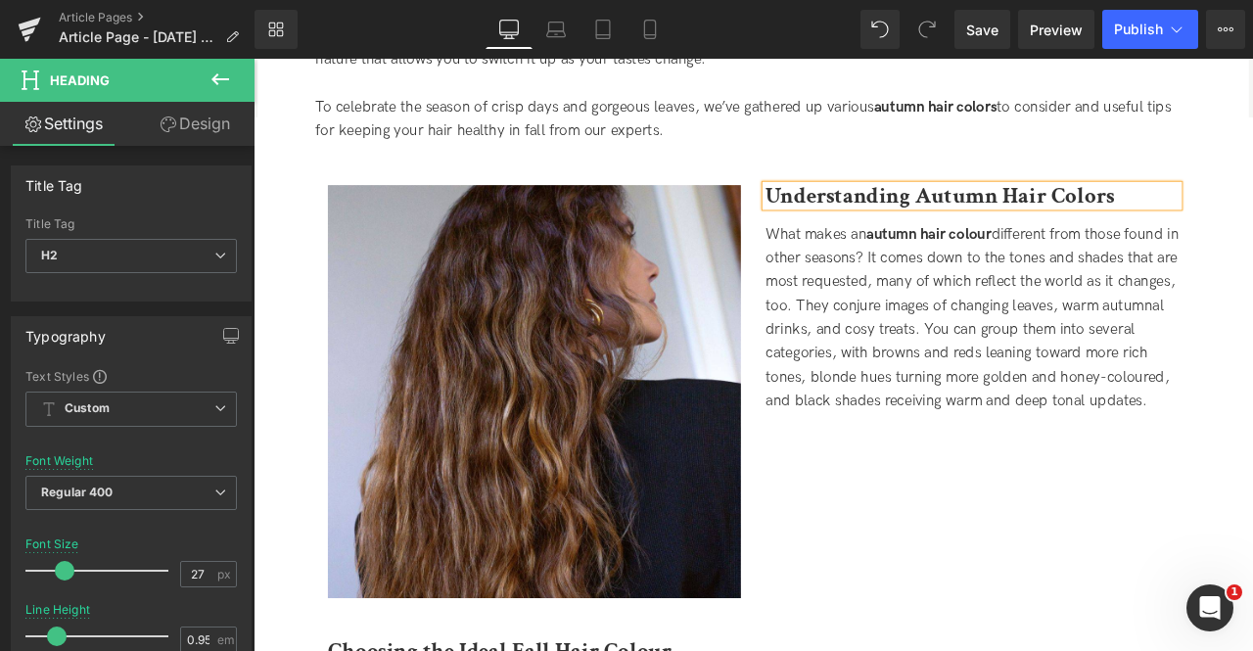
click at [1169, 268] on span "What makes an autumn hair colour different from those found in other seasons? I…" at bounding box center [1104, 365] width 489 height 218
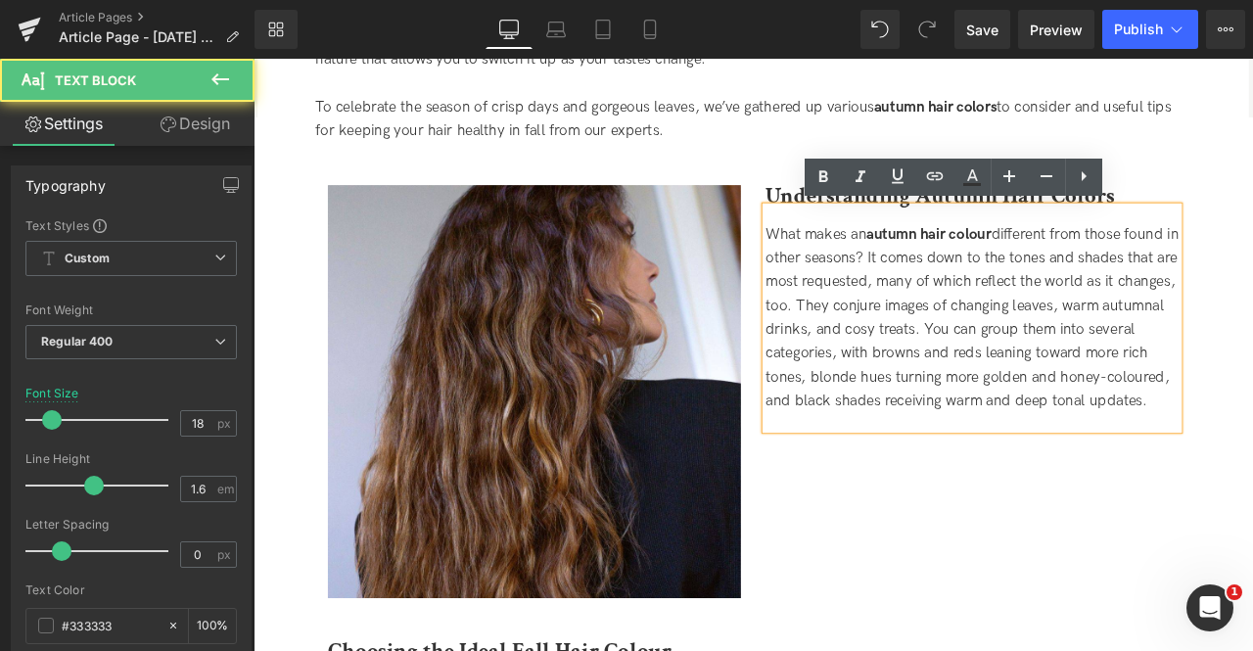
click at [1122, 271] on strong "autumn hair colour" at bounding box center [1054, 266] width 148 height 21
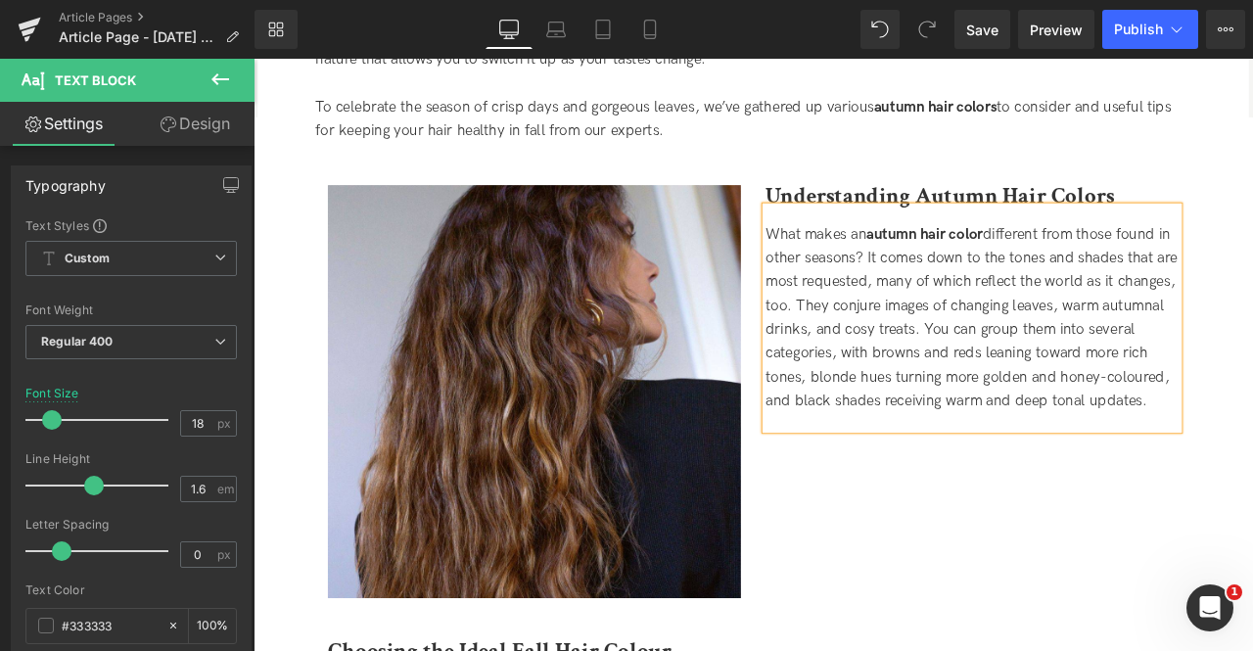
click at [1033, 274] on strong "autumn hair color" at bounding box center [1049, 266] width 138 height 21
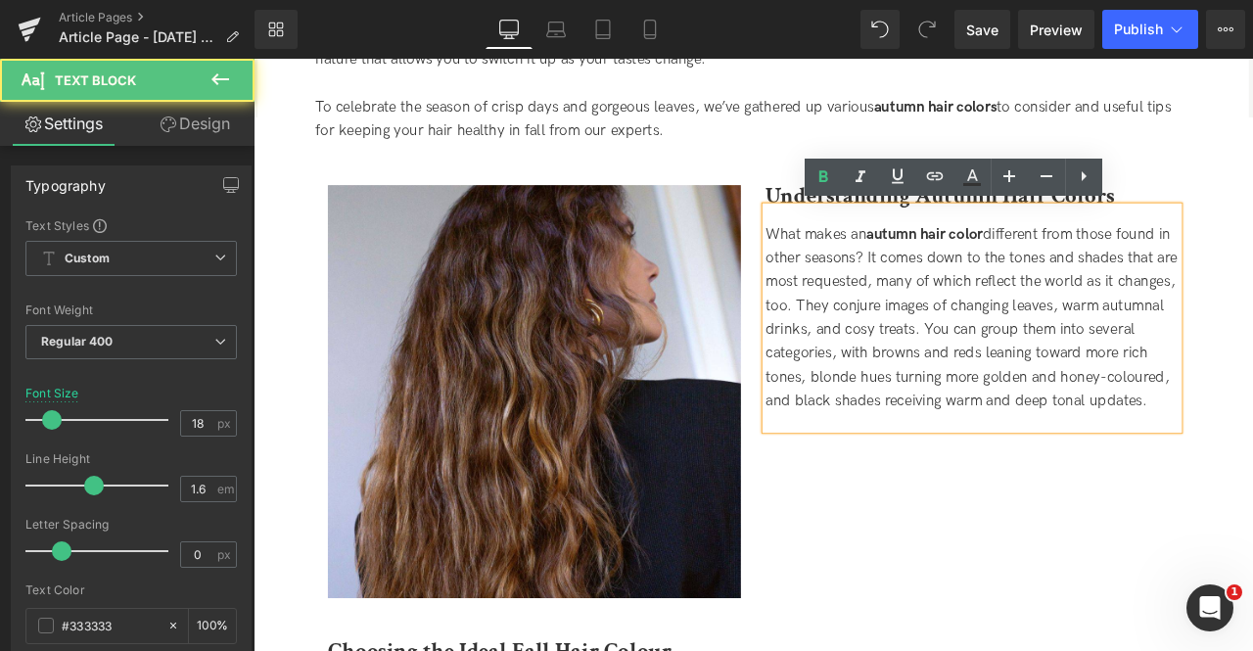
click at [1054, 388] on span "What makes an autumn hair color different from those found in other seasons? It…" at bounding box center [1103, 365] width 487 height 218
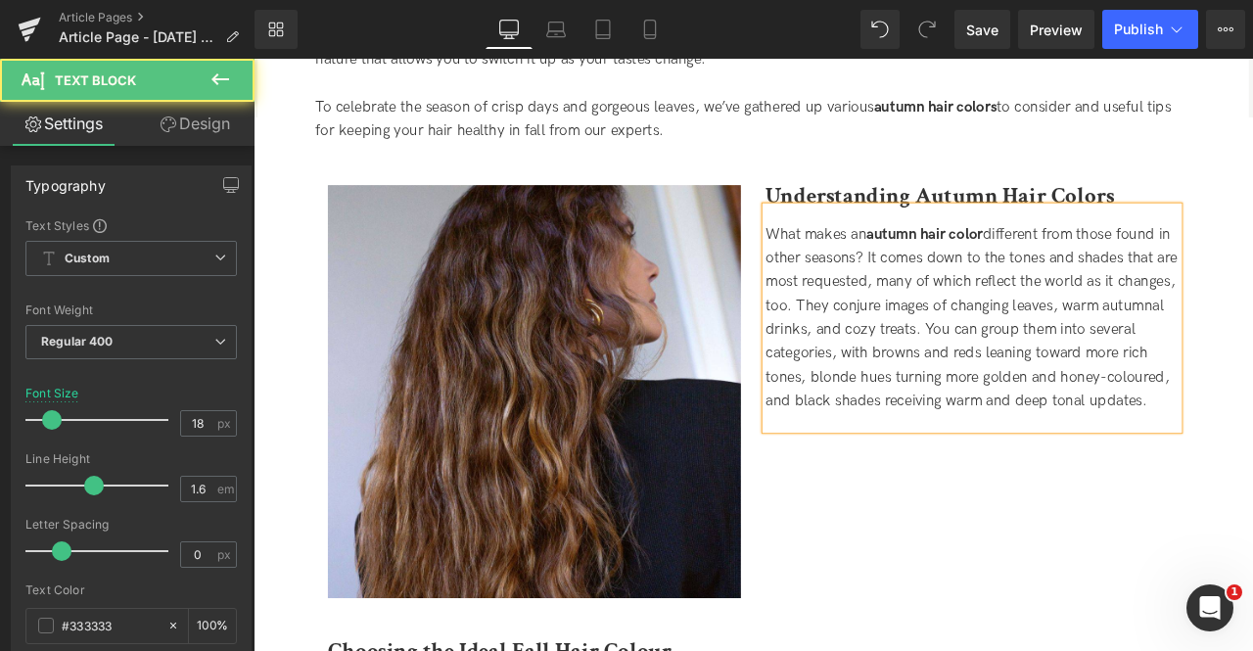
click at [900, 460] on span "What makes an autumn hair color different from those found in other seasons? It…" at bounding box center [1103, 365] width 487 height 218
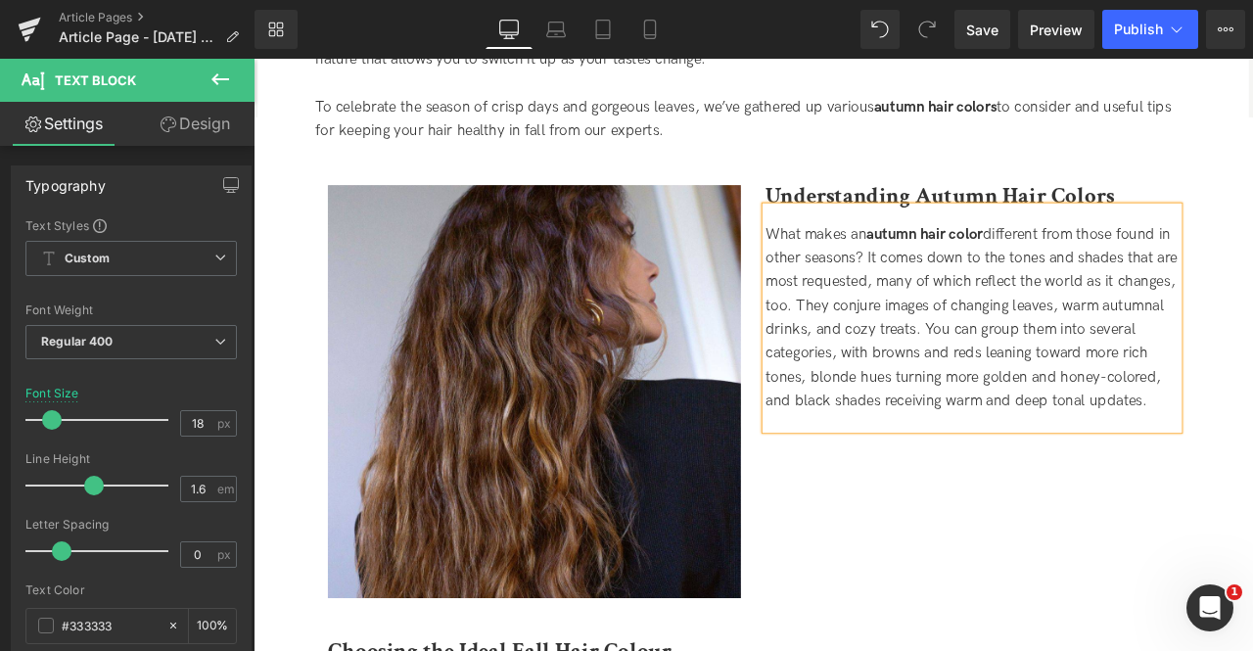
click at [990, 479] on div "What makes an autumn hair color different from those found in other seasons? It…" at bounding box center [1104, 366] width 489 height 225
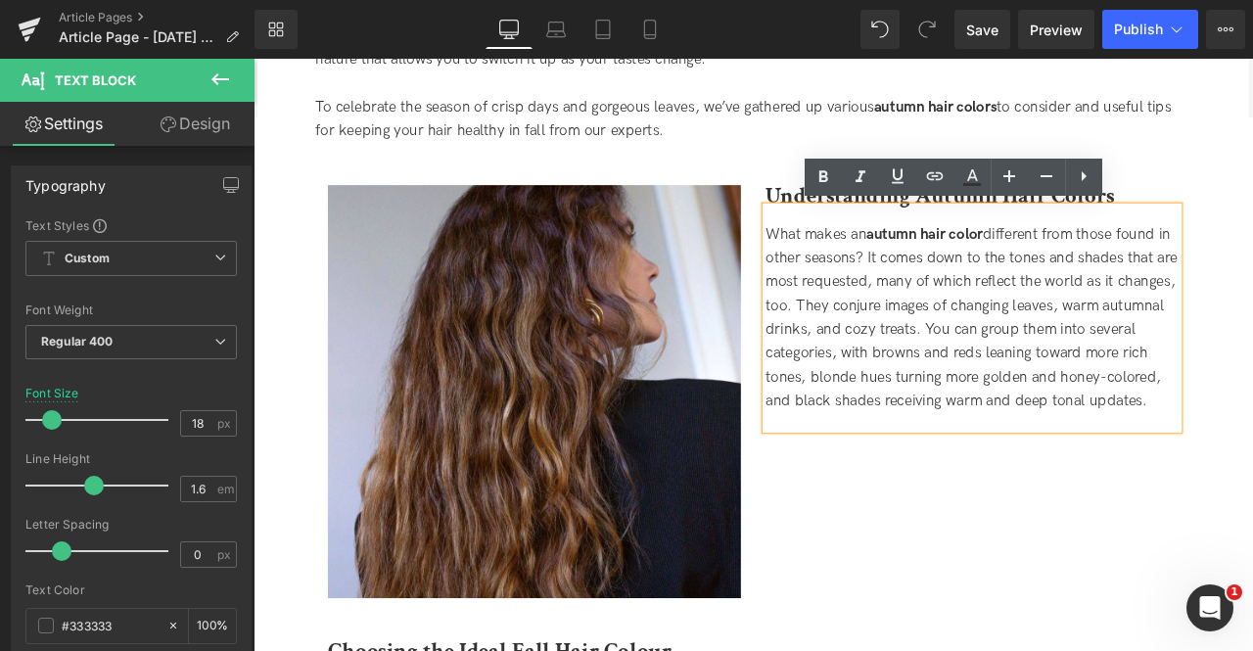
click at [979, 325] on span "What makes an autumn hair color different from those found in other seasons? It…" at bounding box center [1103, 365] width 487 height 218
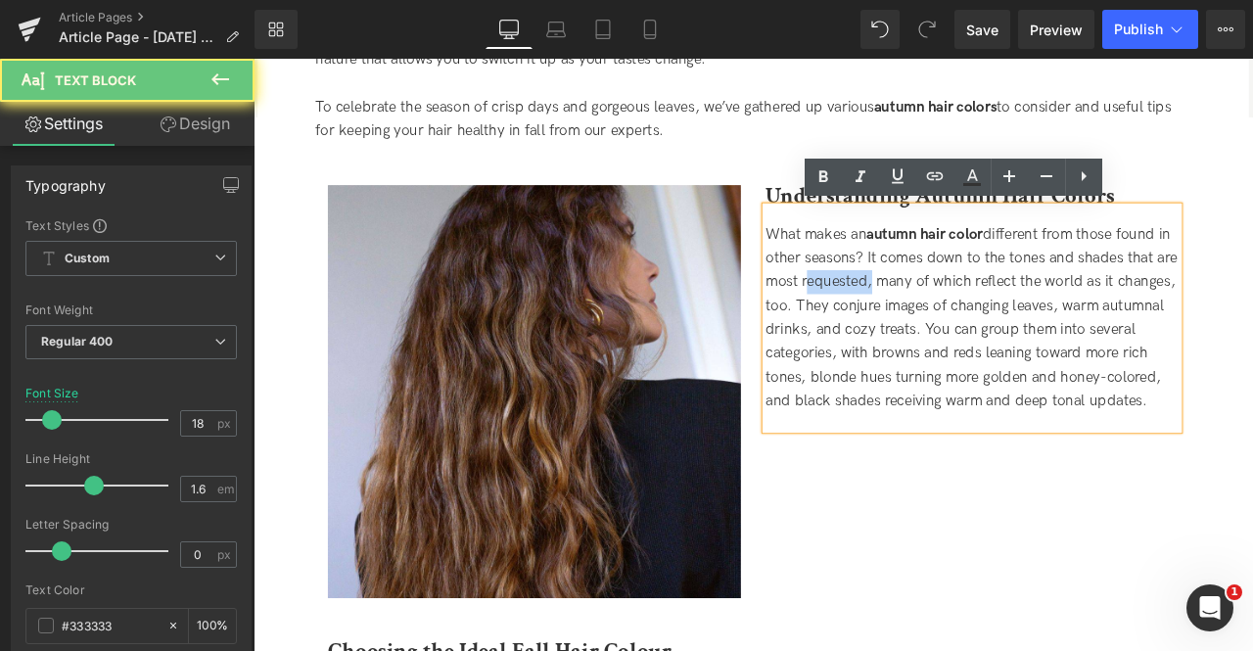
click at [979, 325] on span "What makes an autumn hair color different from those found in other seasons? It…" at bounding box center [1103, 365] width 487 height 218
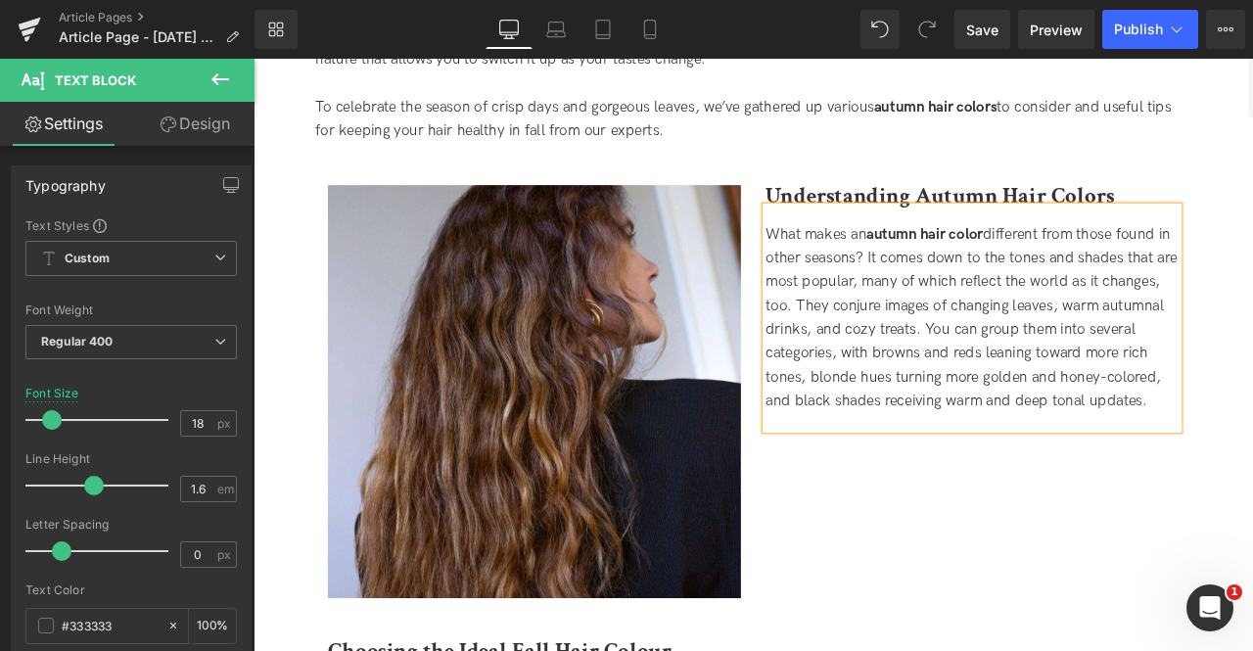
click at [1167, 318] on span "What makes an autumn hair color different from those found in other seasons? It…" at bounding box center [1103, 365] width 487 height 218
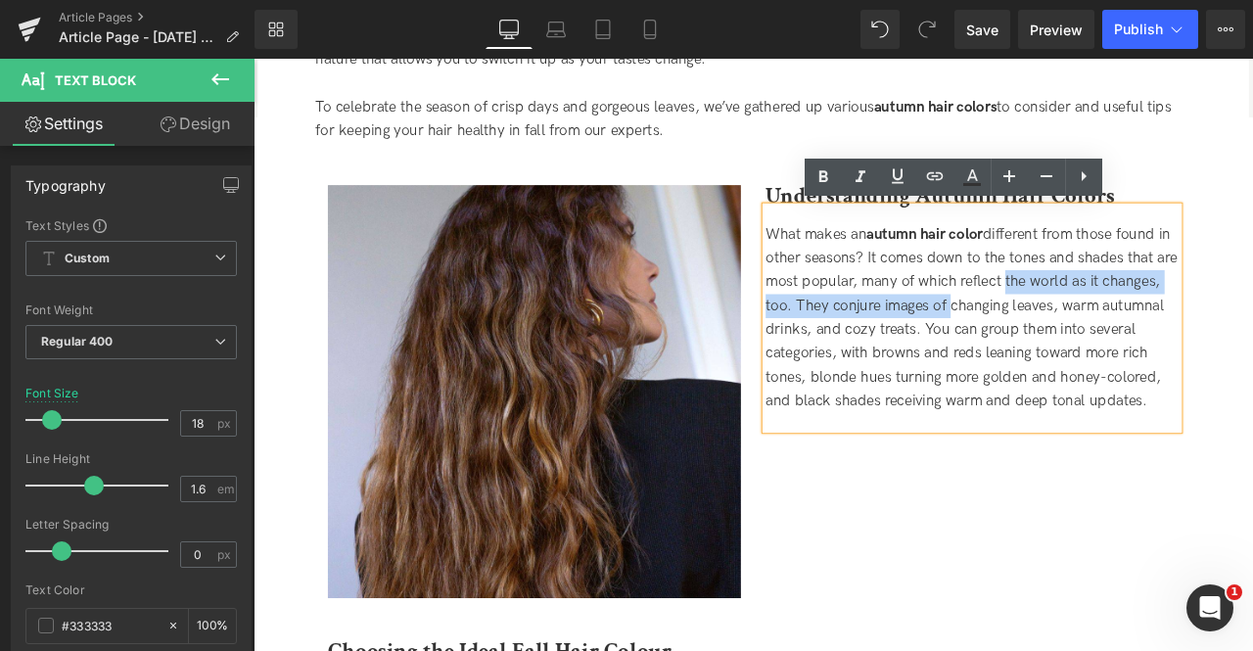
click at [1143, 352] on span "What makes an autumn hair color different from those found in other seasons? It…" at bounding box center [1103, 365] width 487 height 218
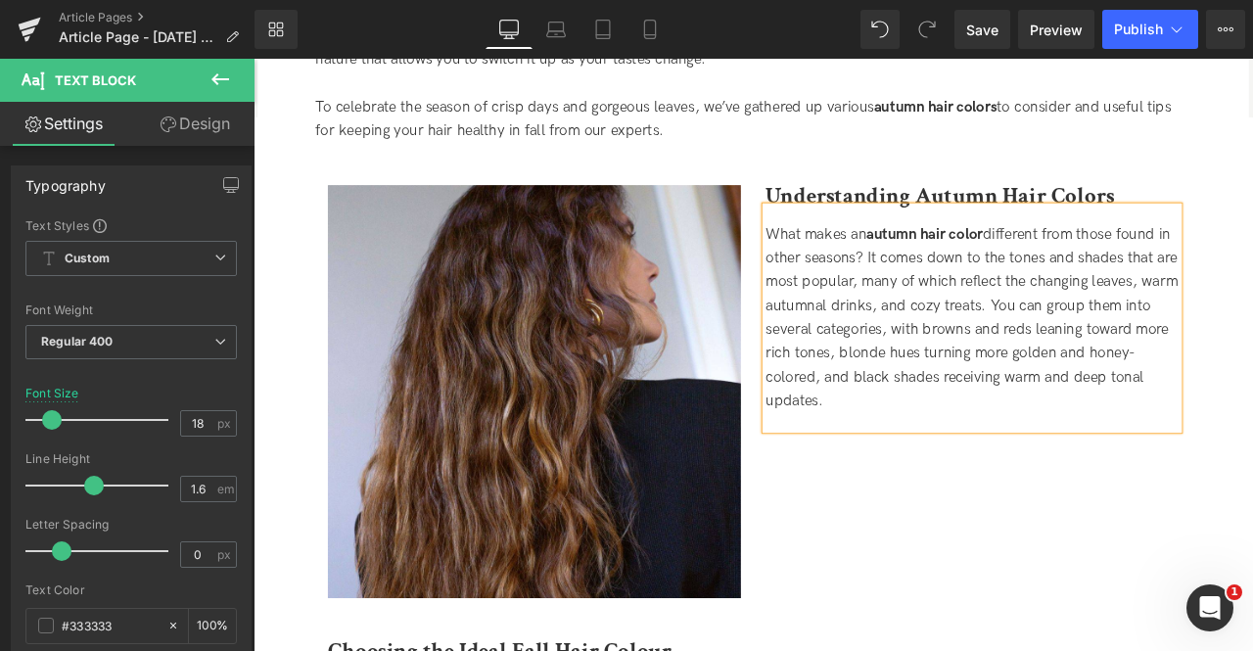
click at [942, 351] on span "What makes an autumn hair color different from those found in other seasons? It…" at bounding box center [1104, 365] width 488 height 218
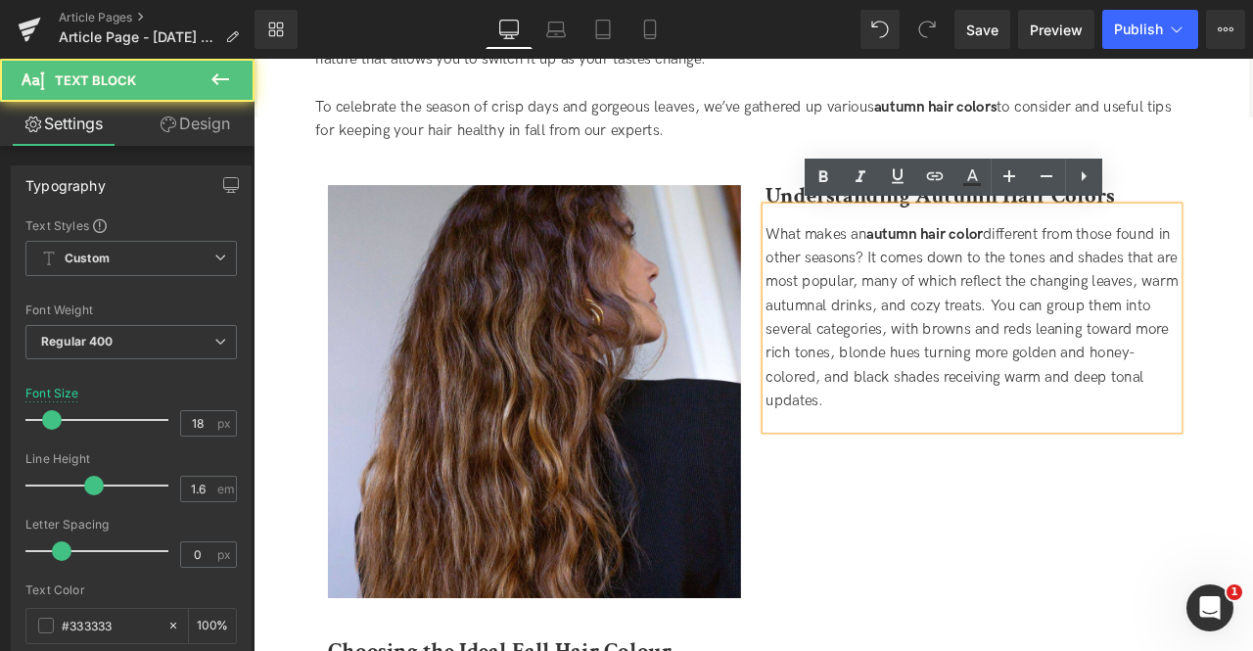
click at [957, 351] on span "What makes an autumn hair color different from those found in other seasons? It…" at bounding box center [1104, 365] width 488 height 218
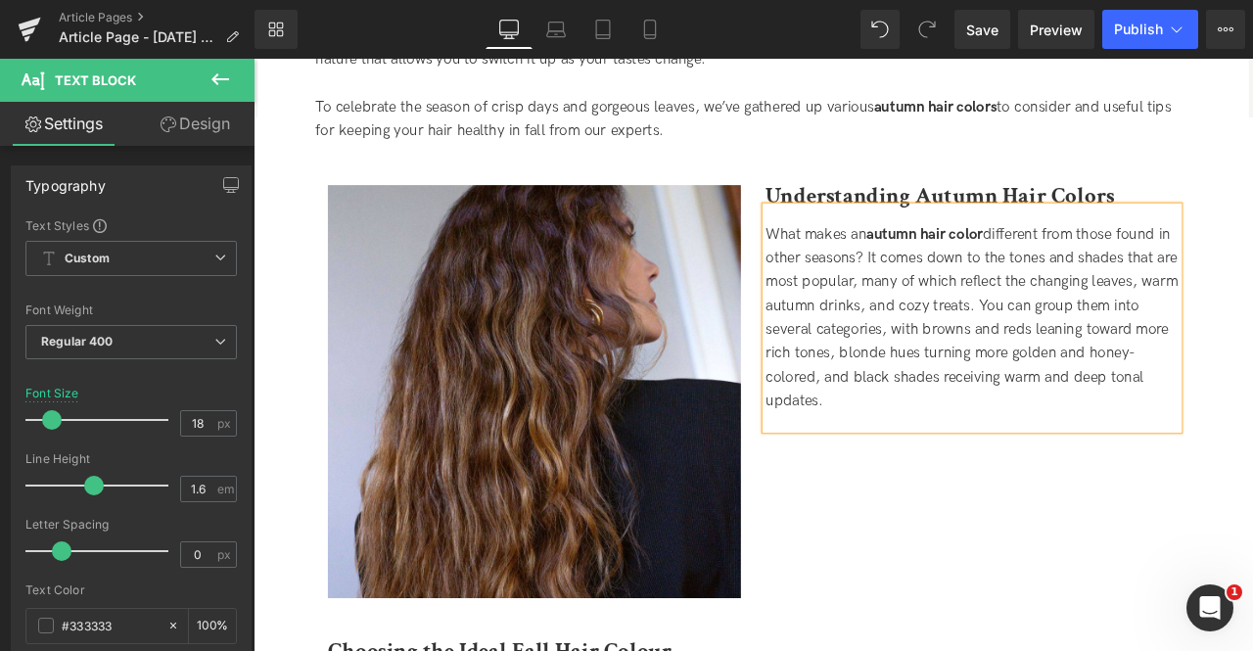
click at [1065, 356] on span "What makes an autumn hair color different from those found in other seasons? It…" at bounding box center [1104, 365] width 488 height 218
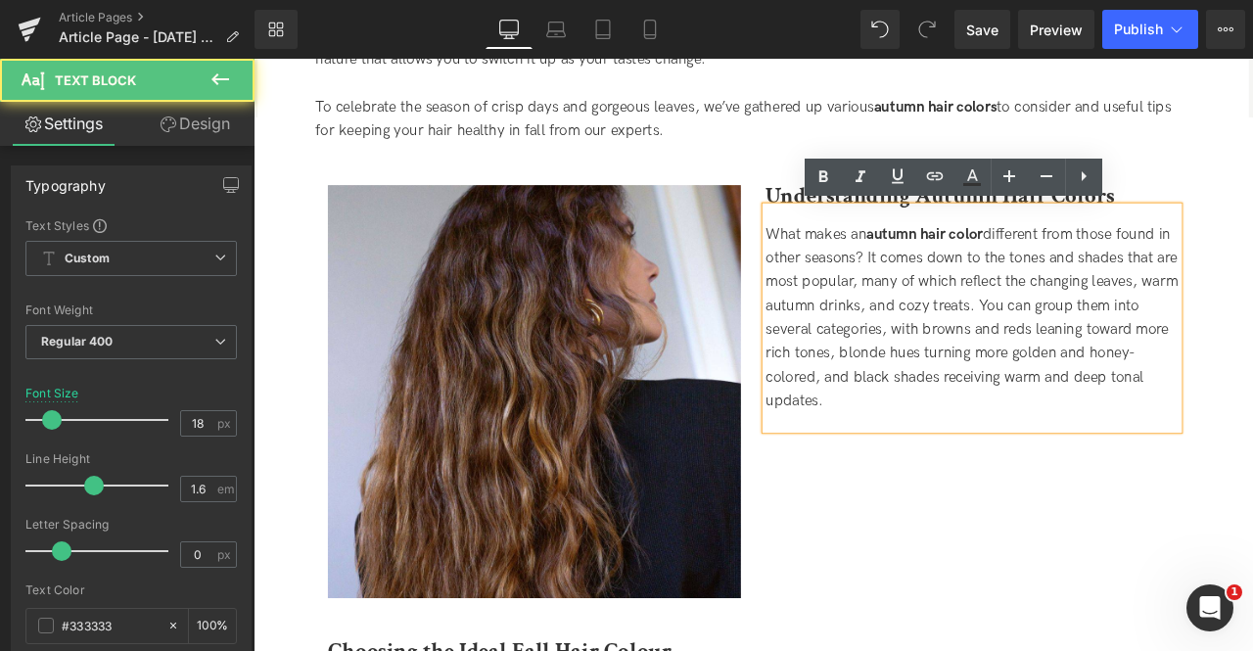
click at [1167, 351] on span "What makes an autumn hair color different from those found in other seasons? It…" at bounding box center [1104, 365] width 488 height 218
click at [964, 363] on div "What makes an autumn hair color different from those found in other seasons? It…" at bounding box center [1104, 366] width 489 height 225
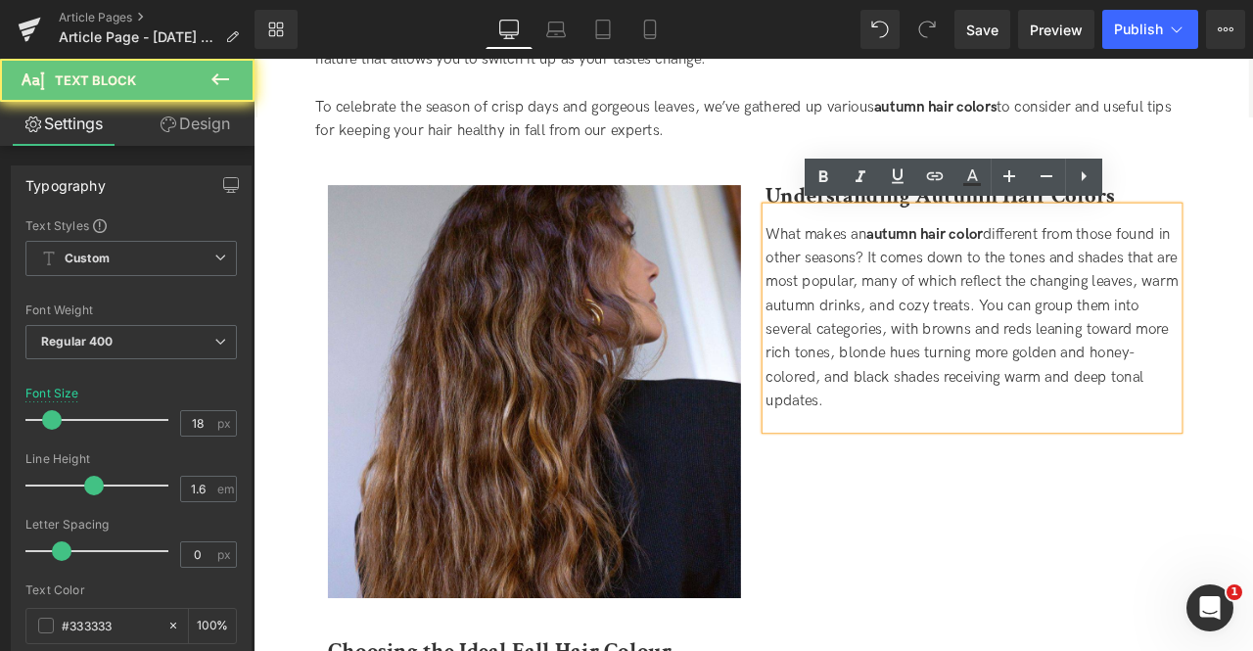
click at [1027, 398] on span "What makes an autumn hair color different from those found in other seasons? It…" at bounding box center [1104, 365] width 488 height 218
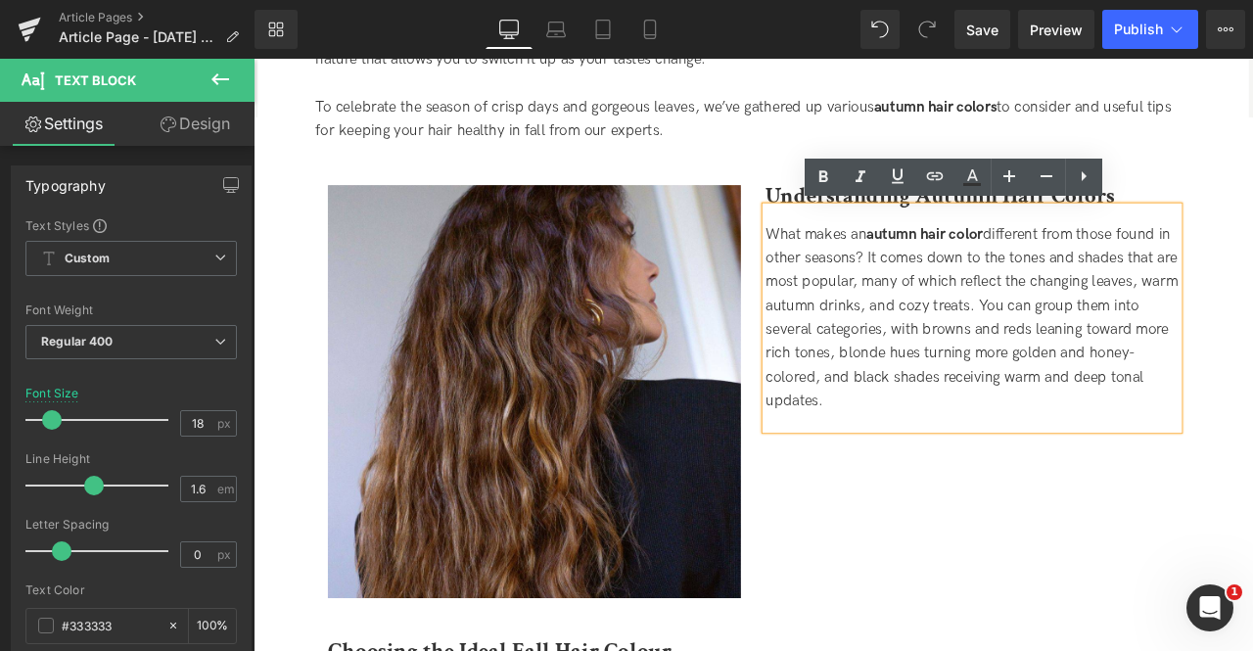
click at [953, 426] on span "What makes an autumn hair color different from those found in other seasons? It…" at bounding box center [1104, 365] width 488 height 218
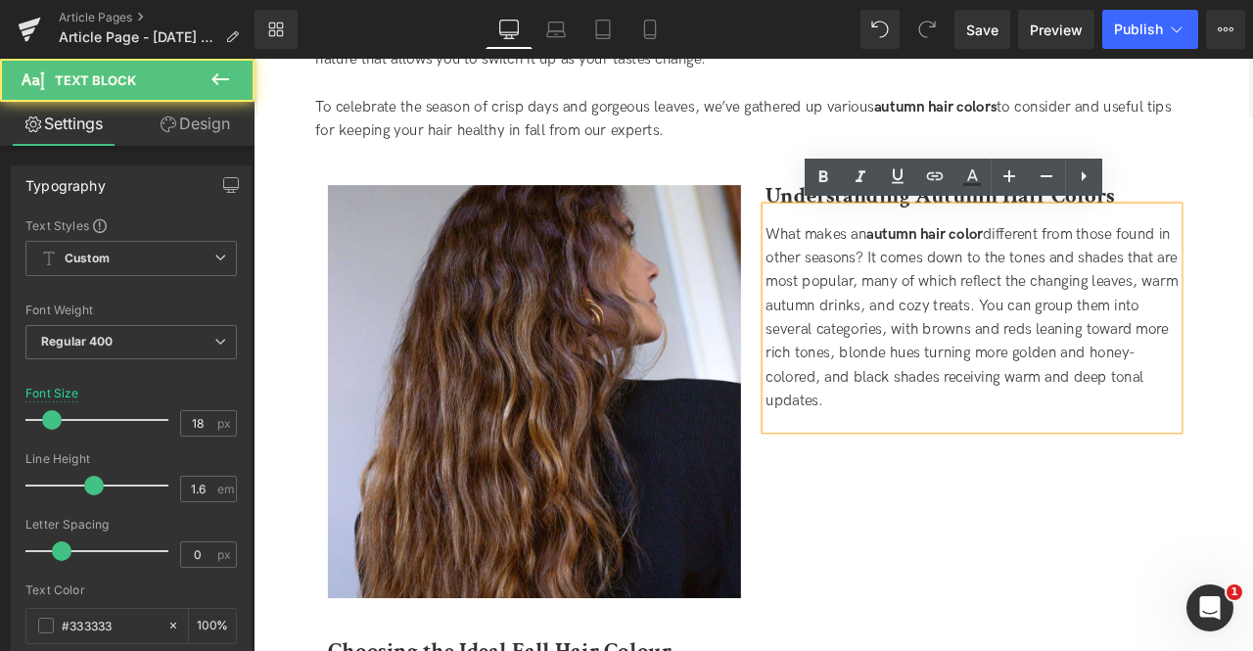
click at [954, 450] on div "What makes an autumn hair color different from those found in other seasons? It…" at bounding box center [1104, 366] width 489 height 225
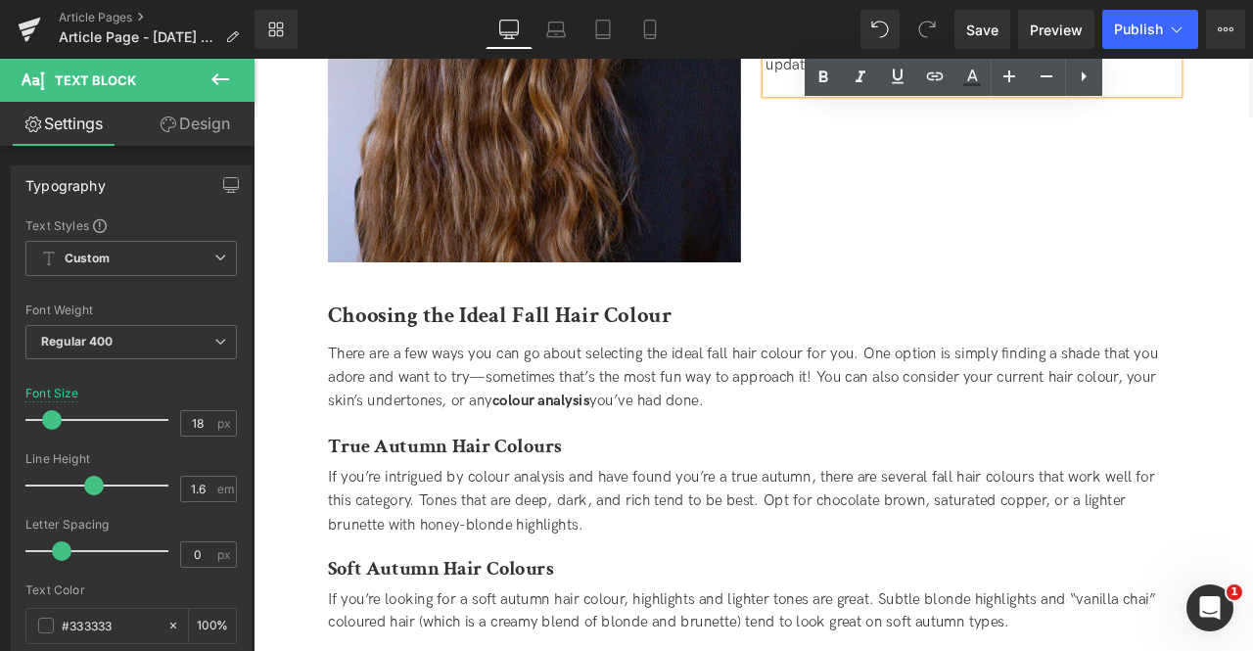
scroll to position [1194, 0]
click at [606, 356] on b "Choosing the Ideal Fall Hair Colour" at bounding box center [545, 362] width 407 height 34
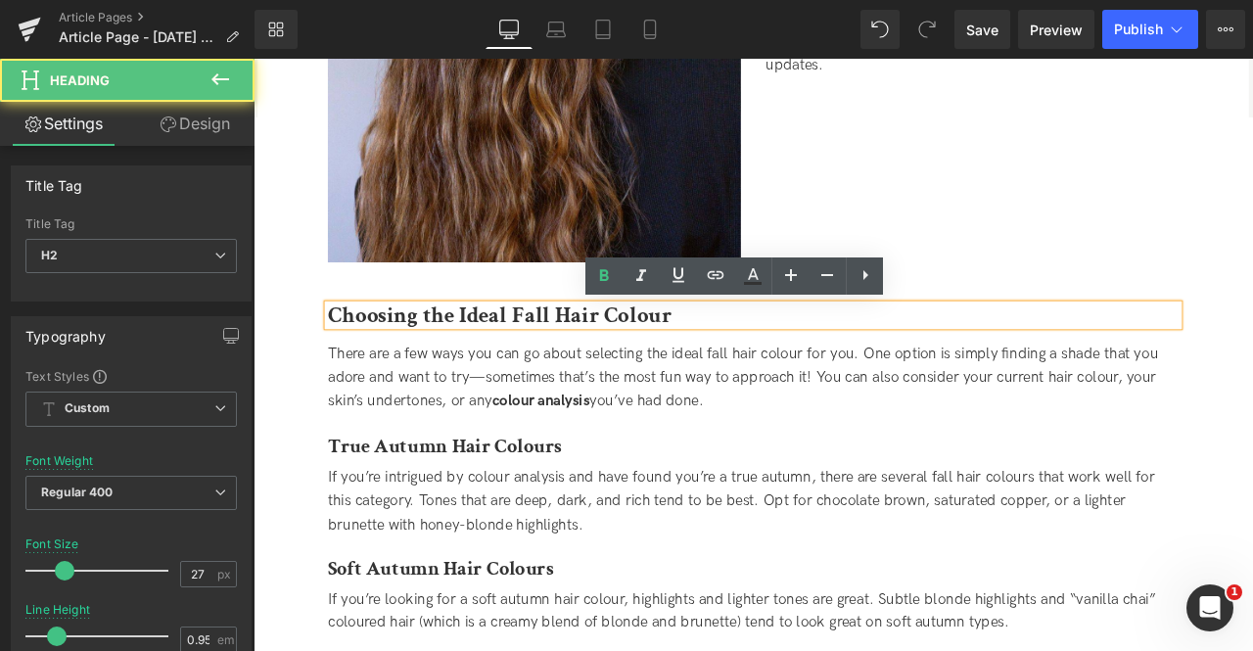
click at [712, 366] on b "Choosing the Ideal Fall Hair Colour" at bounding box center [545, 362] width 407 height 34
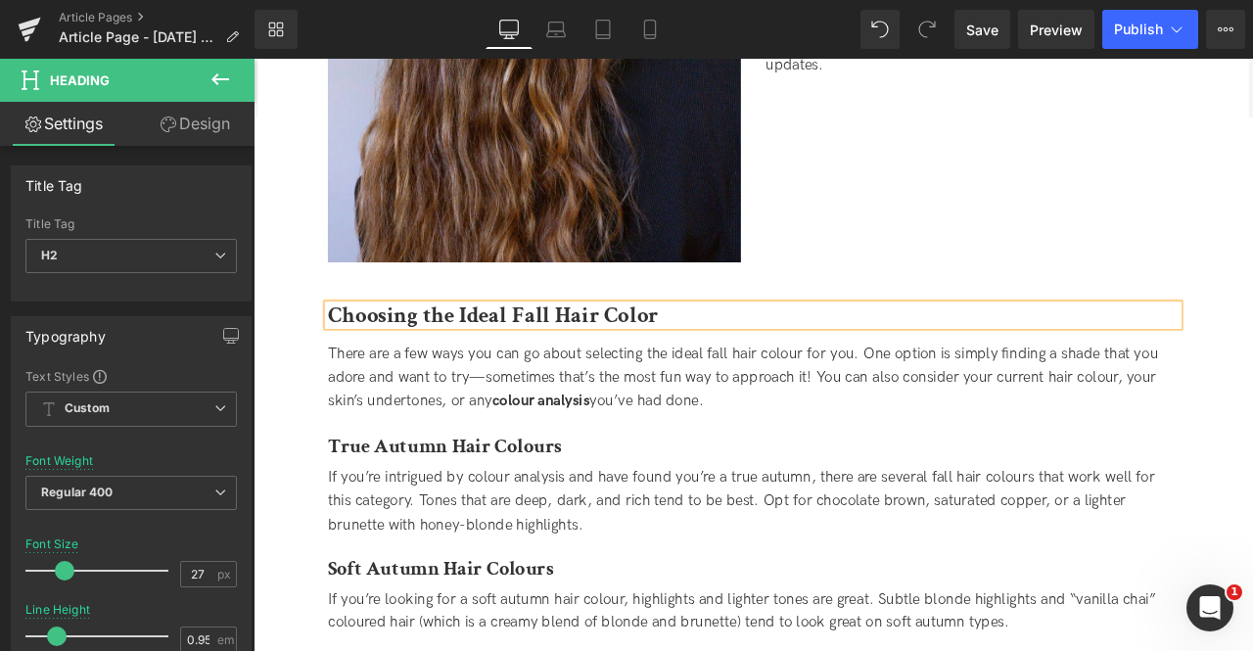
click at [741, 447] on div "There are a few ways you can go about selecting the ideal fall hair colour for …" at bounding box center [846, 436] width 1008 height 84
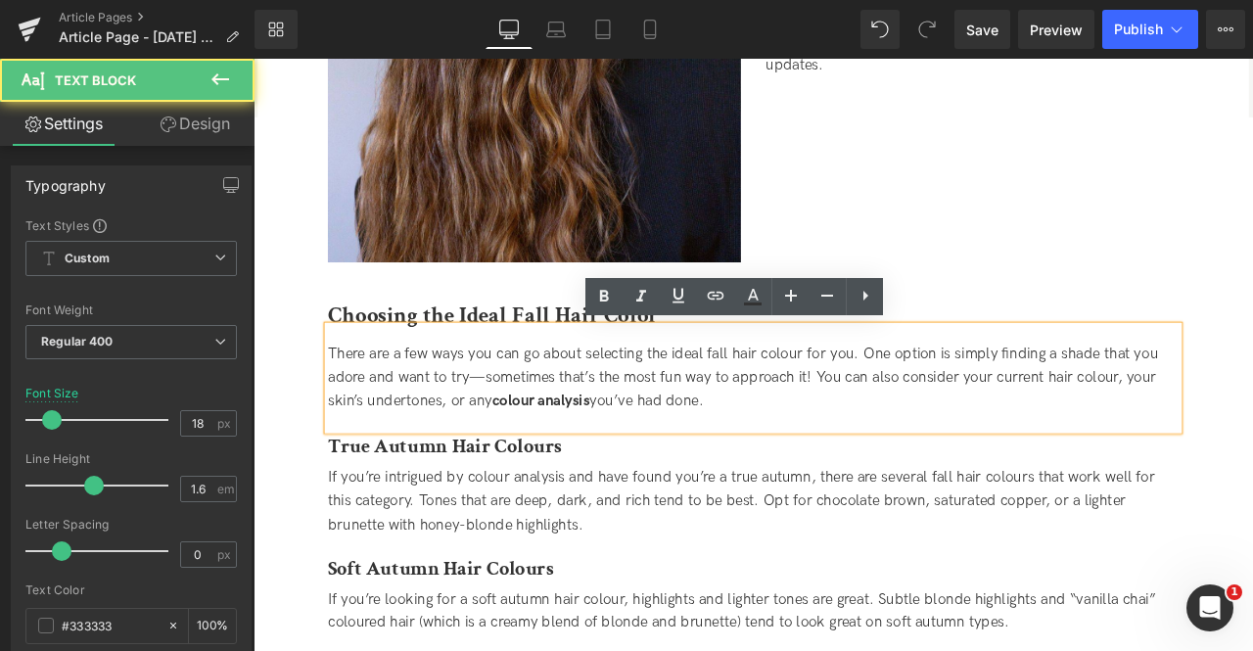
click at [887, 412] on span "There are a few ways you can go about selecting the ideal fall hair colour for …" at bounding box center [834, 435] width 984 height 77
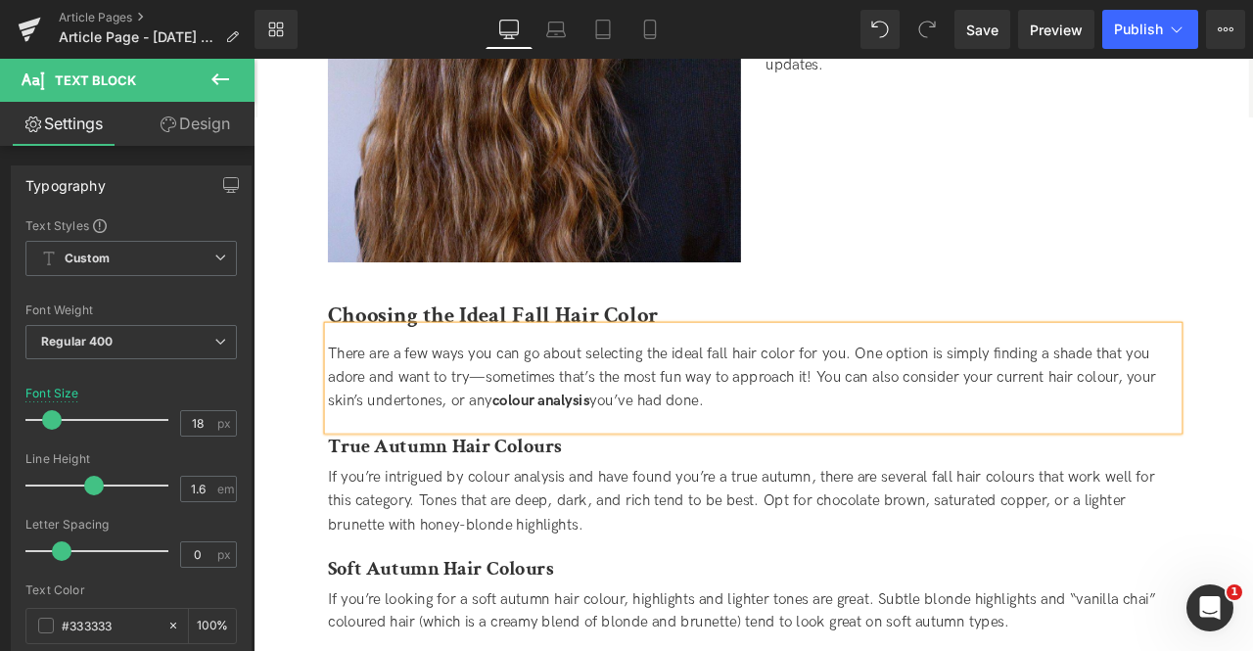
click at [1252, 436] on span "There are a few ways you can go about selecting the ideal fall hair color for y…" at bounding box center [833, 435] width 982 height 77
click at [632, 429] on span "There are a few ways you can go about selecting the ideal fall hair color for y…" at bounding box center [829, 435] width 974 height 77
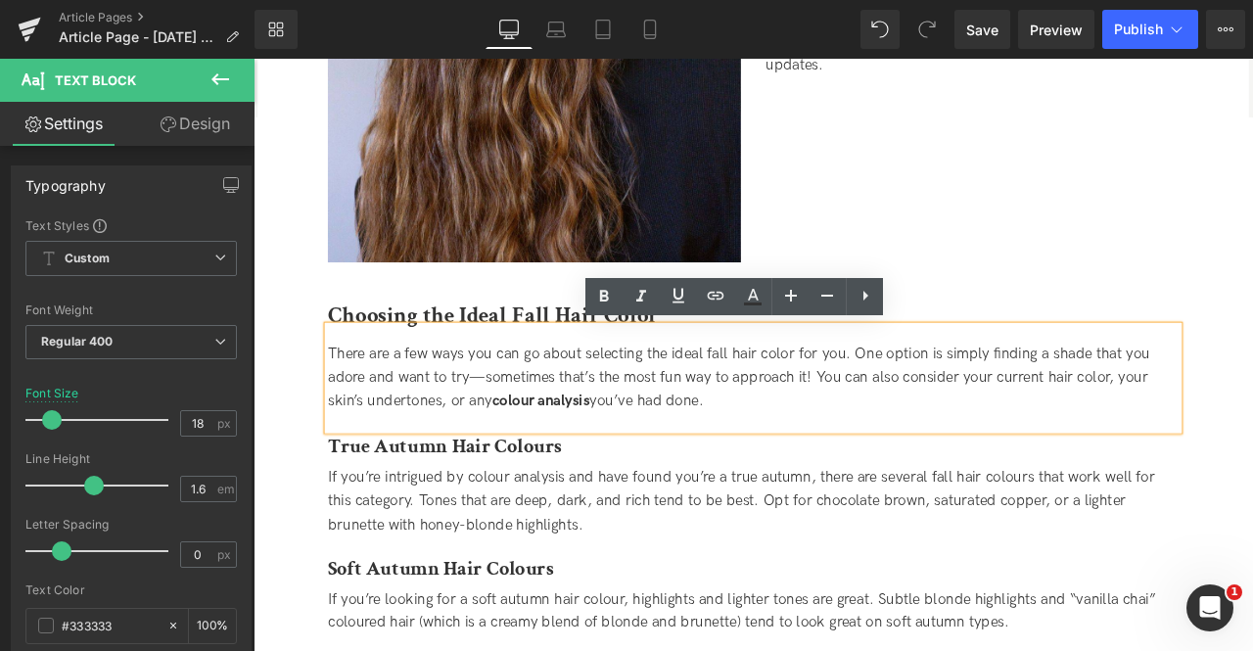
click at [811, 464] on div "There are a few ways you can go about selecting the ideal fall hair color for y…" at bounding box center [846, 436] width 1008 height 84
click at [575, 465] on span "colour analysis" at bounding box center [594, 463] width 116 height 21
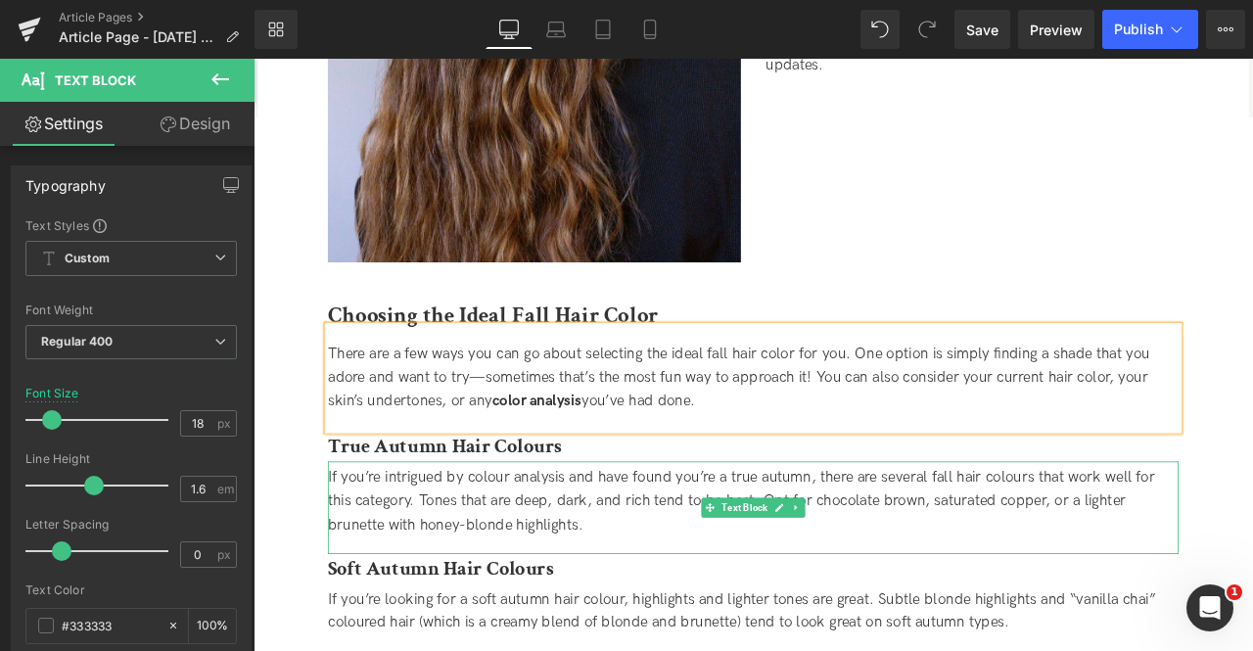
click at [601, 569] on div "If you’re intrigued by colour analysis and have found you’re a true autumn, the…" at bounding box center [846, 582] width 1008 height 84
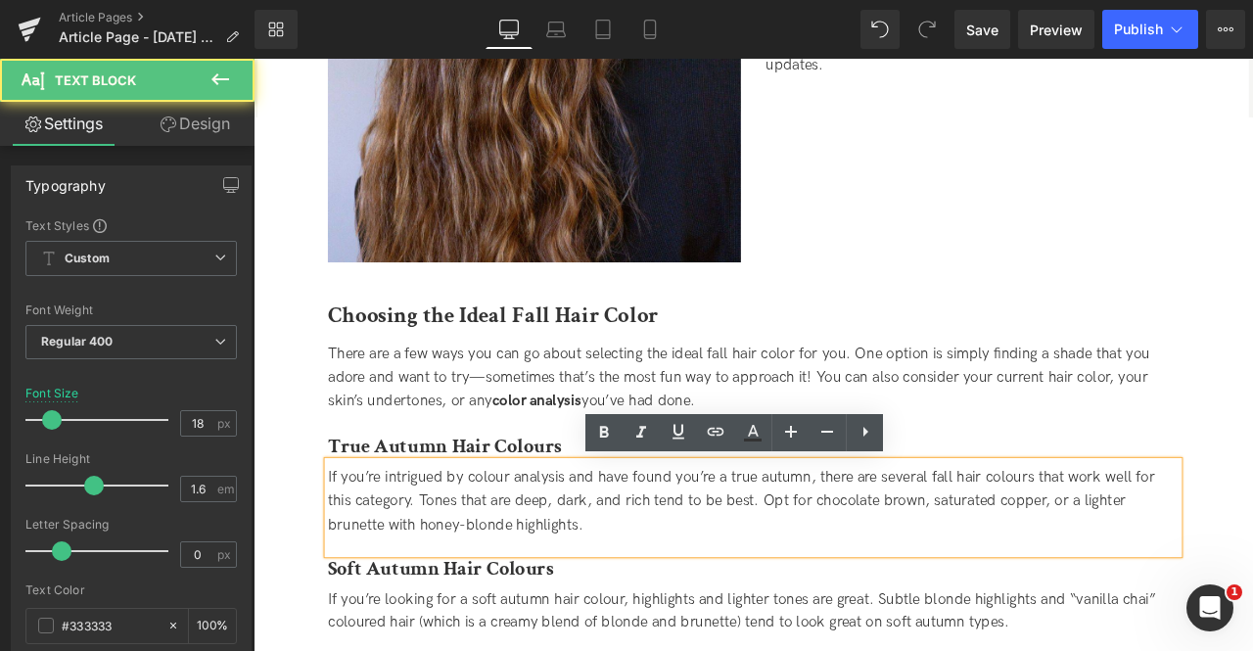
click at [588, 526] on strong "True Autumn Hair Colours" at bounding box center [480, 517] width 277 height 30
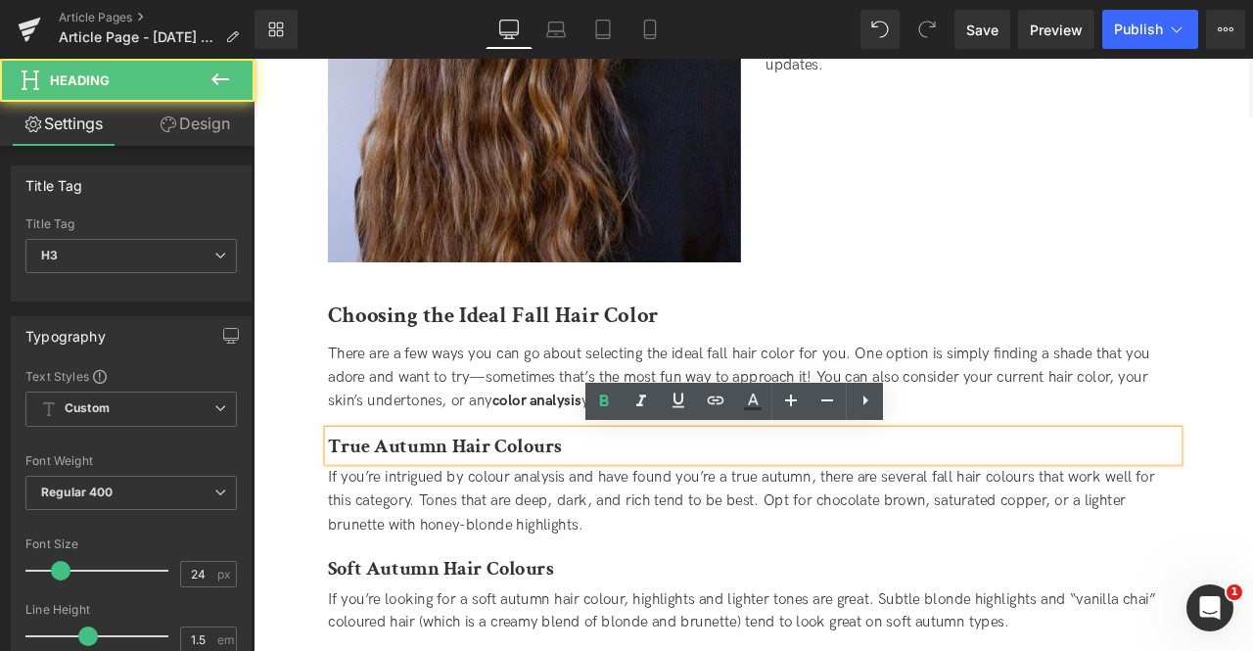
click at [587, 518] on strong "True Autumn Hair Colours" at bounding box center [480, 517] width 277 height 30
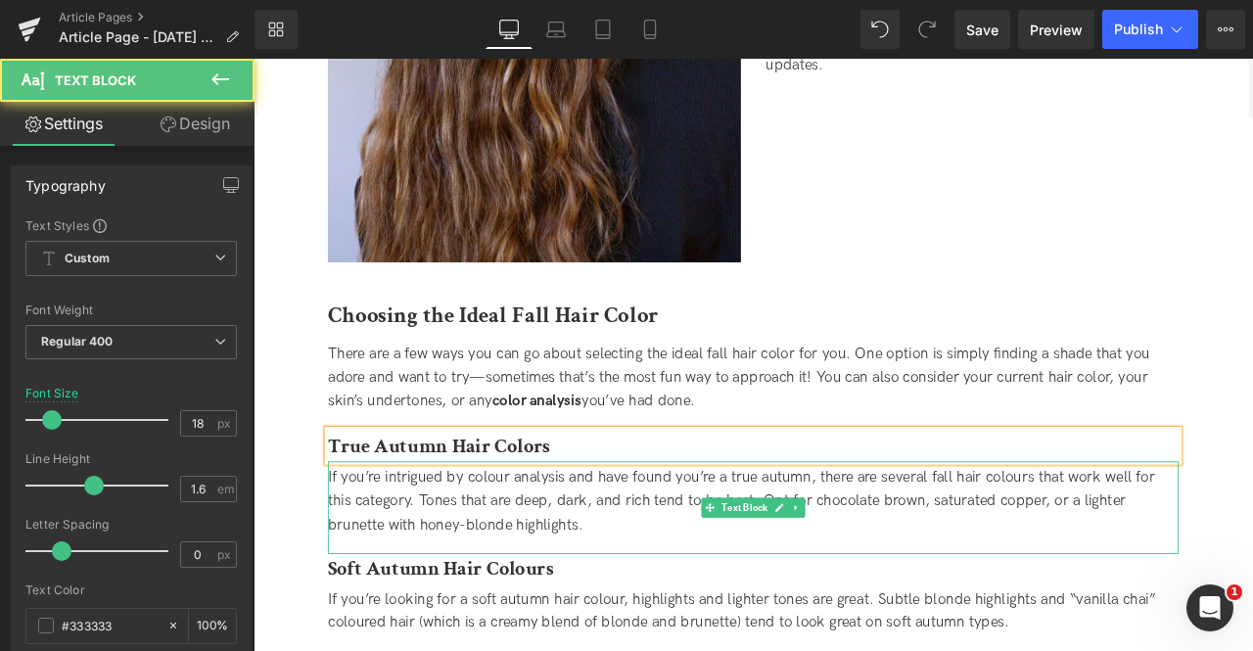
click at [539, 556] on div "If you’re intrigued by colour analysis and have found you’re a true autumn, the…" at bounding box center [846, 582] width 1008 height 84
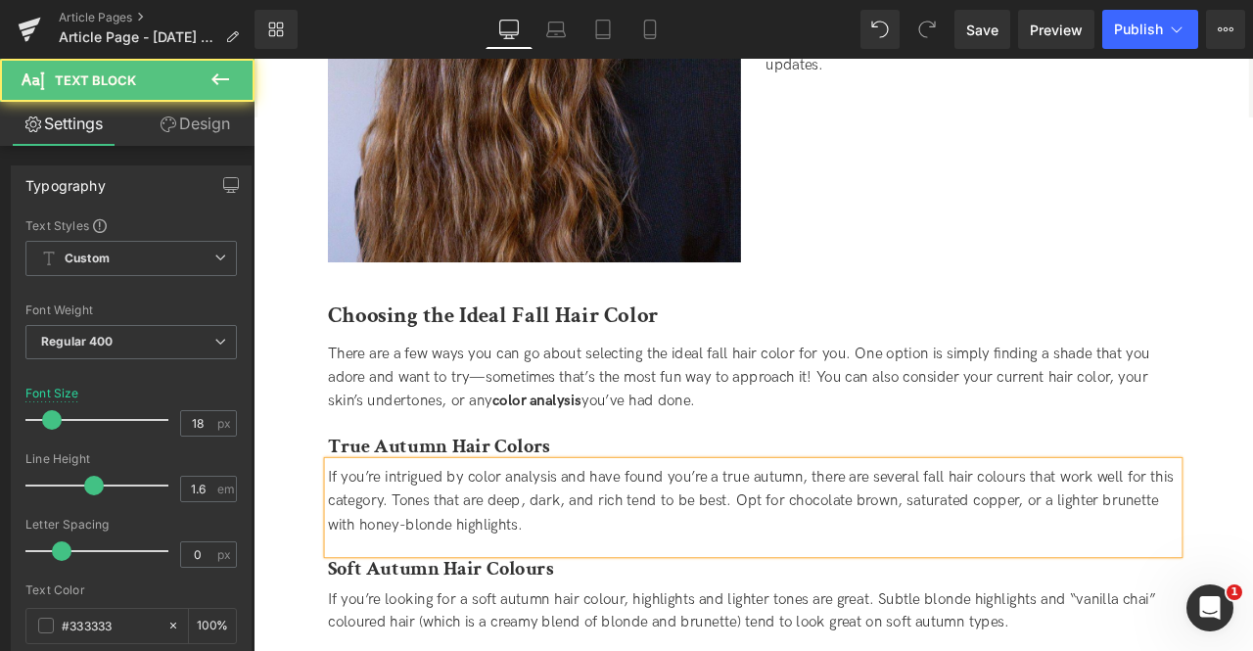
click at [863, 590] on div "If you’re intrigued by color analysis and have found you’re a true autumn, ther…" at bounding box center [846, 582] width 1008 height 84
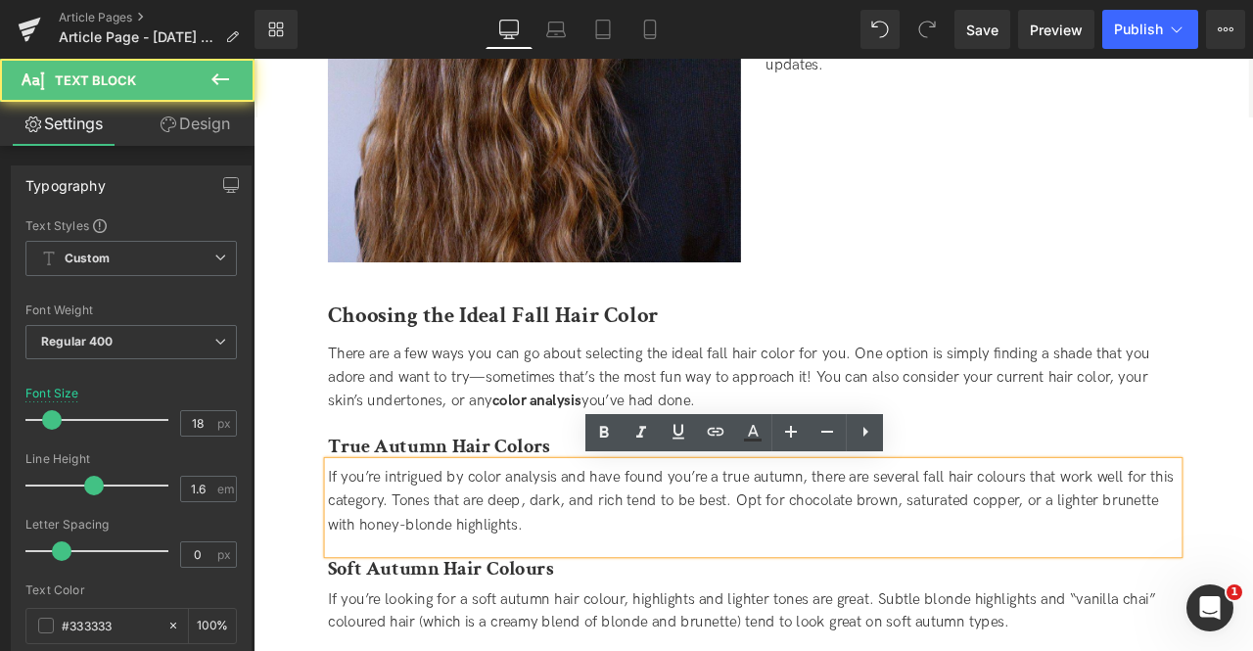
click at [1152, 553] on div "If you’re intrigued by color analysis and have found you’re a true autumn, ther…" at bounding box center [846, 582] width 1008 height 84
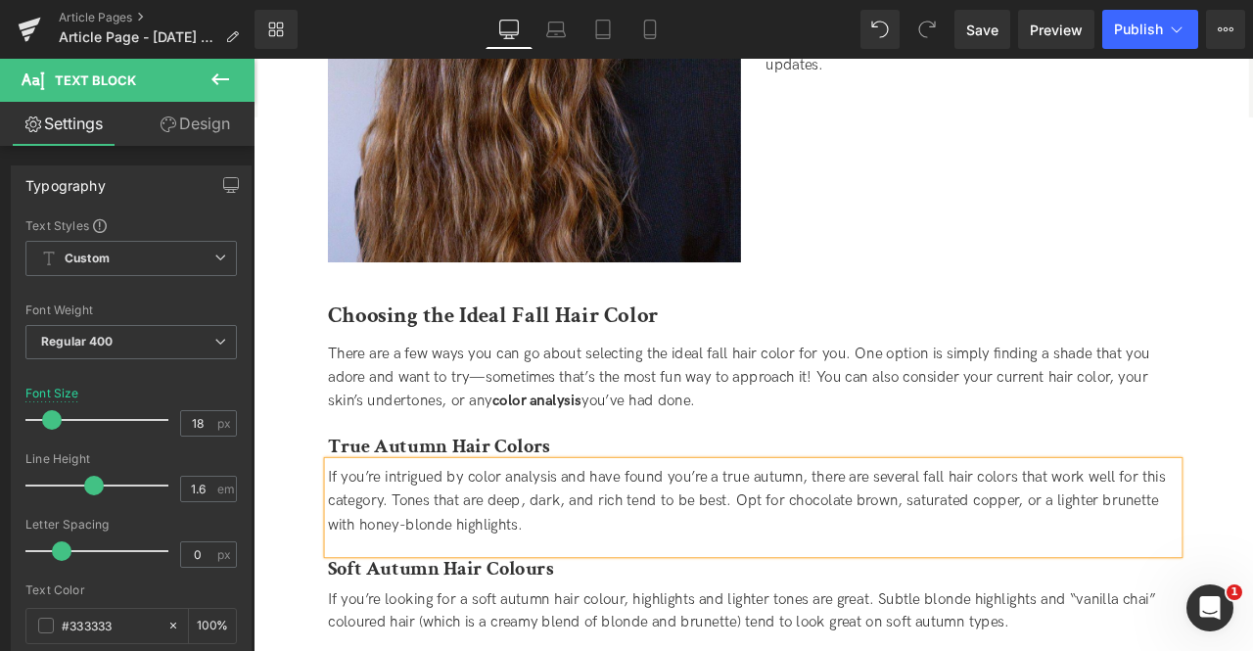
click at [845, 586] on div "If you’re intrigued by color analysis and have found you’re a true autumn, ther…" at bounding box center [846, 582] width 1008 height 84
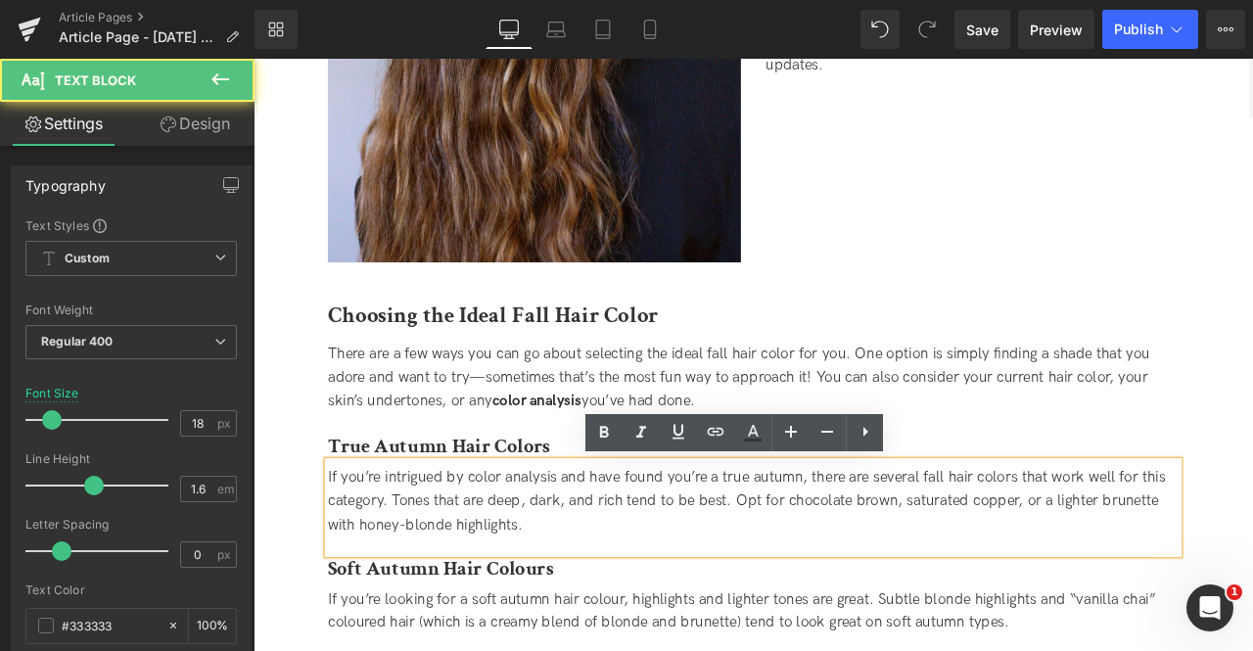
click at [751, 606] on div "If you’re intrigued by color analysis and have found you’re a true autumn, ther…" at bounding box center [846, 582] width 1008 height 84
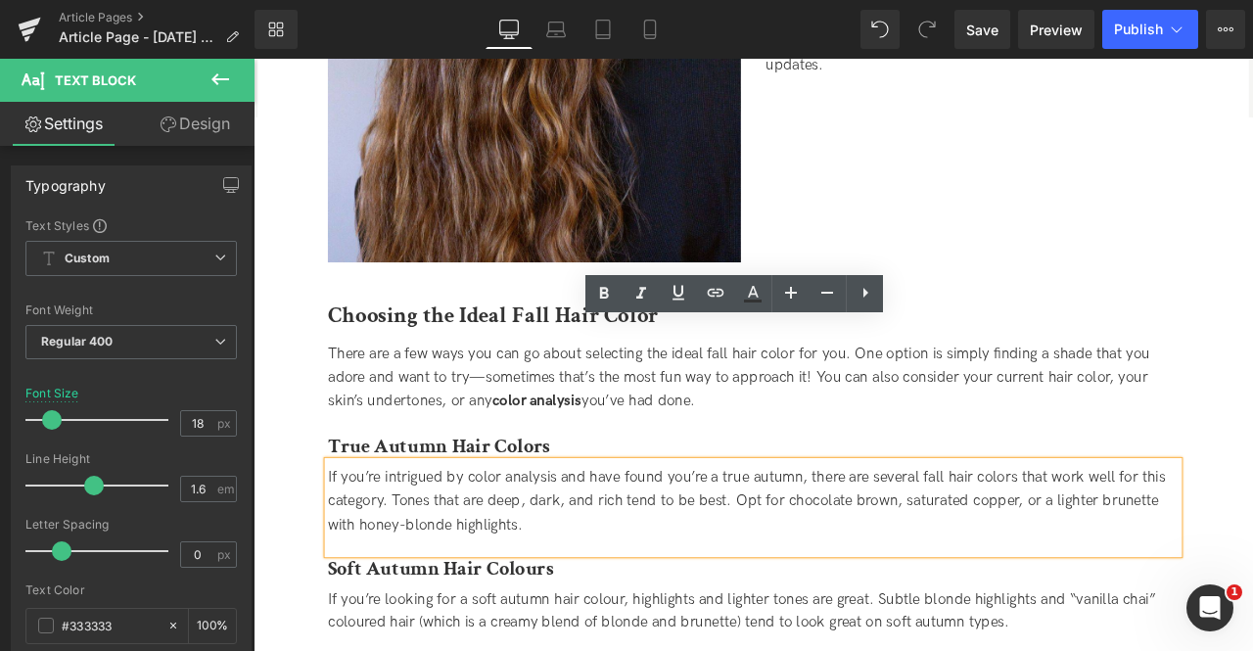
scroll to position [1491, 0]
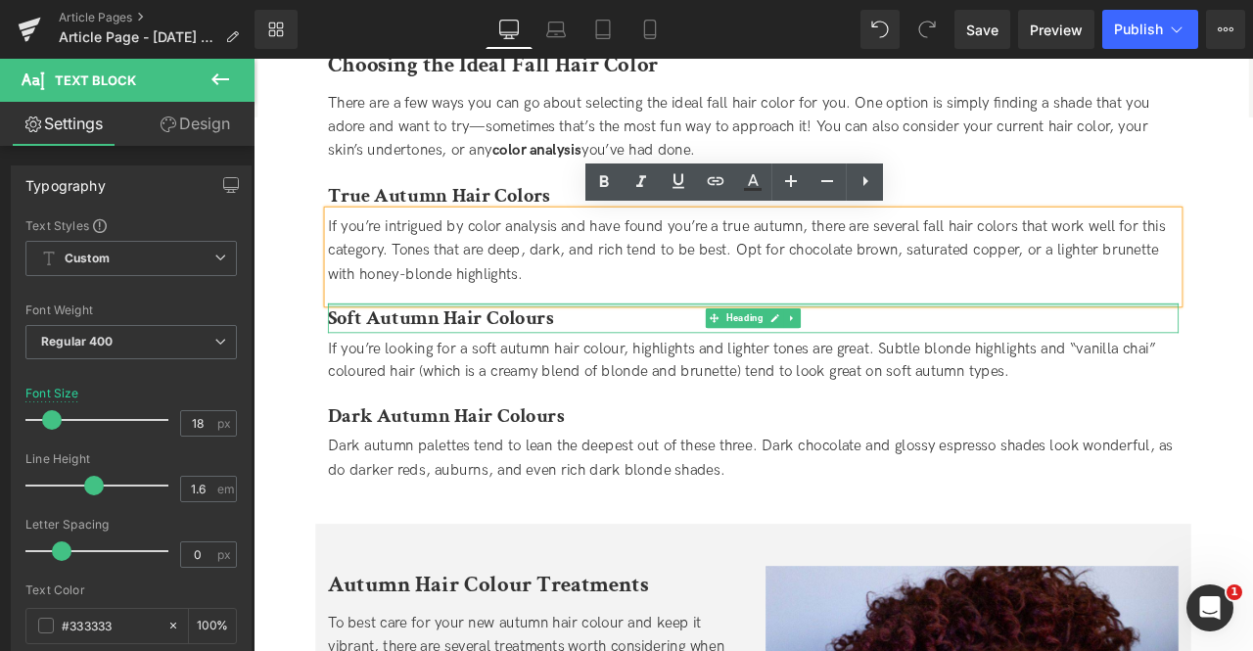
click at [582, 370] on strong "Soft Autumn Hair Colours" at bounding box center [475, 365] width 267 height 30
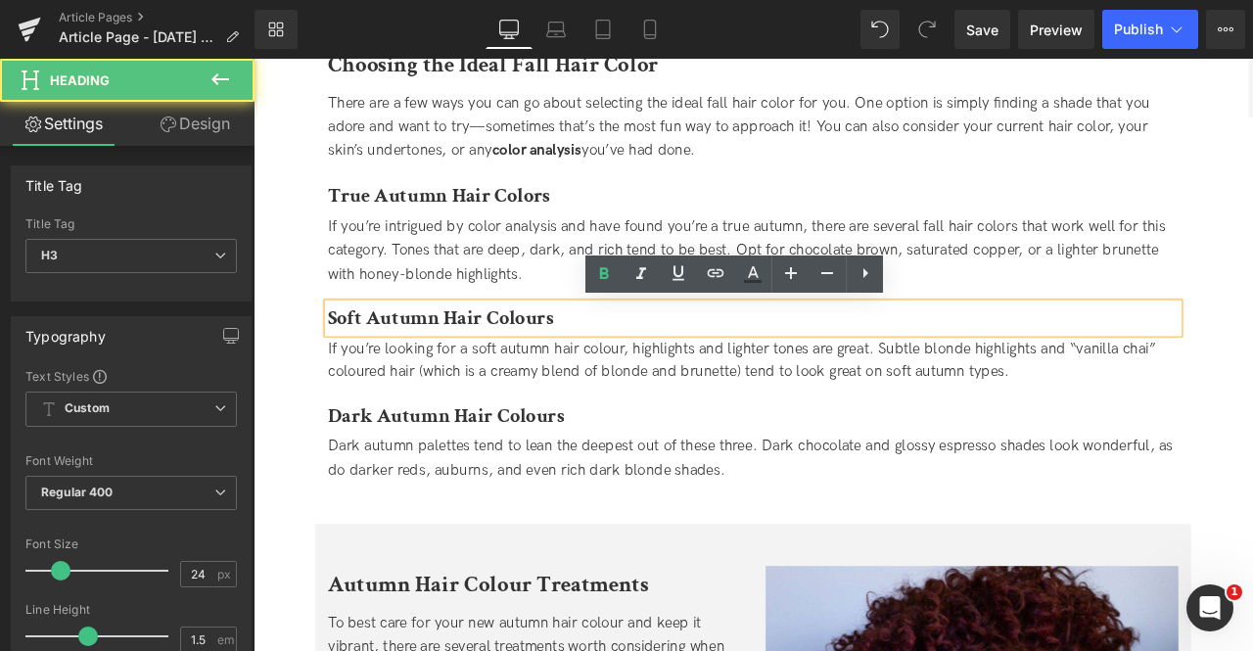
click at [582, 366] on strong "Soft Autumn Hair Colours" at bounding box center [475, 365] width 267 height 30
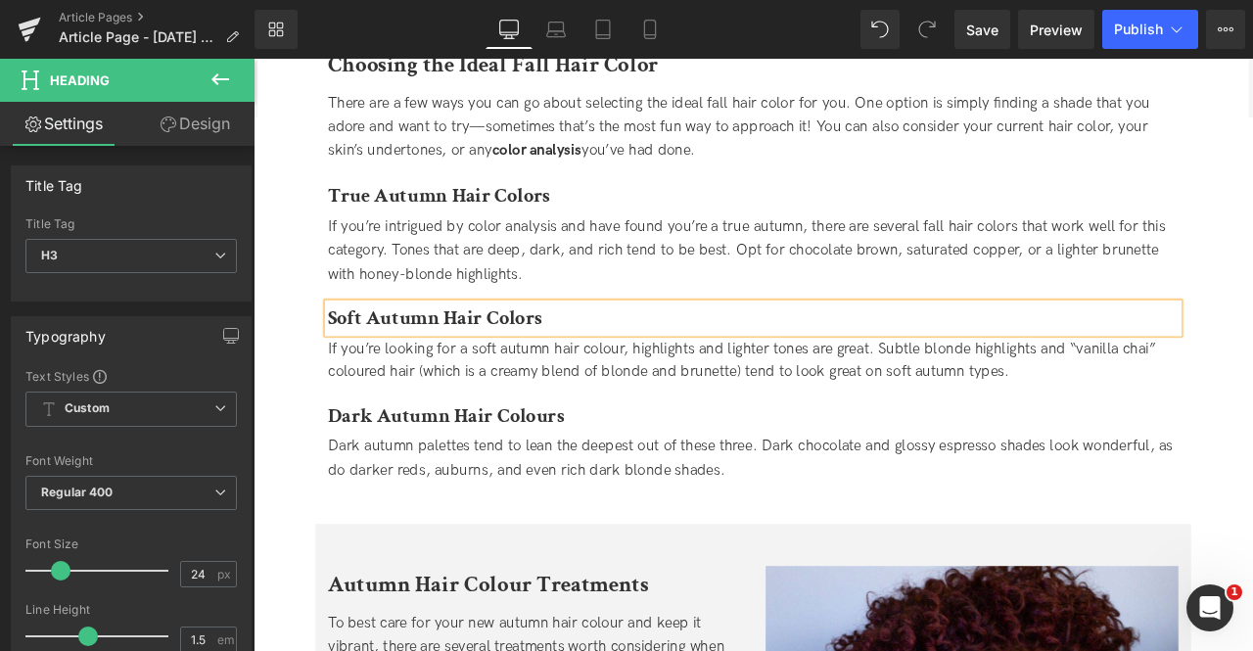
click at [660, 416] on div "If you’re looking for a soft autumn hair colour, highlights and lighter tones a…" at bounding box center [846, 417] width 1008 height 57
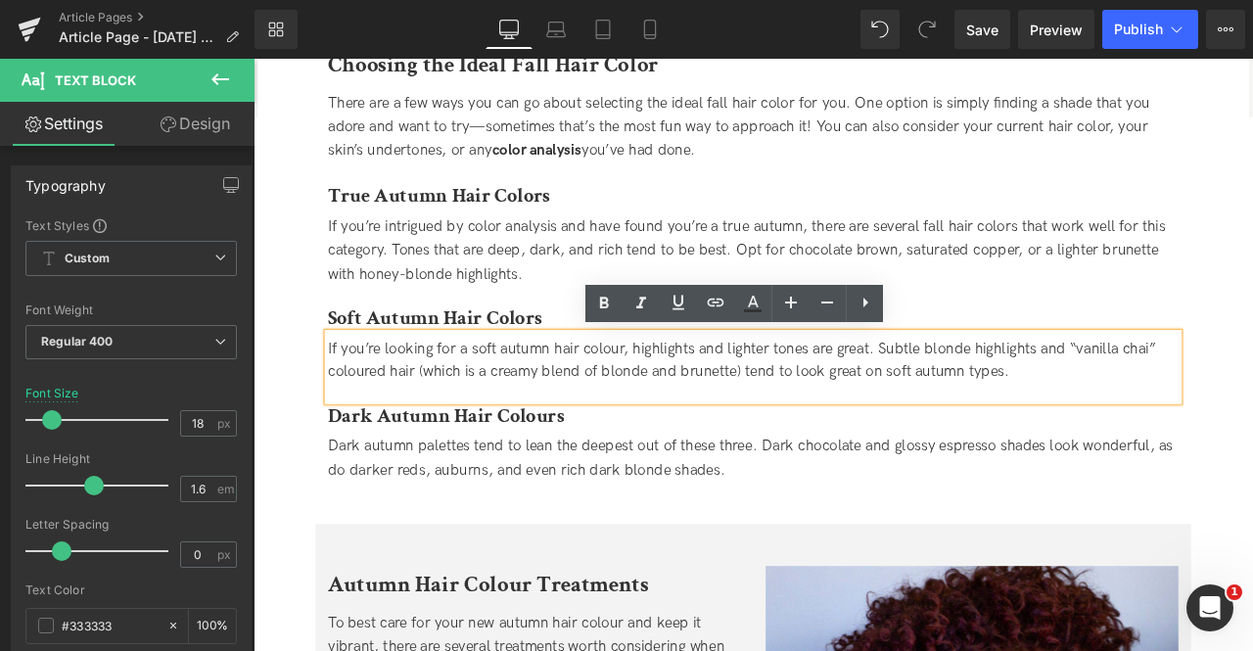
click at [678, 399] on div "If you’re looking for a soft autumn hair colour, highlights and lighter tones a…" at bounding box center [846, 417] width 1008 height 57
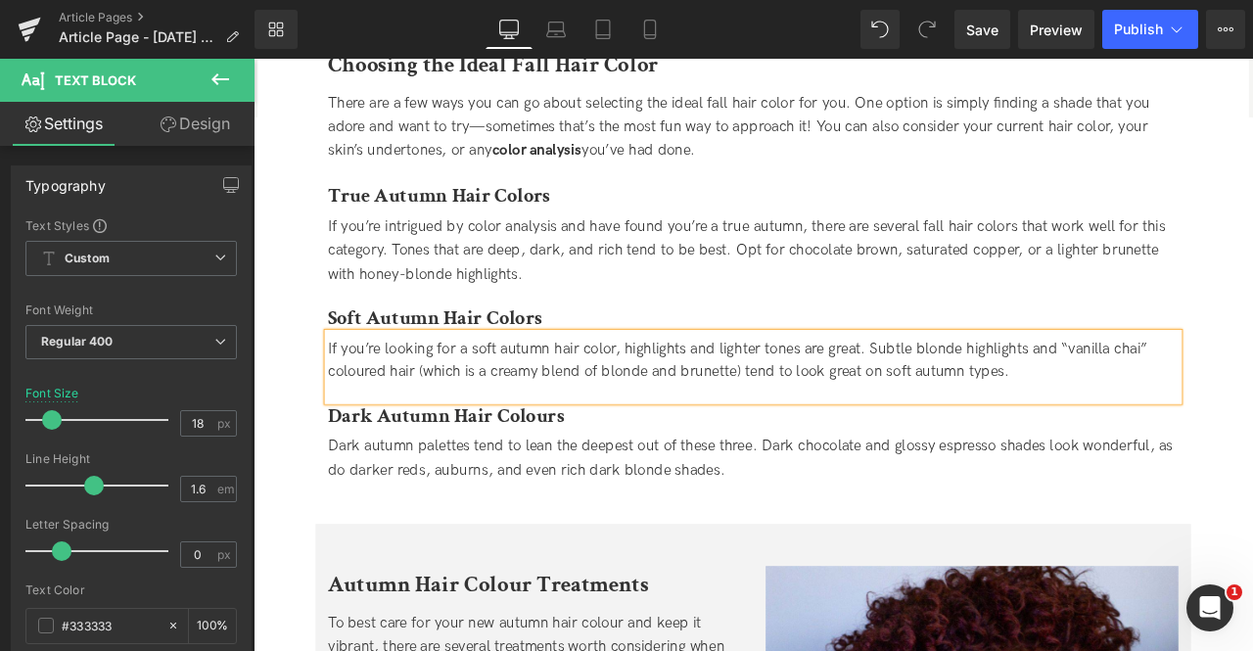
click at [377, 435] on div "If you’re looking for a soft autumn hair color, highlights and lighter tones ar…" at bounding box center [846, 417] width 1008 height 57
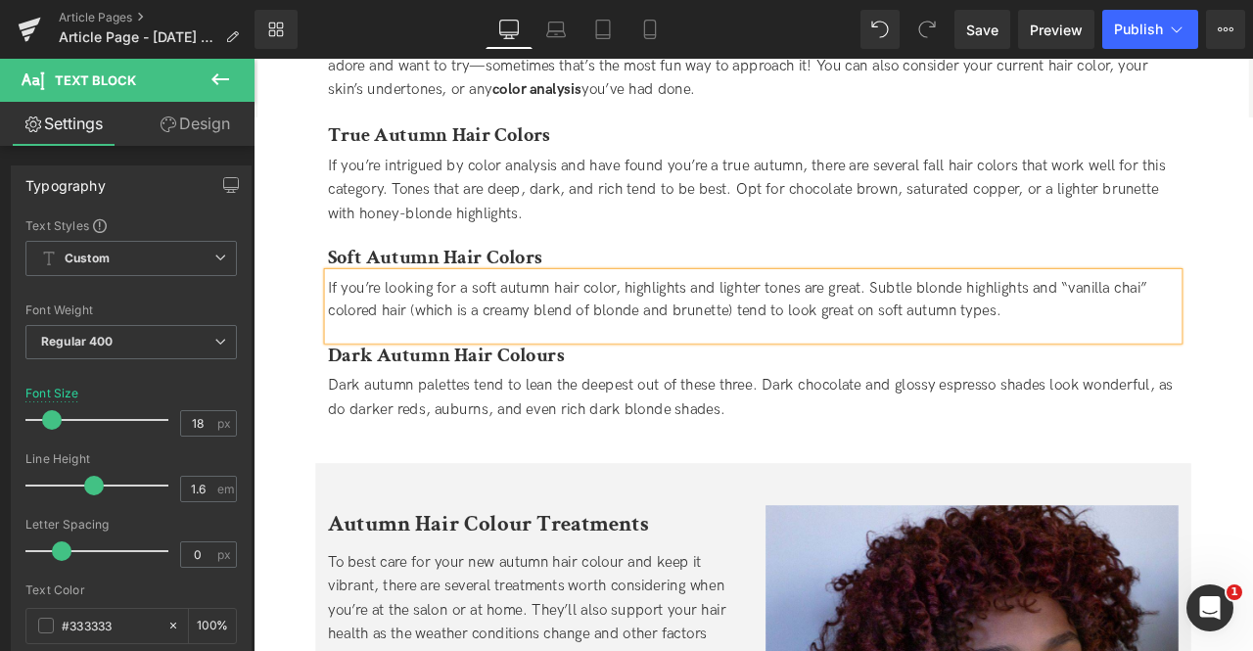
scroll to position [1563, 0]
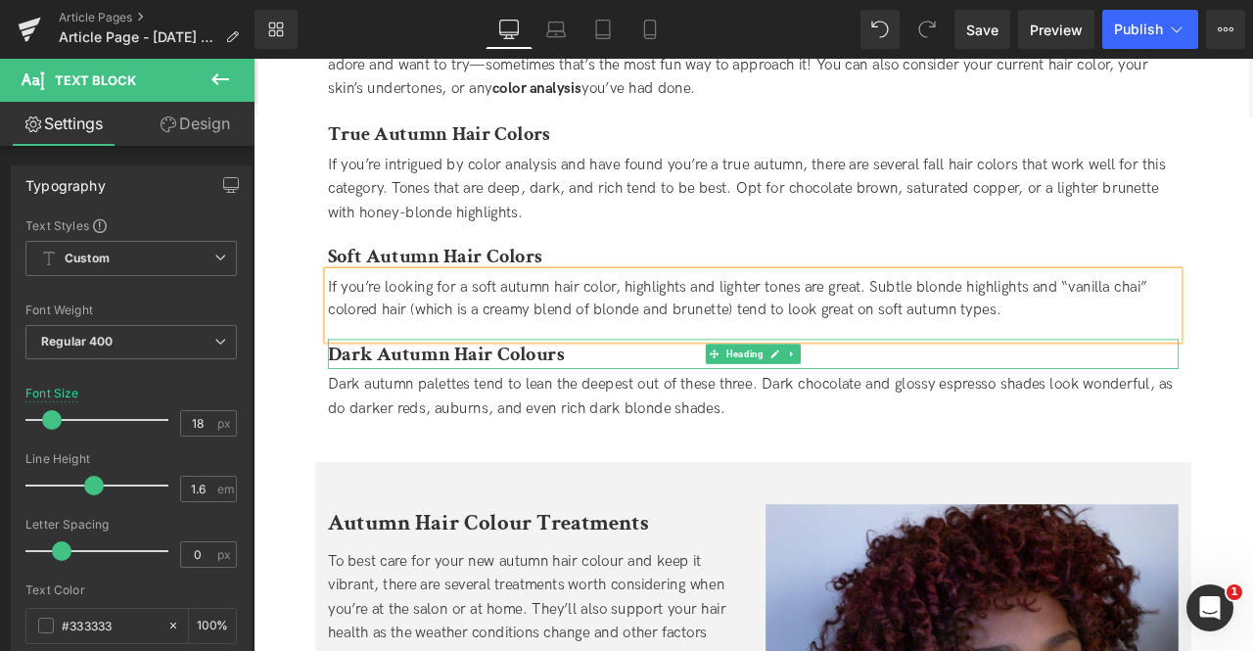
click at [599, 417] on strong "Dark Autumn Hair Colours" at bounding box center [482, 408] width 280 height 30
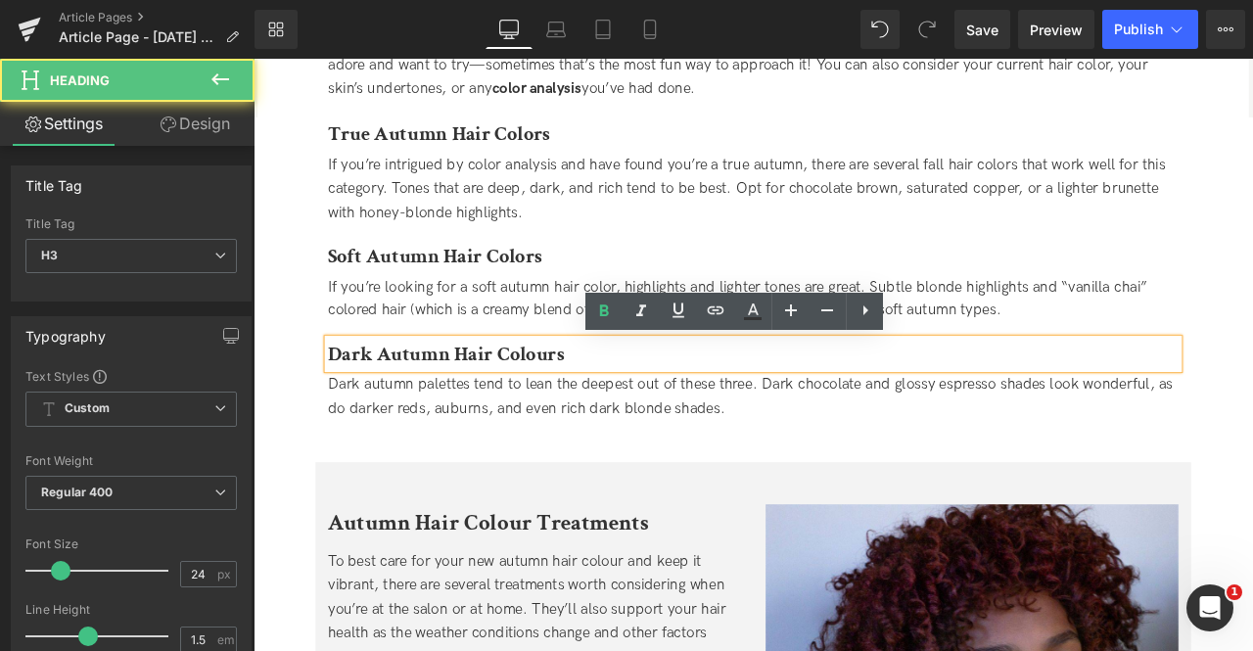
click at [595, 408] on strong "Dark Autumn Hair Colours" at bounding box center [482, 408] width 280 height 30
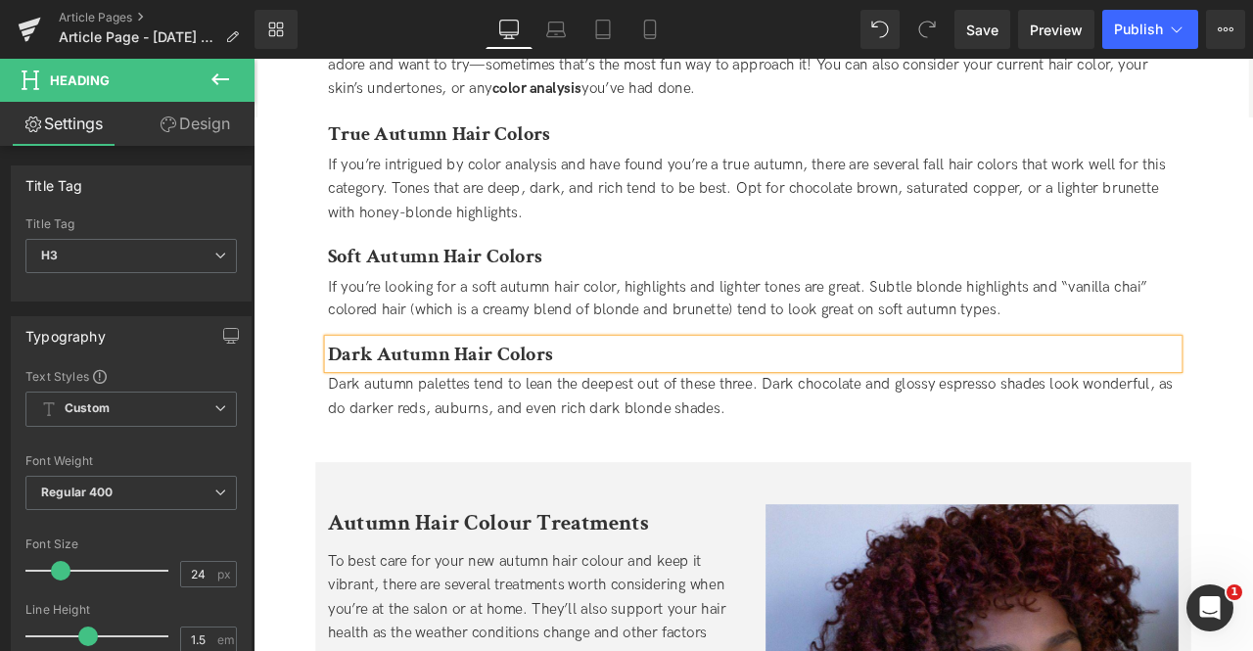
click at [680, 460] on div "Dark autumn palettes tend to lean the deepest out of these three. Dark chocolat…" at bounding box center [846, 460] width 1008 height 57
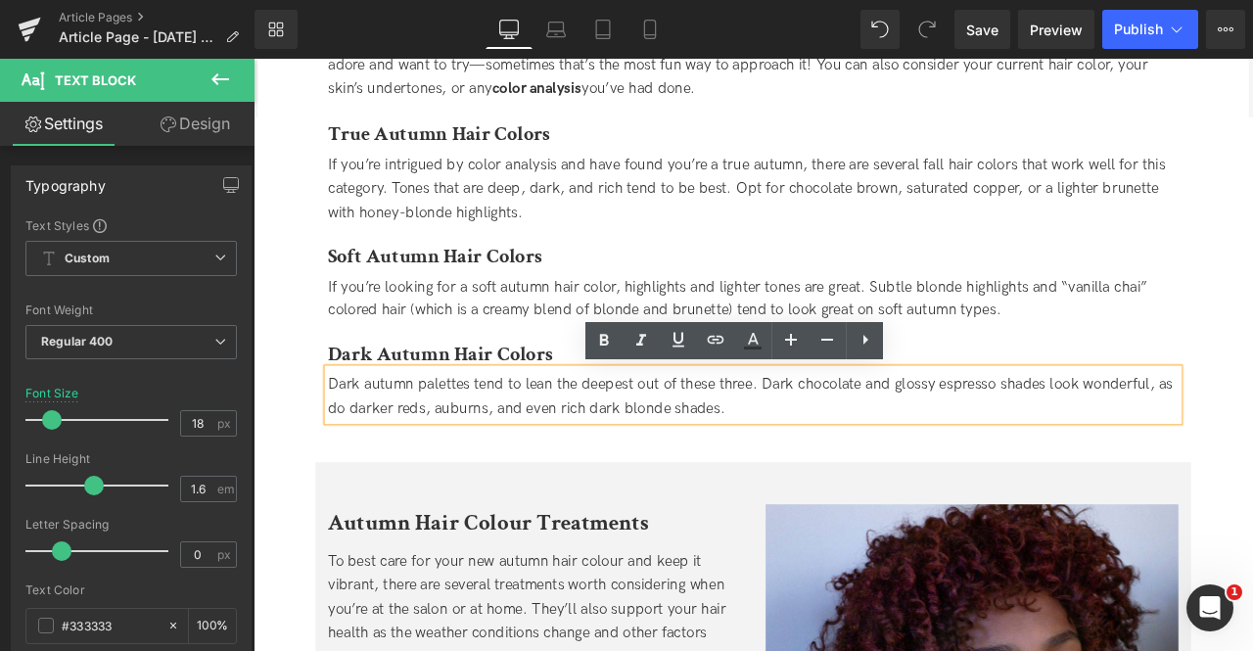
click at [973, 454] on span "Dark autumn palettes tend to lean the deepest out of these three. Dark chocolat…" at bounding box center [842, 459] width 1001 height 49
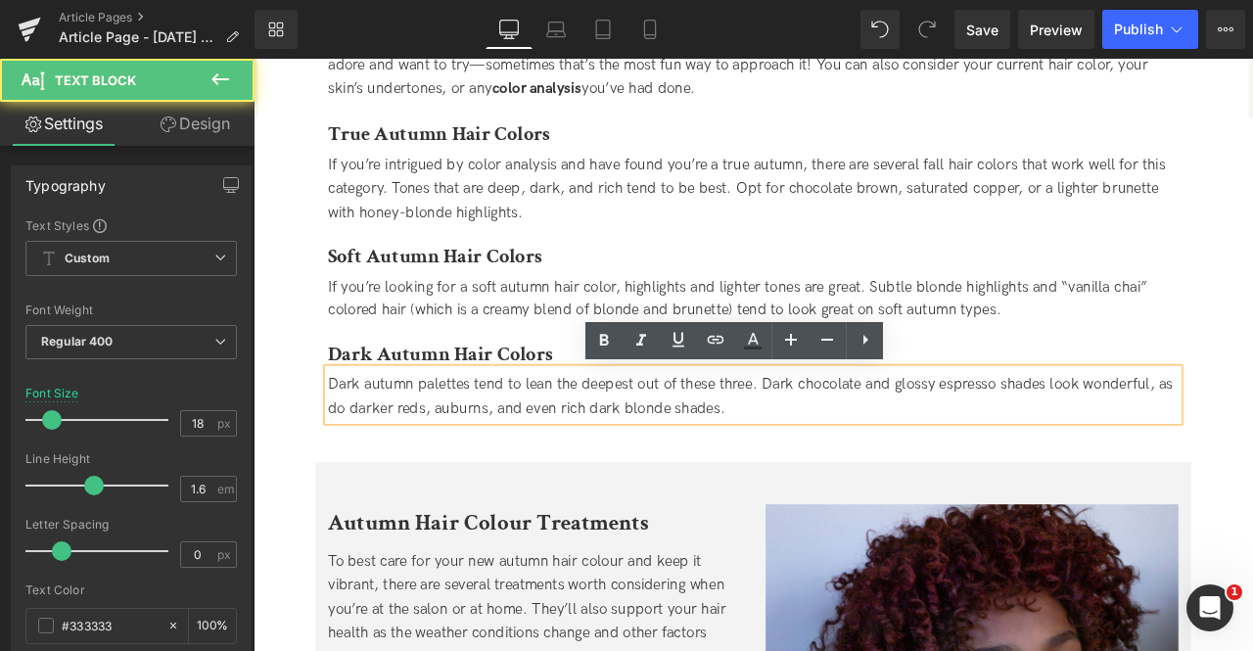
click at [712, 439] on span "Dark autumn palettes tend to lean the deepest out of these three. Dark chocolat…" at bounding box center [842, 459] width 1001 height 49
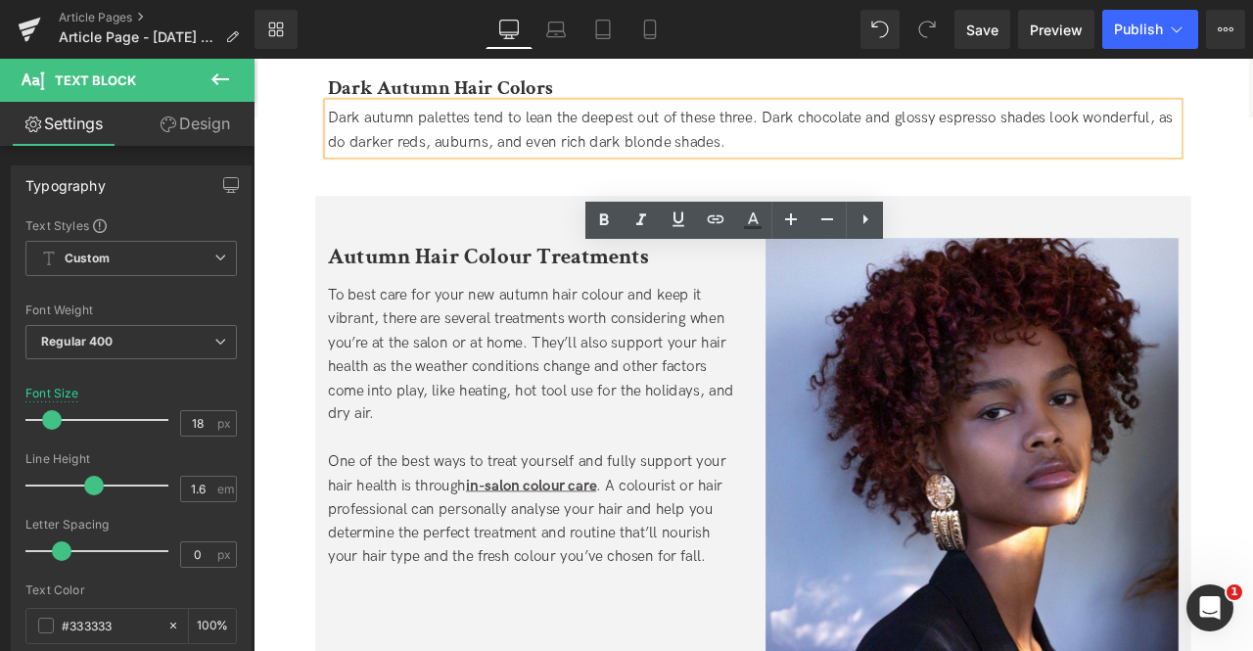
scroll to position [1912, 0]
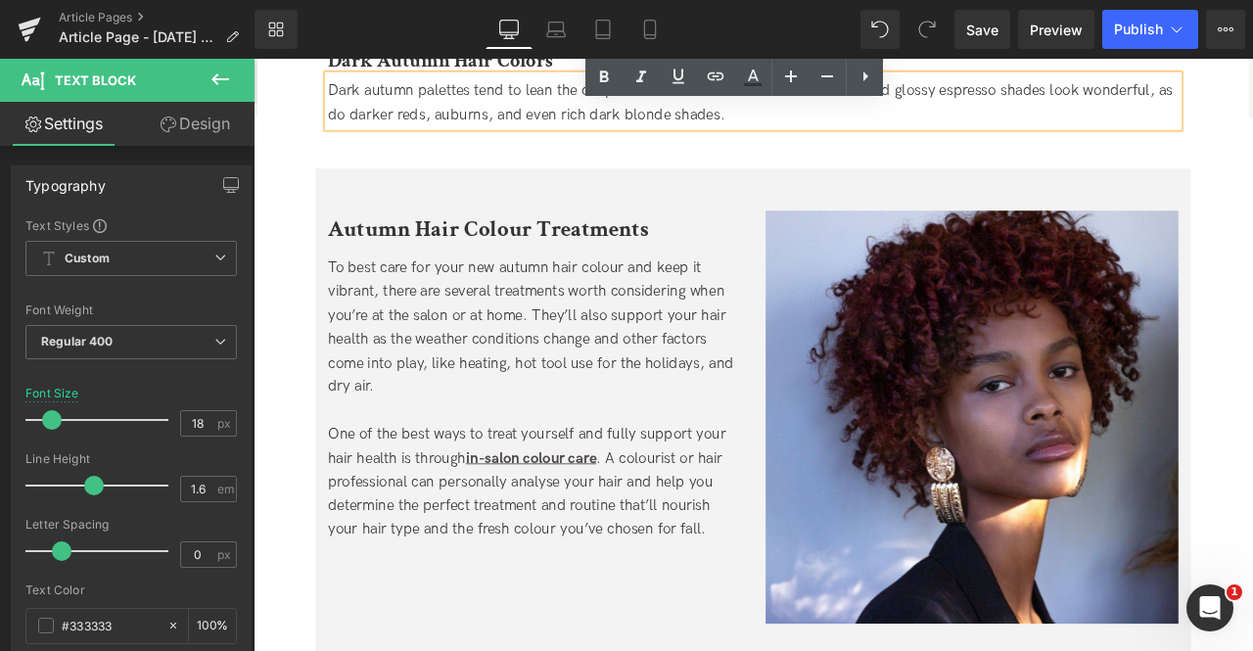
click at [566, 267] on div "Autumn Hair Colour Treatments Heading" at bounding box center [586, 256] width 489 height 35
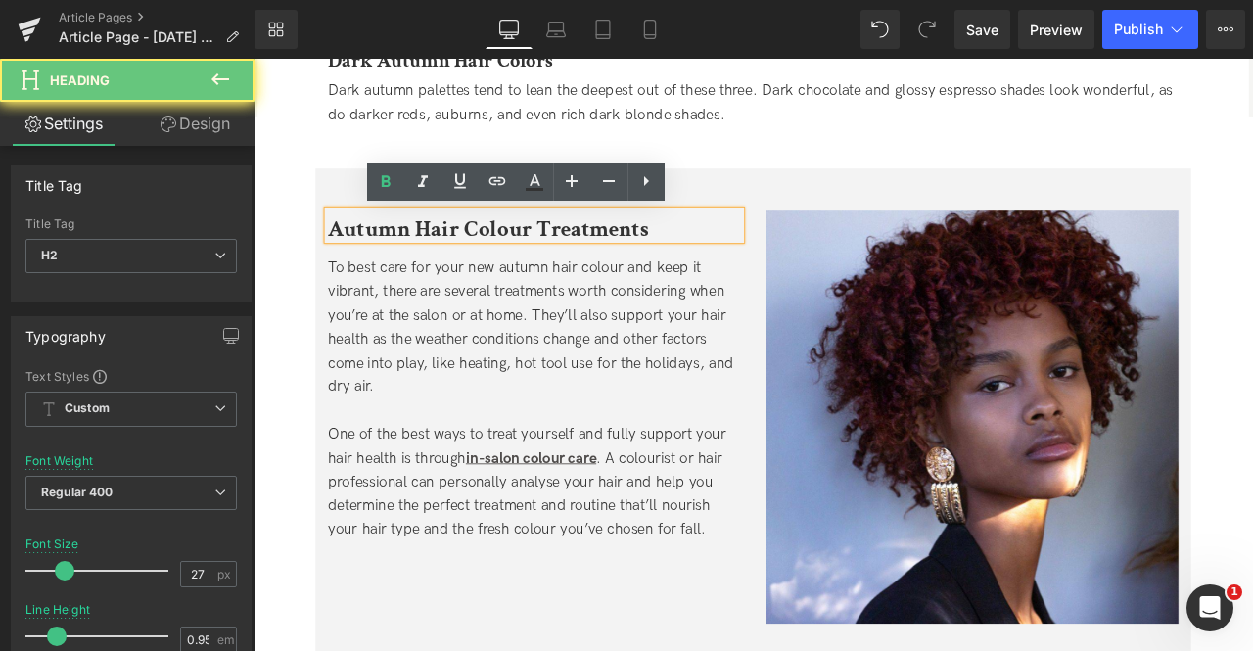
click at [564, 257] on b "Autumn Hair Colour Treatments" at bounding box center [532, 261] width 380 height 34
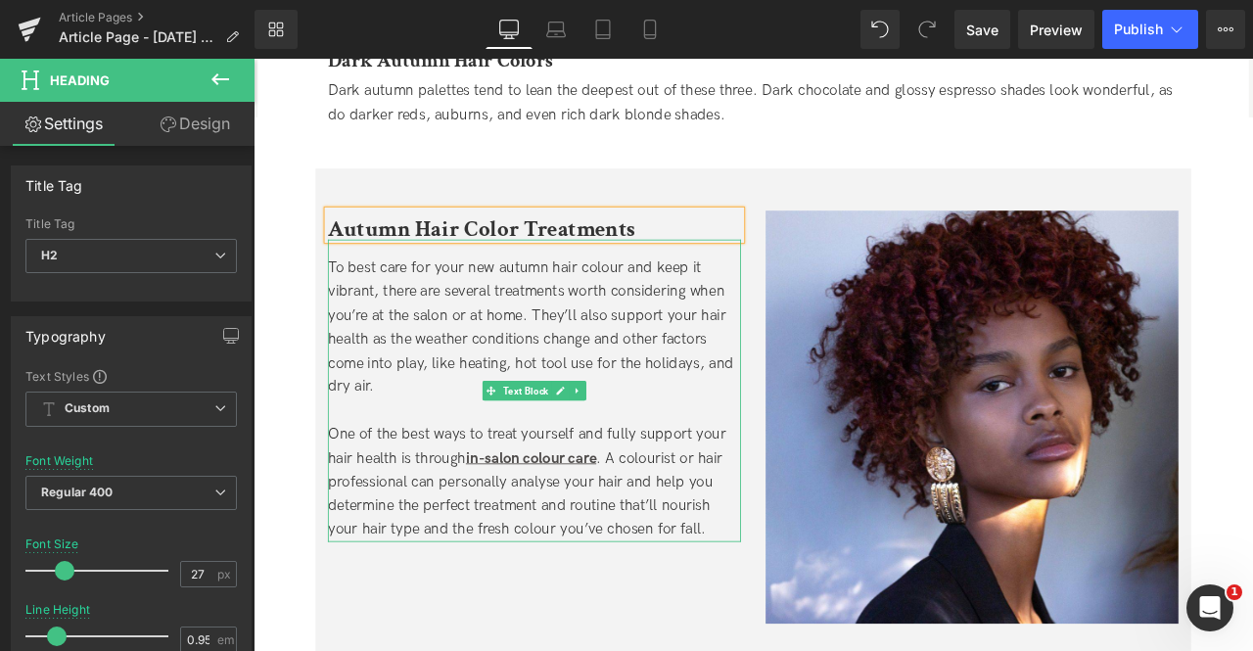
click at [581, 328] on div "To best care for your new autumn hair colour and keep it vibrant, there are sev…" at bounding box center [586, 377] width 489 height 169
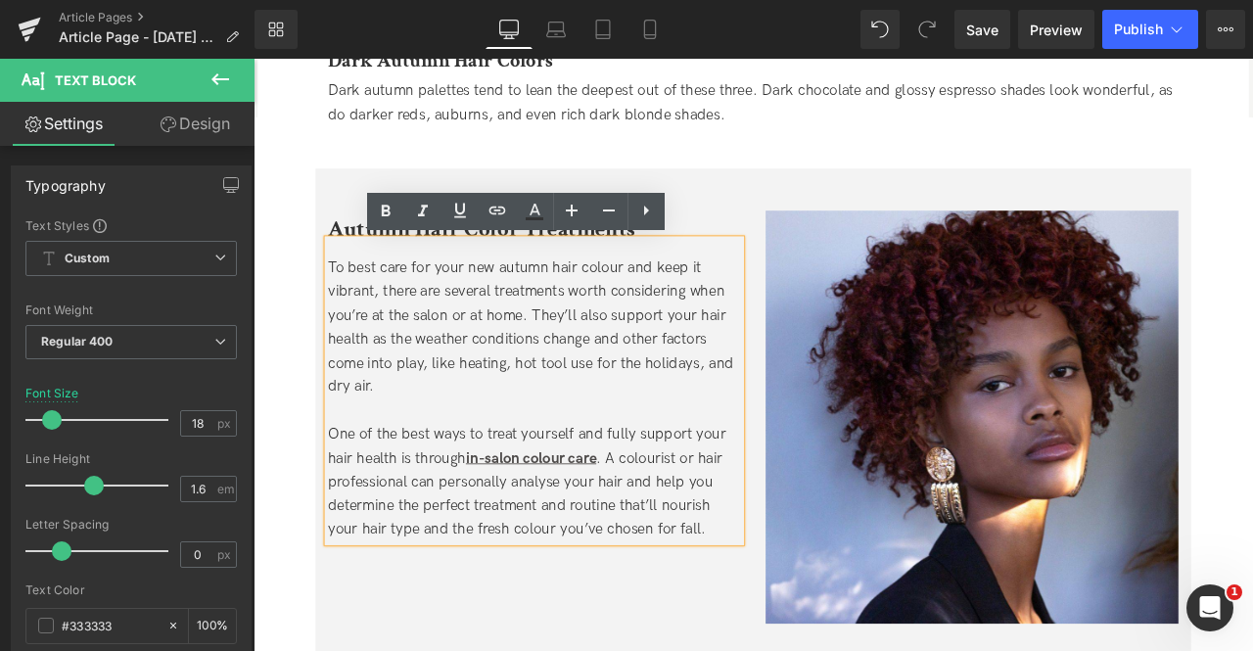
click at [680, 308] on div "To best care for your new autumn hair colour and keep it vibrant, there are sev…" at bounding box center [586, 377] width 489 height 169
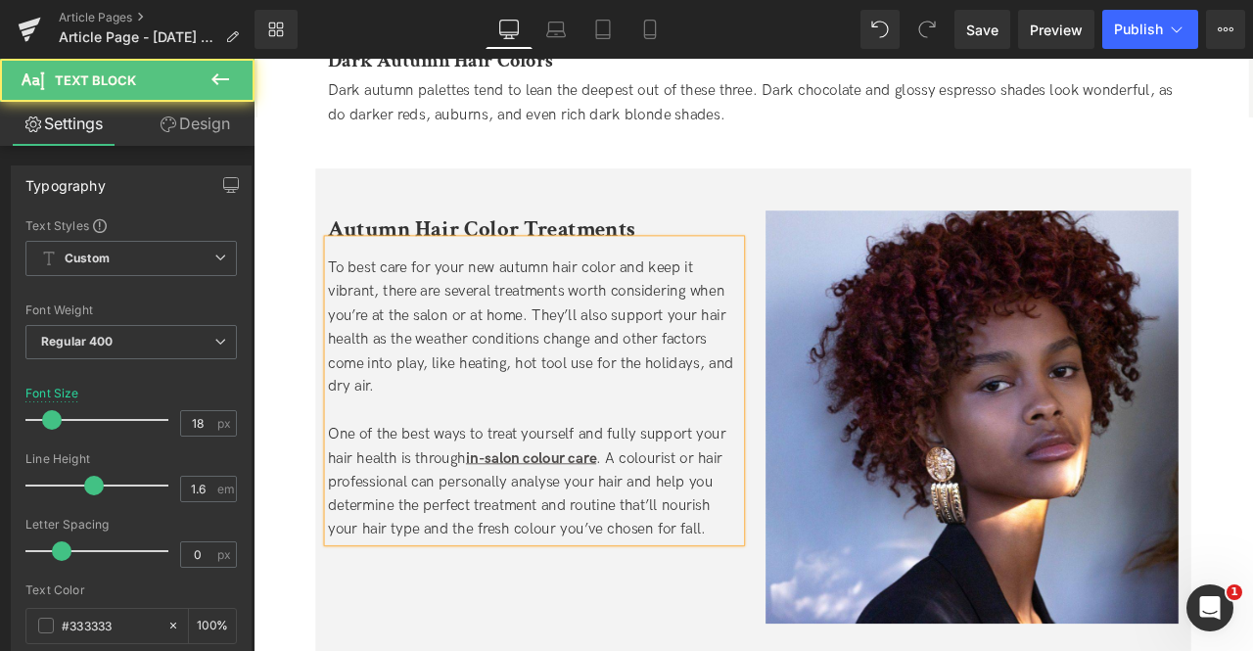
click at [505, 331] on div "To best care for your new autumn hair color and keep it vibrant, there are seve…" at bounding box center [586, 377] width 489 height 169
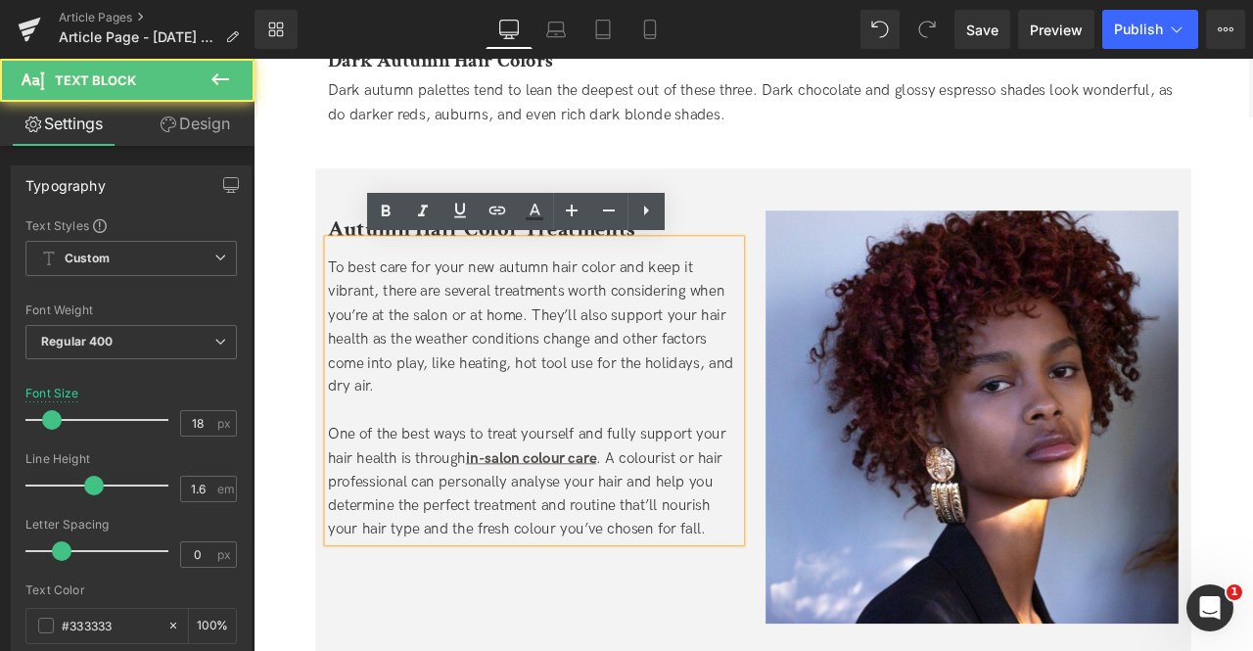
click at [653, 304] on div "To best care for your new autumn hair color and keep it vibrant, there are seve…" at bounding box center [586, 377] width 489 height 169
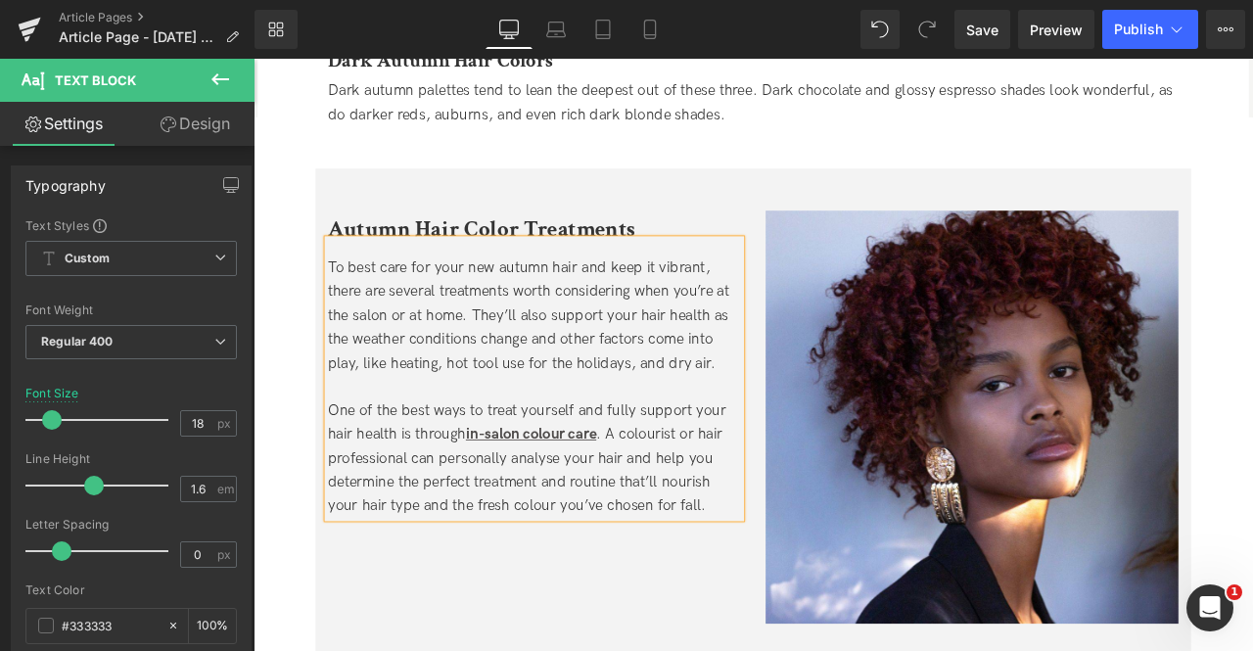
click at [492, 333] on div "To best care for your new autumn hair and keep it vibrant, there are several tr…" at bounding box center [586, 363] width 489 height 141
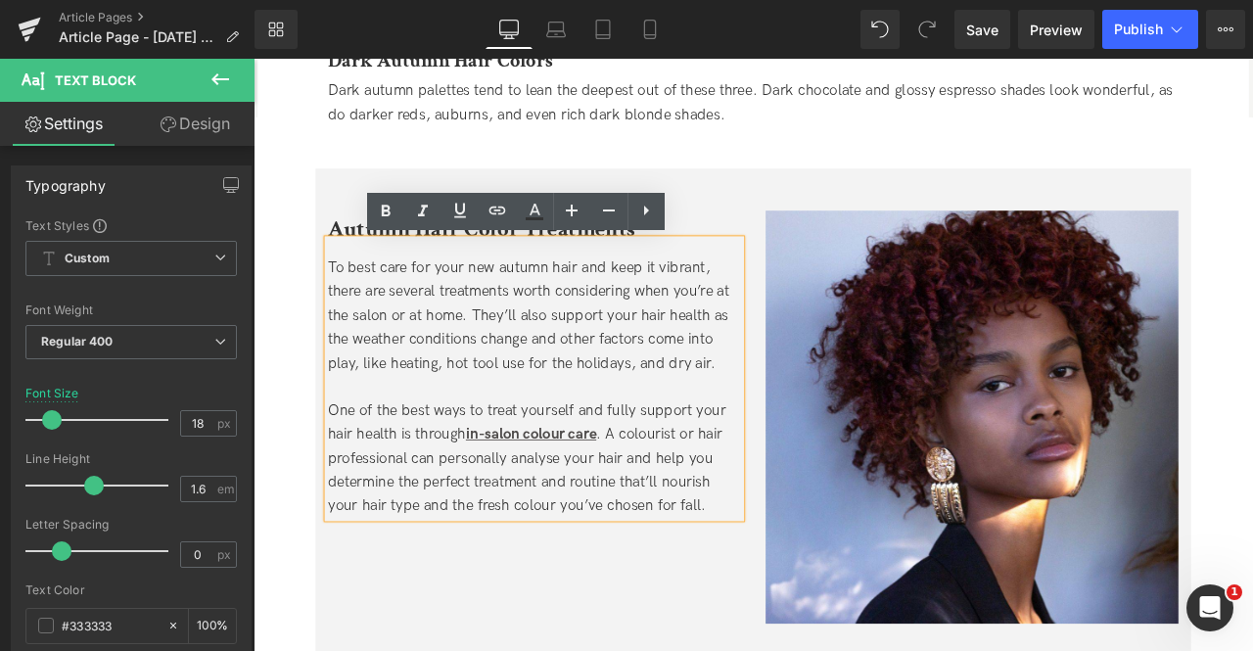
click at [508, 366] on div "To best care for your new autumn hair and keep it vibrant, there are several tr…" at bounding box center [586, 363] width 489 height 141
click at [477, 382] on div "To best care for your new autumn hair and keep it vibrant, there are several tr…" at bounding box center [586, 363] width 489 height 141
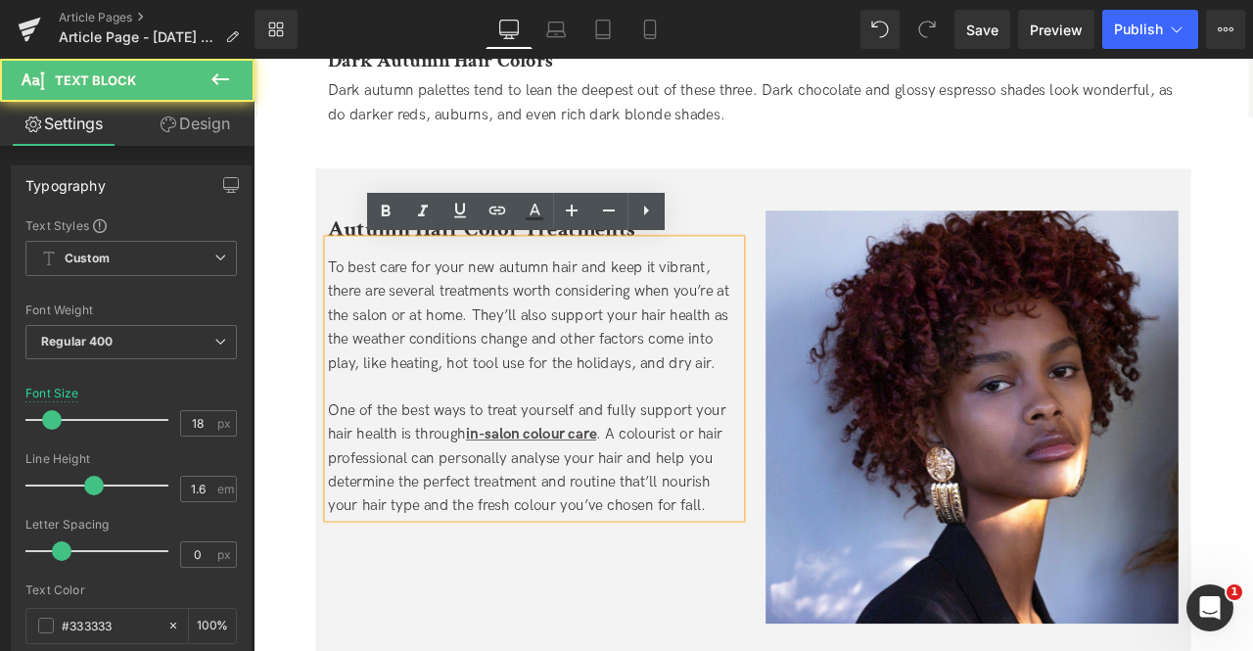
click at [443, 416] on div "To best care for your new autumn hair and keep it vibrant, there are several tr…" at bounding box center [586, 363] width 489 height 141
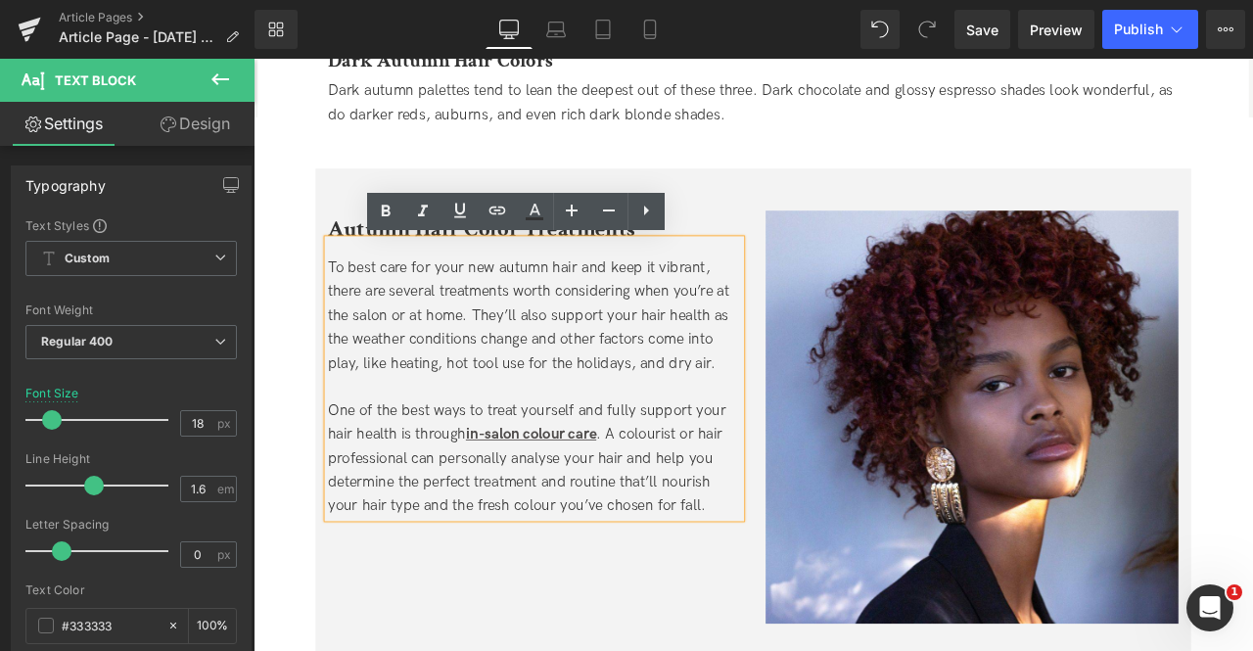
click at [469, 483] on div "One of the best ways to treat yourself and fully support your hair health is th…" at bounding box center [586, 532] width 489 height 141
click at [609, 510] on strong "in-salon colour care" at bounding box center [582, 503] width 155 height 21
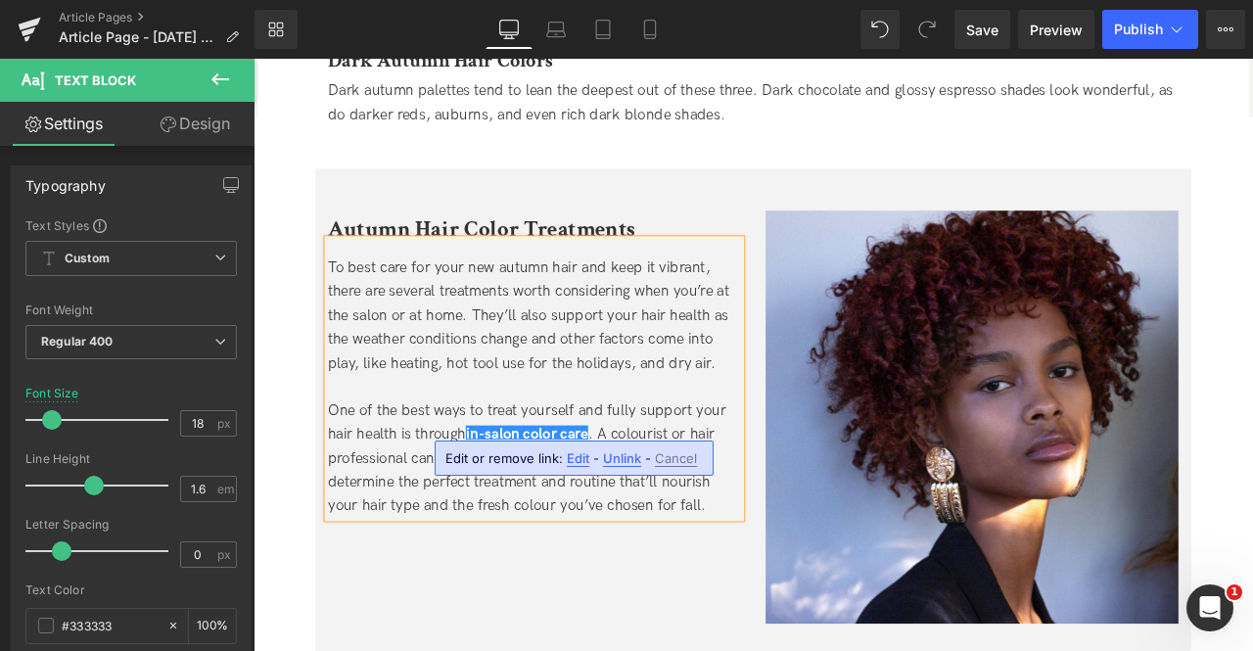
click at [734, 494] on div "One of the best ways to treat yourself and fully support your hair health is th…" at bounding box center [586, 532] width 489 height 141
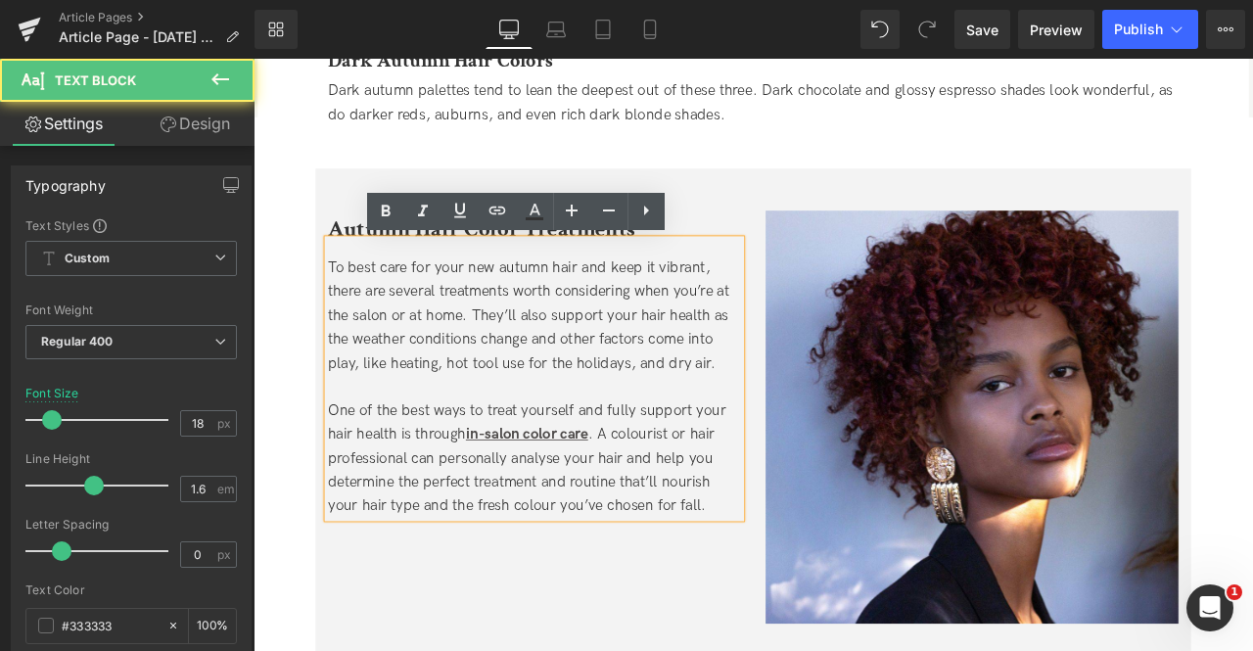
click at [722, 498] on div "One of the best ways to treat yourself and fully support your hair health is th…" at bounding box center [586, 532] width 489 height 141
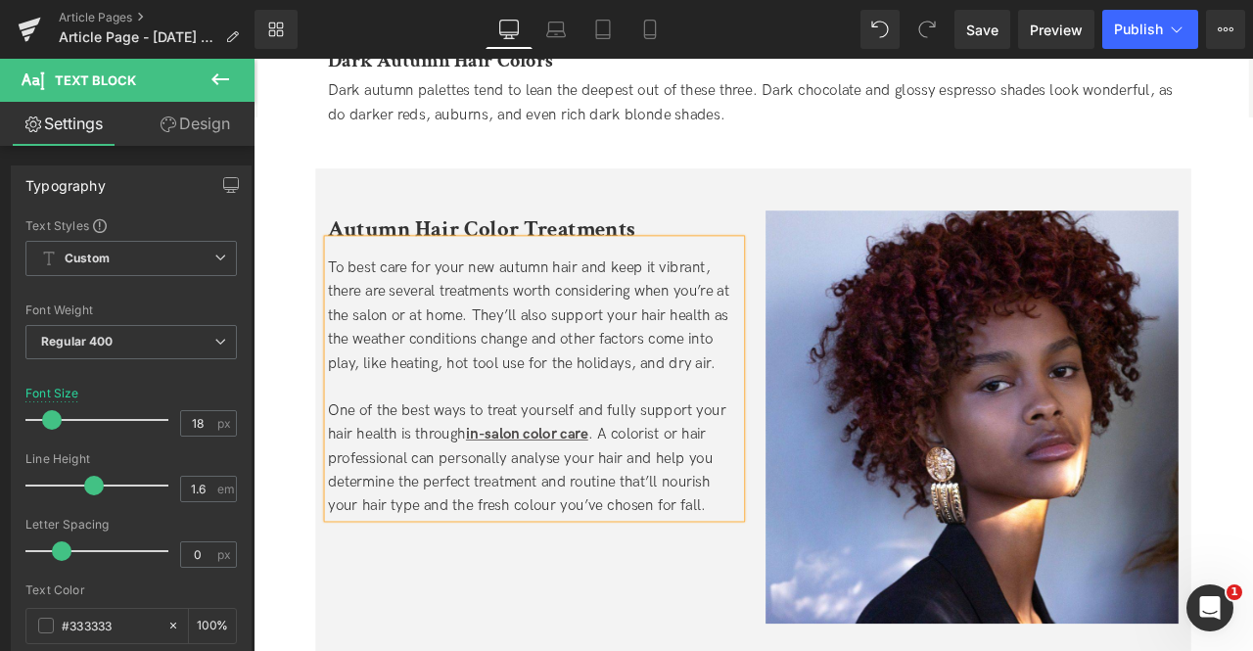
click at [606, 536] on div "One of the best ways to treat yourself and fully support your hair health is th…" at bounding box center [586, 532] width 489 height 141
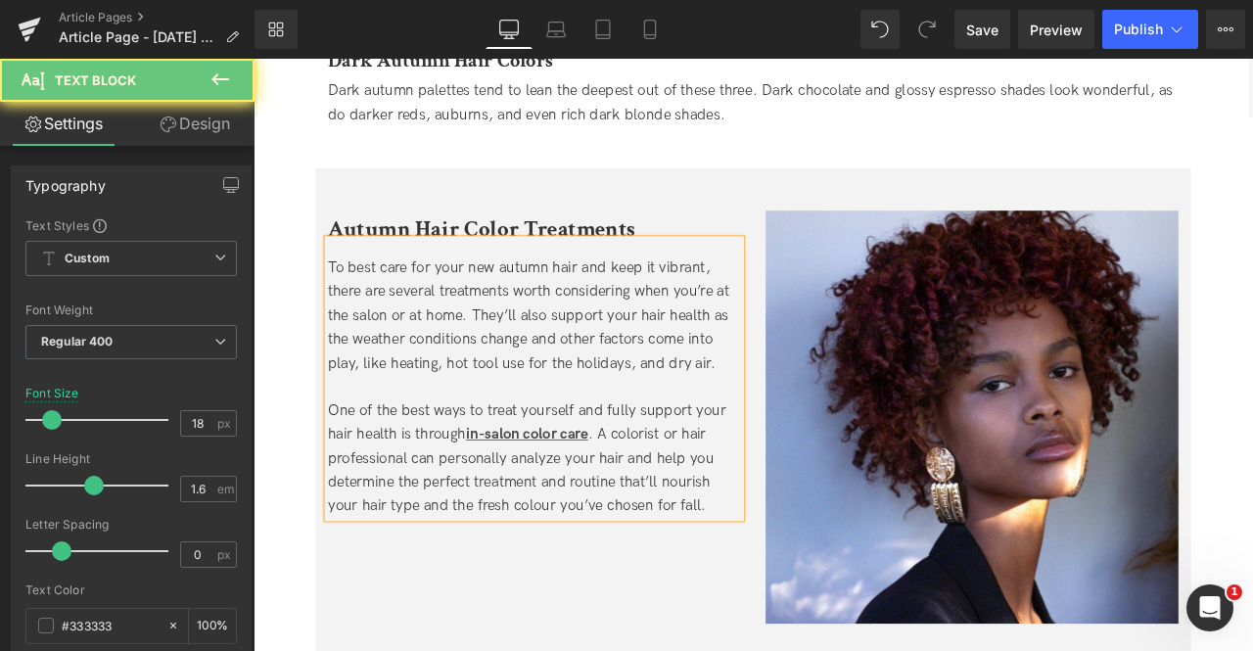
click at [689, 525] on div "One of the best ways to treat yourself and fully support your hair health is th…" at bounding box center [586, 532] width 489 height 141
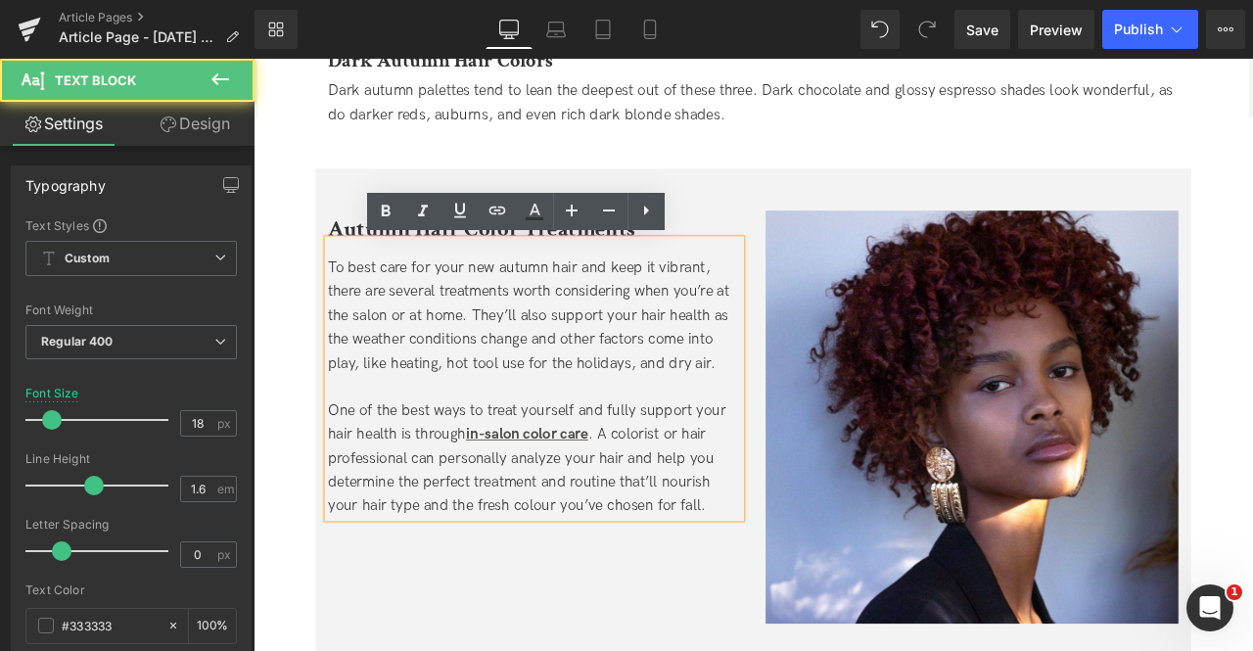
click at [593, 592] on div "One of the best ways to treat yourself and fully support your hair health is th…" at bounding box center [586, 532] width 489 height 141
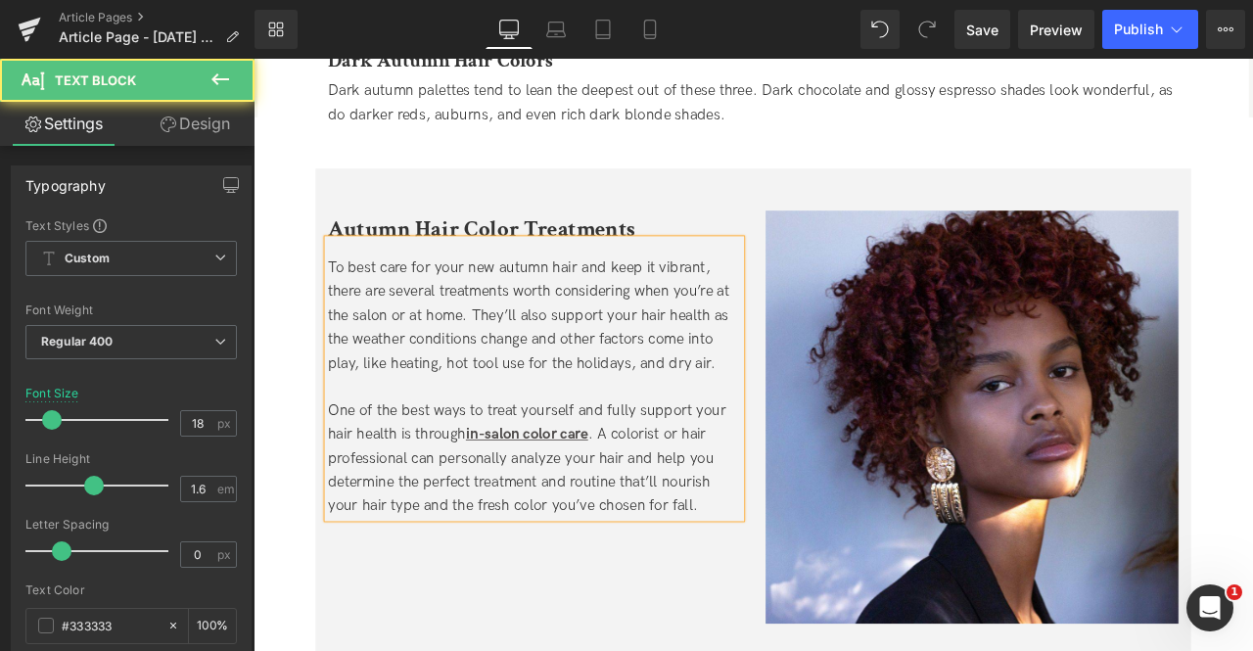
click at [528, 389] on div "To best care for your new autumn hair and keep it vibrant, there are several tr…" at bounding box center [586, 363] width 489 height 141
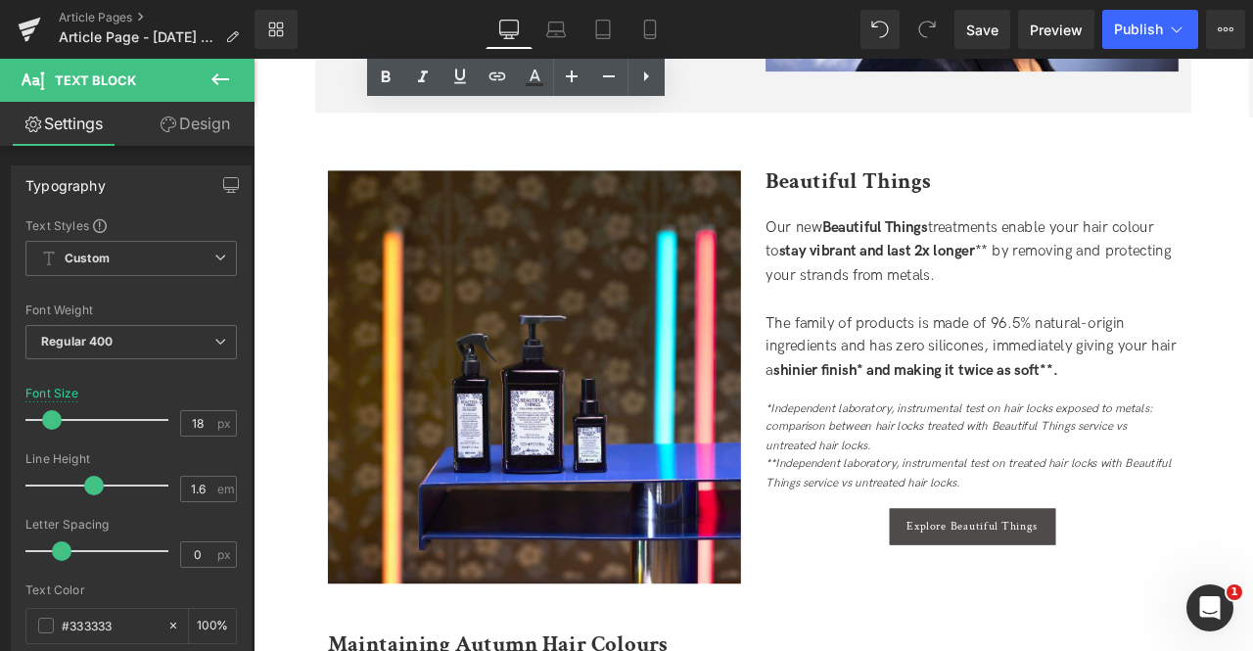
scroll to position [2567, 0]
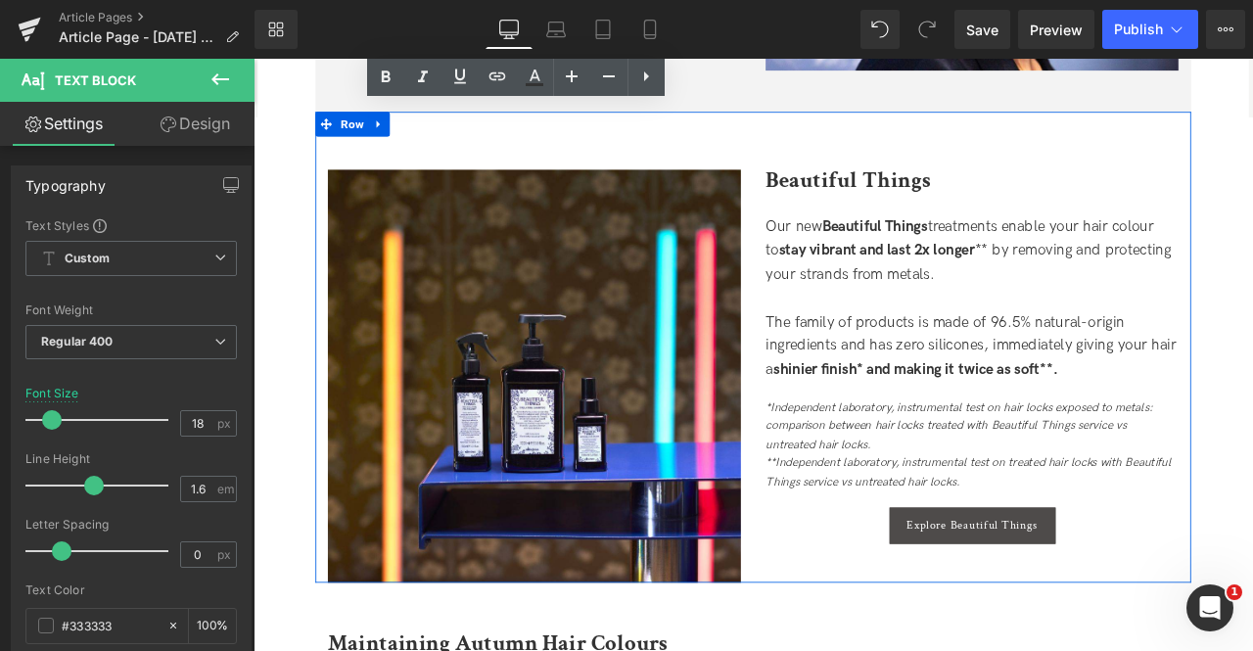
click at [1048, 196] on span at bounding box center [1058, 207] width 21 height 23
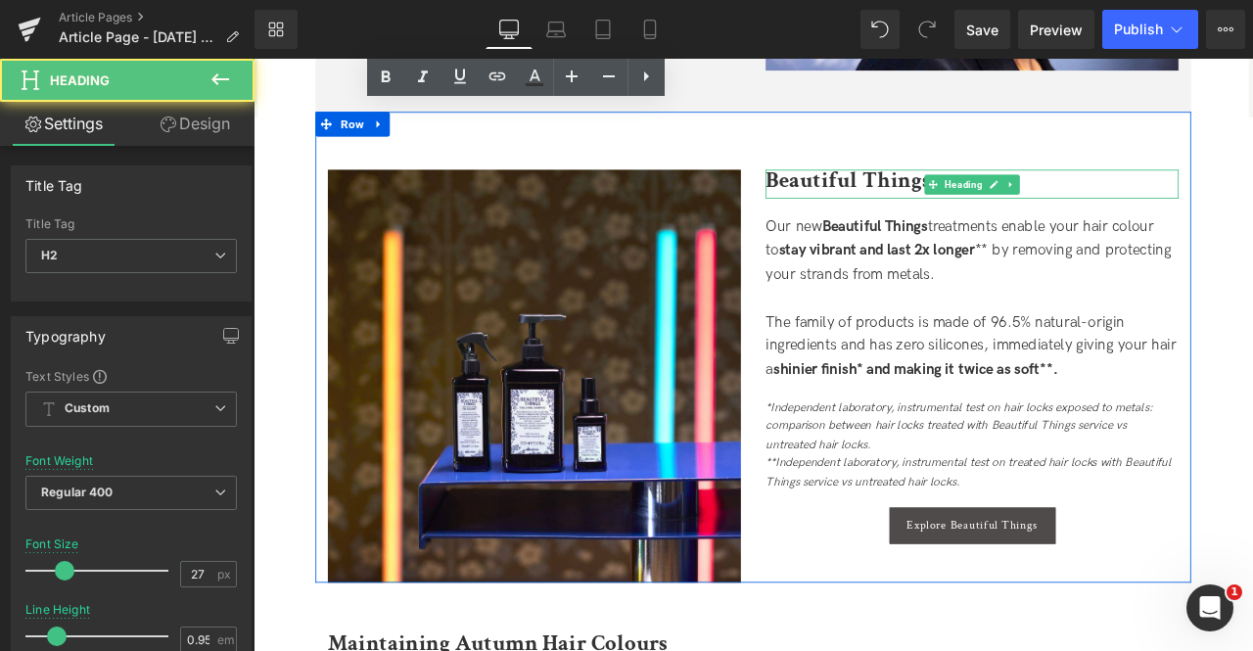
click at [1025, 199] on b "Beautiful Things" at bounding box center [957, 202] width 195 height 34
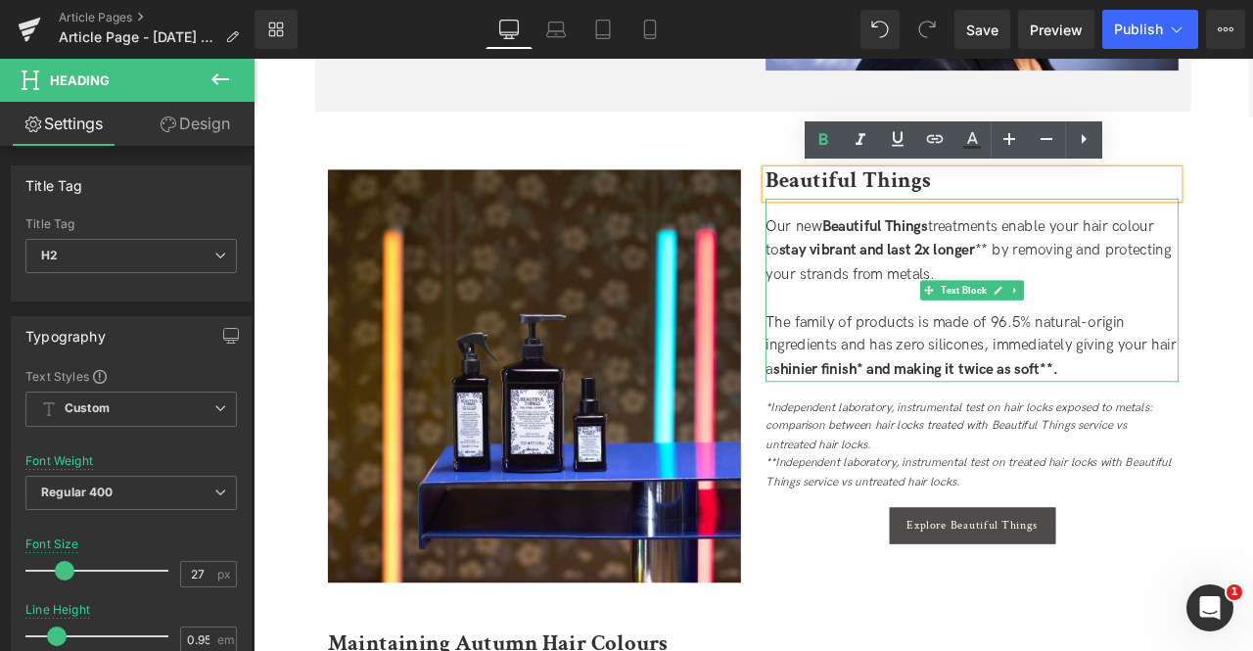
click at [1005, 285] on strong "stay vibrant and last 2x longer" at bounding box center [992, 285] width 232 height 21
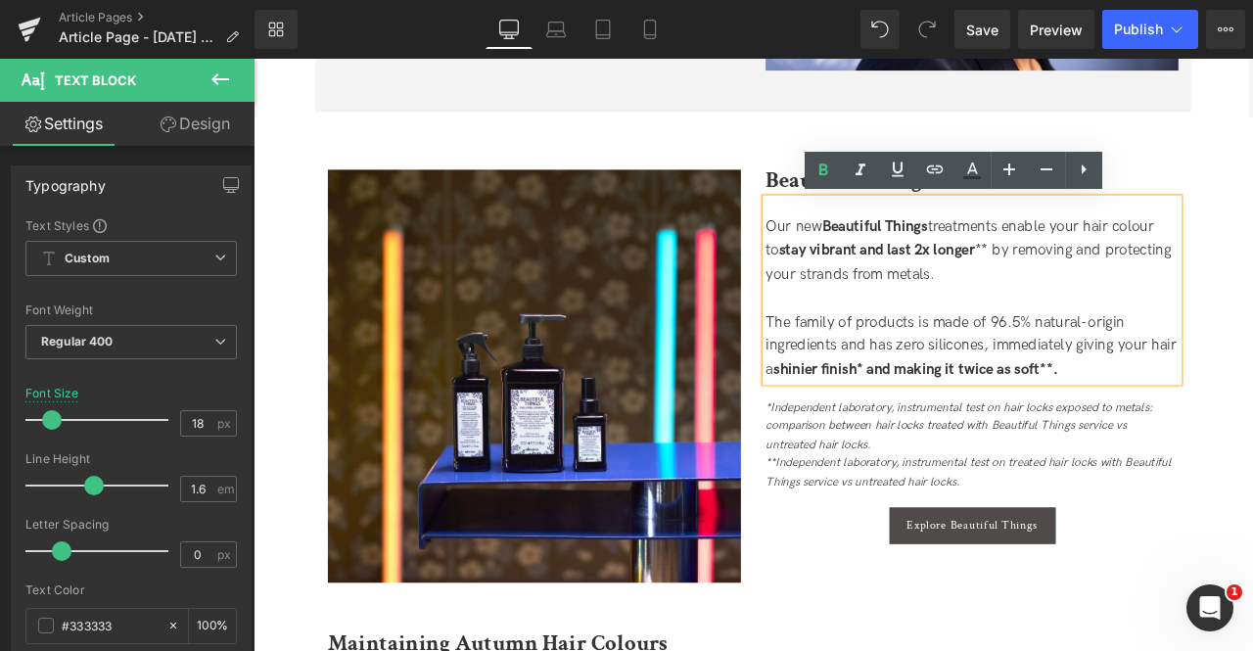
click at [1252, 259] on div "Our new Beautiful Things treatments enable your hair colour to stay vibrant and…" at bounding box center [1104, 286] width 489 height 84
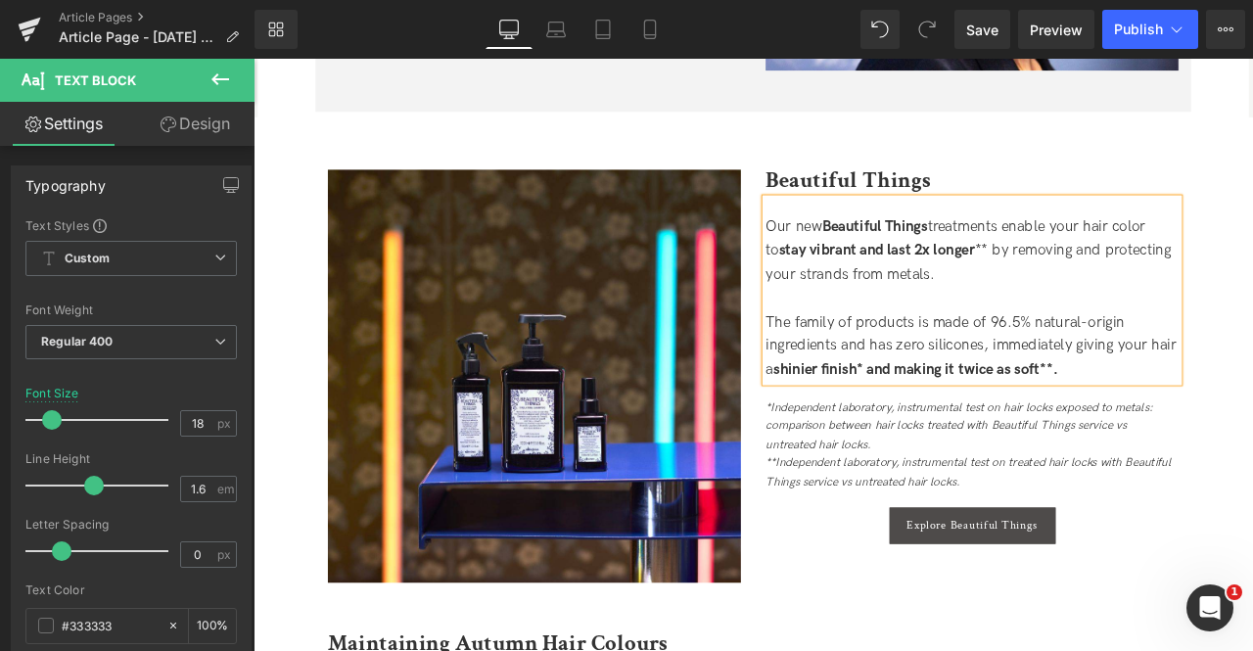
click at [1252, 431] on div "The family of products is made of 96.5% natural-origin ingredients and has zero…" at bounding box center [1104, 399] width 489 height 84
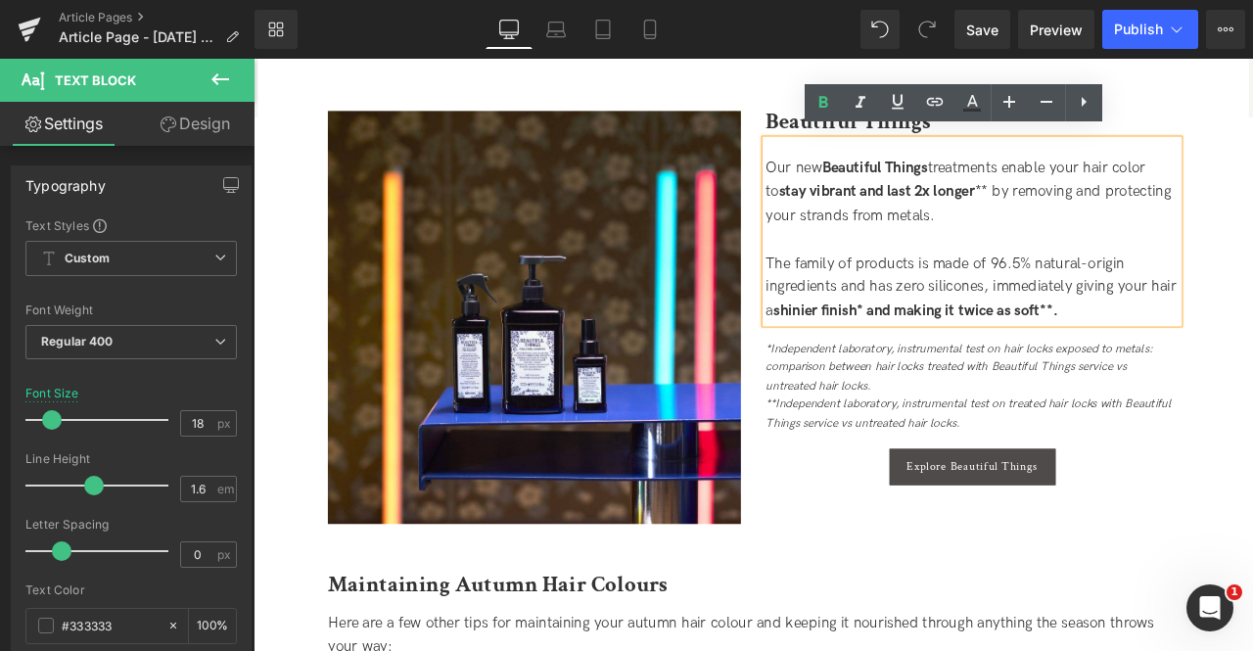
scroll to position [2648, 0]
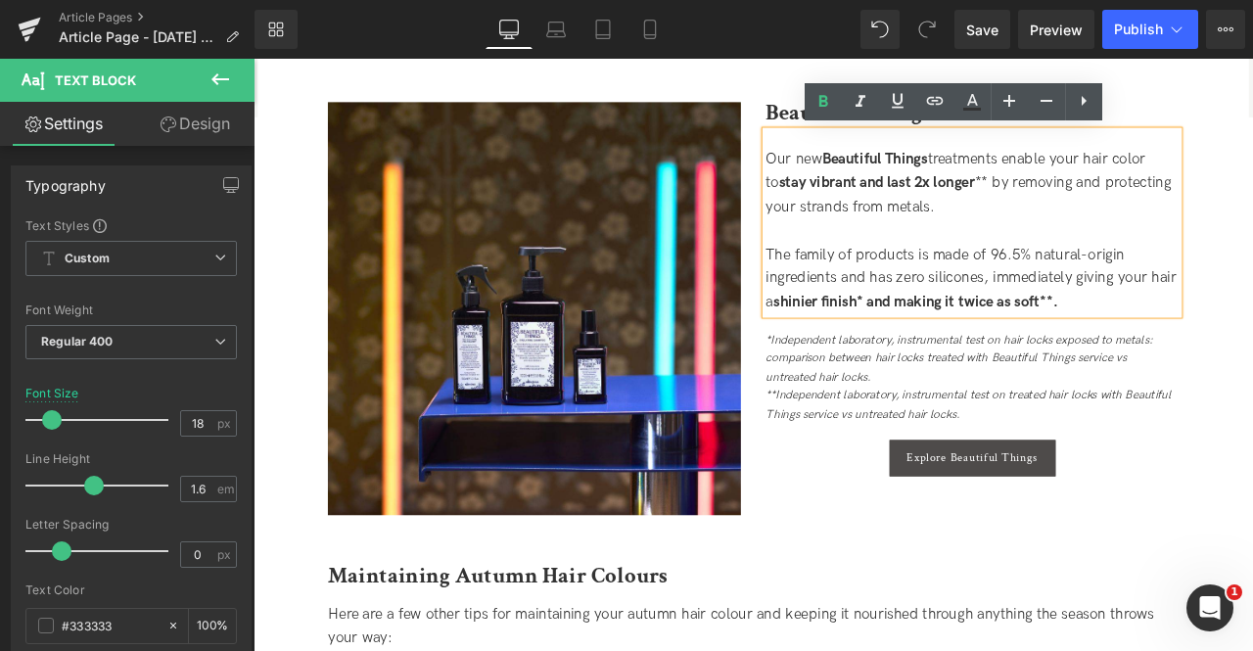
click at [1252, 431] on div "*Independent laboratory, instrumental test on hair locks exposed to metals: com…" at bounding box center [1104, 414] width 489 height 66
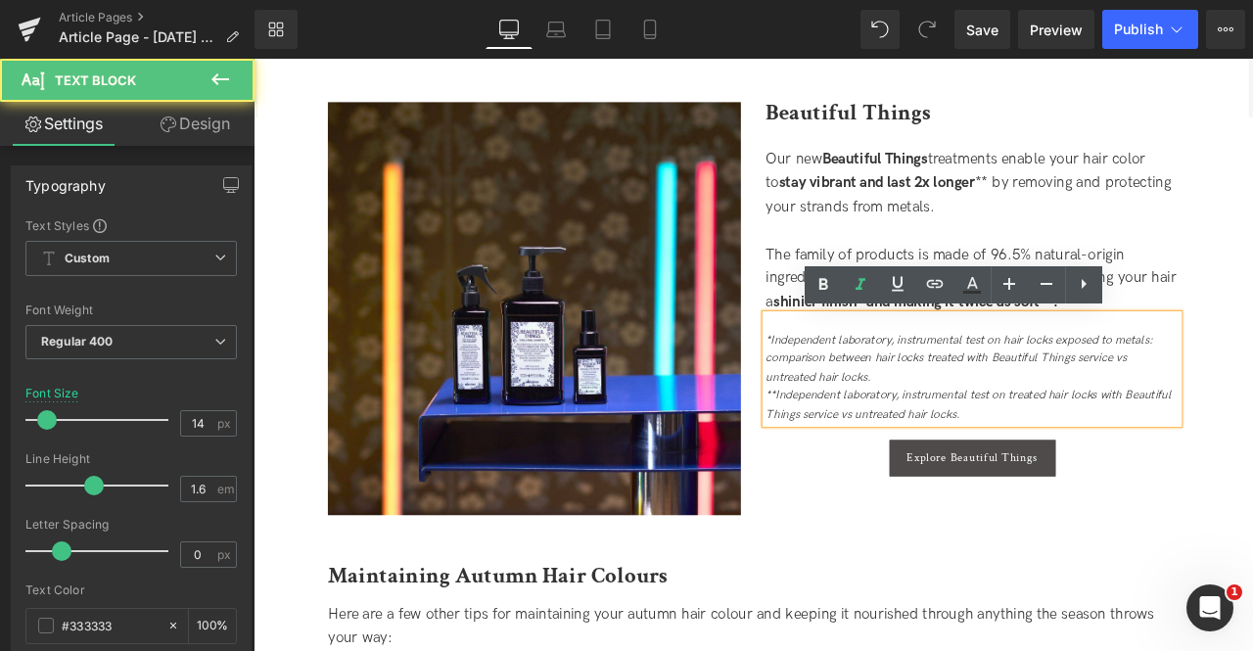
click at [1125, 414] on icon "*Independent laboratory, instrumental test on hair locks exposed to metals: com…" at bounding box center [1089, 413] width 458 height 61
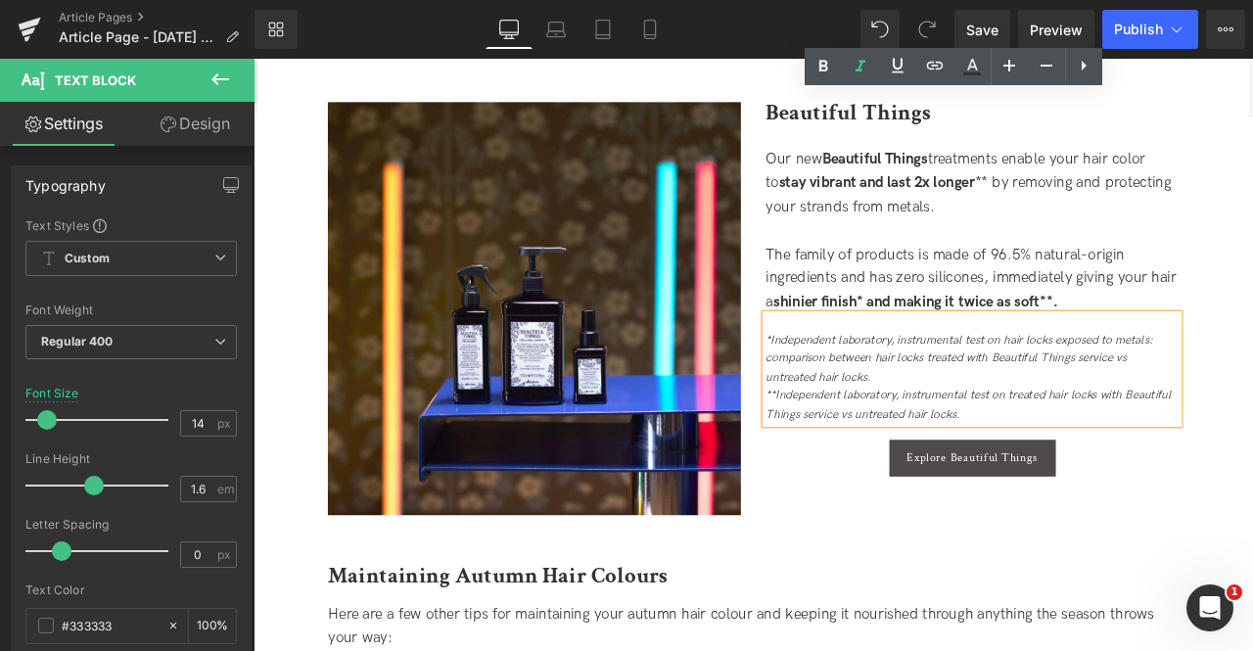
scroll to position [2912, 0]
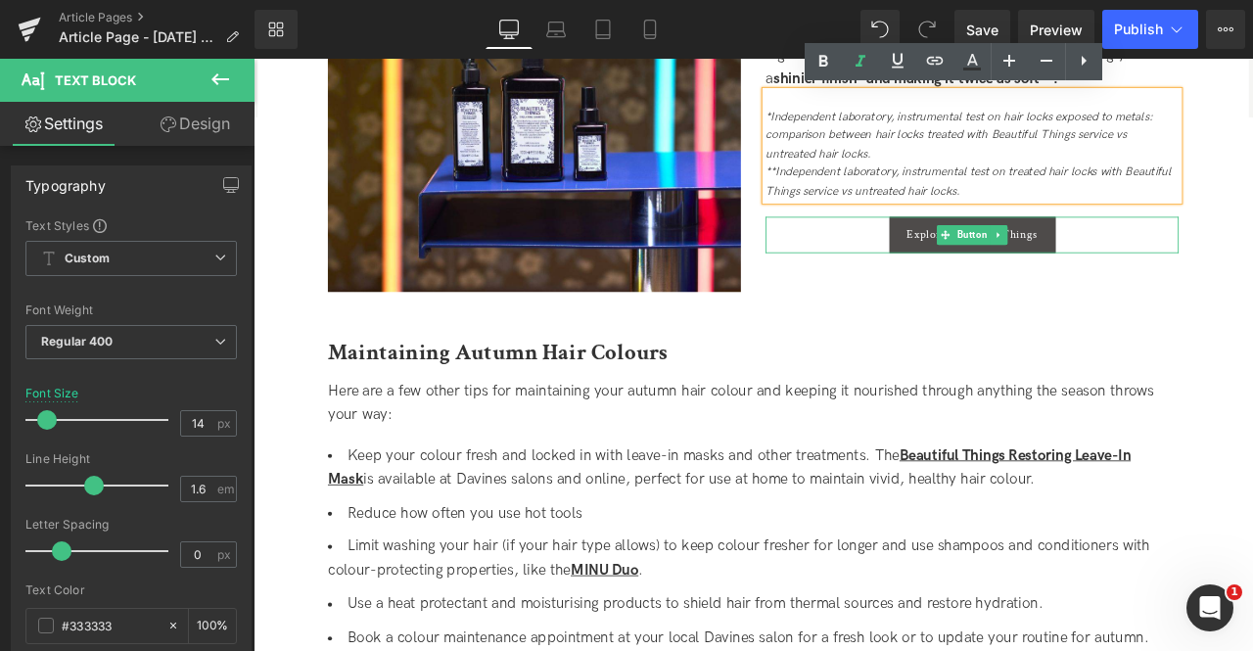
click at [965, 262] on div "Explore Beautiful Things" at bounding box center [1104, 267] width 489 height 43
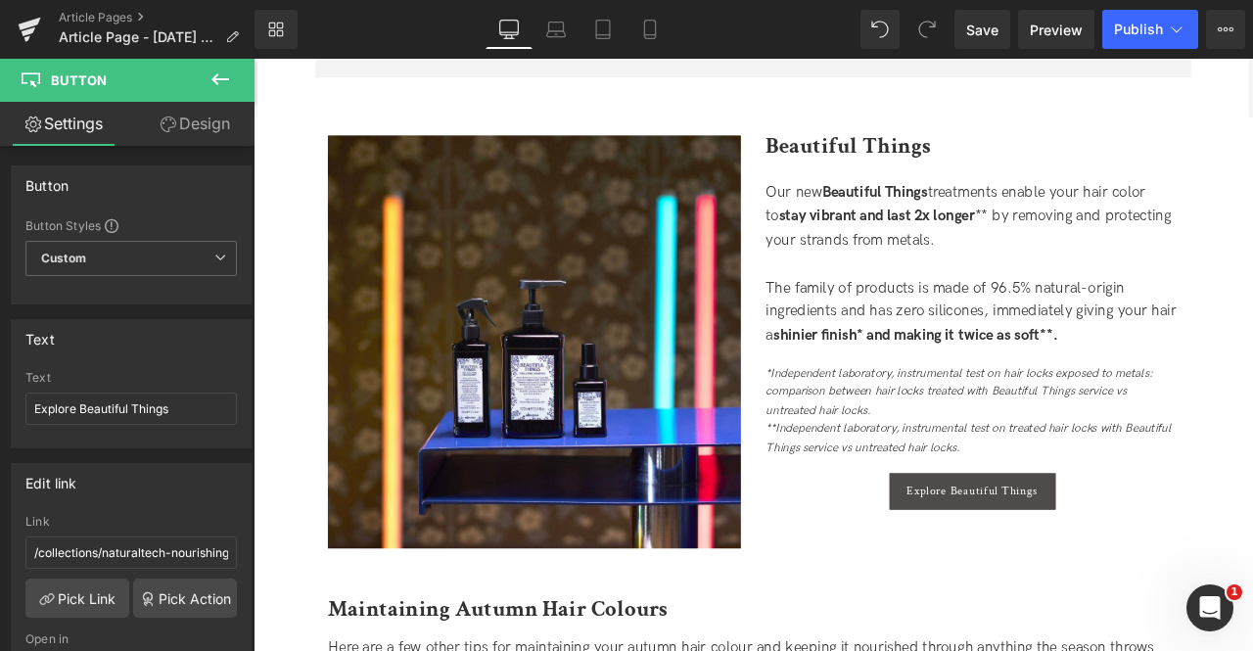
scroll to position [2607, 0]
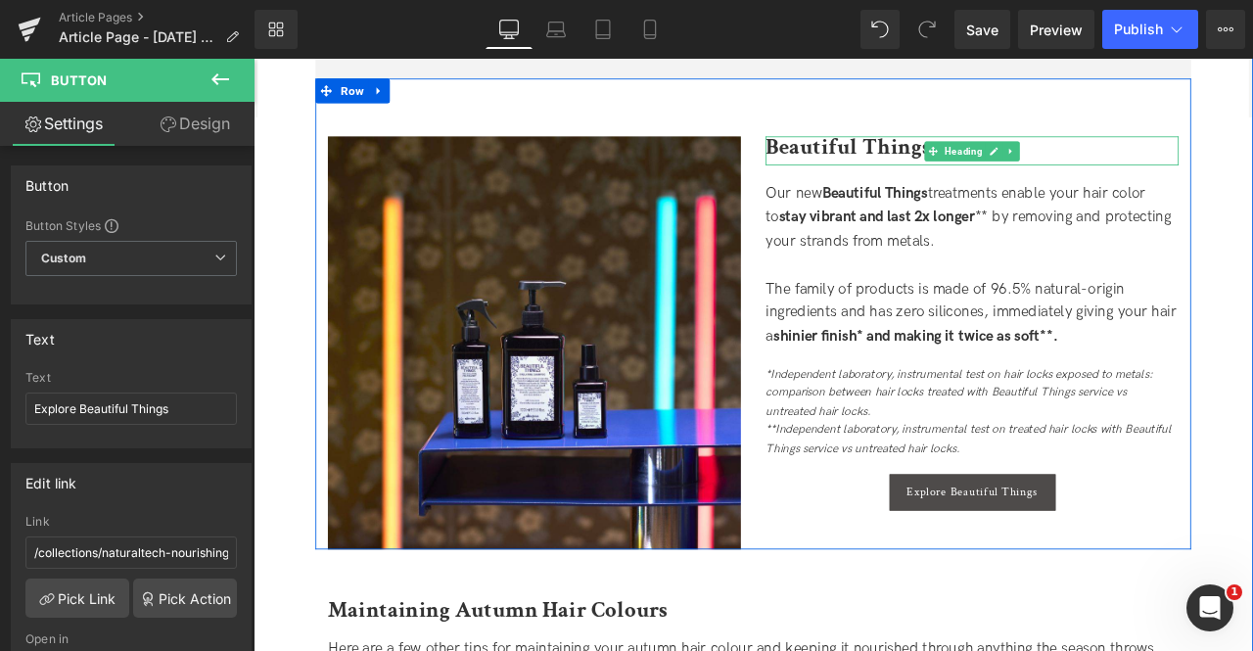
click at [944, 161] on b "Beautiful Things" at bounding box center [957, 163] width 195 height 34
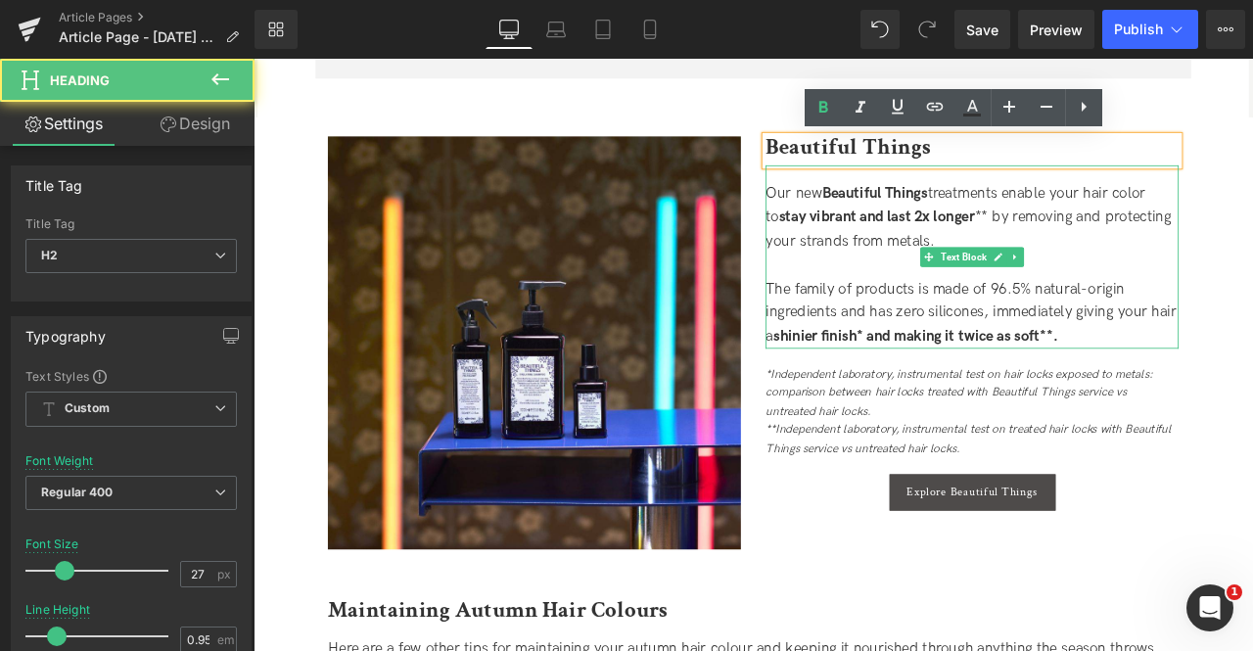
click at [911, 244] on strong "stay vibrant and last 2x longer" at bounding box center [992, 246] width 232 height 21
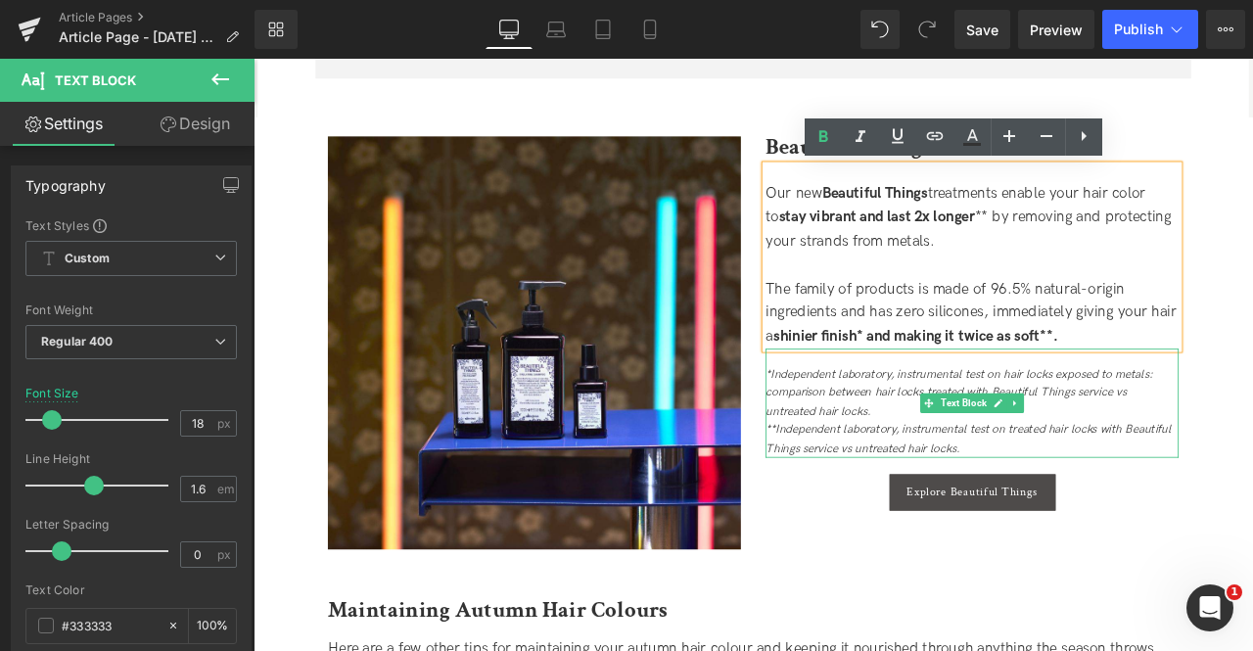
click at [904, 430] on icon "*Independent laboratory, instrumental test on hair locks exposed to metals: com…" at bounding box center [1089, 454] width 458 height 61
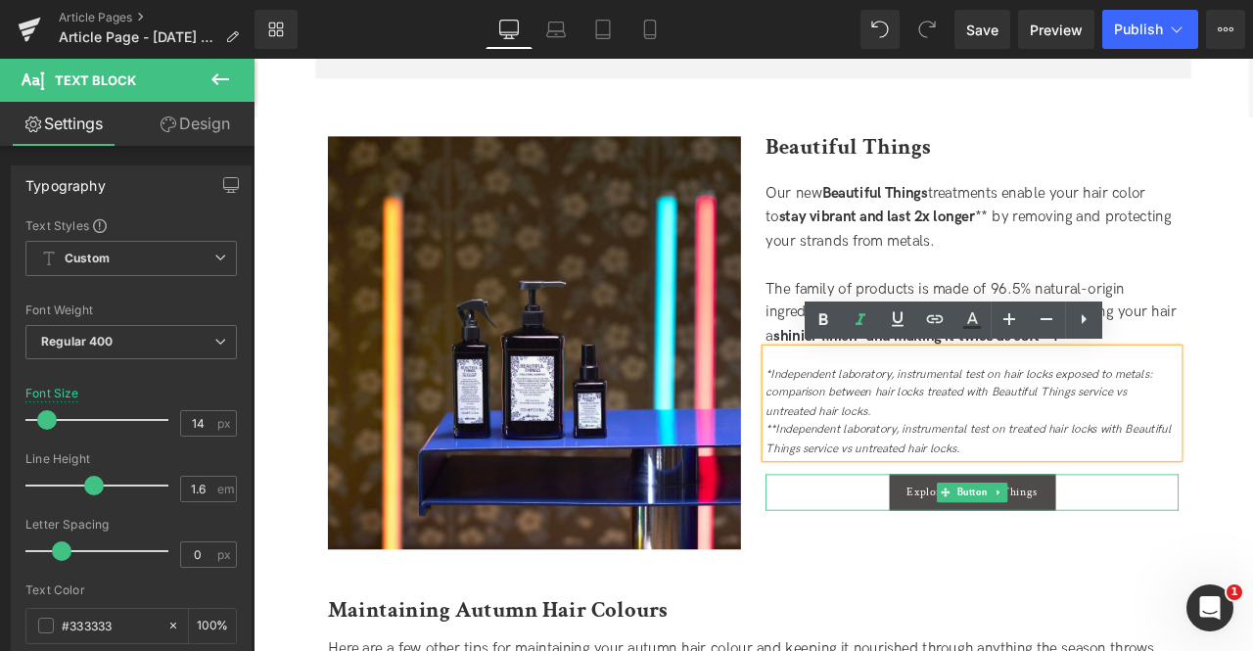
click at [973, 576] on div "Explore Beautiful Things" at bounding box center [1104, 572] width 489 height 43
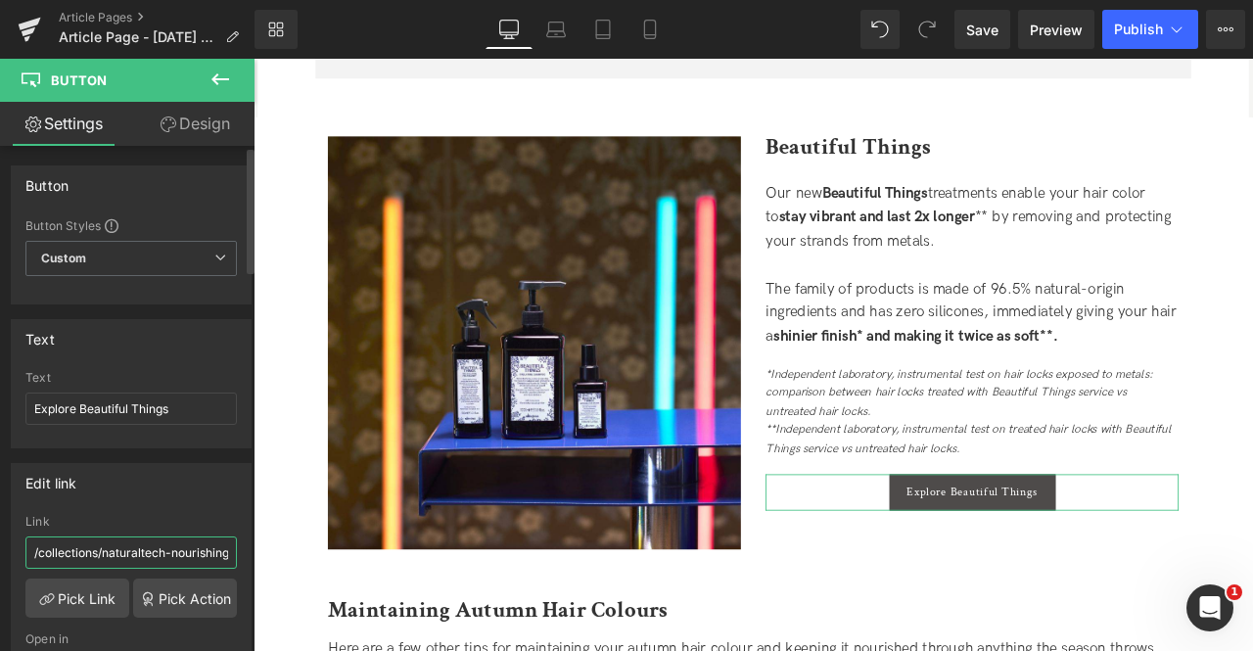
click at [198, 536] on input "/collections/naturaltech-nourishing" at bounding box center [130, 552] width 211 height 32
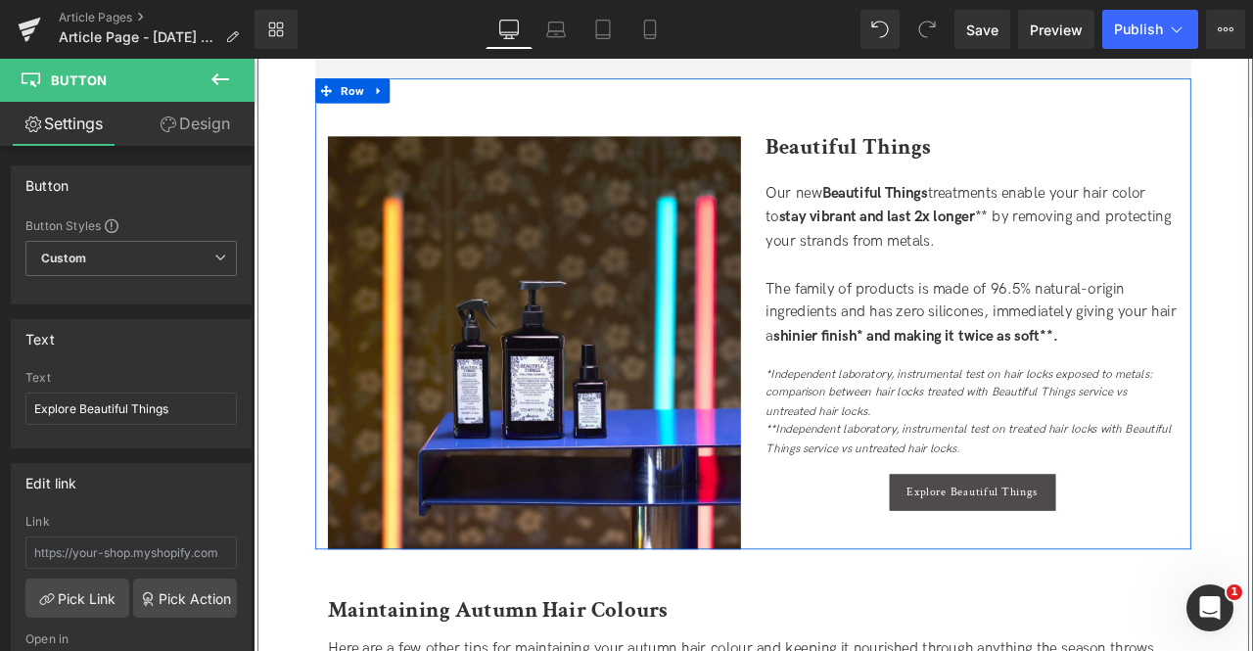
click at [937, 601] on div "Image Beautiful Things Heading Our new Beautiful Things treatments enable your …" at bounding box center [846, 361] width 1038 height 558
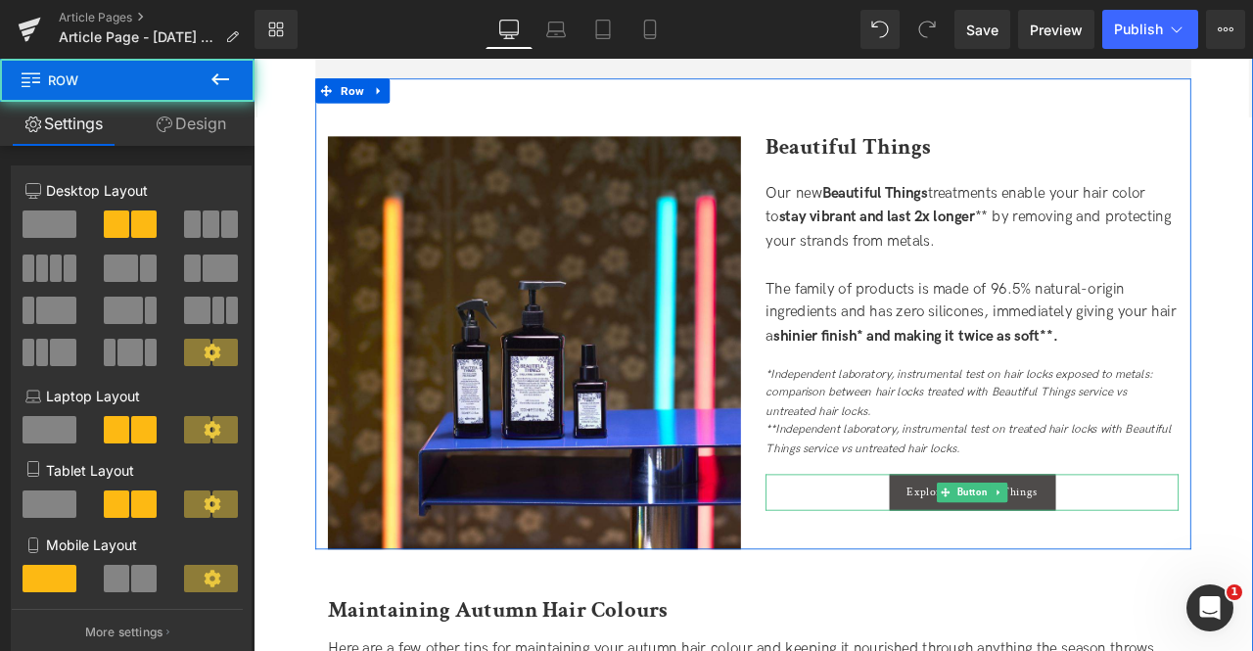
click at [940, 565] on div "Explore Beautiful Things" at bounding box center [1104, 572] width 489 height 43
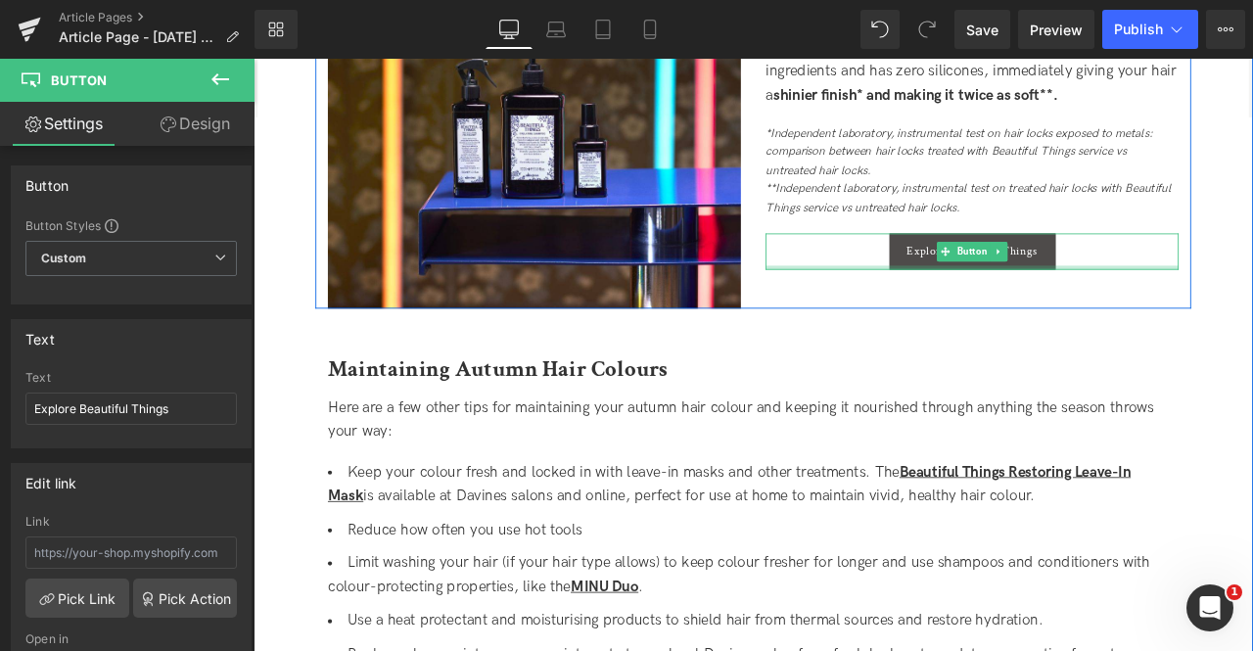
scroll to position [2920, 0]
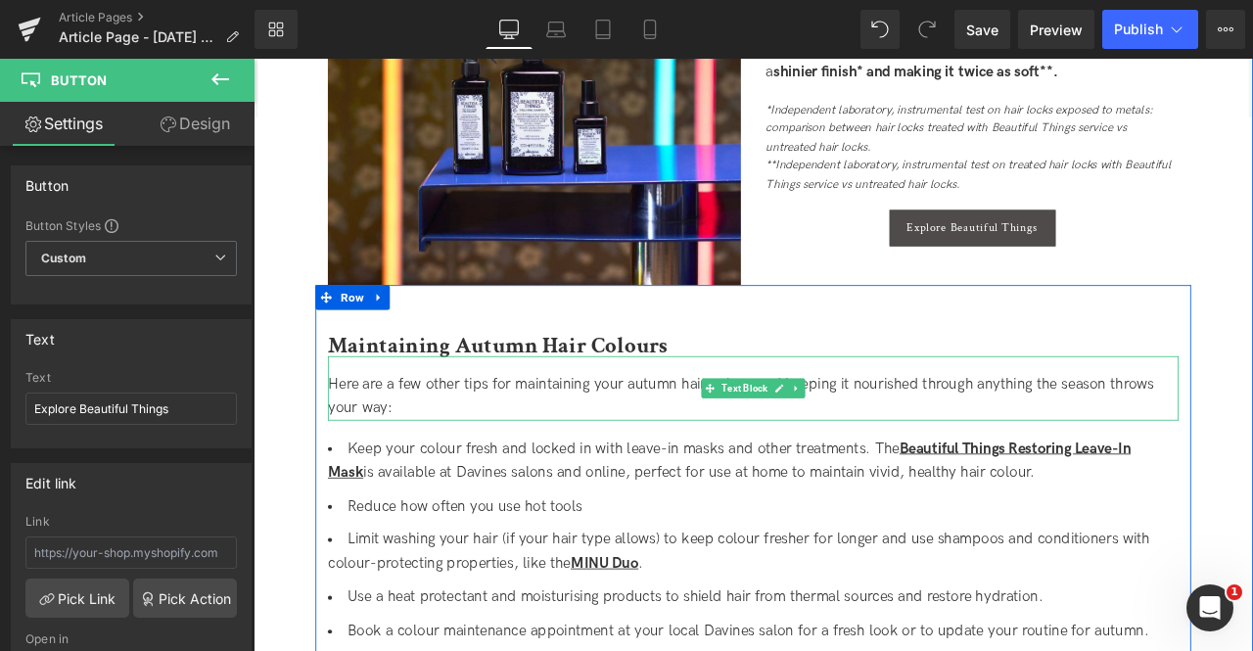
click at [685, 439] on span "Here are a few other tips for maintaining your autumn hair colour and keeping i…" at bounding box center [831, 458] width 979 height 49
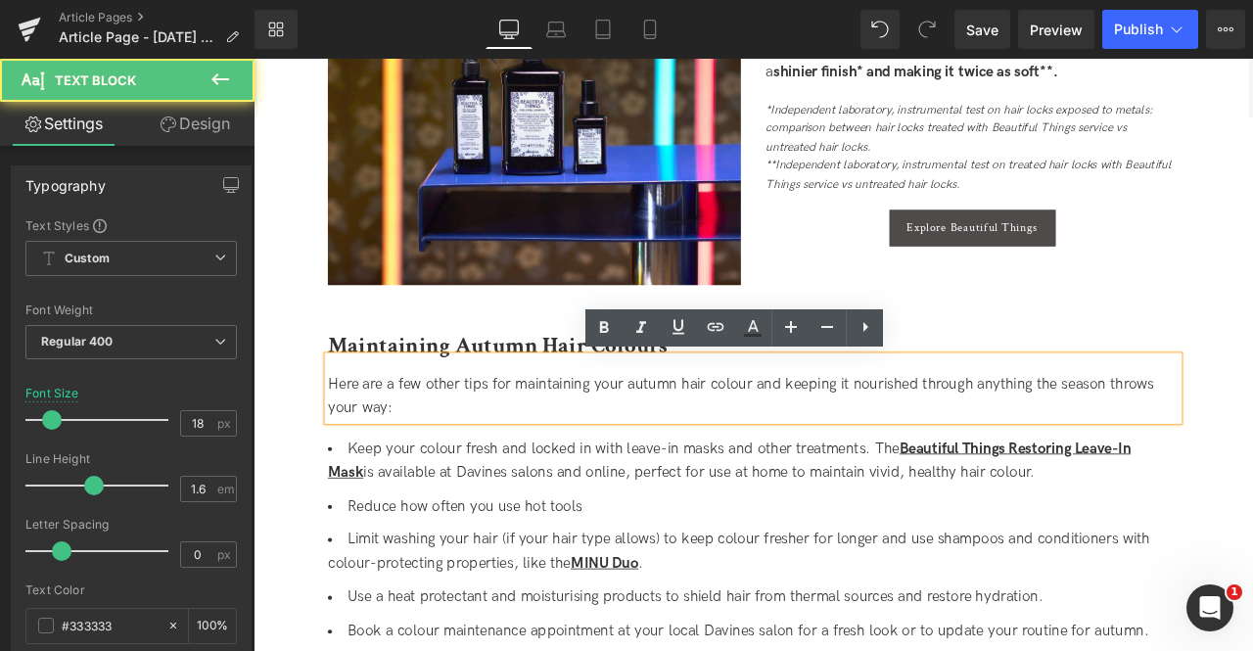
click at [684, 411] on div "Here are a few other tips for maintaining your autumn hair colour and keeping i…" at bounding box center [846, 449] width 1008 height 76
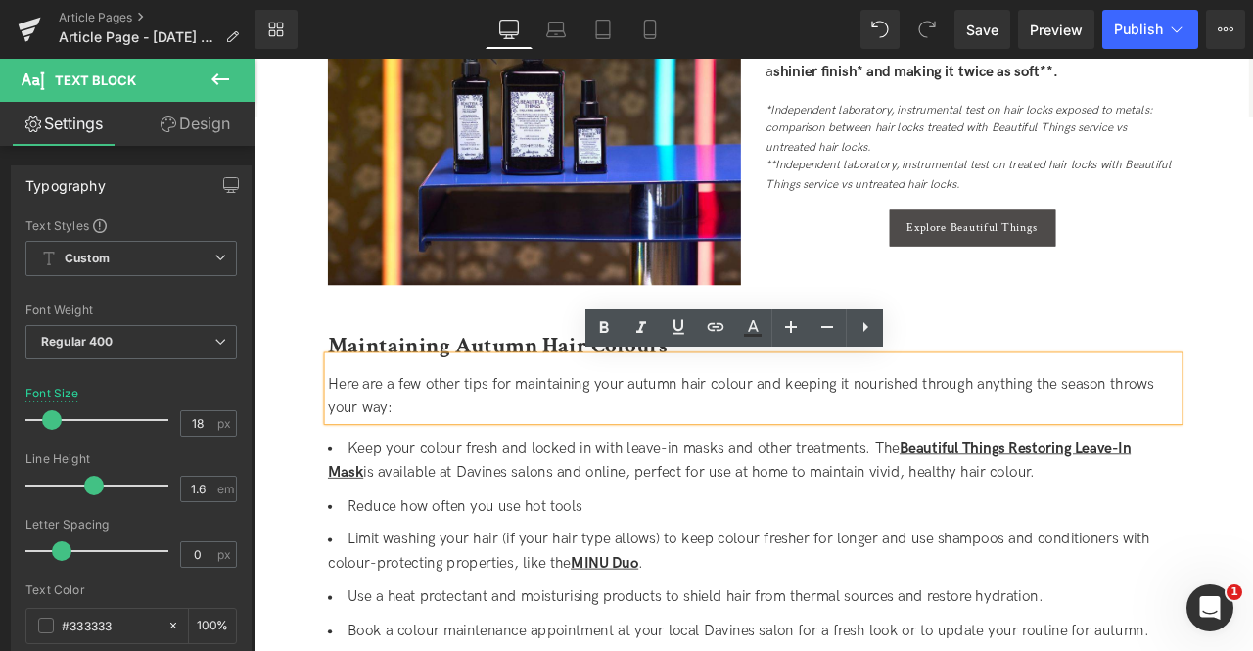
click at [587, 399] on span "Maintaining Autumn Hair Colours" at bounding box center [543, 399] width 402 height 34
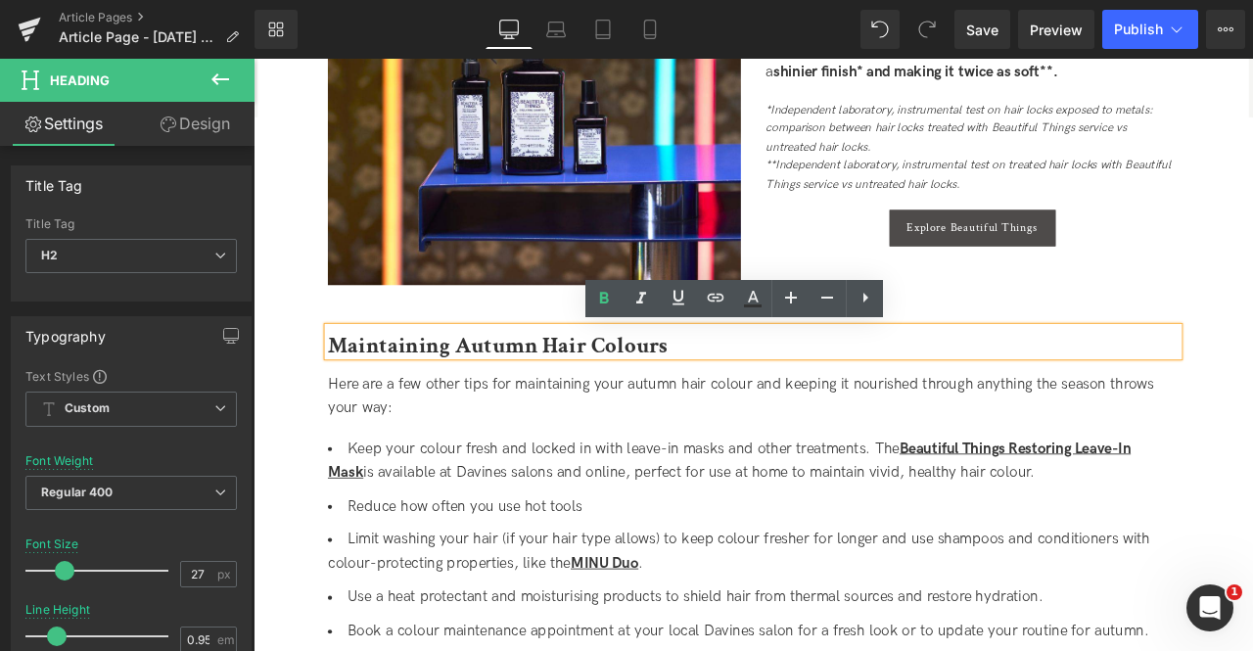
click at [712, 402] on span "Maintaining Autumn Hair Colours" at bounding box center [543, 399] width 402 height 34
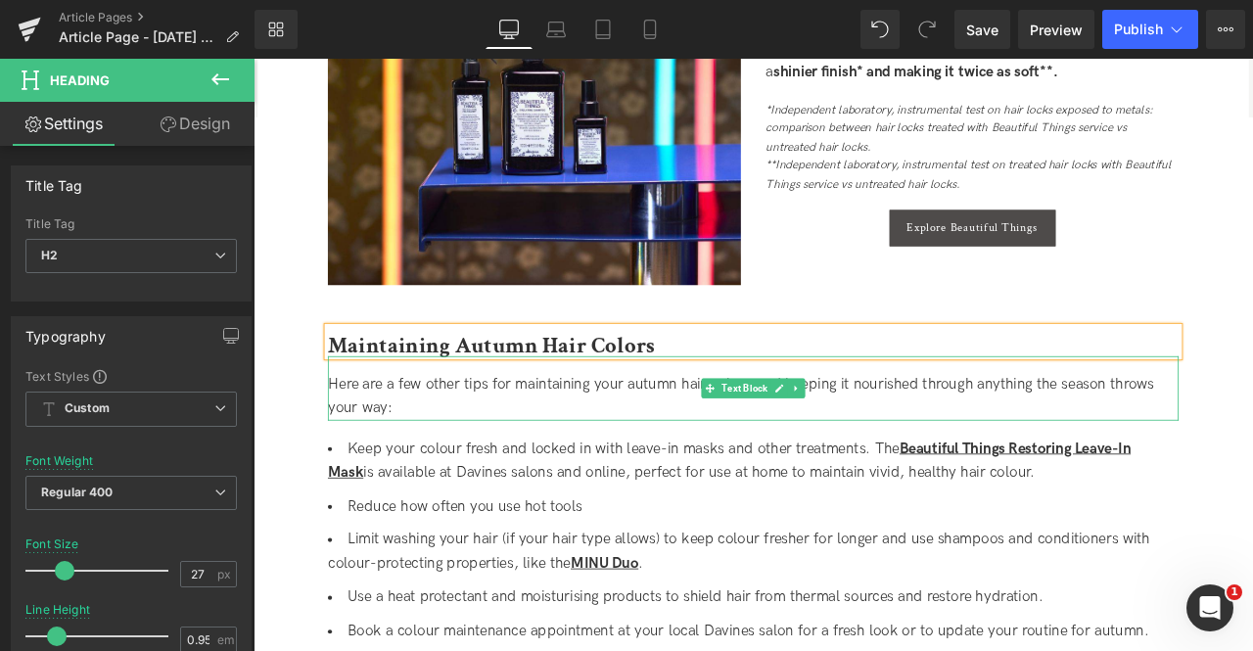
click at [731, 440] on span "Here are a few other tips for maintaining your autumn hair colour and keeping i…" at bounding box center [831, 458] width 979 height 49
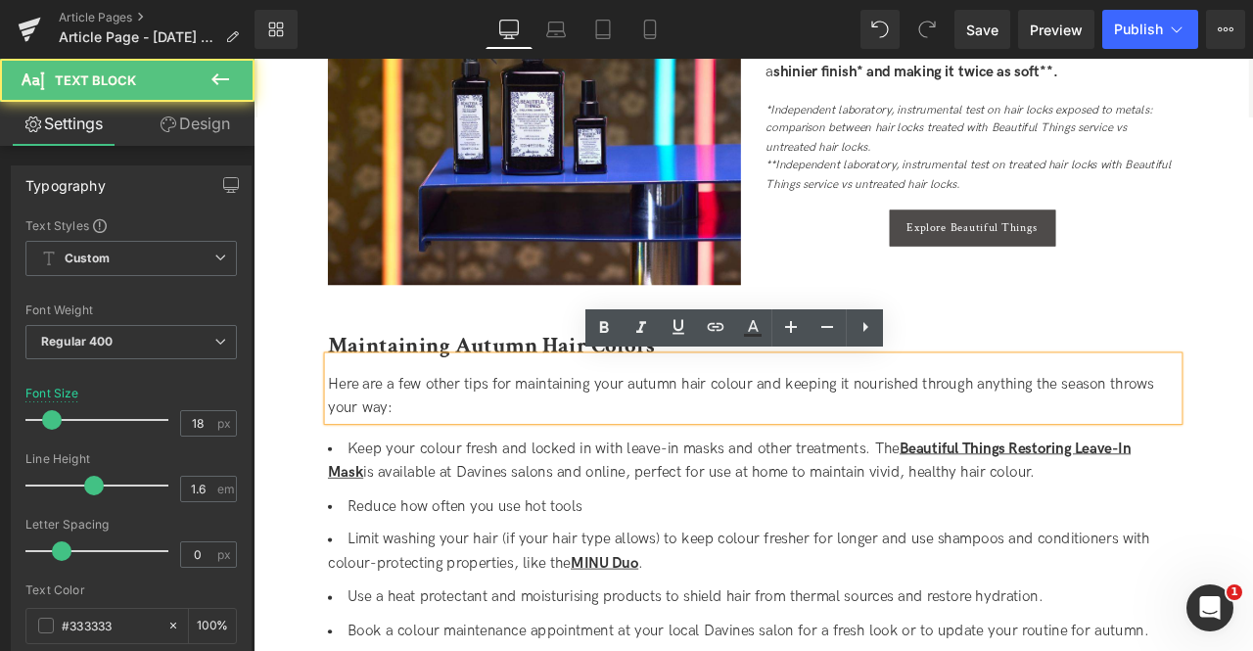
click at [830, 442] on span "Here are a few other tips for maintaining your autumn hair colour and keeping i…" at bounding box center [831, 458] width 979 height 49
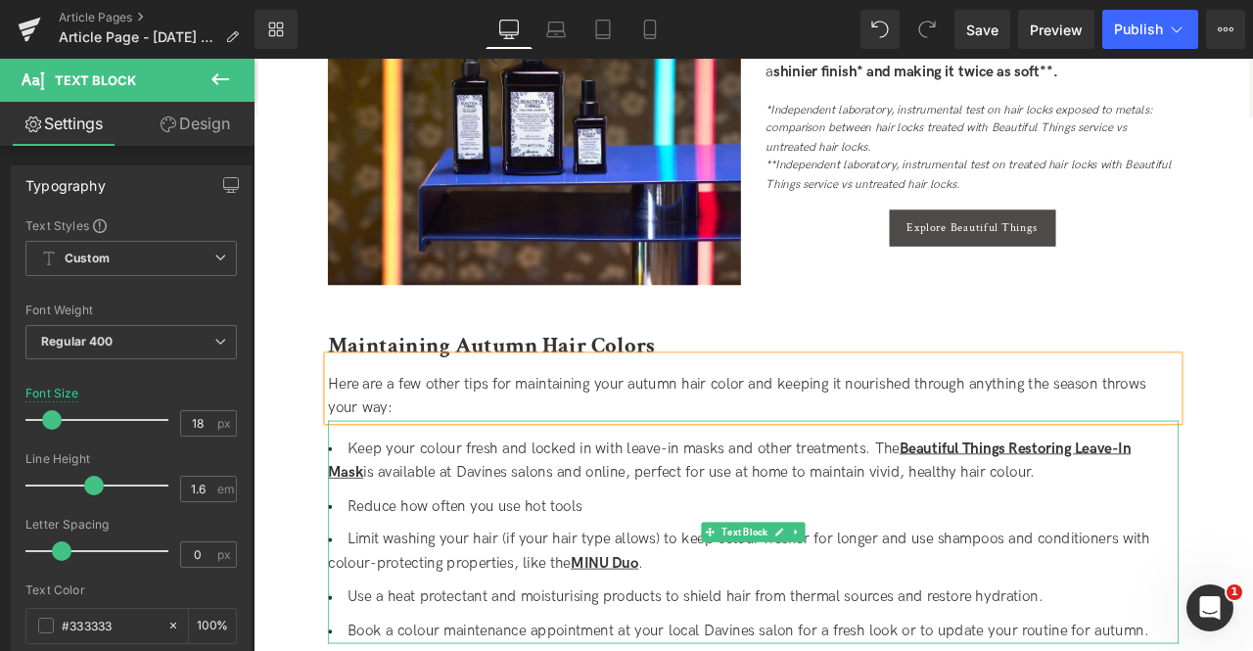
click at [861, 530] on li "Keep your colour fresh and locked in with leave-in masks and other treatments. …" at bounding box center [846, 535] width 1008 height 57
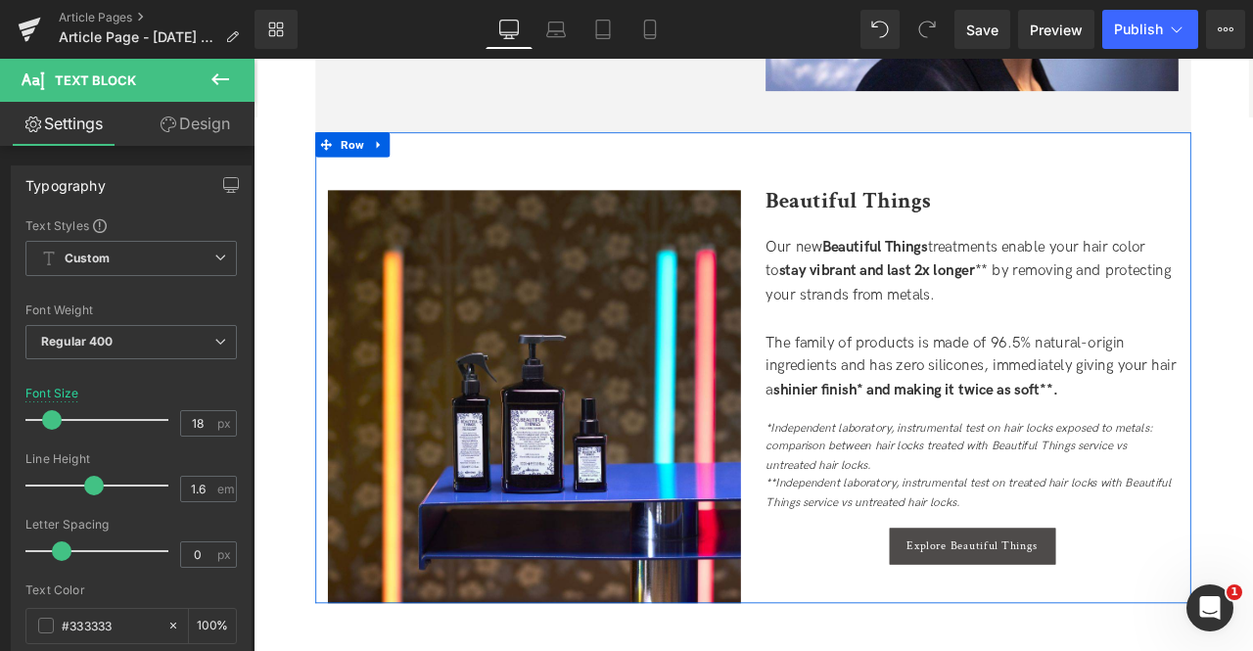
scroll to position [2542, 0]
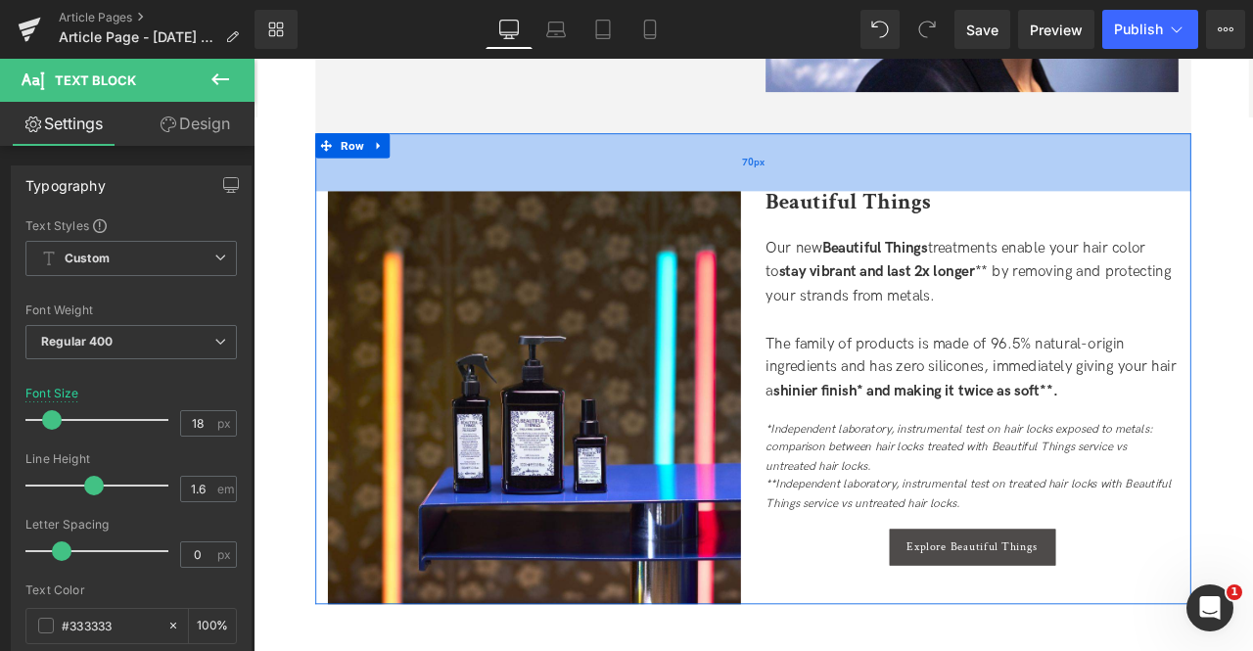
click at [548, 175] on div "70px" at bounding box center [846, 181] width 1038 height 69
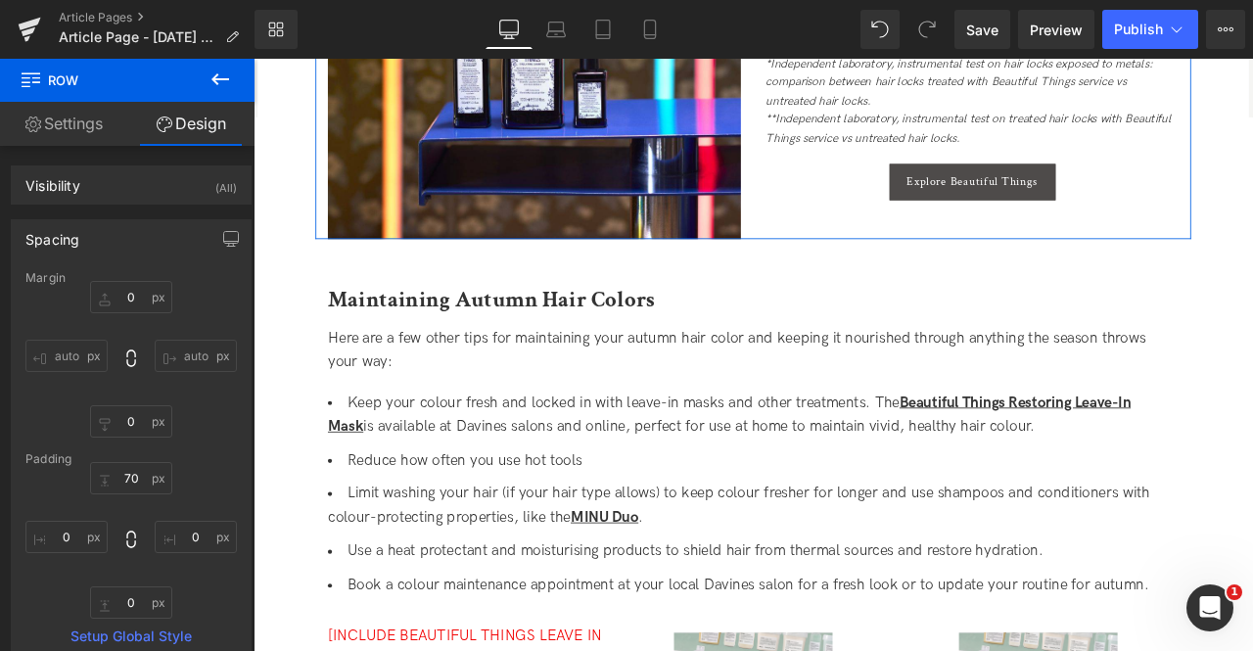
scroll to position [3073, 0]
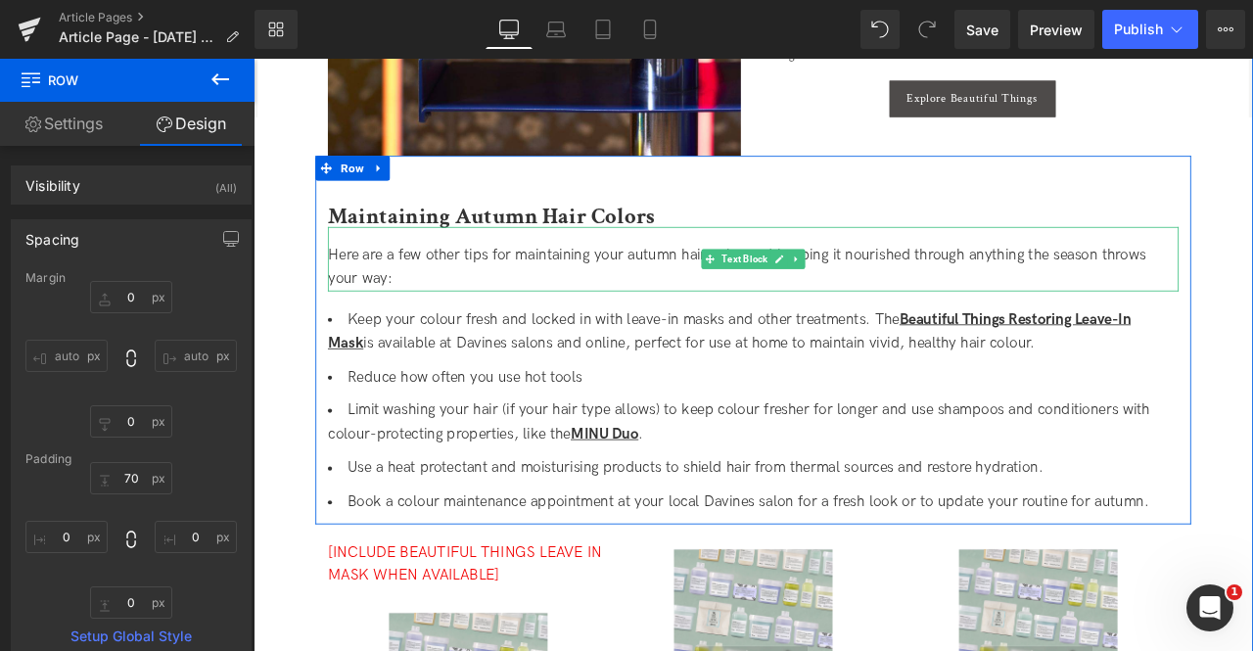
click at [553, 291] on span "Here are a few other tips for maintaining your autumn hair color and keeping it…" at bounding box center [826, 305] width 969 height 49
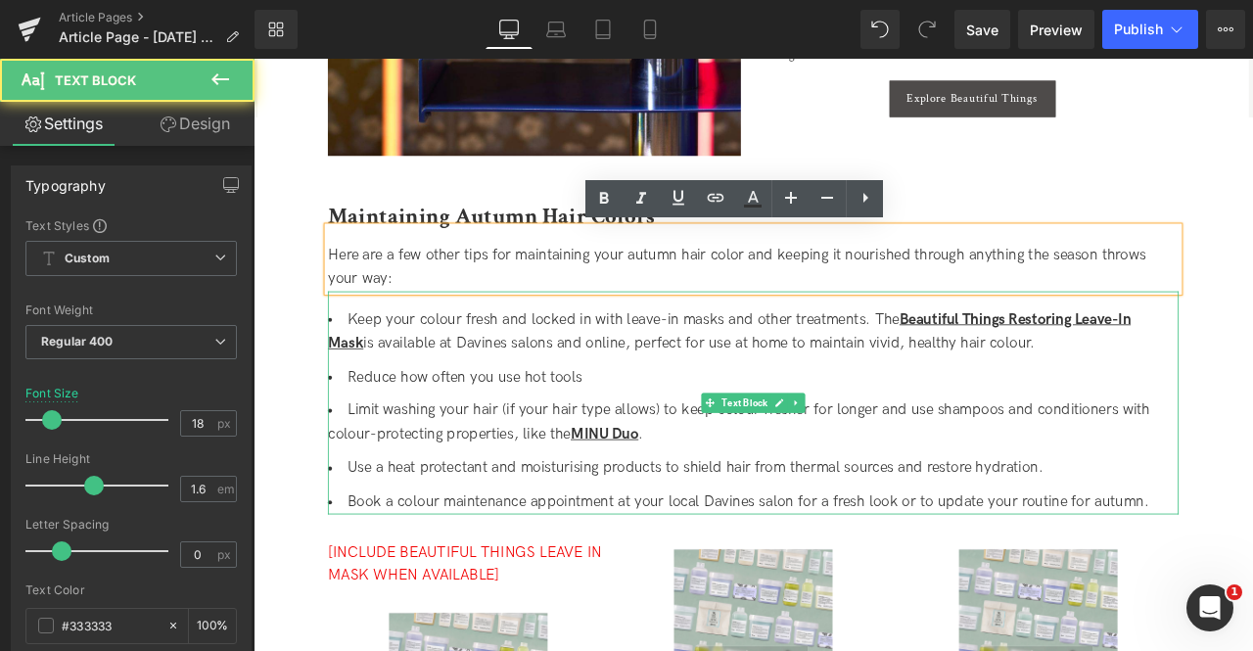
click at [538, 370] on li "Keep your colour fresh and locked in with leave-in masks and other treatments. …" at bounding box center [846, 382] width 1008 height 57
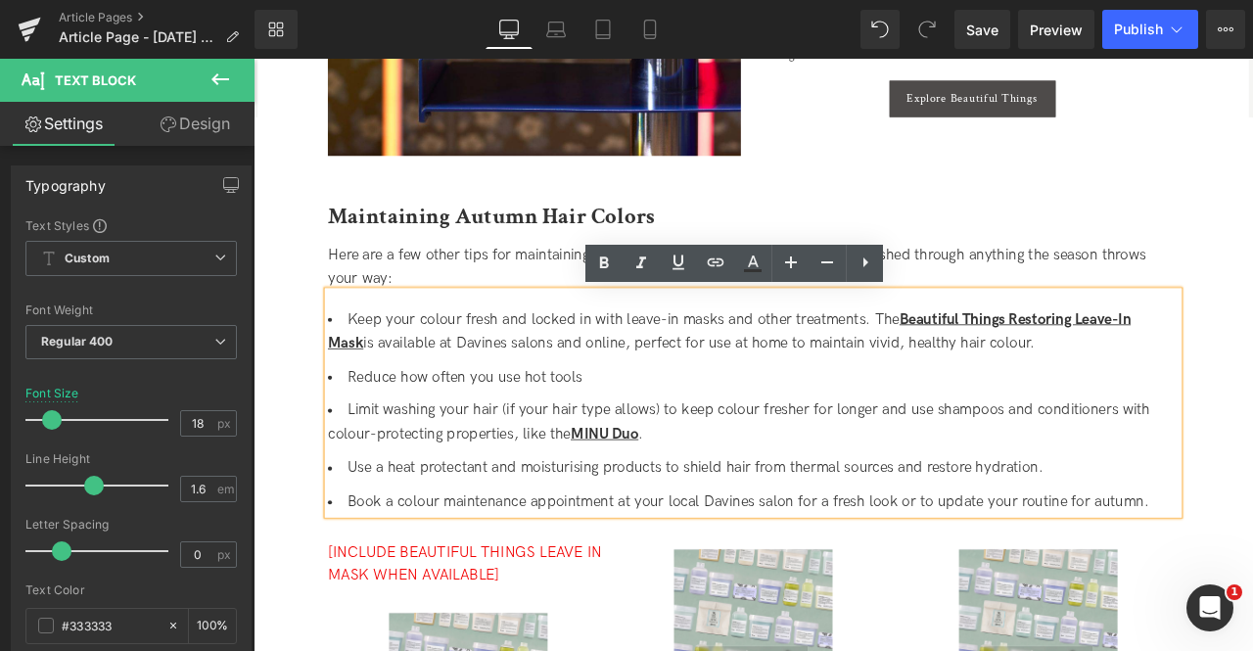
click at [485, 373] on li "Keep your colour fresh and locked in with leave-in masks and other treatments. …" at bounding box center [846, 382] width 1008 height 57
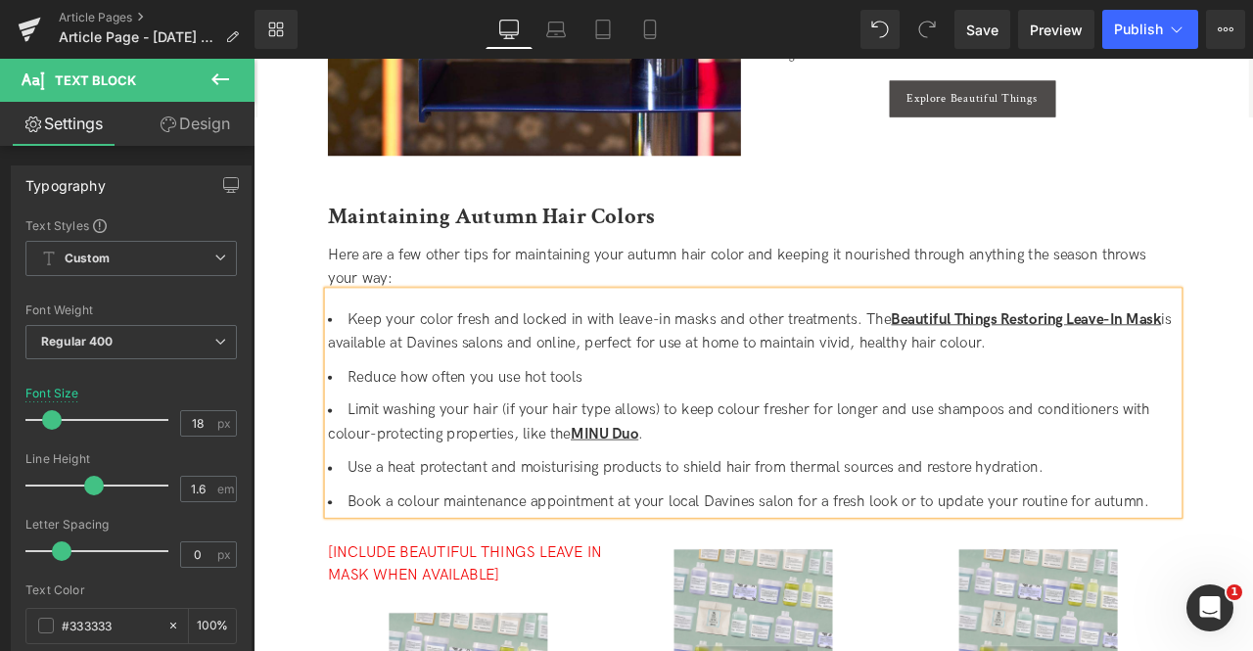
click at [500, 399] on li "Keep your color fresh and locked in with leave-in masks and other treatments. T…" at bounding box center [846, 382] width 1008 height 57
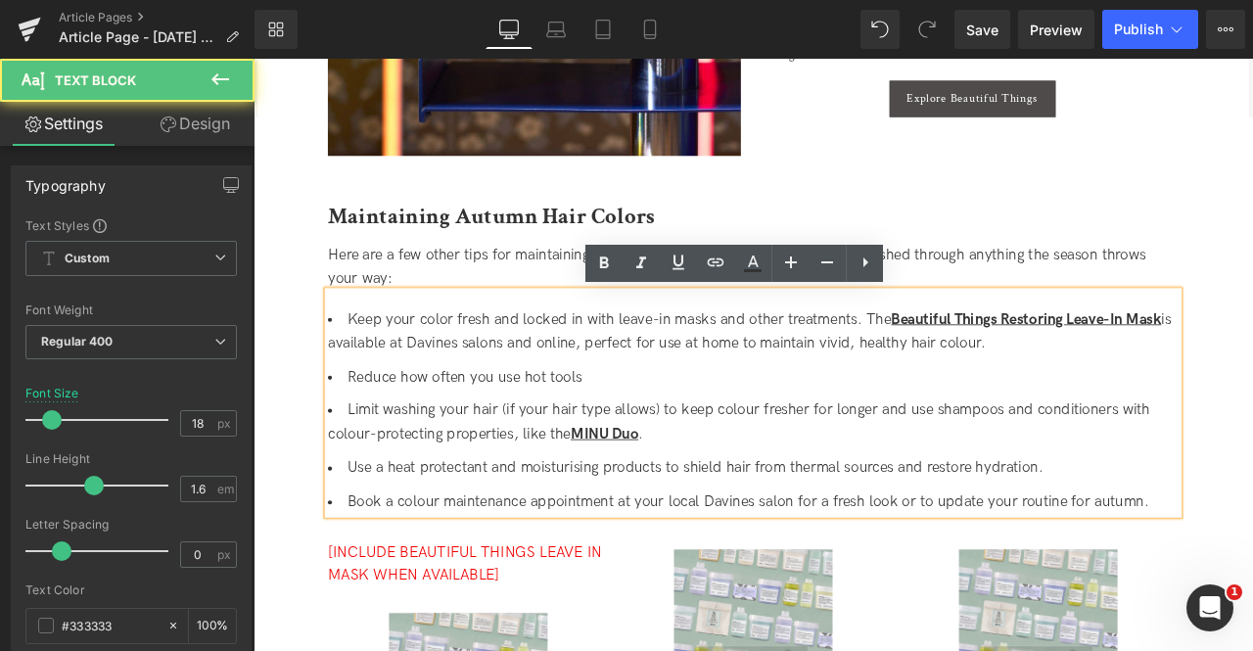
click at [1120, 406] on li "Keep your color fresh and locked in with leave-in masks and other treatments. T…" at bounding box center [846, 382] width 1008 height 57
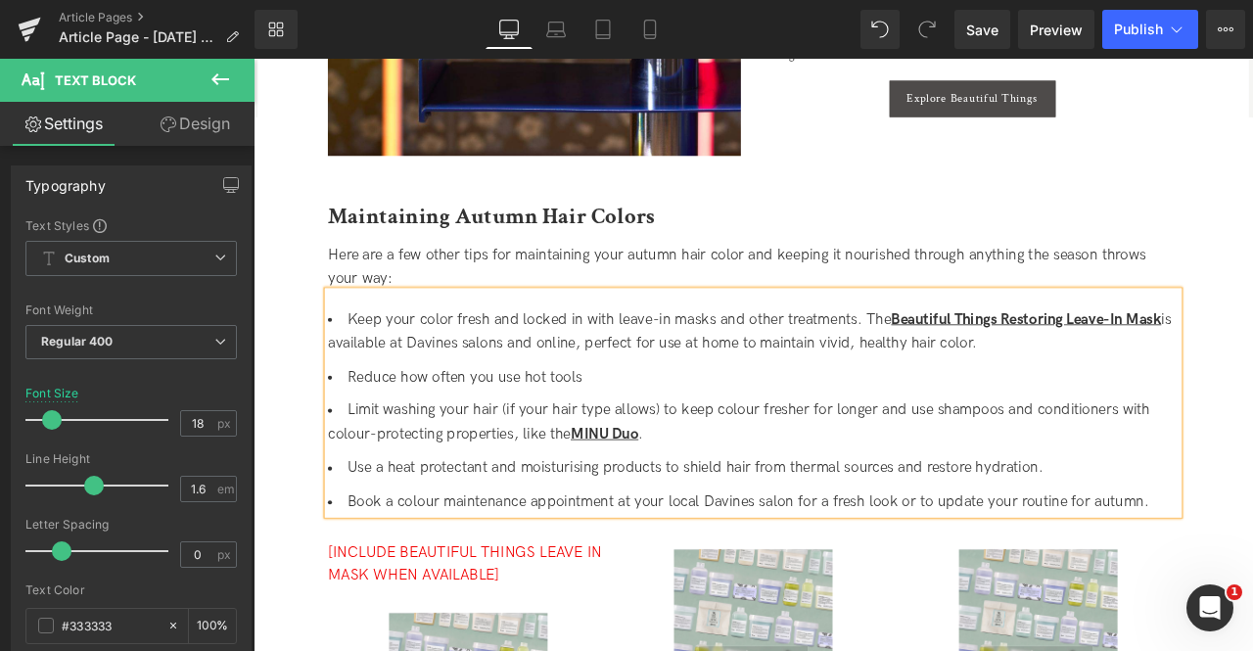
click at [487, 464] on li "Limit washing your hair (if your hair type allows) to keep colour fresher for l…" at bounding box center [846, 490] width 1008 height 57
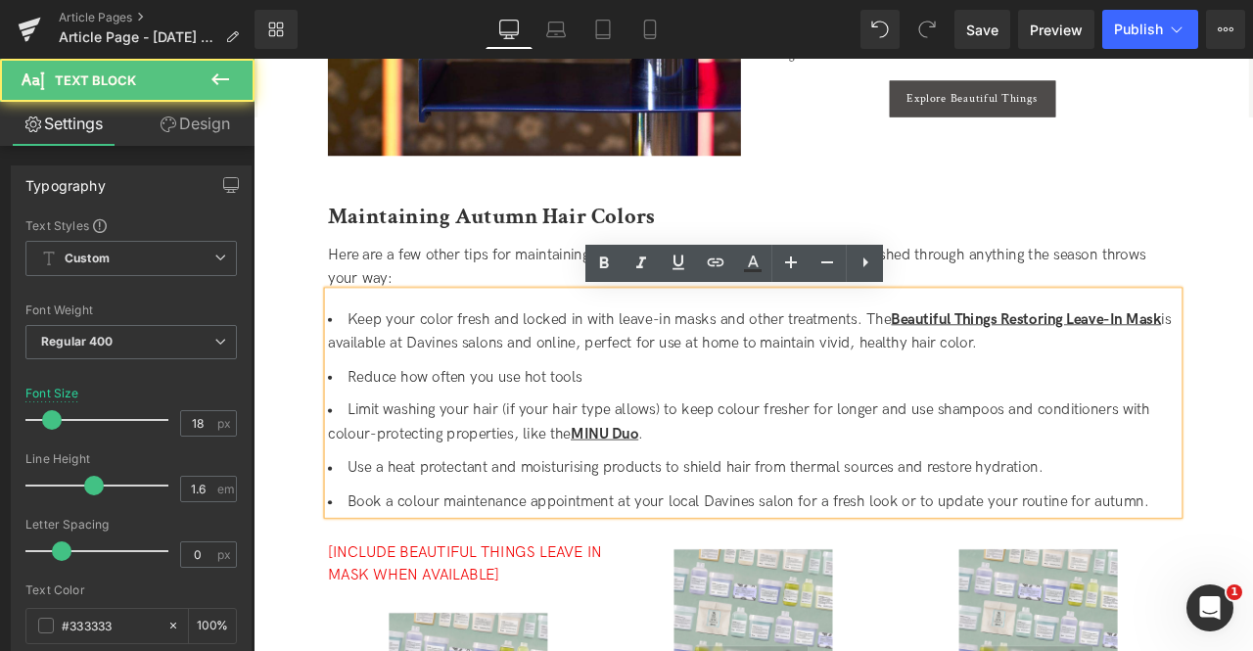
click at [840, 473] on li "Limit washing your hair (if your hair type allows) to keep colour fresher for l…" at bounding box center [846, 490] width 1008 height 57
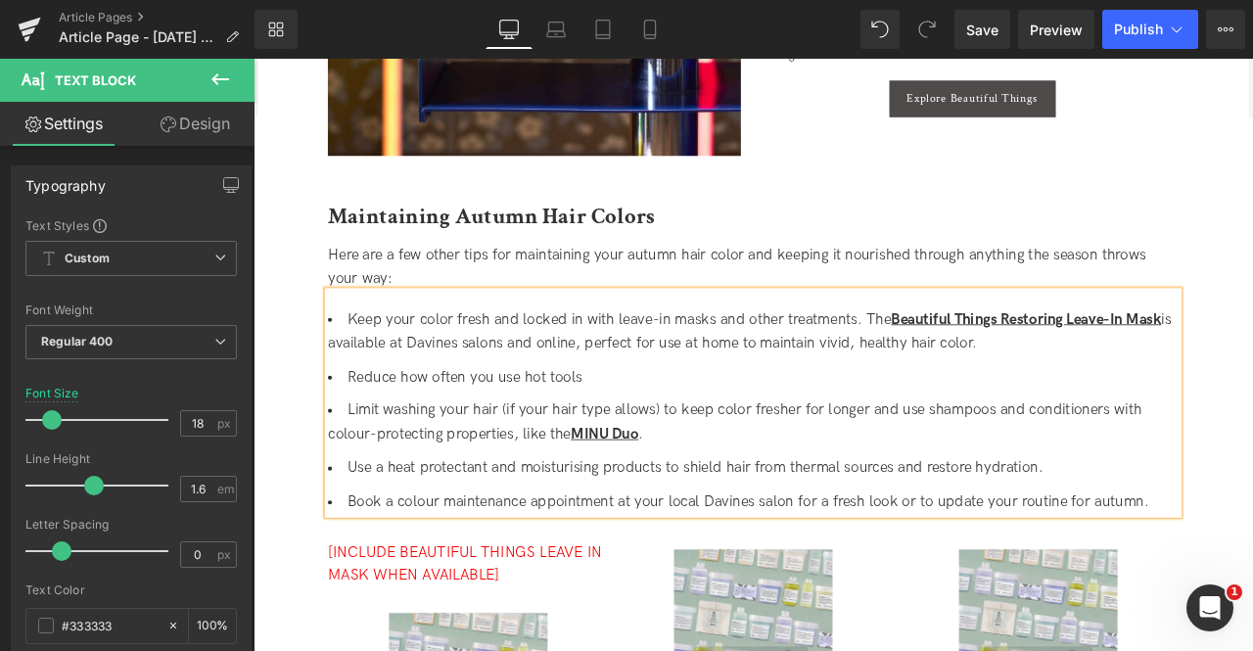
click at [388, 506] on li "Limit washing your hair (if your hair type allows) to keep color fresher for lo…" at bounding box center [846, 490] width 1008 height 57
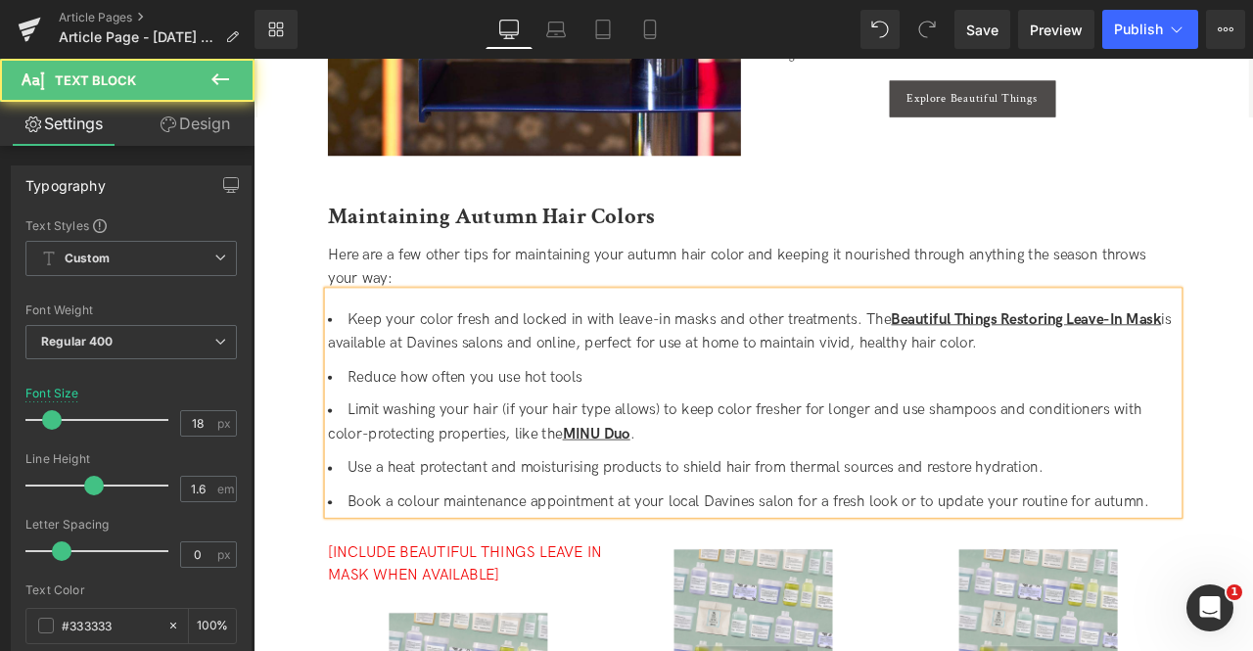
click at [636, 546] on li "Use a heat protectant and moisturising products to shield hair from thermal sou…" at bounding box center [846, 545] width 1008 height 28
click at [466, 583] on li "Book a colour maintenance appointment at your local Davines salon for a fresh l…" at bounding box center [846, 585] width 1008 height 28
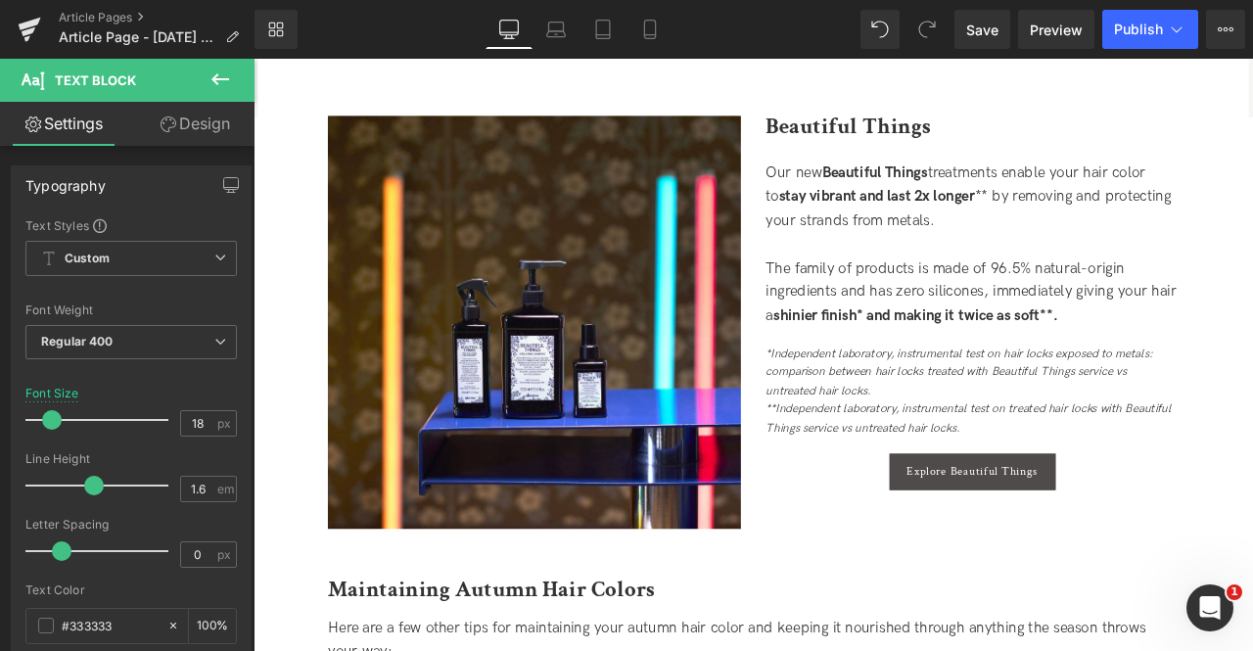
scroll to position [2792, 0]
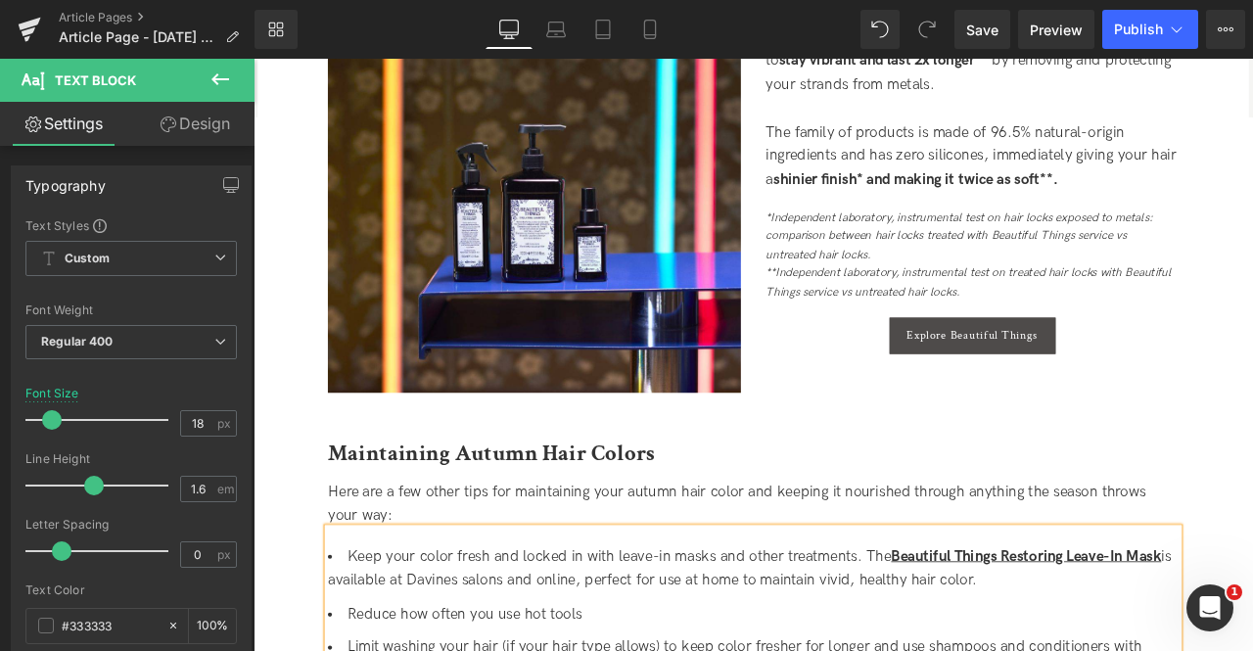
click at [288, 587] on div "Autumn Hair Colors and Treatments to Try for Embracing the Season Heading From …" at bounding box center [845, 546] width 1175 height 5668
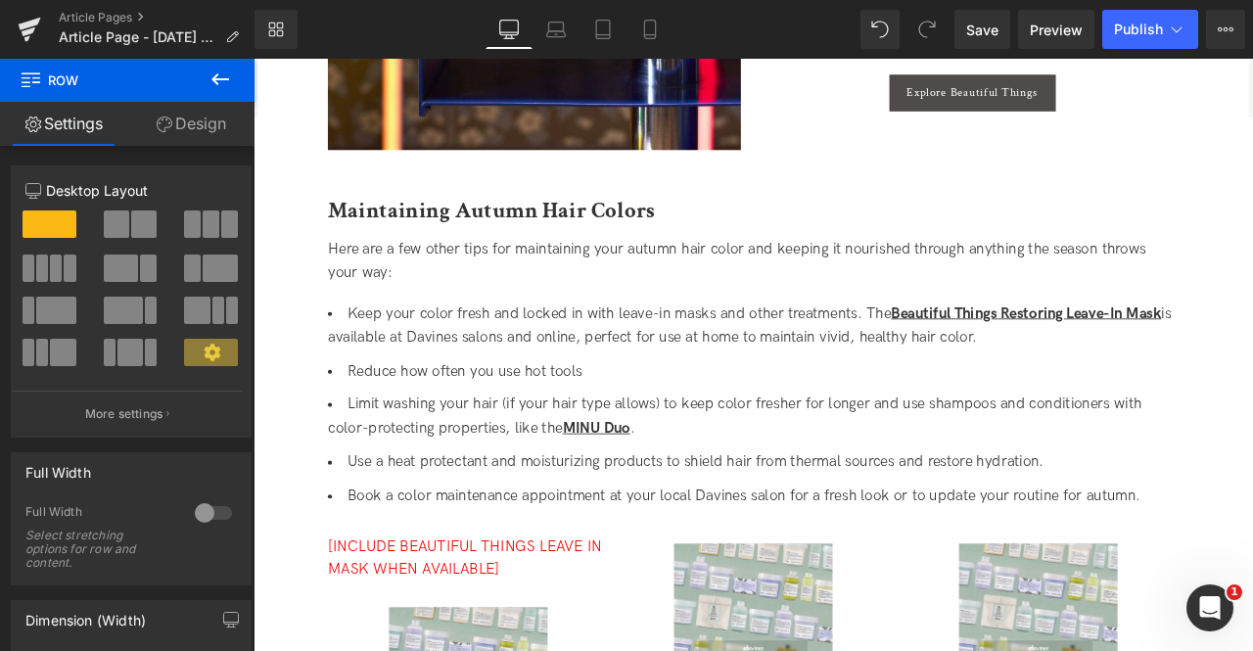
scroll to position [3077, 0]
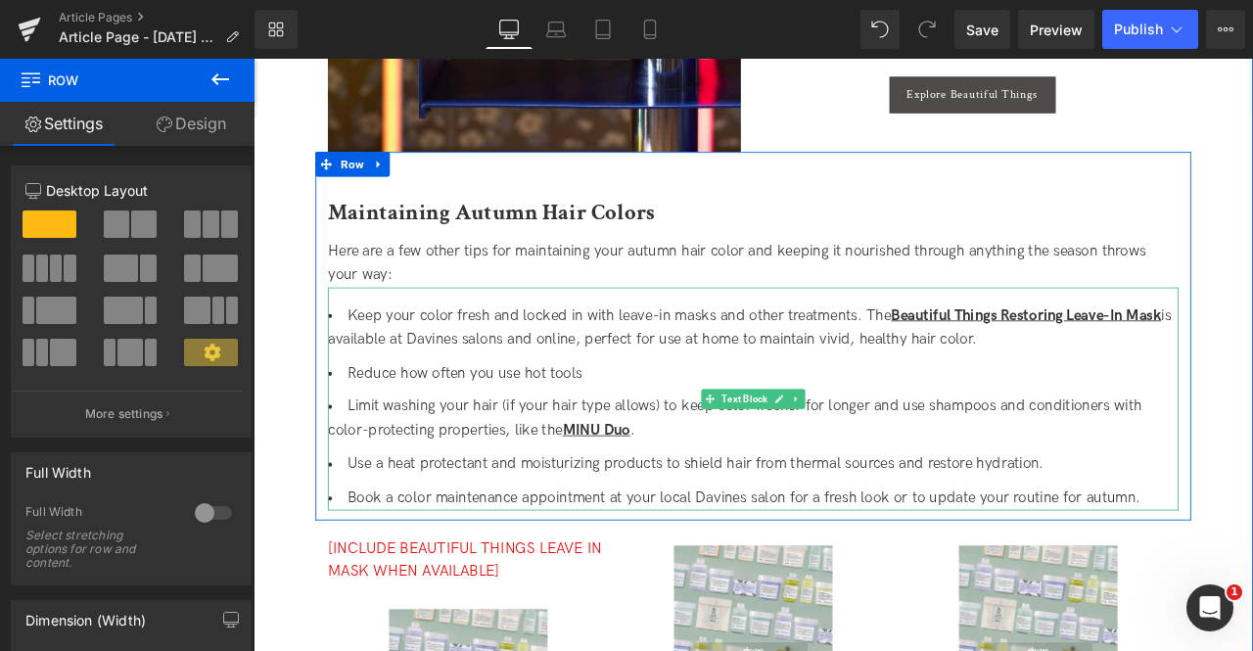
click at [578, 483] on li "Limit washing your hair (if your hair type allows) to keep color fresher for lo…" at bounding box center [846, 485] width 1008 height 57
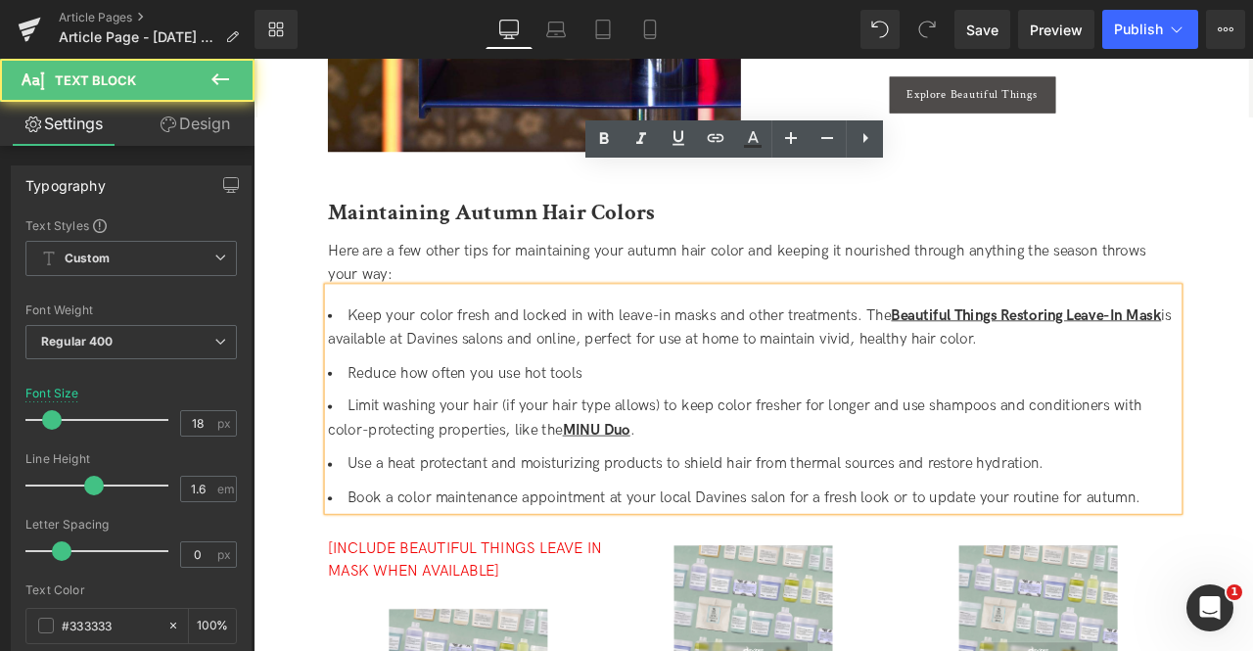
scroll to position [3370, 0]
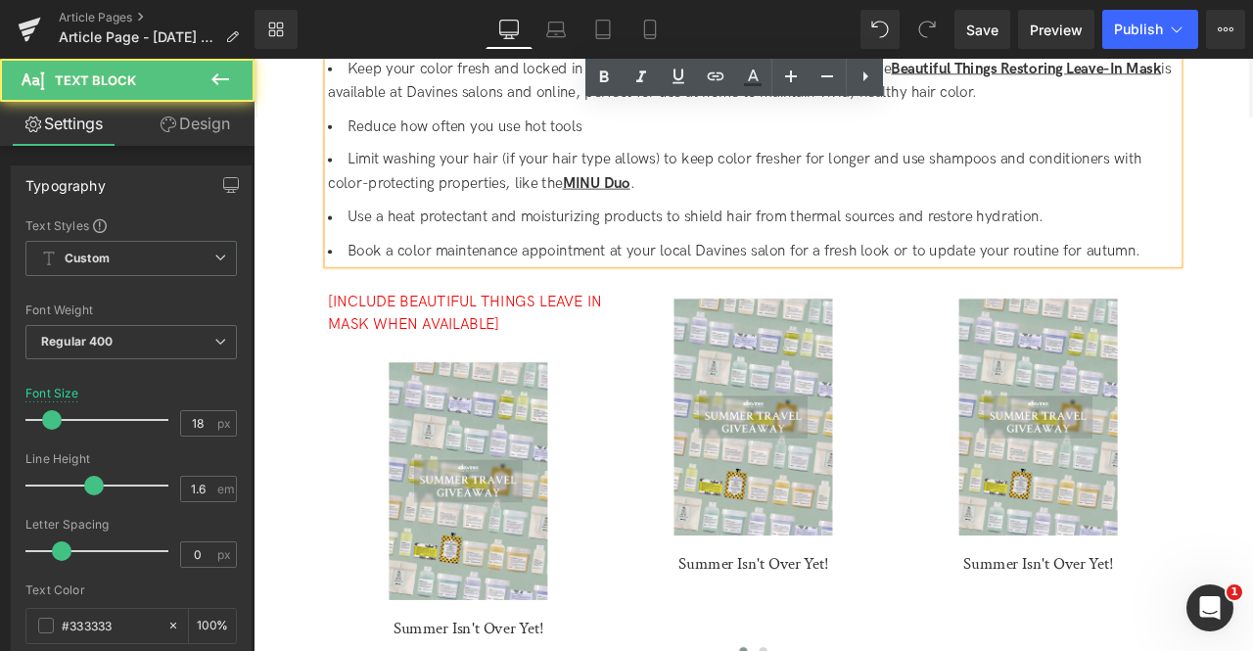
click at [649, 208] on span "MINU Duo" at bounding box center [660, 206] width 80 height 21
click at [640, 204] on span "MINU Duo" at bounding box center [660, 206] width 80 height 21
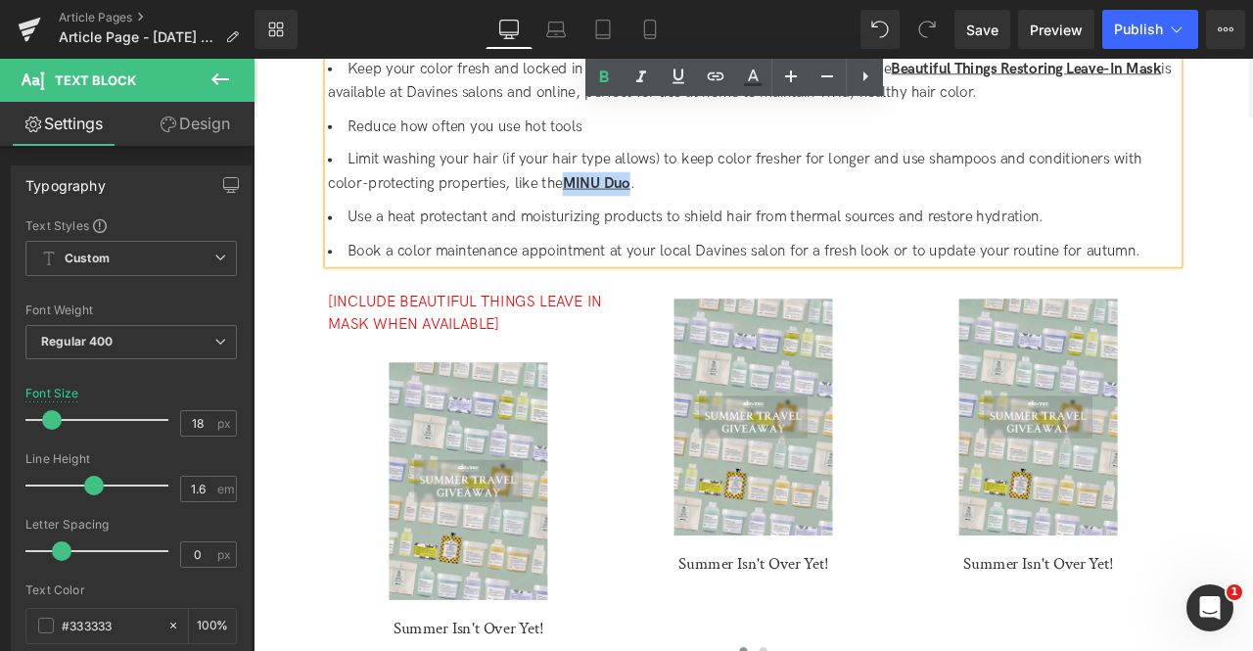
click at [688, 208] on span "MINU Duo" at bounding box center [660, 206] width 80 height 21
click at [708, 81] on icon at bounding box center [715, 76] width 23 height 23
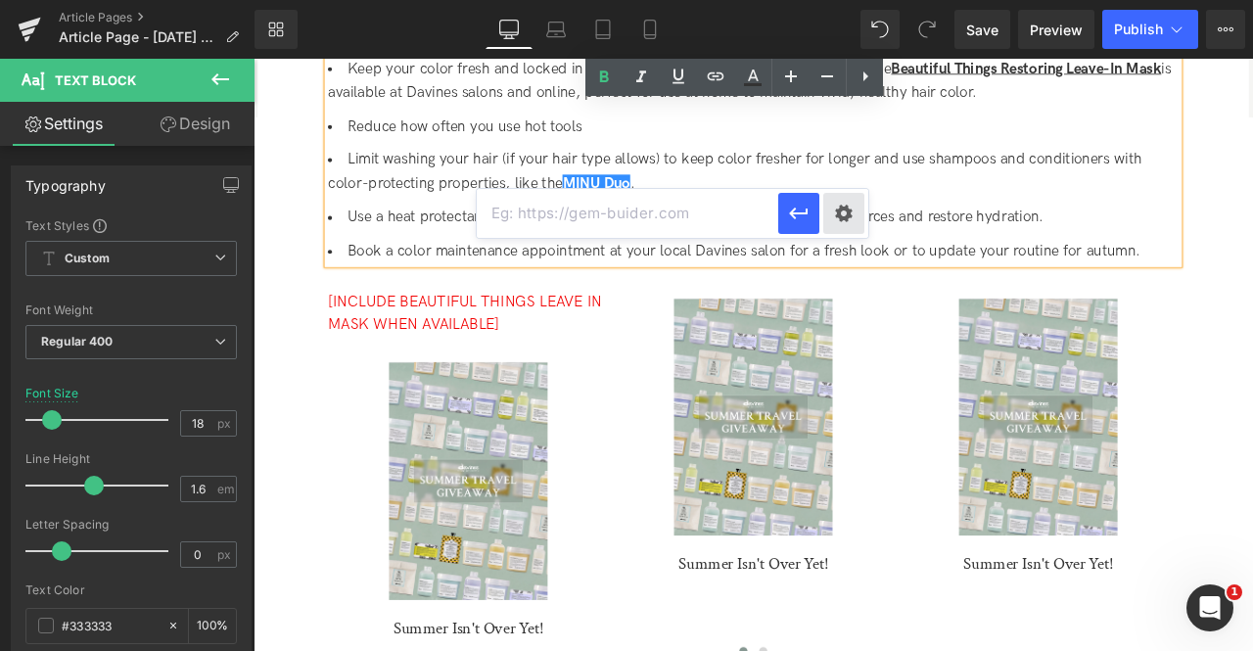
click at [836, 0] on div "Text Color Highlight Color #333333 Edit or remove link: Edit - Unlink - Cancel" at bounding box center [626, 0] width 1253 height 0
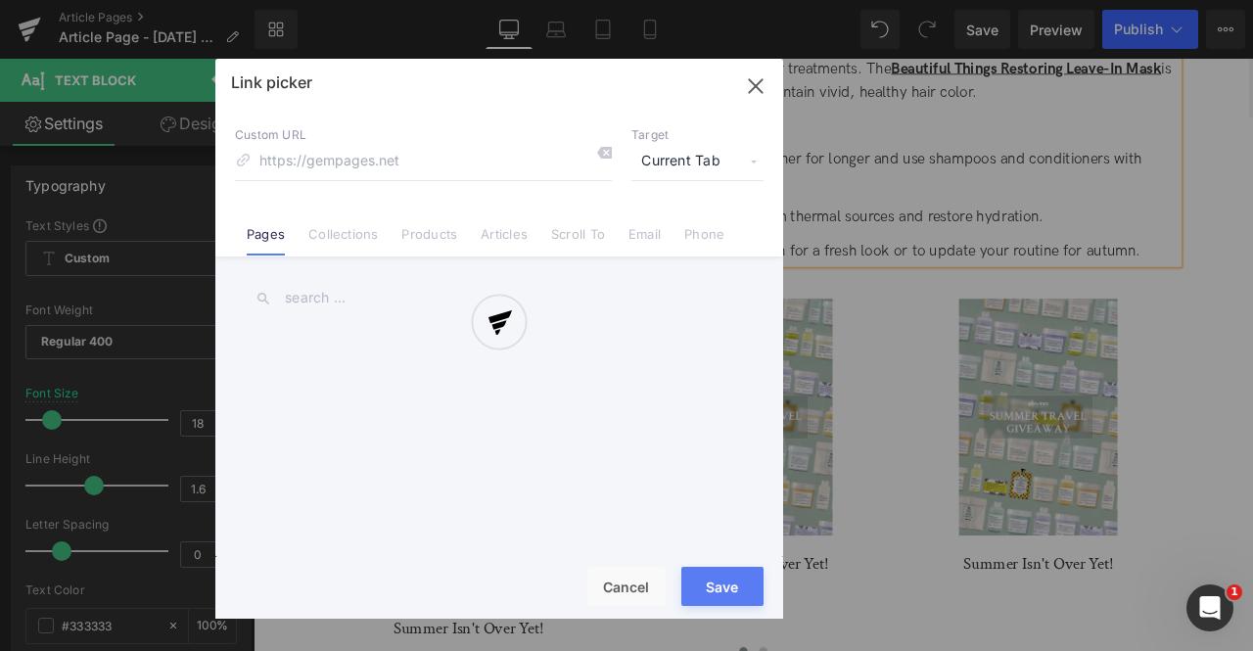
click at [693, 150] on span "Current Tab" at bounding box center [697, 161] width 132 height 37
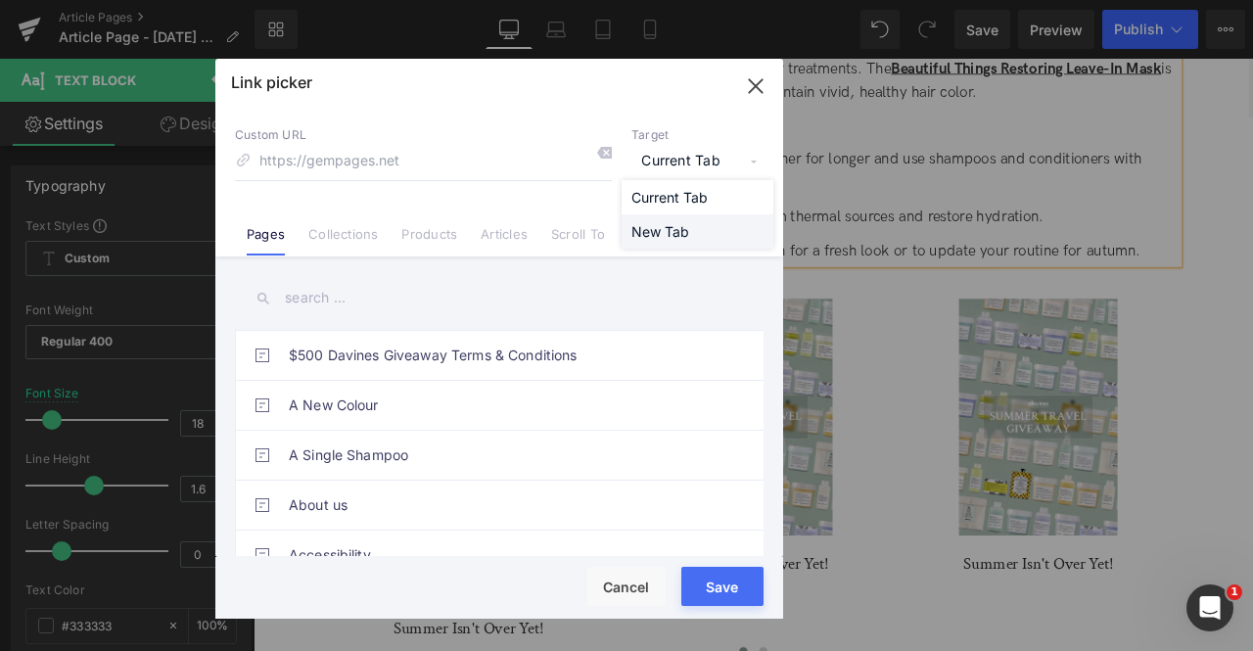
click at [669, 231] on li "New Tab" at bounding box center [698, 231] width 152 height 34
click at [430, 224] on li "Products" at bounding box center [429, 226] width 79 height 34
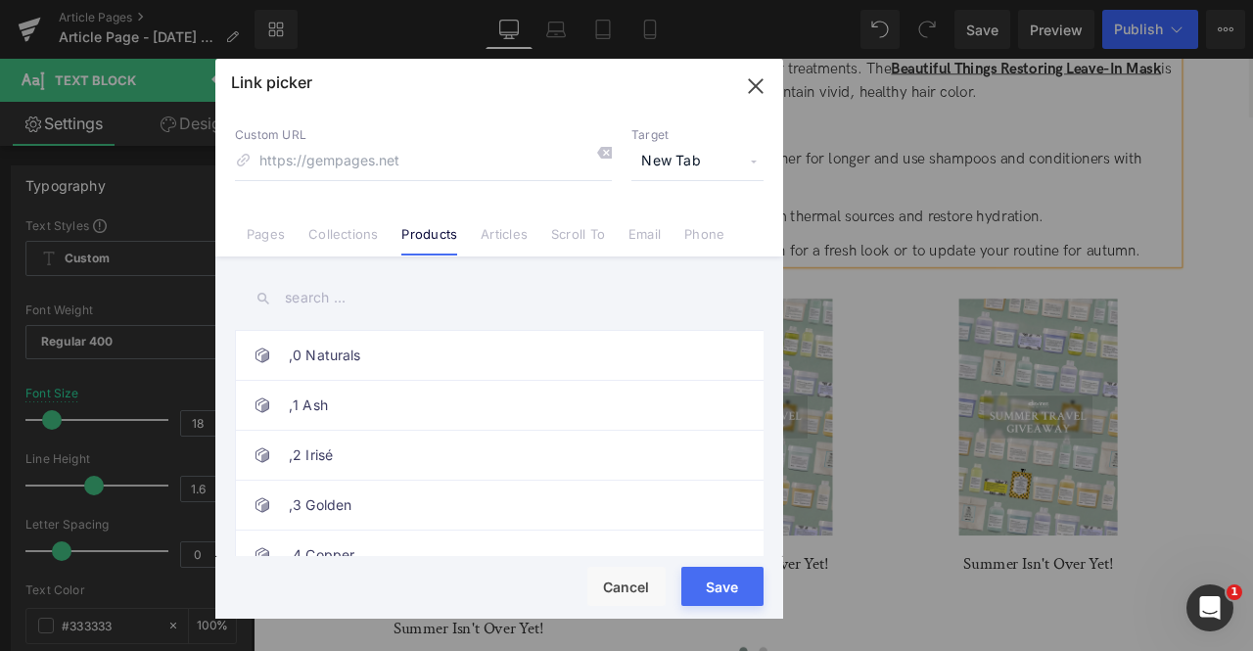
click at [316, 297] on input "text" at bounding box center [499, 298] width 529 height 44
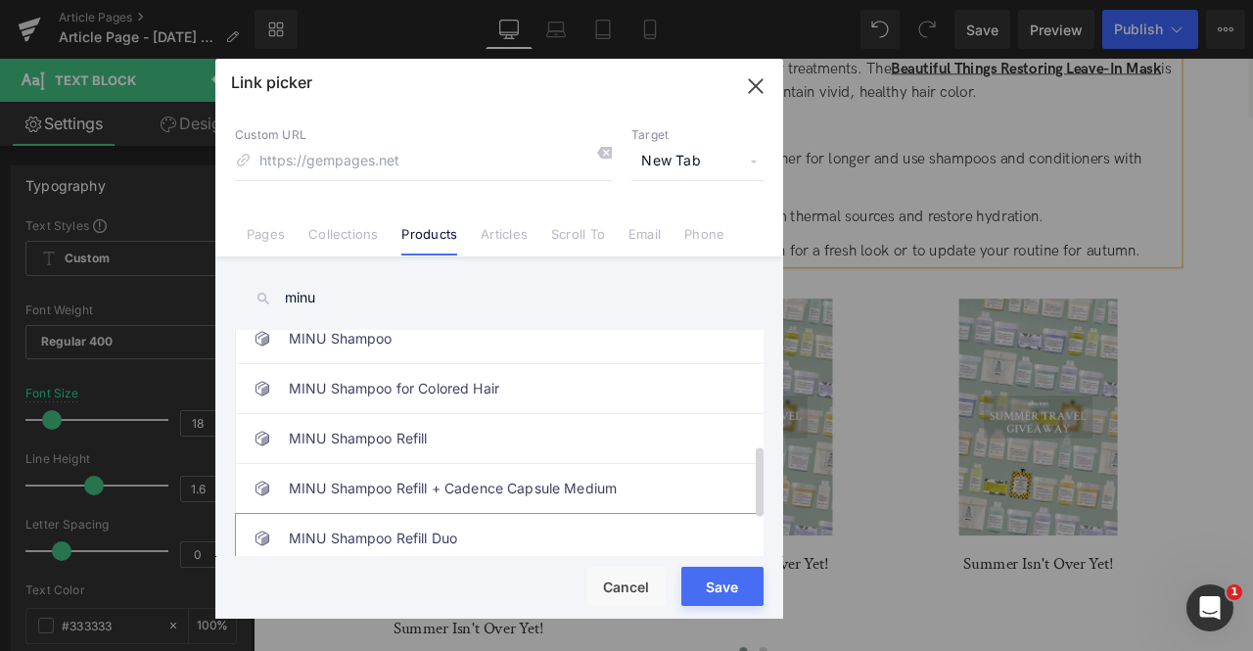
scroll to position [0, 0]
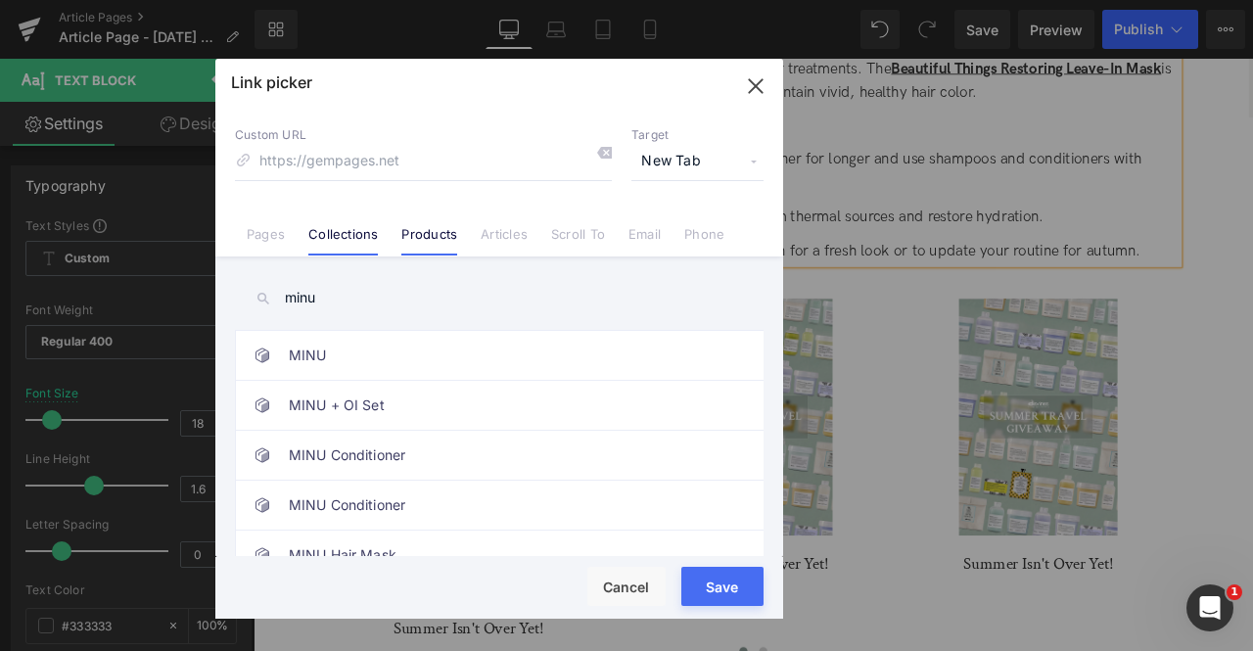
click at [348, 228] on link "Collections" at bounding box center [342, 240] width 69 height 29
click at [339, 300] on input "minu" at bounding box center [499, 298] width 529 height 44
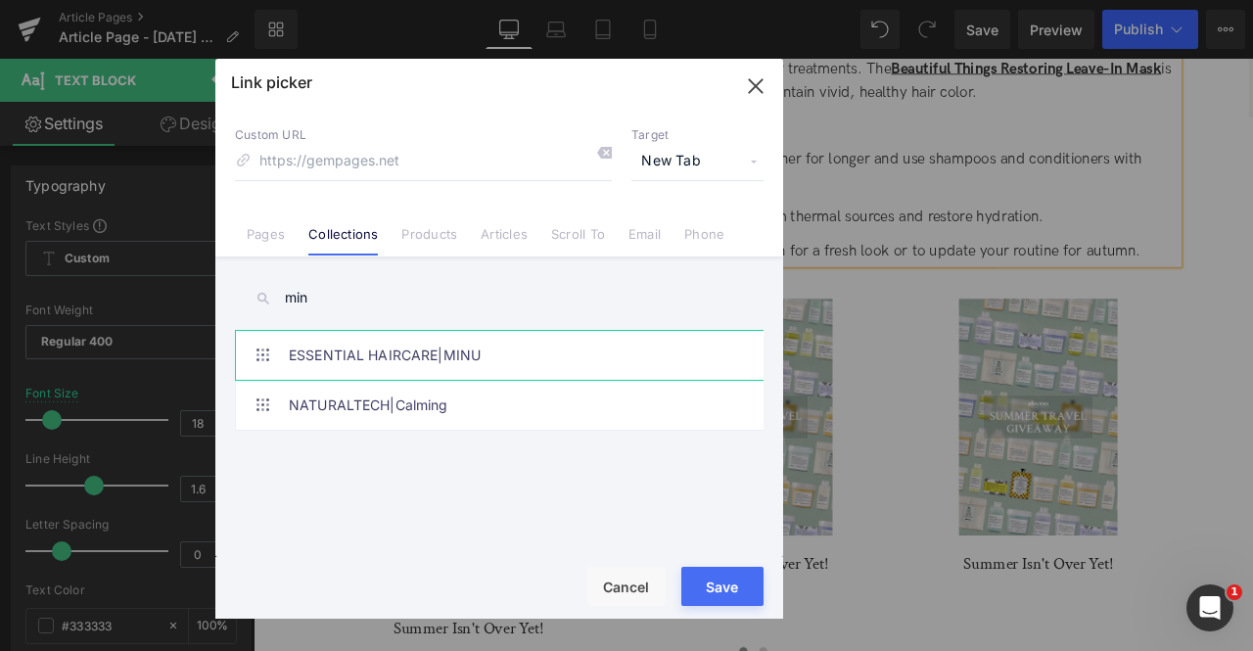
type input "min"
click at [520, 378] on link "ESSENTIAL HAIRCARE|MINU" at bounding box center [504, 355] width 431 height 49
click at [713, 562] on div "Save Cancel" at bounding box center [499, 588] width 568 height 62
drag, startPoint x: 710, startPoint y: 588, endPoint x: 539, endPoint y: 624, distance: 173.9
click at [710, 588] on button "Save" at bounding box center [722, 586] width 82 height 39
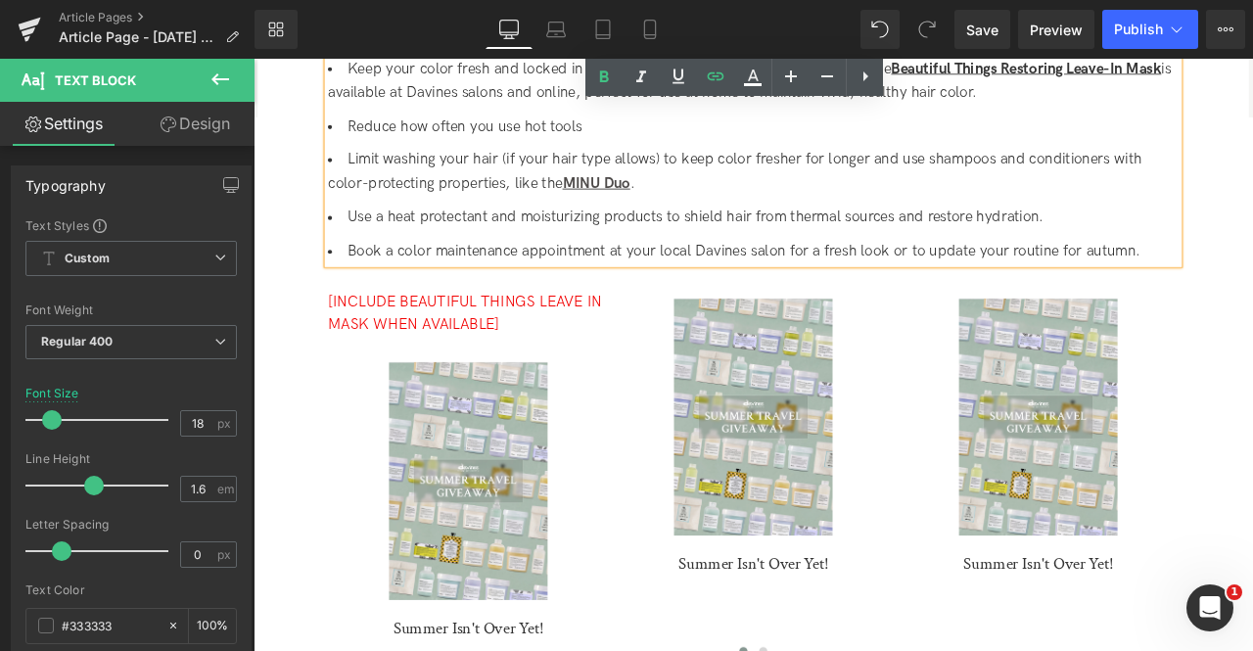
click at [554, 217] on li "Limit washing your hair (if your hair type allows) to keep color fresher for lo…" at bounding box center [846, 192] width 1008 height 57
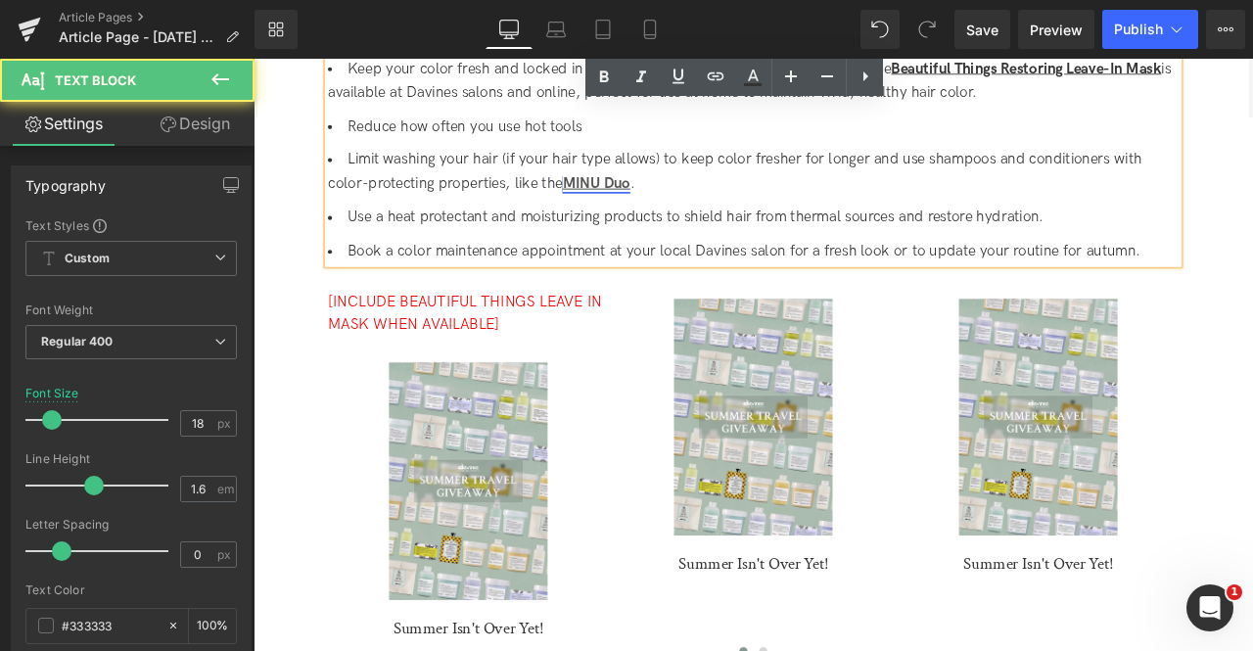
click at [671, 204] on link "MINU Duo" at bounding box center [660, 206] width 80 height 21
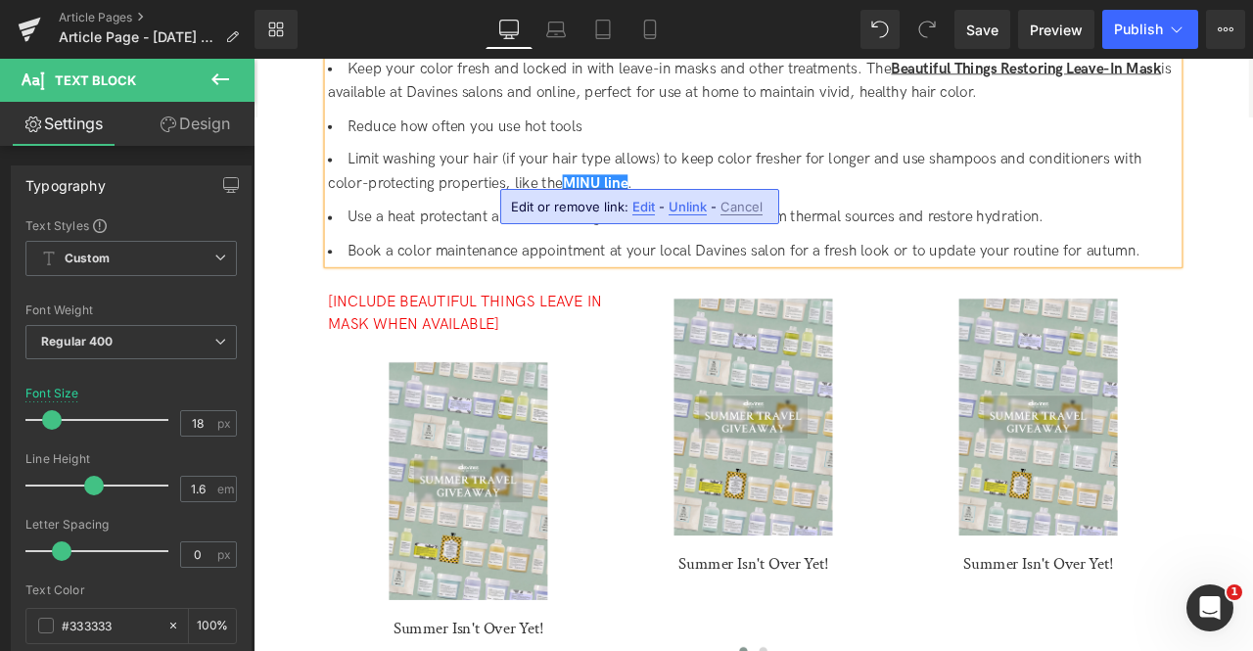
click at [822, 177] on li "Limit washing your hair (if your hair type allows) to keep color fresher for lo…" at bounding box center [846, 192] width 1008 height 57
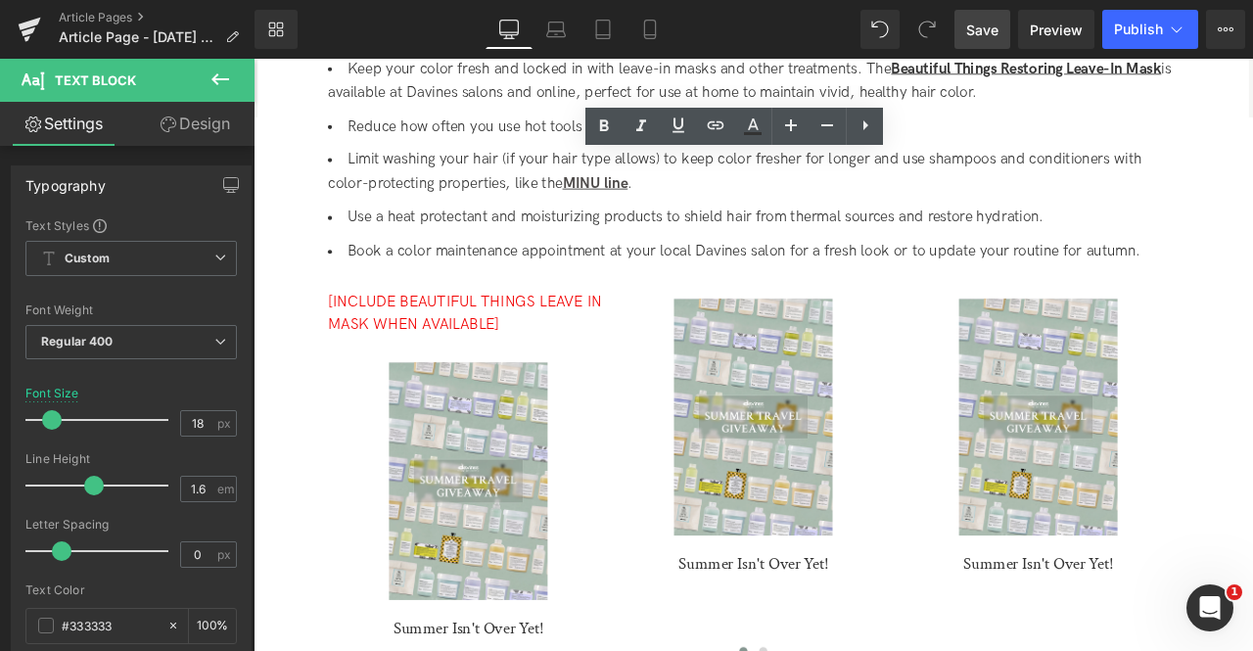
click at [988, 23] on span "Save" at bounding box center [982, 30] width 32 height 21
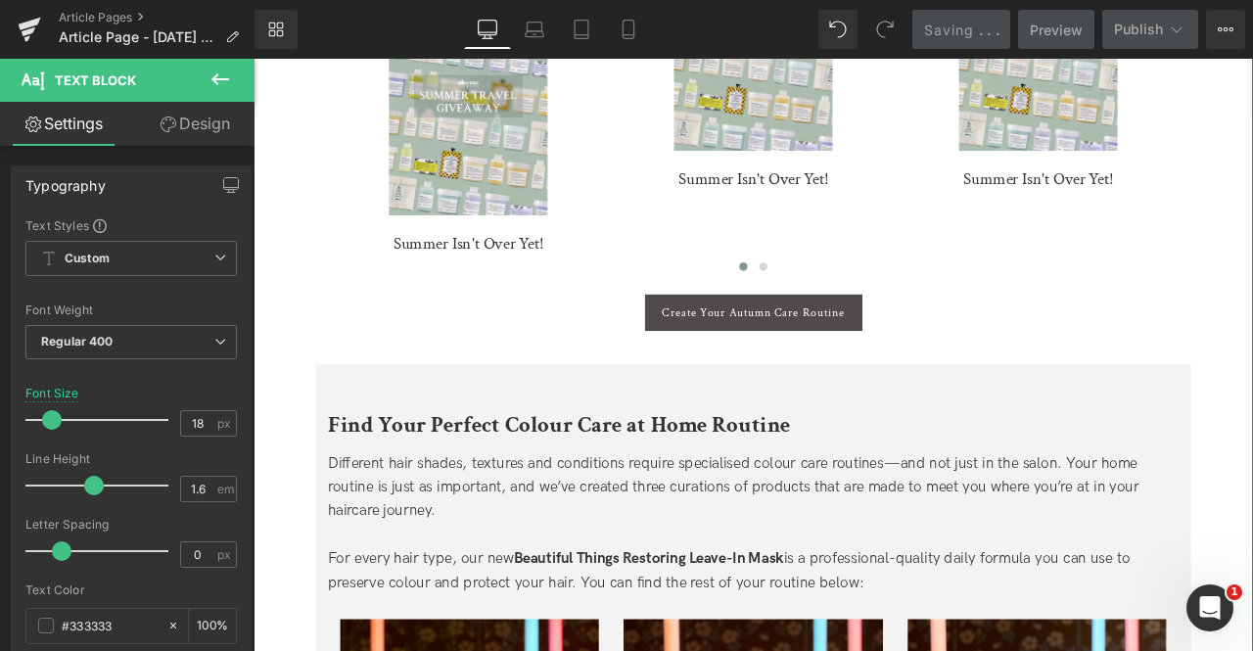
scroll to position [3829, 0]
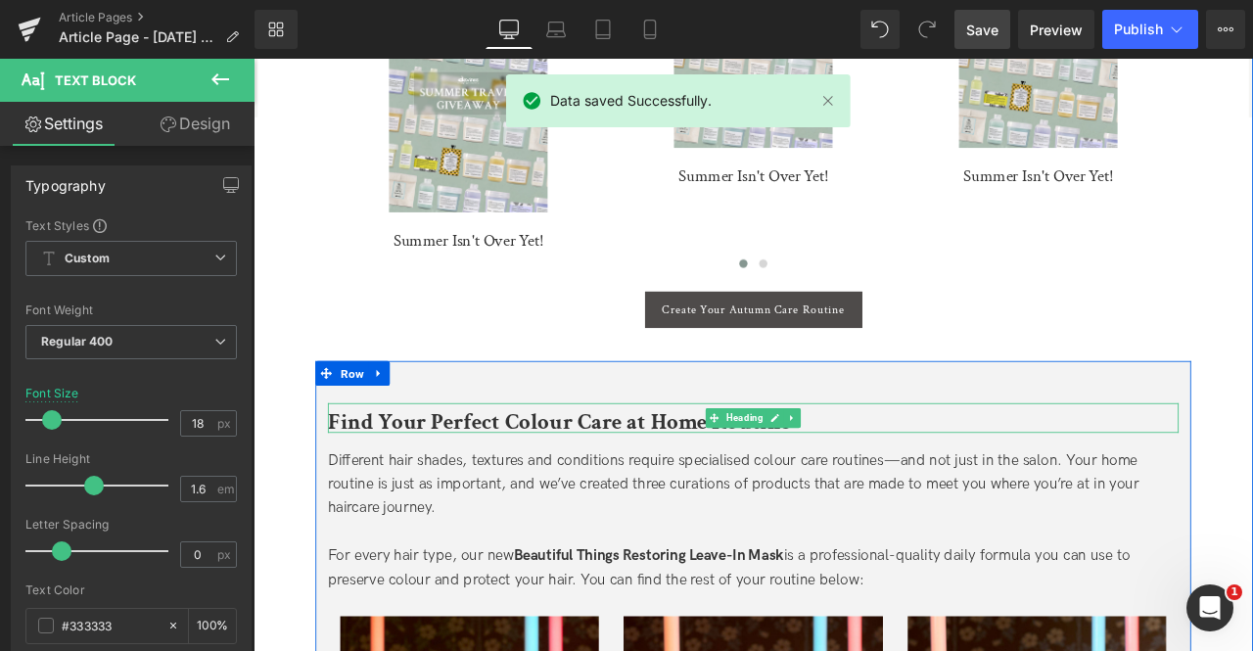
click at [543, 485] on span "Find Your Perfect Colour Care at Home Routine" at bounding box center [616, 489] width 548 height 34
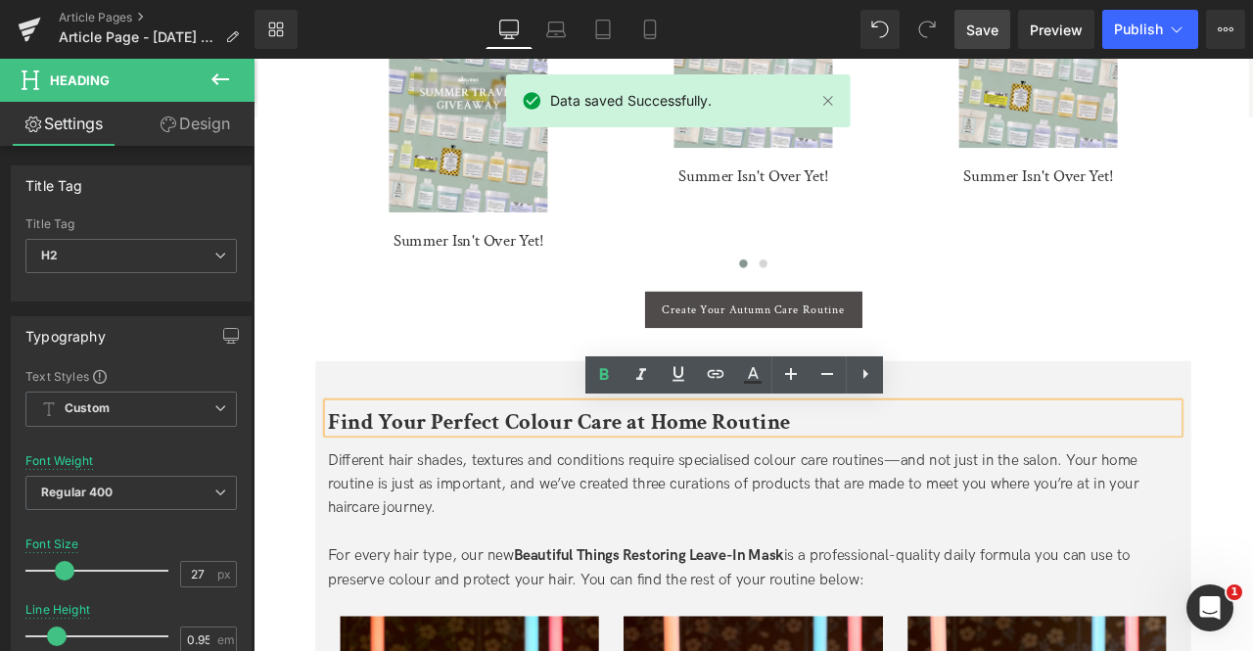
click at [598, 492] on span "Find Your Perfect Colour Care at Home Routine" at bounding box center [616, 489] width 548 height 34
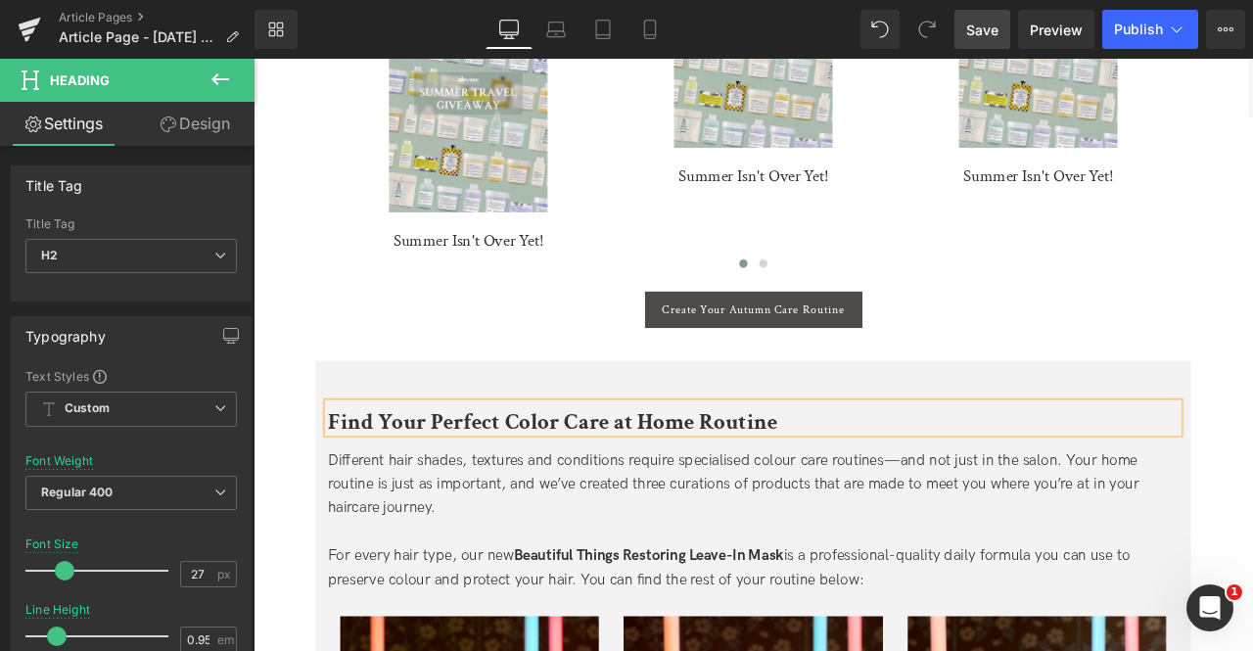
click at [539, 558] on span "Different hair shades, textures and conditions require specialised colour care …" at bounding box center [822, 563] width 961 height 77
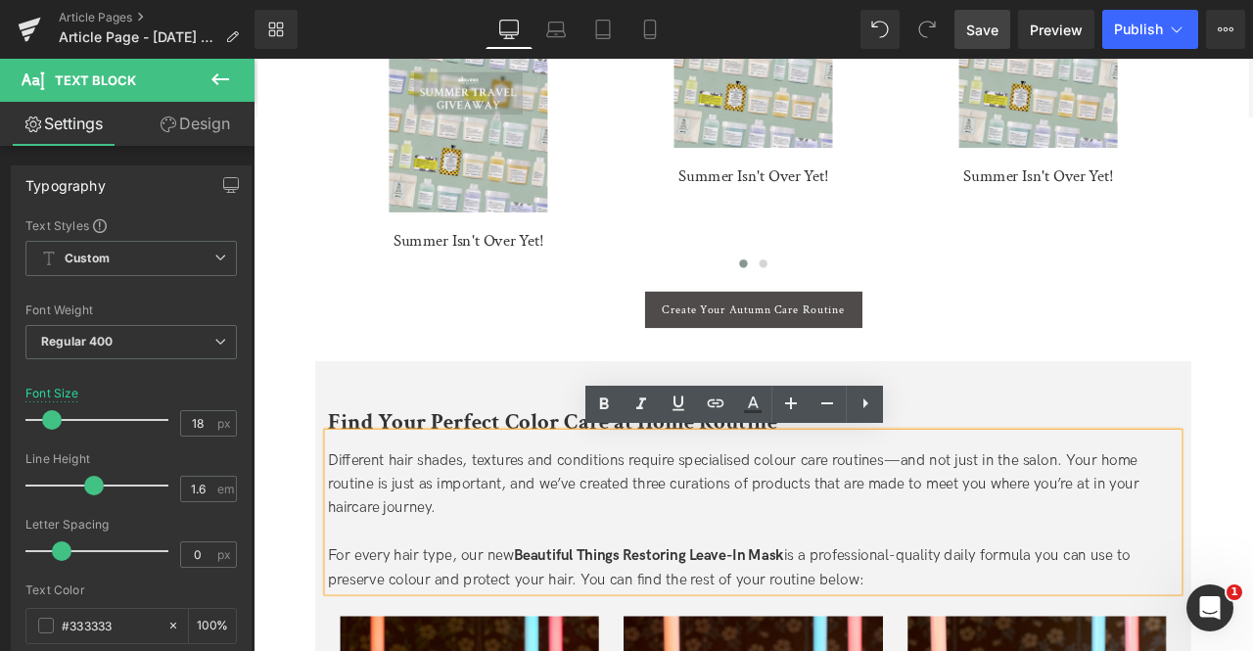
click at [820, 539] on span "Different hair shades, textures and conditions require specialised colour care …" at bounding box center [822, 563] width 961 height 77
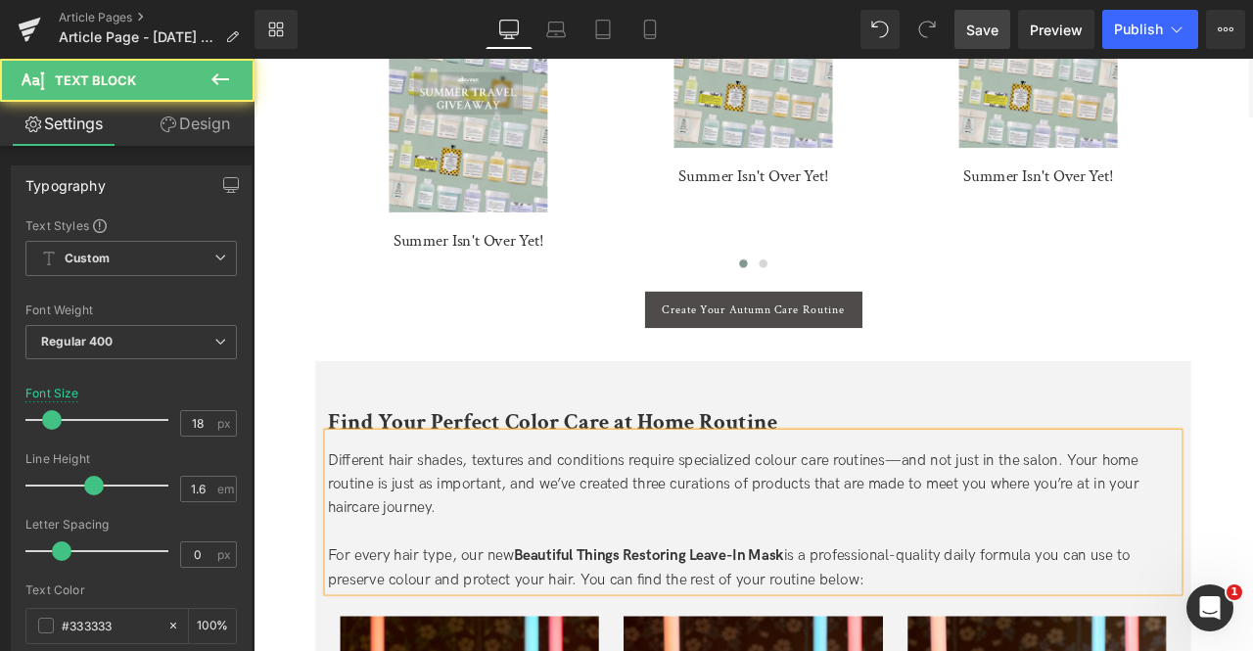
click at [890, 533] on span "Different hair shades, textures and conditions require specialized colour care …" at bounding box center [822, 563] width 961 height 77
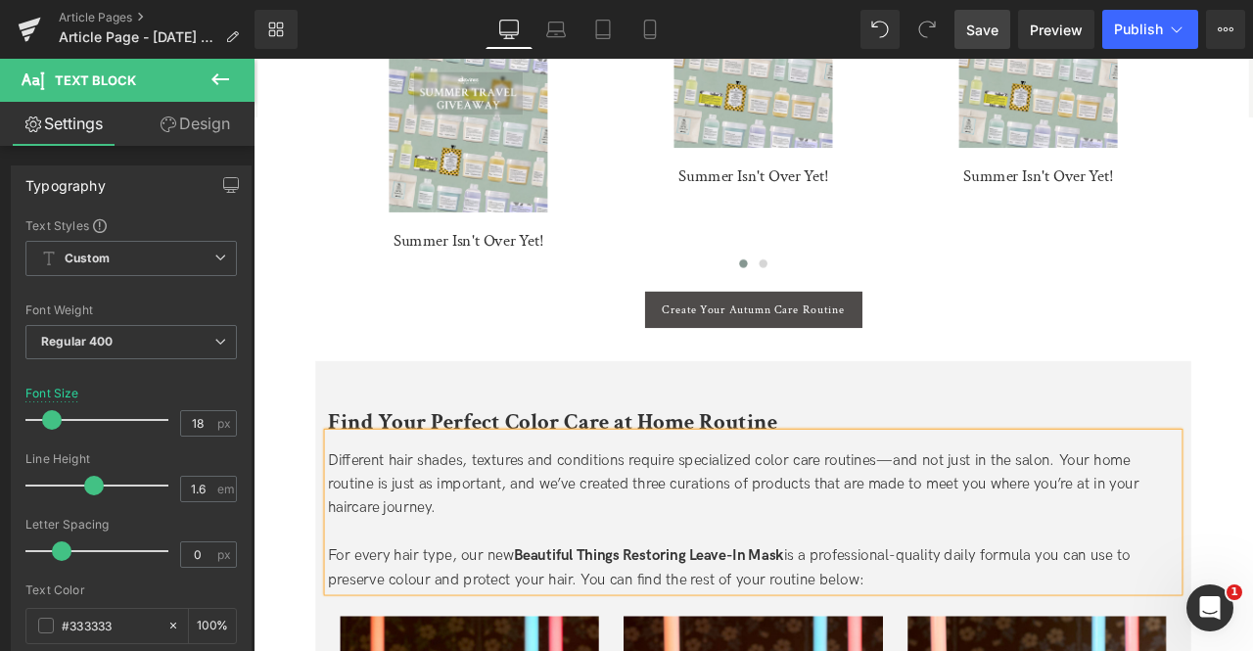
click at [703, 549] on div "Different hair shades, textures and conditions require specialized color care r…" at bounding box center [846, 564] width 1008 height 84
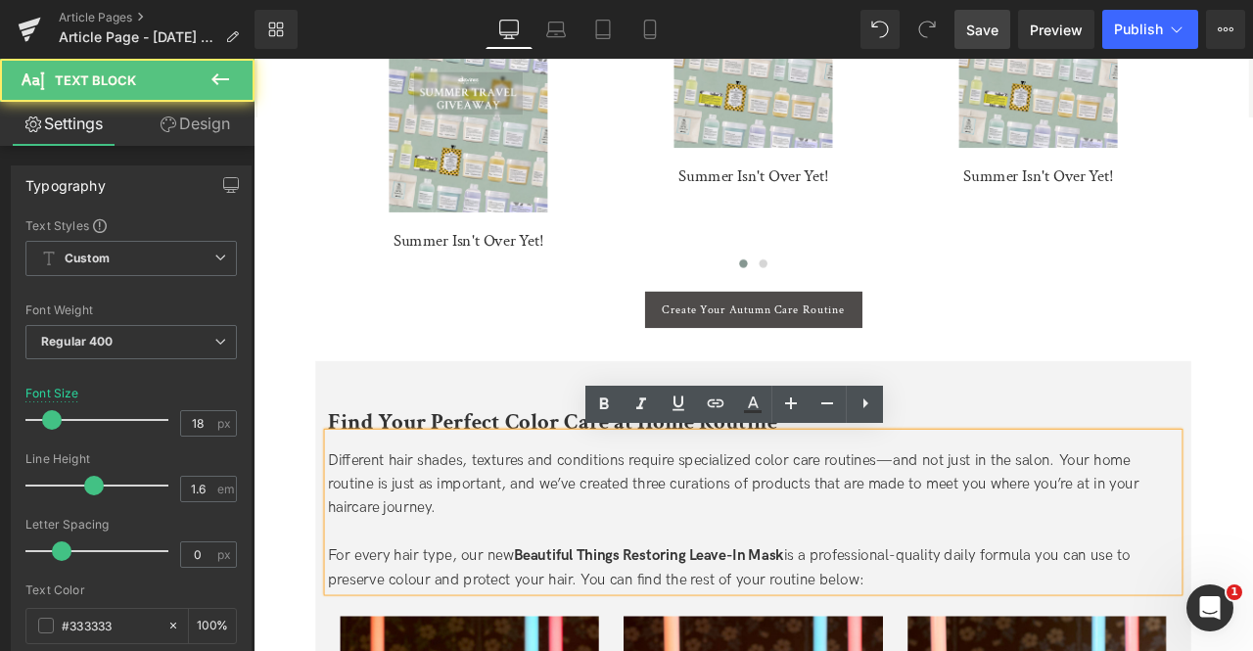
click at [649, 596] on div "Different hair shades, textures and conditions require specialized color care r…" at bounding box center [846, 564] width 1008 height 84
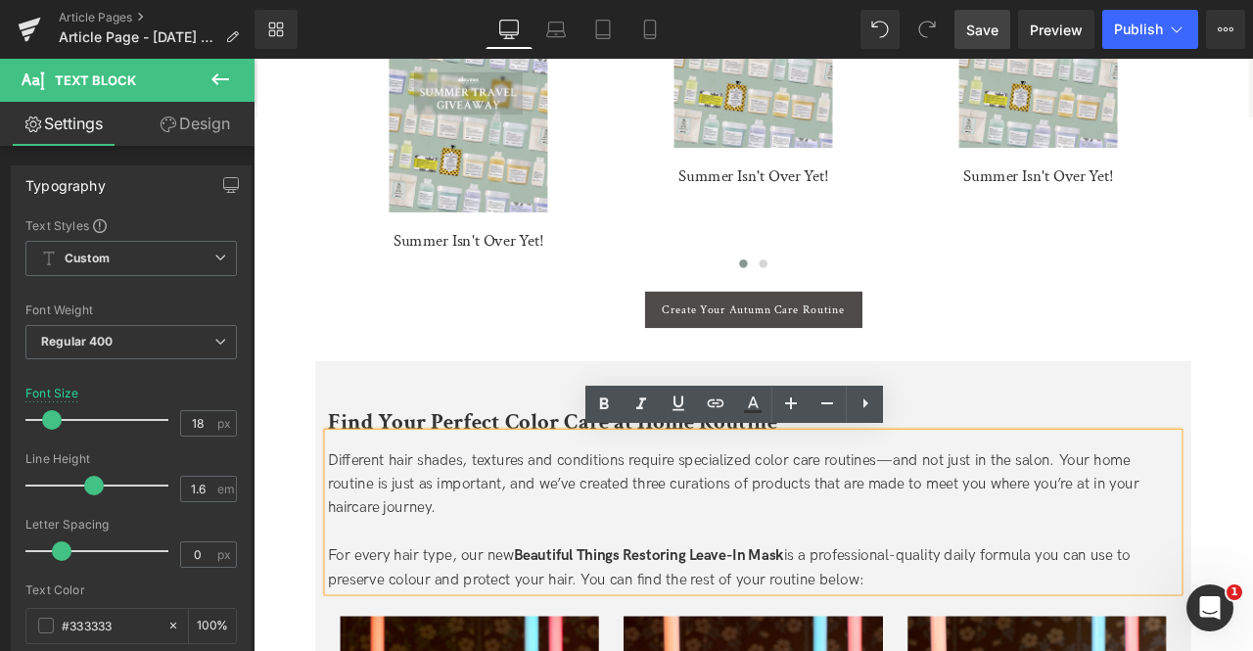
click at [568, 646] on span "Beautiful Things Restoring Leave-In Mask" at bounding box center [722, 647] width 320 height 21
click at [453, 650] on div "For every hair type, our new Beautiful Things Restoring Leave-In Mask is a prof…" at bounding box center [846, 662] width 1008 height 57
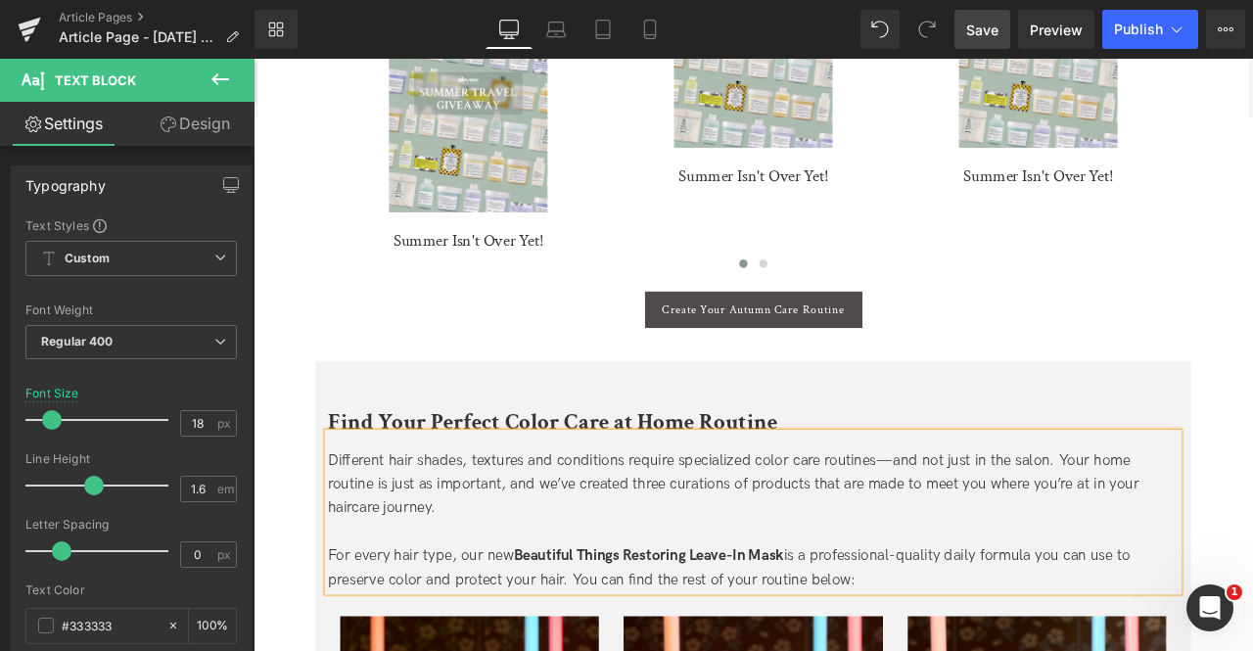
scroll to position [4337, 0]
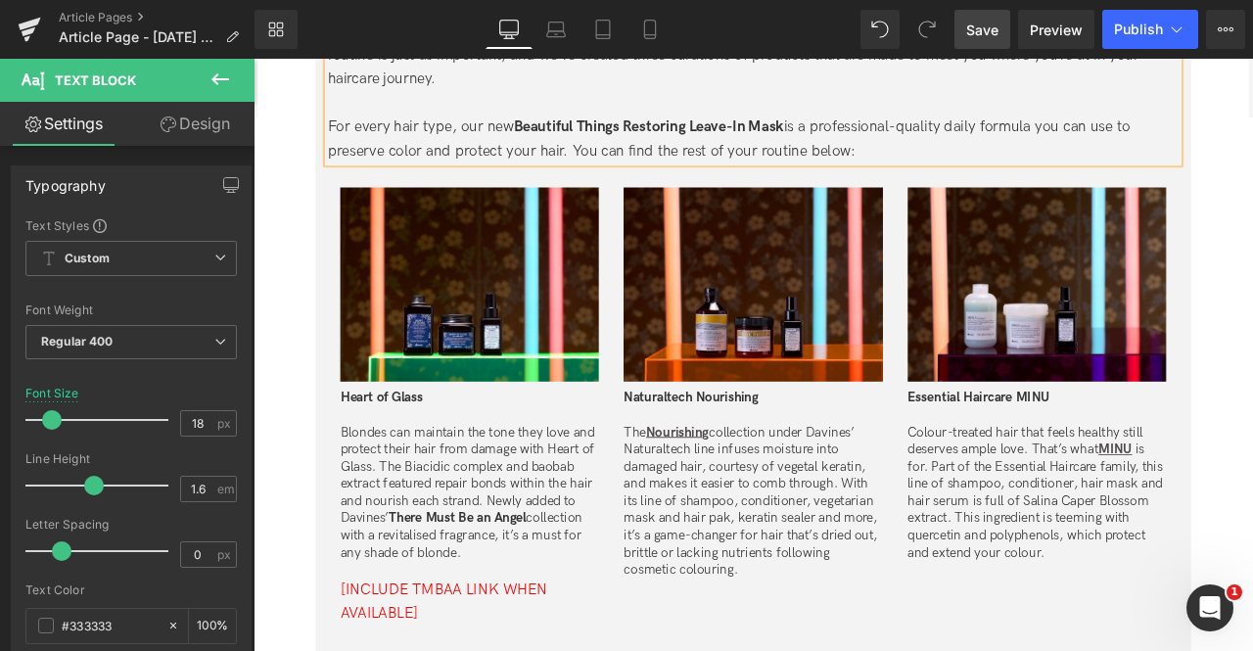
click at [546, 513] on p "Blondes can maintain the tone they love and protect their hair from damage with…" at bounding box center [509, 573] width 306 height 162
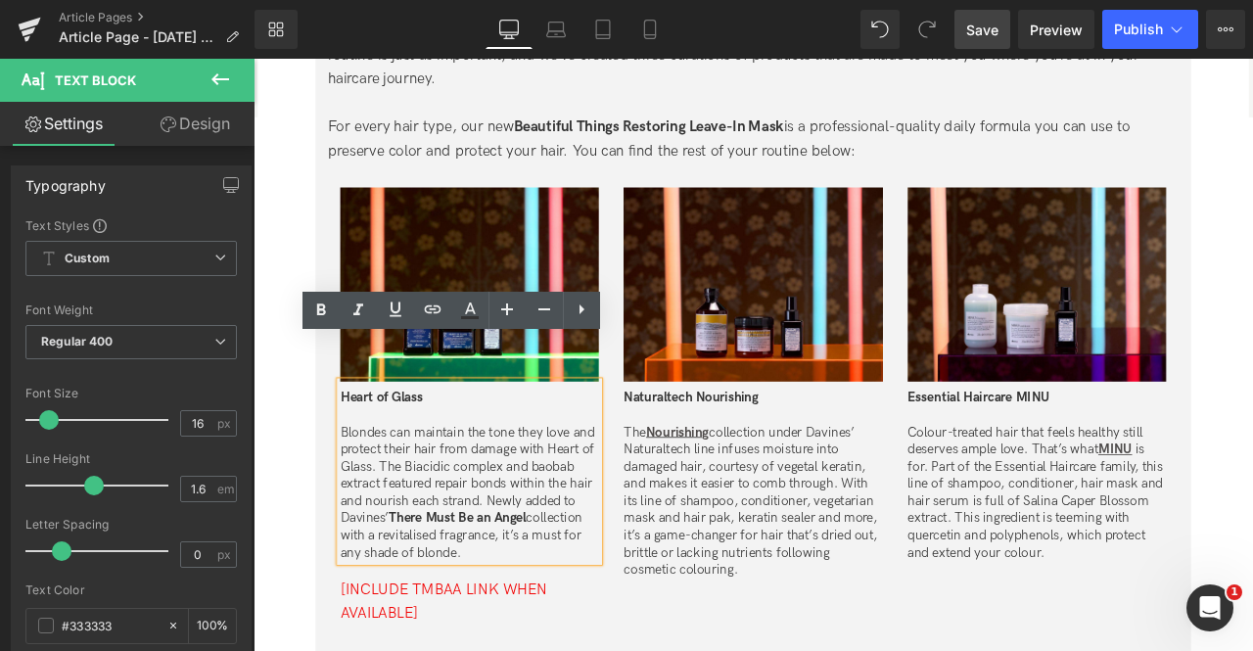
scroll to position [4399, 0]
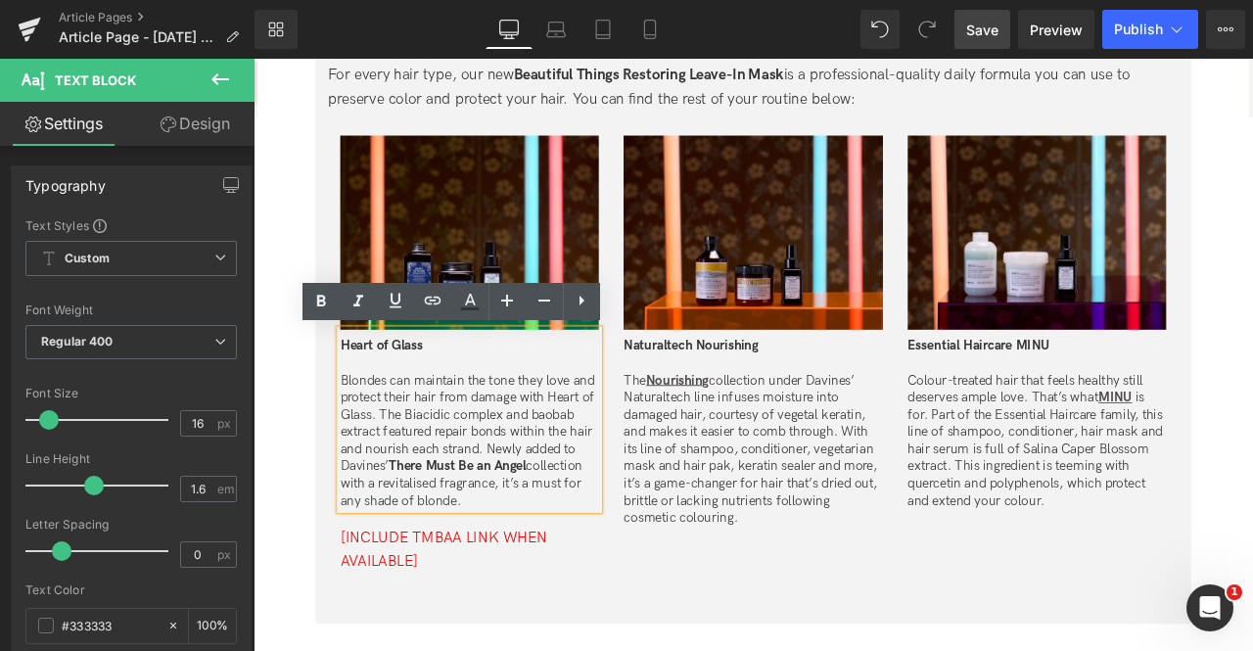
click at [455, 568] on p "Blondes can maintain the tone they love and protect their hair from damage with…" at bounding box center [509, 512] width 306 height 162
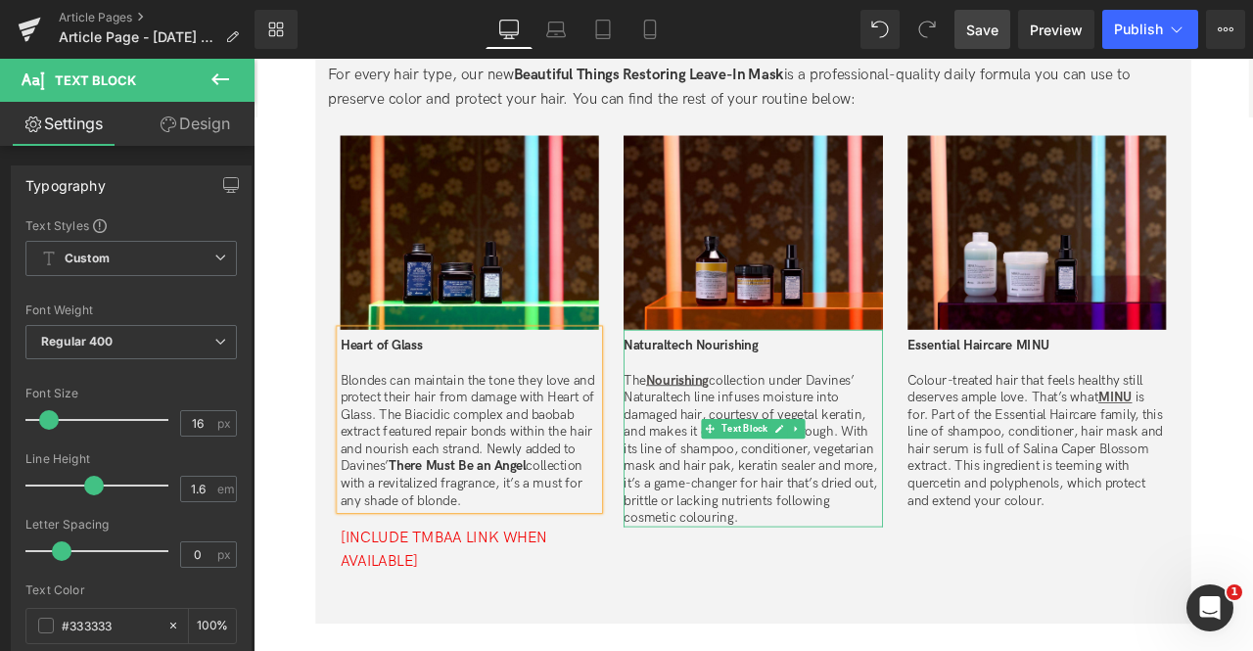
click at [895, 404] on p "Naturaltech Nourishing" at bounding box center [845, 400] width 306 height 21
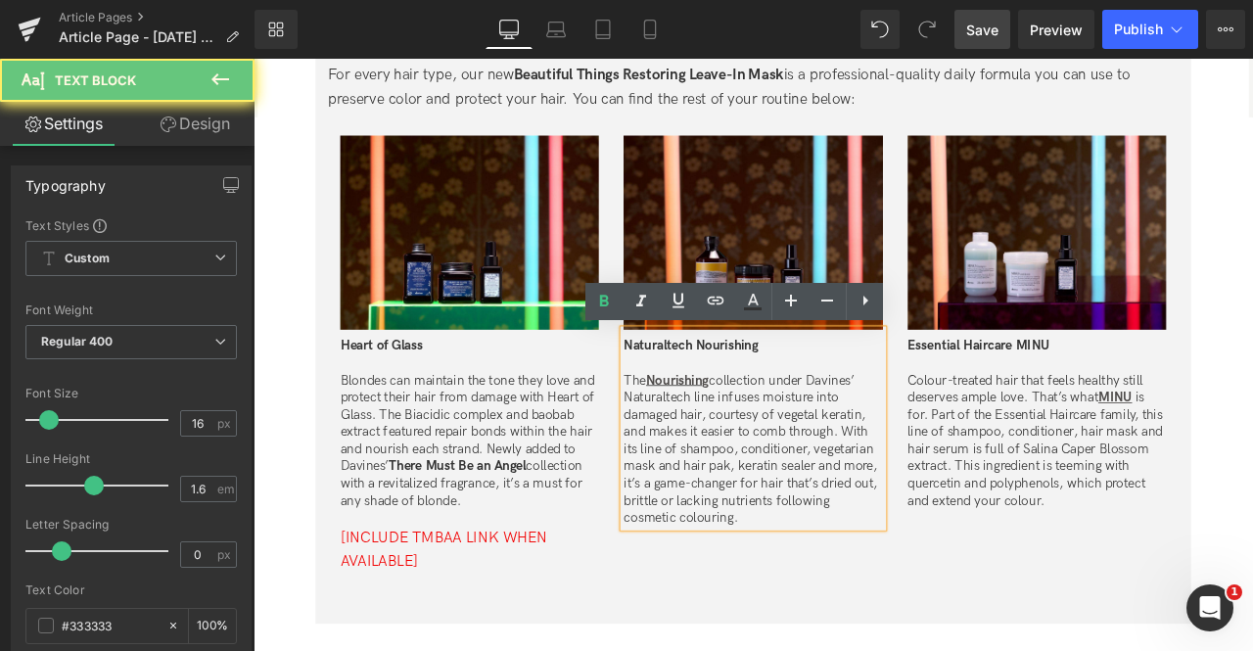
click at [907, 490] on p "The Nourishing collection under Davines’ Naturaltech line infuses moisture into…" at bounding box center [845, 522] width 306 height 183
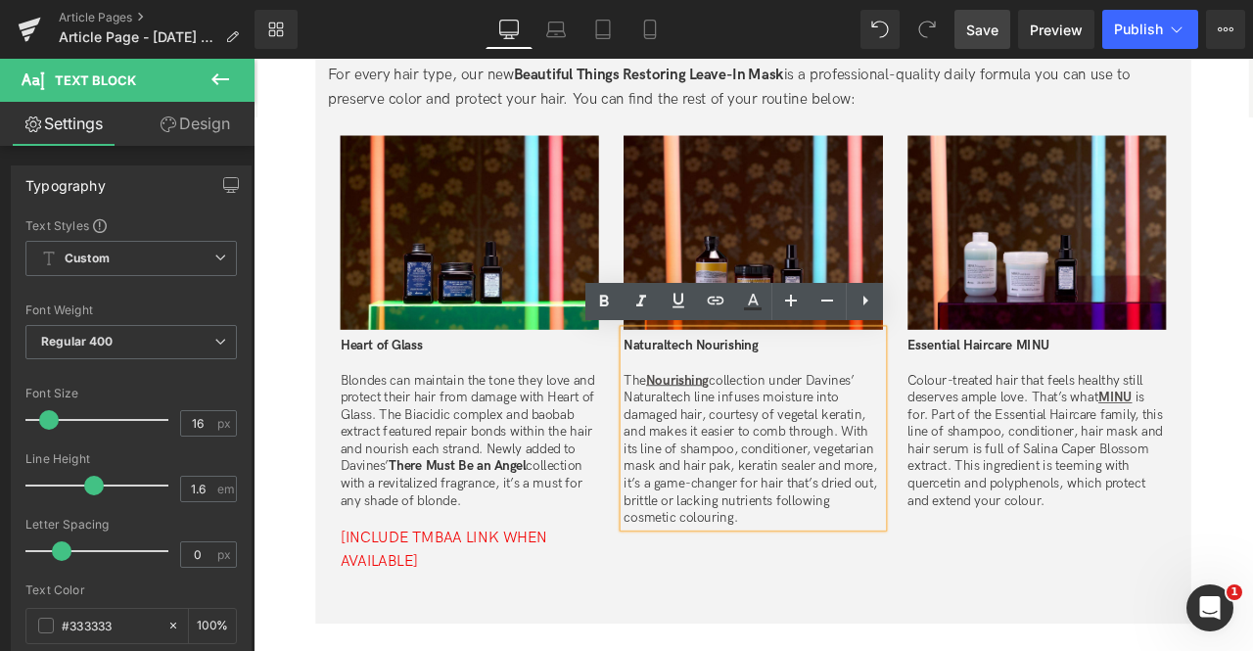
click at [792, 607] on p "The Nourishing collection under Davines’ Naturaltech line infuses moisture into…" at bounding box center [845, 522] width 306 height 183
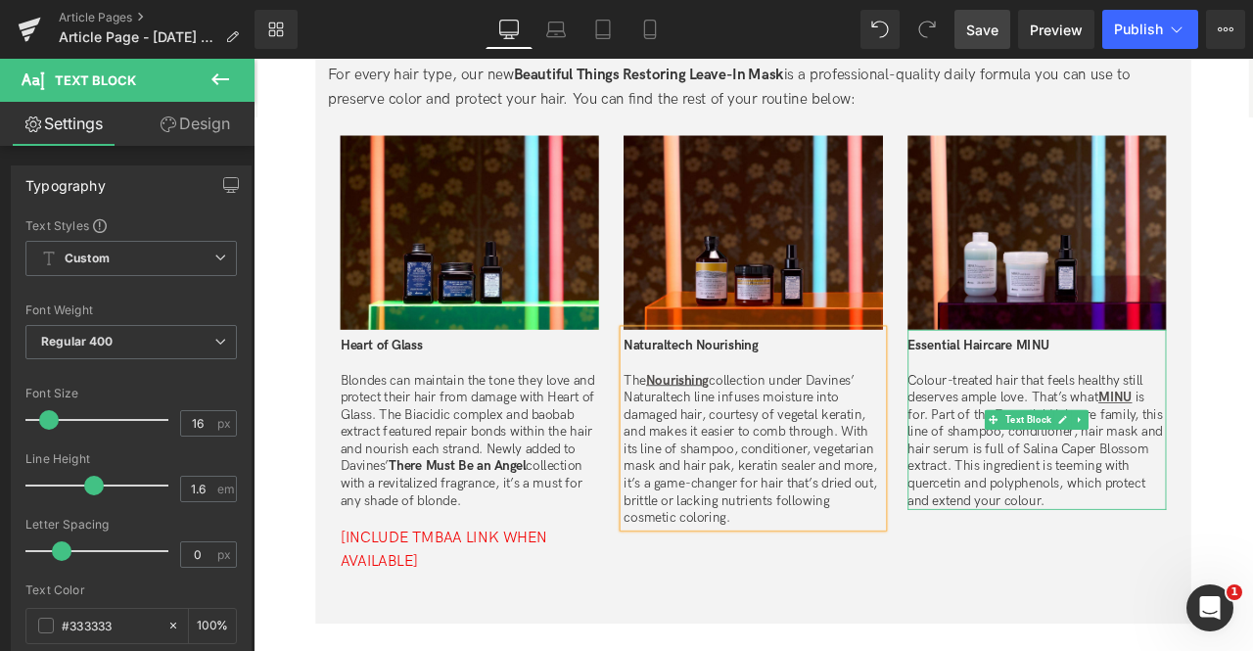
click at [1114, 519] on p "Colour-treated hair that feels healthy still deserves ample love. That’s what M…" at bounding box center [1182, 512] width 306 height 162
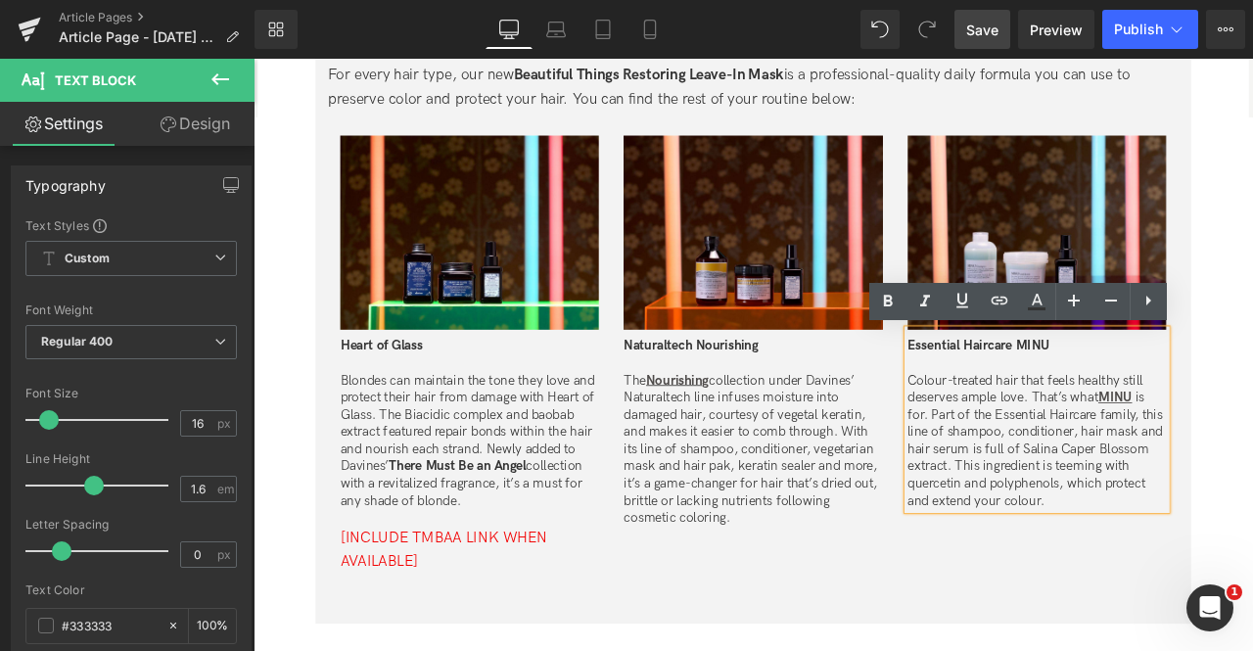
click at [1228, 579] on p "Colour-treated hair that feels healthy still deserves ample love. That’s what M…" at bounding box center [1182, 512] width 306 height 162
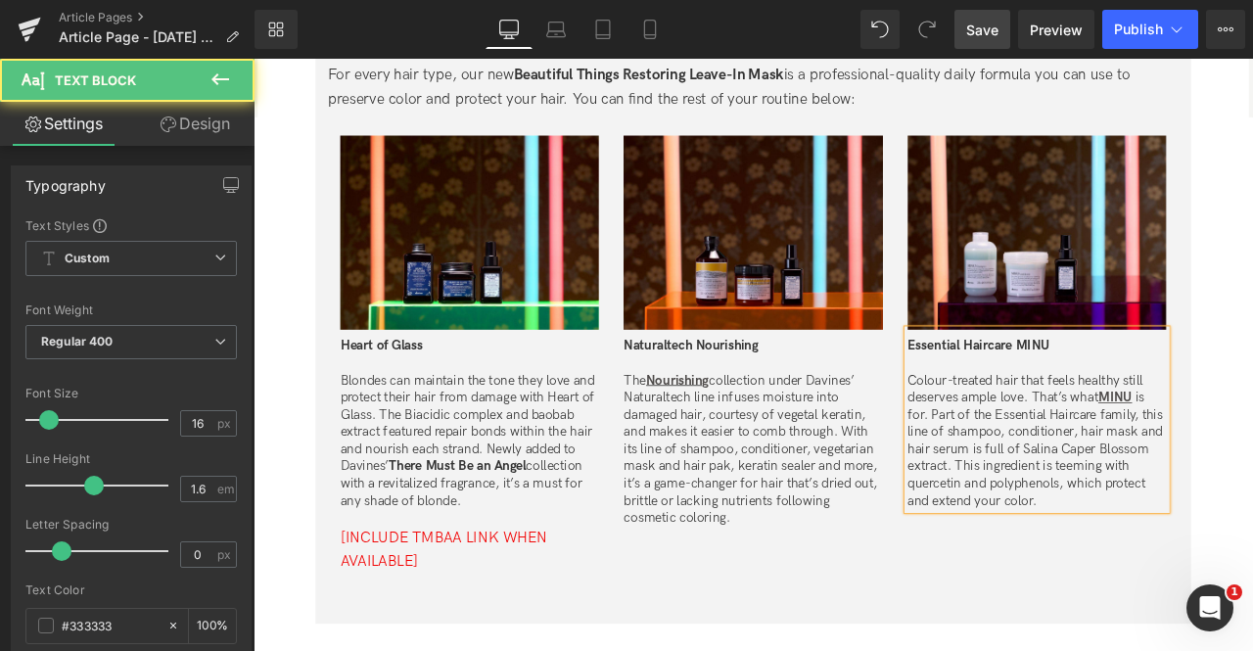
click at [1065, 444] on p "Colour-treated hair that feels healthy still deserves ample love. That’s what M…" at bounding box center [1182, 512] width 306 height 162
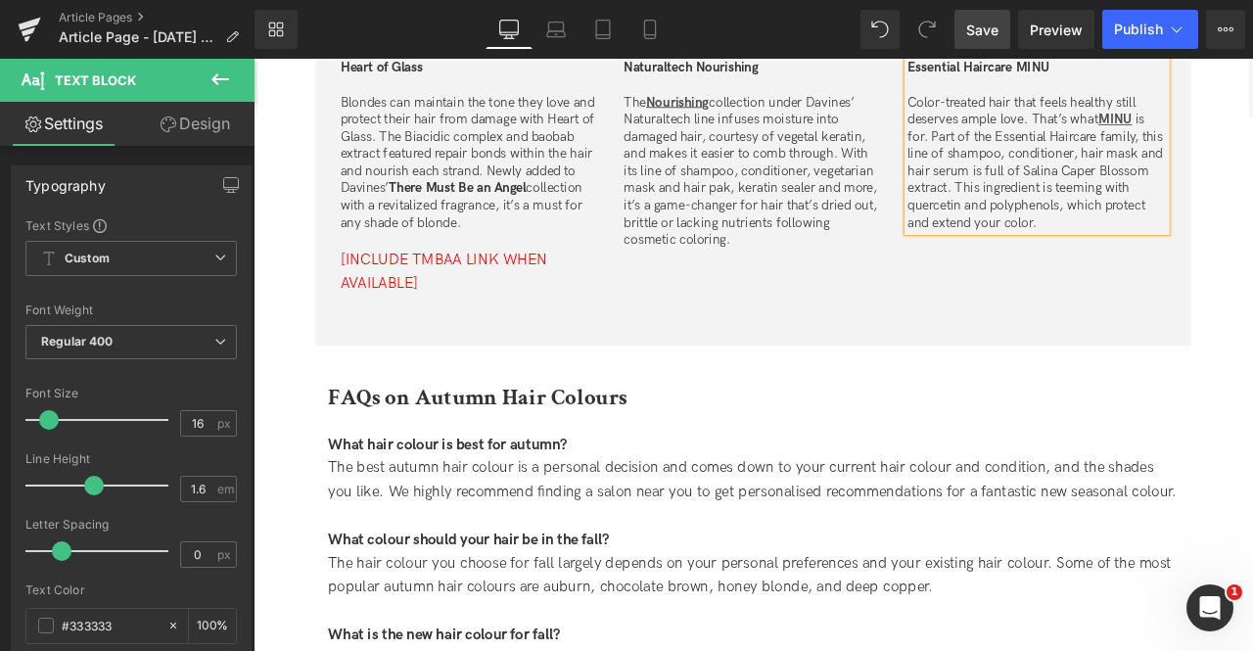
scroll to position [4862, 0]
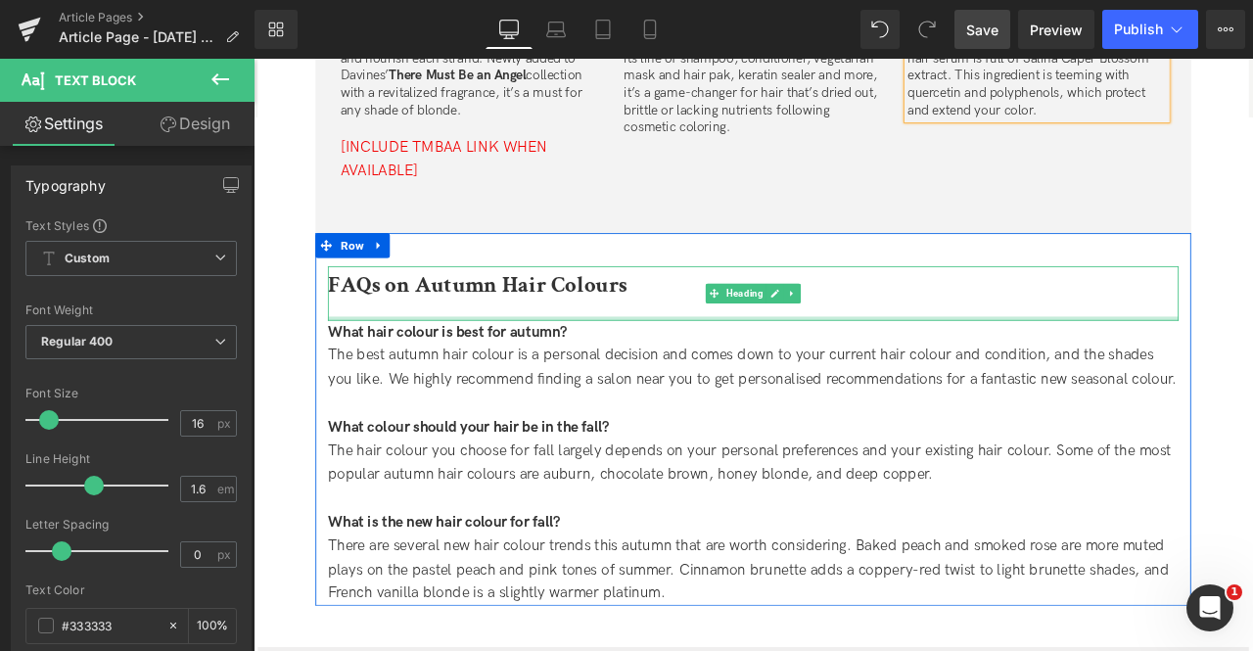
click at [500, 364] on div at bounding box center [846, 366] width 1008 height 5
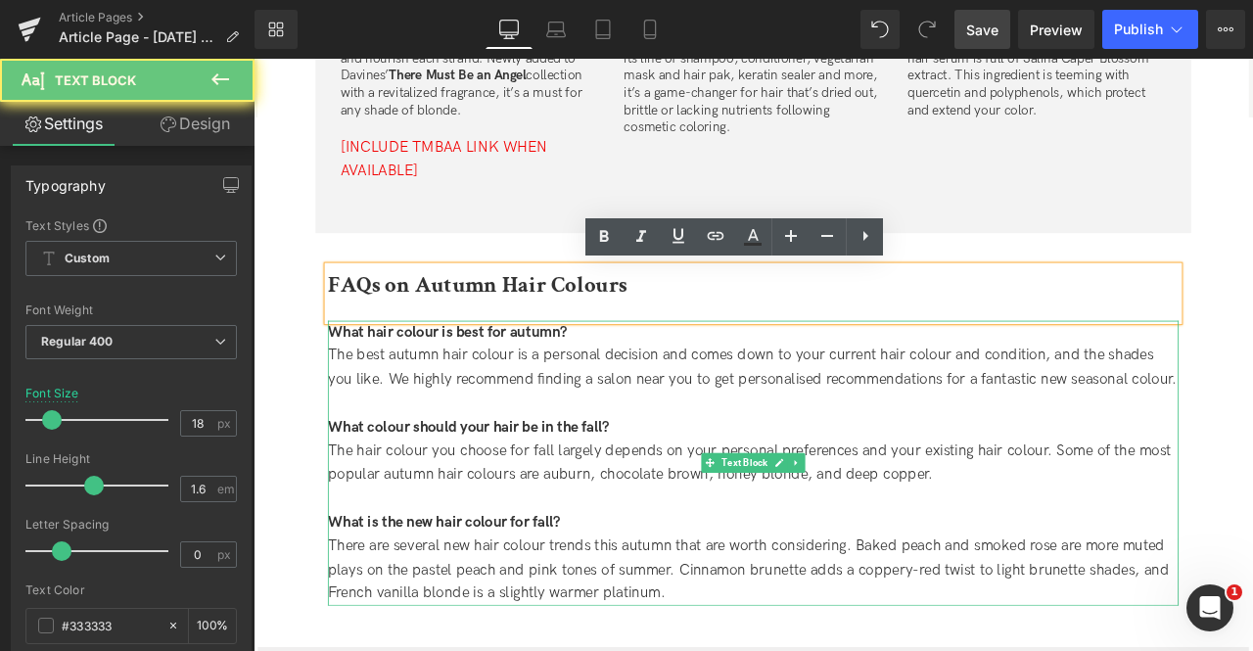
click at [453, 381] on span "What hair colour is best for autumn?" at bounding box center [484, 382] width 284 height 21
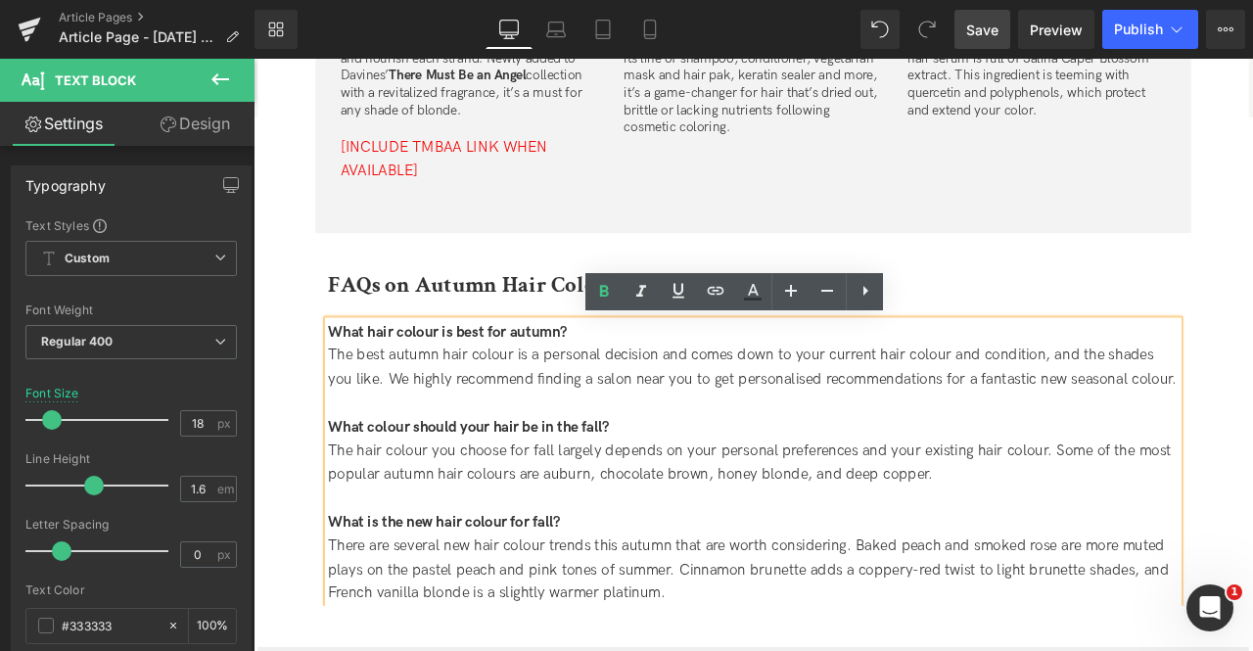
click at [462, 386] on span "What hair colour is best for autumn?" at bounding box center [484, 382] width 284 height 21
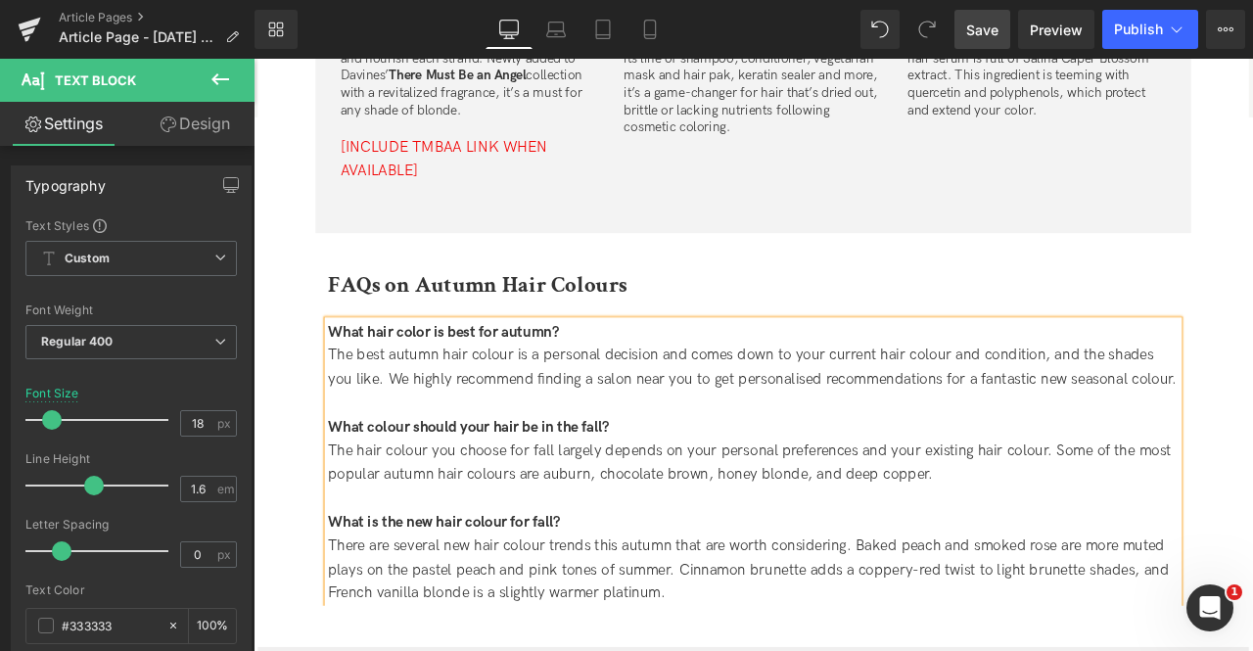
click at [505, 417] on div "The best autumn hair colour is a personal decision and comes down to your curre…" at bounding box center [846, 424] width 1008 height 57
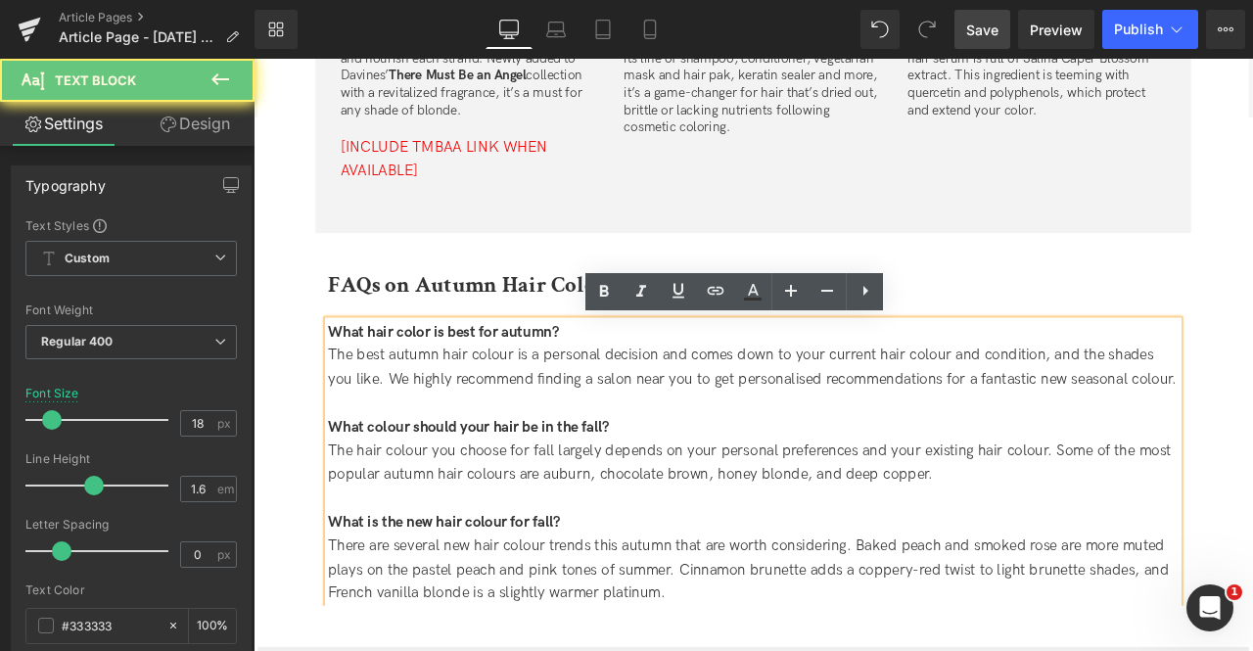
click at [545, 414] on div "The best autumn hair colour is a personal decision and comes down to your curre…" at bounding box center [846, 424] width 1008 height 57
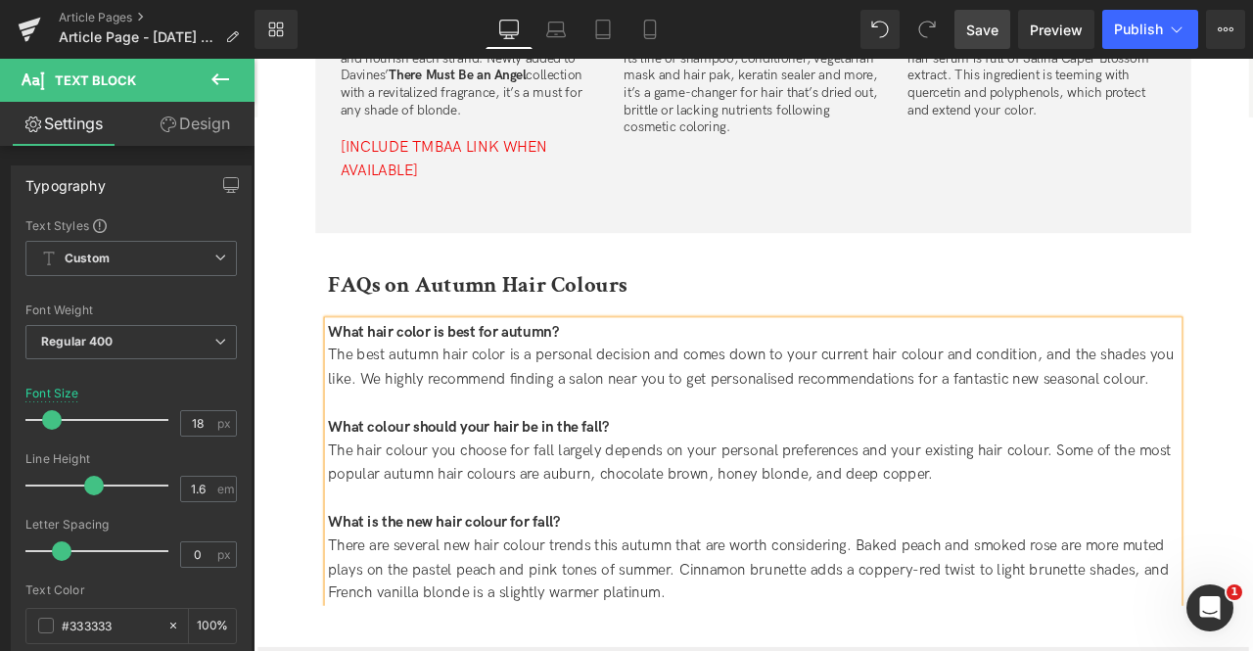
click at [877, 437] on div "The best autumn hair color is a personal decision and comes down to your curren…" at bounding box center [846, 424] width 1008 height 57
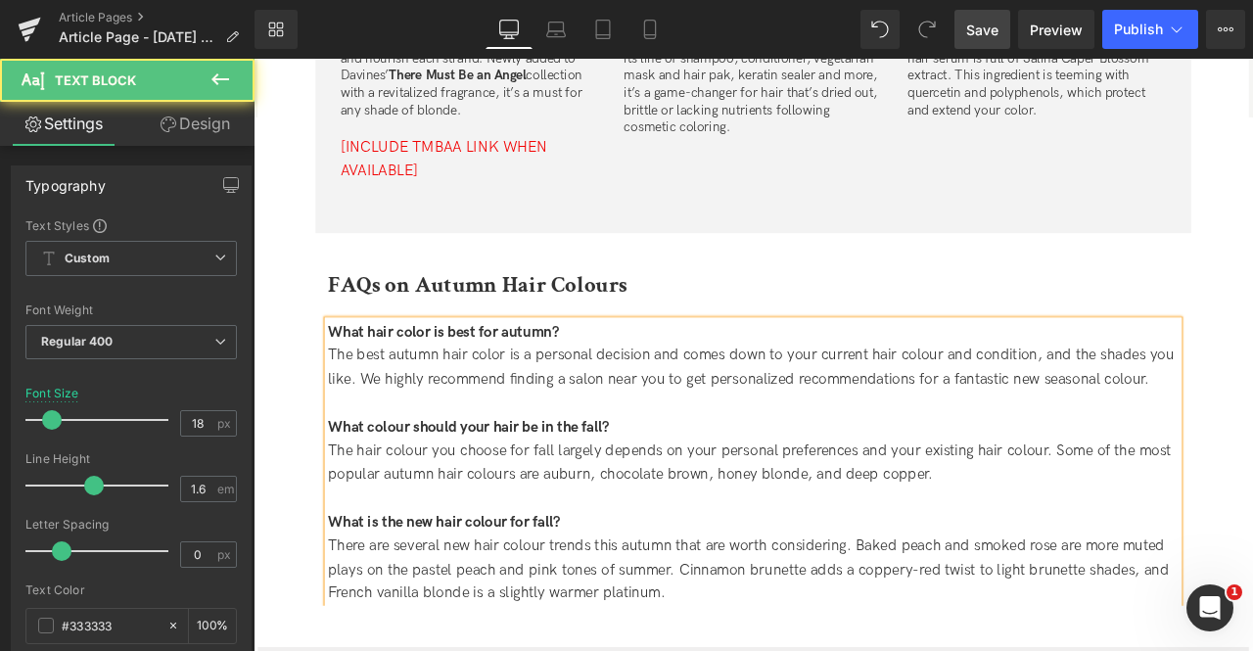
click at [1058, 409] on div "The best autumn hair color is a personal decision and comes down to your curren…" at bounding box center [846, 424] width 1008 height 57
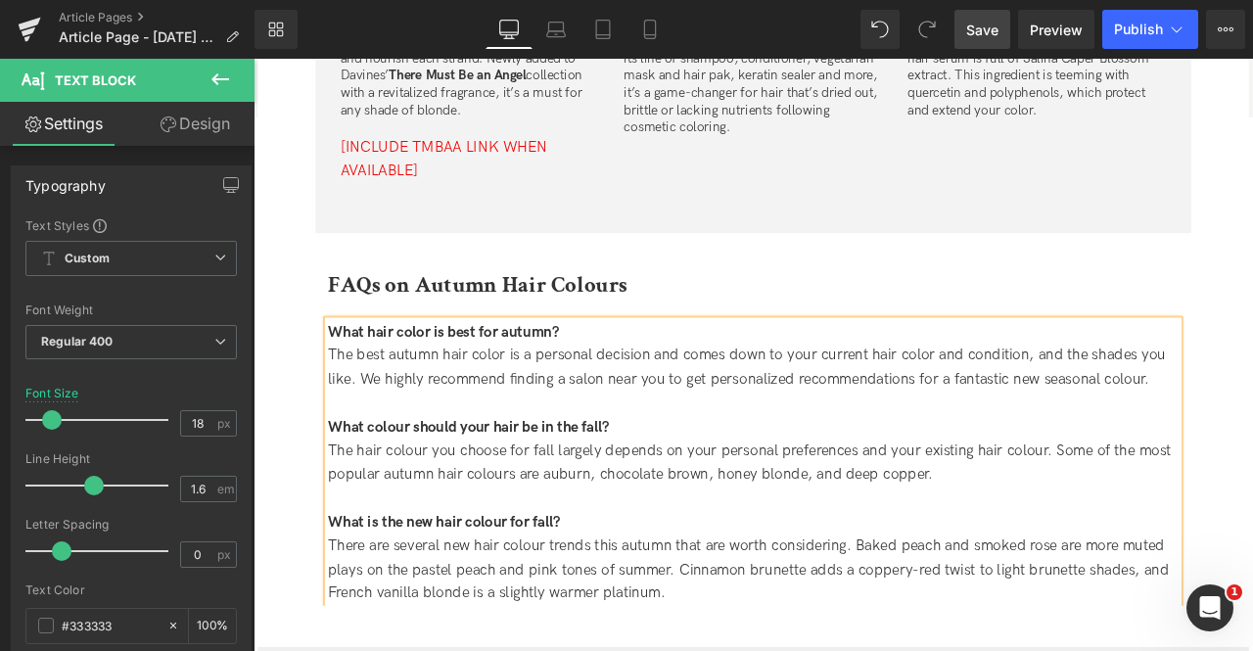
click at [1252, 438] on div "The best autumn hair color is a personal decision and comes down to your curren…" at bounding box center [846, 424] width 1008 height 57
click at [1180, 516] on div "The hair colour you choose for fall largely depends on your personal preference…" at bounding box center [846, 538] width 1008 height 57
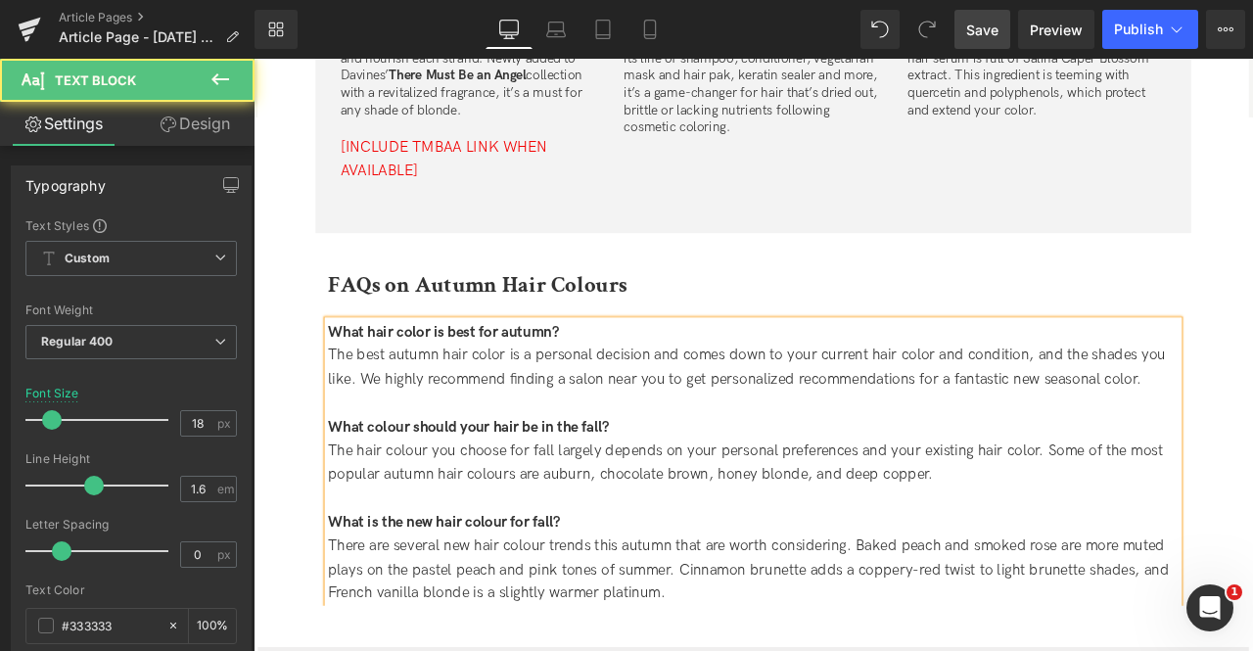
click at [538, 550] on div "The hair colour you choose for fall largely depends on your personal preference…" at bounding box center [846, 538] width 1008 height 57
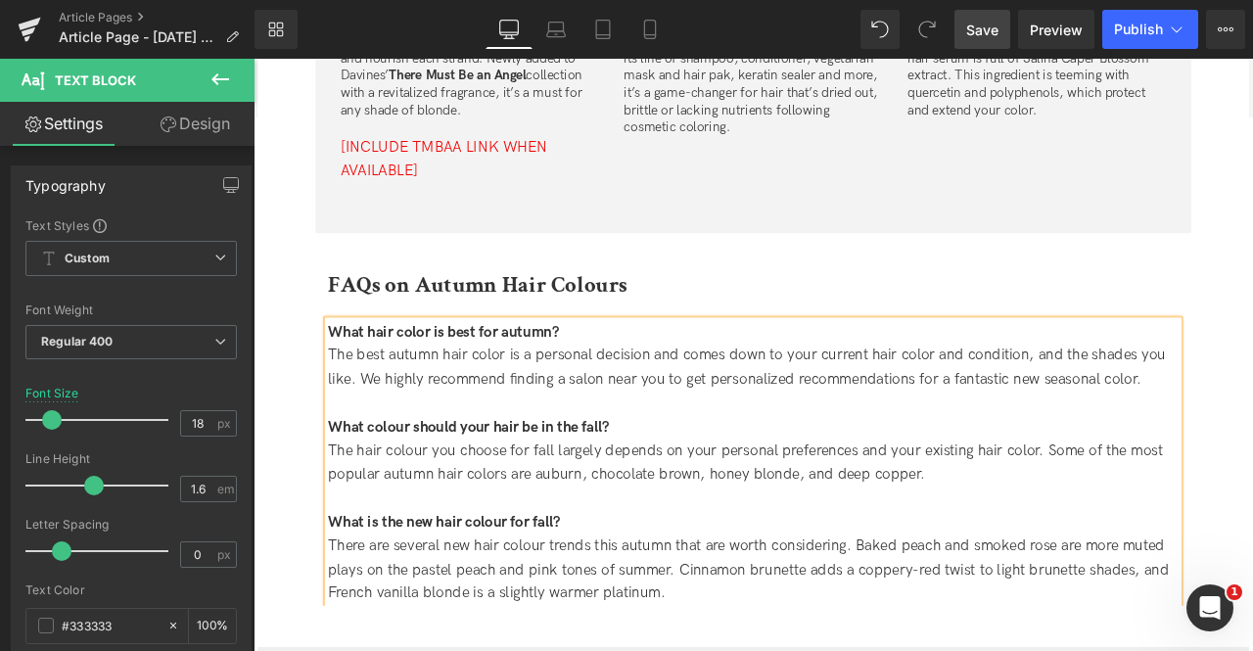
click at [441, 521] on div "The hair colour you choose for fall largely depends on your personal preference…" at bounding box center [846, 538] width 1008 height 57
click at [428, 495] on span "What colour should your hair be in the fall?" at bounding box center [509, 495] width 334 height 21
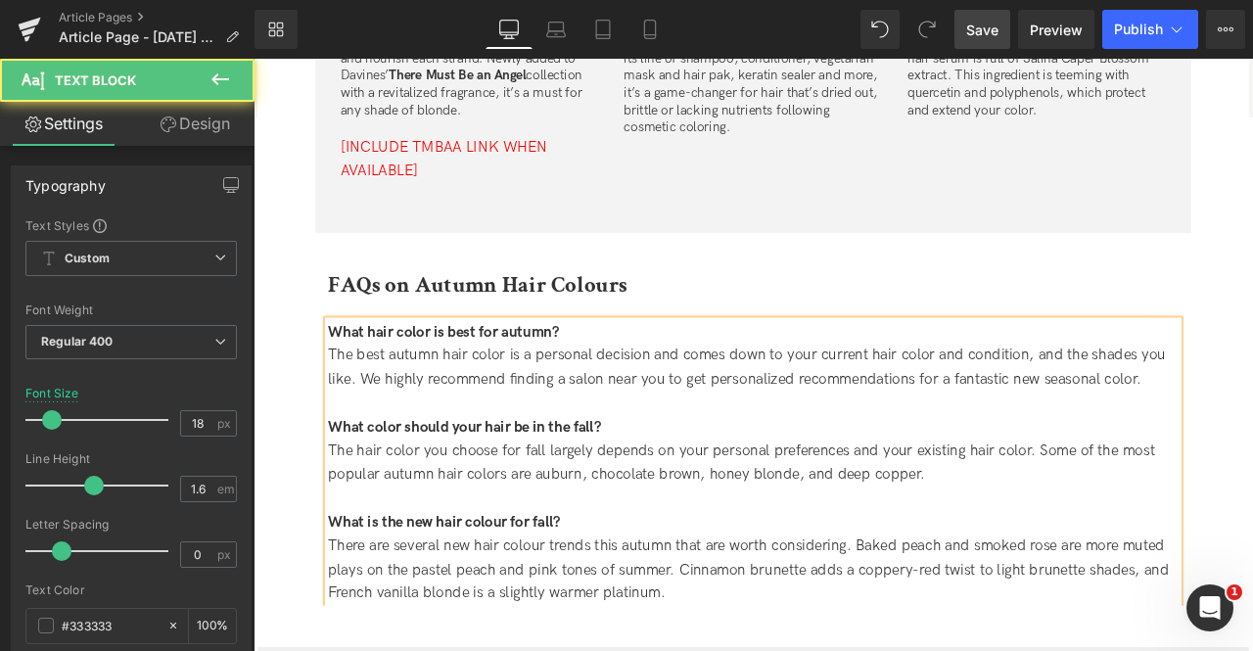
click at [536, 603] on span "What is the new hair colour for fall?" at bounding box center [480, 607] width 276 height 21
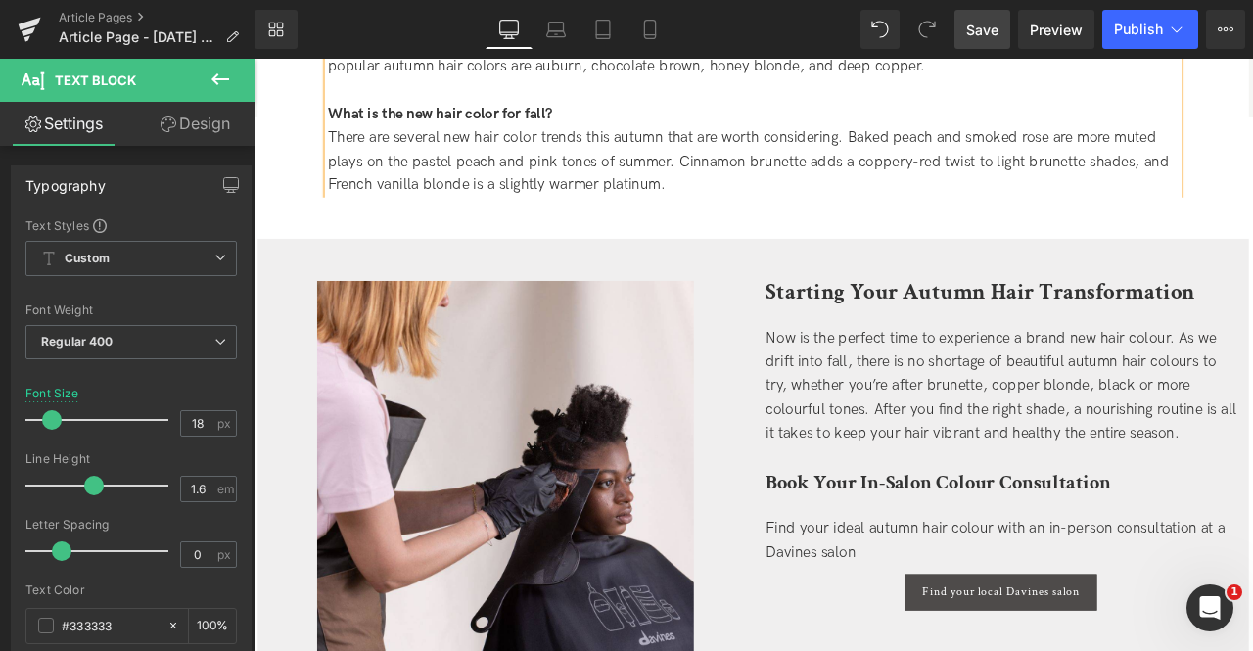
scroll to position [5383, 0]
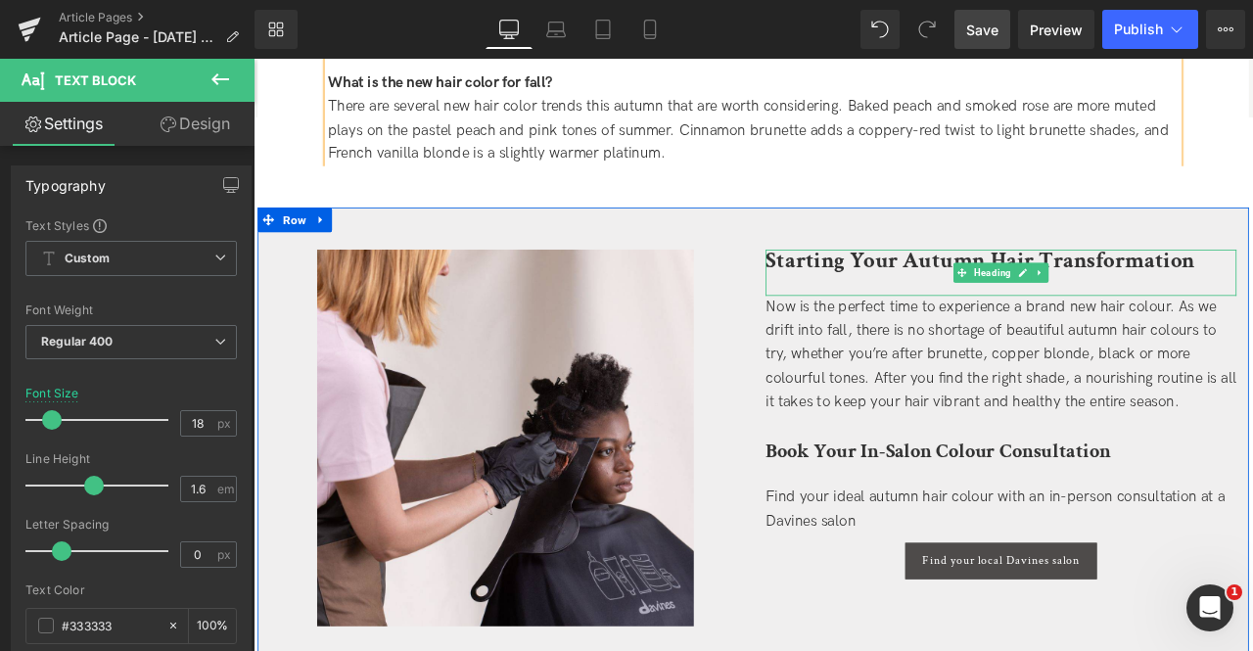
click at [1039, 292] on strong "Starting Your Autumn Hair Transformation" at bounding box center [1114, 297] width 509 height 34
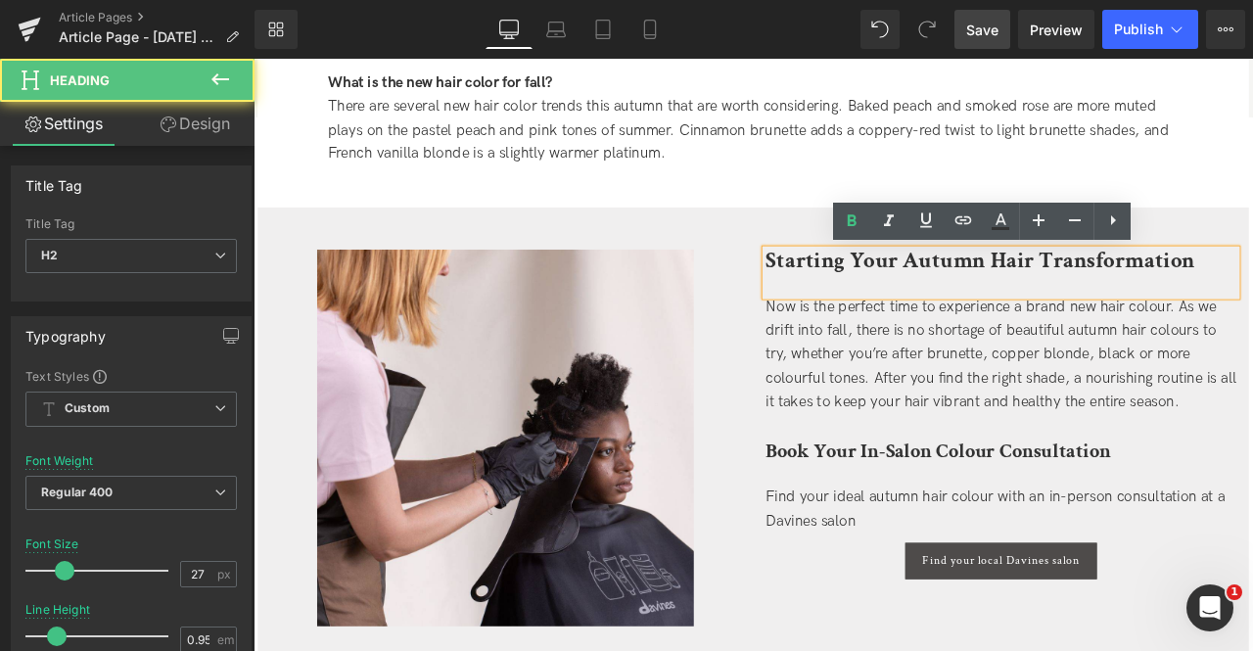
click at [996, 404] on div "Now is the perfect time to experience a brand new hair colour. As we drift into…" at bounding box center [1139, 410] width 558 height 141
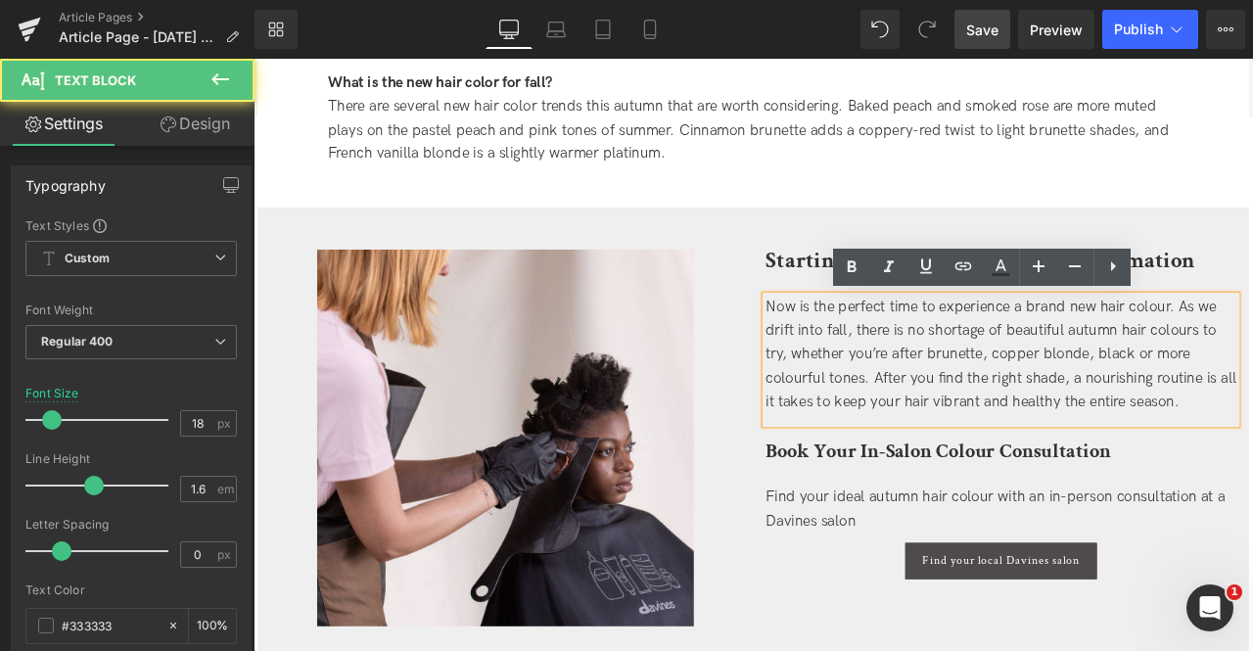
click at [1193, 375] on div "Now is the perfect time to experience a brand new hair colour. As we drift into…" at bounding box center [1139, 410] width 558 height 141
click at [1252, 353] on div "Now is the perfect time to experience a brand new hair colour. As we drift into…" at bounding box center [1139, 410] width 558 height 141
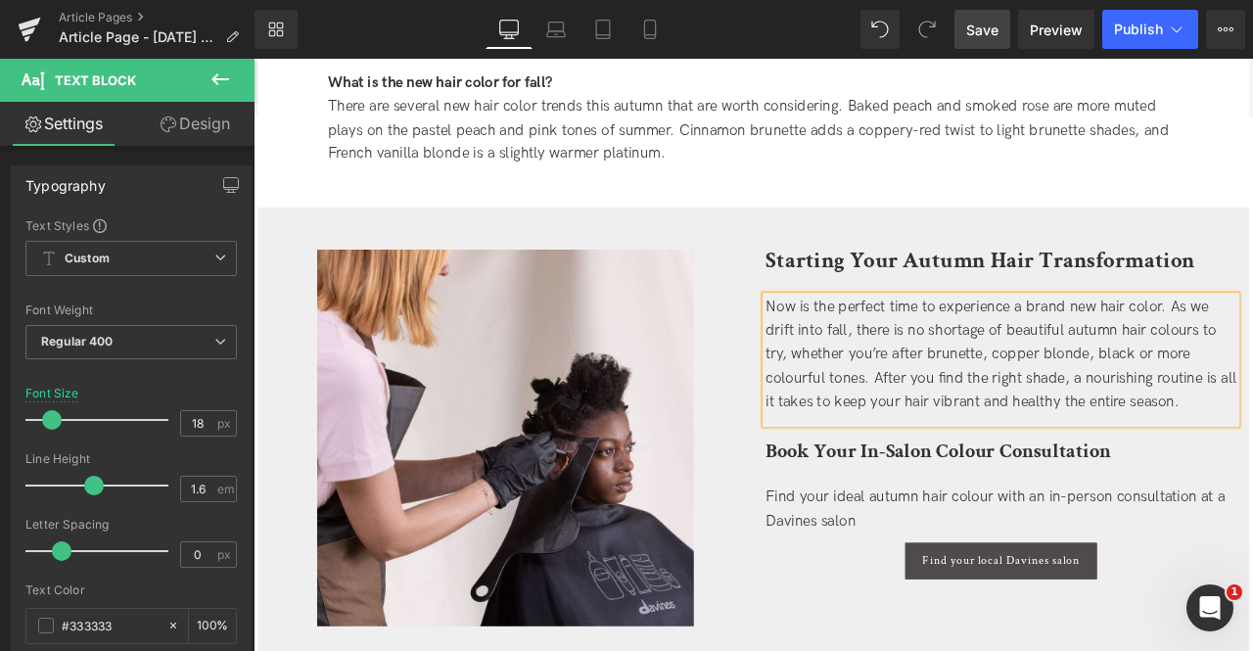
click at [1252, 376] on div "Now is the perfect time to experience a brand new hair color. As we drift into …" at bounding box center [1139, 410] width 558 height 141
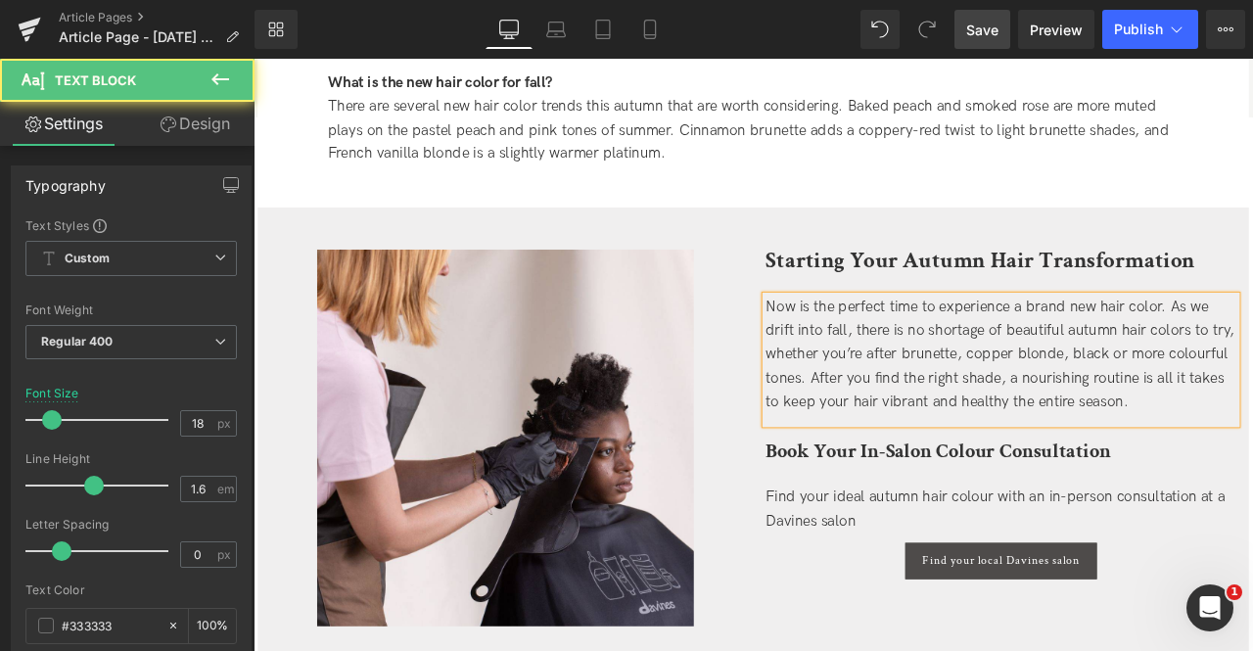
click at [1252, 410] on div "Now is the perfect time to experience a brand new hair color. As we drift into …" at bounding box center [1139, 410] width 558 height 141
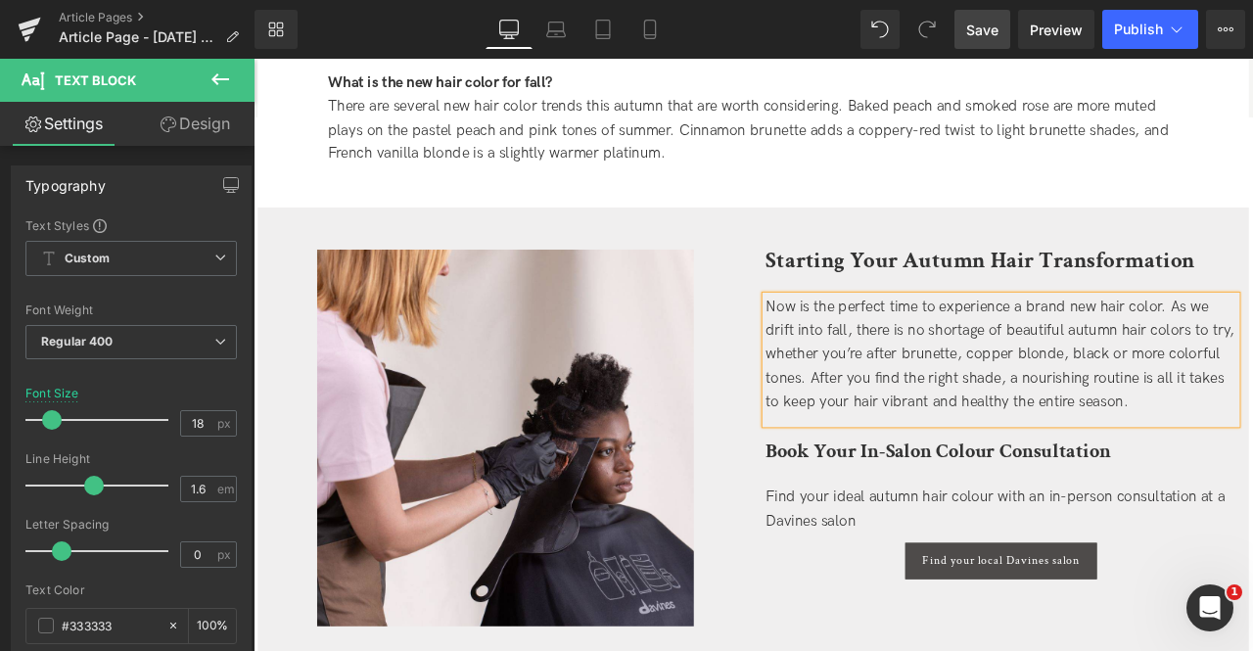
click at [1069, 519] on b "Book Your In-Salon Colour Consultation" at bounding box center [1064, 523] width 409 height 30
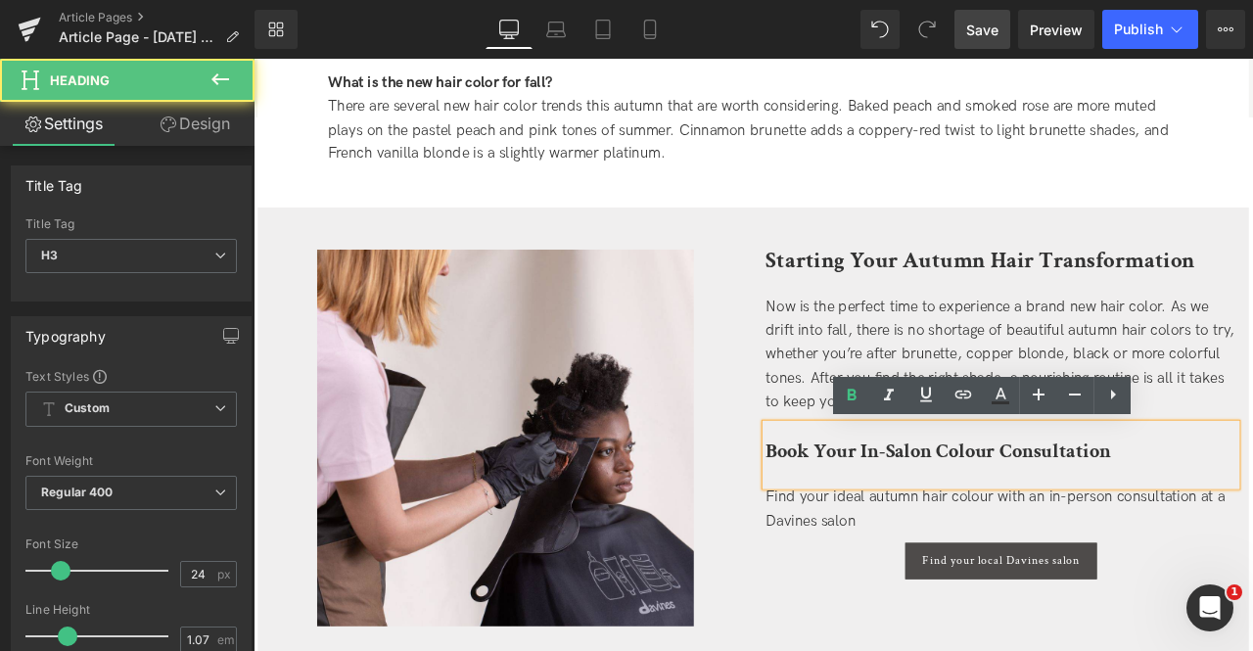
click at [1113, 530] on b "Book Your In-Salon Colour Consultation" at bounding box center [1064, 523] width 409 height 30
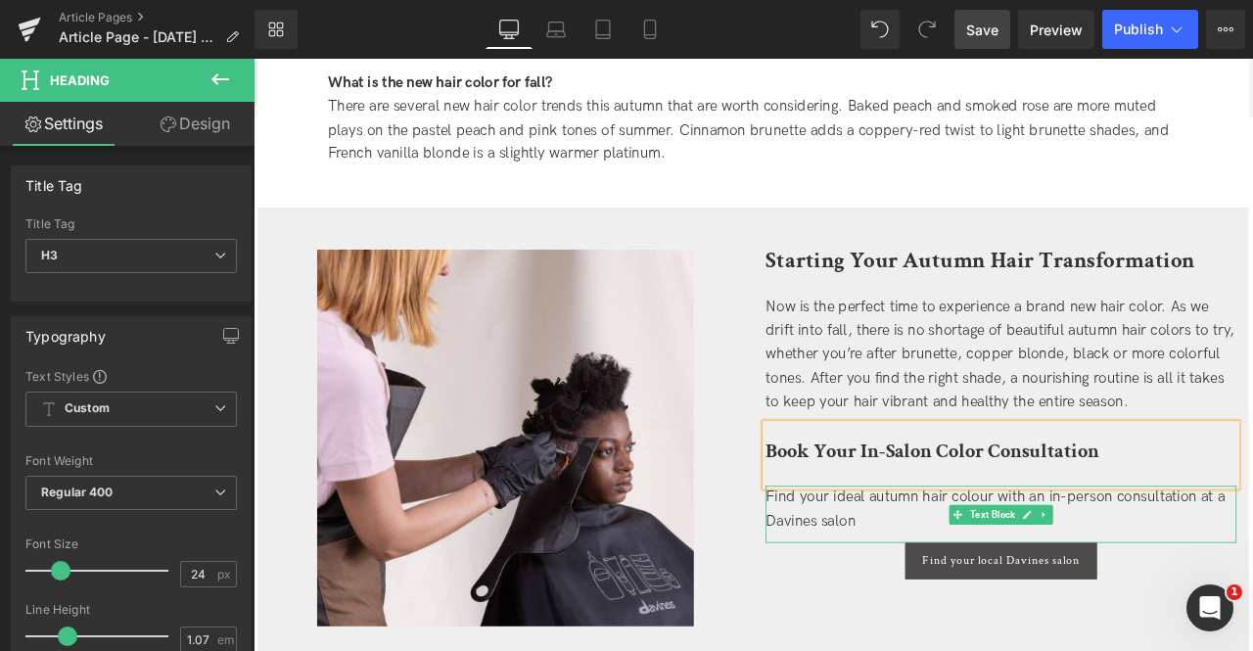
click at [1116, 578] on div "Find your ideal autumn hair colour with an in-person consultation at a Davines …" at bounding box center [1139, 593] width 558 height 57
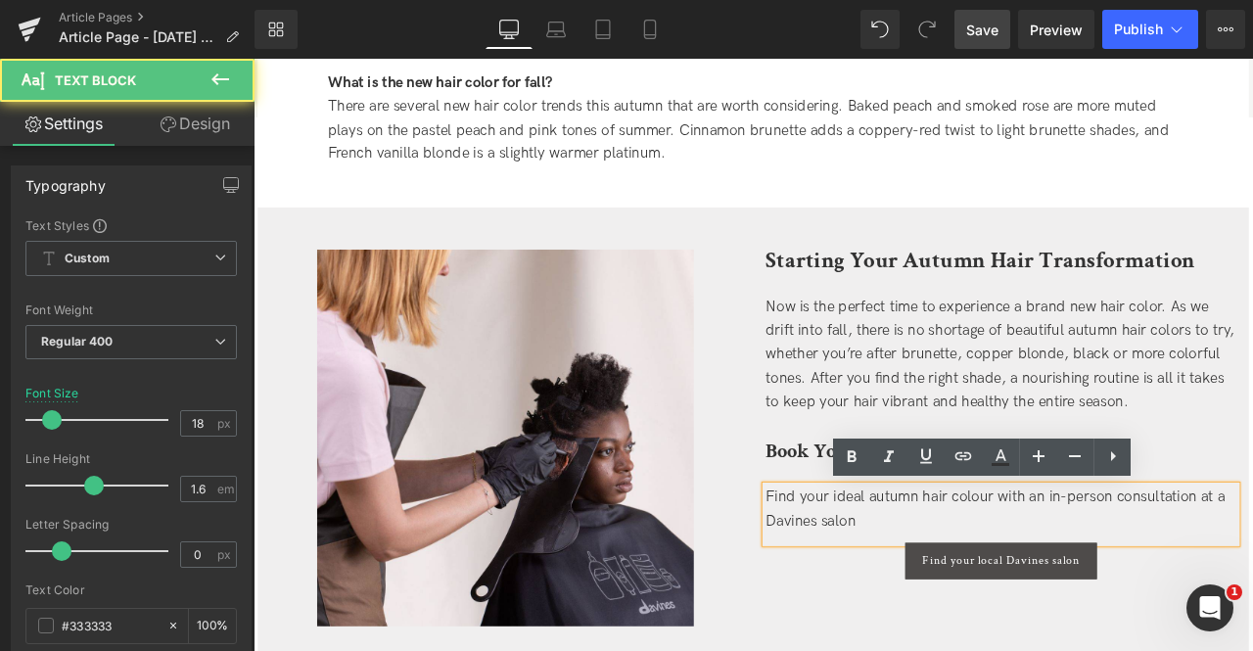
click at [1116, 580] on div "Find your ideal autumn hair colour with an in-person consultation at a Davines …" at bounding box center [1139, 593] width 558 height 57
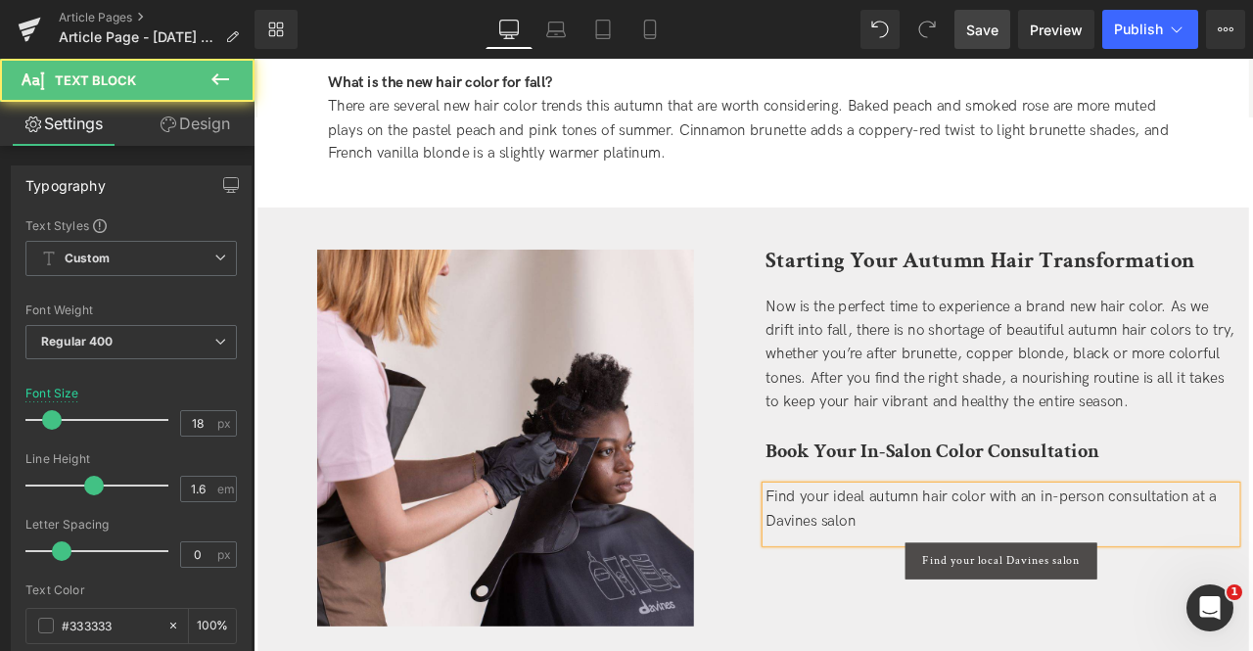
click at [988, 613] on div "Find your ideal autumn hair color with an in-person consultation at a Davines s…" at bounding box center [1139, 593] width 558 height 57
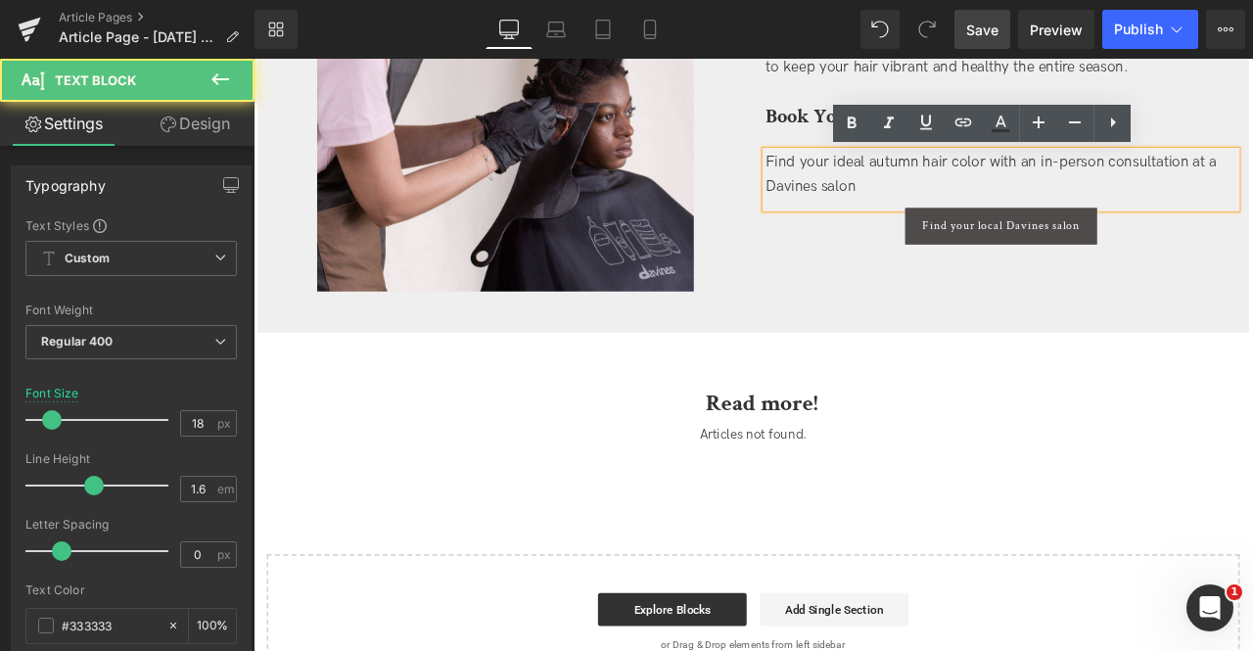
scroll to position [5778, 0]
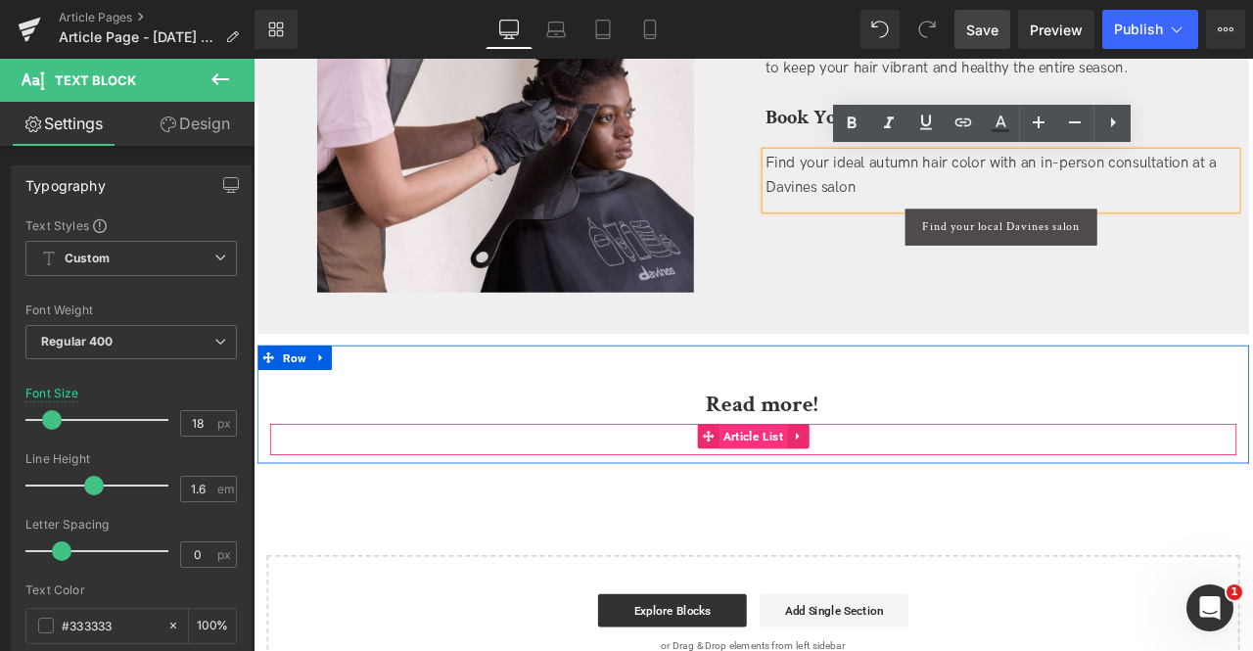
click at [844, 513] on span "Article List" at bounding box center [846, 505] width 81 height 29
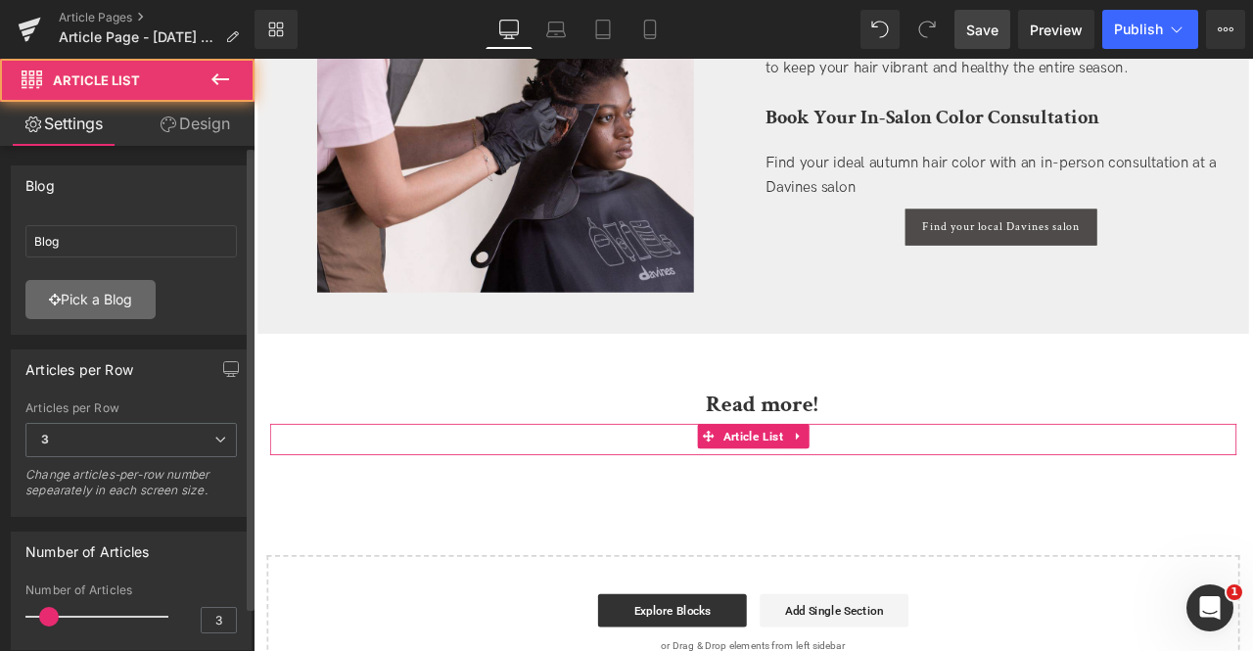
click at [111, 306] on link "Pick a Blog" at bounding box center [90, 299] width 130 height 39
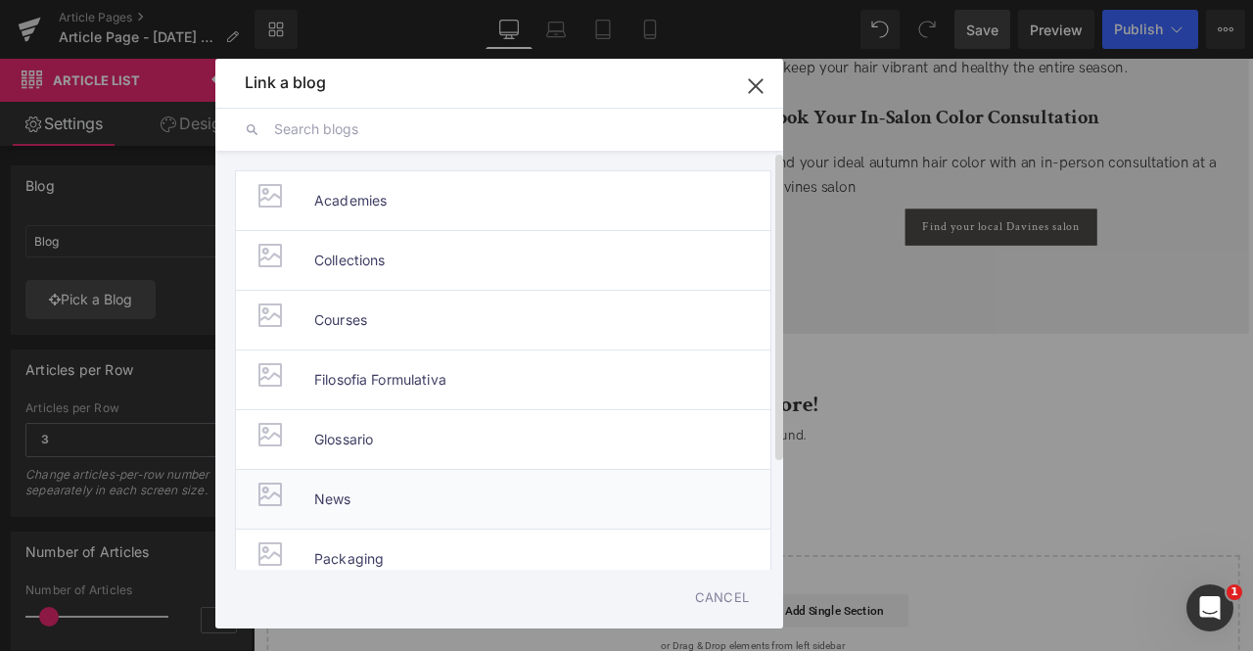
click at [364, 498] on li "News" at bounding box center [503, 499] width 536 height 60
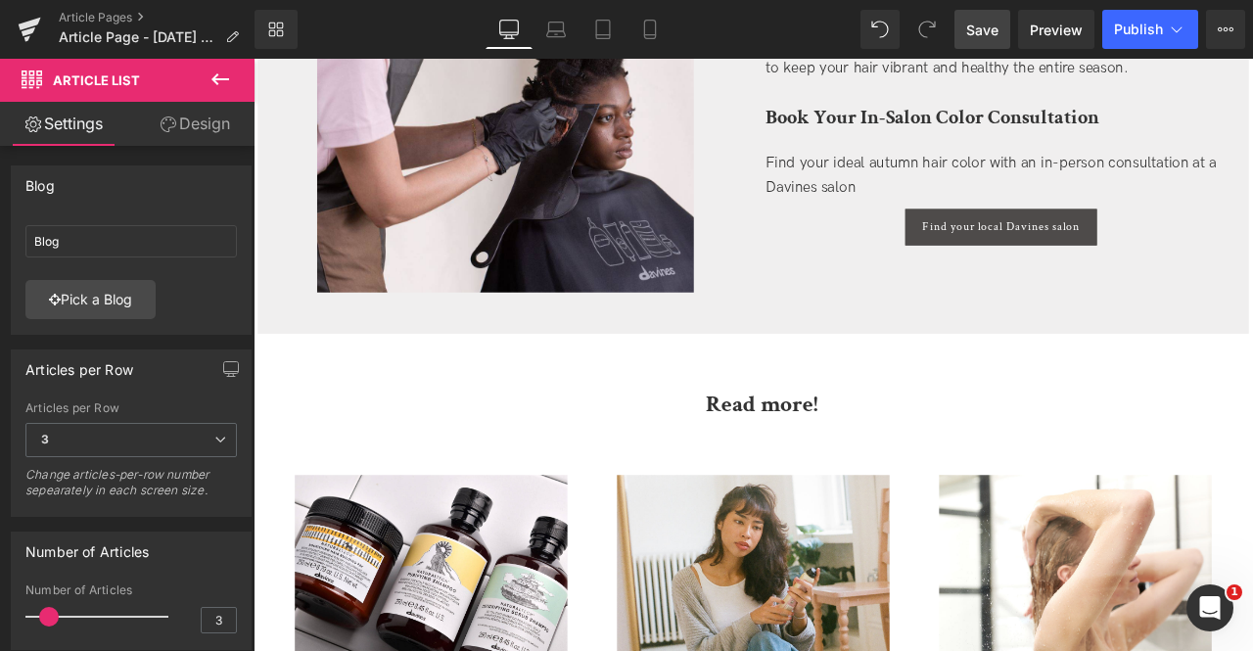
click at [994, 26] on span "Save" at bounding box center [982, 30] width 32 height 21
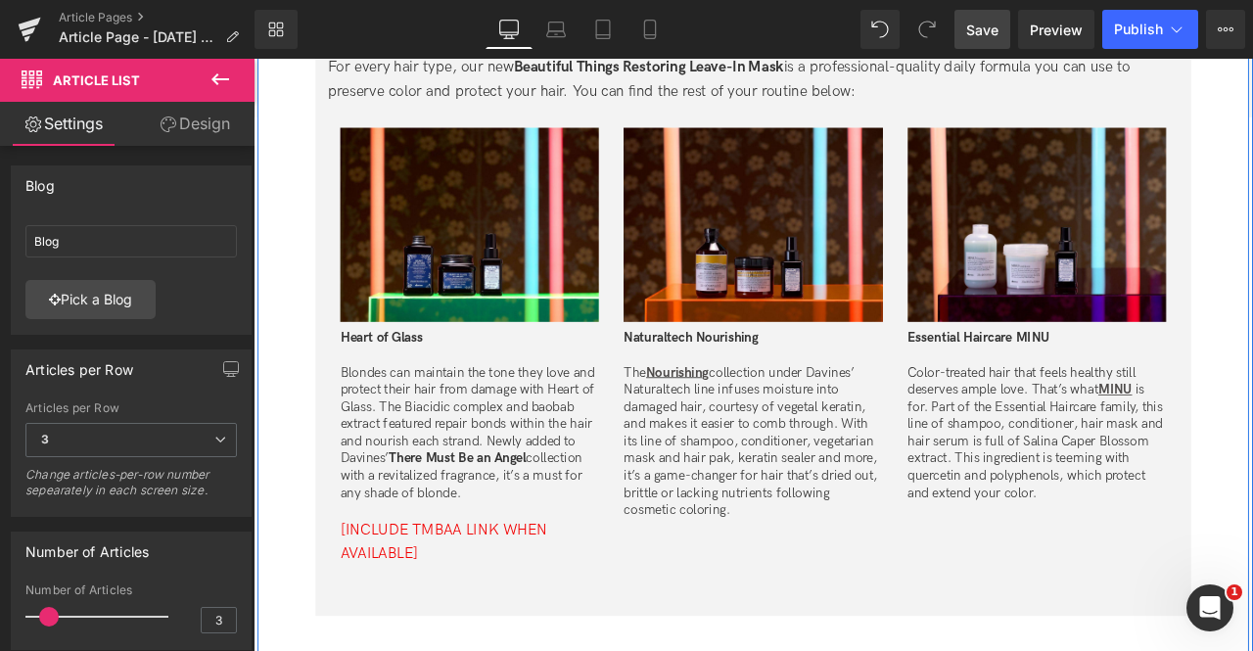
scroll to position [4271, 0]
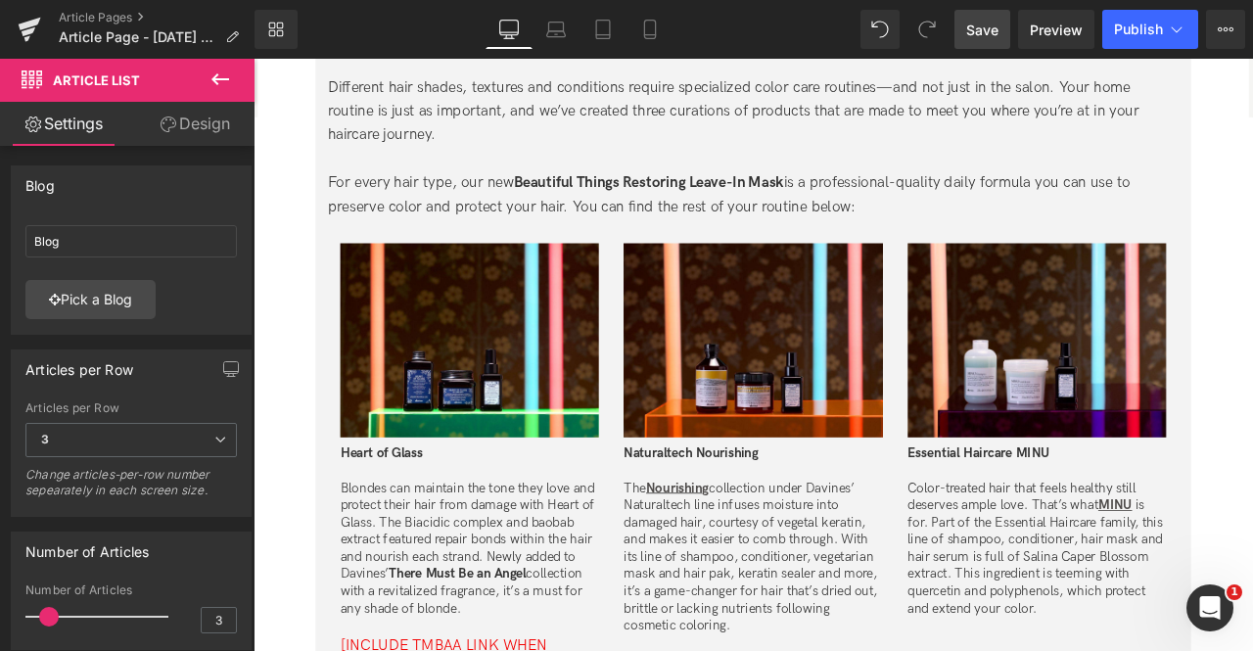
click at [974, 28] on span "Save" at bounding box center [982, 30] width 32 height 21
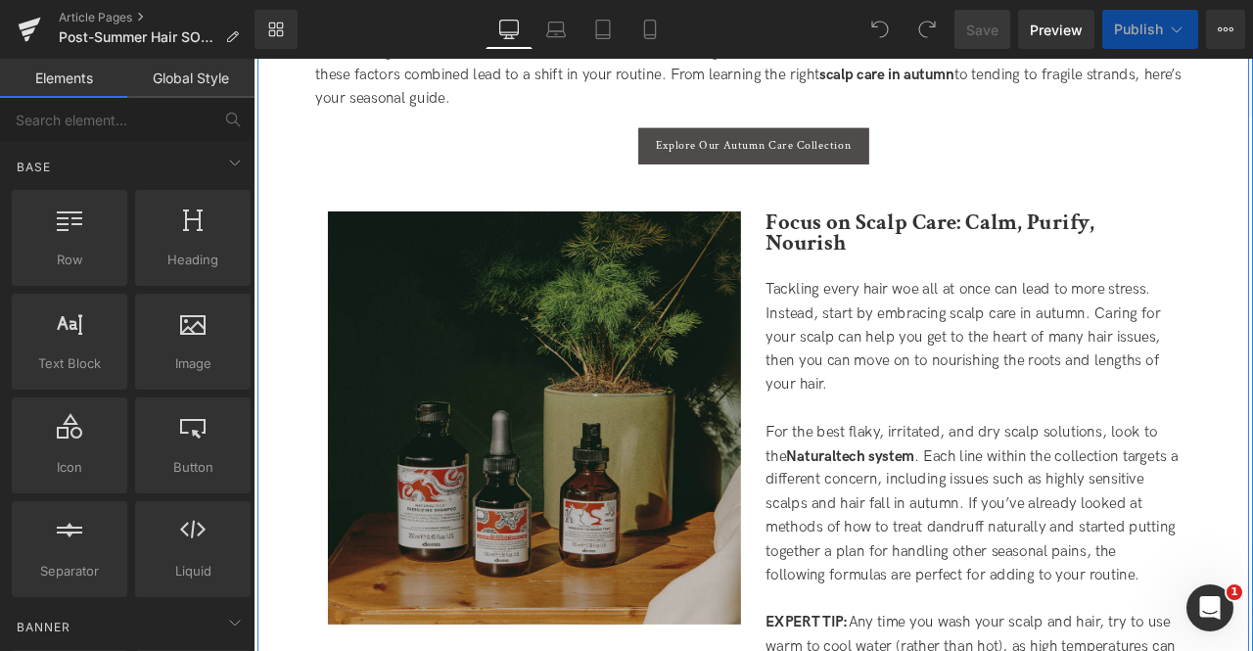
scroll to position [876, 0]
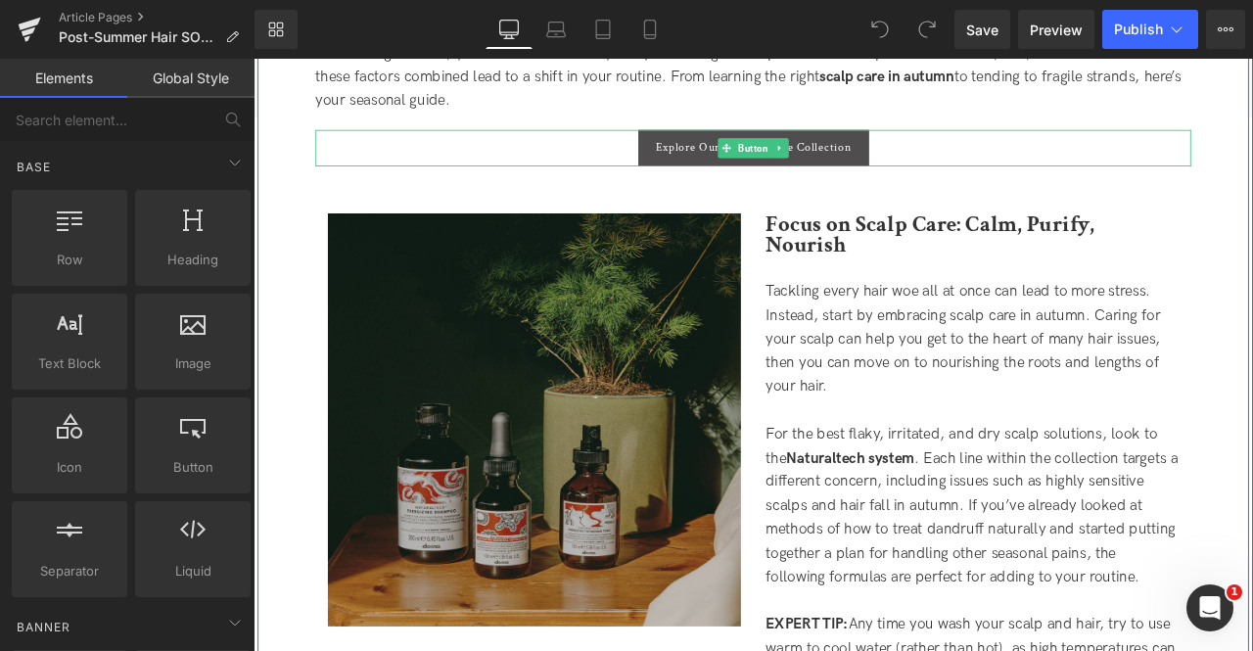
click at [718, 152] on link "Explore Our Autumn Care Collection" at bounding box center [846, 164] width 273 height 43
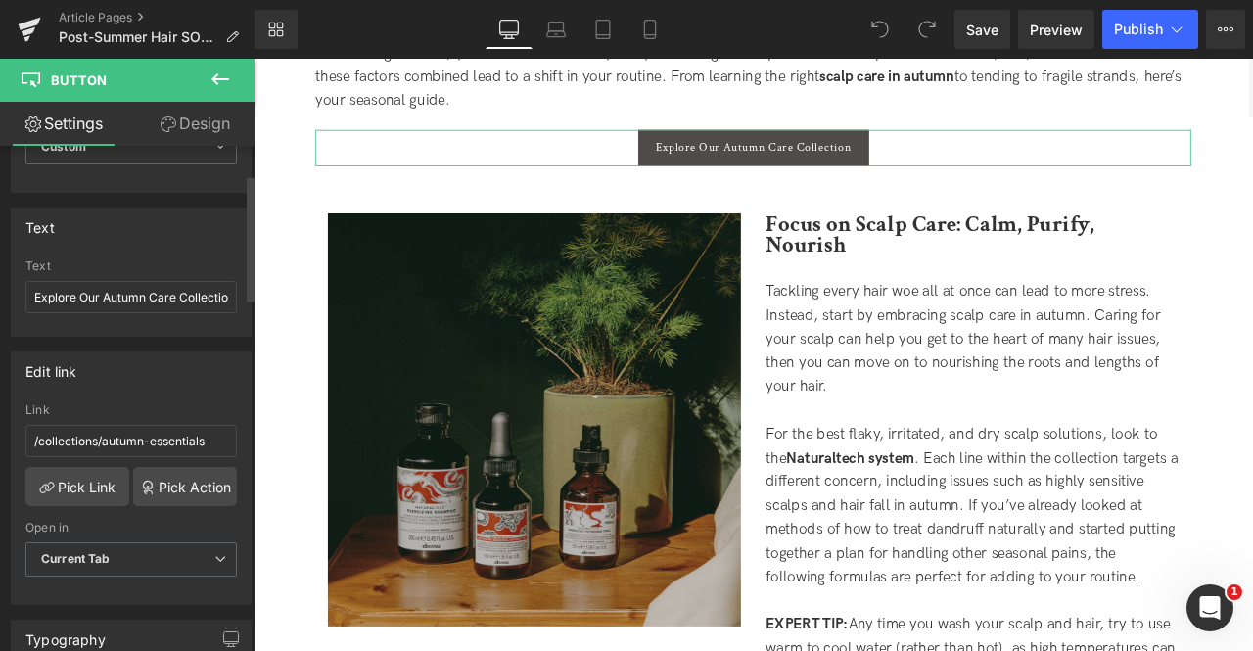
scroll to position [113, 0]
click at [84, 475] on link "Pick Link" at bounding box center [77, 485] width 104 height 39
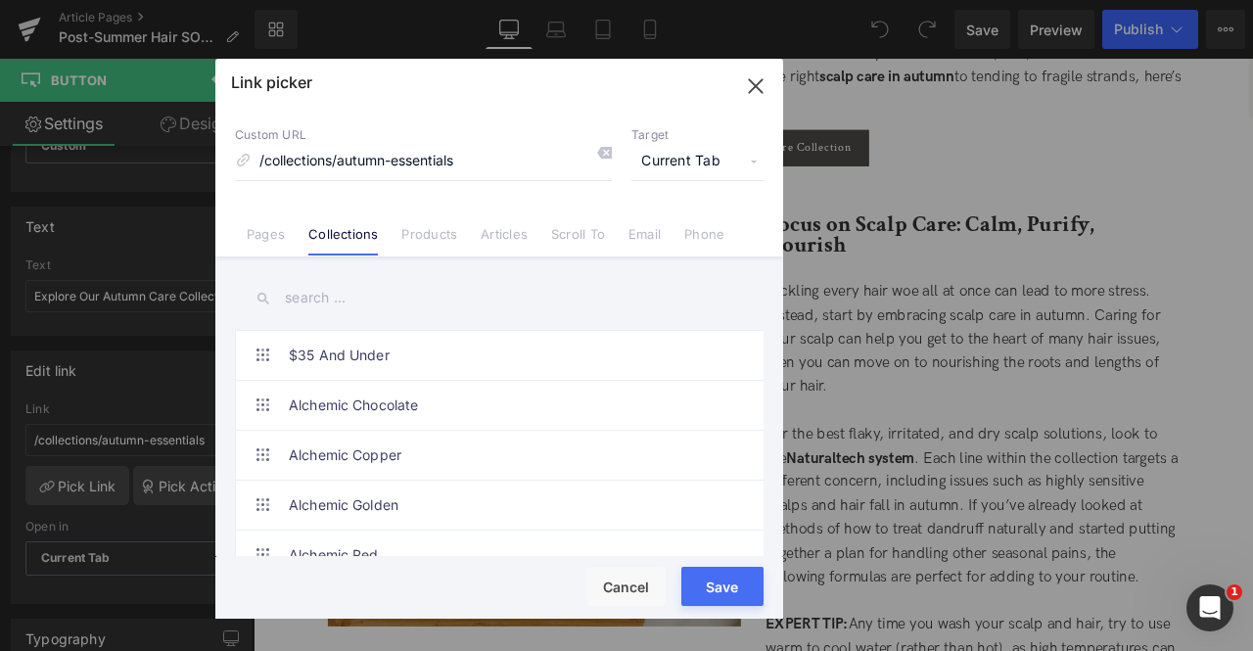
click at [364, 302] on input "text" at bounding box center [499, 298] width 529 height 44
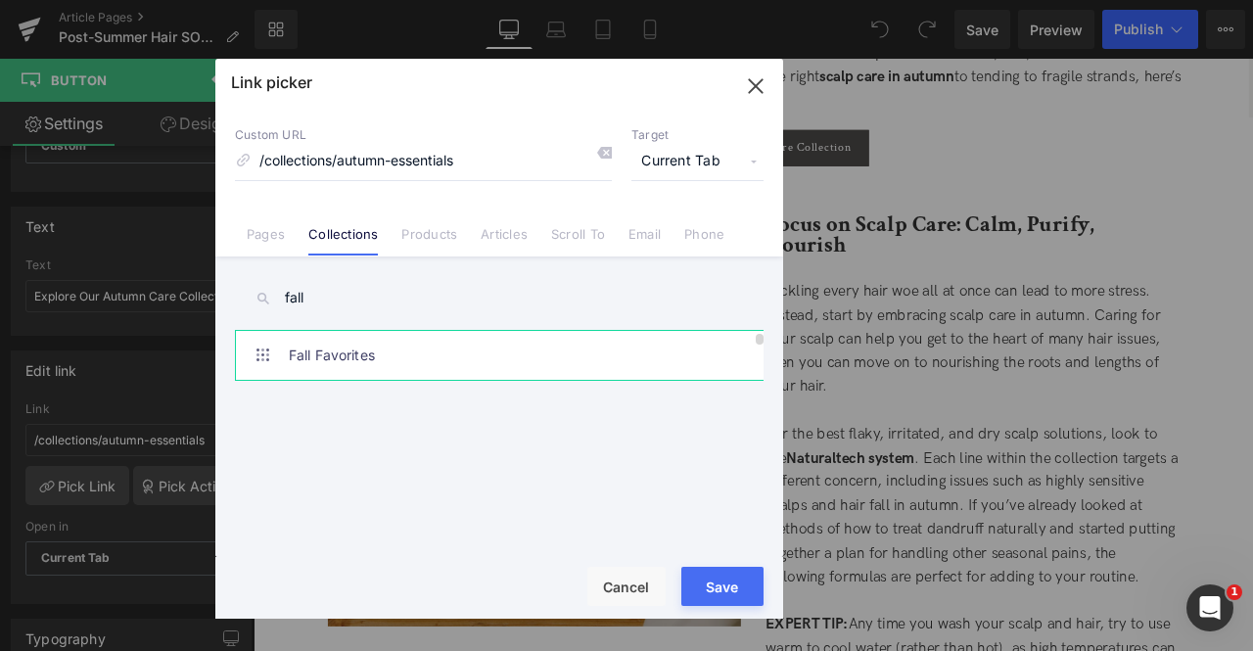
type input "fall"
click at [529, 365] on link "Fall Favorites" at bounding box center [504, 355] width 431 height 49
type input "/collections/fall-favorites"
click at [724, 168] on span "Current Tab" at bounding box center [697, 161] width 132 height 37
click at [689, 228] on li "New Tab" at bounding box center [698, 231] width 152 height 34
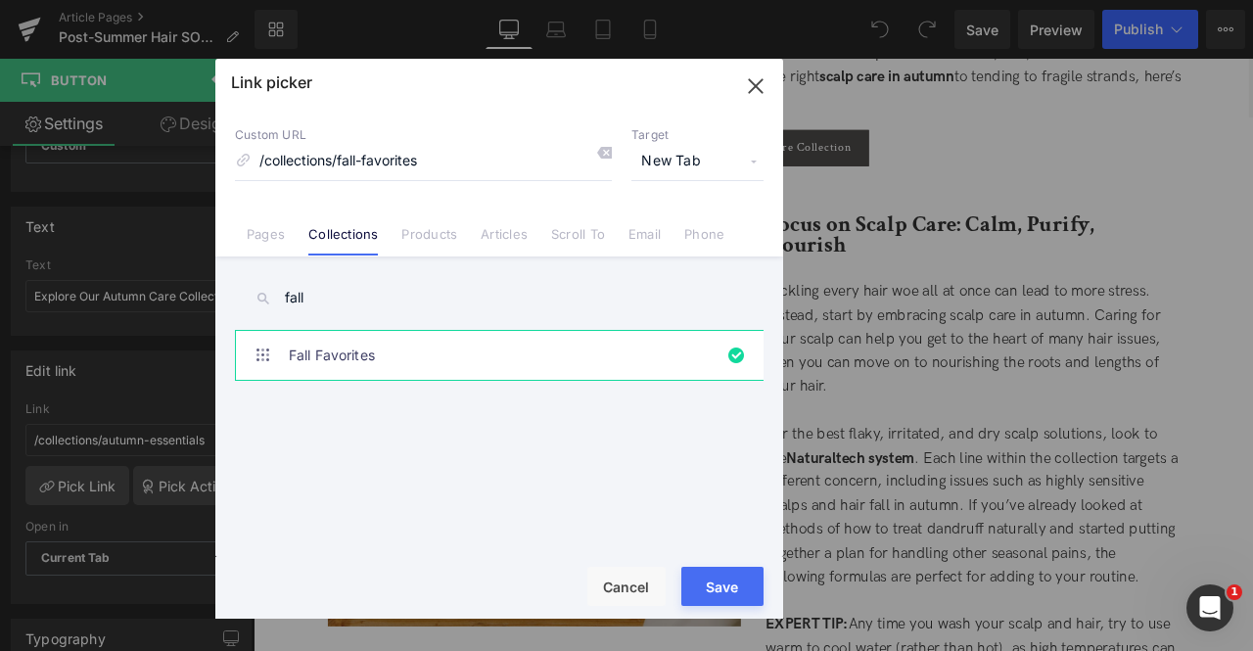
click at [725, 579] on button "Save" at bounding box center [722, 586] width 82 height 39
type input "/collections/fall-favorites"
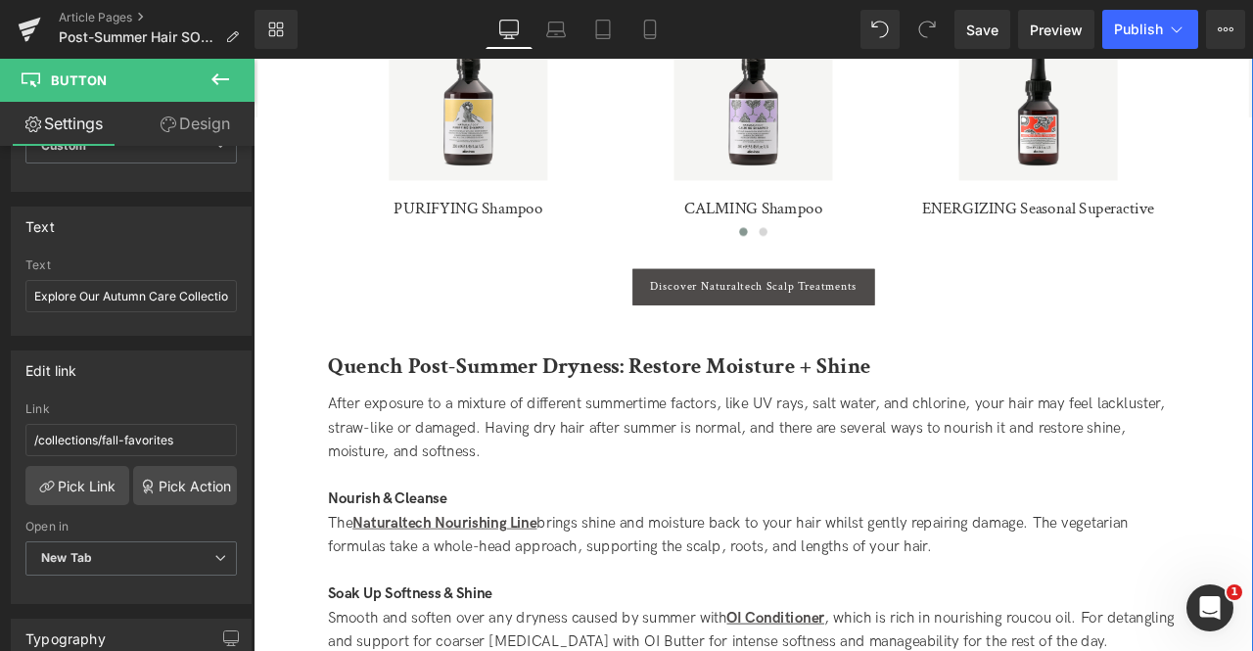
scroll to position [1721, 0]
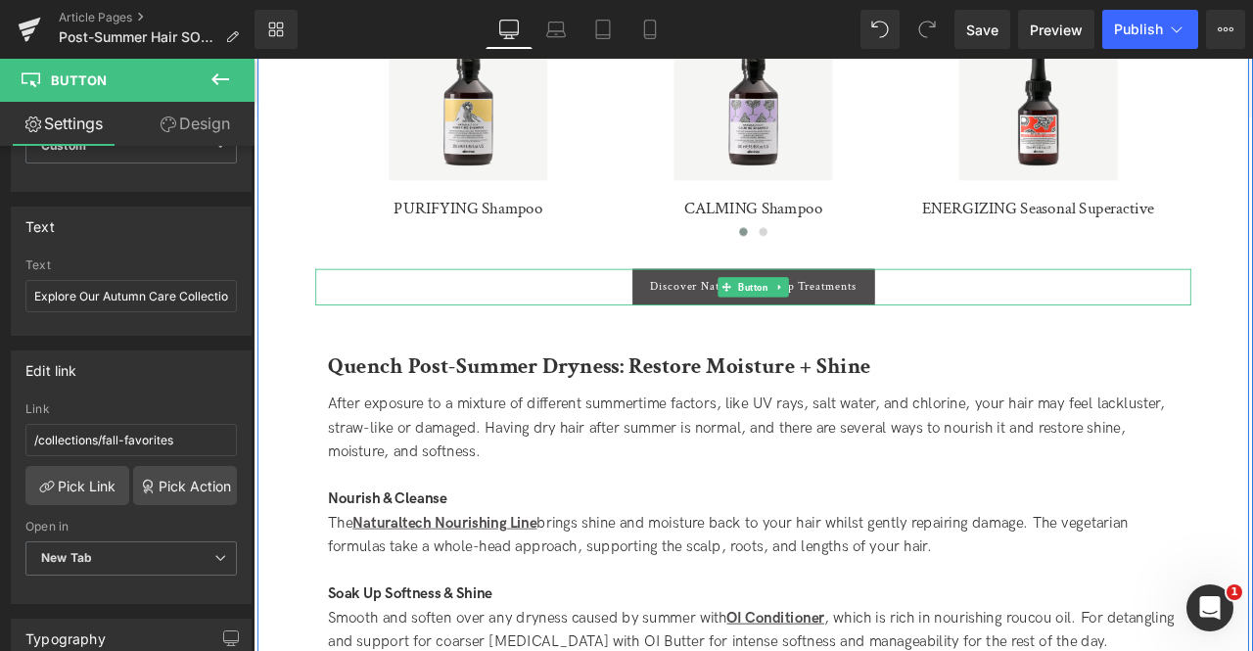
click at [915, 320] on span "Discover Naturaltech Scalp Treatments" at bounding box center [846, 328] width 246 height 17
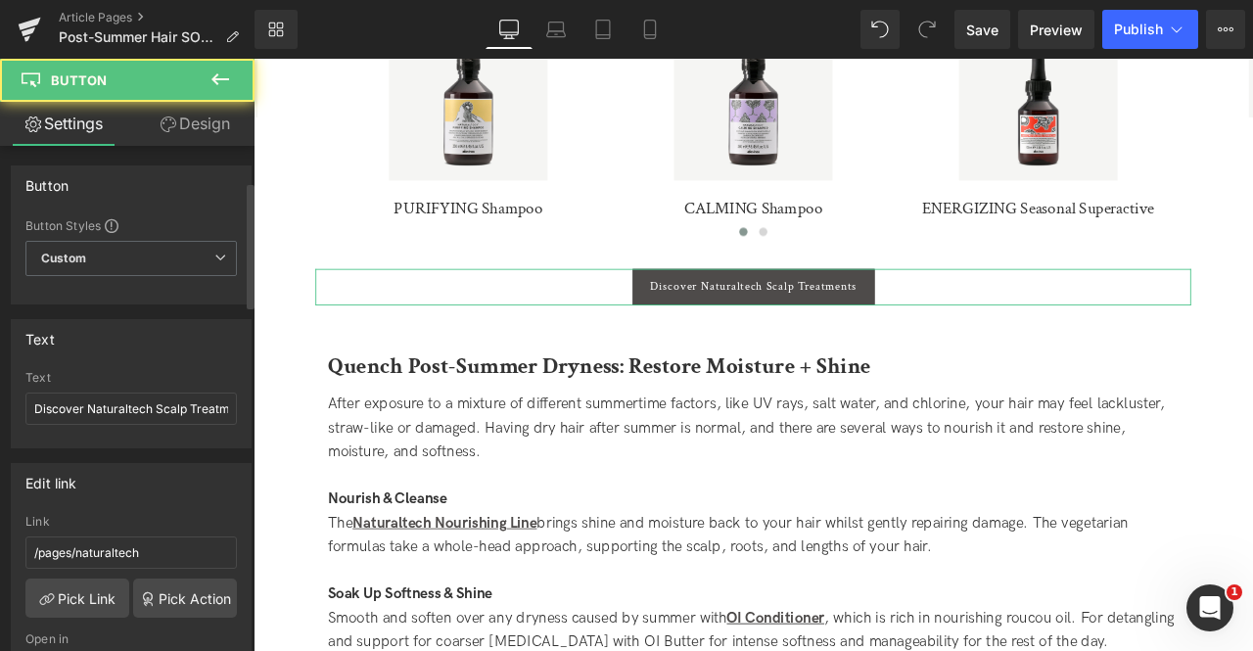
scroll to position [153, 0]
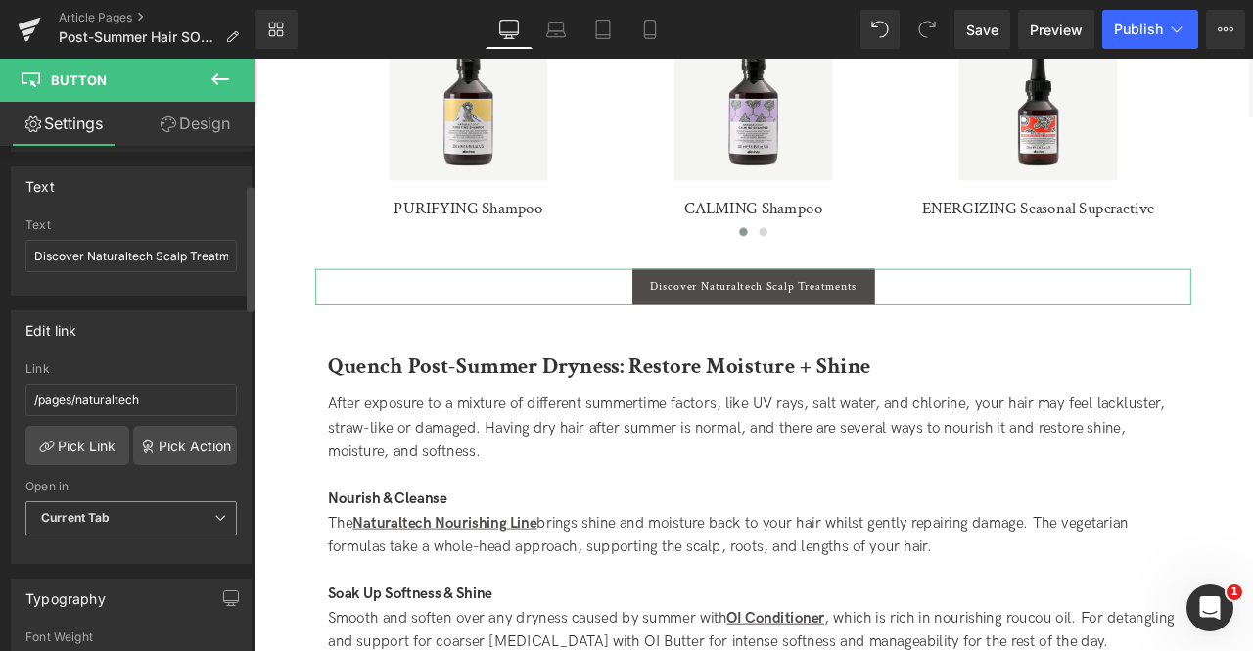
click at [148, 504] on span "Current Tab" at bounding box center [130, 518] width 211 height 34
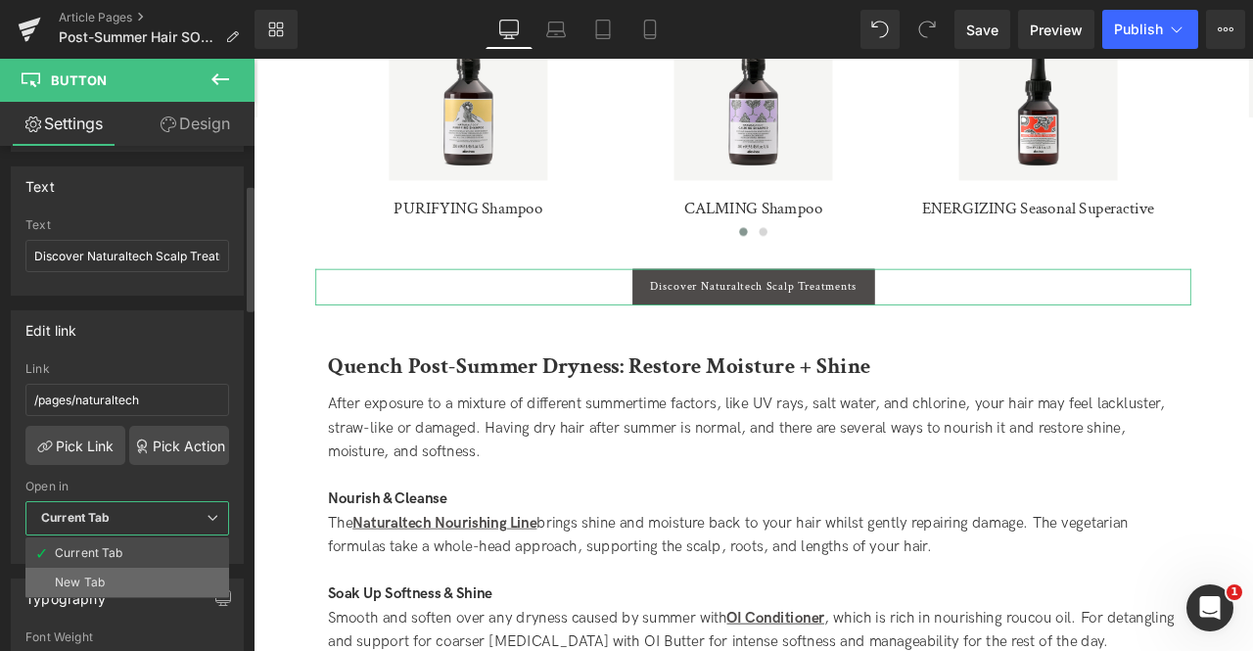
click at [131, 568] on li "New Tab" at bounding box center [127, 582] width 204 height 29
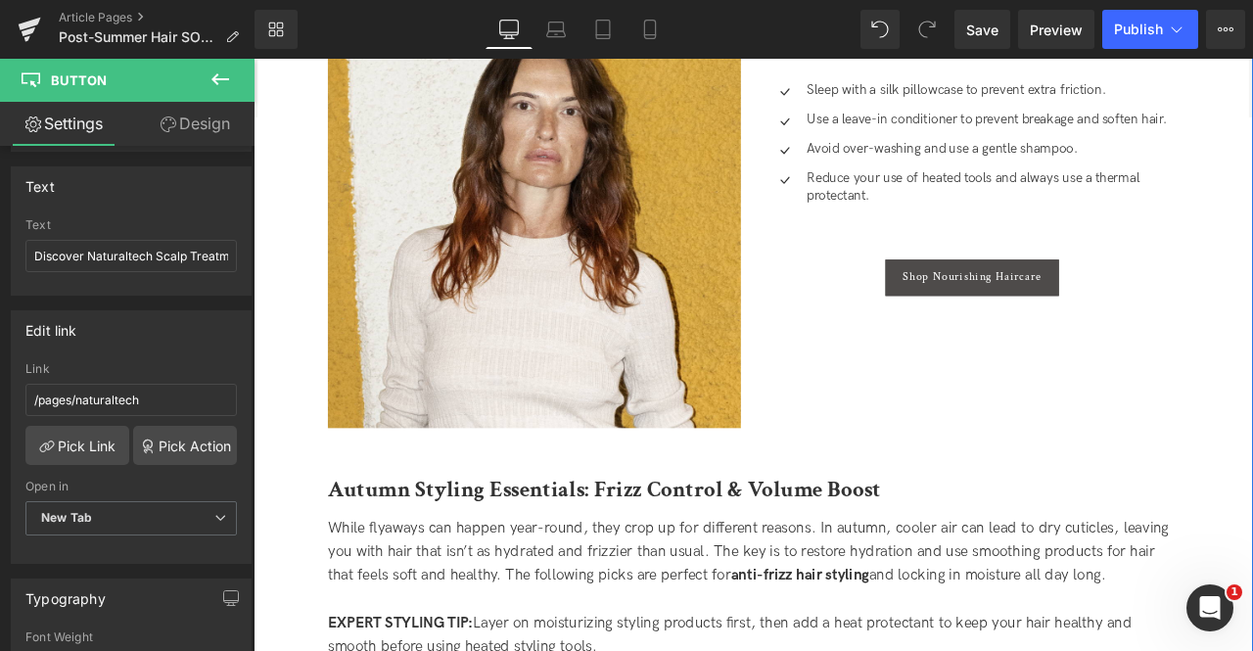
scroll to position [2911, 0]
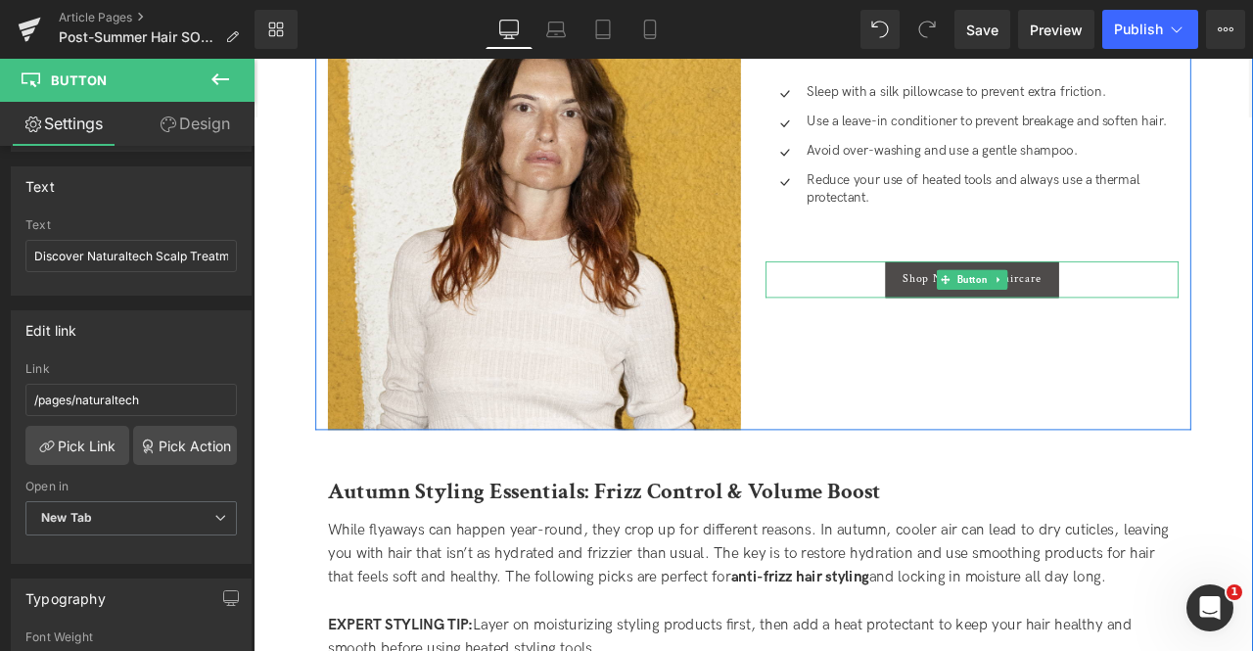
click at [954, 299] on div "Shop Nourishing Haircare" at bounding box center [1104, 320] width 489 height 43
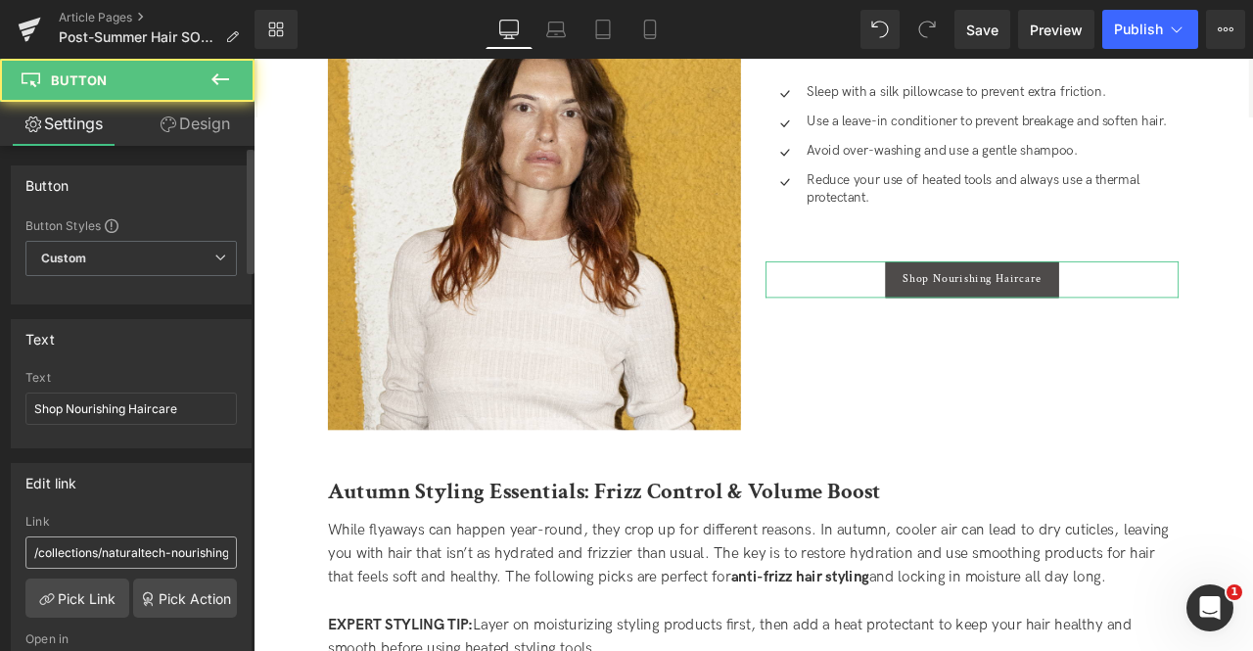
scroll to position [135, 0]
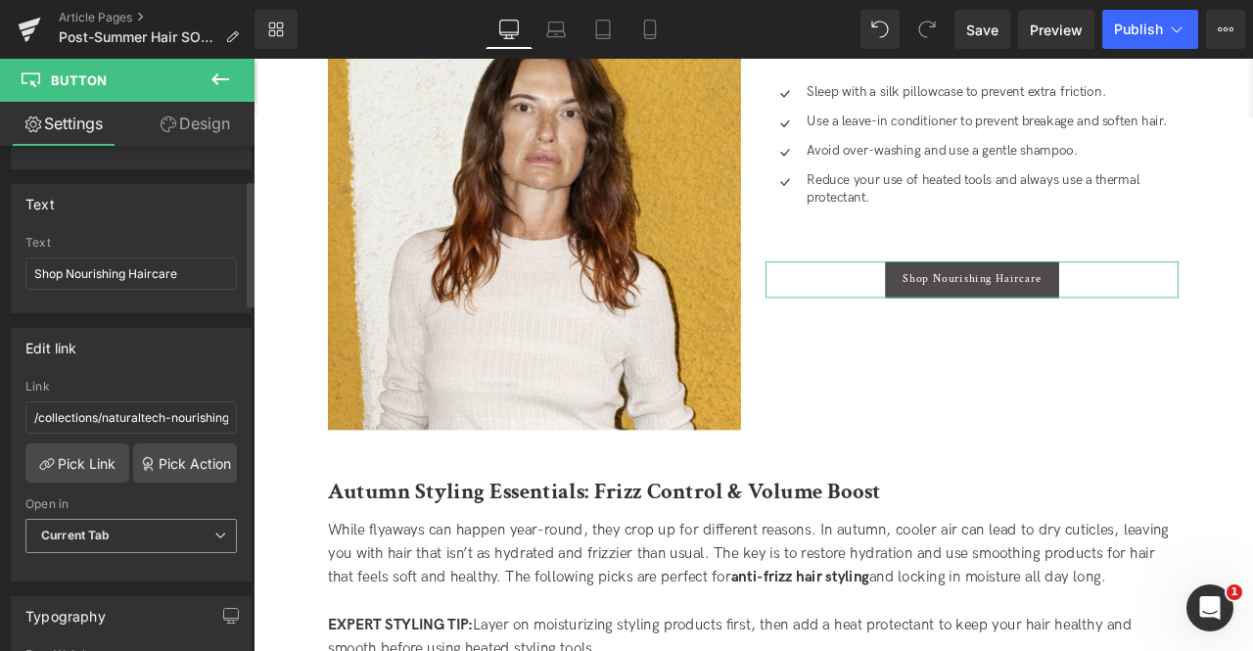
click at [118, 533] on span "Current Tab" at bounding box center [130, 536] width 211 height 34
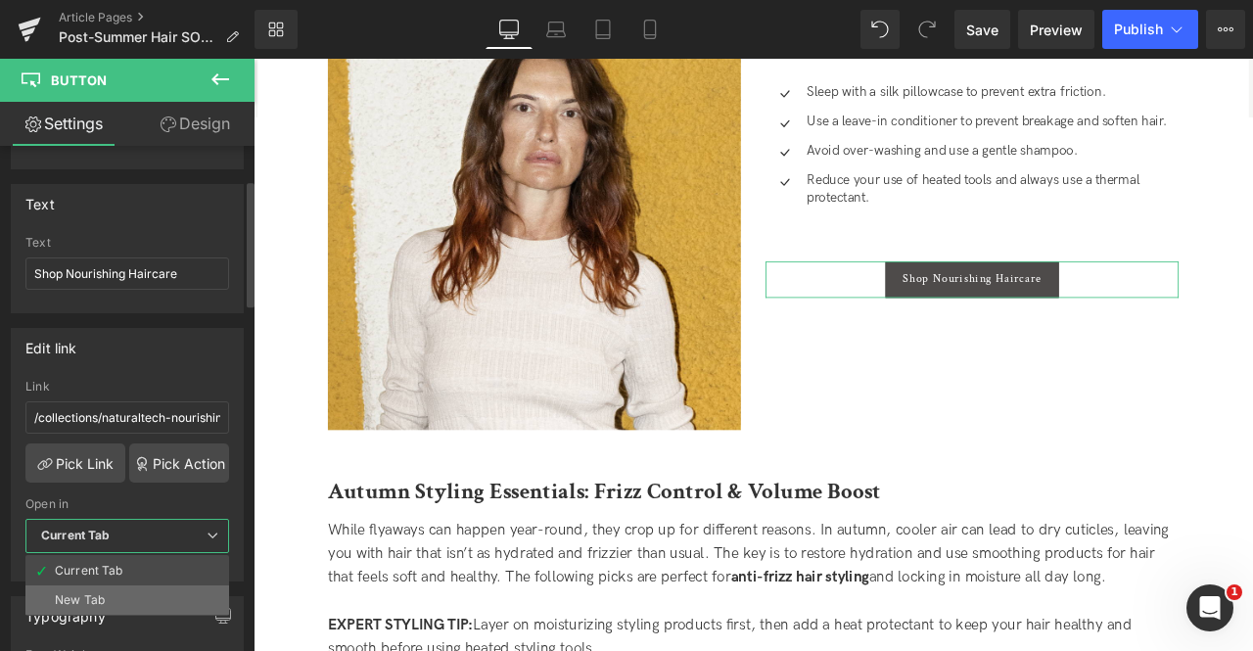
click at [113, 585] on li "New Tab" at bounding box center [127, 599] width 204 height 29
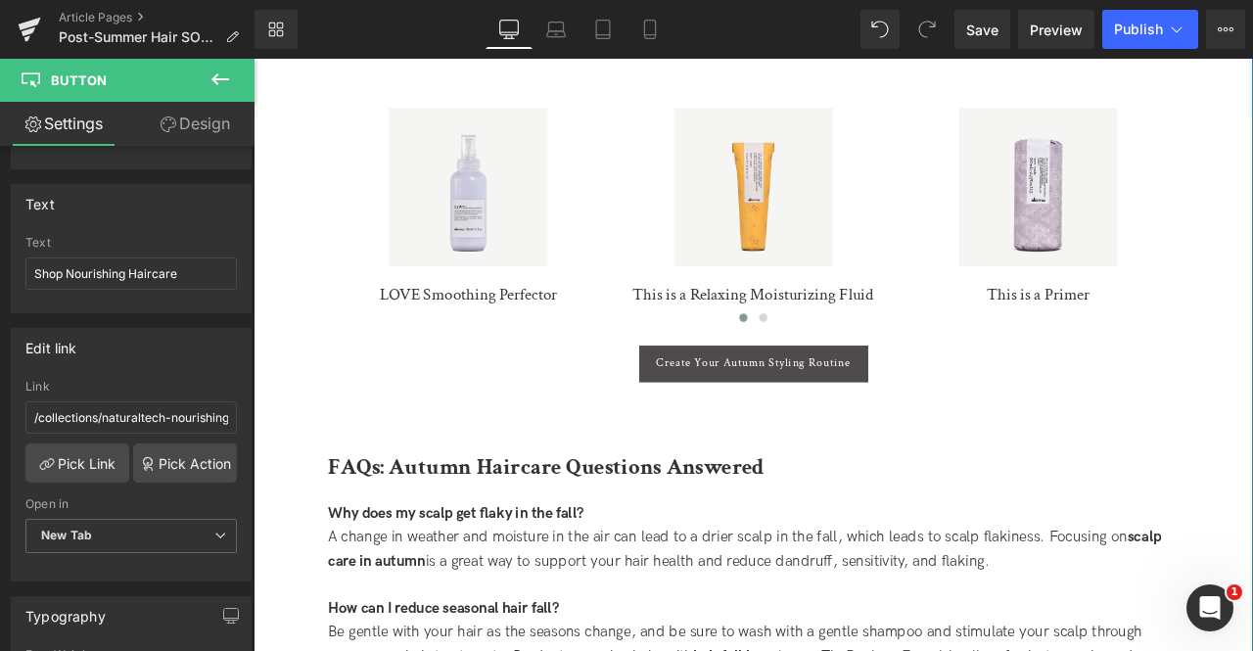
scroll to position [3626, 0]
click at [612, 402] on div "Create Your Autumn Styling Routine" at bounding box center [846, 419] width 1008 height 43
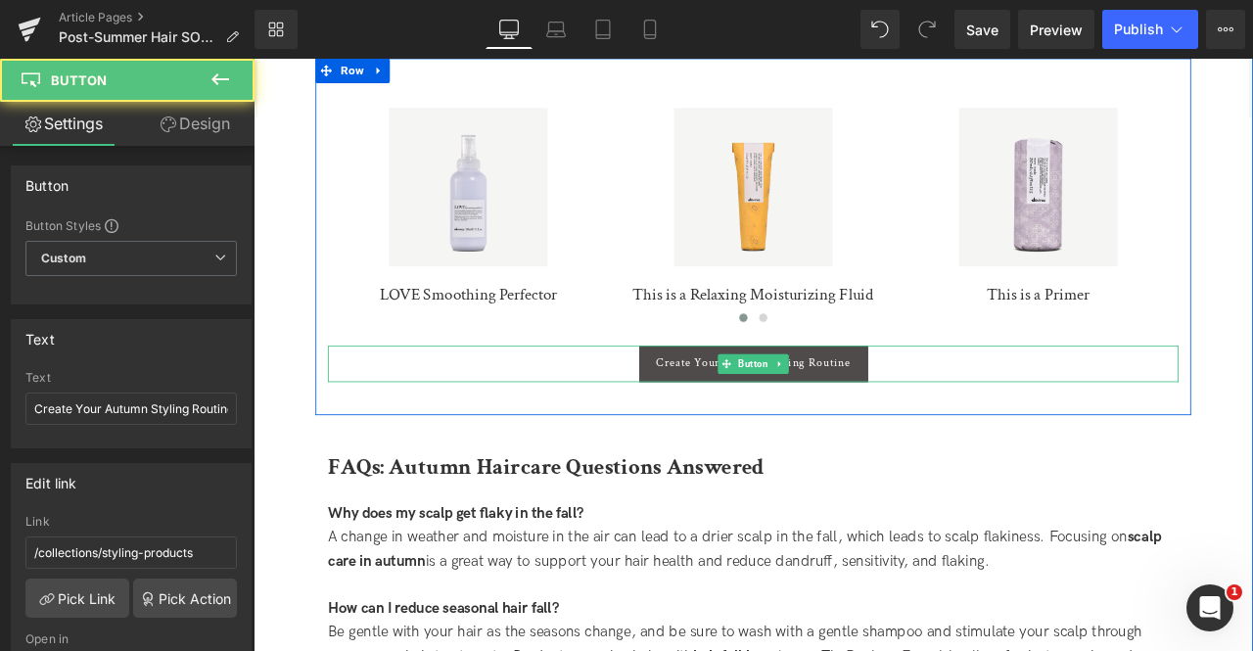
click at [614, 398] on div "Create Your Autumn Styling Routine" at bounding box center [846, 419] width 1008 height 43
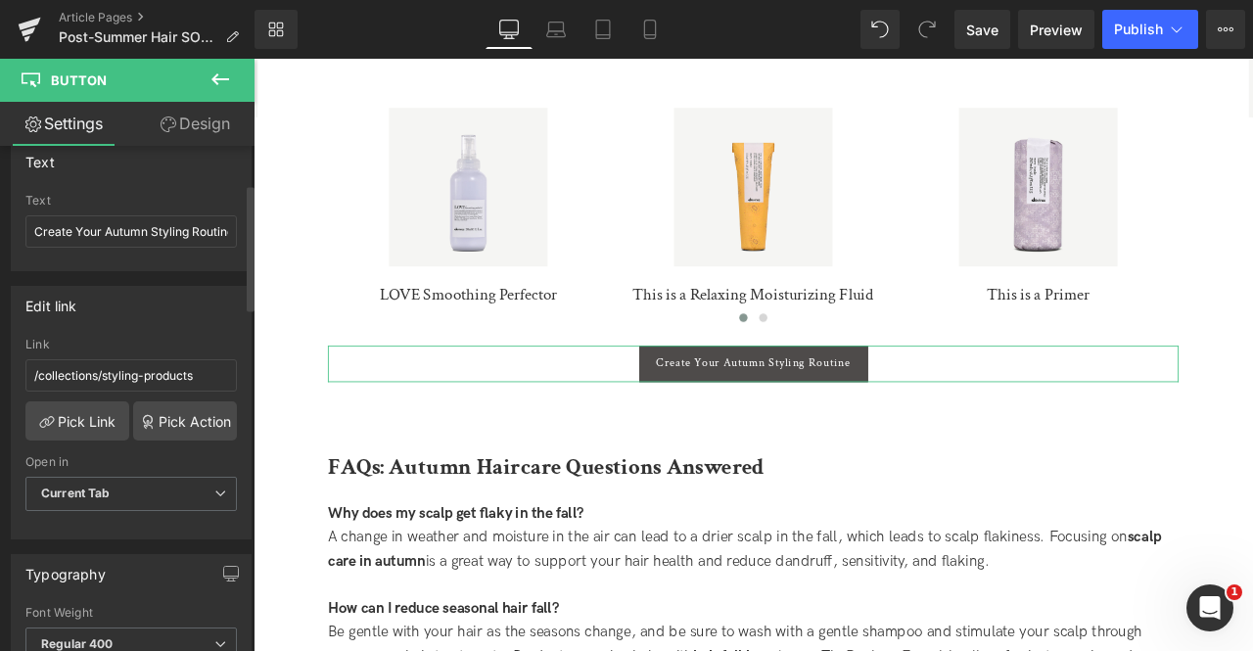
scroll to position [178, 0]
click at [105, 495] on span "Current Tab" at bounding box center [130, 493] width 211 height 34
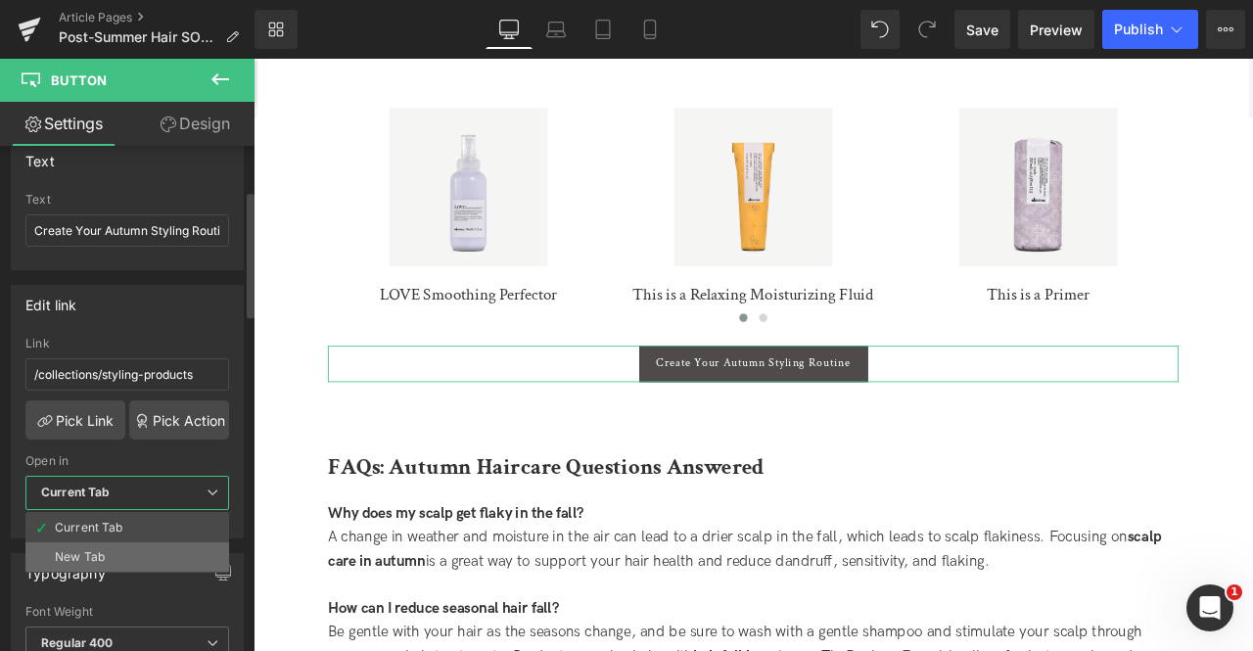
click at [82, 550] on div "New Tab" at bounding box center [80, 557] width 50 height 14
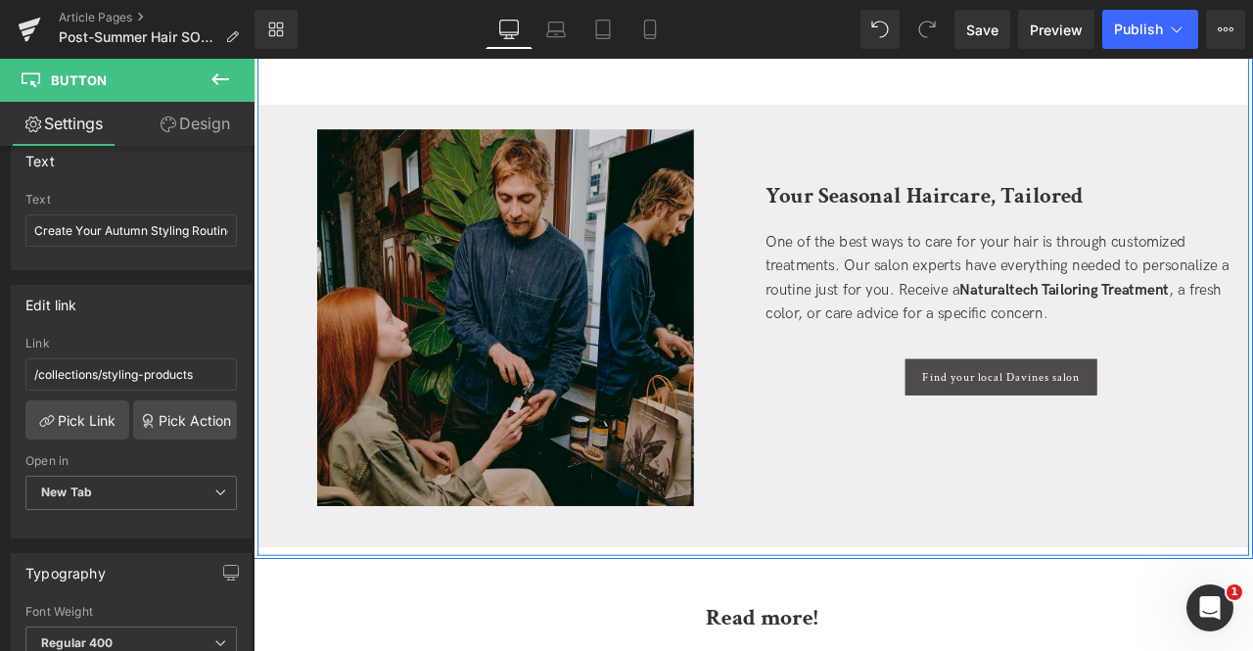
scroll to position [4798, 0]
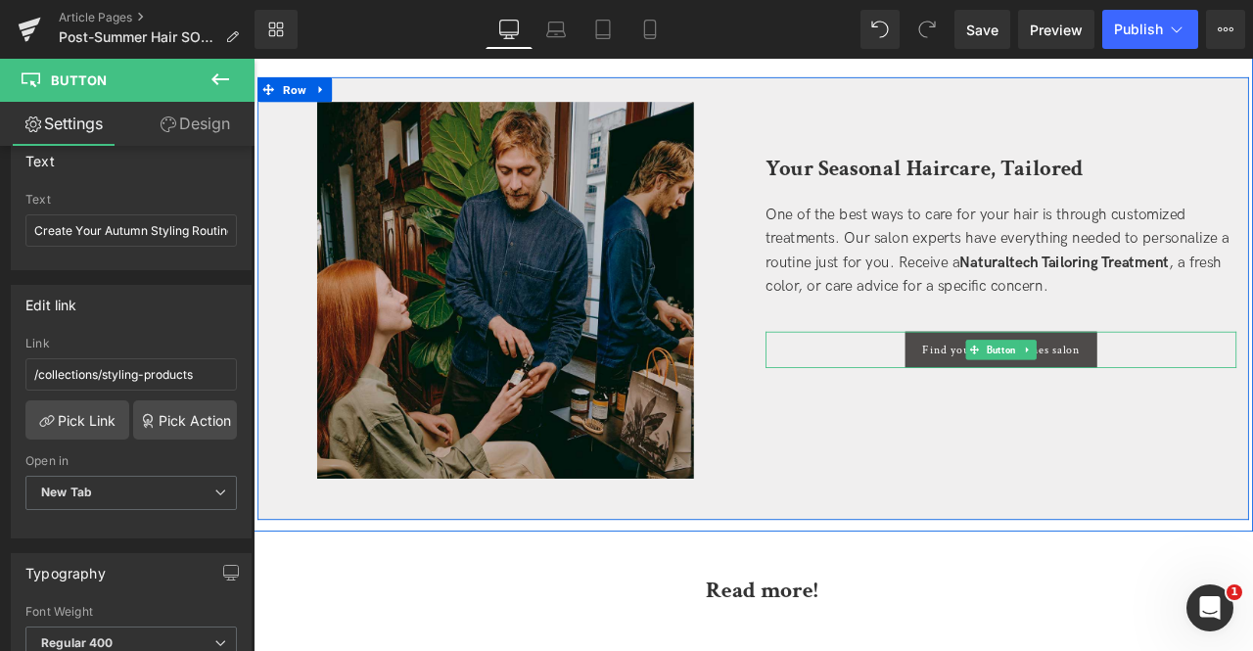
click at [966, 382] on div "Find your local Davines salon" at bounding box center [1139, 403] width 558 height 43
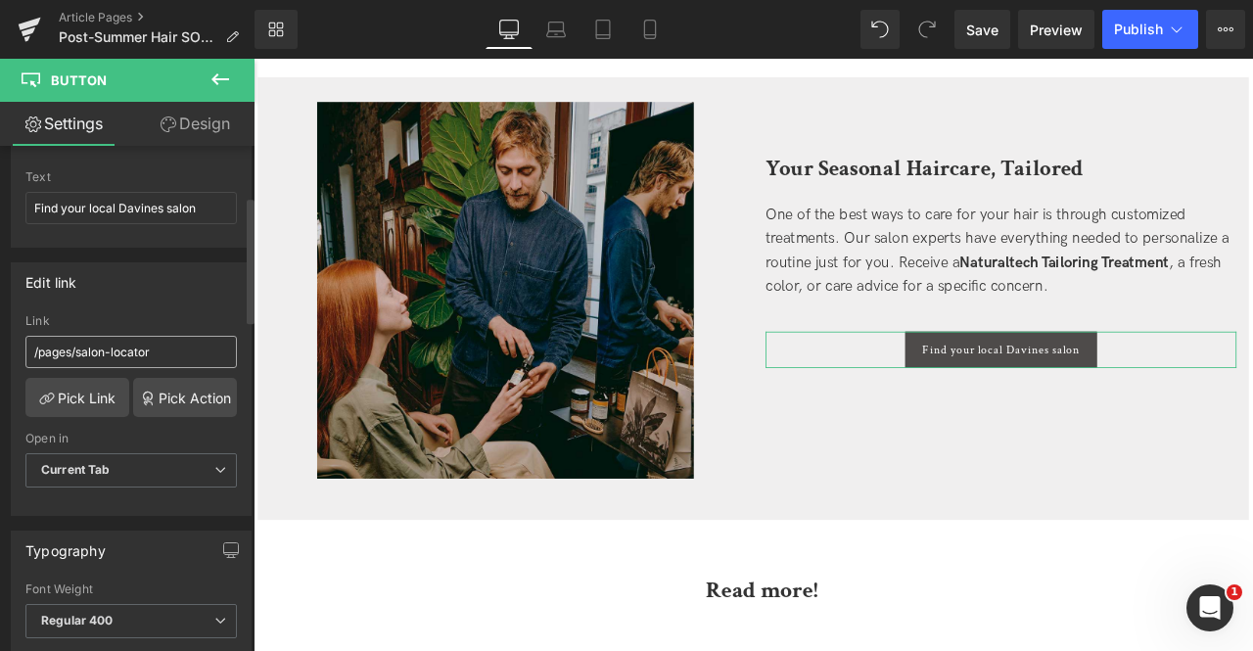
scroll to position [202, 0]
click at [105, 467] on b "Current Tab" at bounding box center [75, 468] width 69 height 15
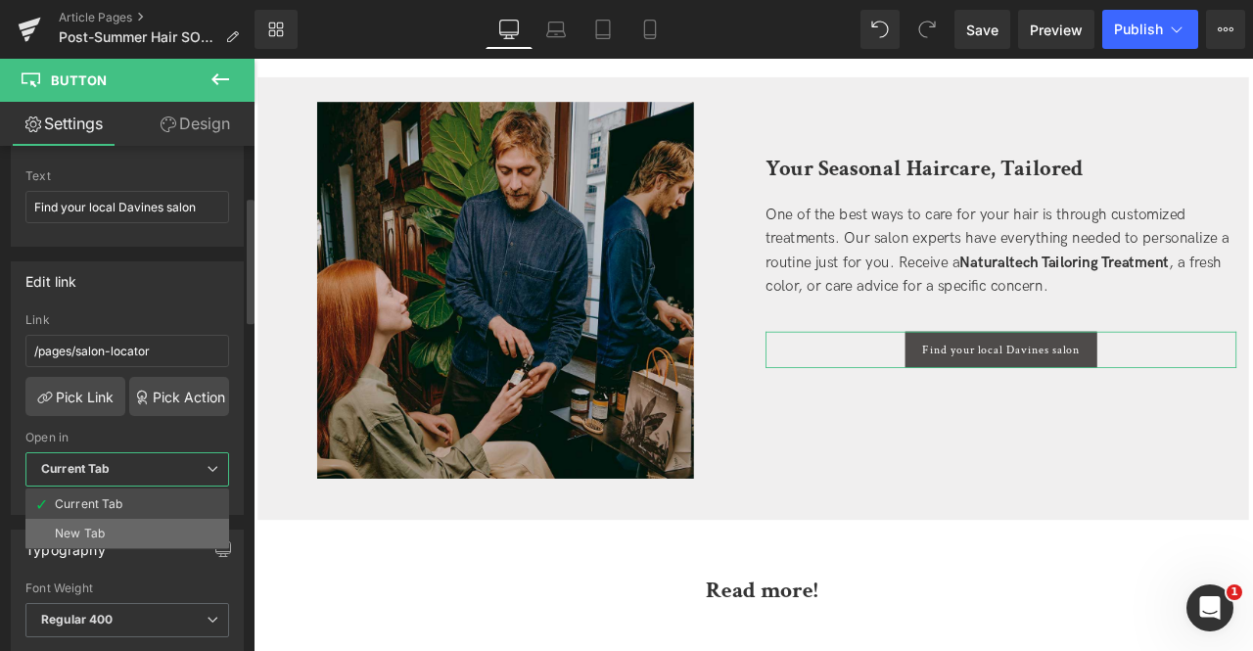
click at [112, 525] on li "New Tab" at bounding box center [127, 533] width 204 height 29
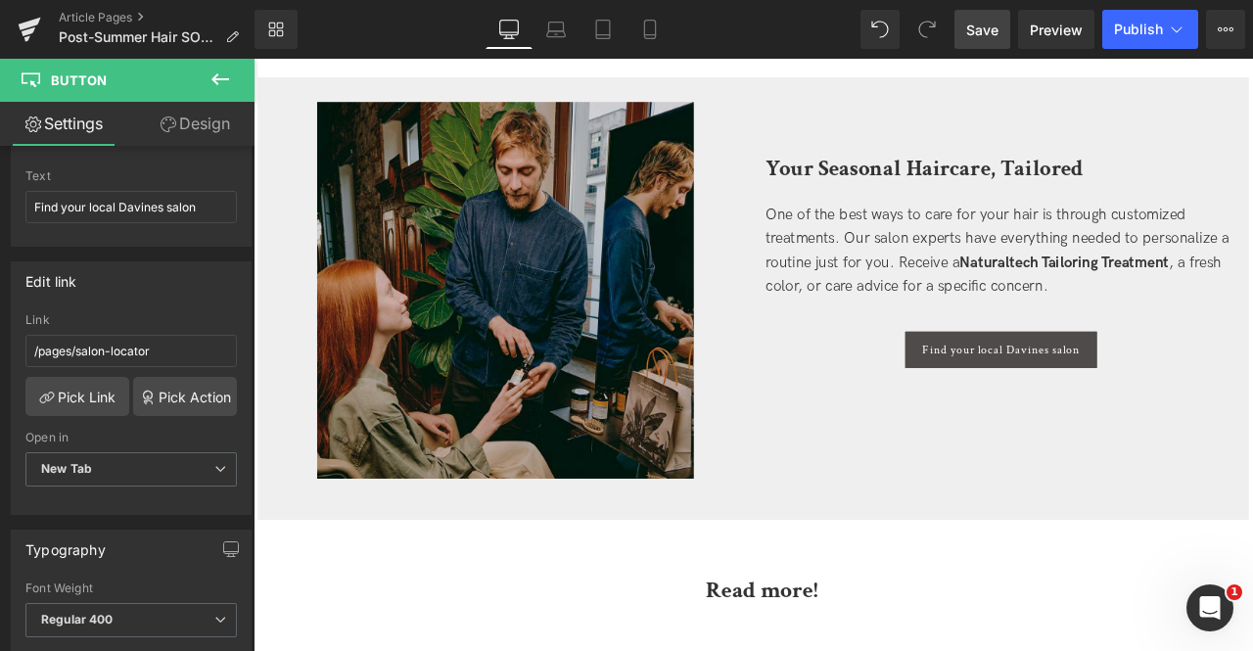
click at [986, 26] on span "Save" at bounding box center [982, 30] width 32 height 21
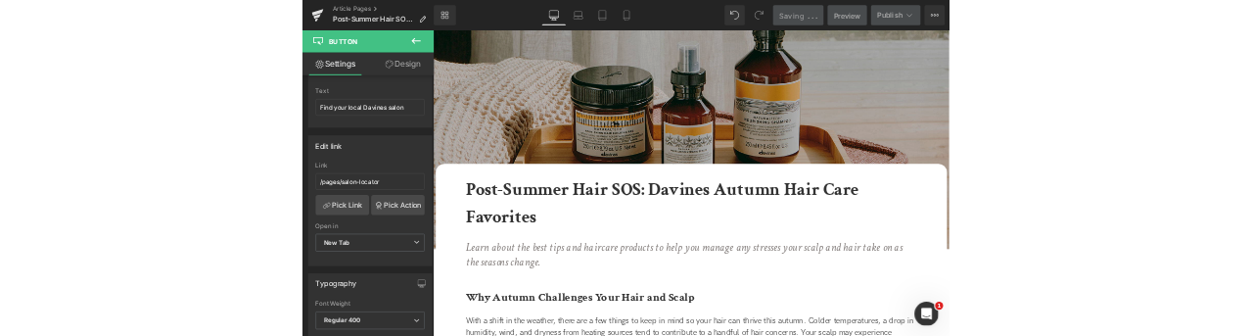
scroll to position [0, 0]
